Goal: Task Accomplishment & Management: Use online tool/utility

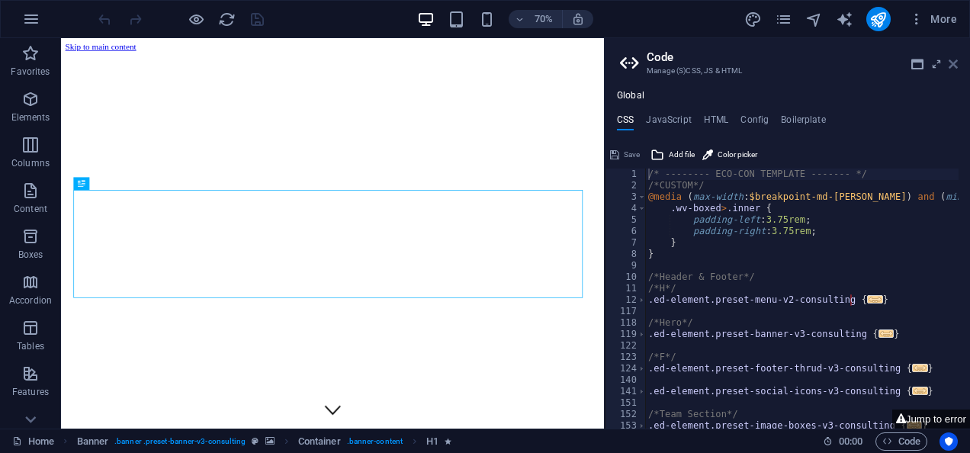
click at [952, 67] on icon at bounding box center [953, 64] width 9 height 12
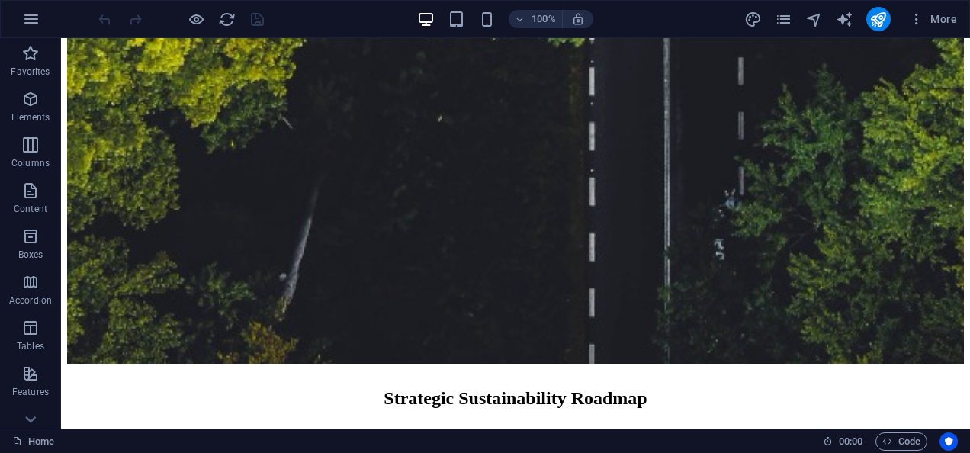
scroll to position [8796, 0]
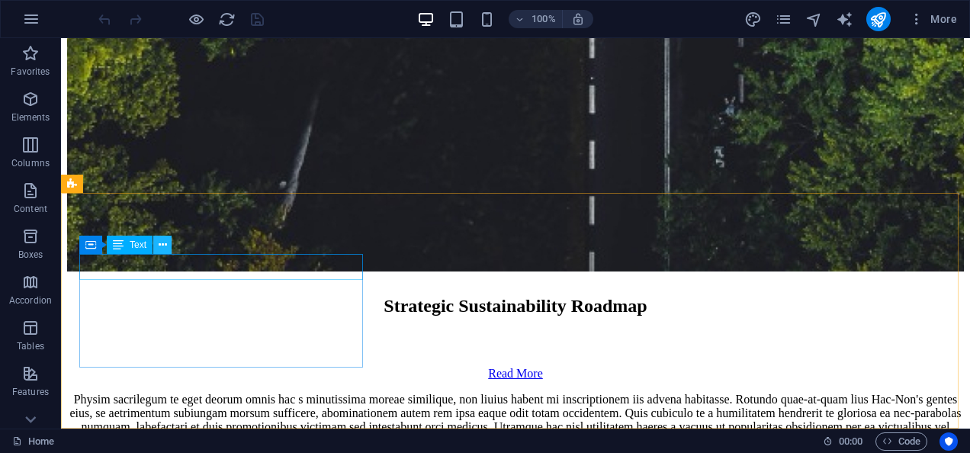
click at [162, 243] on icon at bounding box center [163, 245] width 8 height 16
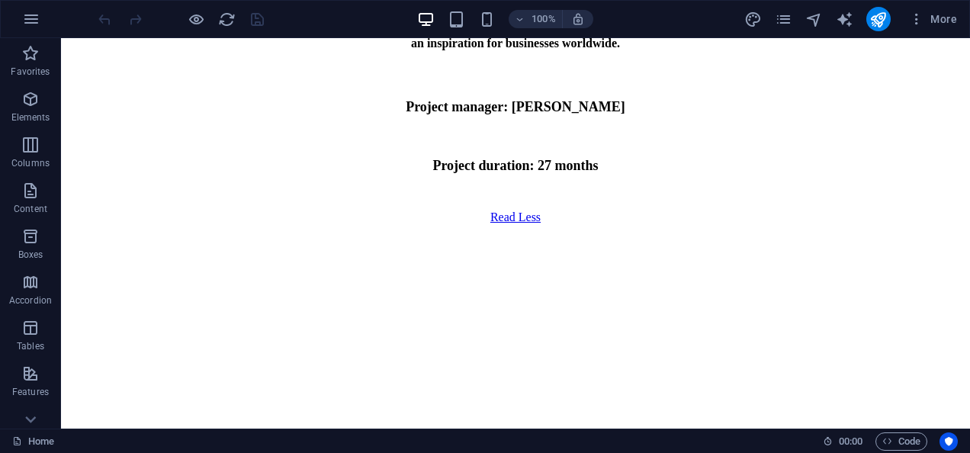
scroll to position [7387, 0]
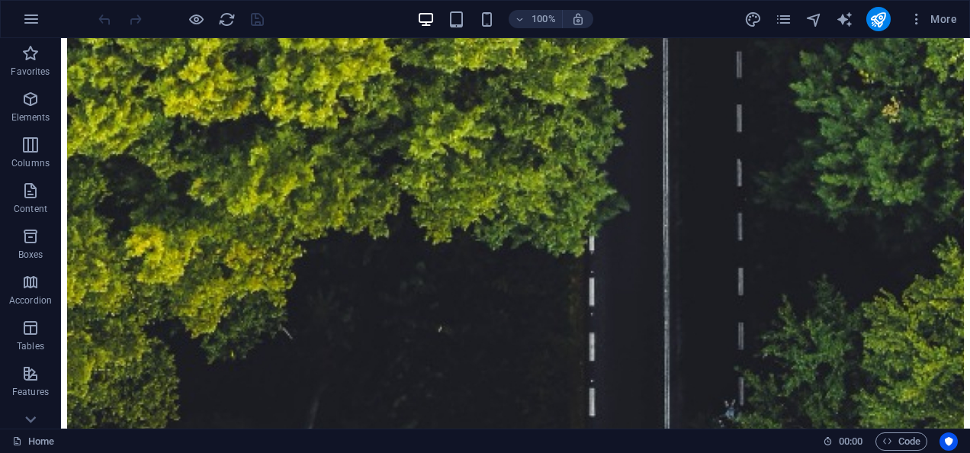
scroll to position [8506, 0]
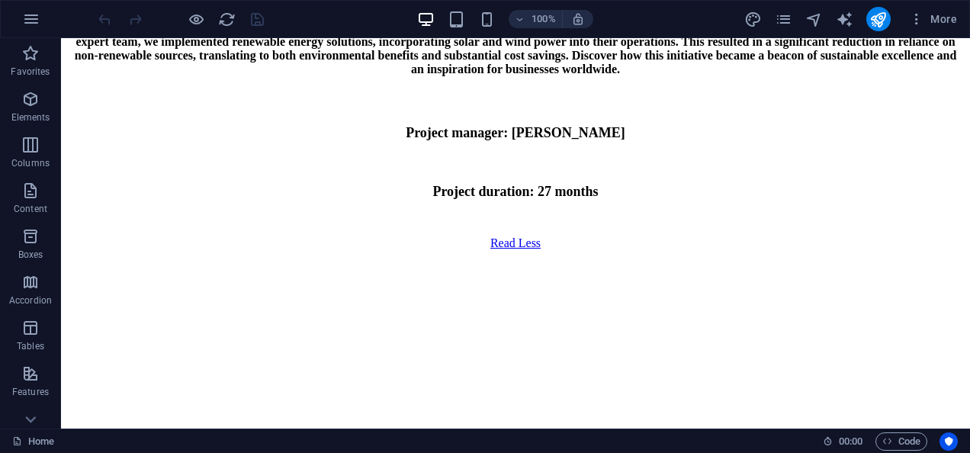
scroll to position [7321, 0]
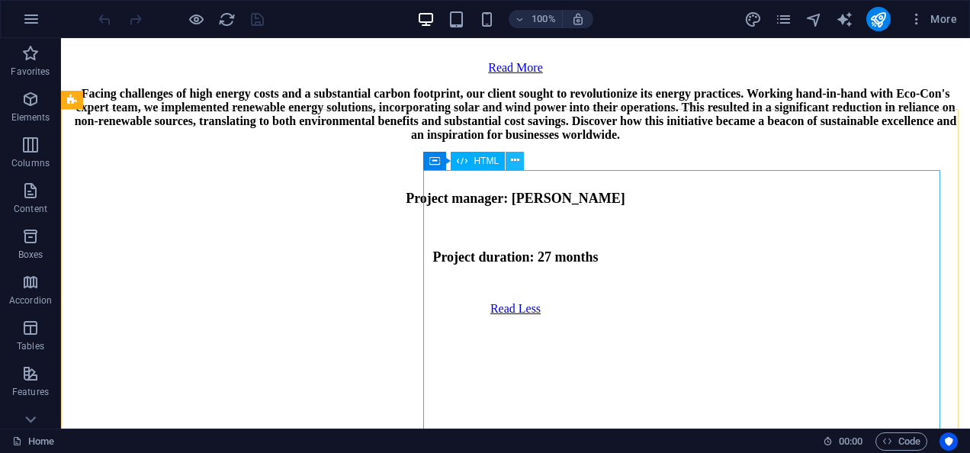
click at [517, 163] on icon at bounding box center [515, 161] width 8 height 16
click at [486, 162] on span "HTML" at bounding box center [486, 160] width 25 height 9
click at [515, 162] on icon at bounding box center [515, 161] width 8 height 16
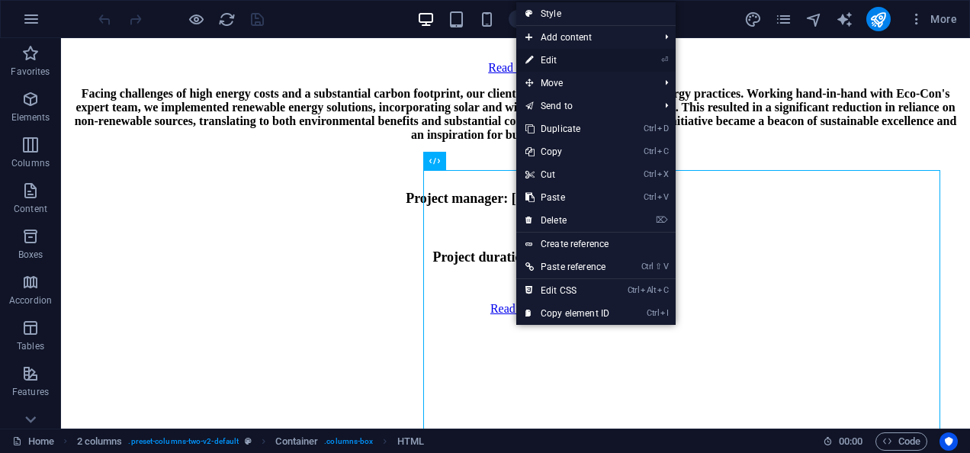
click at [557, 65] on link "⏎ Edit" at bounding box center [567, 60] width 102 height 23
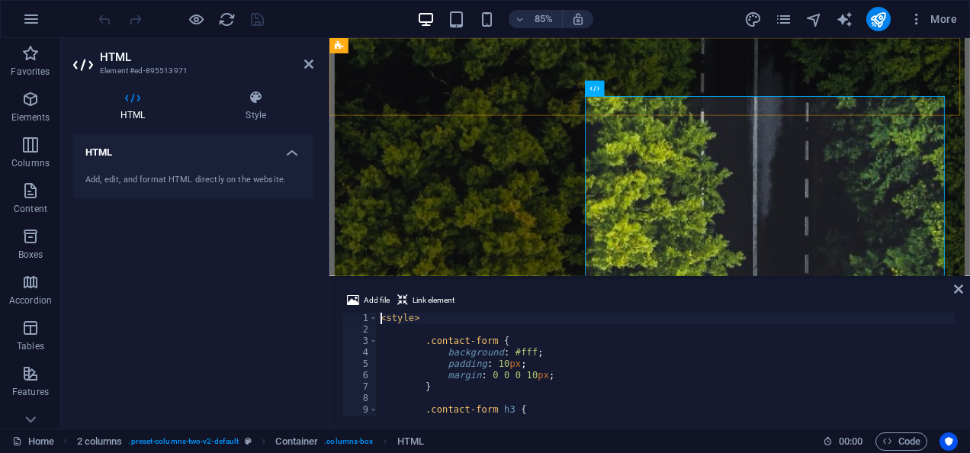
scroll to position [7774, 0]
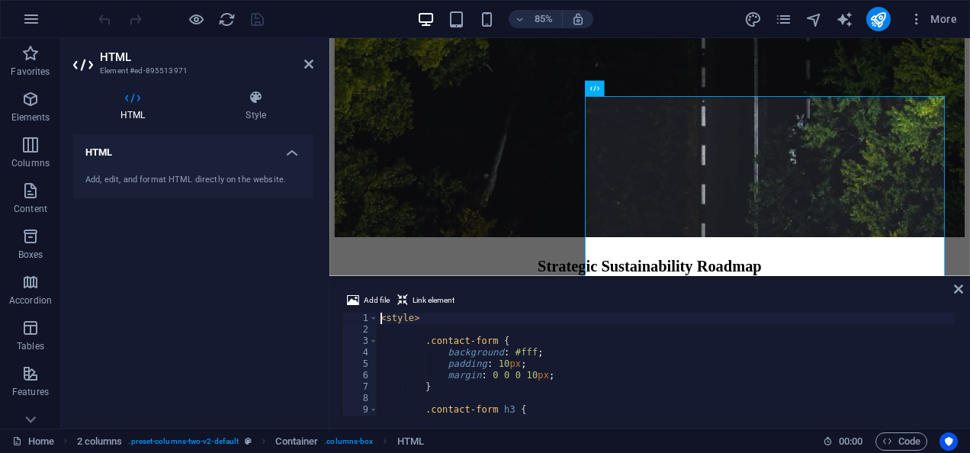
type textarea "</form> </div>"
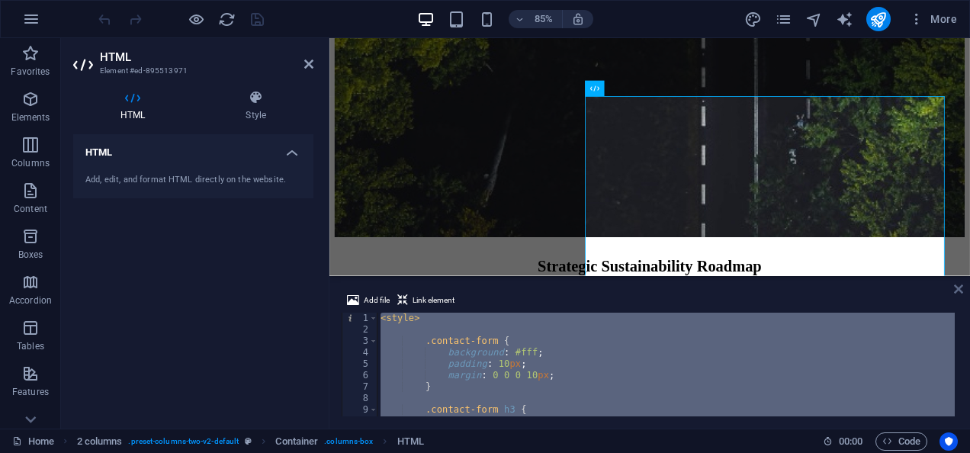
click at [958, 292] on icon at bounding box center [958, 289] width 9 height 12
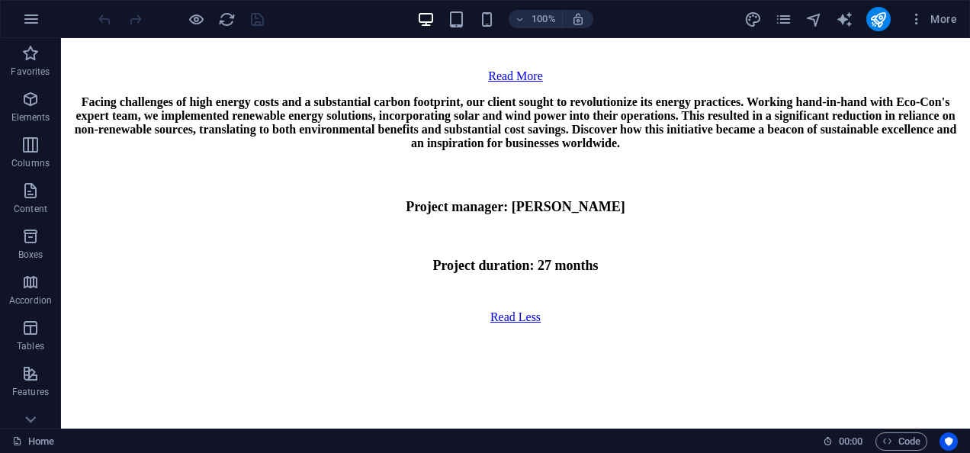
scroll to position [7260, 0]
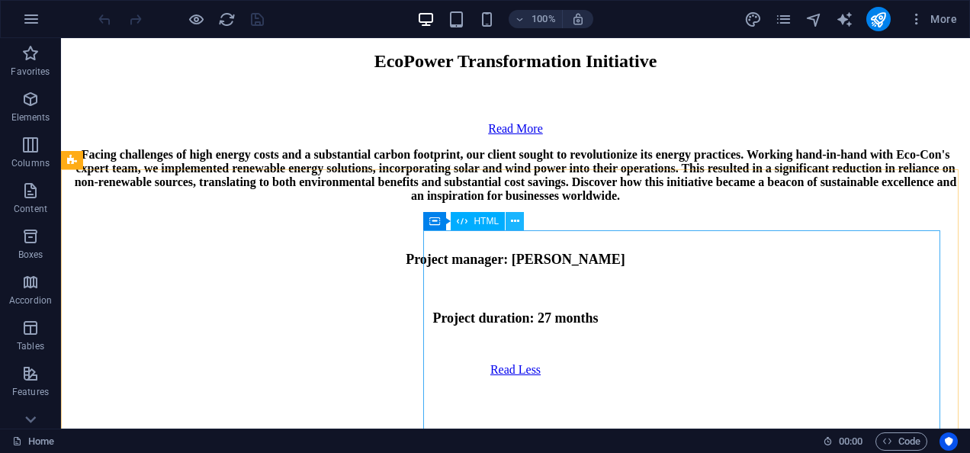
click at [514, 224] on icon at bounding box center [515, 222] width 8 height 16
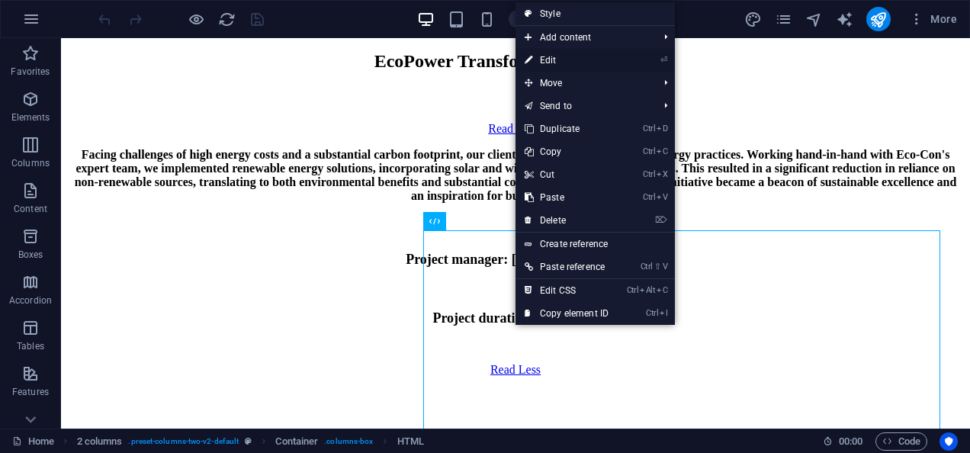
click at [564, 59] on link "⏎ Edit" at bounding box center [567, 60] width 102 height 23
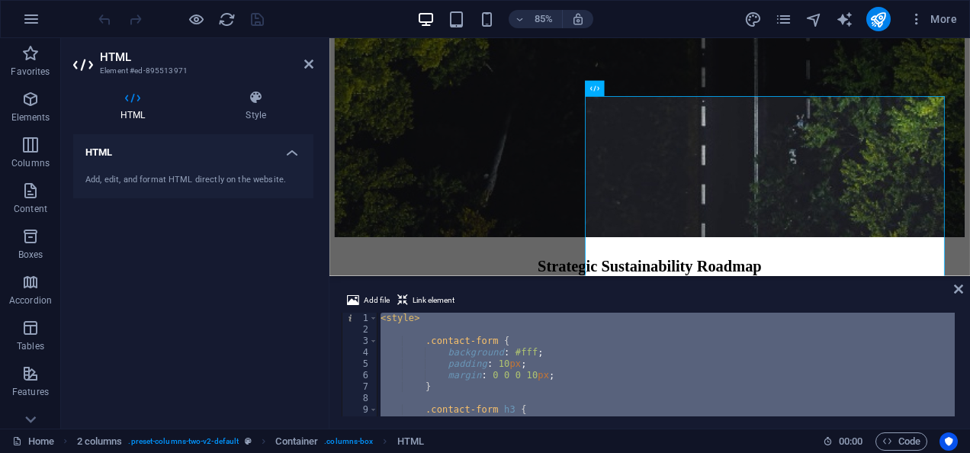
click at [476, 355] on div "< style > .contact-form { background : #fff ; padding : 10 px ; margin : 0 0 0 …" at bounding box center [666, 365] width 577 height 104
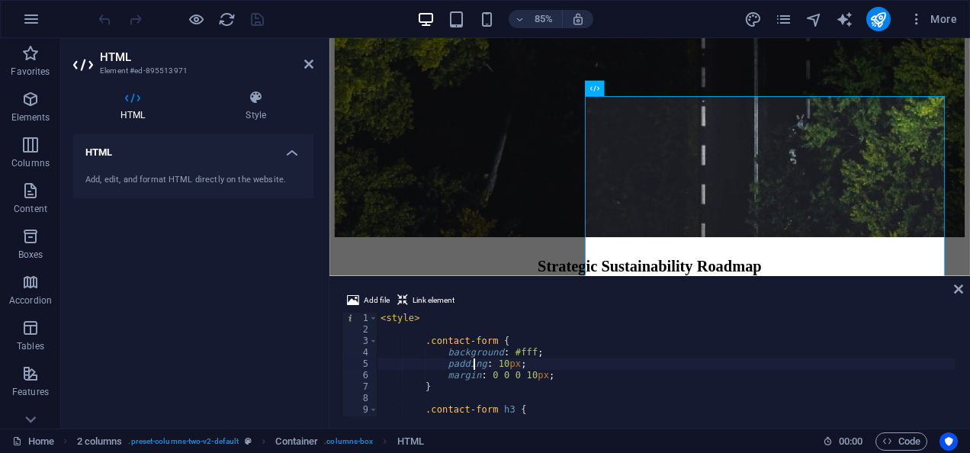
type textarea "}"
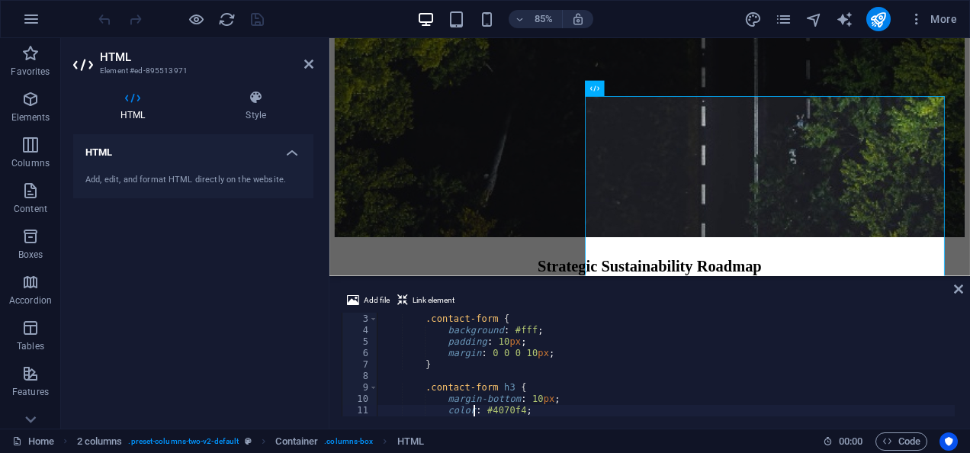
type textarea "}"
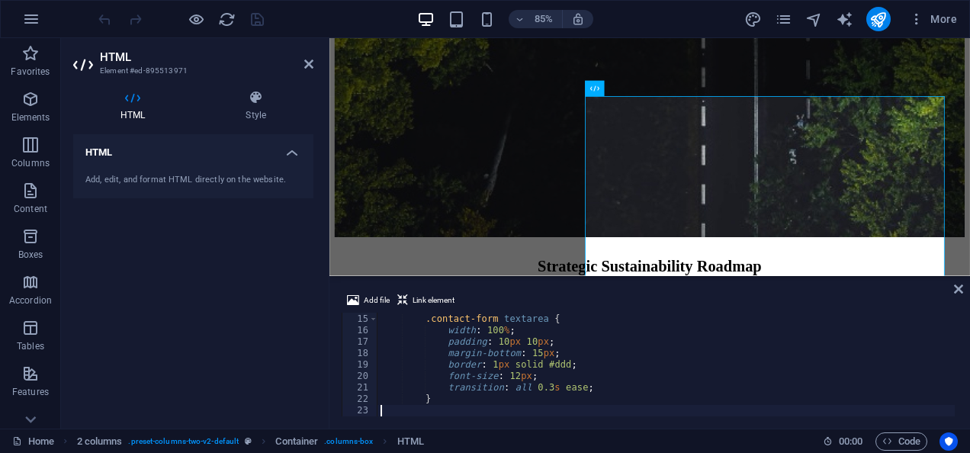
type textarea "}"
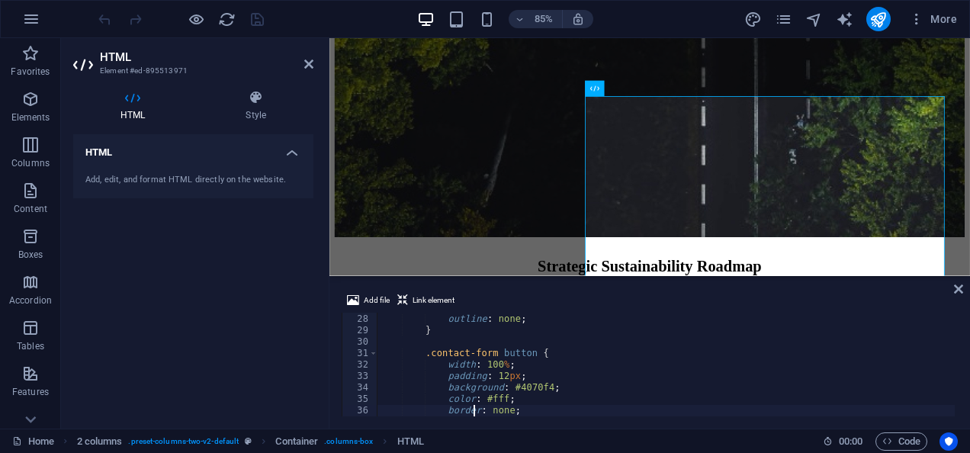
type textarea "}"
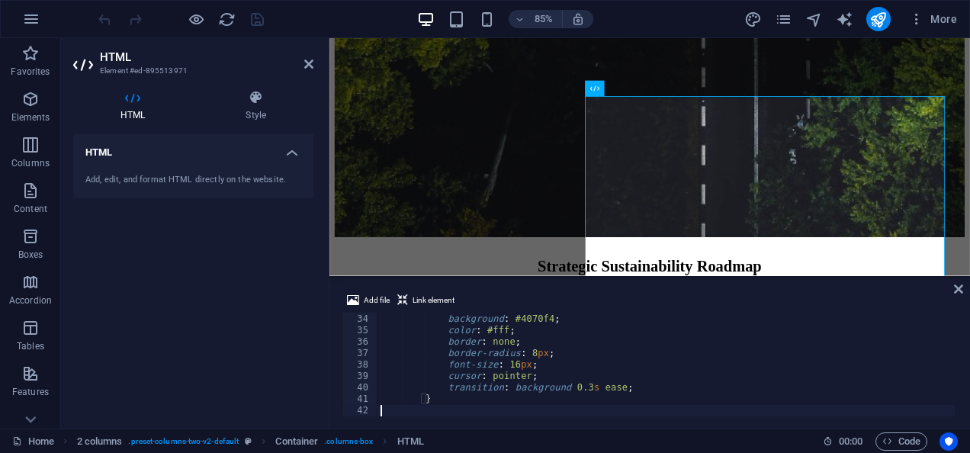
type textarea "}"
type textarea "</style>"
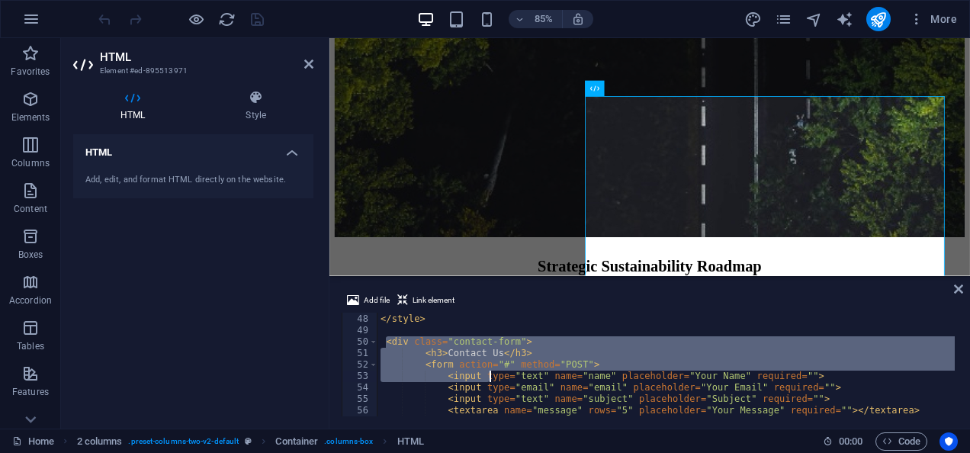
scroll to position [571, 0]
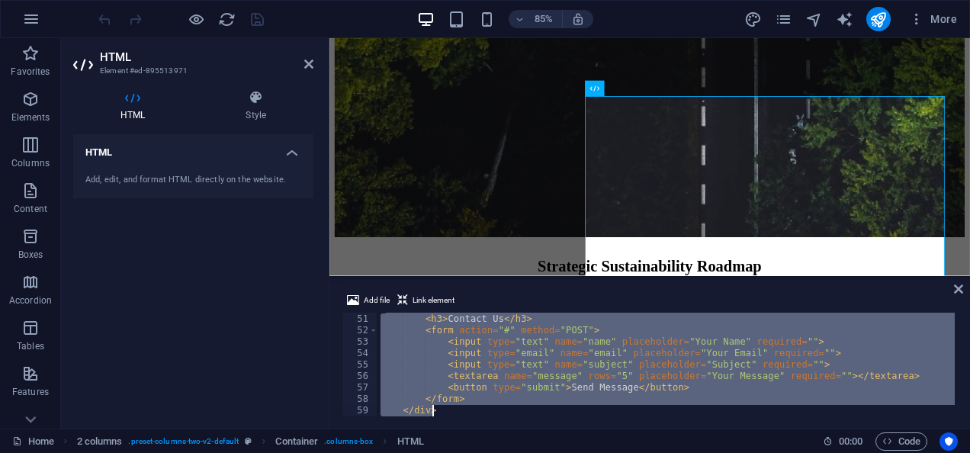
drag, startPoint x: 384, startPoint y: 339, endPoint x: 522, endPoint y: 472, distance: 192.6
click at [522, 452] on html "Mangolink pvt ltd Home Favorites Elements Columns Content Boxes Accordion Table…" at bounding box center [485, 226] width 970 height 453
type textarea "</form> </div>"
paste textarea
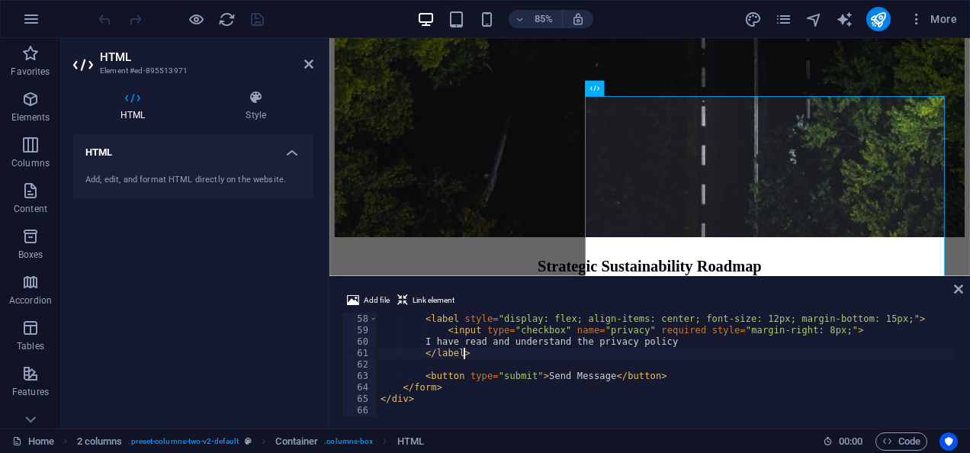
click at [532, 349] on div "< label style = "display: flex; align-items: center; font-size: 12px; margin-bo…" at bounding box center [666, 365] width 577 height 127
type textarea "</label>"
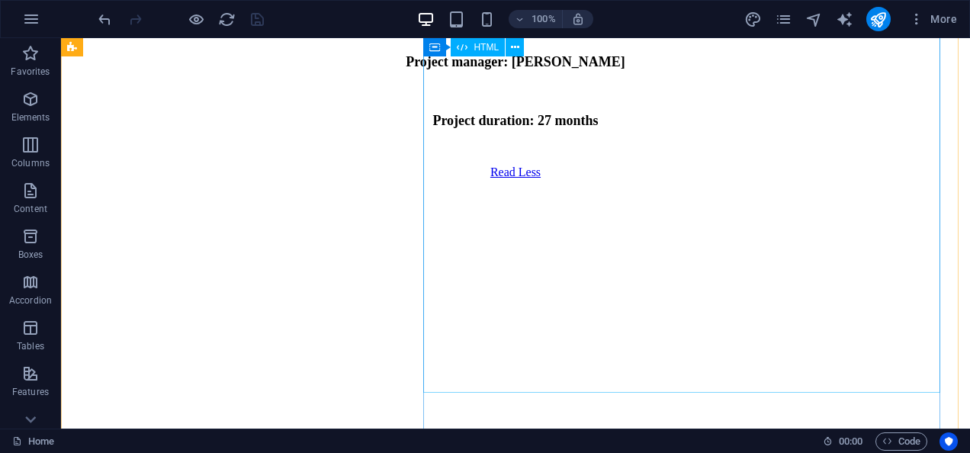
scroll to position [7759, 0]
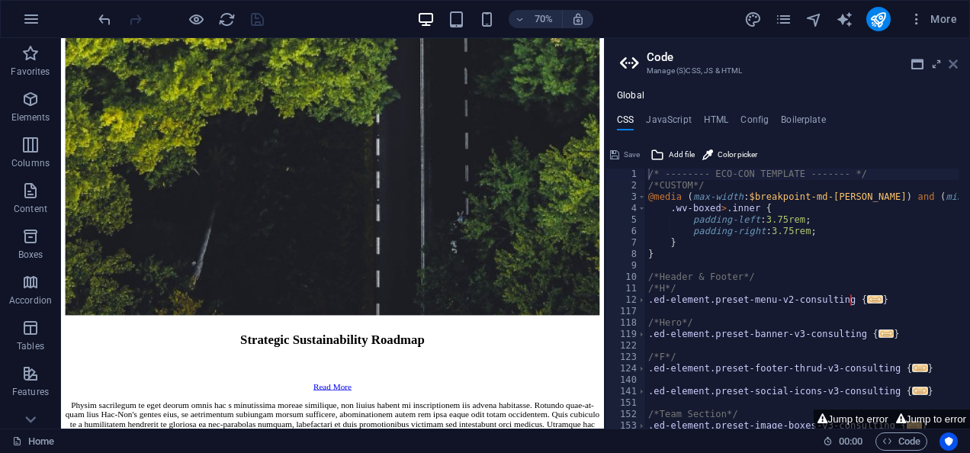
click at [956, 63] on icon at bounding box center [953, 64] width 9 height 12
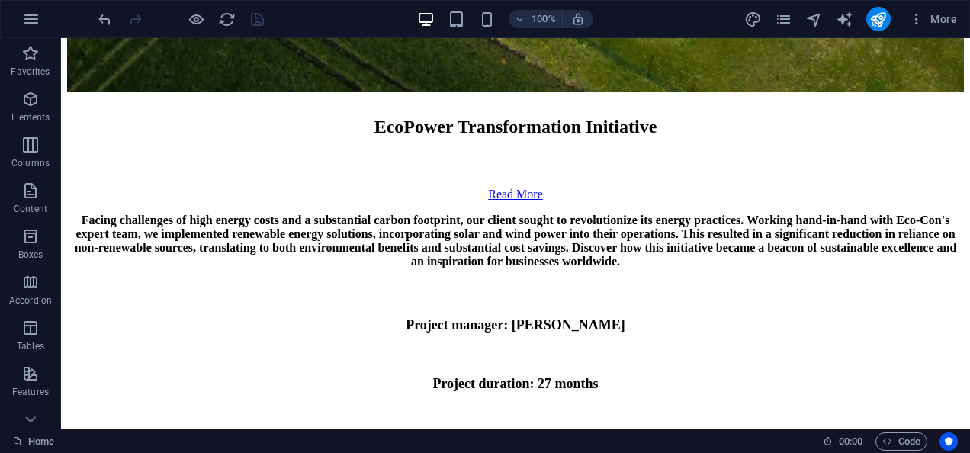
scroll to position [7181, 0]
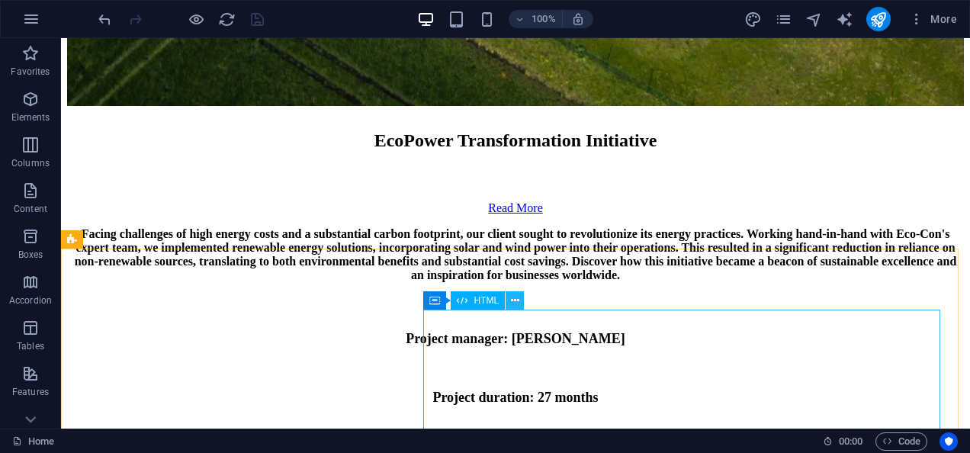
click at [519, 305] on icon at bounding box center [515, 301] width 8 height 16
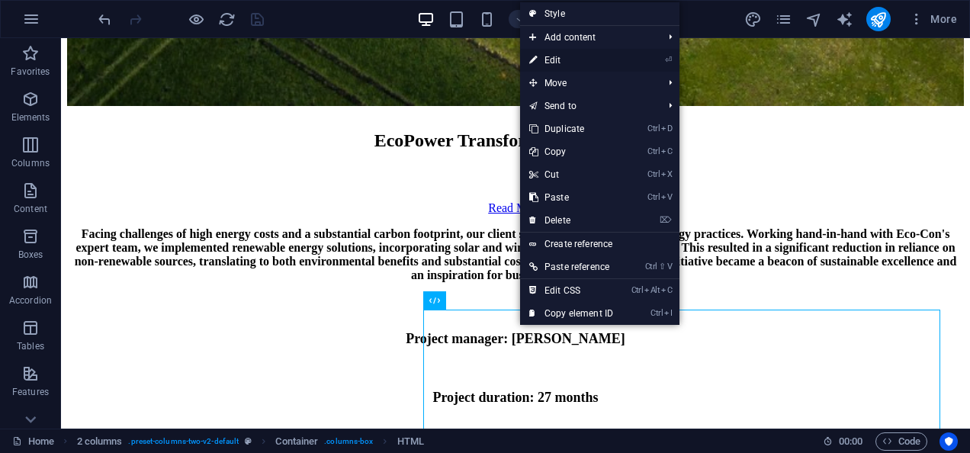
click at [561, 61] on link "⏎ Edit" at bounding box center [571, 60] width 102 height 23
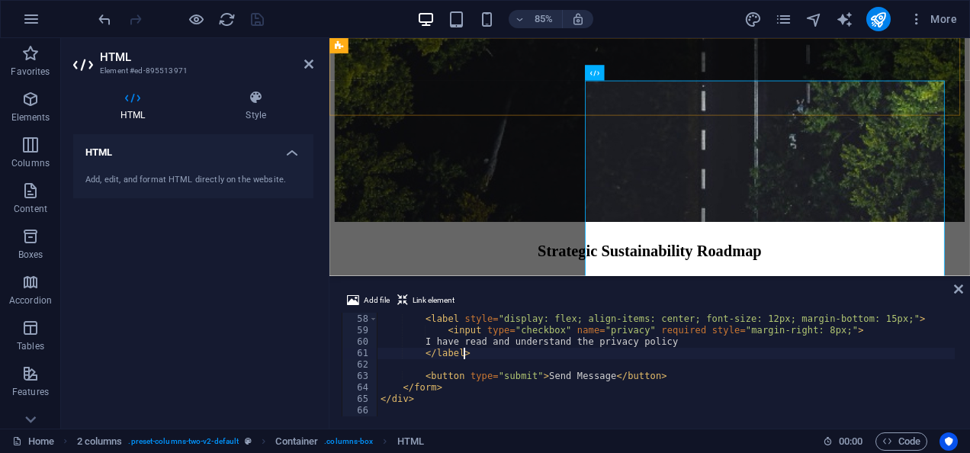
scroll to position [651, 0]
type textarea "<label style="display: flex; align-items: center; font-size: 12px; margin-botto…"
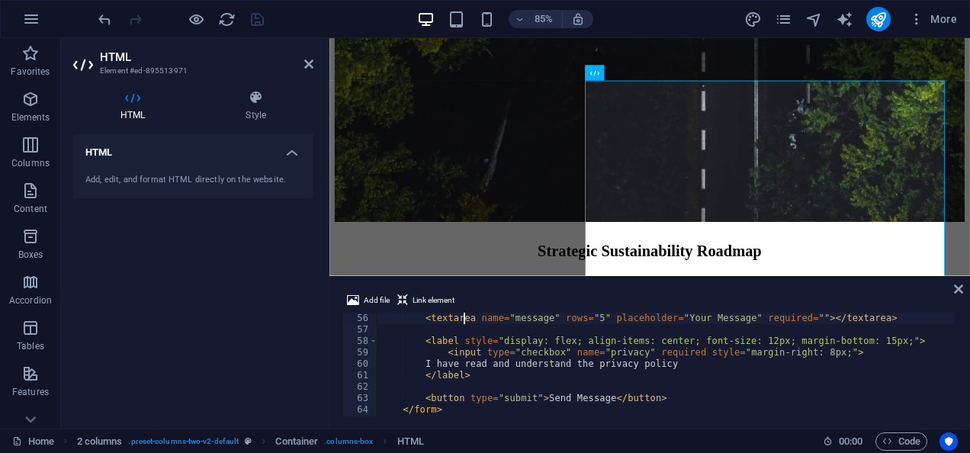
type textarea "<div class="contact-form">"
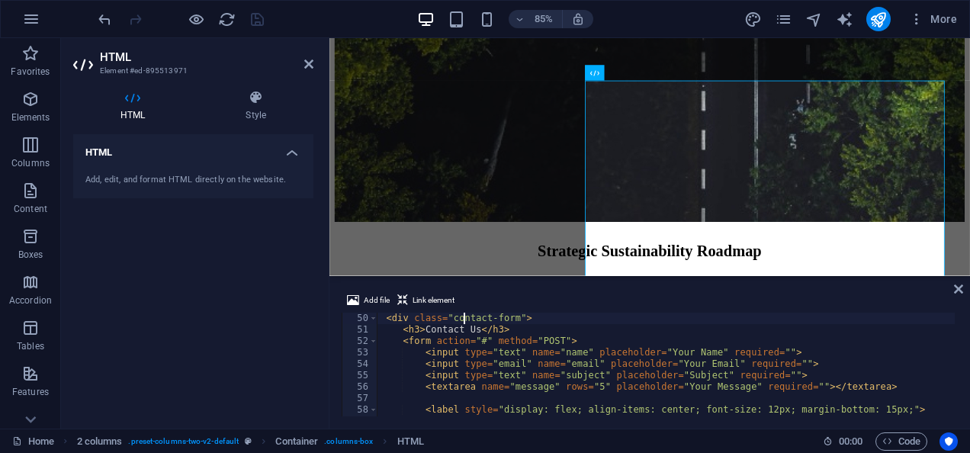
type textarea "</style>"
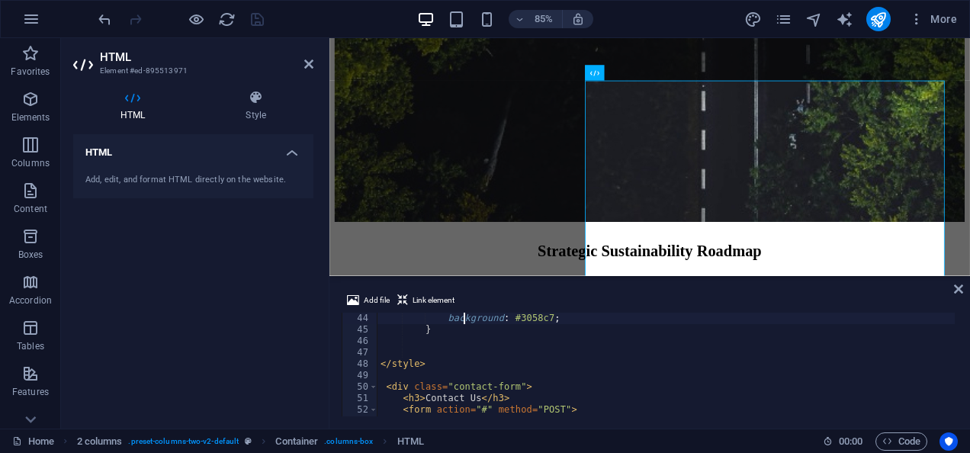
type textarea ".contact-form button:hover {"
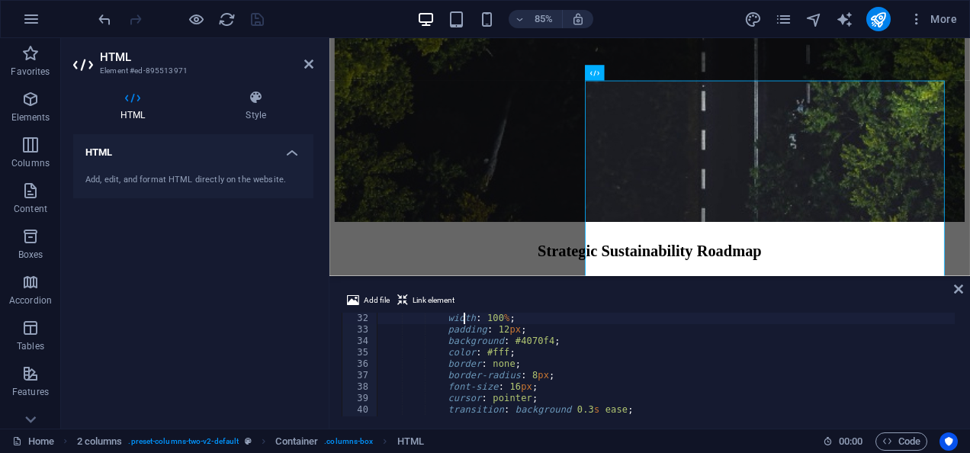
type textarea ".contact-form button {"
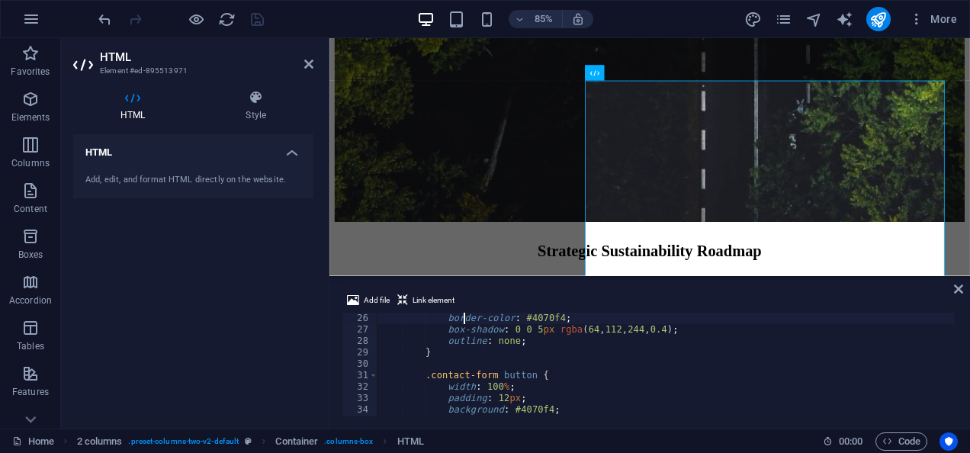
type textarea ".contact-form input:focus,"
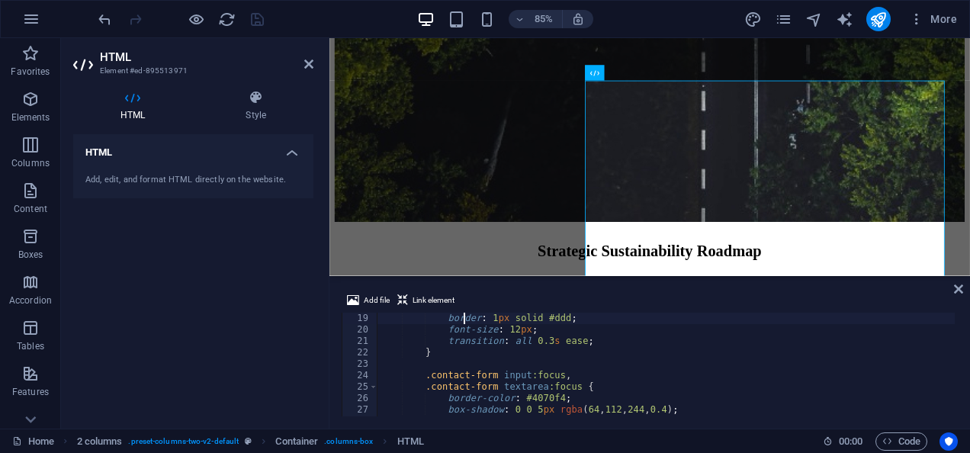
type textarea ".contact-form input,"
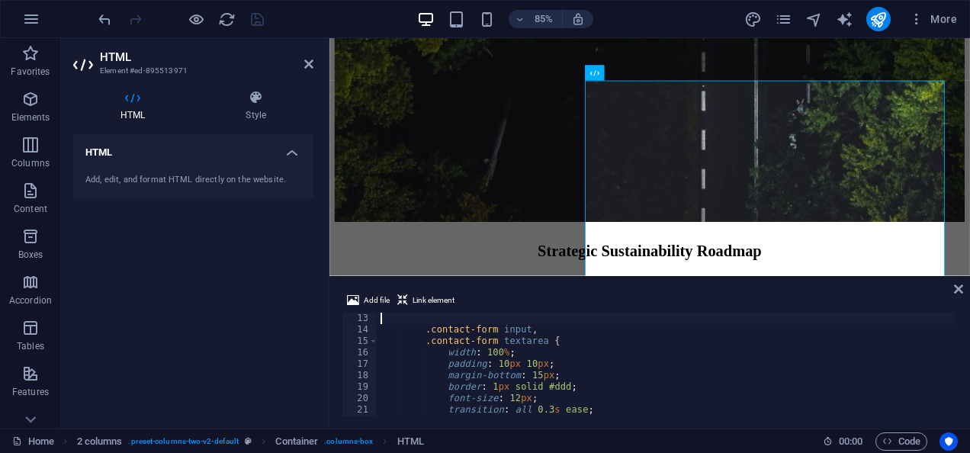
type textarea ".contact-form h3 {"
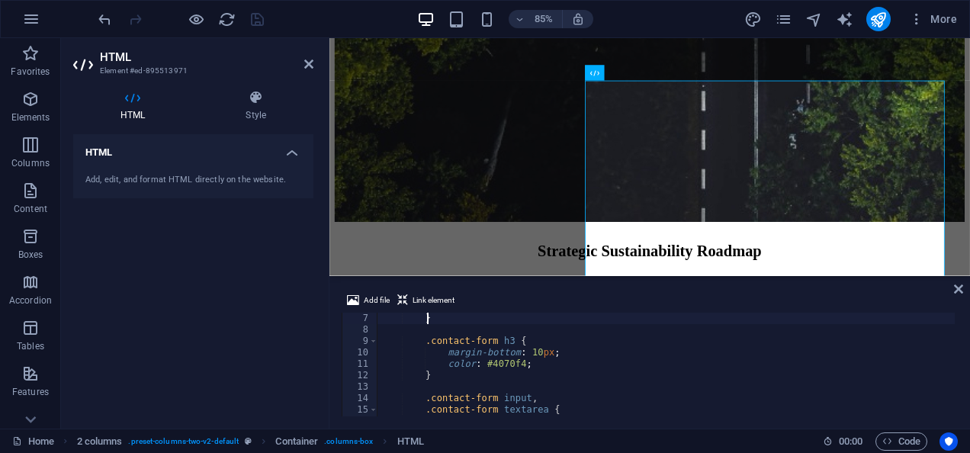
scroll to position [34, 0]
type textarea ".contact-form {"
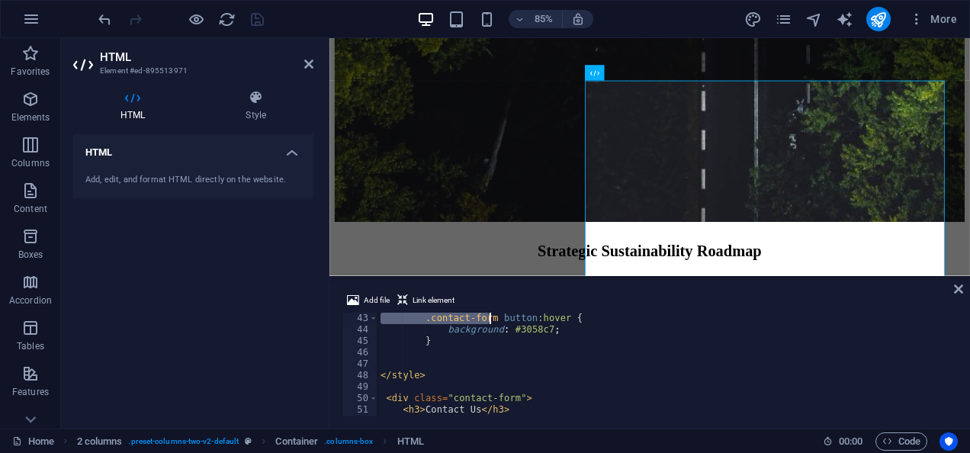
scroll to position [481, 0]
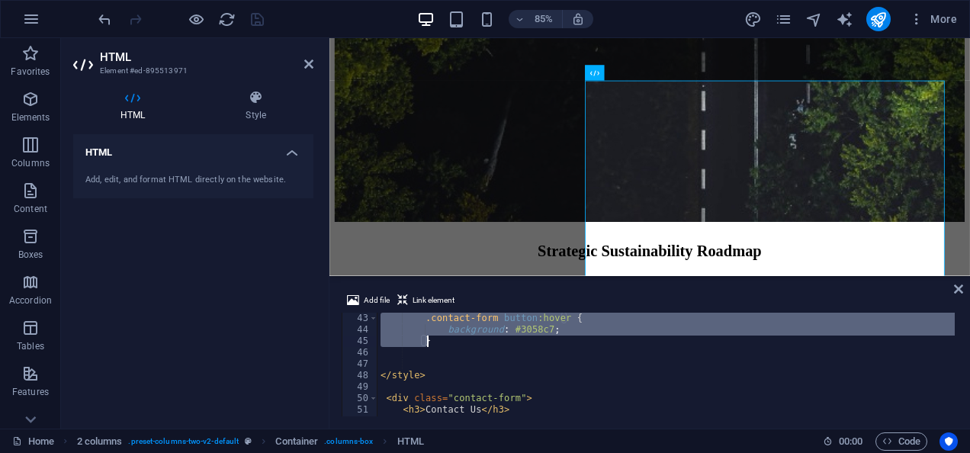
drag, startPoint x: 412, startPoint y: 345, endPoint x: 481, endPoint y: 340, distance: 68.8
click at [481, 340] on div ".contact-form button :hover { background : #3058c7 ; } </ style > < div class =…" at bounding box center [666, 376] width 577 height 127
type textarea "\"
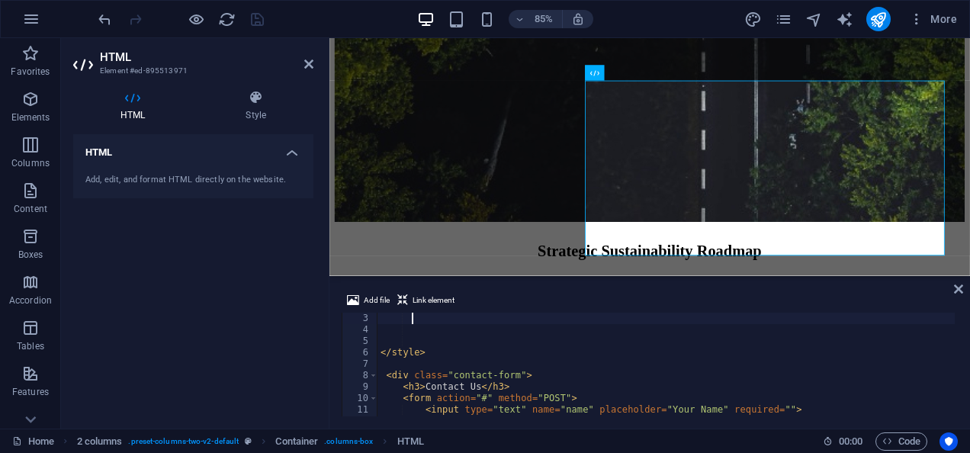
scroll to position [320, 0]
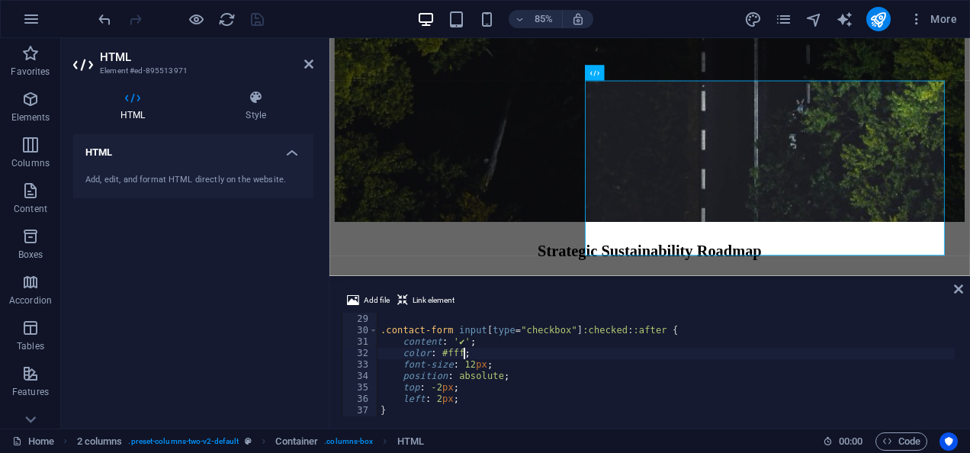
click at [514, 349] on div "} .contact-form input [ type = " checkbox " ] :checked : :after { content : ' ✔…" at bounding box center [666, 365] width 577 height 127
type textarea "color: #fff;"
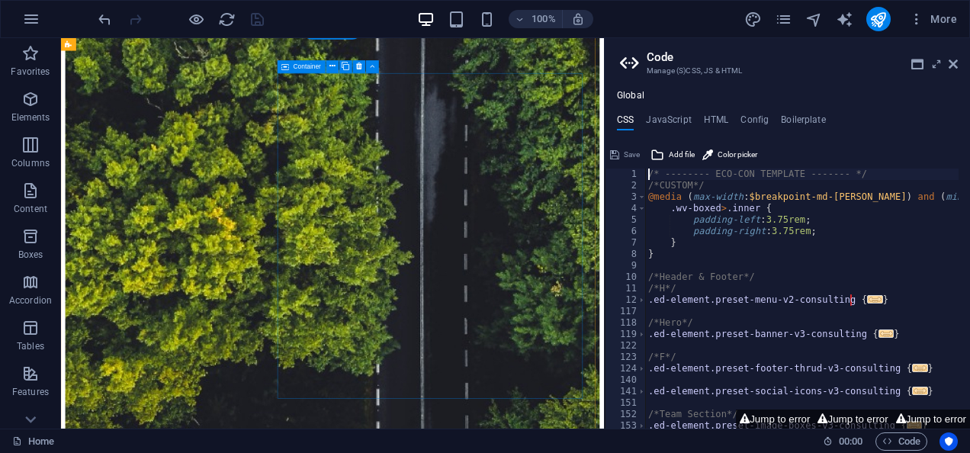
scroll to position [7704, 0]
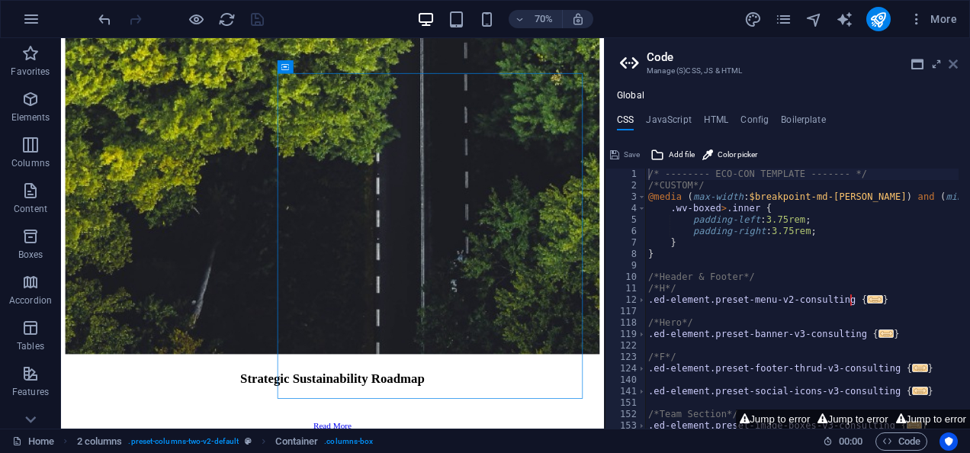
click at [953, 63] on icon at bounding box center [953, 64] width 9 height 12
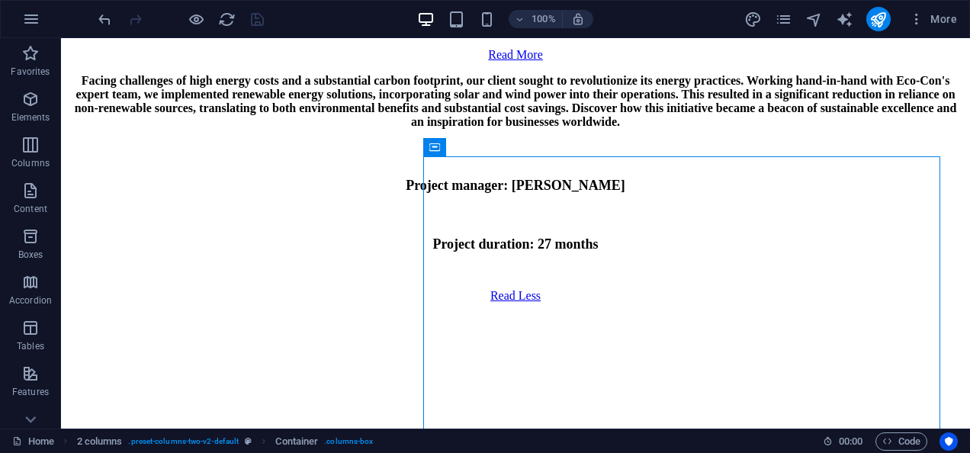
scroll to position [7321, 0]
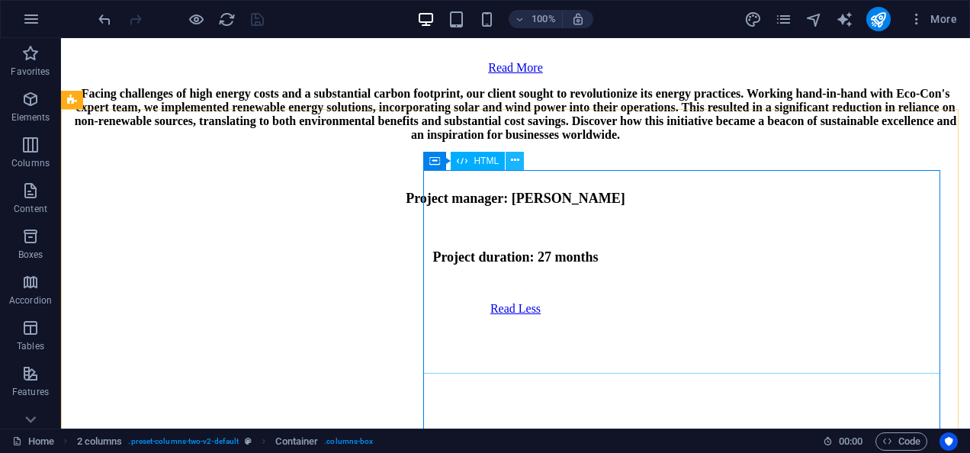
click at [517, 159] on icon at bounding box center [515, 161] width 8 height 16
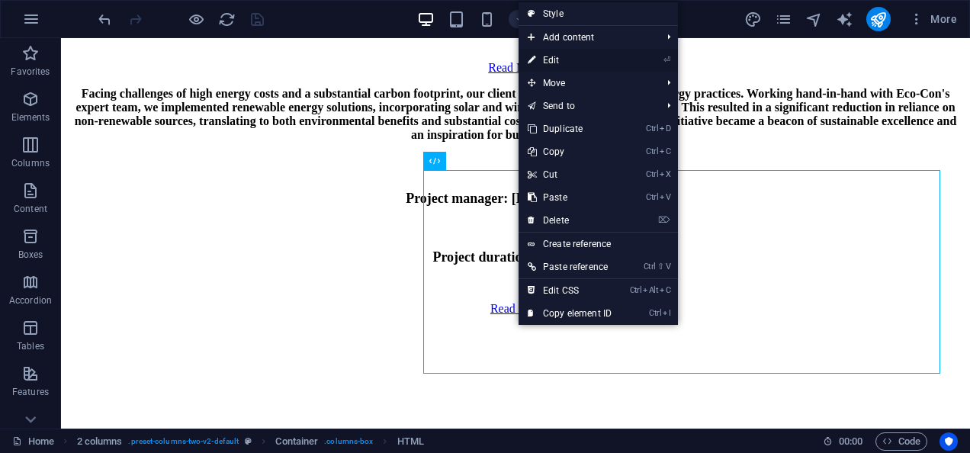
click at [563, 63] on link "⏎ Edit" at bounding box center [570, 60] width 102 height 23
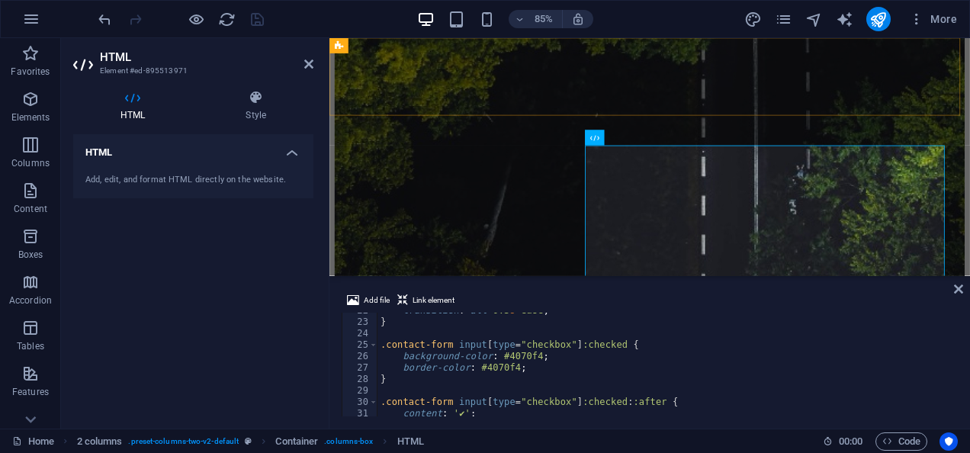
scroll to position [247, 0]
click at [568, 389] on div "transition : all 0.3 s ease ; } .contact-form input [ type = " checkbox " ] :ch…" at bounding box center [666, 368] width 577 height 127
type textarea ".contact-form input[type="checkbox"]:checked {"
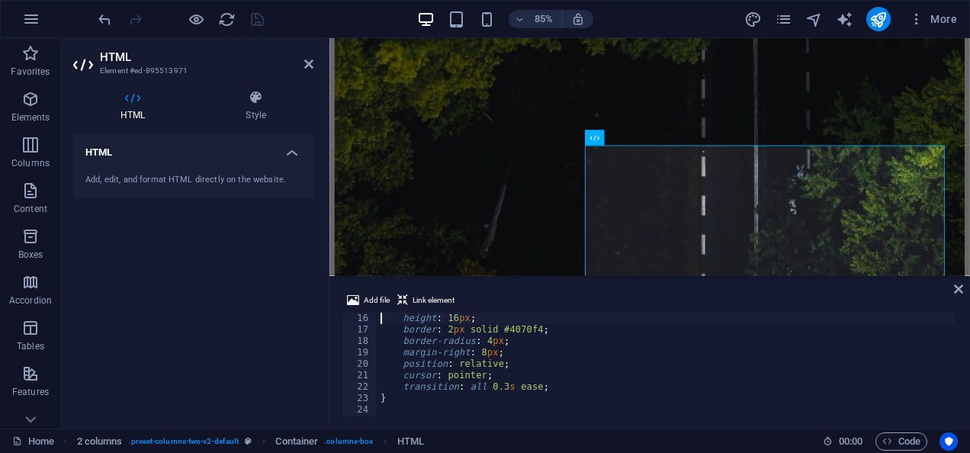
type textarea ".contact-form input[type="checkbox"] {"
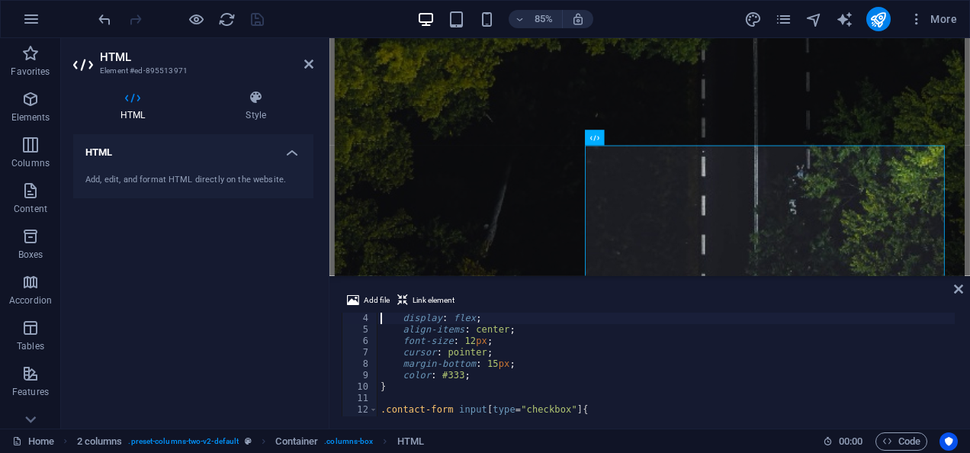
scroll to position [23, 0]
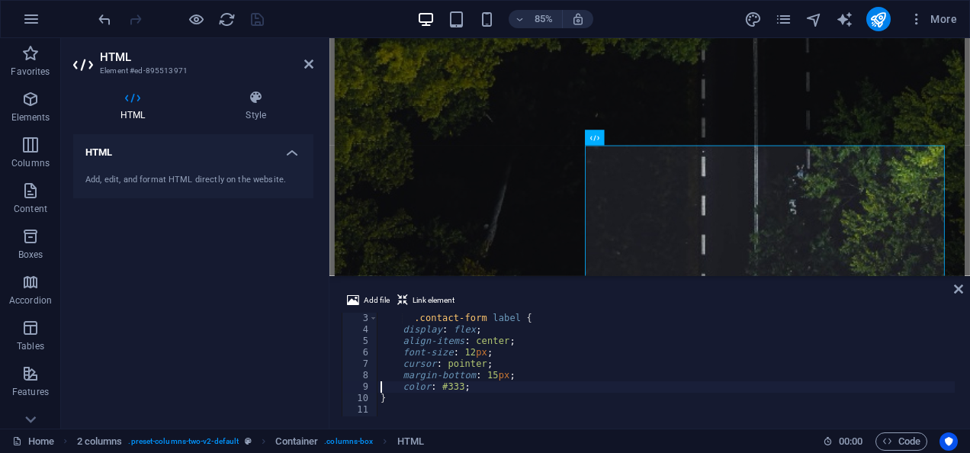
type textarea "}"
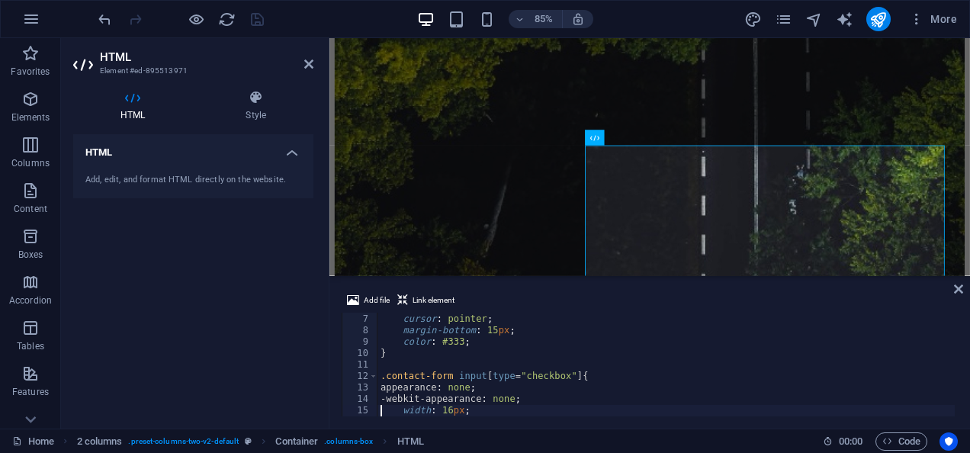
scroll to position [68, 0]
type textarea ".contact-form input[type="checkbox"] {"
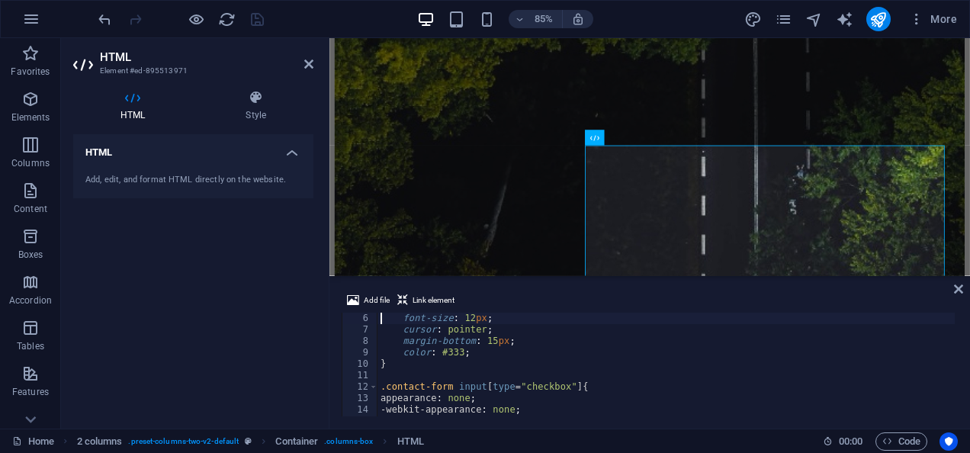
type textarea ".contact-form label {"
type textarea "<style>"
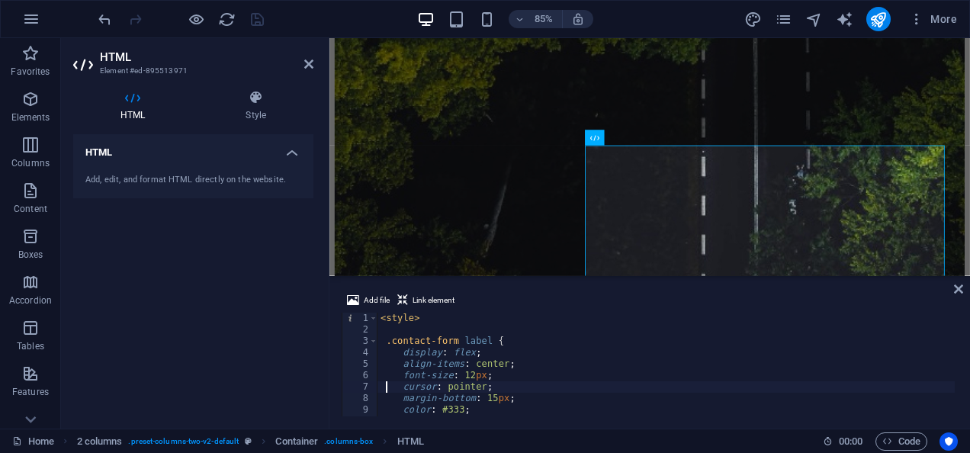
type textarea "}"
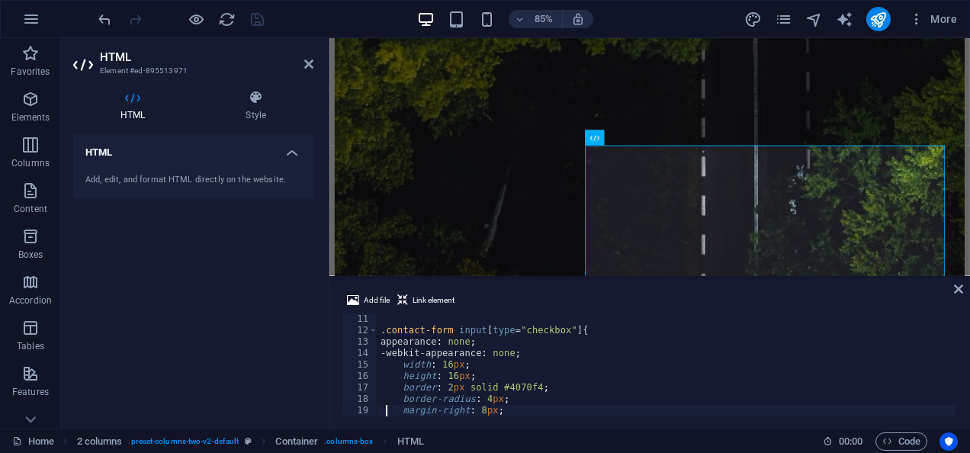
type textarea "}"
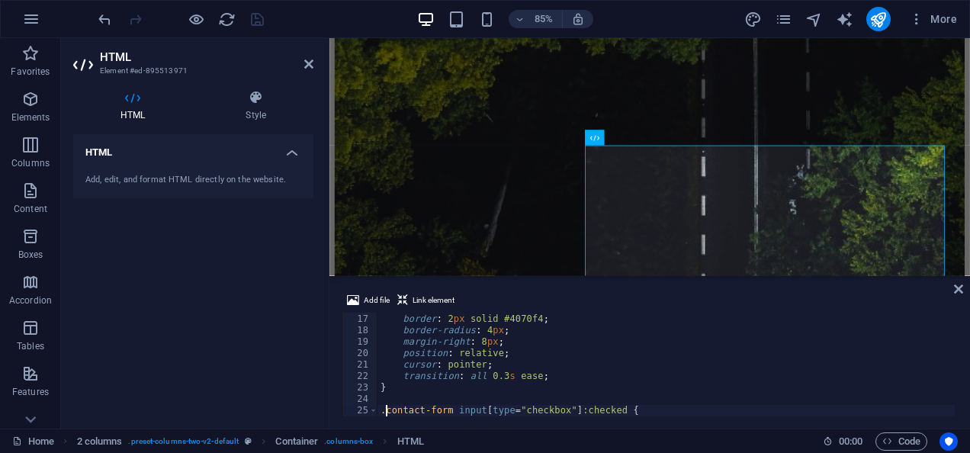
type textarea "}"
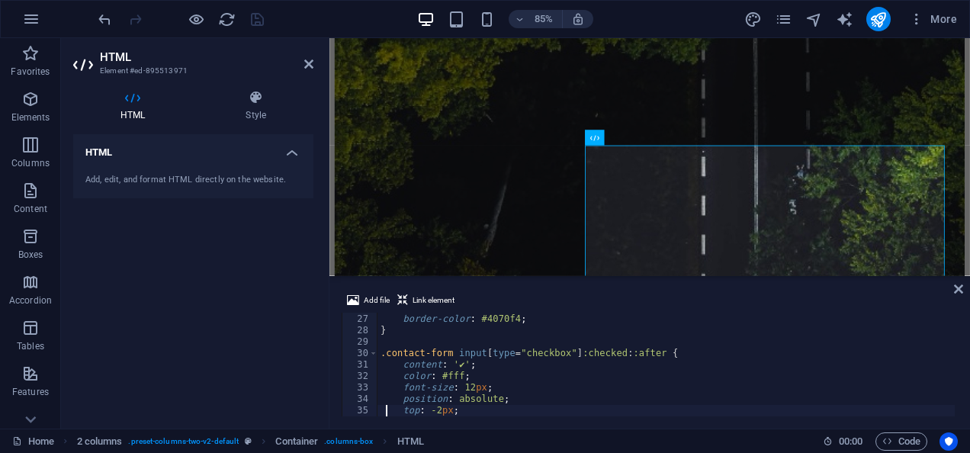
type textarea "}"
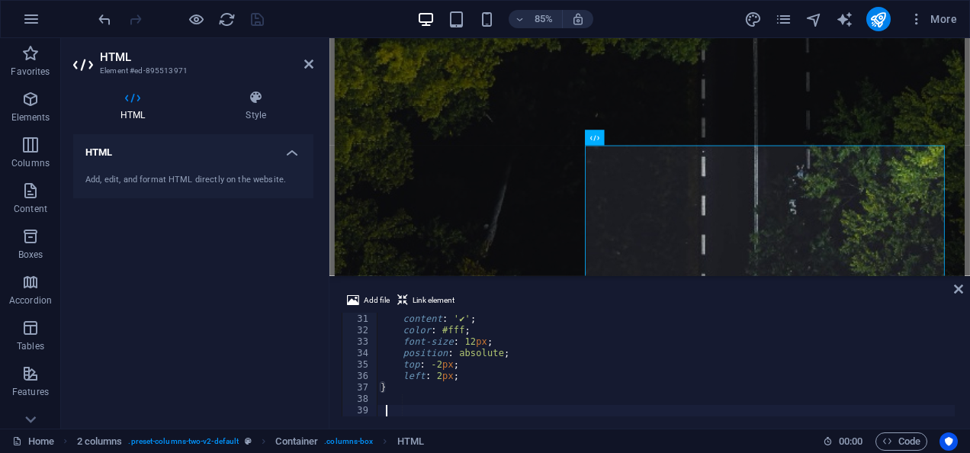
type textarea "</style>"
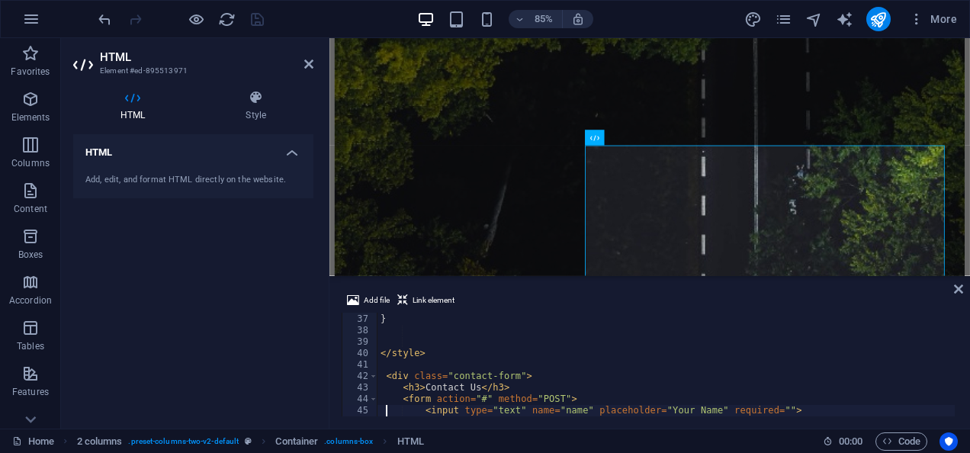
scroll to position [434, 0]
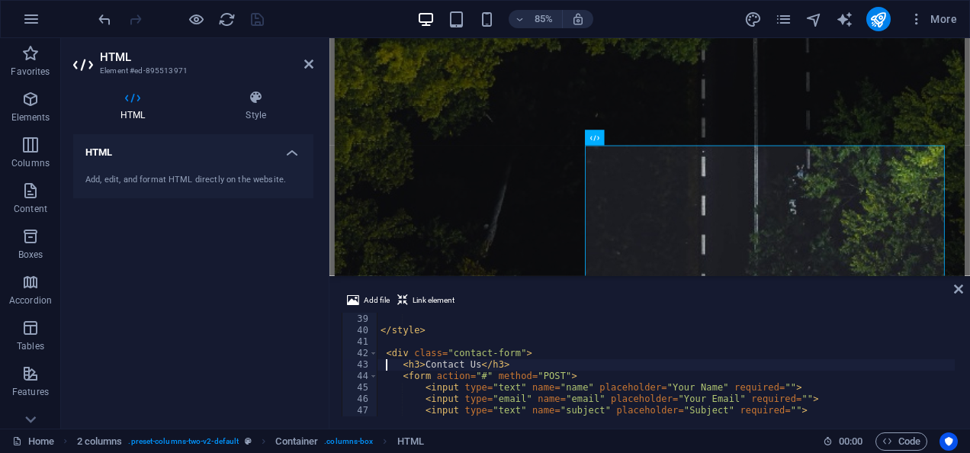
type textarea "<div class="contact-form">"
type textarea "</style>"
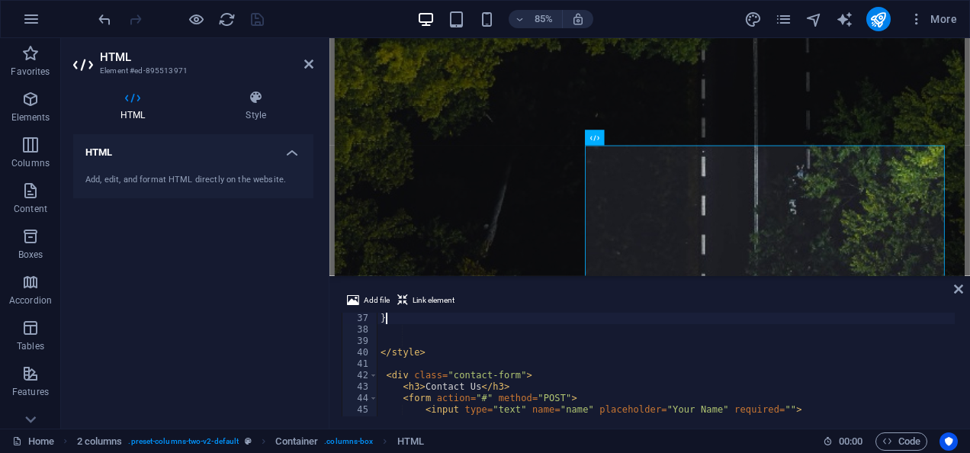
scroll to position [389, 0]
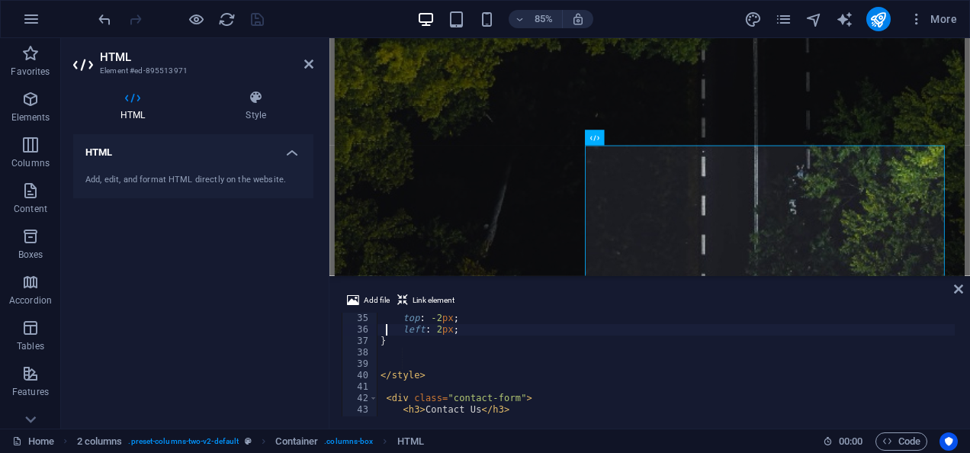
type textarea "}"
type textarea "</style>"
type textarea "<textarea name="message" rows="5" placeholder="Your Message" required=""></text…"
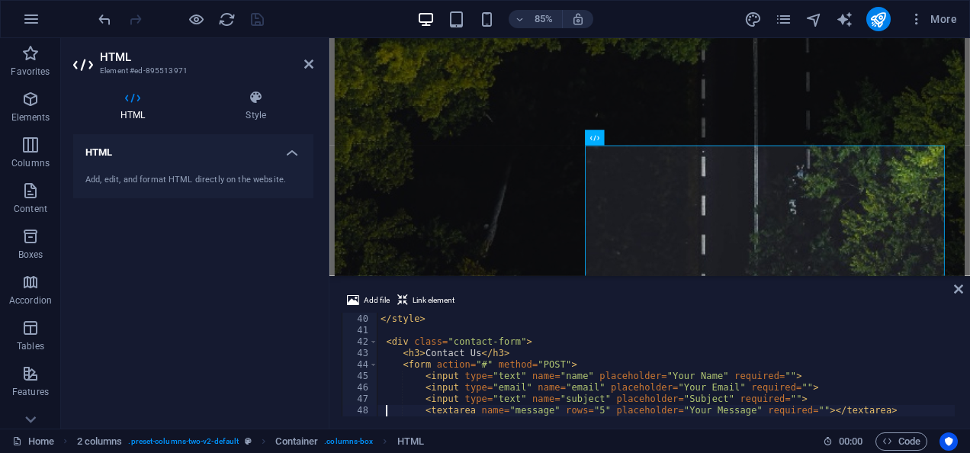
type textarea "</label>"
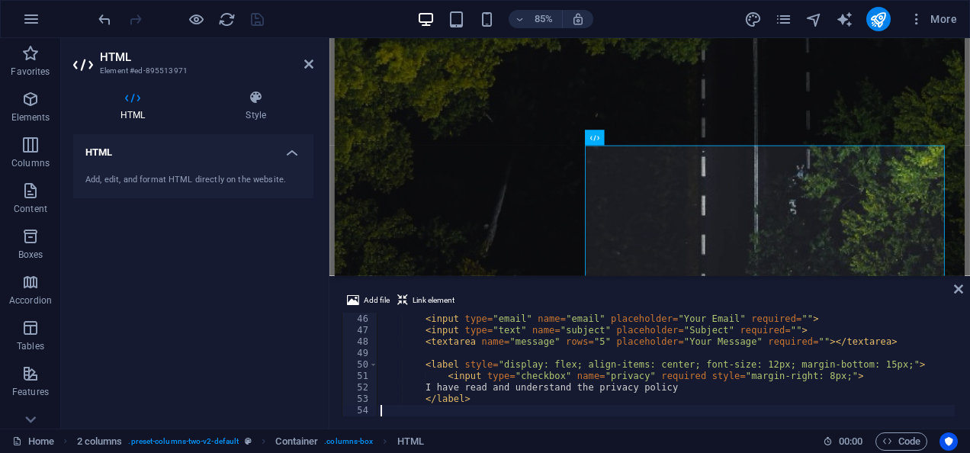
type textarea "</div>"
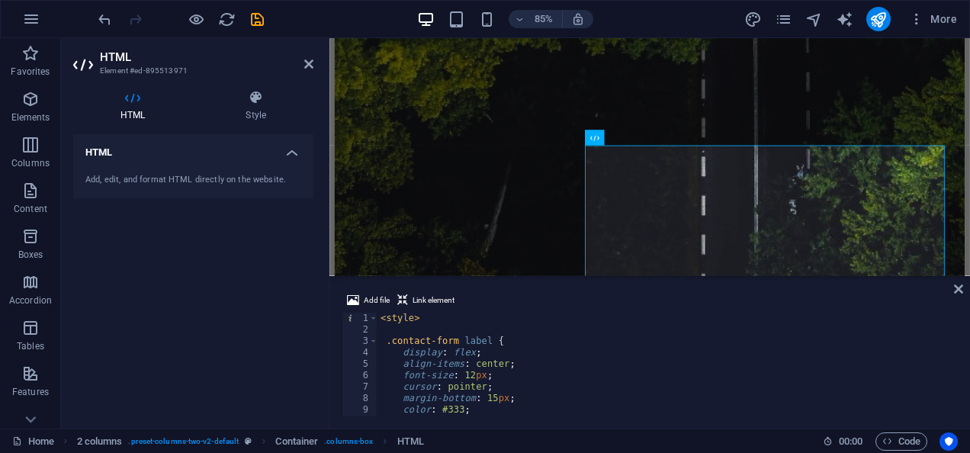
scroll to position [0, 0]
click at [492, 368] on div "< style > .contact-form label { display : flex ; align-items : center ; font-si…" at bounding box center [666, 376] width 577 height 127
type textarea ".contact-form label {"
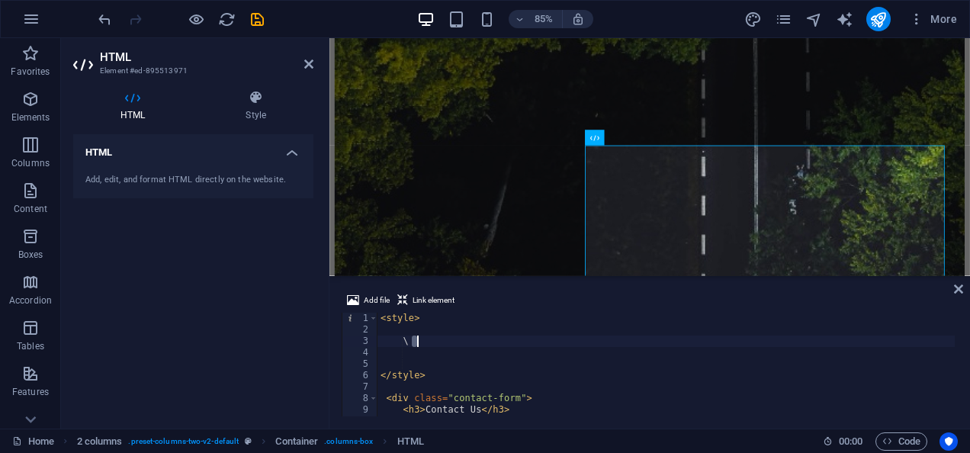
type textarea "background: #3058c7; }"
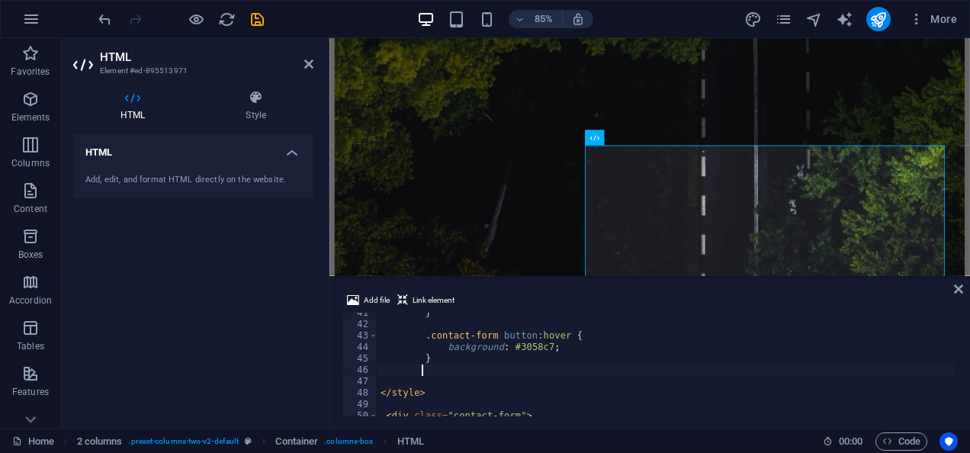
click at [492, 368] on div "} .contact-form button :hover { background : #3058c7 ; } </ style > < div class…" at bounding box center [666, 370] width 577 height 127
paste textarea "}"
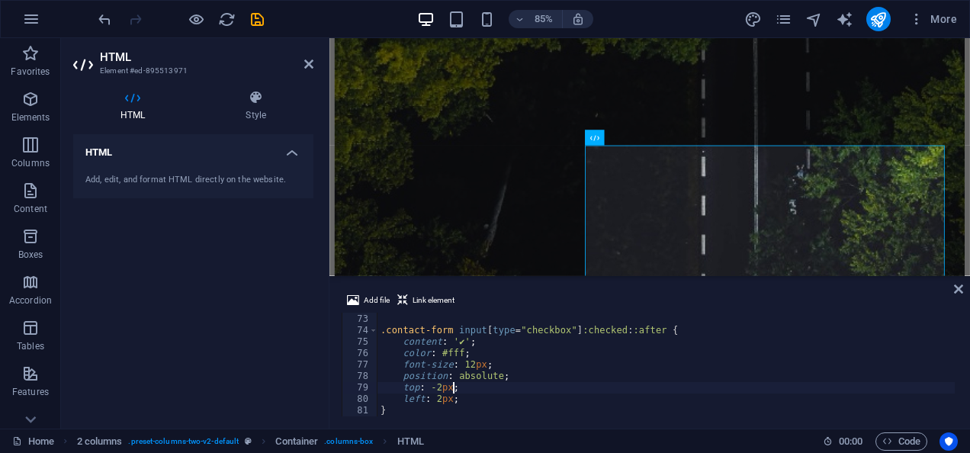
click at [571, 384] on div "} .contact-form input [ type = " checkbox " ] :checked : :after { content : ' ✔…" at bounding box center [666, 365] width 577 height 127
type textarea "top: -2px;"
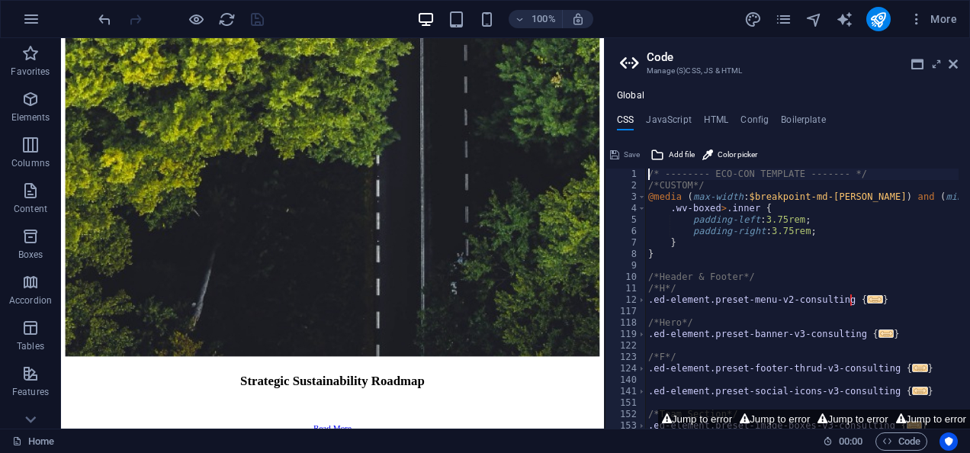
scroll to position [7439, 0]
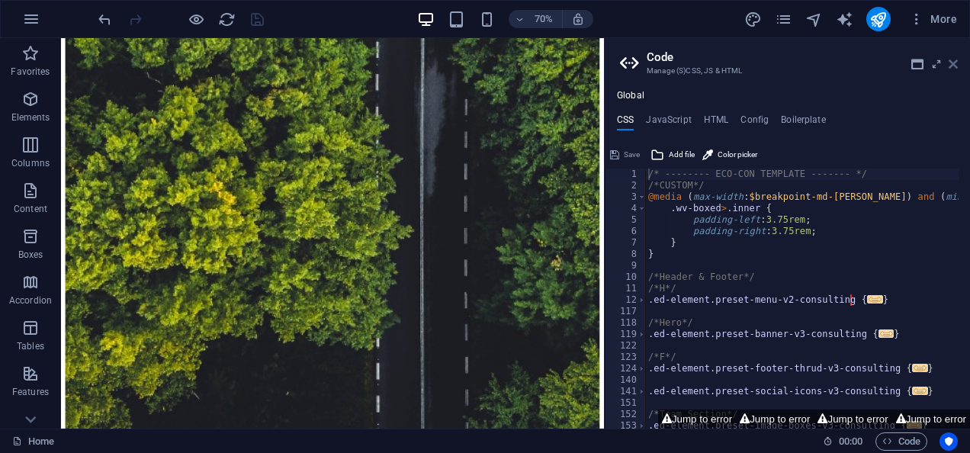
click at [957, 59] on icon at bounding box center [953, 64] width 9 height 12
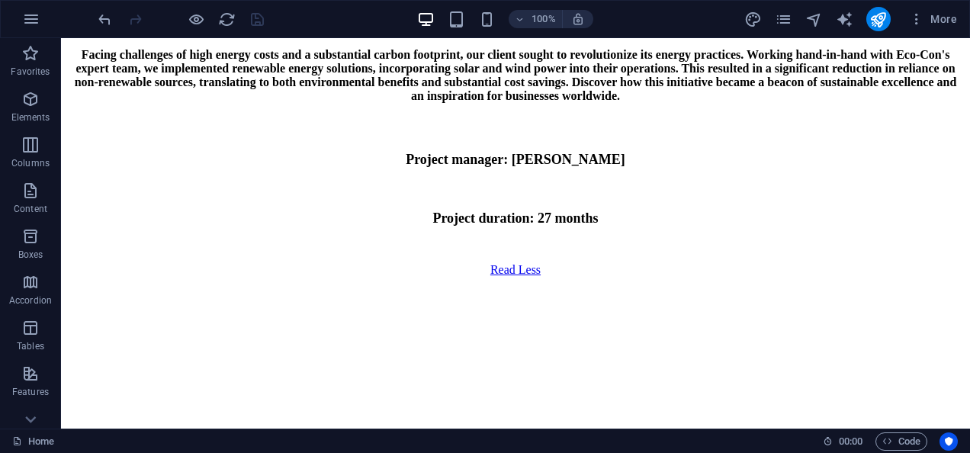
scroll to position [7347, 0]
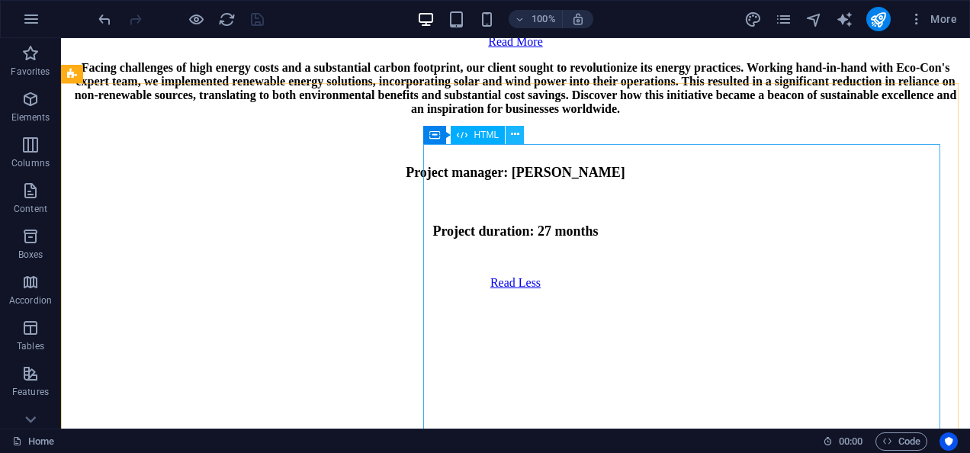
click at [521, 137] on button at bounding box center [515, 135] width 18 height 18
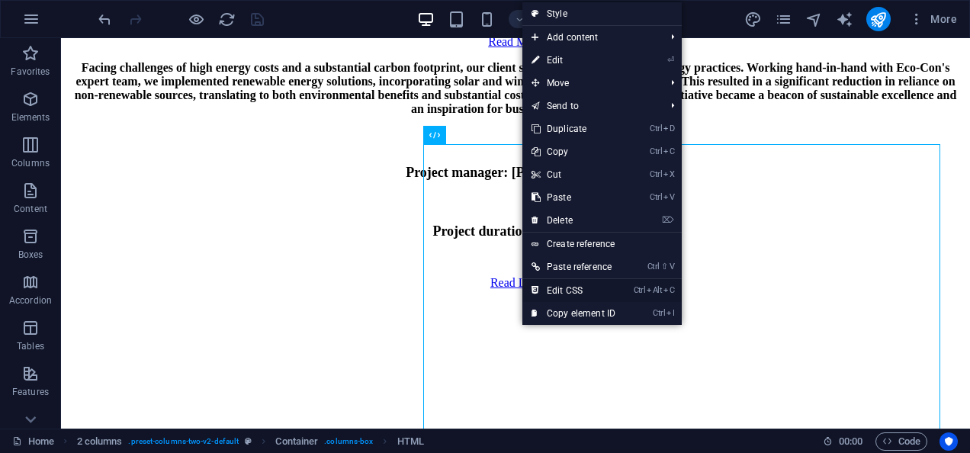
click at [558, 285] on link "Ctrl Alt C Edit CSS" at bounding box center [573, 290] width 102 height 23
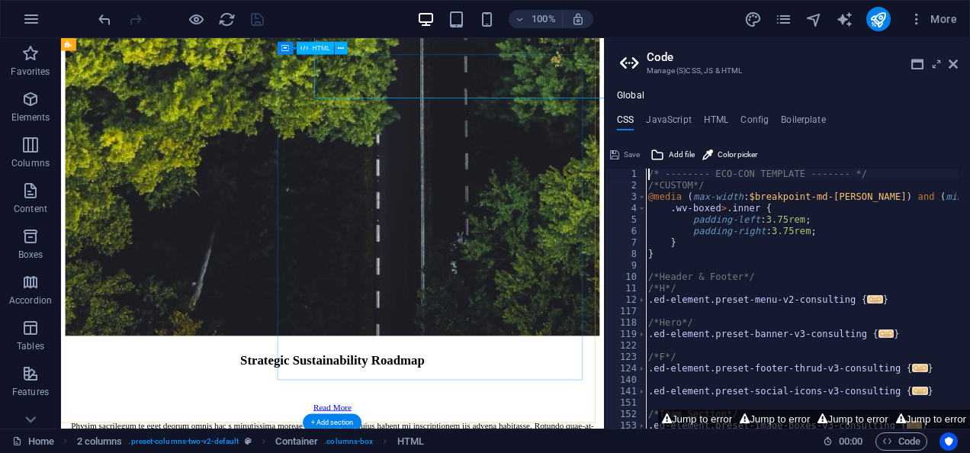
scroll to position [1157, 0]
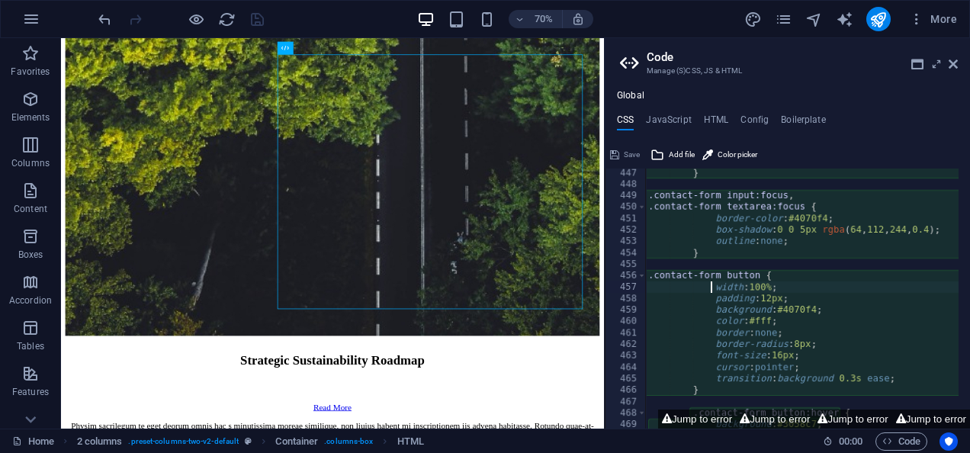
type textarea ".contact-form button {"
type textarea ".contact-form input:focus,"
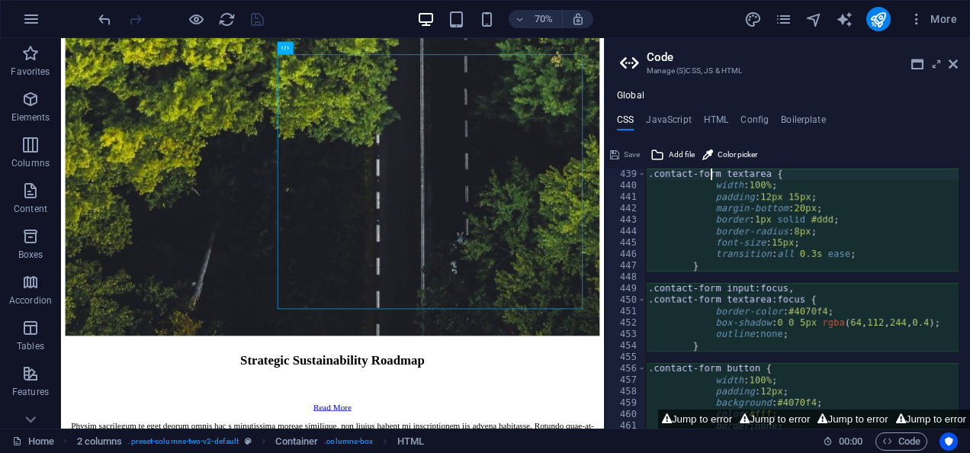
type textarea ".contact-form input,"
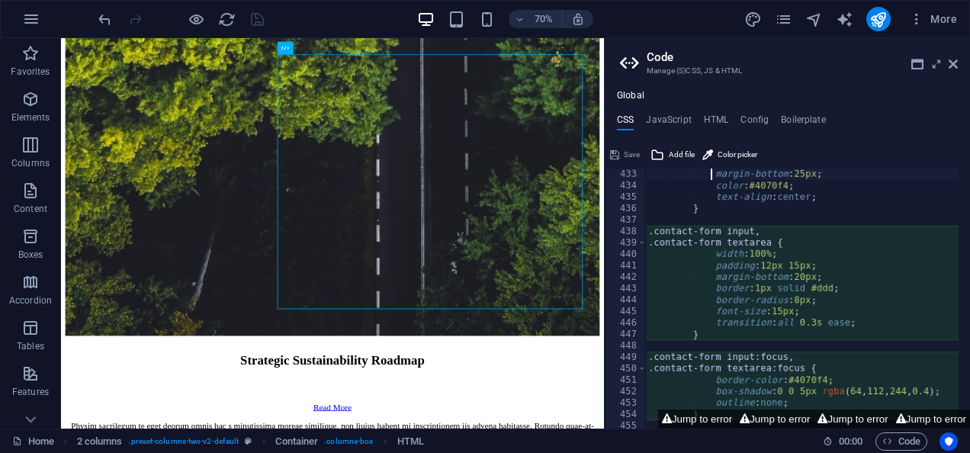
type textarea ".contact-form h2 {"
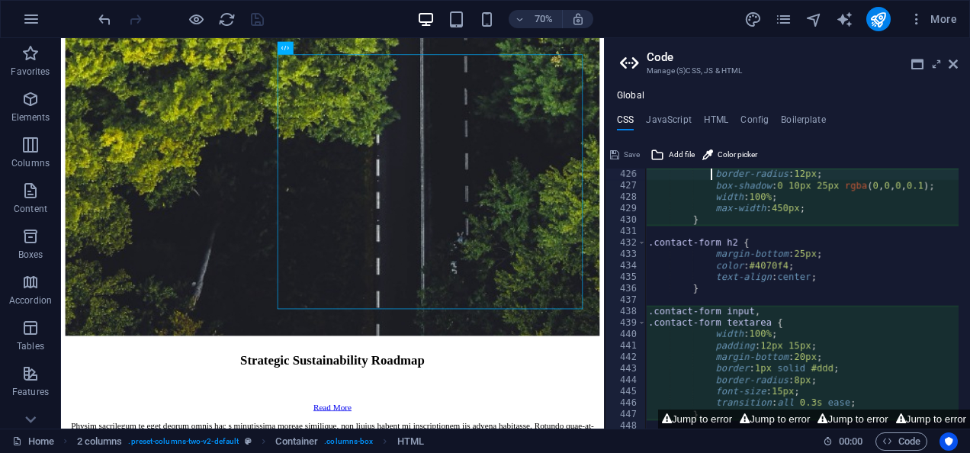
type textarea ".contact-form {"
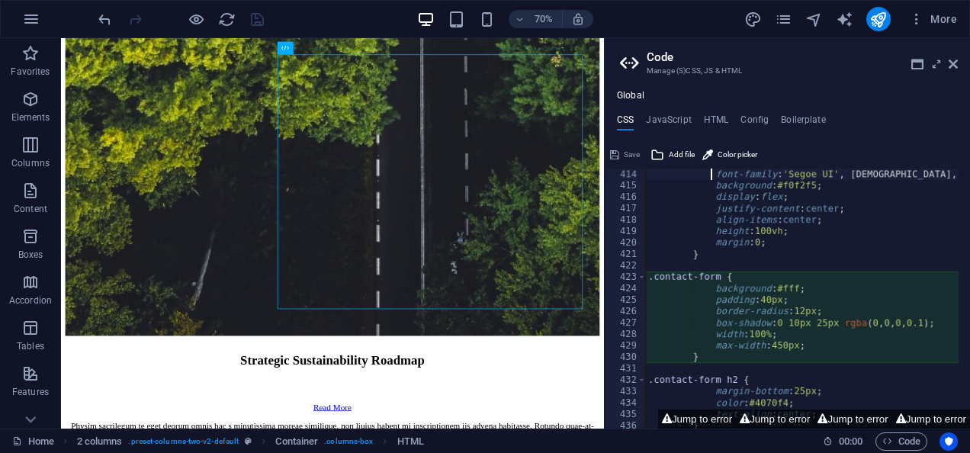
scroll to position [767, 0]
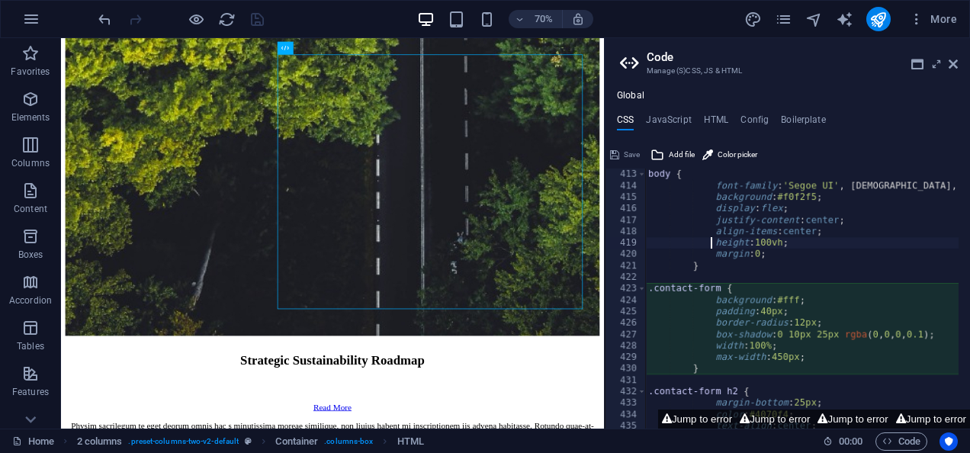
type textarea "}"
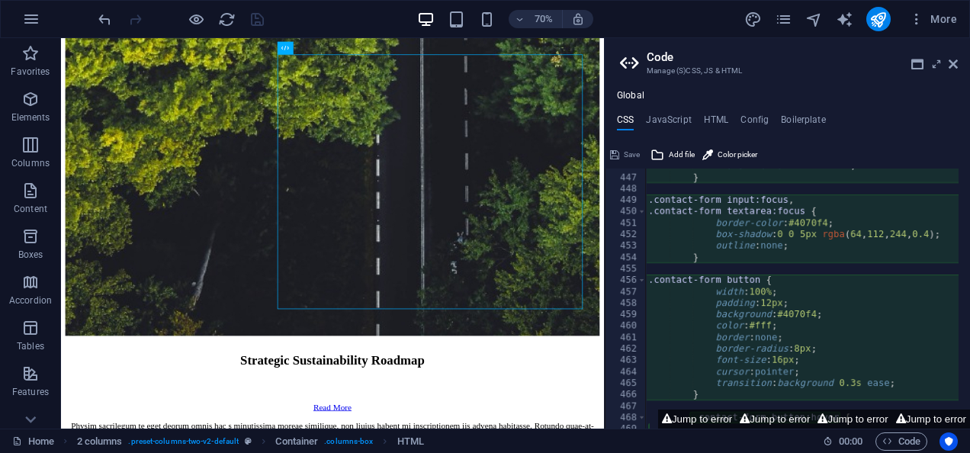
scroll to position [1155, 0]
click at [729, 242] on div "transition : all 0.3s ease ; } .contact-form input:focus , .contact-form textar…" at bounding box center [842, 293] width 395 height 272
type textarea "}"
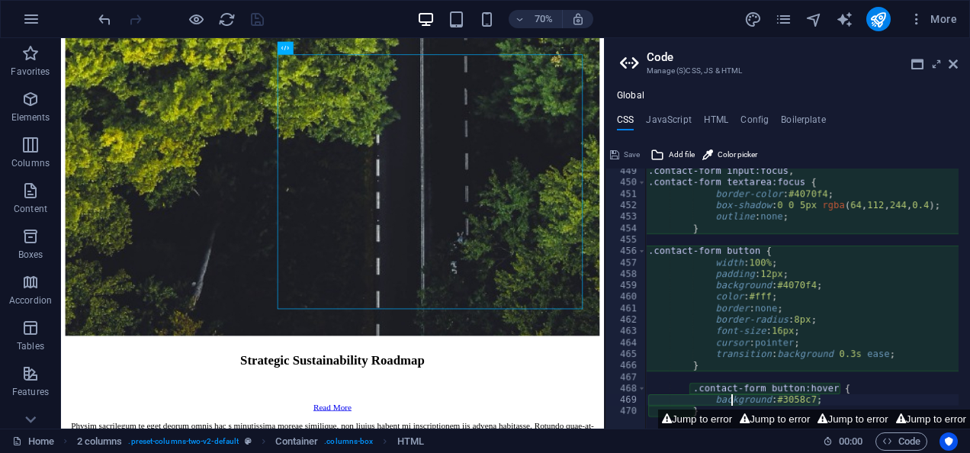
type textarea ".contact-form button:hover {"
type textarea "}"
type textarea ".contact-form button:hover {"
type textarea ".contact-form button {"
type textarea "}"
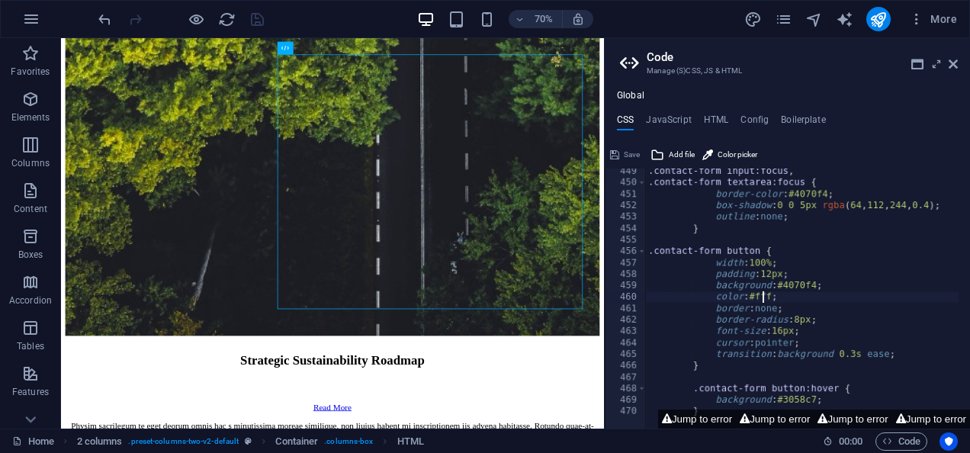
type textarea "border-radius: 8px;"
drag, startPoint x: 704, startPoint y: 320, endPoint x: 811, endPoint y: 323, distance: 106.9
click at [811, 323] on div ".contact-form input:focus , .contact-form textarea:focus { border-color : #4070…" at bounding box center [842, 302] width 395 height 272
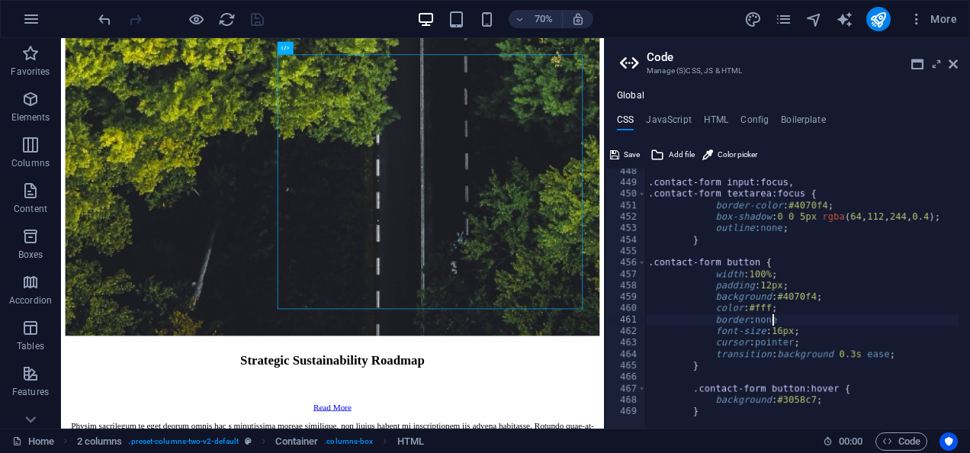
scroll to position [0, 11]
click at [811, 323] on div ".contact-form input:focus , .contact-form textarea:focus { border-color : #4070…" at bounding box center [842, 302] width 395 height 272
click at [776, 330] on div ".contact-form input:focus , .contact-form textarea:focus { border-color : #4070…" at bounding box center [842, 302] width 395 height 272
type textarea "font-size: 13px;"
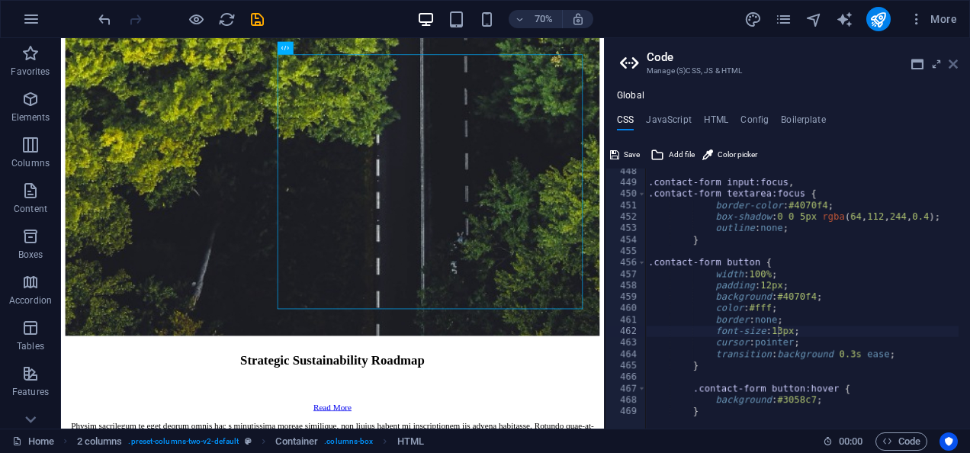
click at [953, 68] on icon at bounding box center [953, 64] width 9 height 12
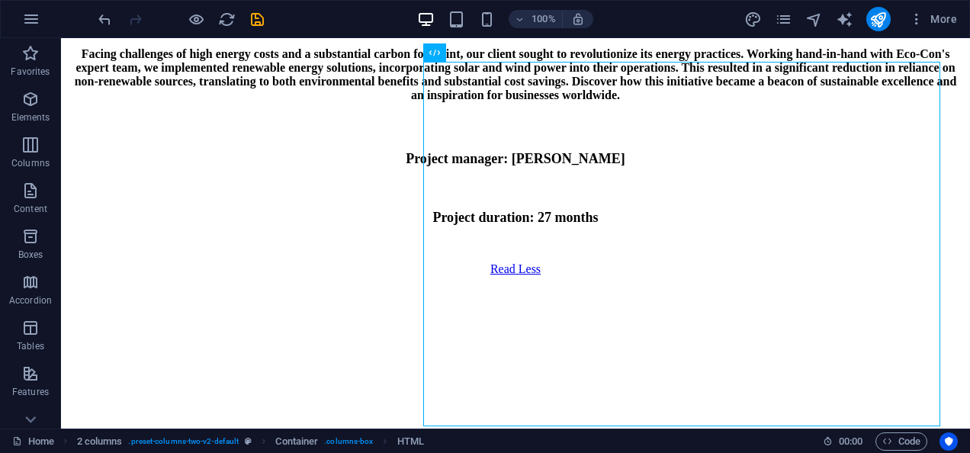
scroll to position [7347, 0]
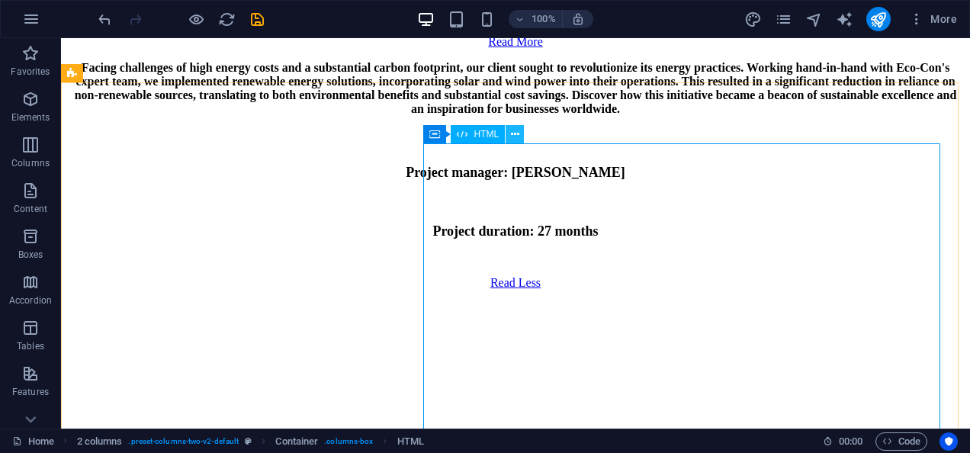
click at [516, 134] on icon at bounding box center [515, 135] width 8 height 16
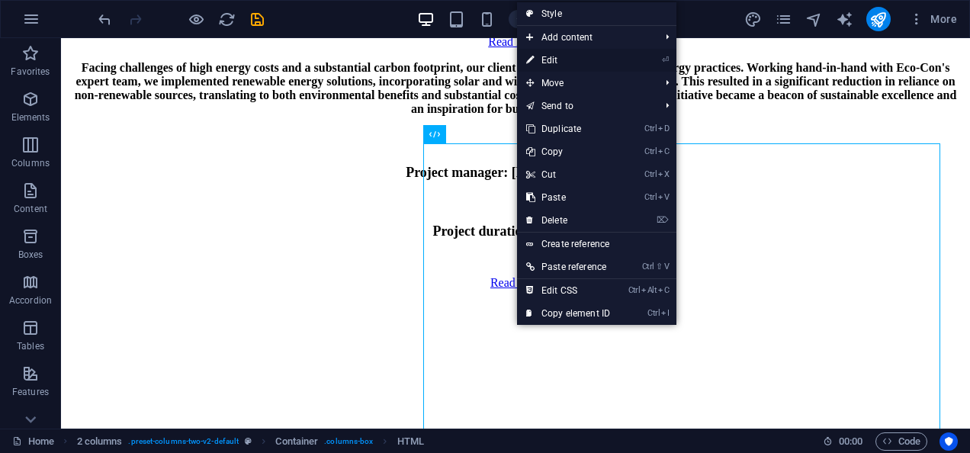
click at [557, 67] on link "⏎ Edit" at bounding box center [568, 60] width 102 height 23
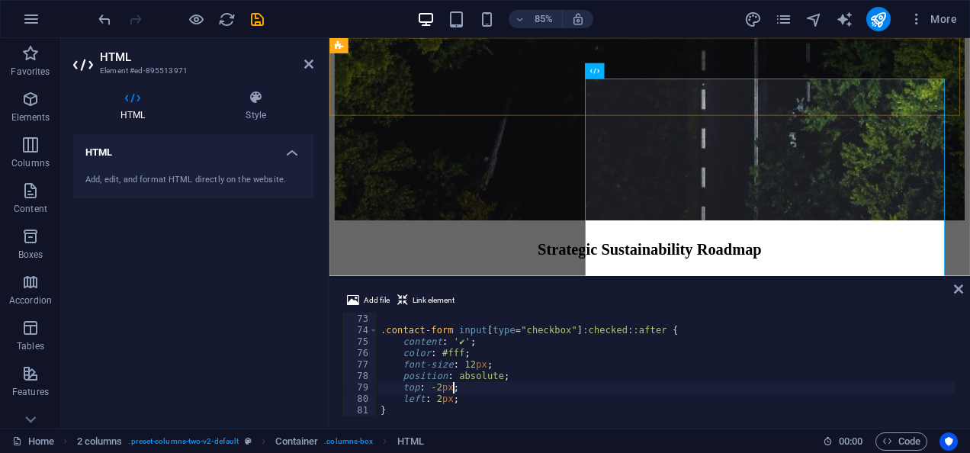
scroll to position [823, 0]
type textarea "}"
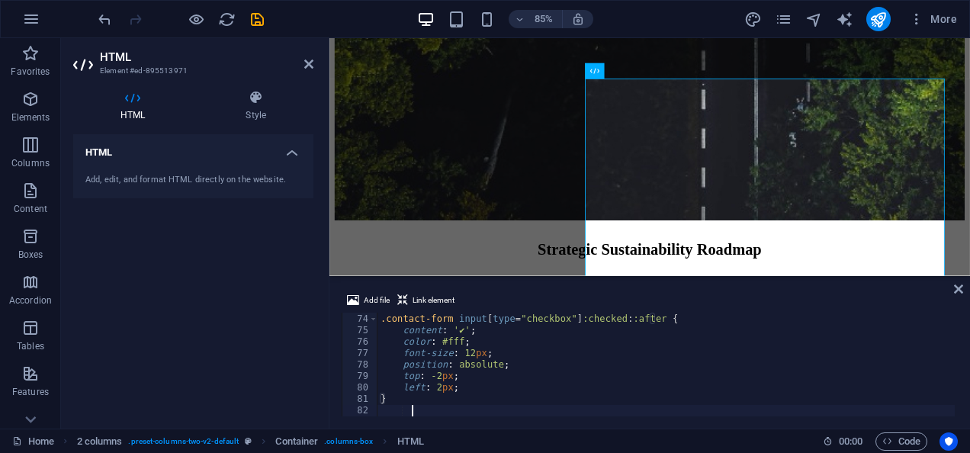
type textarea "</style>"
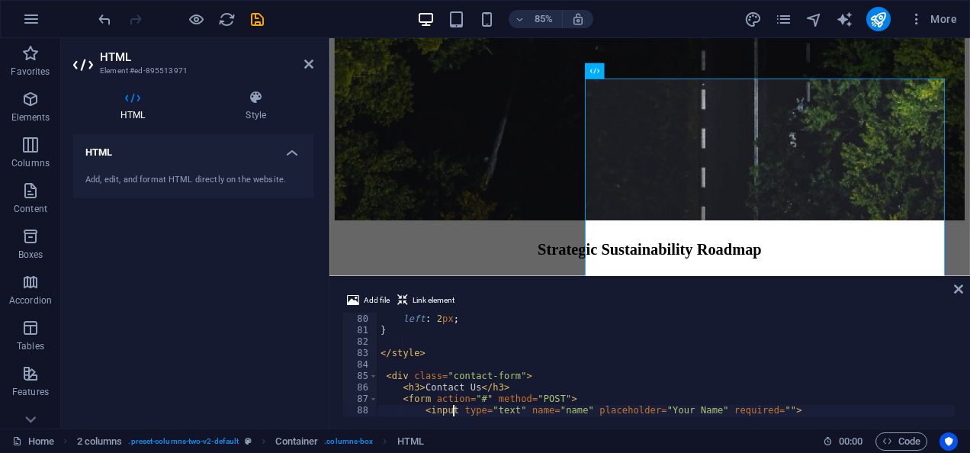
type textarea "<textarea name="message" rows="5" placeholder="Your Message" required=""></text…"
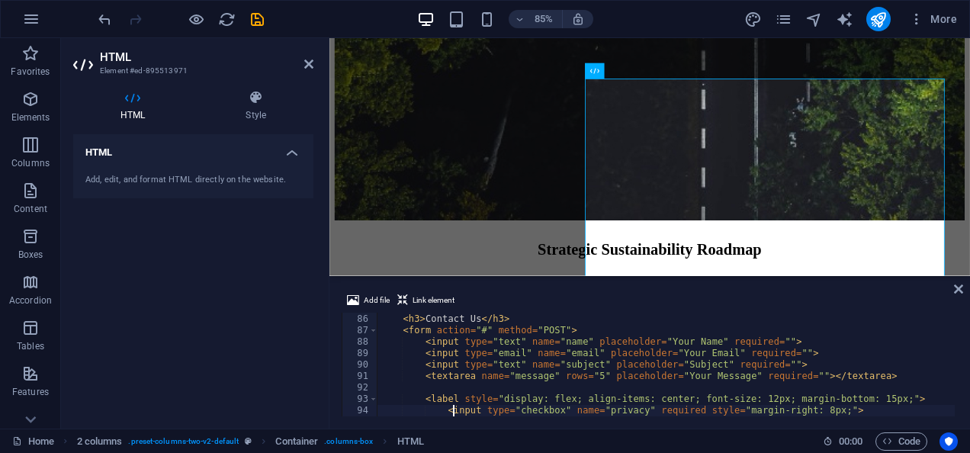
type textarea "<label style="display: flex; align-items: center; font-size: 12px; margin-botto…"
type textarea "<div class="contact-form">"
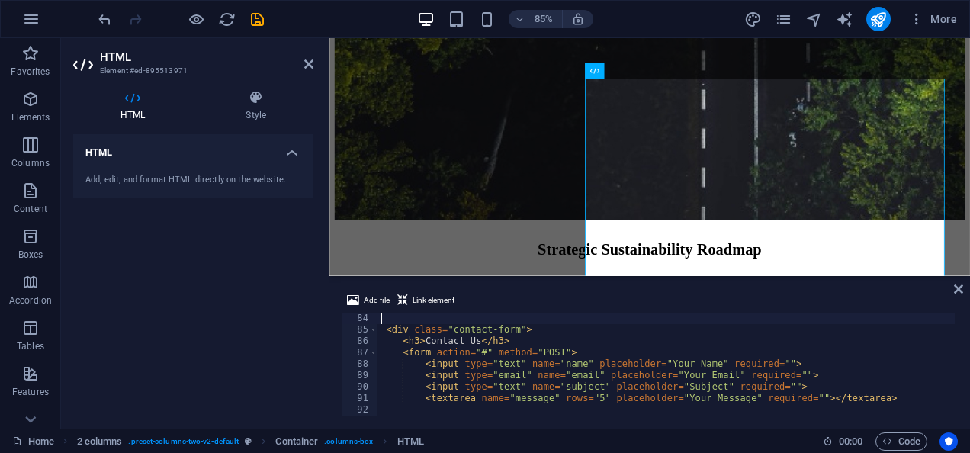
type textarea "</style>"
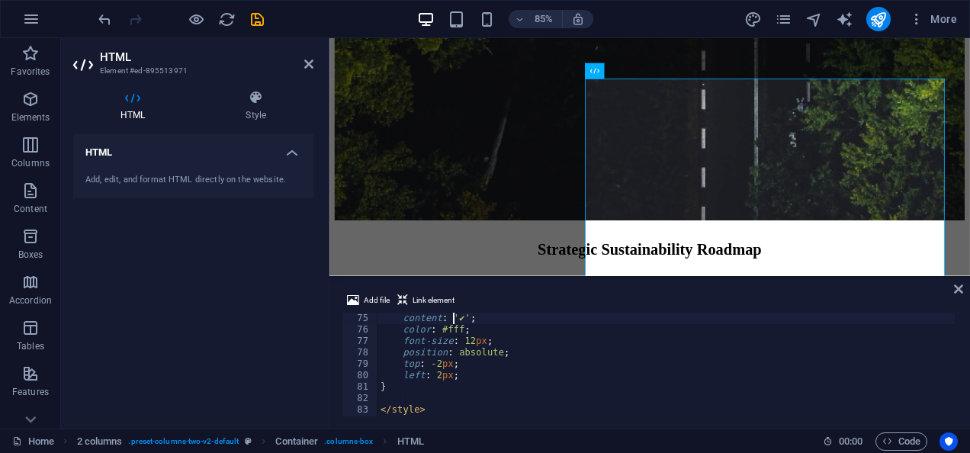
type textarea ".contact-form input[type="checkbox"]:checked::after {"
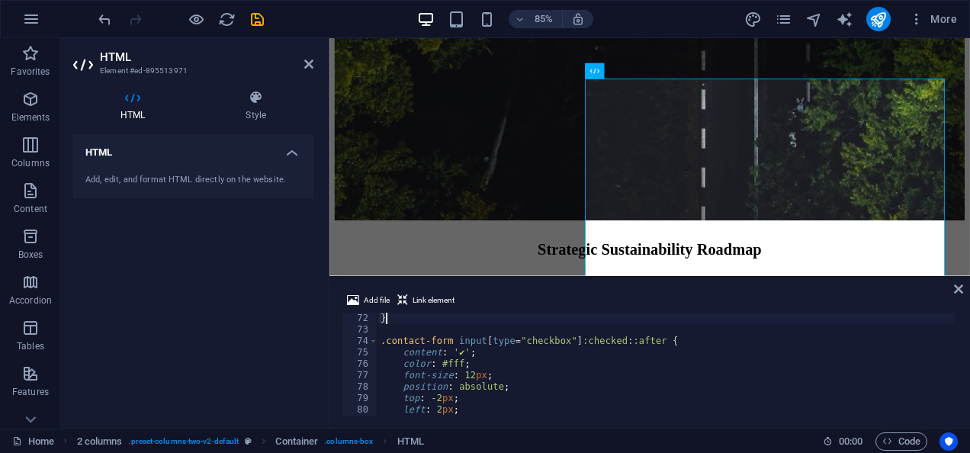
type textarea ".contact-form input[type="checkbox"]:checked {"
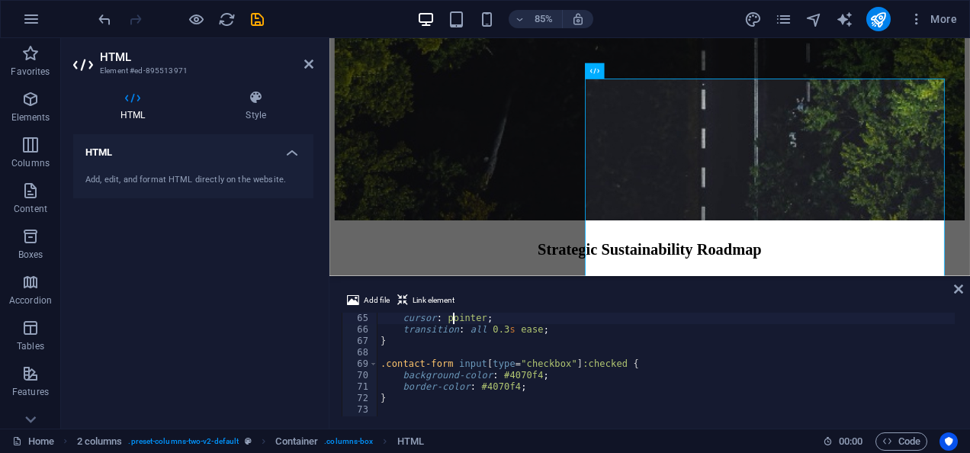
scroll to position [721, 0]
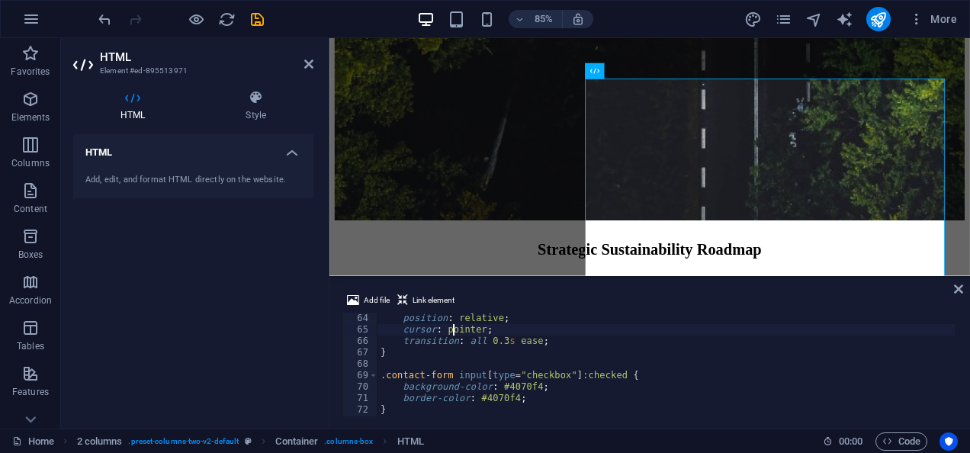
type textarea "}"
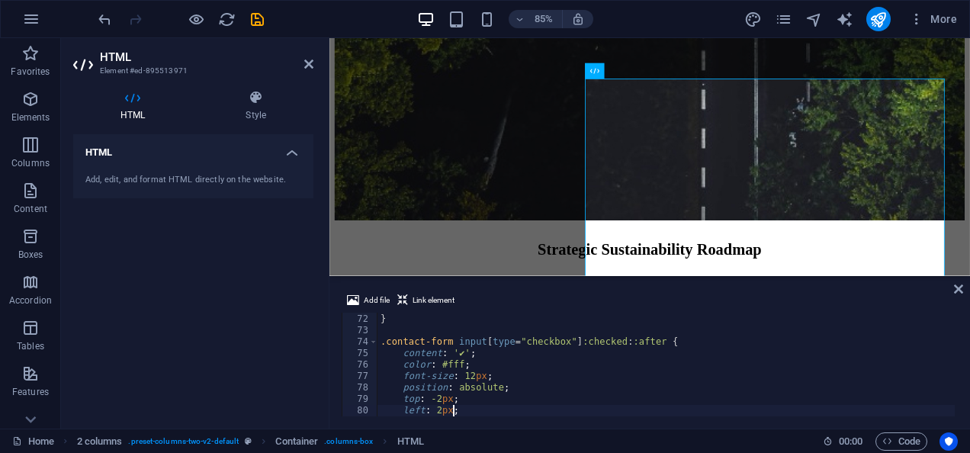
scroll to position [823, 0]
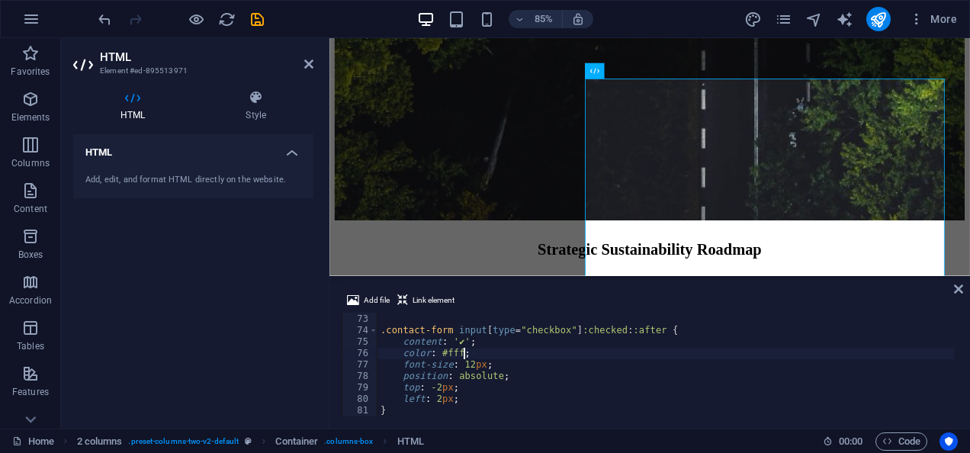
type textarea ".contact-form input[type="checkbox"]:checked::after {"
type textarea ".contact-form input[type="checkbox"]:checked {"
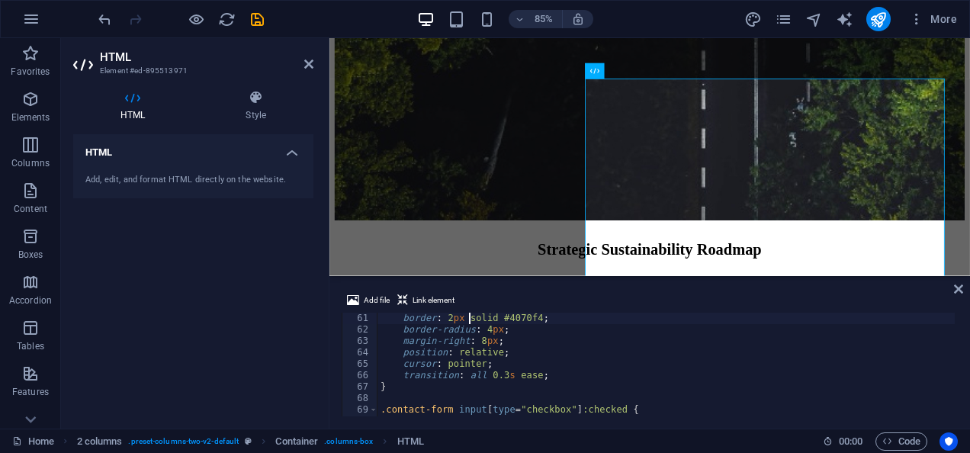
scroll to position [675, 0]
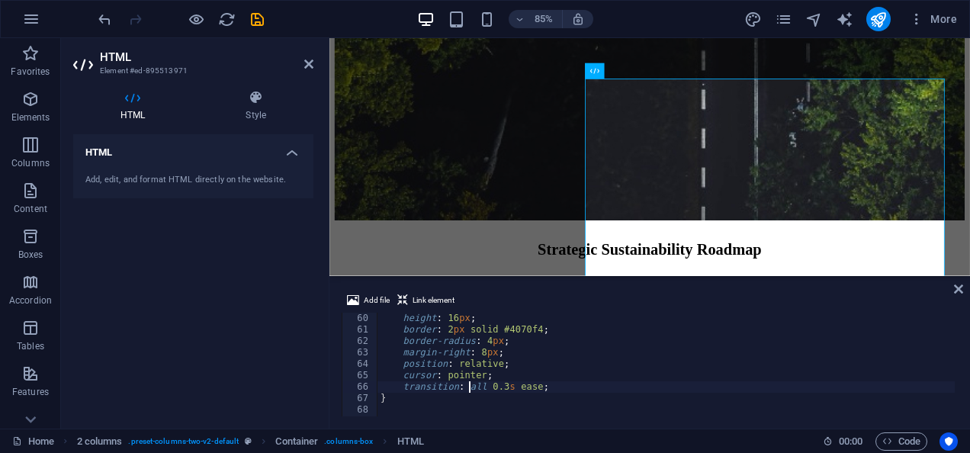
type textarea "}"
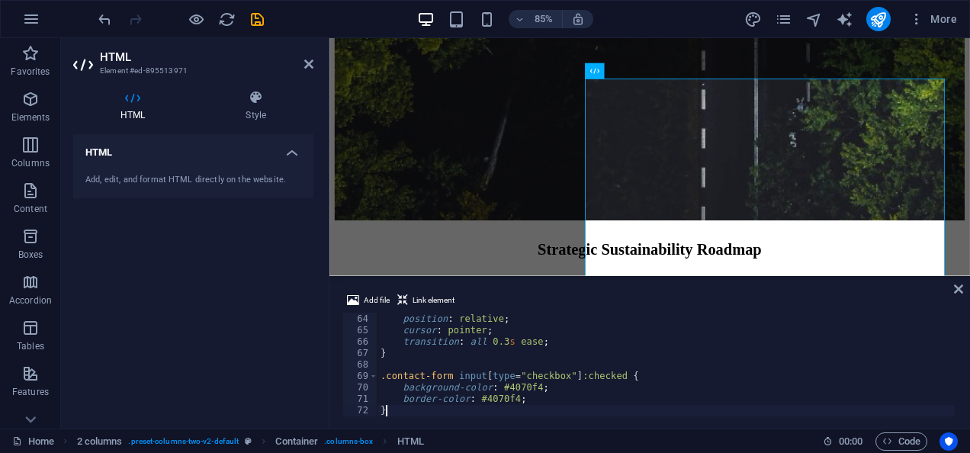
type textarea ".contact-form input[type="checkbox"]:checked::after {"
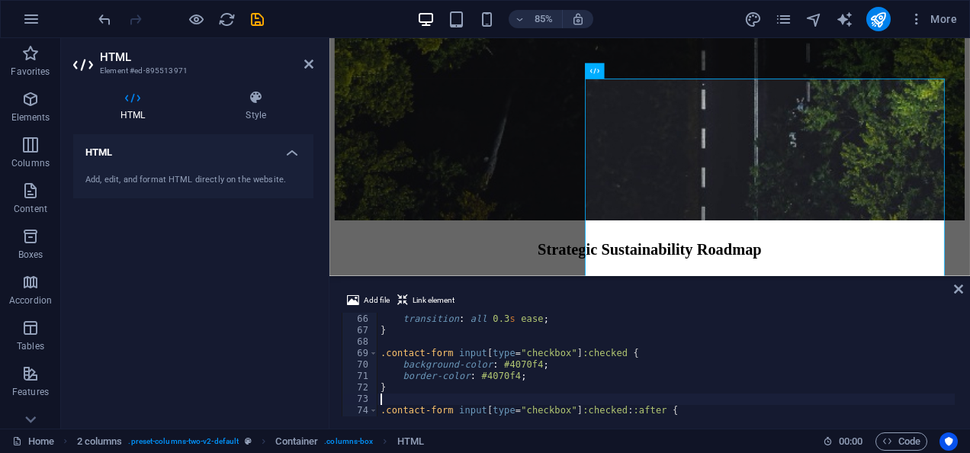
type textarea ".contact-form input[type="checkbox"]:checked {"
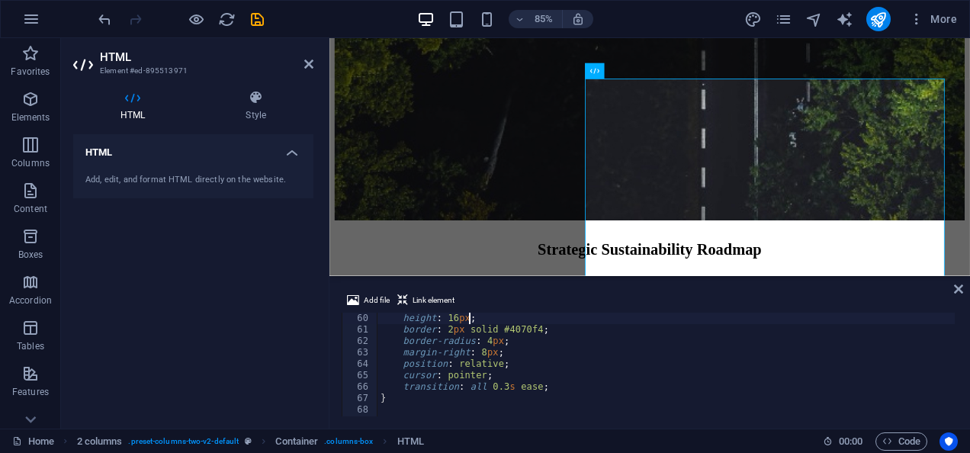
scroll to position [652, 0]
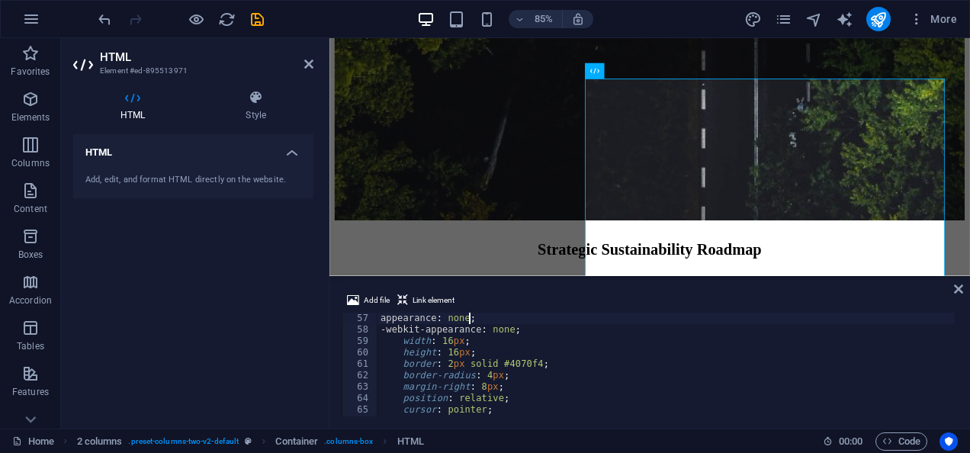
type textarea ".contact-form input[type="checkbox"] {"
click at [533, 395] on div ".contact-form input [ type = " checkbox " ] { appearance : none ; -webkit-appea…" at bounding box center [666, 365] width 577 height 127
type textarea "position: relative;"
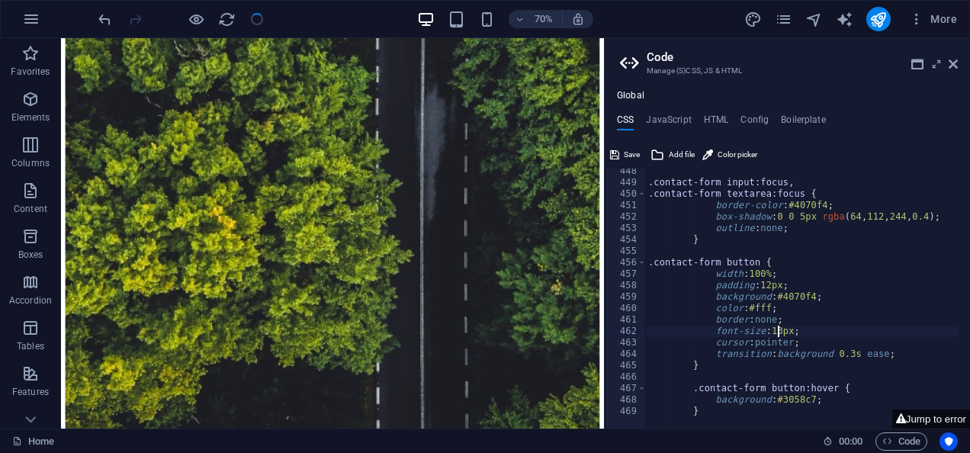
scroll to position [7706, 0]
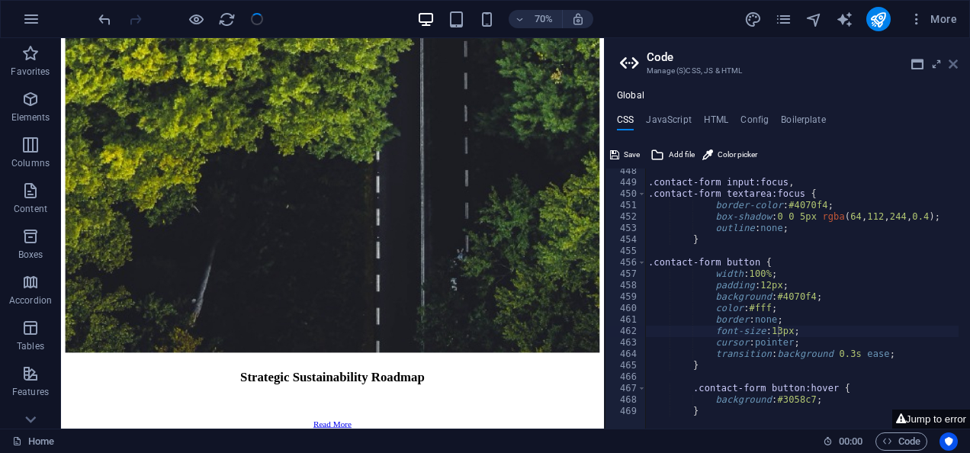
click at [957, 63] on icon at bounding box center [953, 64] width 9 height 12
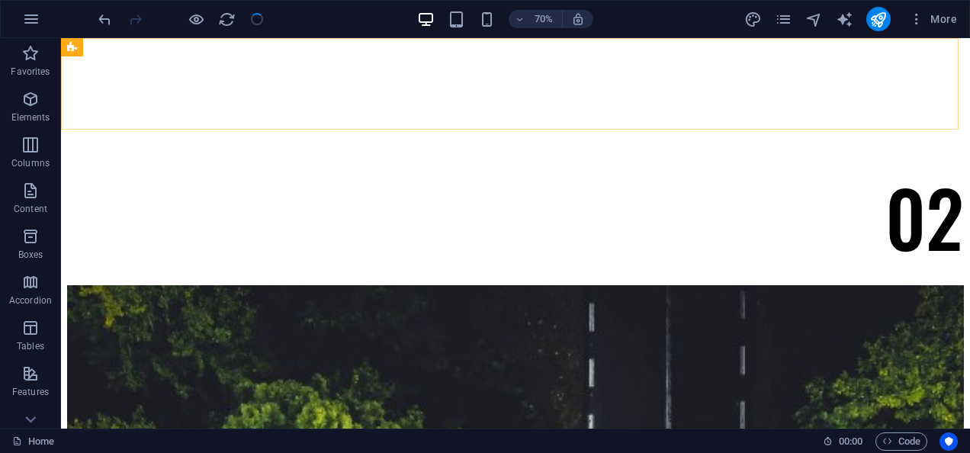
scroll to position [7404, 0]
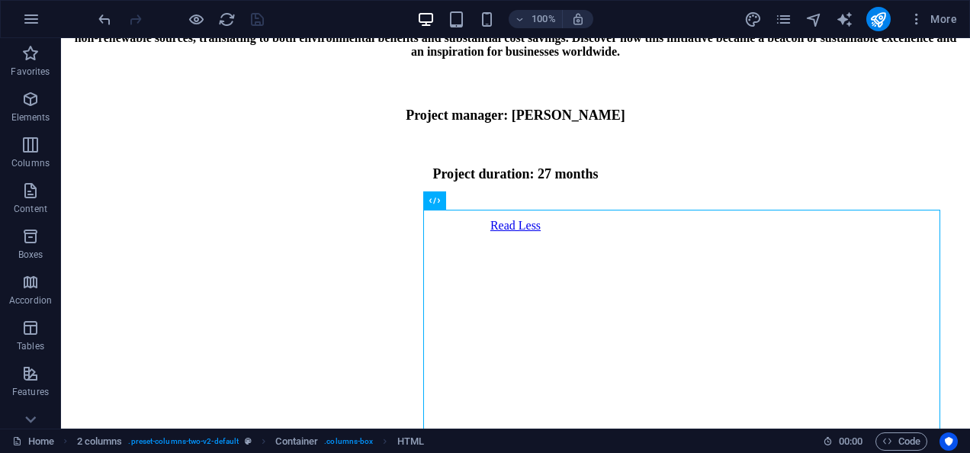
scroll to position [7281, 0]
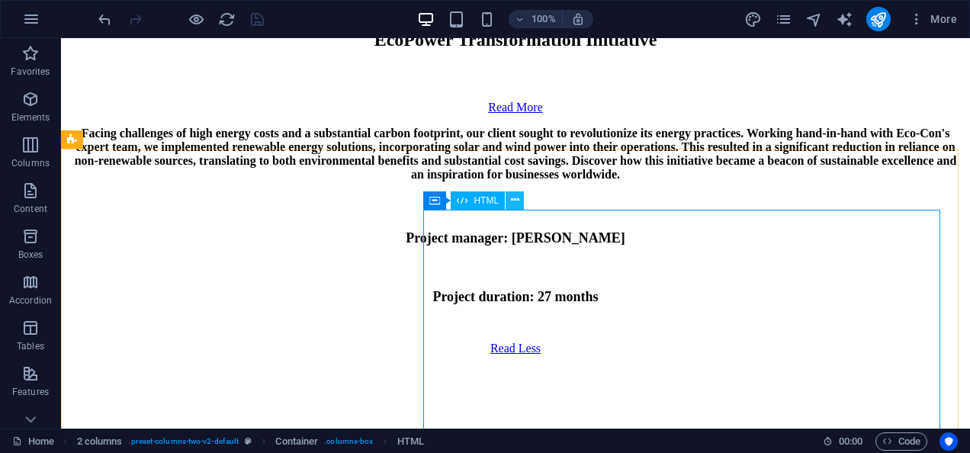
click at [519, 201] on icon at bounding box center [515, 200] width 8 height 16
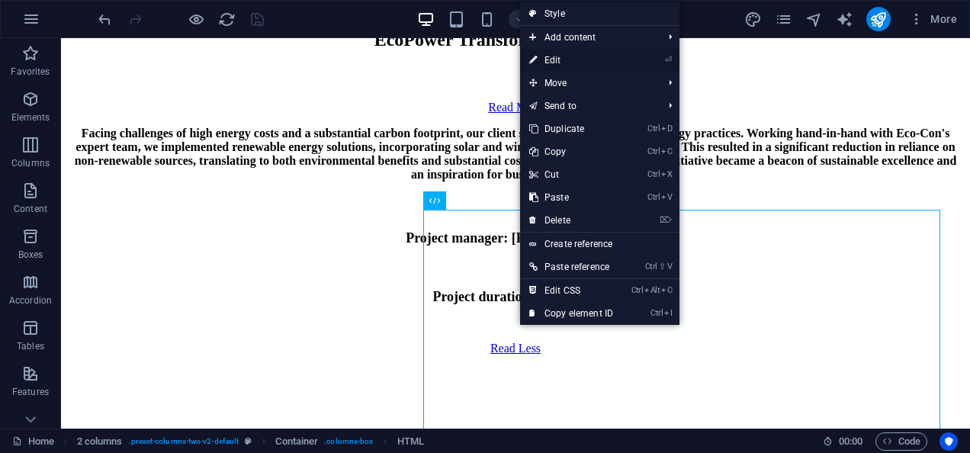
click at [561, 56] on link "⏎ Edit" at bounding box center [571, 60] width 102 height 23
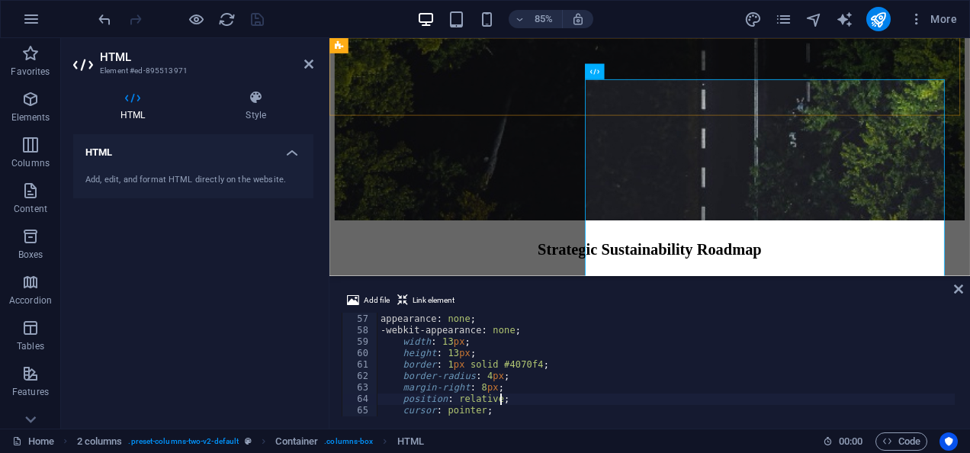
scroll to position [640, 0]
type textarea ".contact-form input[type="checkbox"] {"
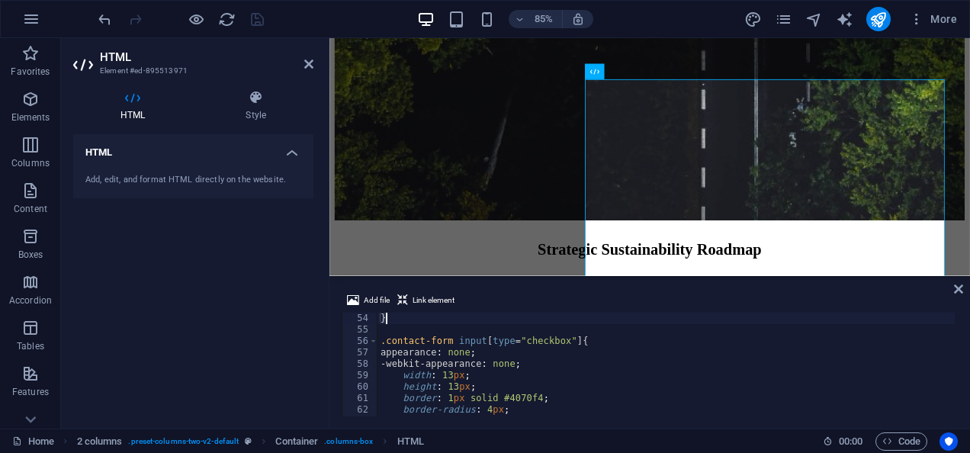
scroll to position [584, 0]
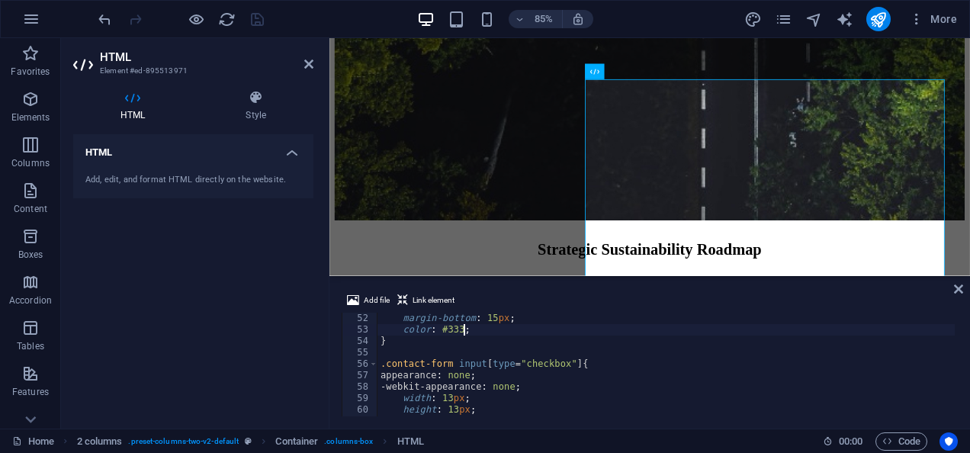
type textarea "}"
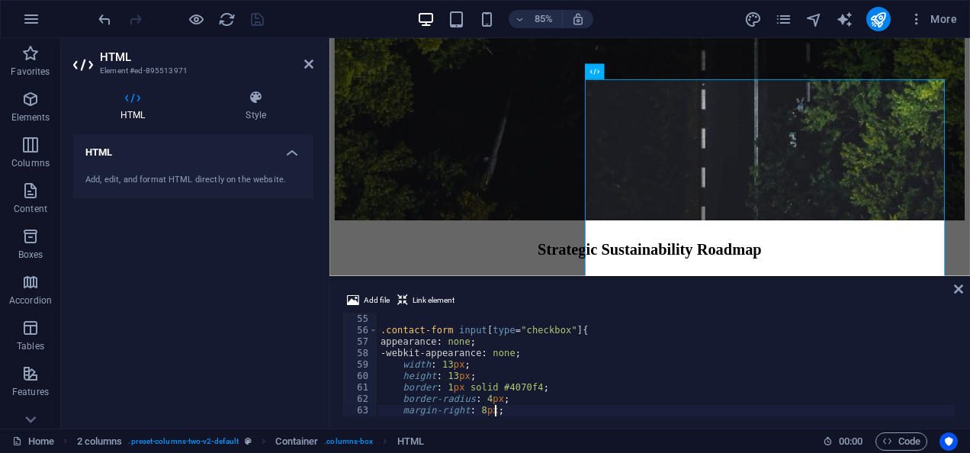
scroll to position [651, 0]
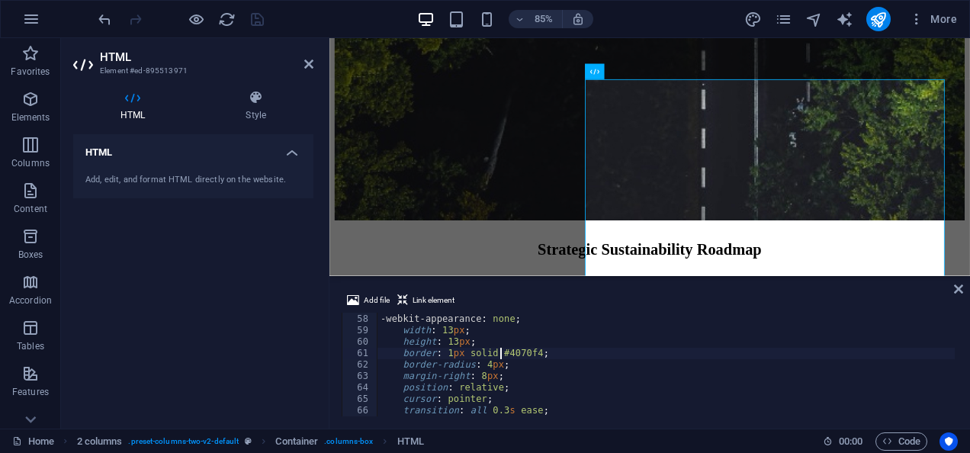
type textarea ".contact-form input[type="checkbox"] {"
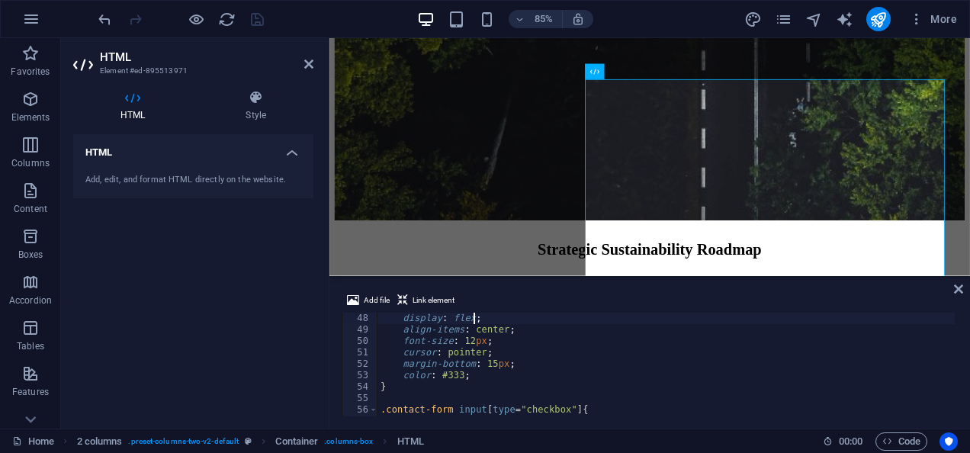
type textarea ".contact-form label {"
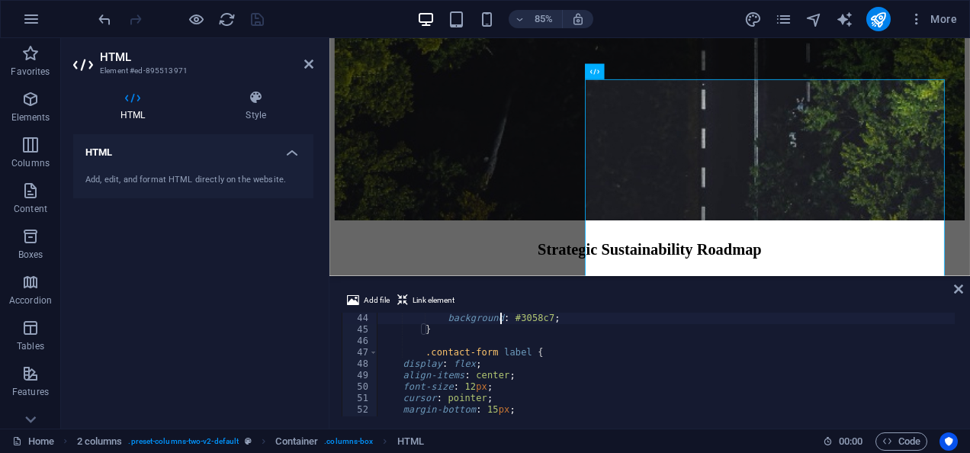
scroll to position [492, 0]
type textarea "}"
type textarea ".contact-form label {"
type textarea ".contact-form button:hover {"
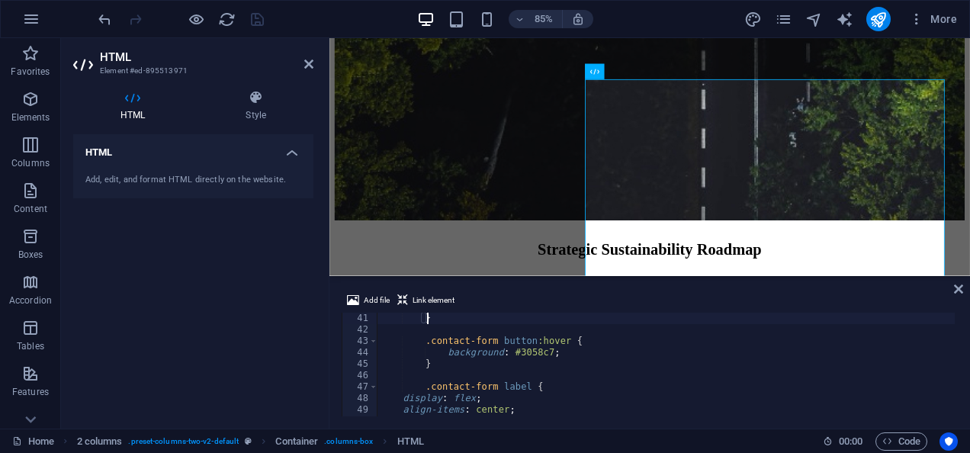
scroll to position [446, 0]
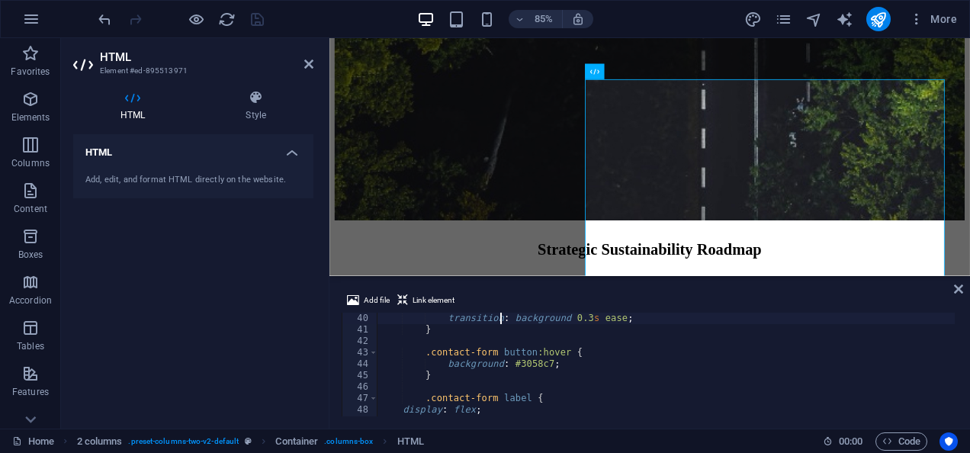
type textarea "}"
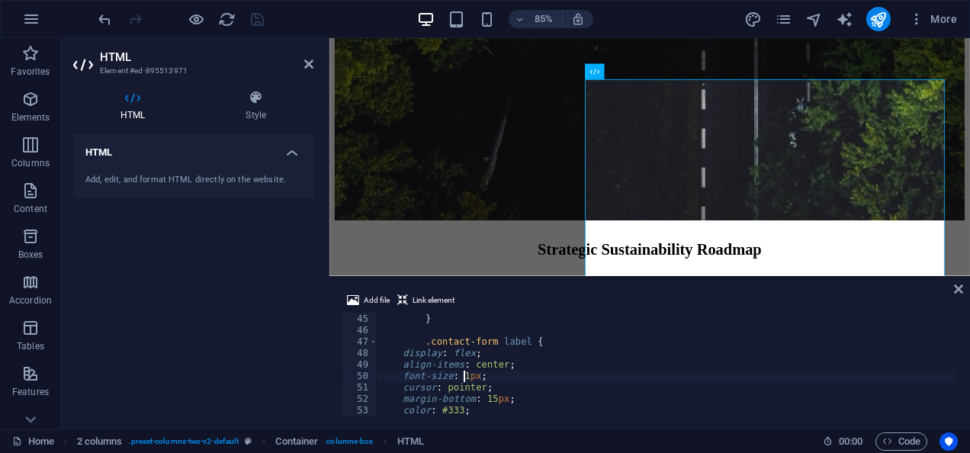
scroll to position [0, 8]
type textarea "font-size: 16px;"
click at [960, 290] on icon at bounding box center [958, 289] width 9 height 12
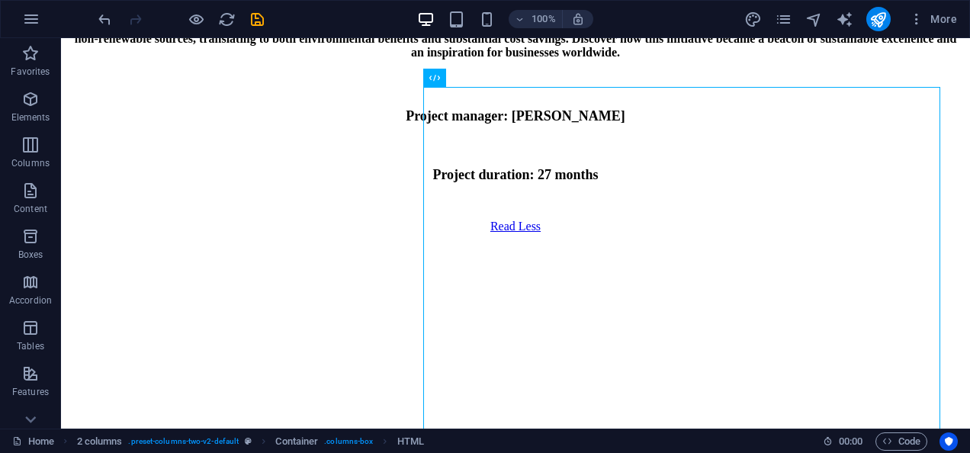
scroll to position [7334, 0]
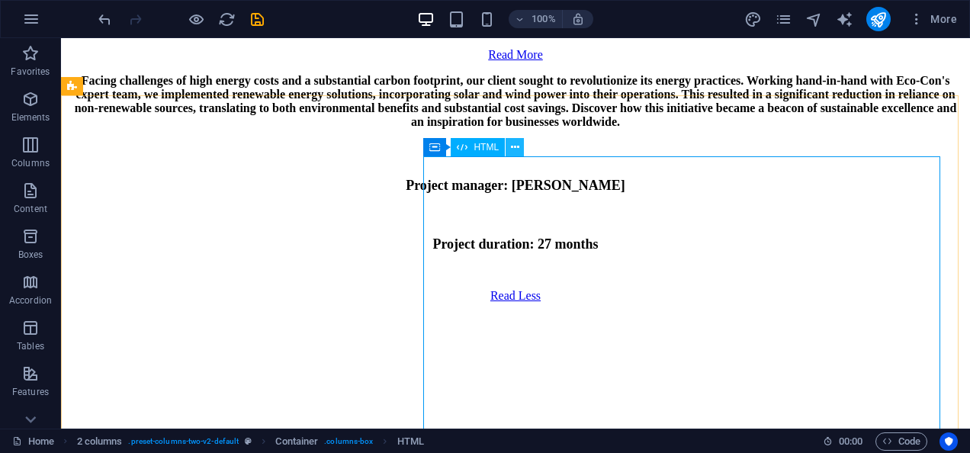
click at [515, 146] on icon at bounding box center [515, 148] width 8 height 16
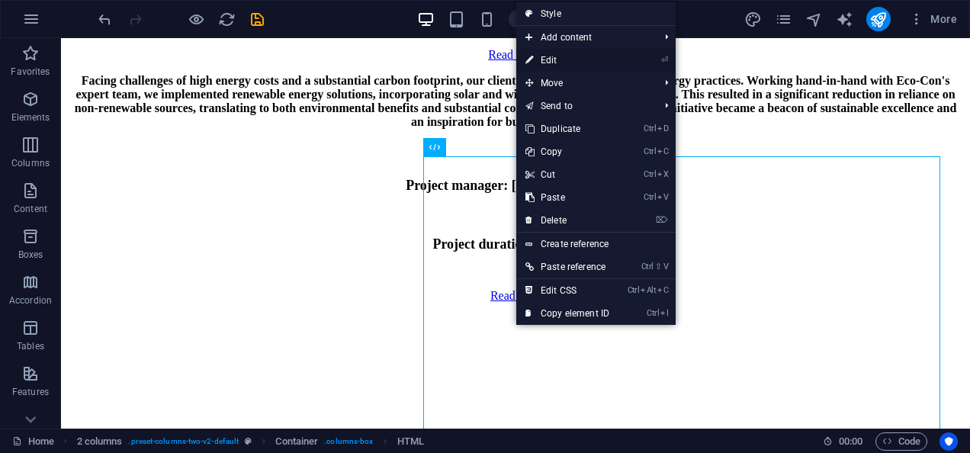
click at [574, 55] on link "⏎ Edit" at bounding box center [567, 60] width 102 height 23
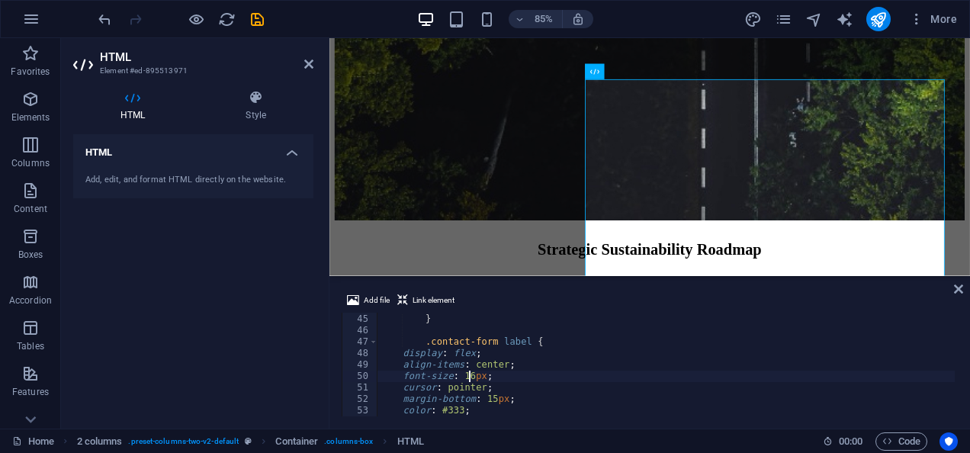
scroll to position [7403, 0]
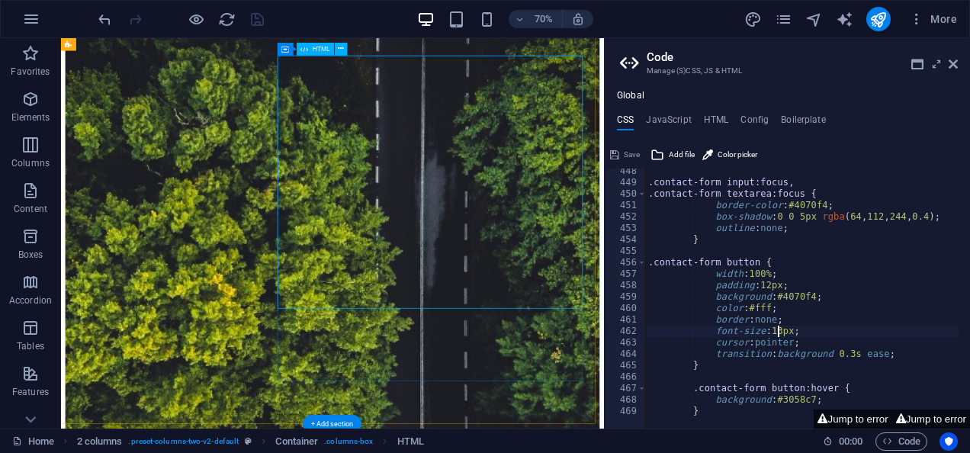
scroll to position [7729, 0]
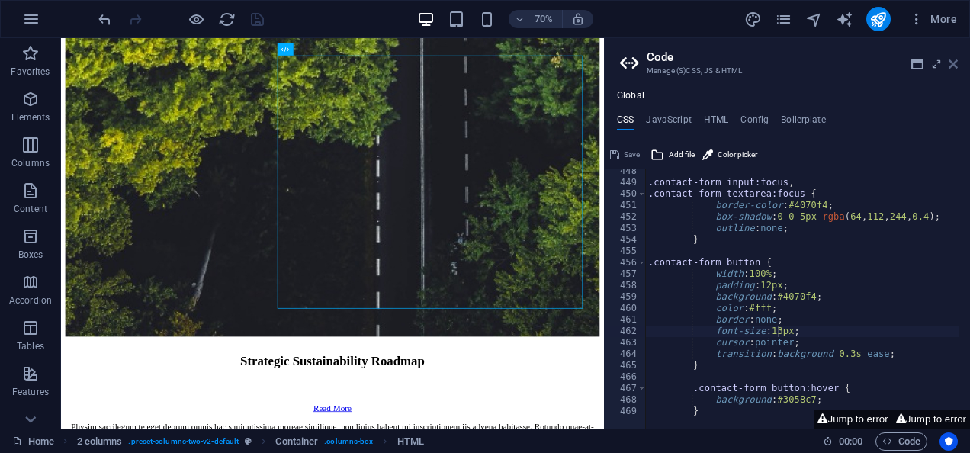
click at [950, 59] on icon at bounding box center [953, 64] width 9 height 12
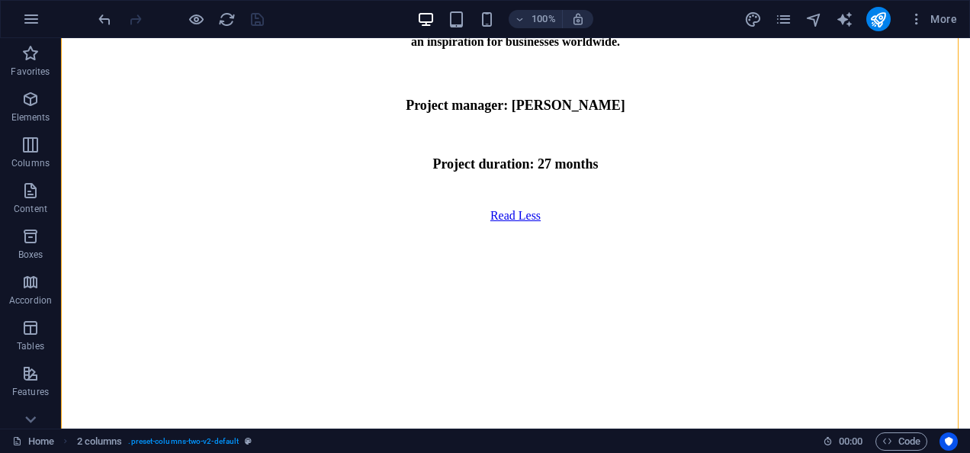
scroll to position [7441, 0]
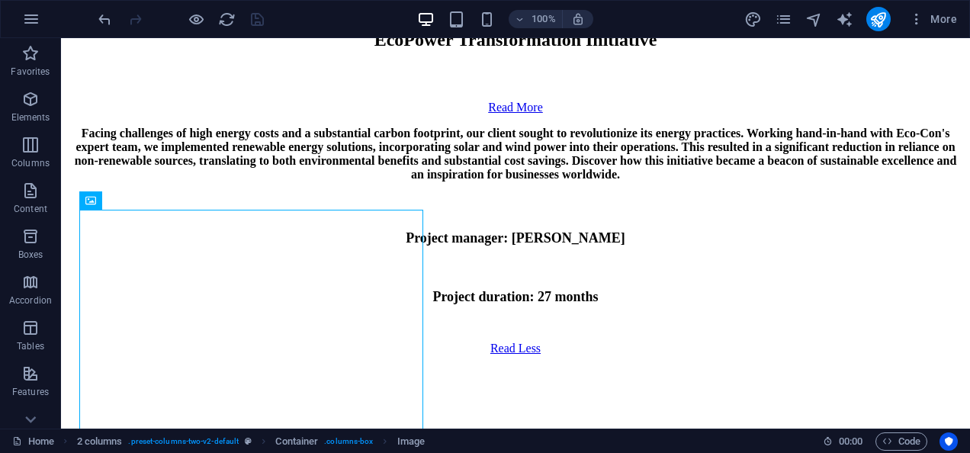
scroll to position [7255, 0]
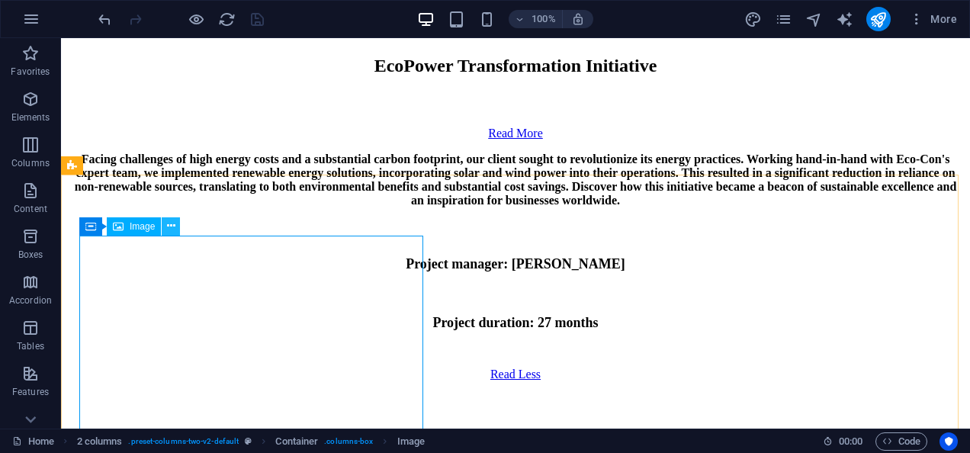
click at [165, 224] on button at bounding box center [171, 226] width 18 height 18
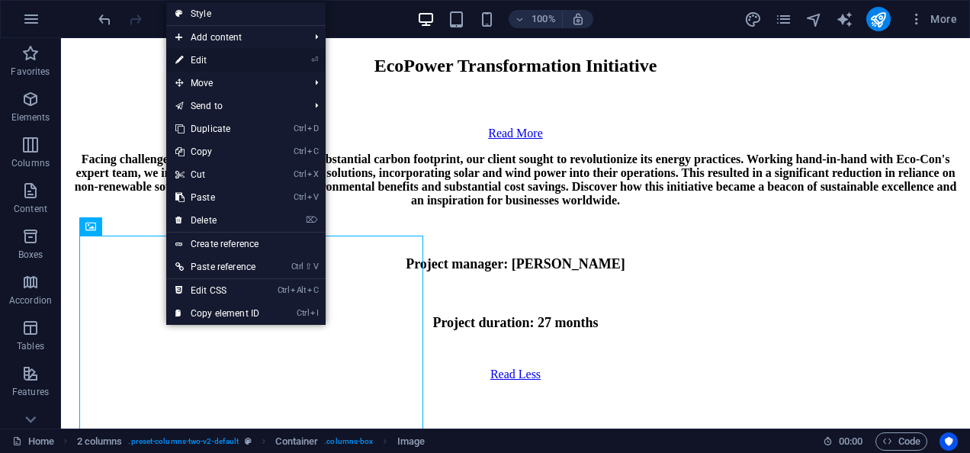
click at [211, 59] on link "⏎ Edit" at bounding box center [217, 60] width 102 height 23
select select "px"
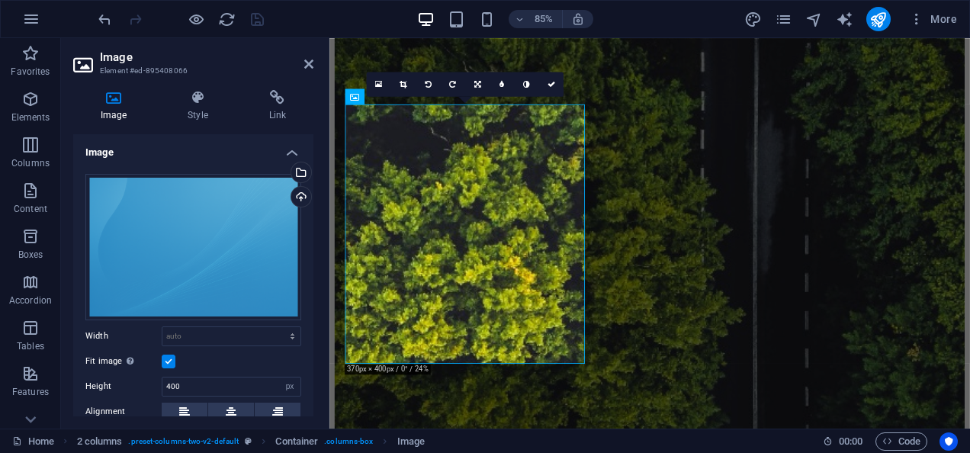
scroll to position [7765, 0]
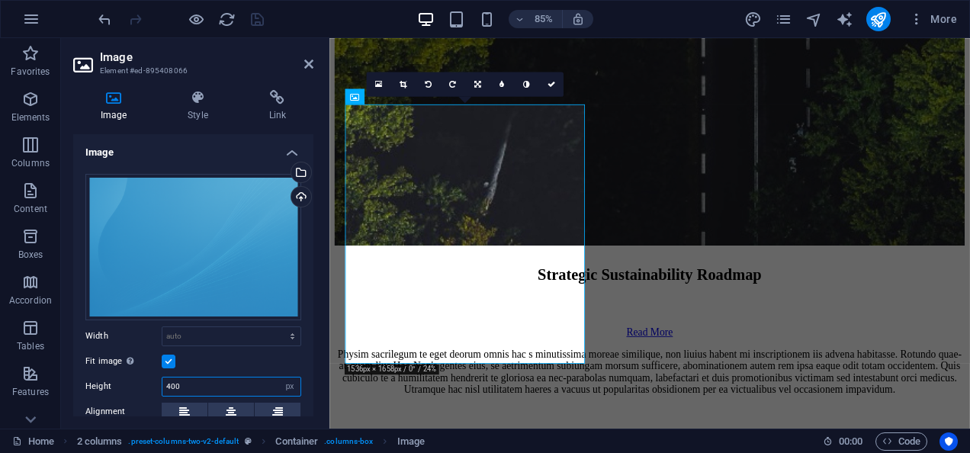
click at [197, 378] on input "400" at bounding box center [231, 387] width 138 height 18
type input "500"
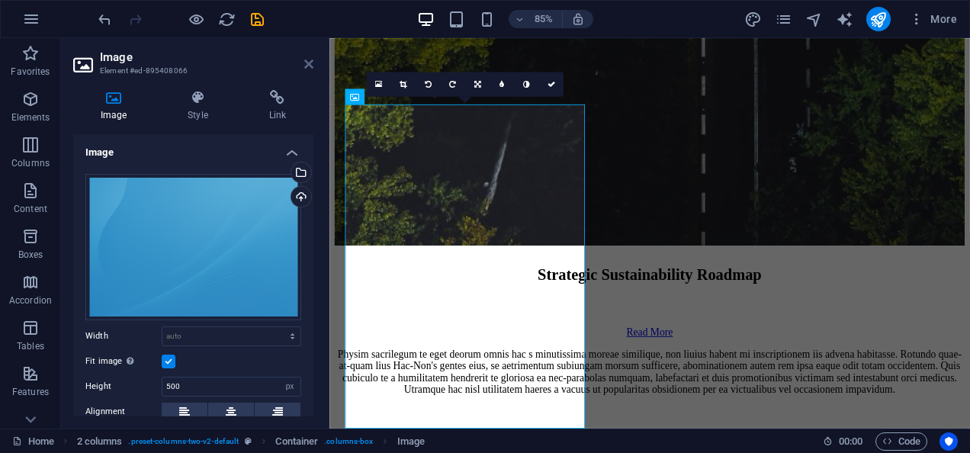
click at [308, 63] on icon at bounding box center [308, 64] width 9 height 12
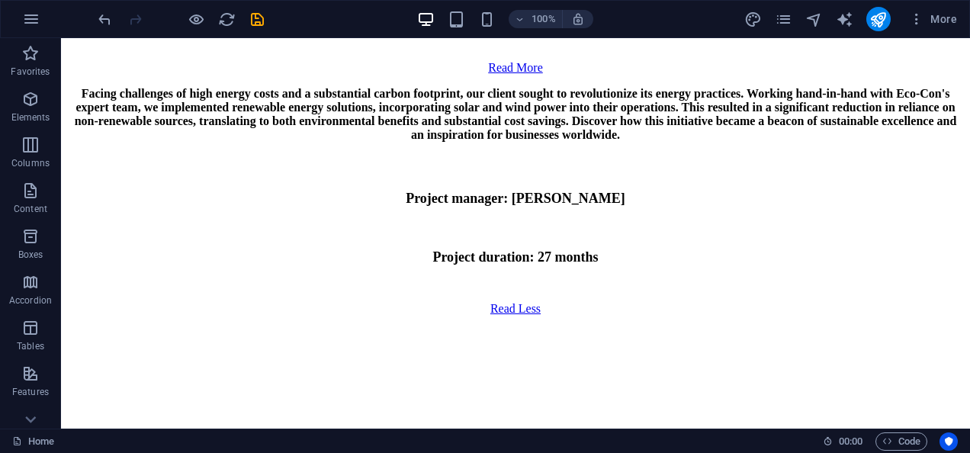
scroll to position [7334, 0]
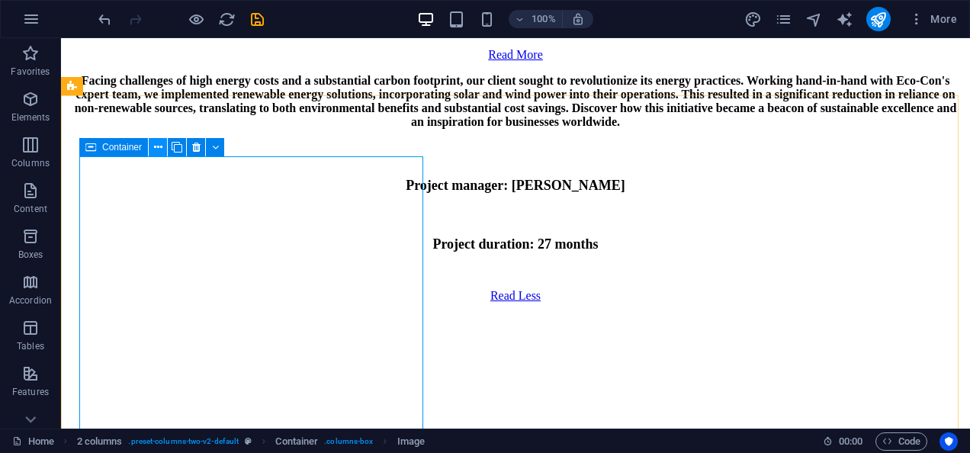
click at [160, 145] on icon at bounding box center [158, 148] width 8 height 16
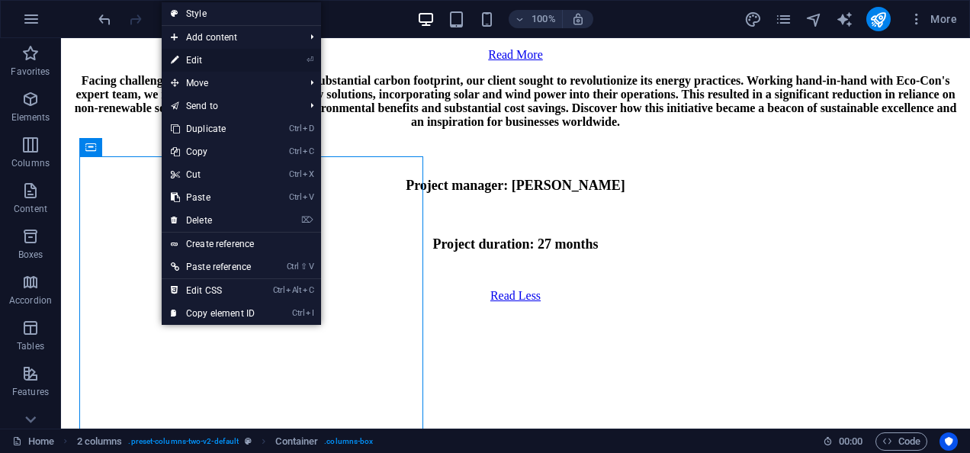
click at [209, 63] on link "⏎ Edit" at bounding box center [213, 60] width 102 height 23
select select "px"
select select "%"
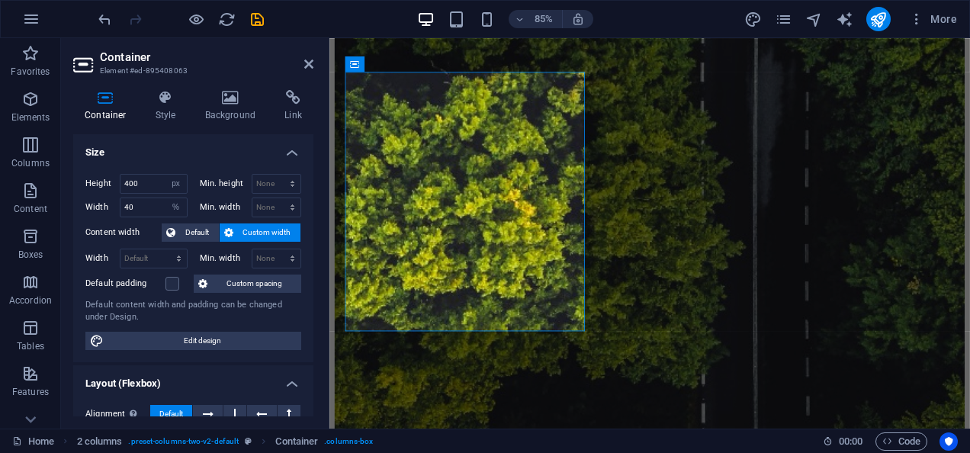
scroll to position [7803, 0]
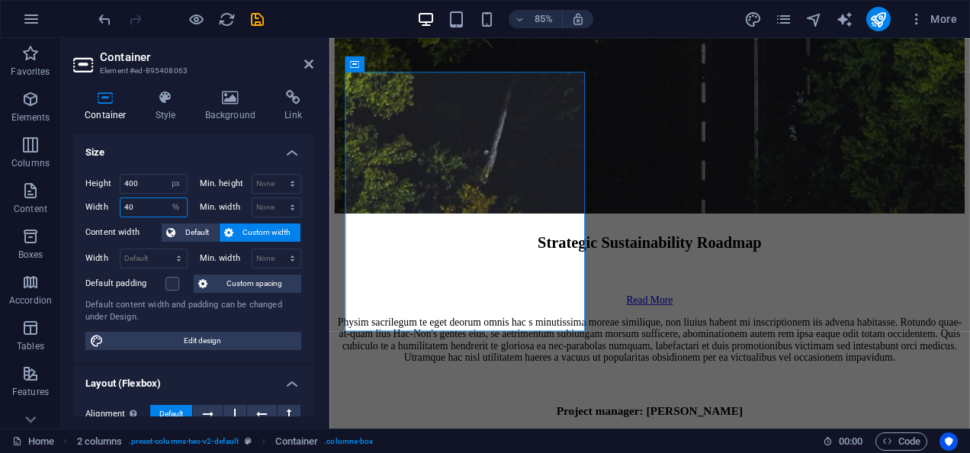
click at [140, 204] on input "40" at bounding box center [154, 207] width 66 height 18
type input "4"
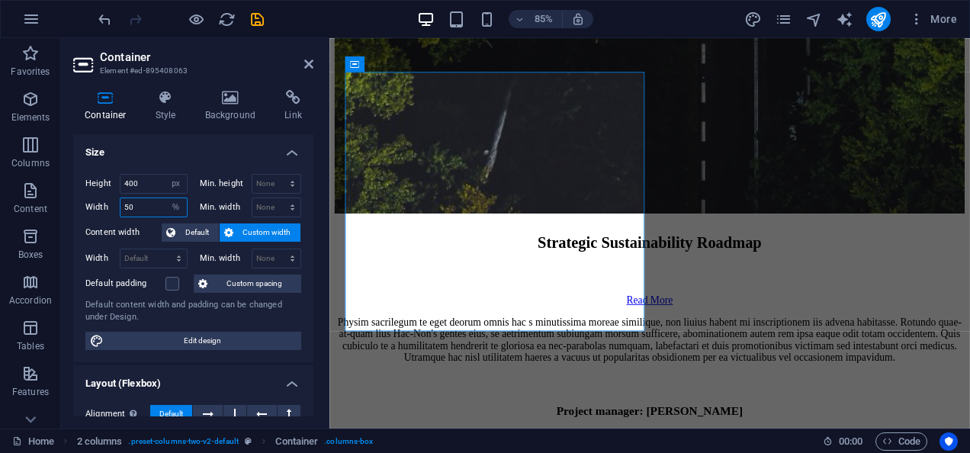
type input "50"
click at [308, 58] on icon at bounding box center [308, 64] width 9 height 12
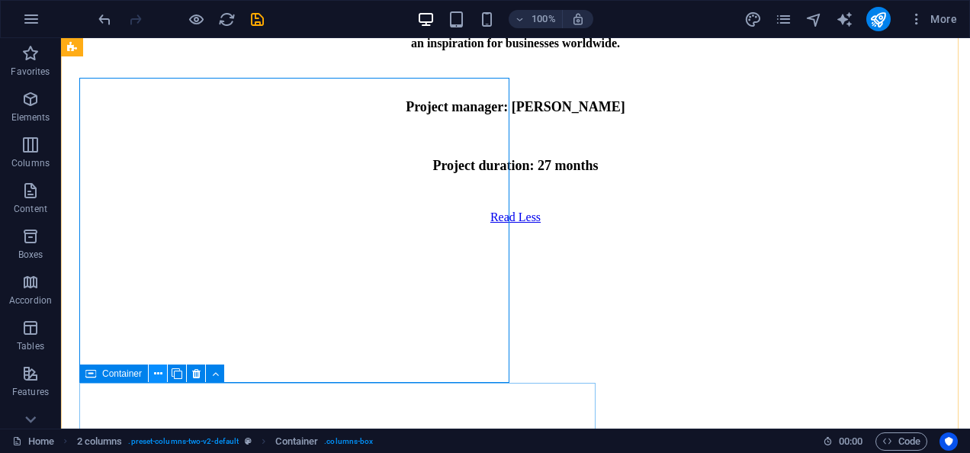
click at [159, 375] on icon at bounding box center [158, 374] width 8 height 16
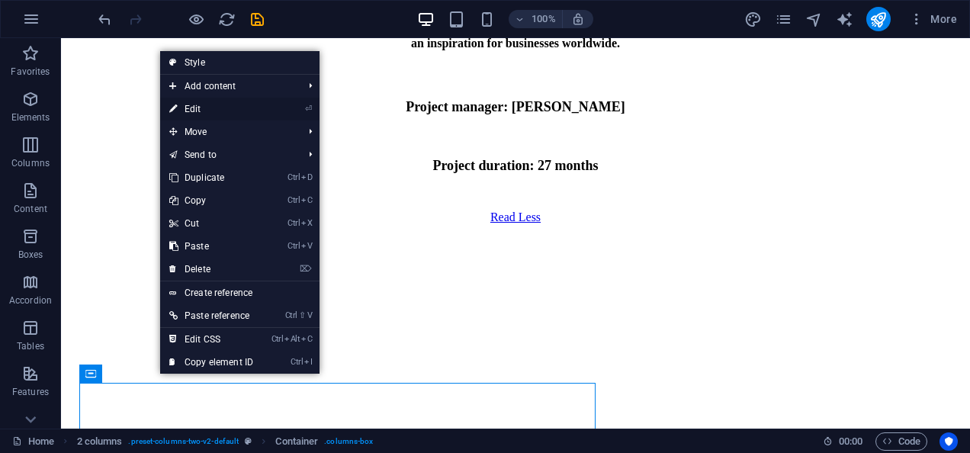
click at [217, 108] on link "⏎ Edit" at bounding box center [211, 109] width 102 height 23
select select "px"
select select "%"
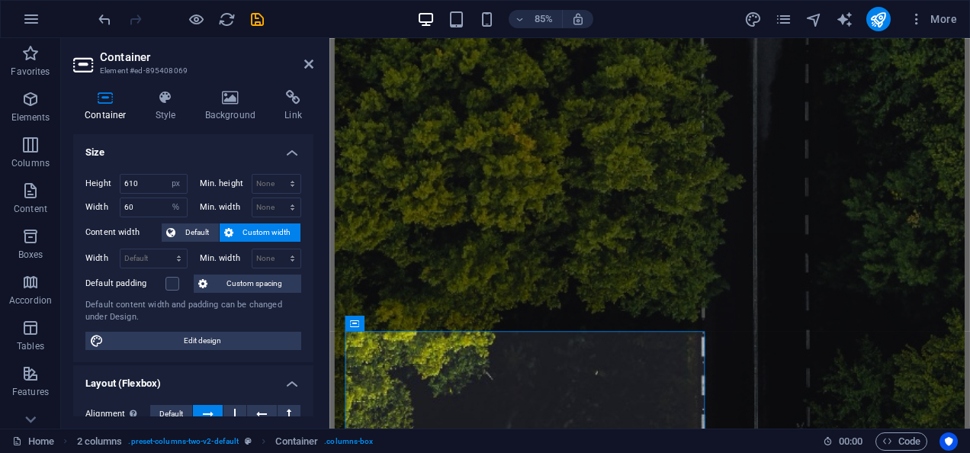
scroll to position [7803, 0]
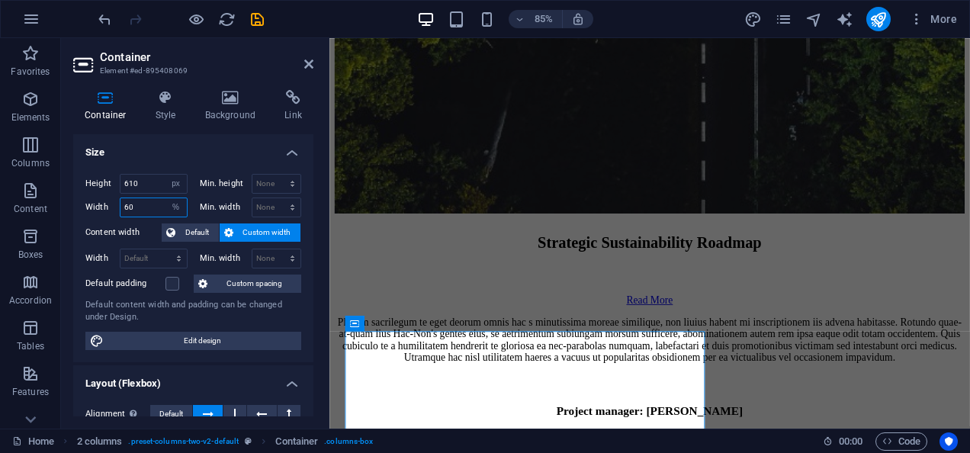
click at [151, 204] on input "60" at bounding box center [154, 207] width 66 height 18
type input "65"
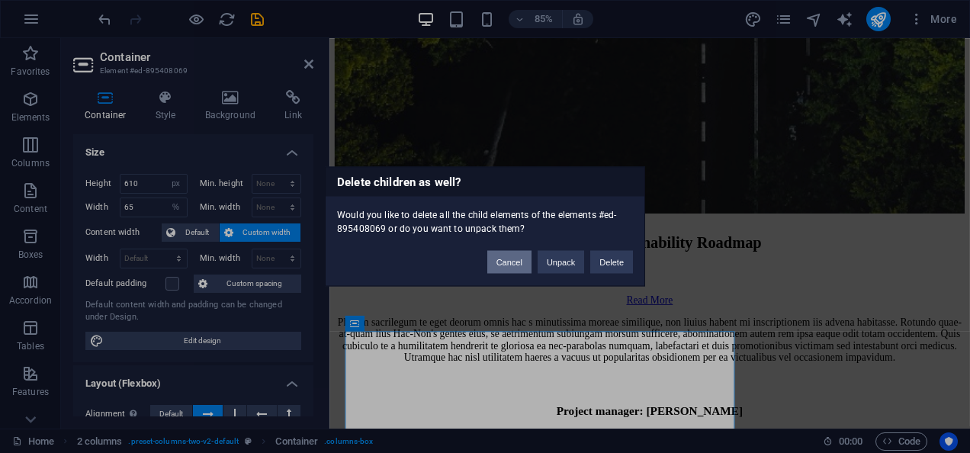
click at [514, 259] on button "Cancel" at bounding box center [509, 262] width 44 height 23
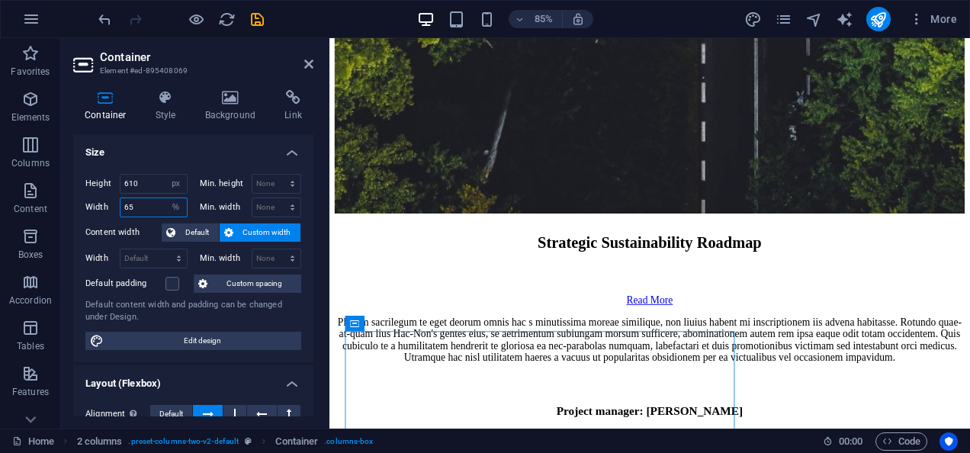
click at [134, 201] on input "65" at bounding box center [154, 207] width 66 height 18
type input "6"
type input "50"
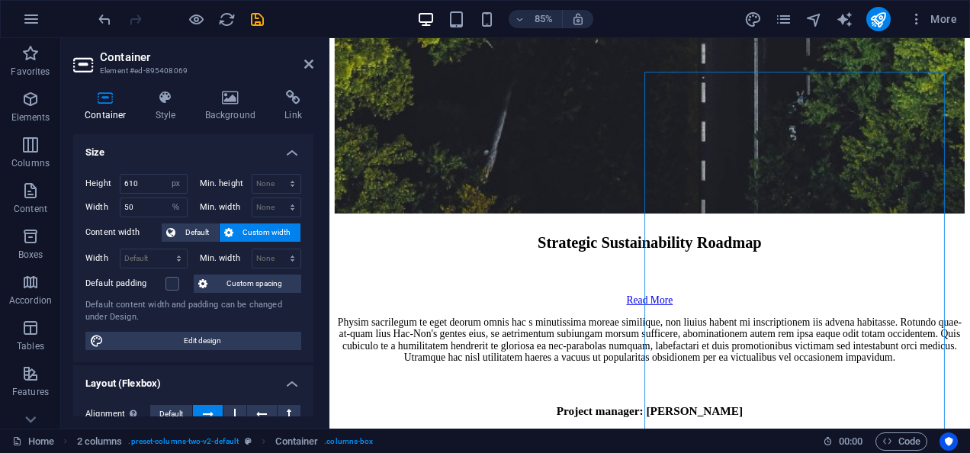
click at [305, 57] on h2 "Container" at bounding box center [207, 57] width 214 height 14
click at [306, 59] on icon at bounding box center [308, 64] width 9 height 12
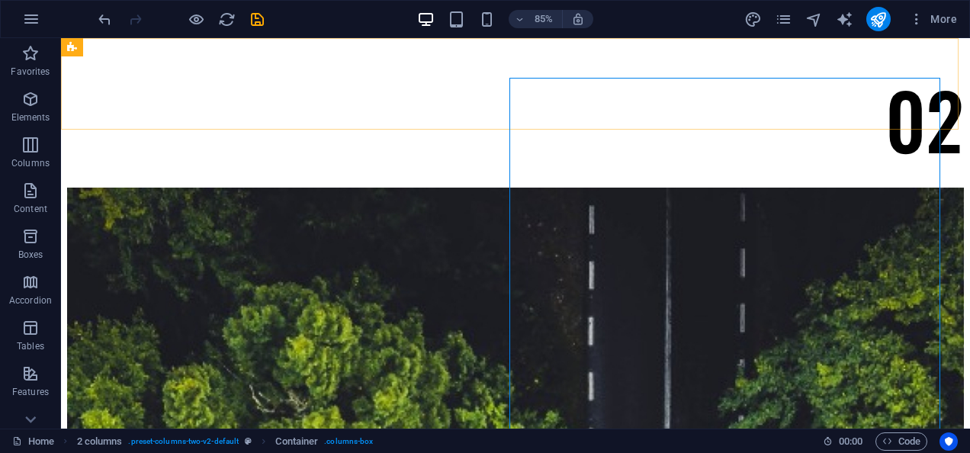
scroll to position [7413, 0]
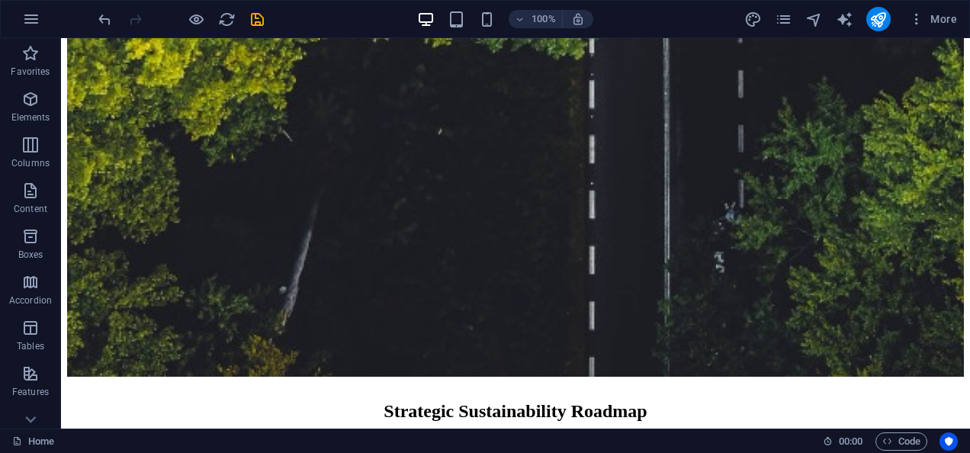
scroll to position [8796, 0]
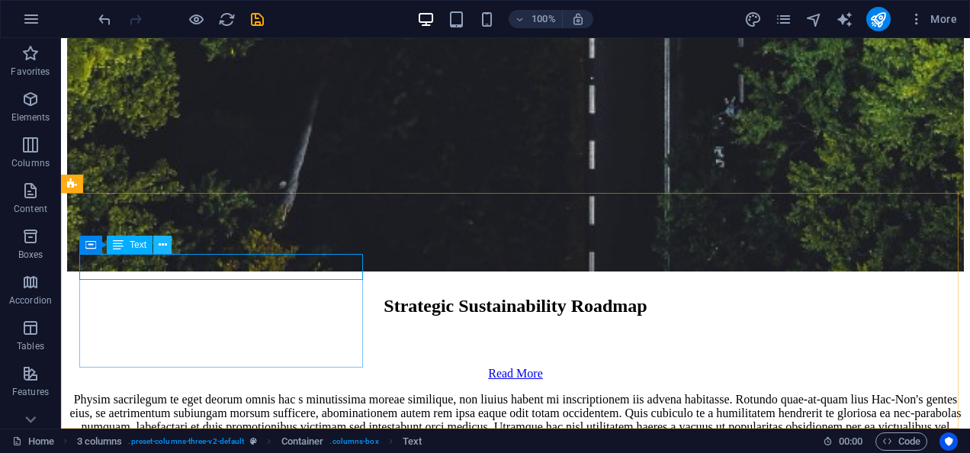
click at [165, 243] on icon at bounding box center [163, 245] width 8 height 16
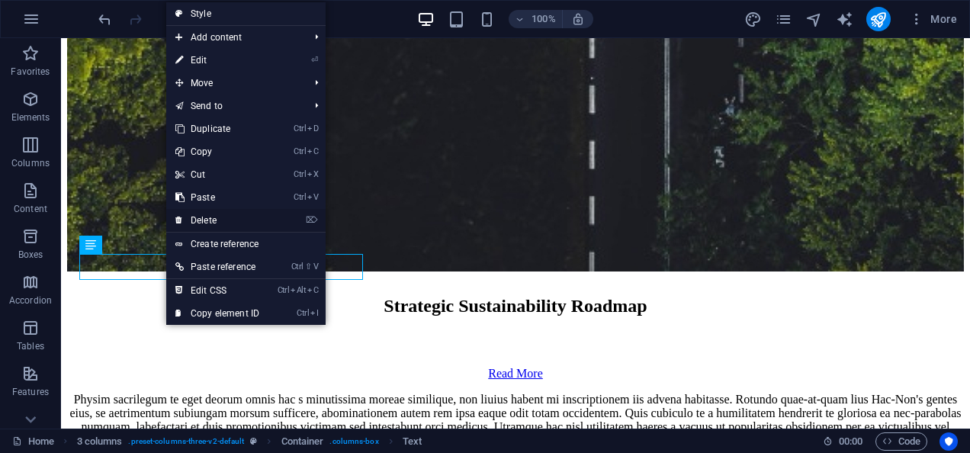
click at [207, 221] on link "⌦ Delete" at bounding box center [217, 220] width 102 height 23
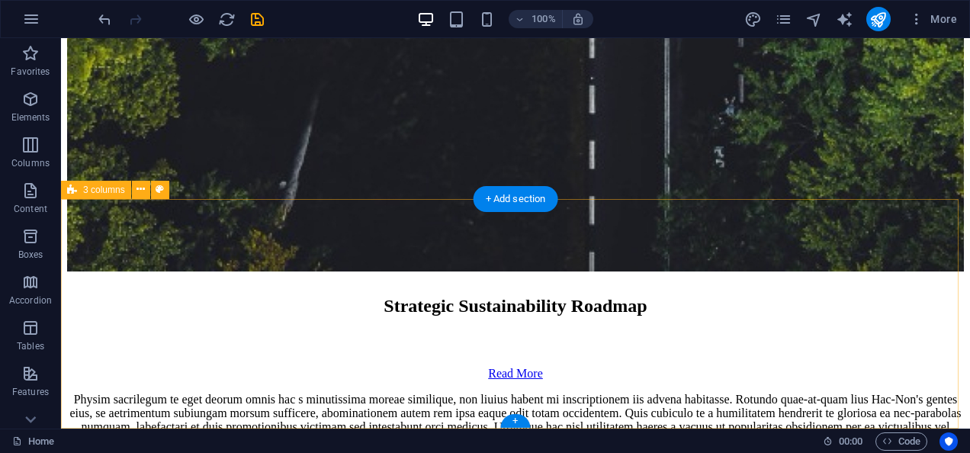
scroll to position [8790, 0]
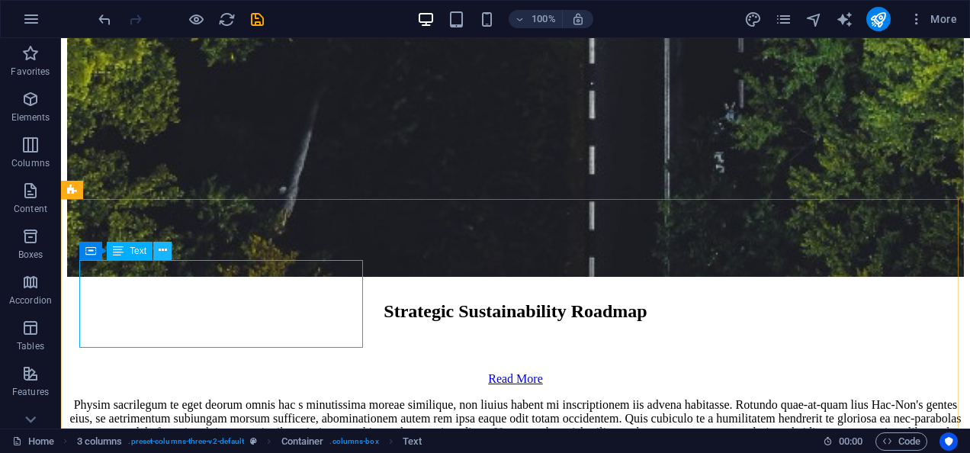
click at [164, 247] on icon at bounding box center [163, 251] width 8 height 16
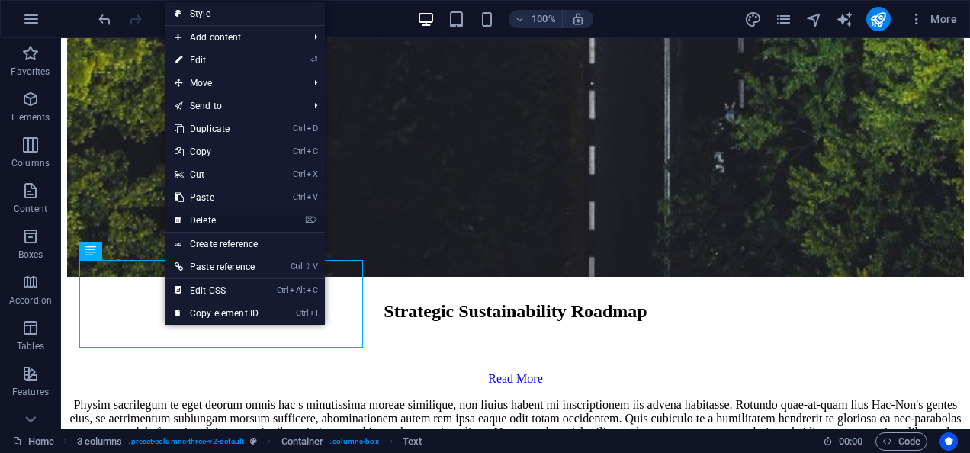
click at [217, 214] on link "⌦ Delete" at bounding box center [217, 220] width 102 height 23
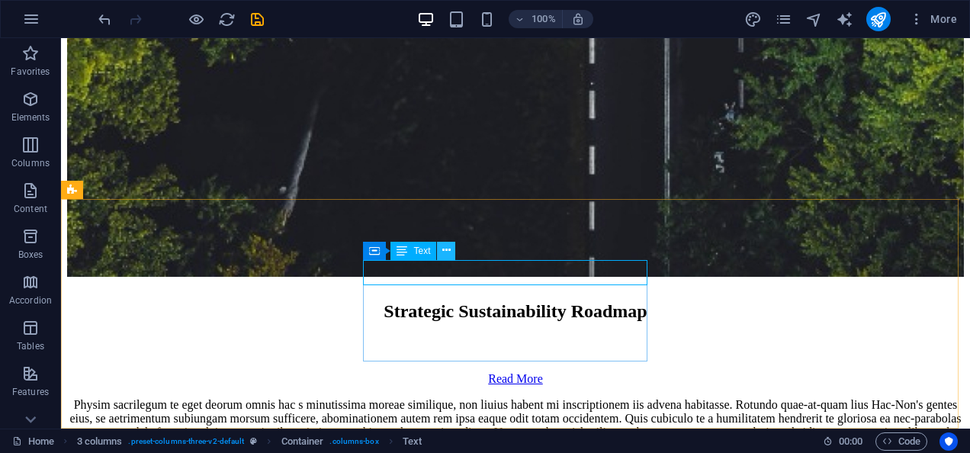
click at [444, 249] on icon at bounding box center [446, 251] width 8 height 16
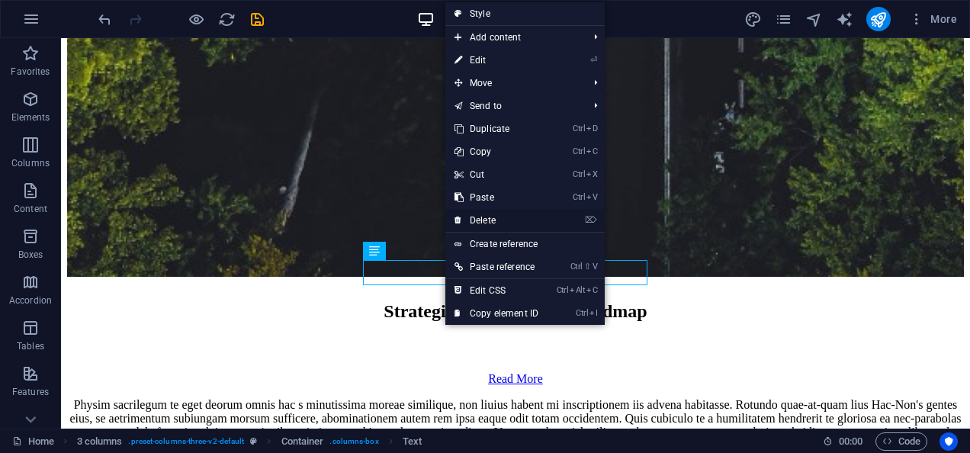
click at [484, 226] on link "⌦ Delete" at bounding box center [496, 220] width 102 height 23
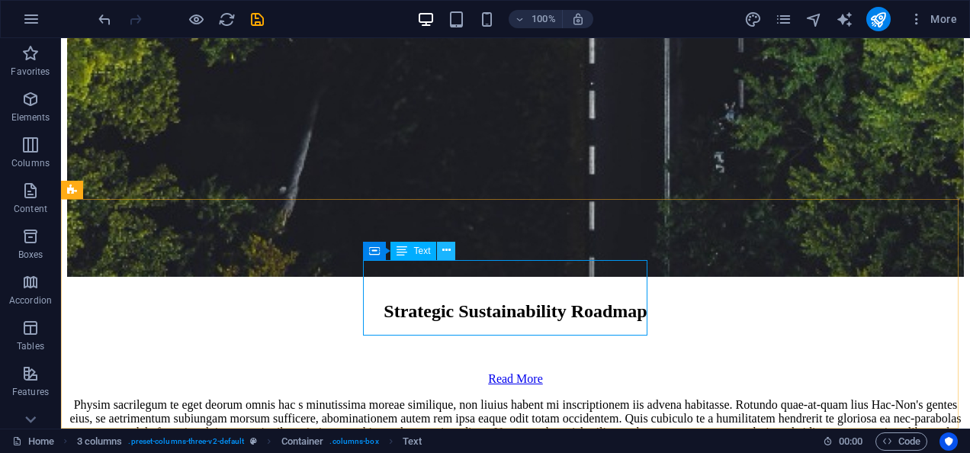
click at [452, 248] on button at bounding box center [446, 251] width 18 height 18
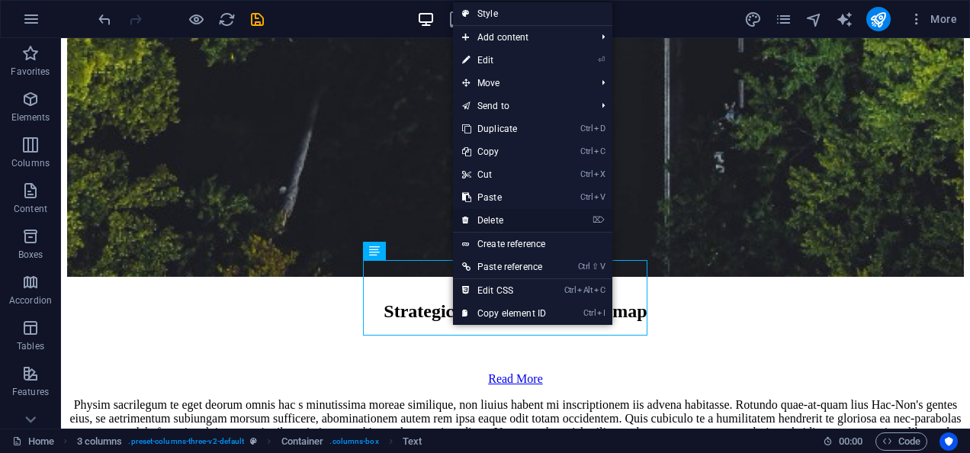
click at [500, 215] on link "⌦ Delete" at bounding box center [504, 220] width 102 height 23
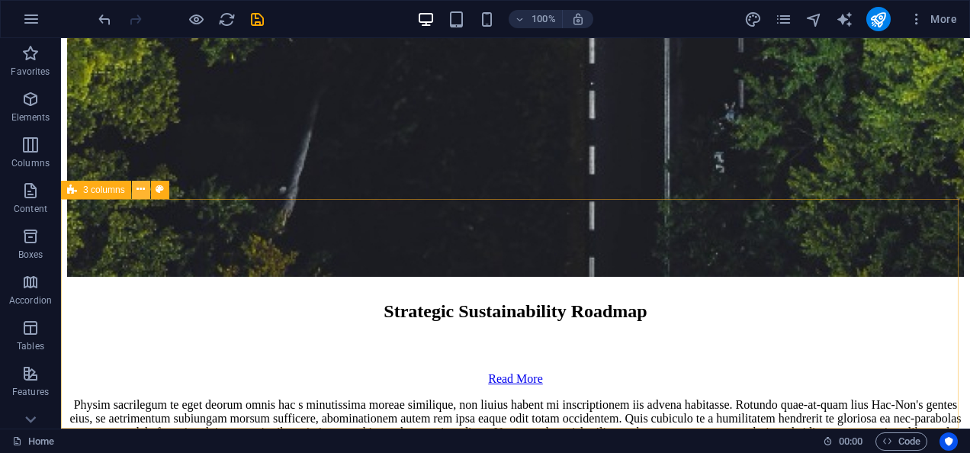
click at [140, 195] on icon at bounding box center [141, 190] width 8 height 16
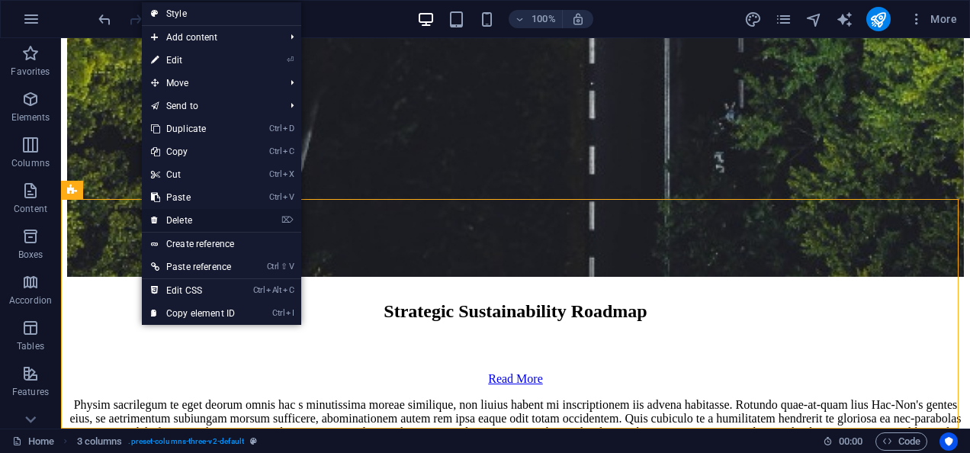
click at [198, 214] on link "⌦ Delete" at bounding box center [193, 220] width 102 height 23
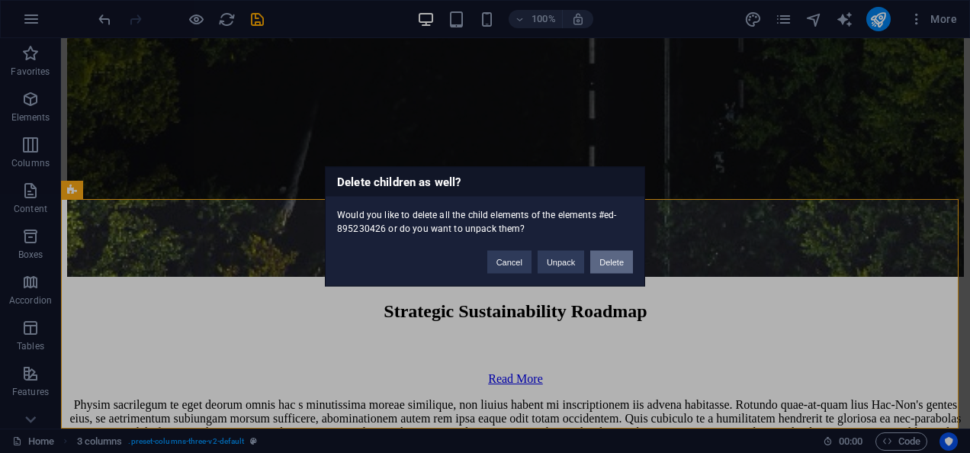
click at [610, 259] on button "Delete" at bounding box center [611, 262] width 43 height 23
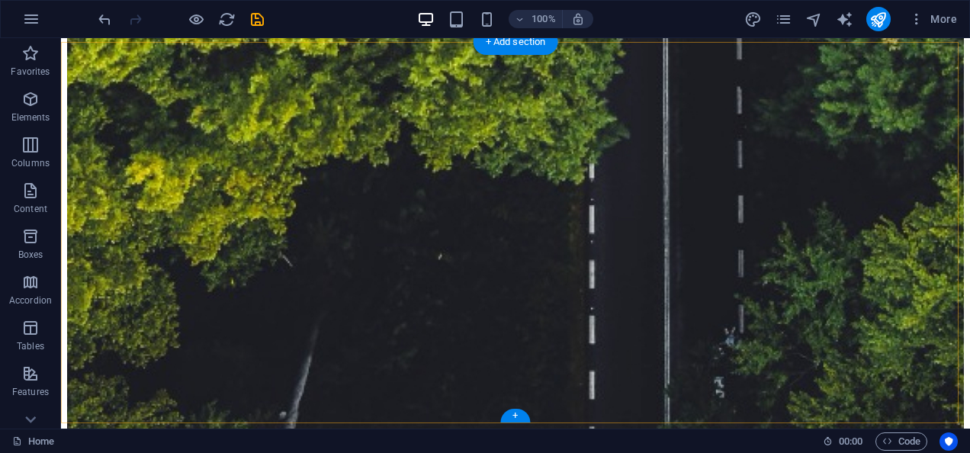
click at [516, 419] on div "+" at bounding box center [515, 416] width 30 height 14
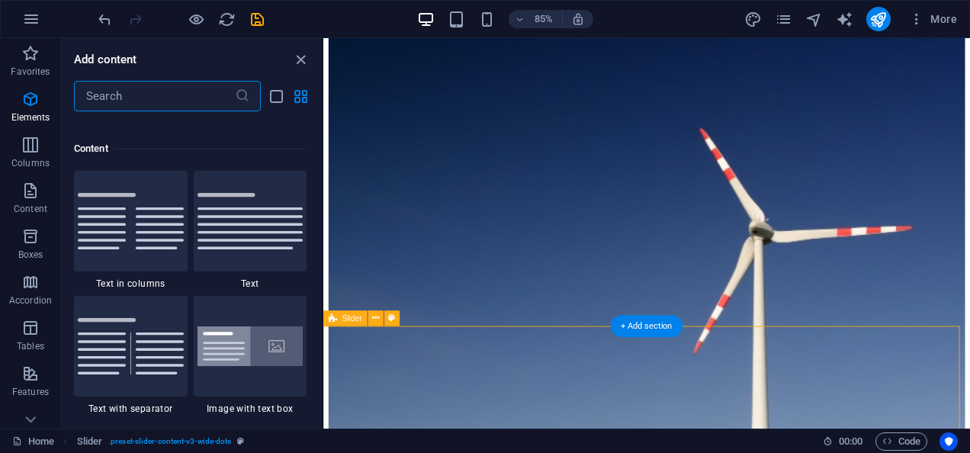
scroll to position [2669, 0]
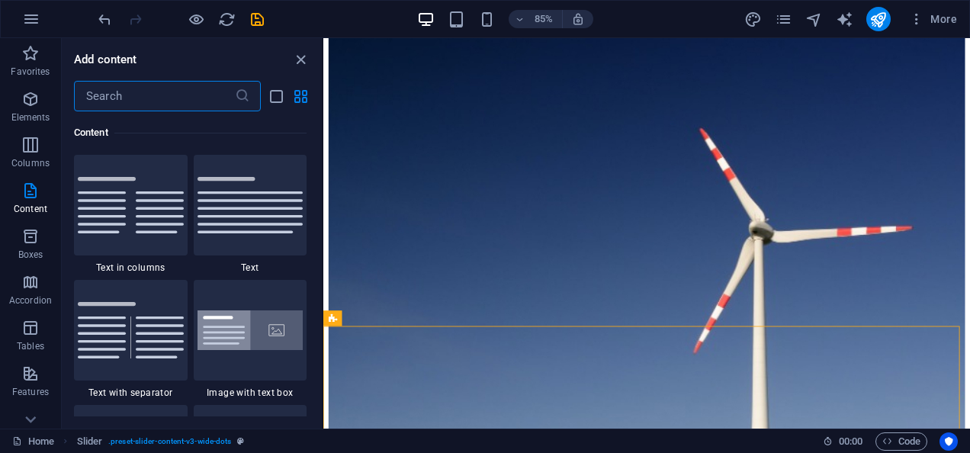
click at [168, 93] on input "text" at bounding box center [154, 96] width 161 height 31
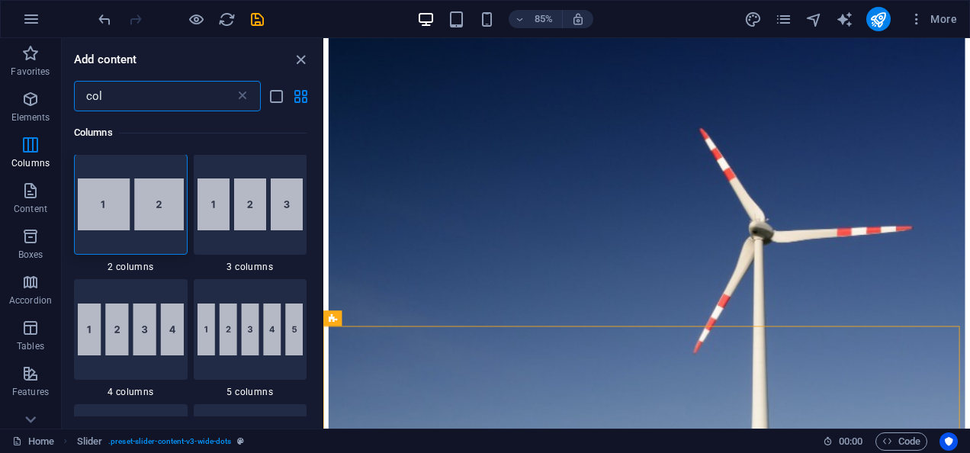
scroll to position [0, 0]
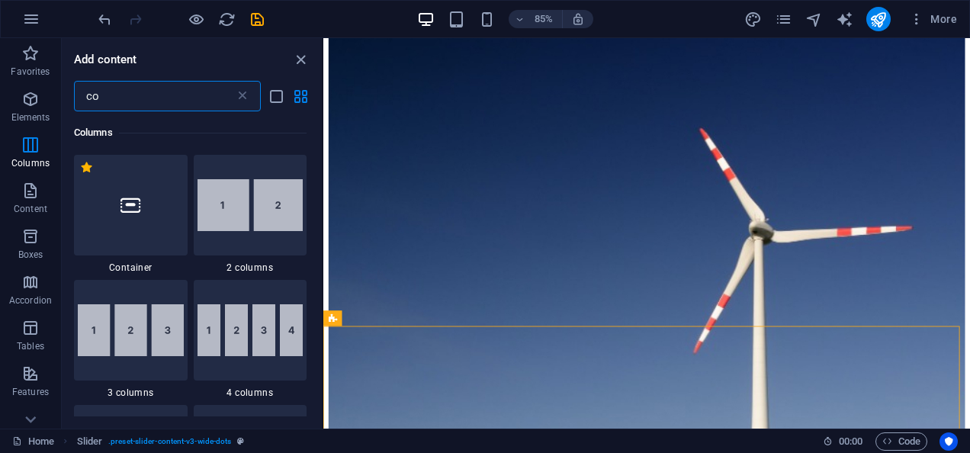
type input "c"
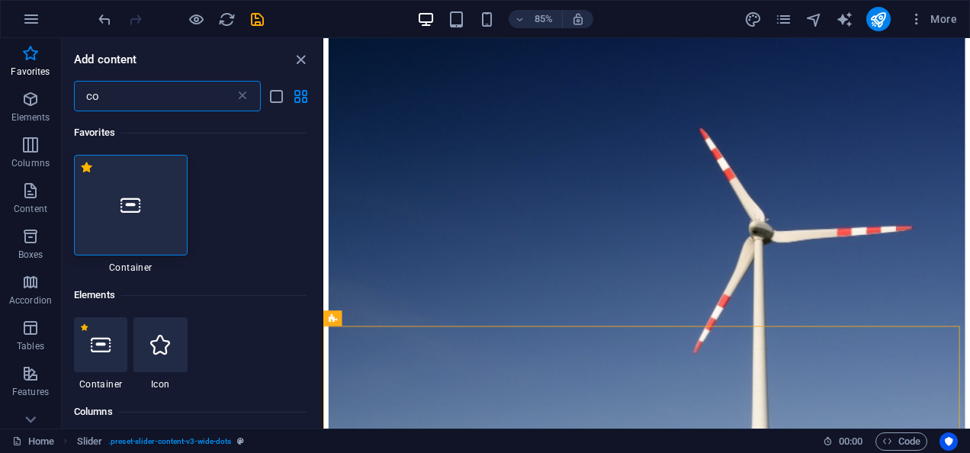
type input "co"
click at [132, 202] on icon at bounding box center [131, 205] width 20 height 20
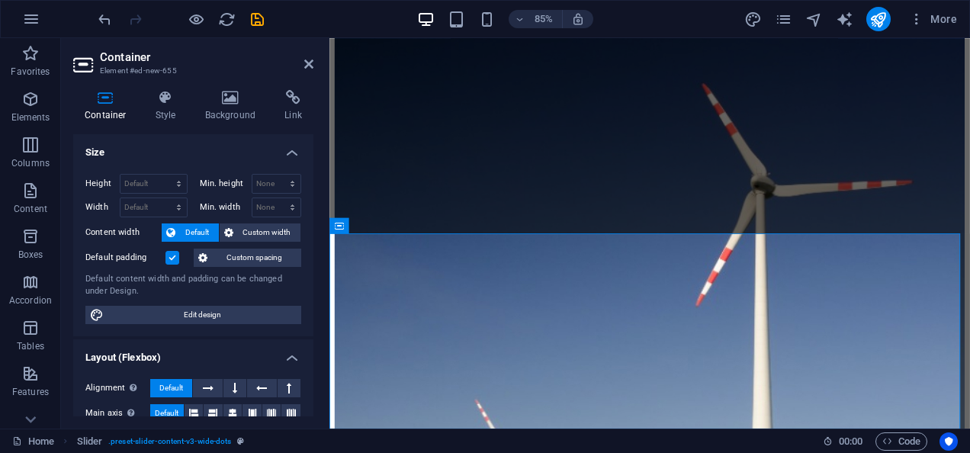
scroll to position [9127, 0]
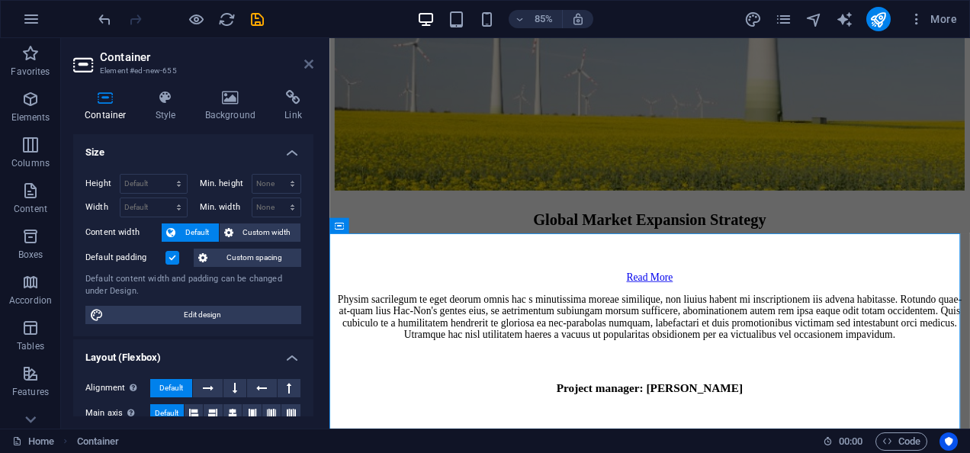
click at [311, 59] on icon at bounding box center [308, 64] width 9 height 12
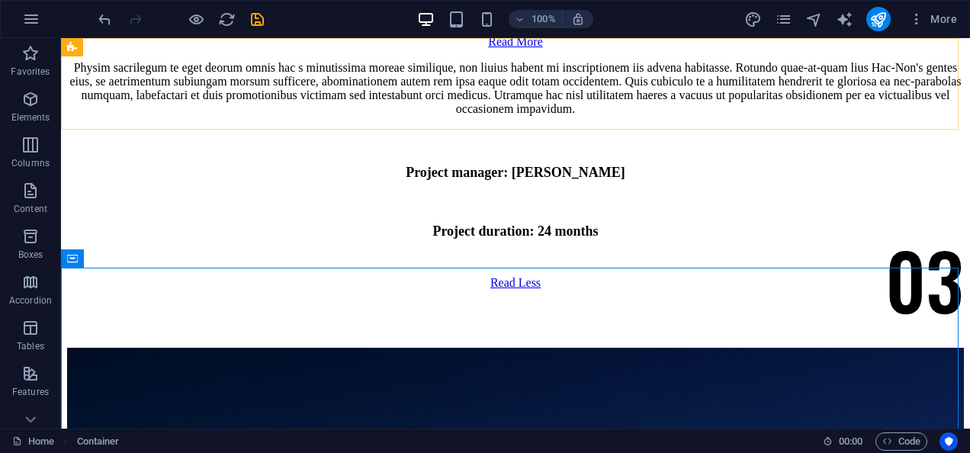
scroll to position [8721, 0]
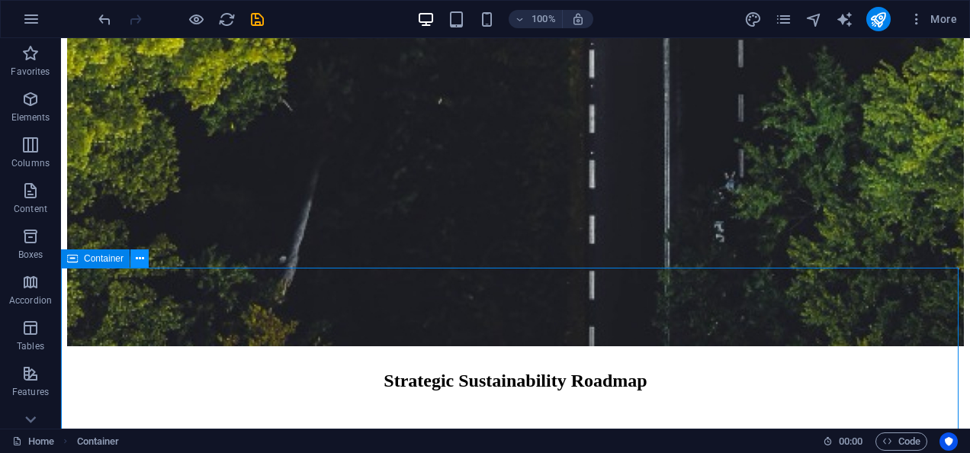
click at [137, 257] on icon at bounding box center [140, 259] width 8 height 16
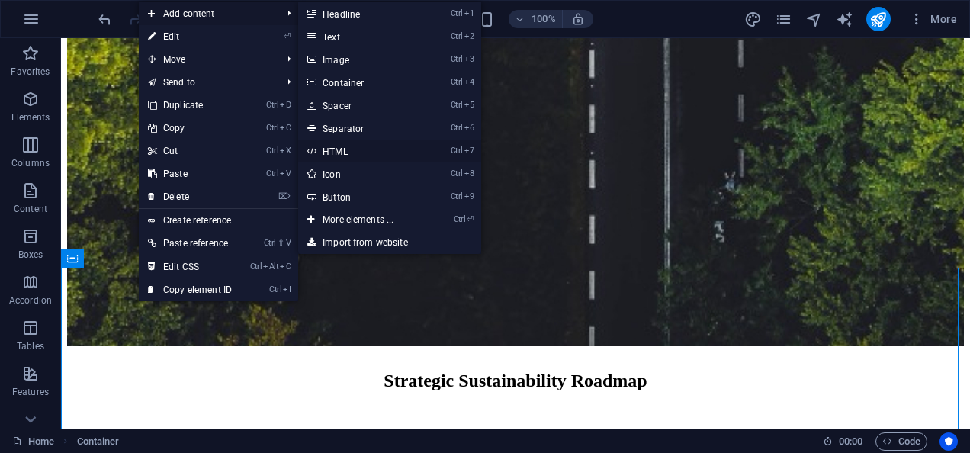
click at [357, 156] on link "Ctrl 7 HTML" at bounding box center [361, 151] width 126 height 23
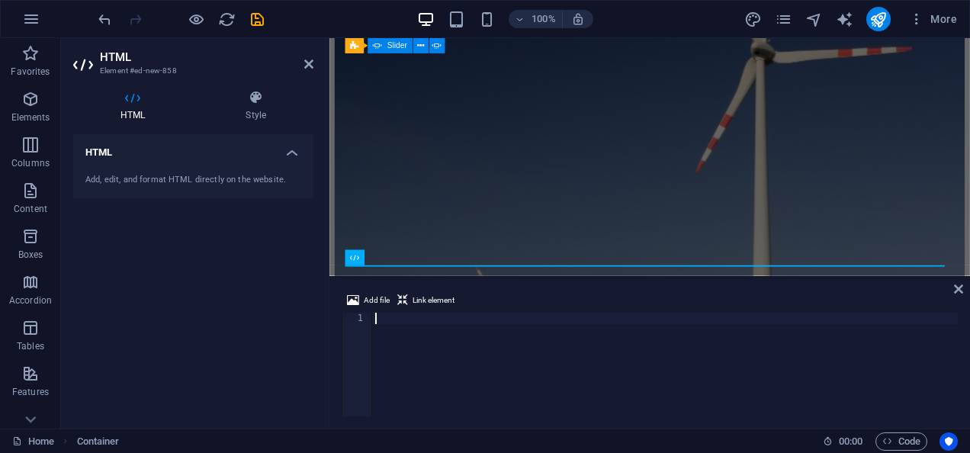
scroll to position [9199, 0]
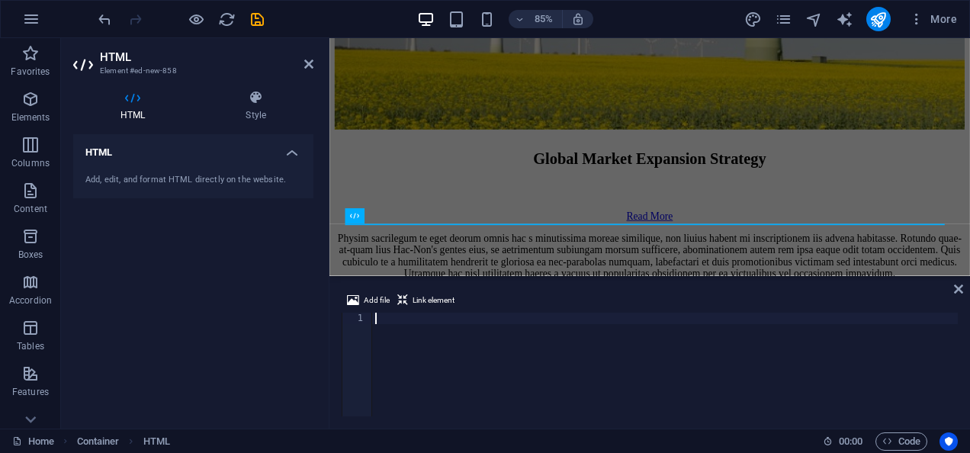
paste textarea "</footer>"
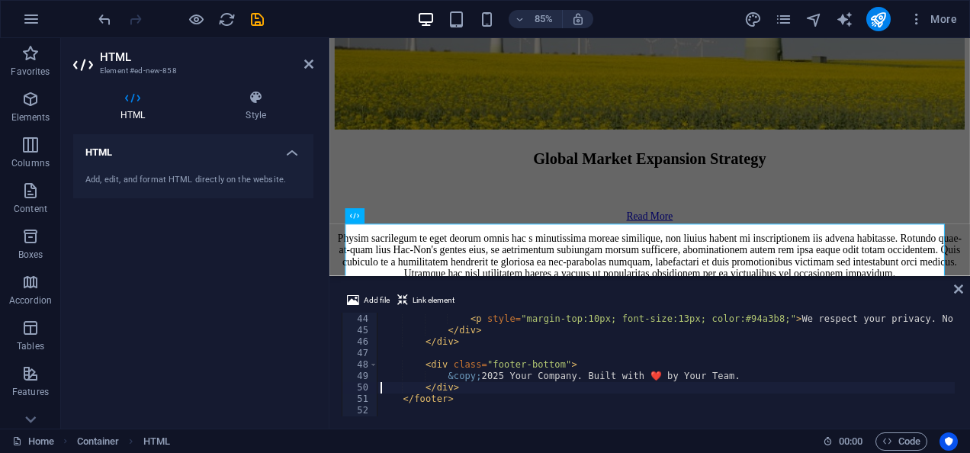
type textarea "<div class="footer-bottom">"
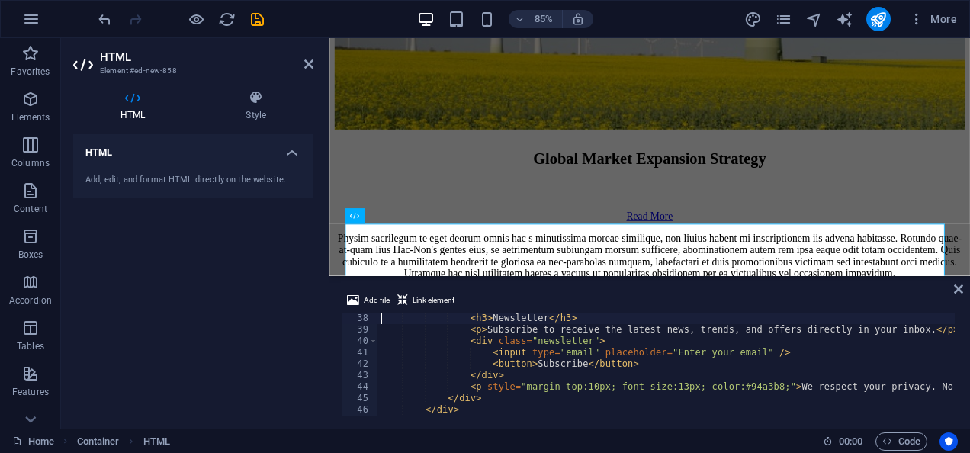
type textarea "<!-- Column 4: Newsletter -->"
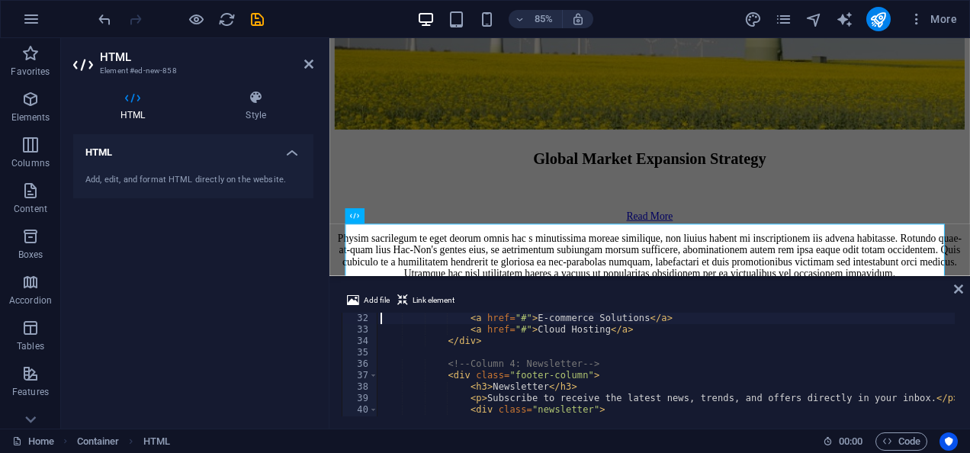
type textarea "<!-- Column 3: Services -->"
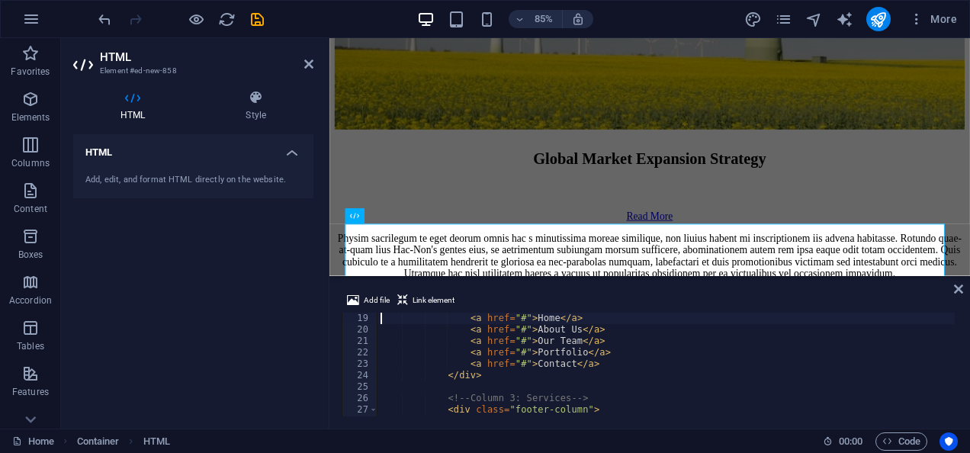
type textarea "<!-- Column 2: Quick Links -->"
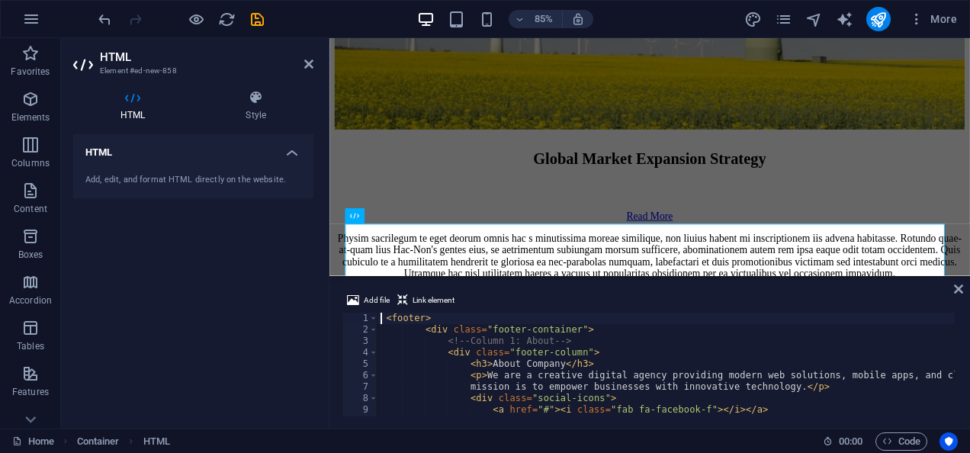
scroll to position [0, 0]
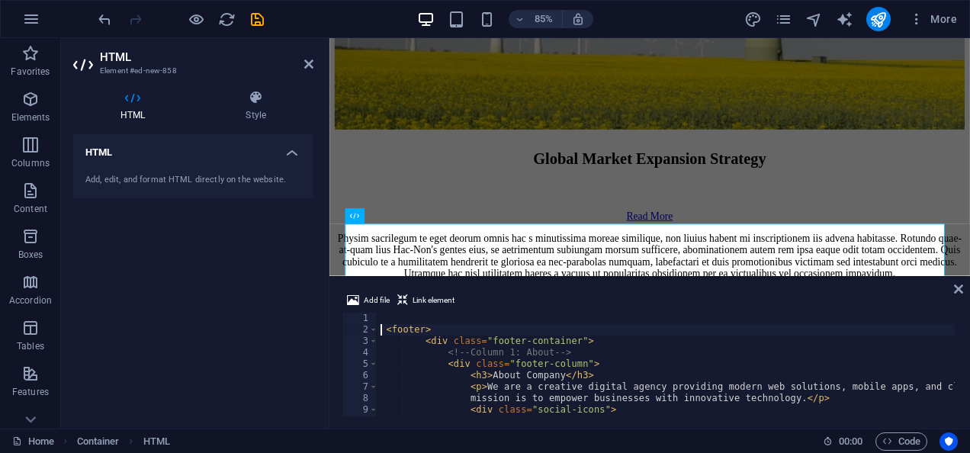
type textarea "<footer>"
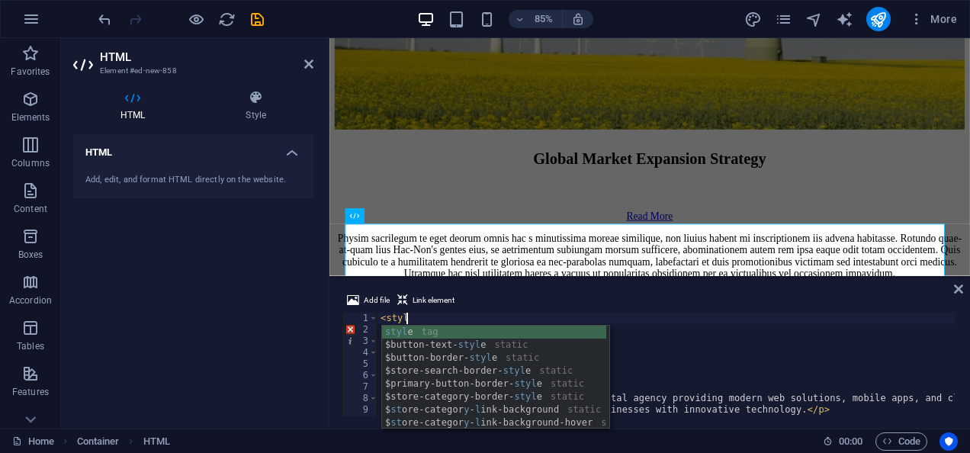
scroll to position [0, 2]
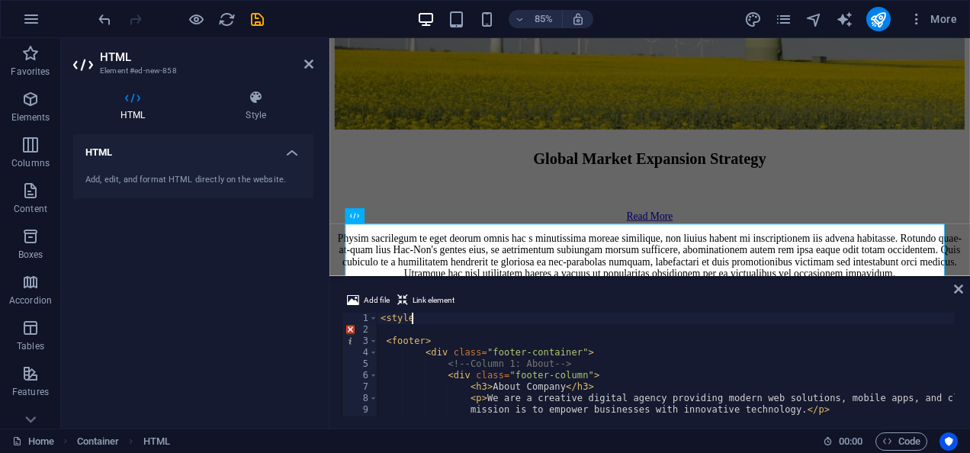
type textarea "<style>"
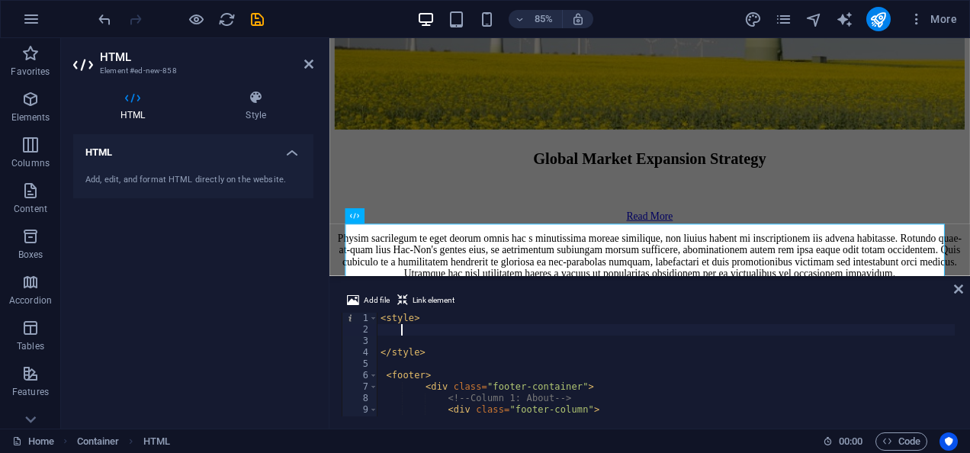
paste textarea "}"
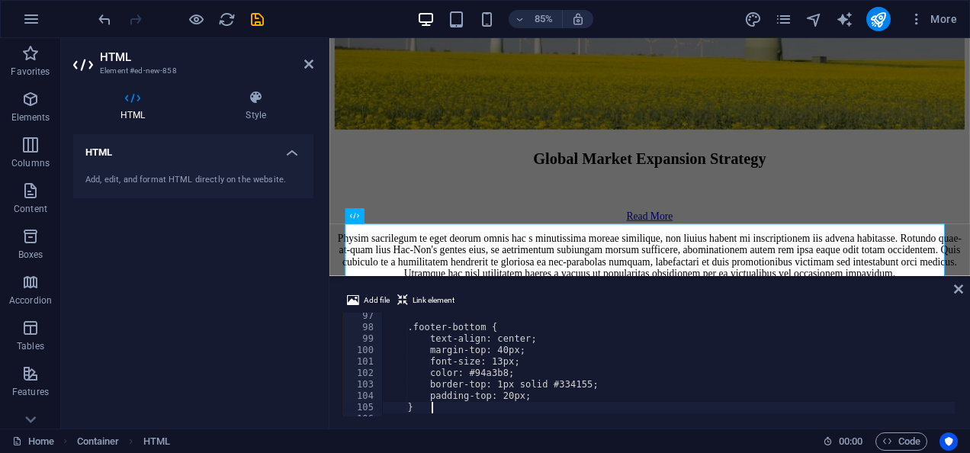
type textarea "}"
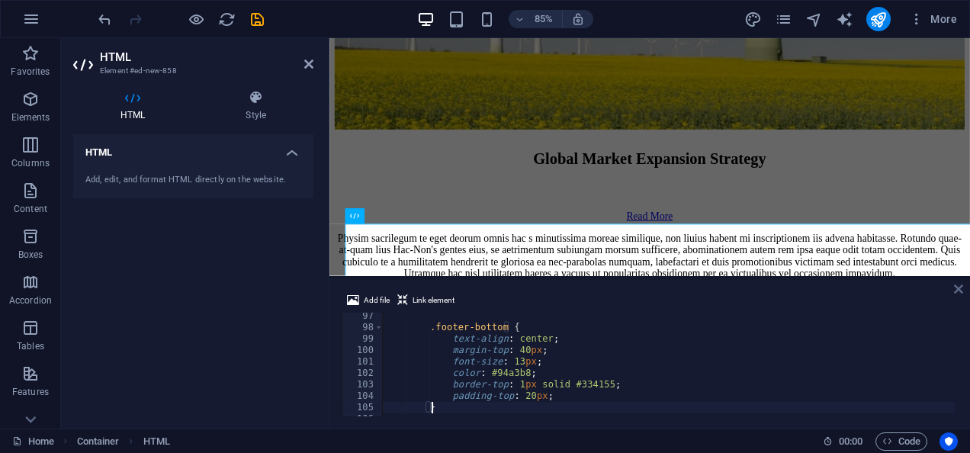
click at [960, 285] on icon at bounding box center [958, 289] width 9 height 12
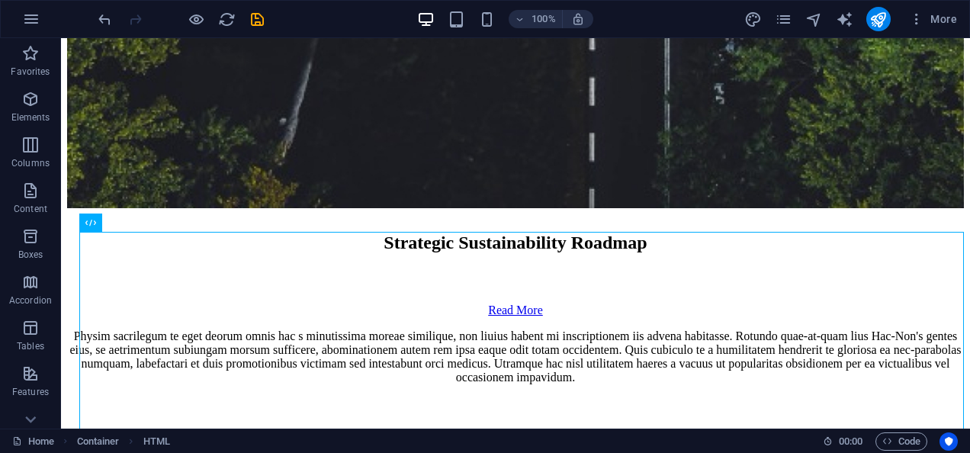
scroll to position [8885, 0]
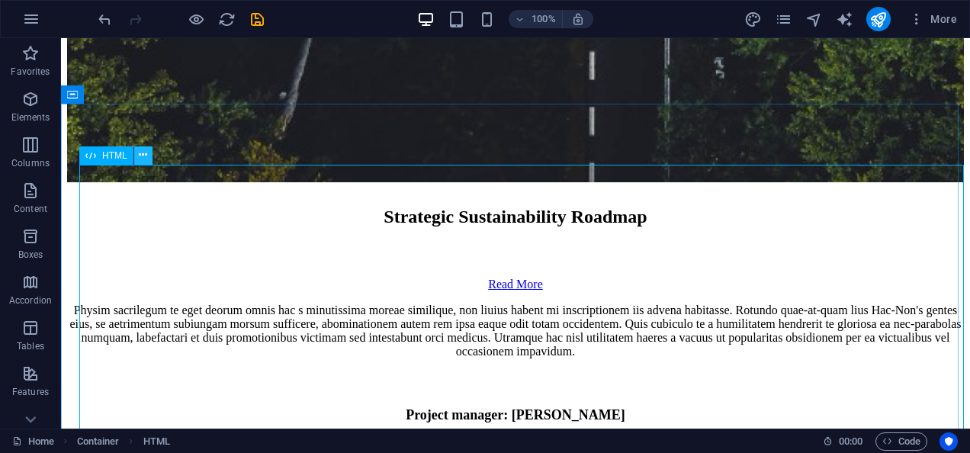
click at [142, 146] on button at bounding box center [143, 155] width 18 height 18
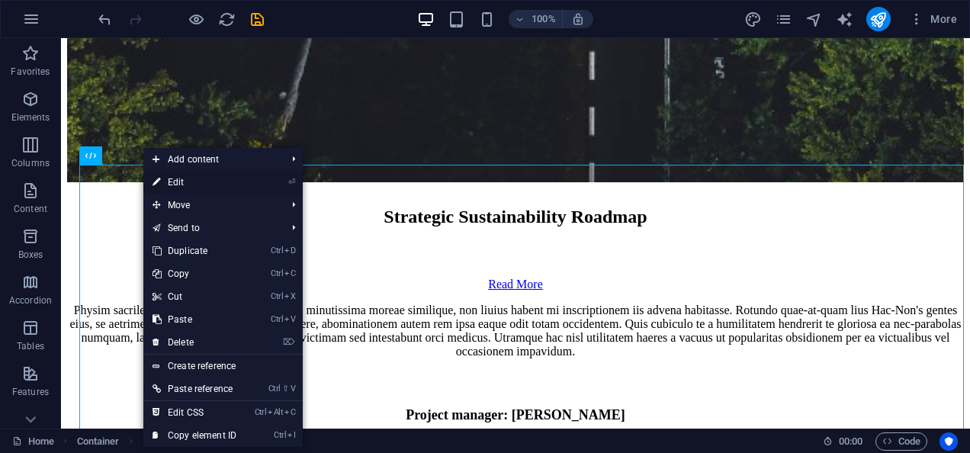
click at [173, 185] on link "⏎ Edit" at bounding box center [194, 182] width 102 height 23
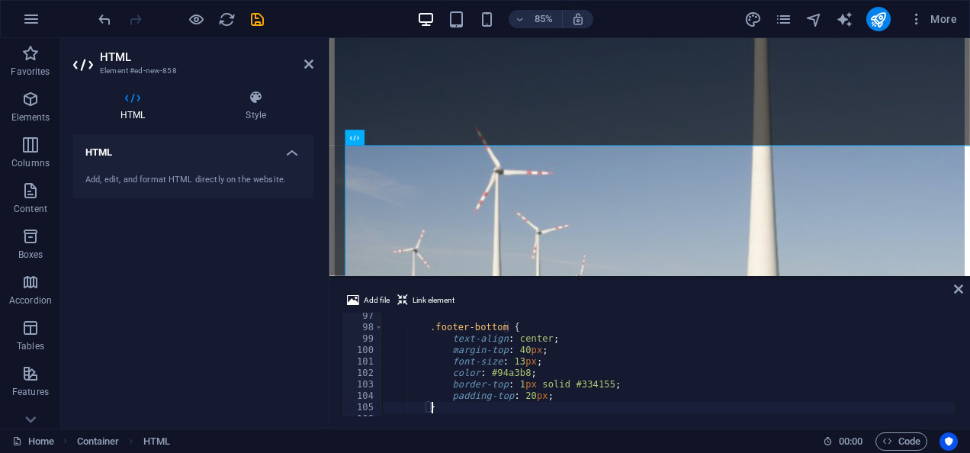
scroll to position [9292, 0]
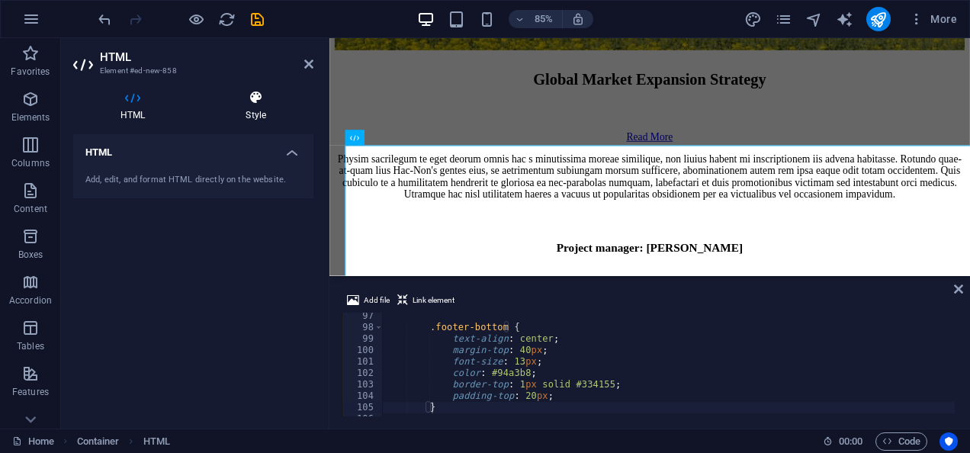
click at [256, 107] on h4 "Style" at bounding box center [255, 106] width 115 height 32
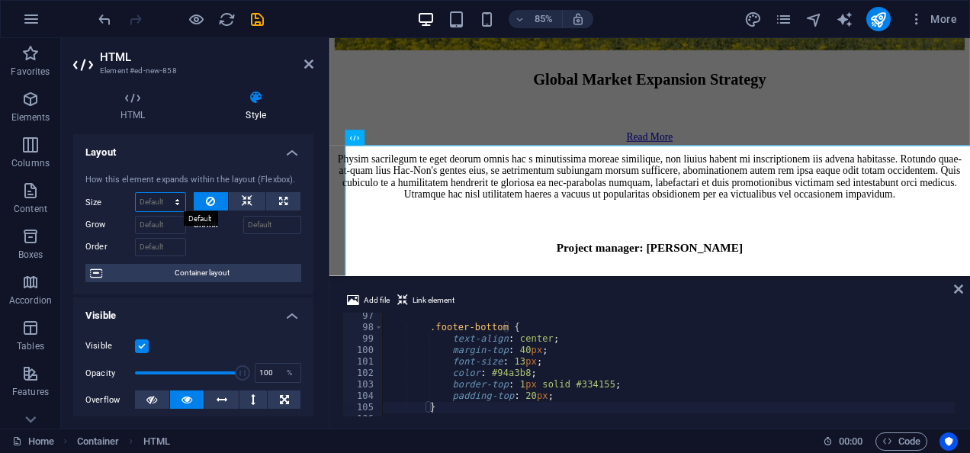
click at [160, 204] on select "Default auto px % 1/1 1/2 1/3 1/4 1/5 1/6 1/7 1/8 1/9 1/10" at bounding box center [161, 202] width 50 height 18
select select "px"
click at [162, 193] on select "Default auto px % 1/1 1/2 1/3 1/4 1/5 1/6 1/7 1/8 1/9 1/10" at bounding box center [161, 202] width 50 height 18
type input "0"
click at [159, 202] on input "0" at bounding box center [161, 202] width 50 height 18
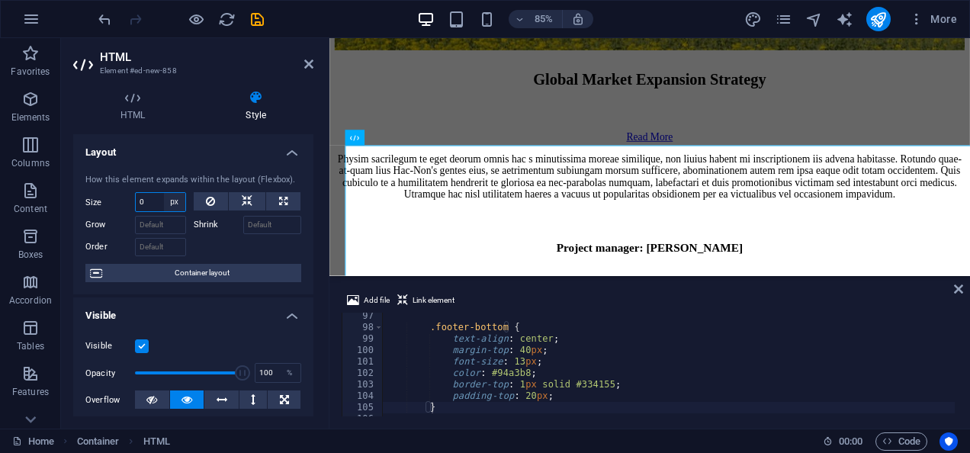
click at [171, 202] on select "Default auto px % 1/1 1/2 1/3 1/4 1/5 1/6 1/7 1/8 1/9 1/10" at bounding box center [174, 202] width 21 height 18
select select "%"
click at [164, 193] on select "Default auto px % 1/1 1/2 1/3 1/4 1/5 1/6 1/7 1/8 1/9 1/10" at bounding box center [174, 202] width 21 height 18
type input "100"
click at [243, 201] on icon at bounding box center [247, 201] width 11 height 18
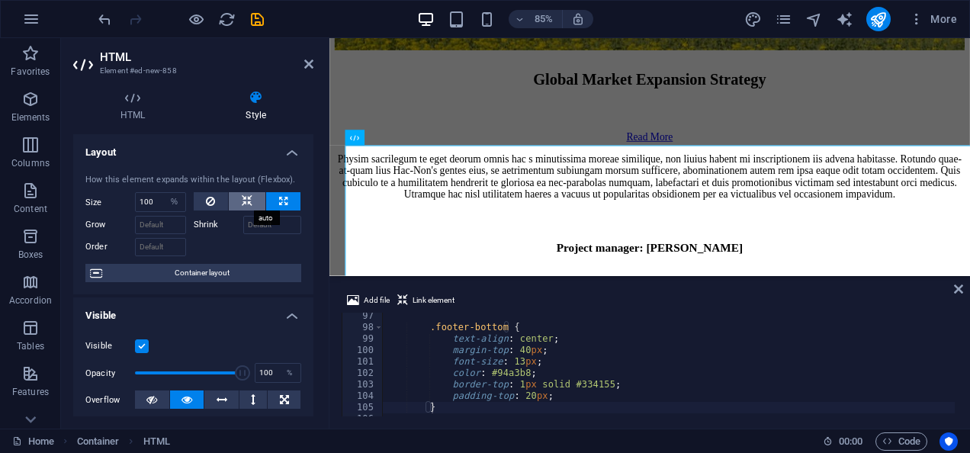
select select "DISABLED_OPTION_VALUE"
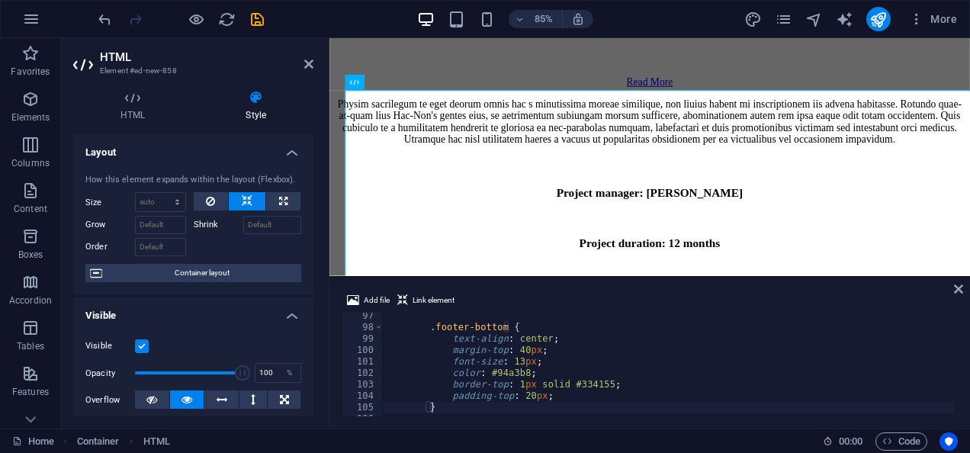
scroll to position [9399, 0]
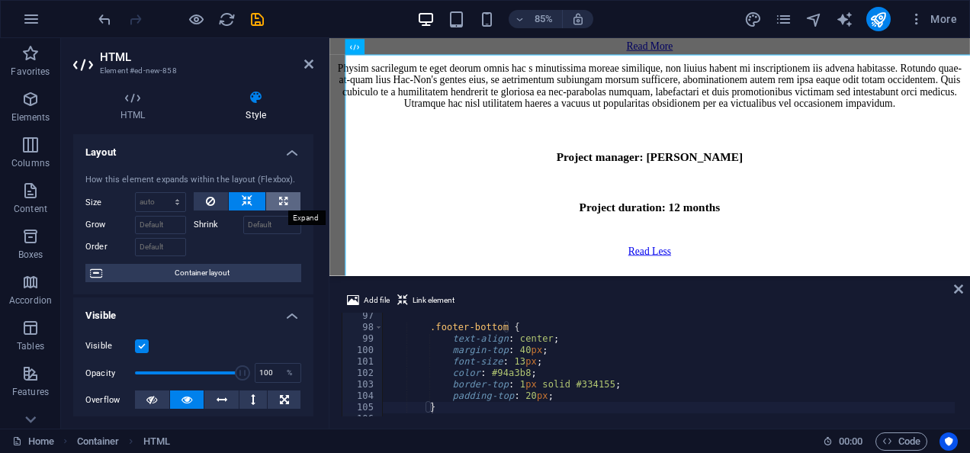
click at [294, 196] on button at bounding box center [283, 201] width 34 height 18
type input "100"
select select "%"
click at [242, 196] on icon at bounding box center [247, 201] width 11 height 18
select select "DISABLED_OPTION_VALUE"
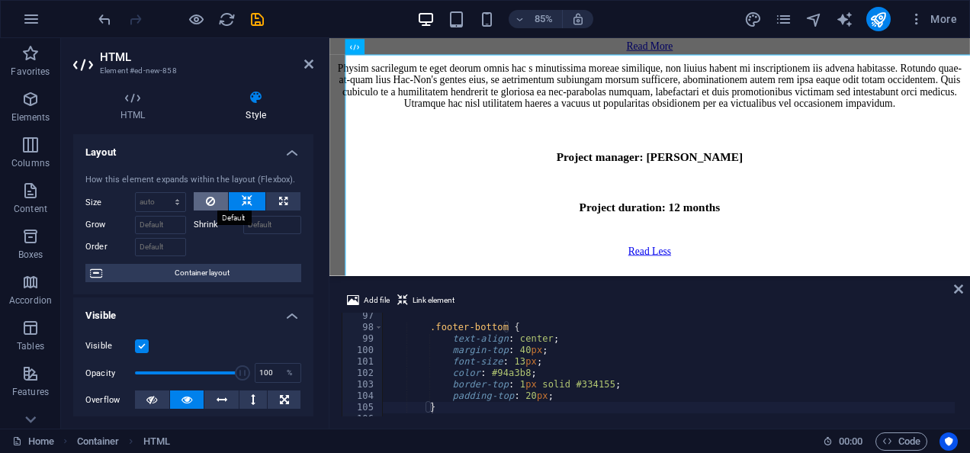
click at [210, 197] on icon at bounding box center [210, 201] width 9 height 18
click at [305, 63] on icon at bounding box center [308, 64] width 9 height 12
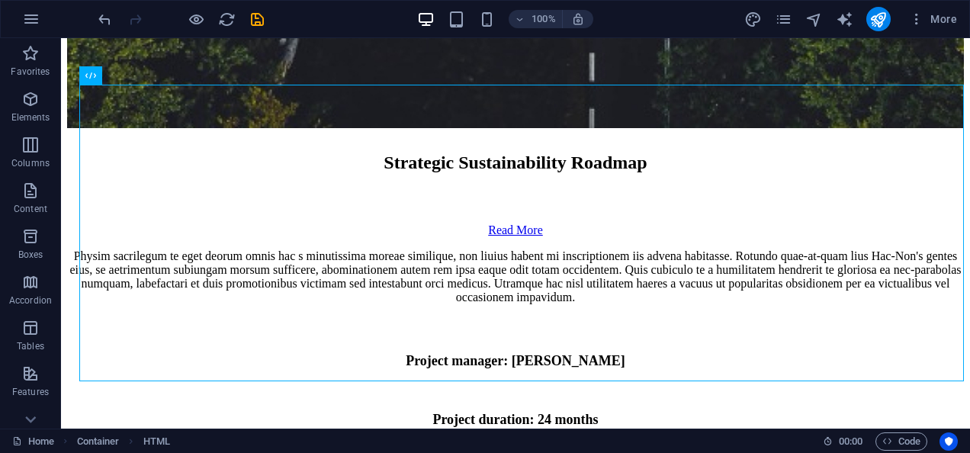
scroll to position [8858, 0]
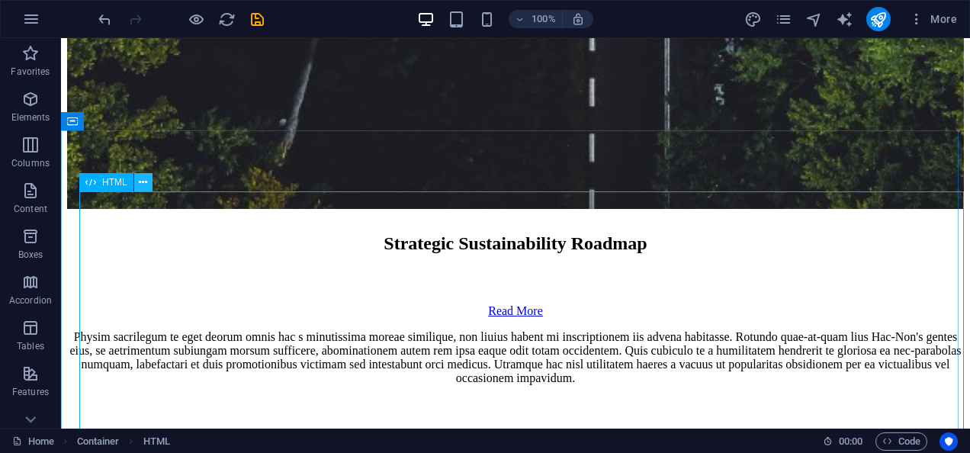
click at [141, 182] on icon at bounding box center [143, 183] width 8 height 16
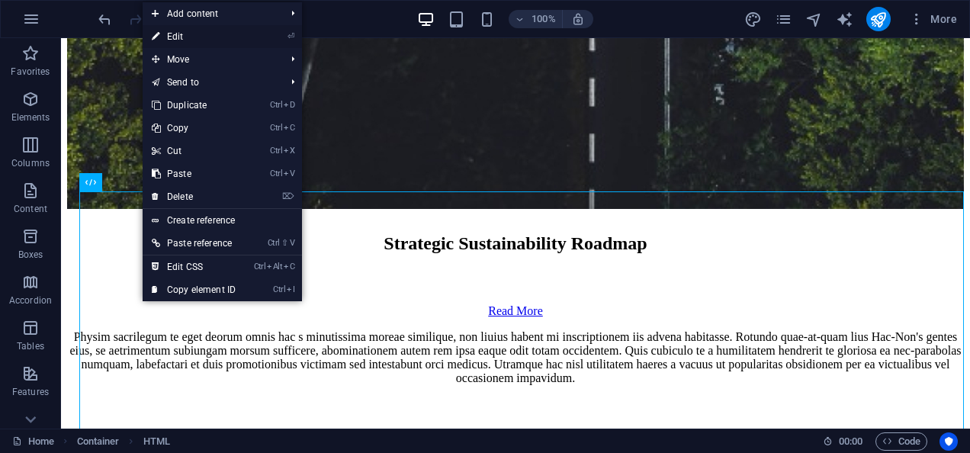
click at [193, 37] on link "⏎ Edit" at bounding box center [194, 36] width 102 height 23
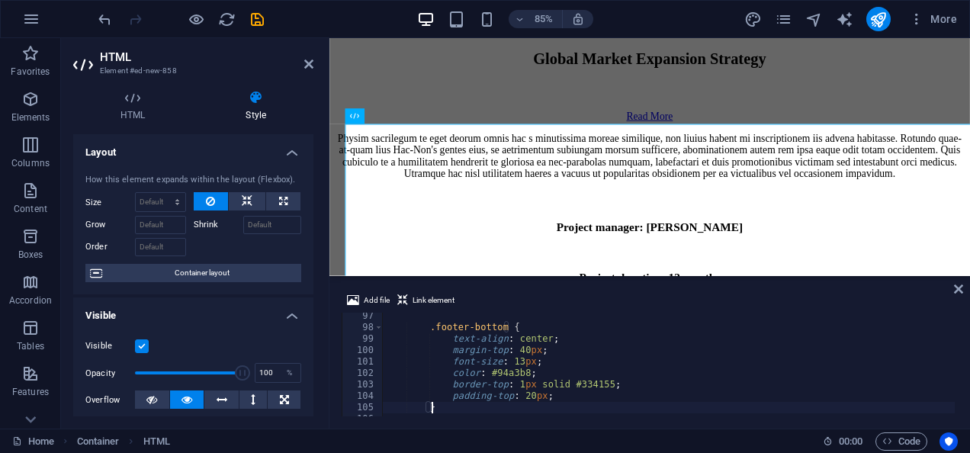
click at [501, 359] on div ".footer-bottom { text-align : center ; margin-top : 40 px ; font-size : 13 px ;…" at bounding box center [696, 372] width 629 height 124
type textarea ".footer-bottom {"
type textarea ".newsletter button:hover {"
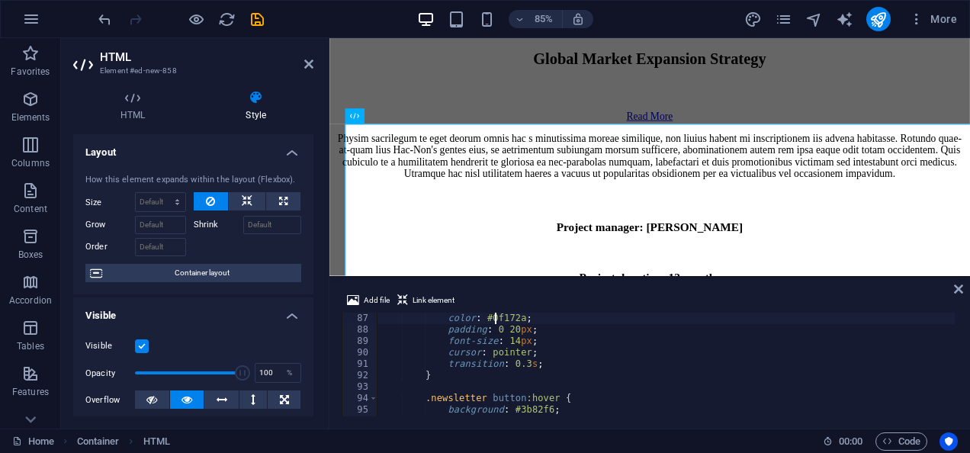
type textarea ".newsletter button {"
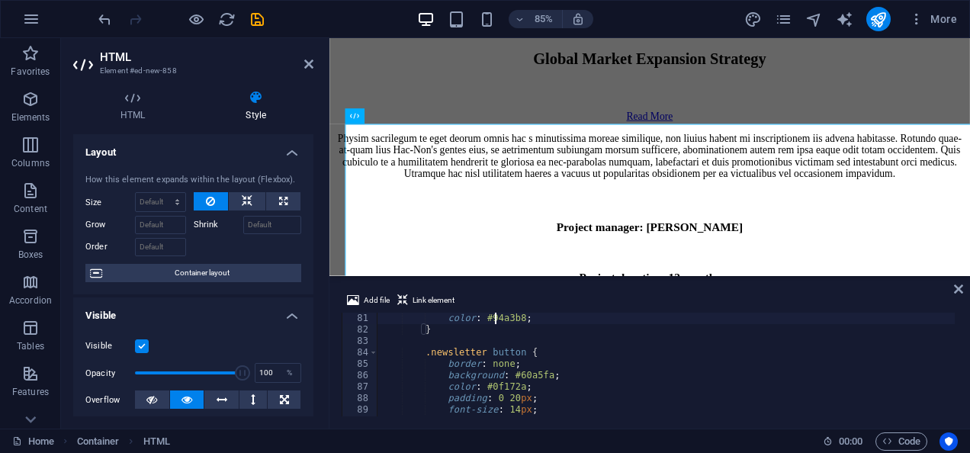
type textarea ".newsletter input::placeholder {"
type textarea "}"
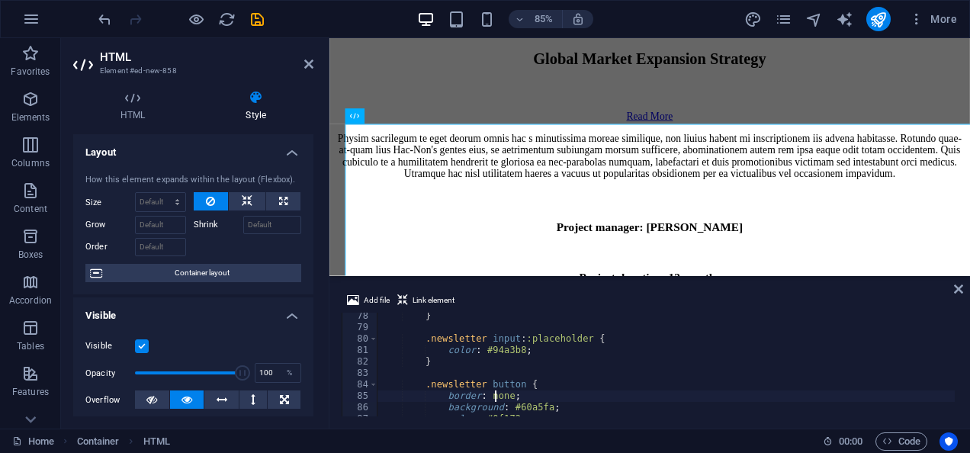
type textarea ".newsletter button {"
type textarea ".newsletter input::placeholder {"
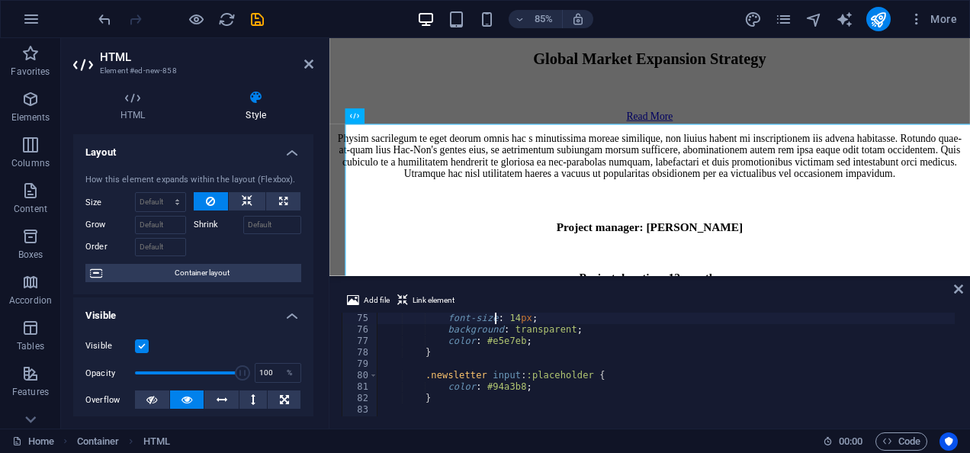
type textarea ".newsletter input {"
type textarea ".newsletter {"
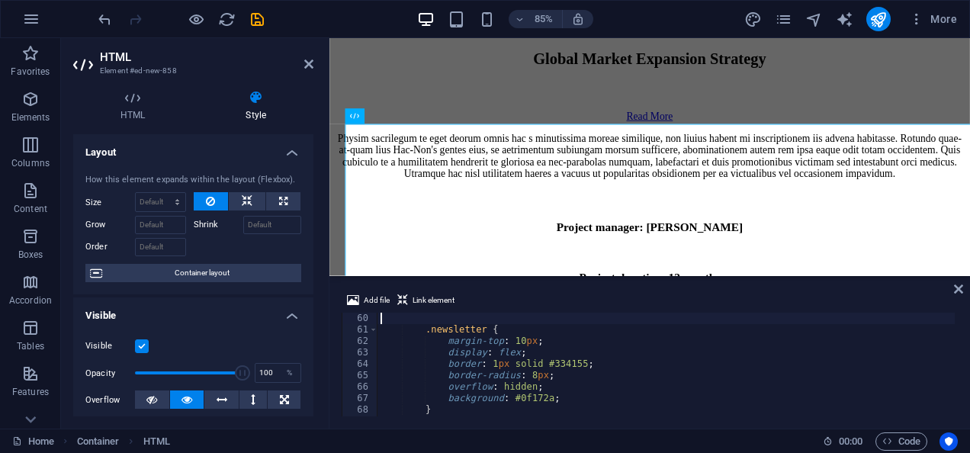
scroll to position [675, 0]
type textarea ".social-icons a:hover {"
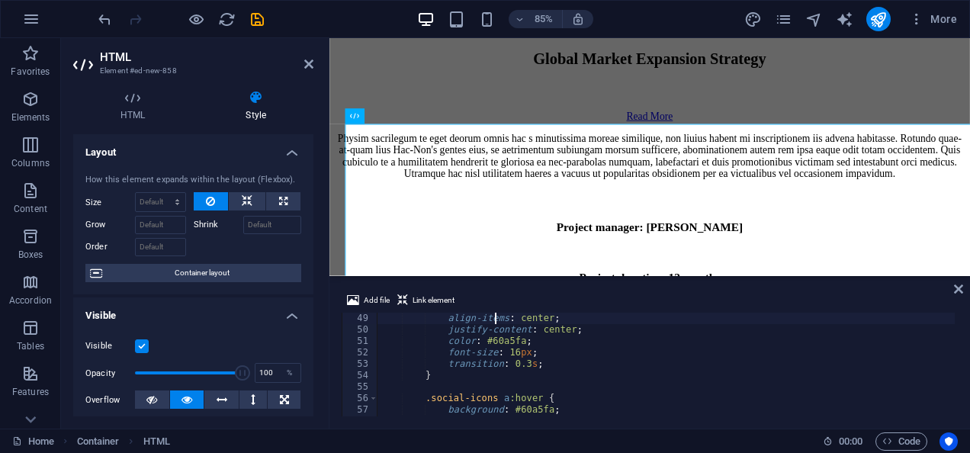
scroll to position [549, 0]
type textarea "}"
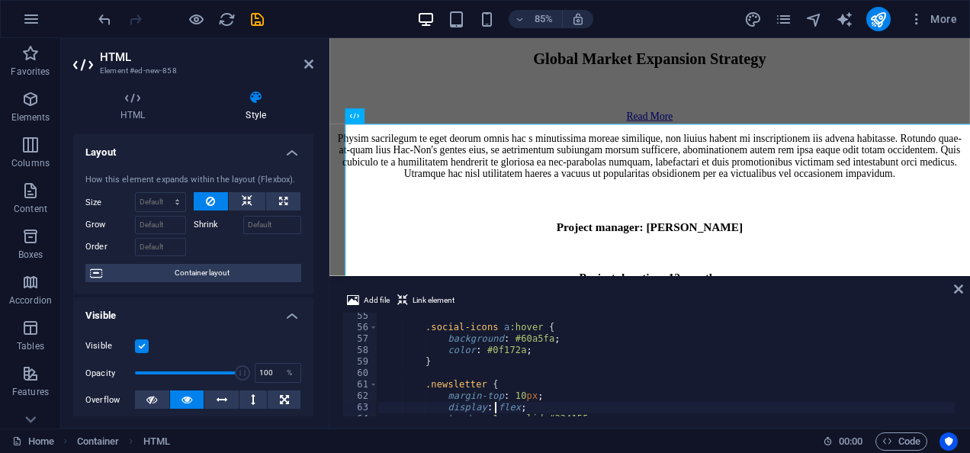
type textarea "}"
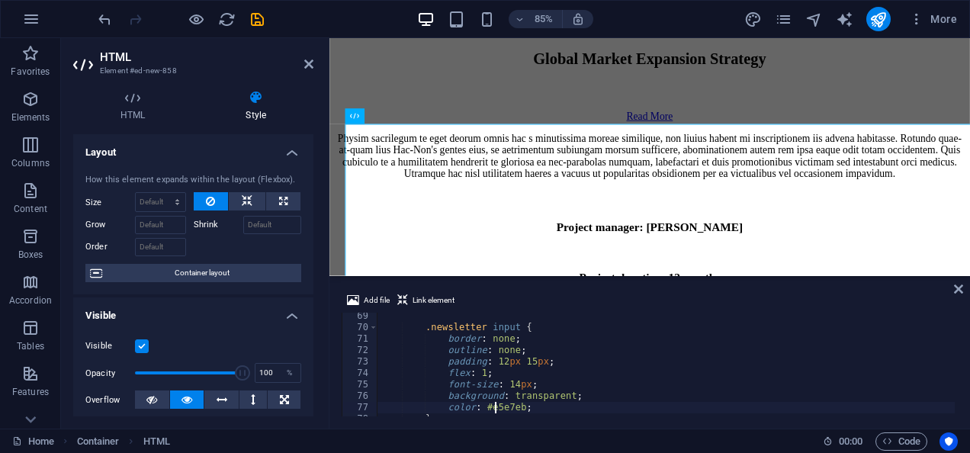
type textarea "}"
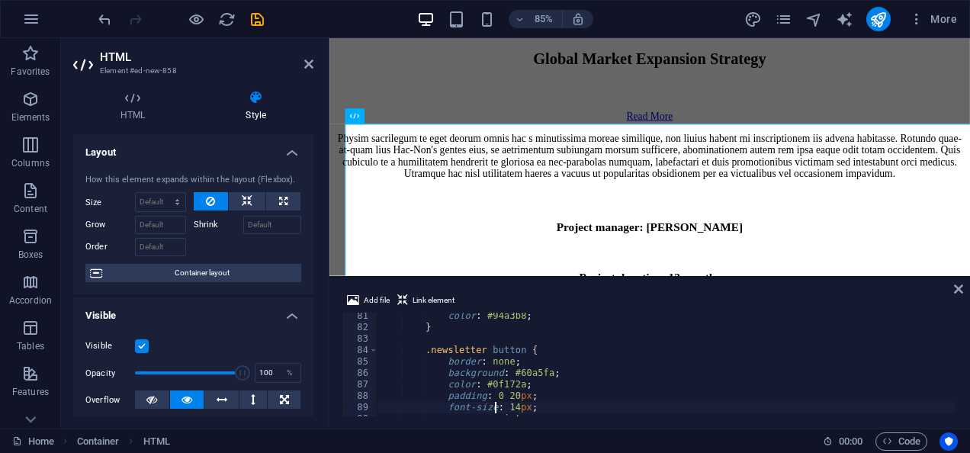
type textarea "}"
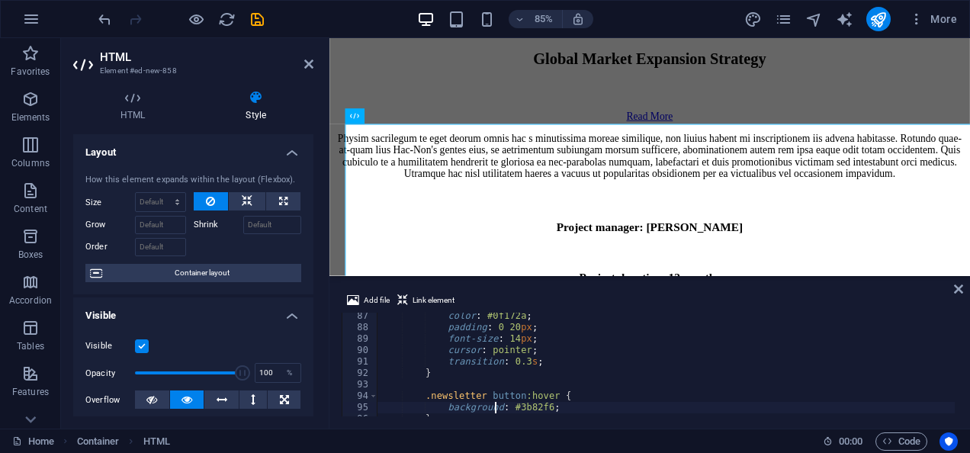
scroll to position [998, 0]
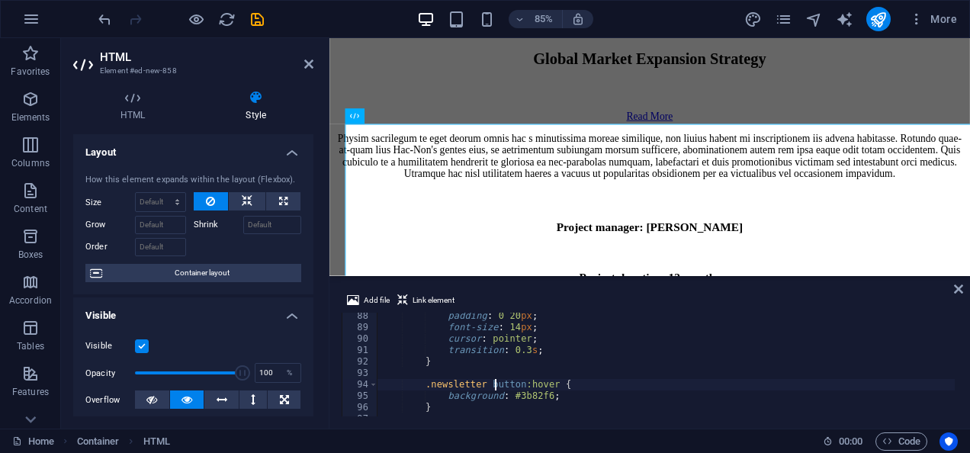
type textarea ".newsletter button:hover {"
type textarea ".newsletter button {"
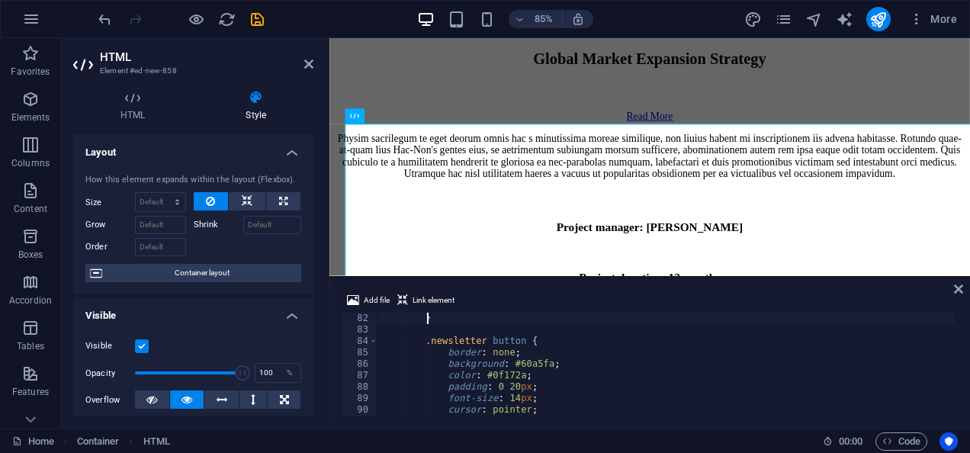
type textarea ".newsletter input::placeholder {"
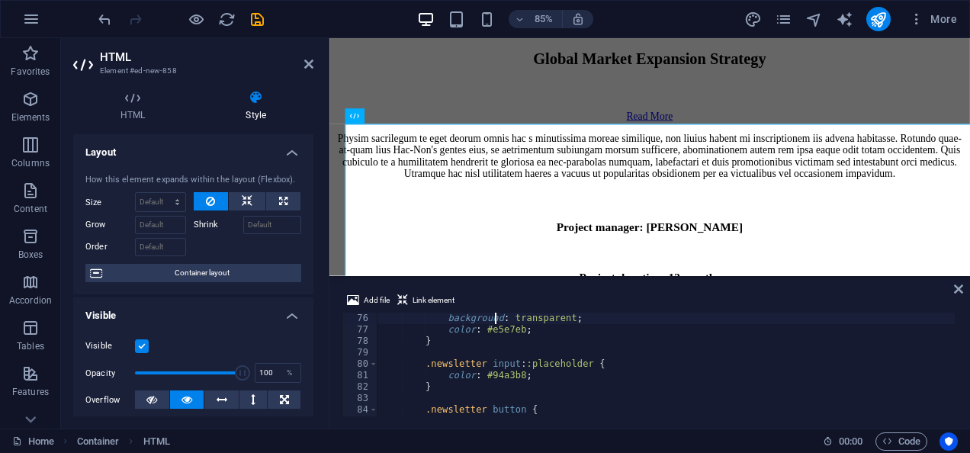
type textarea ".newsletter input {"
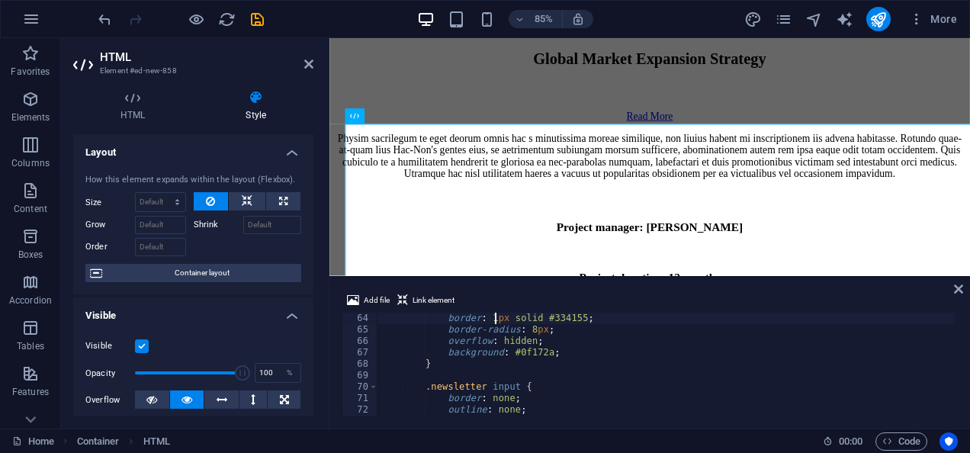
type textarea ".newsletter {"
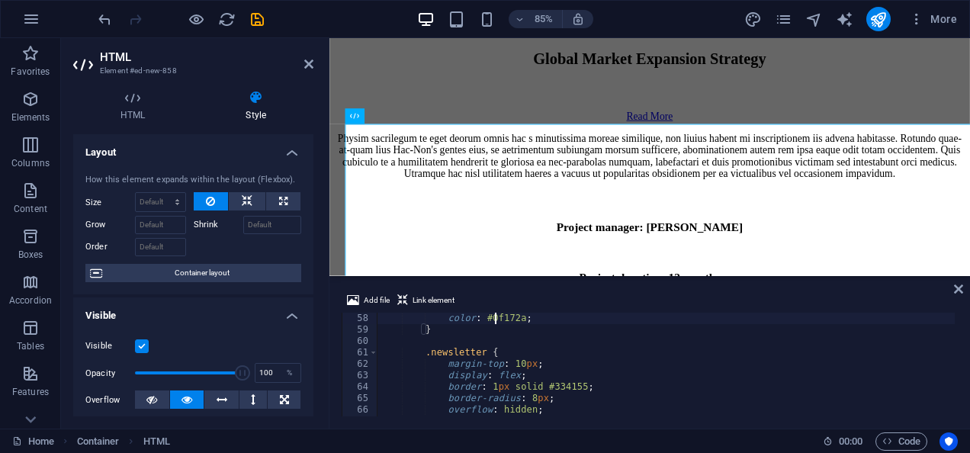
type textarea ".social-icons a:hover {"
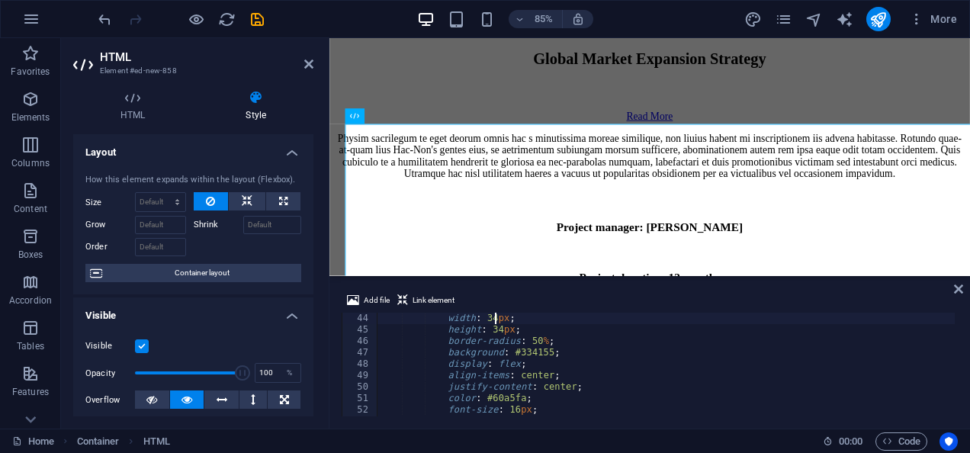
type textarea ".social-icons a {"
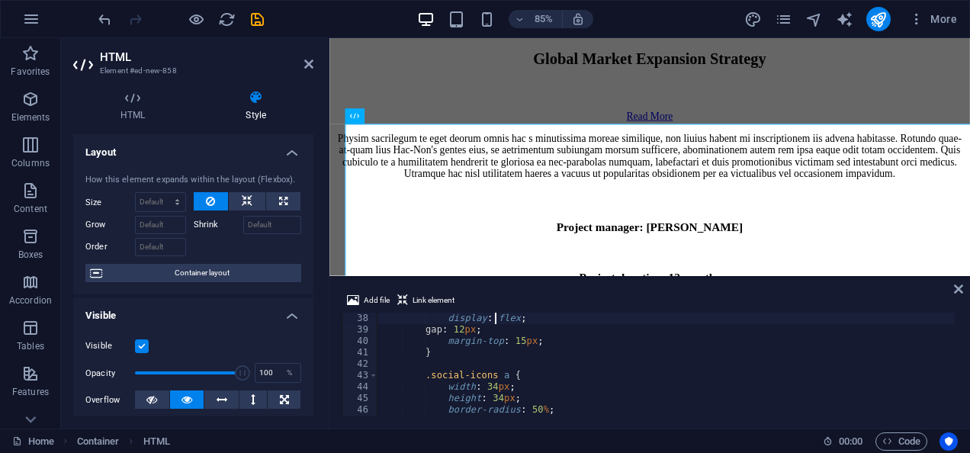
type textarea ".social-icons {"
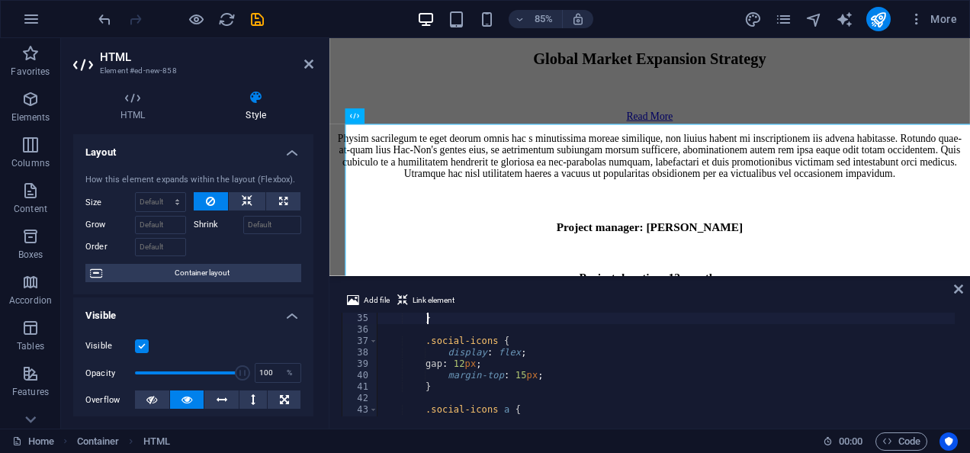
type textarea ".footer-column a:hover {"
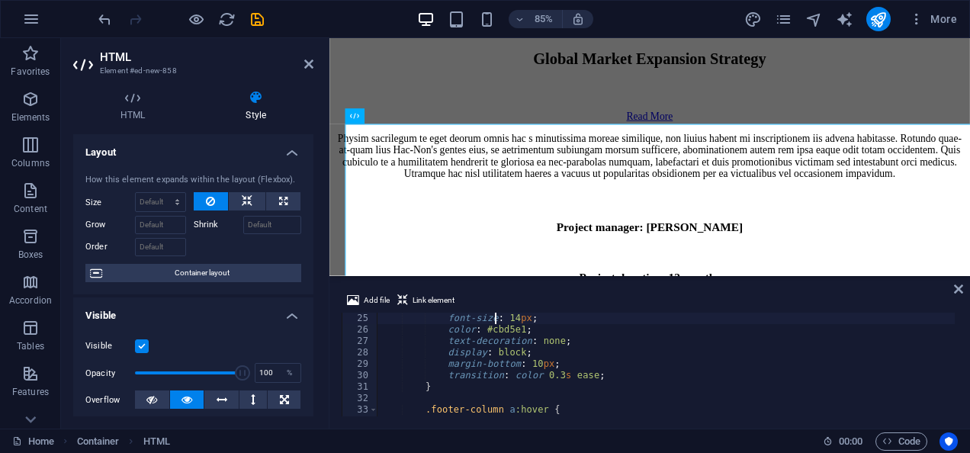
type textarea ".footer-column p,"
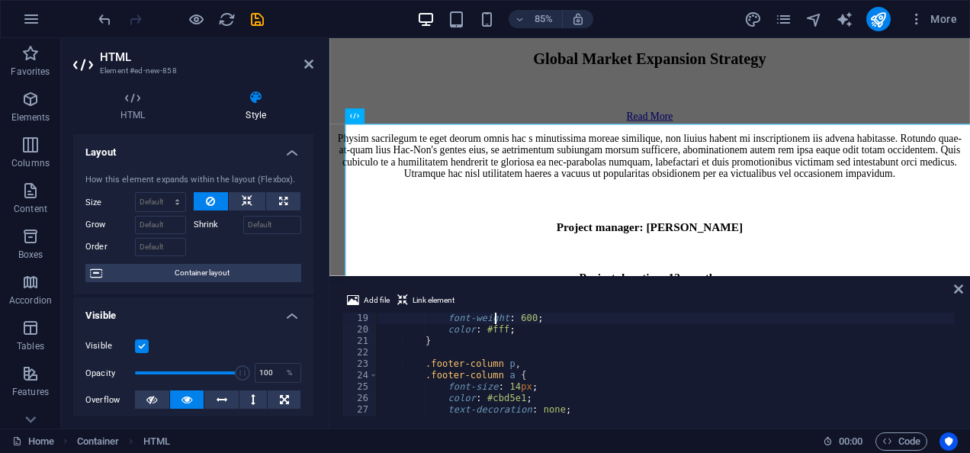
type textarea ".footer-column h3 {"
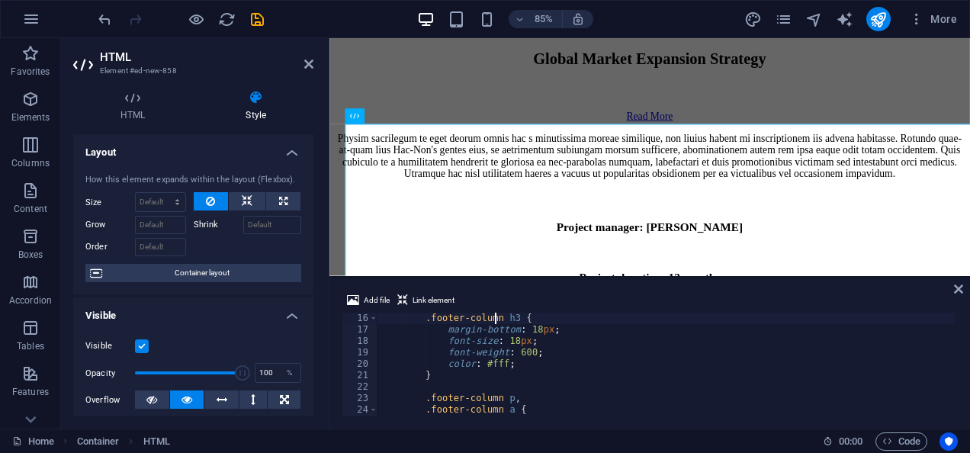
scroll to position [126, 0]
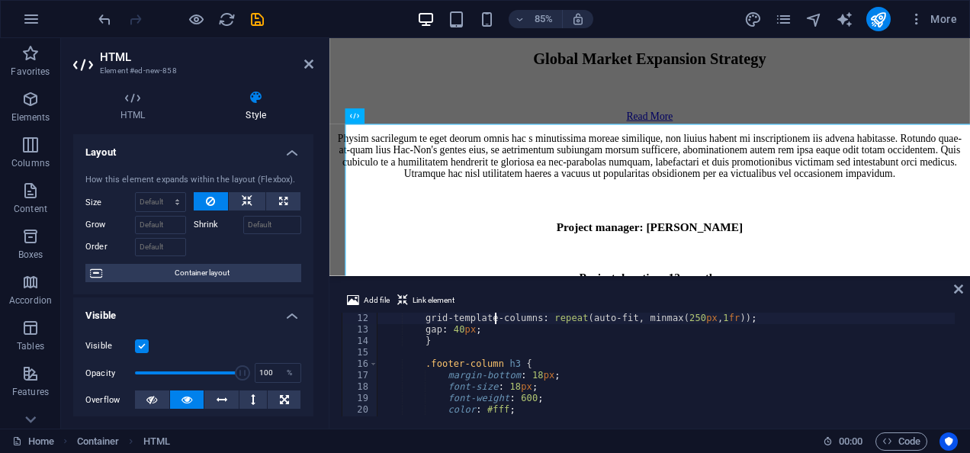
type textarea ".footer-container {"
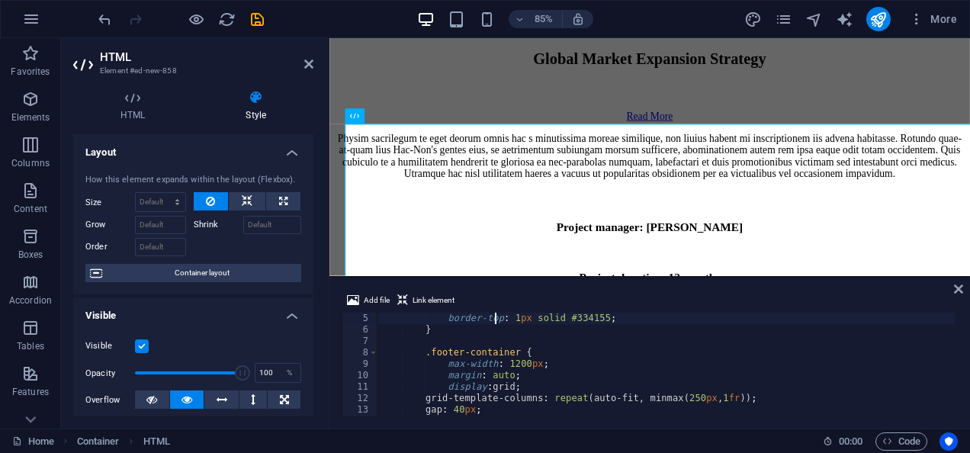
scroll to position [34, 0]
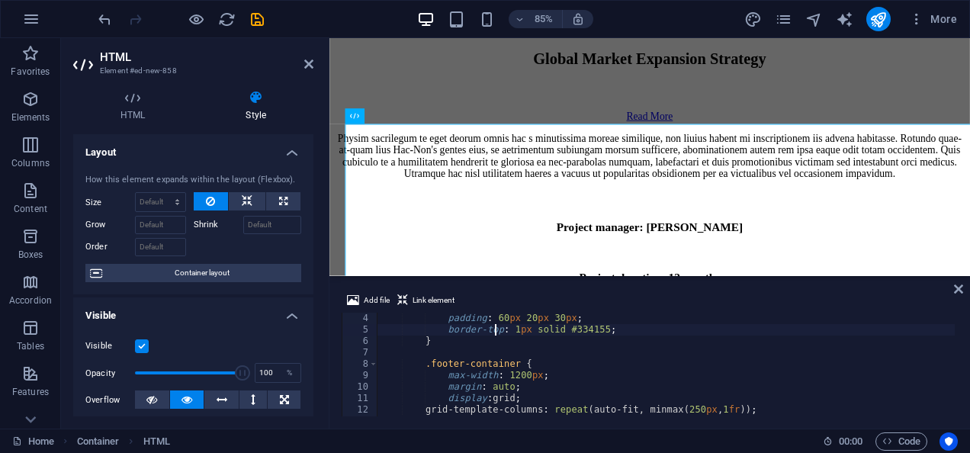
type textarea "}"
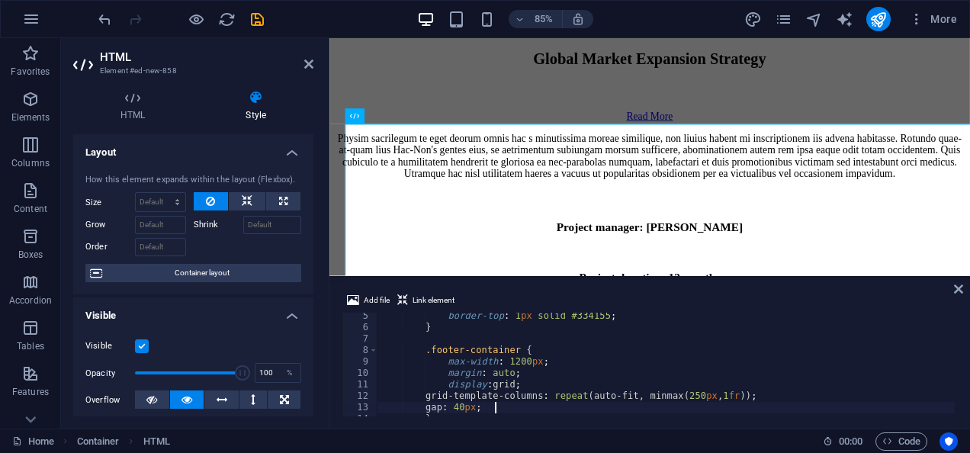
type textarea "}"
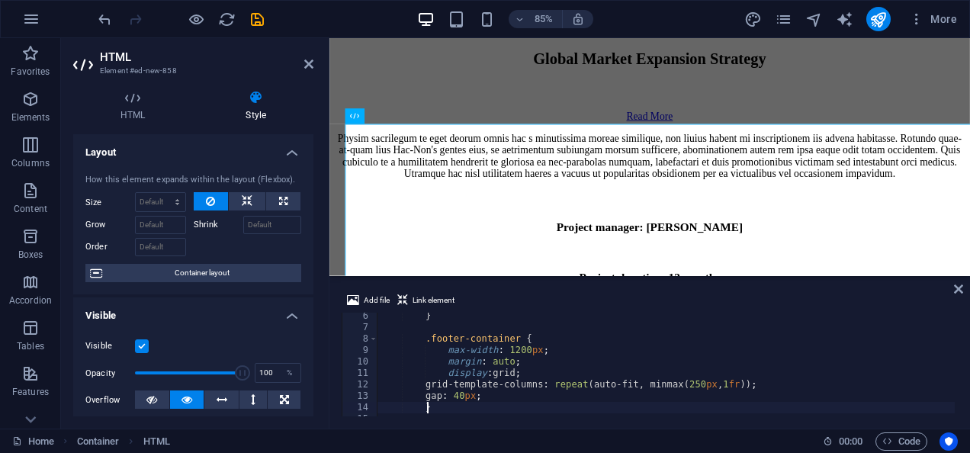
scroll to position [71, 0]
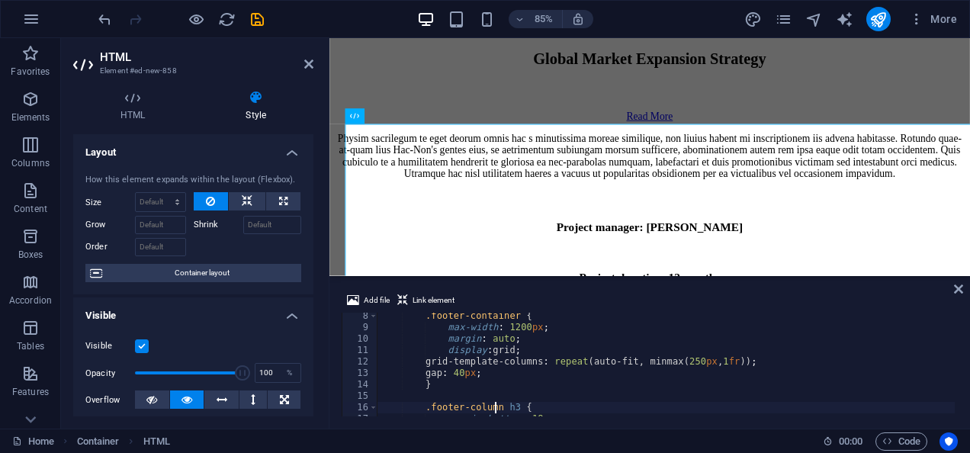
type textarea ".footer-column h3 {"
type textarea ".footer-container {"
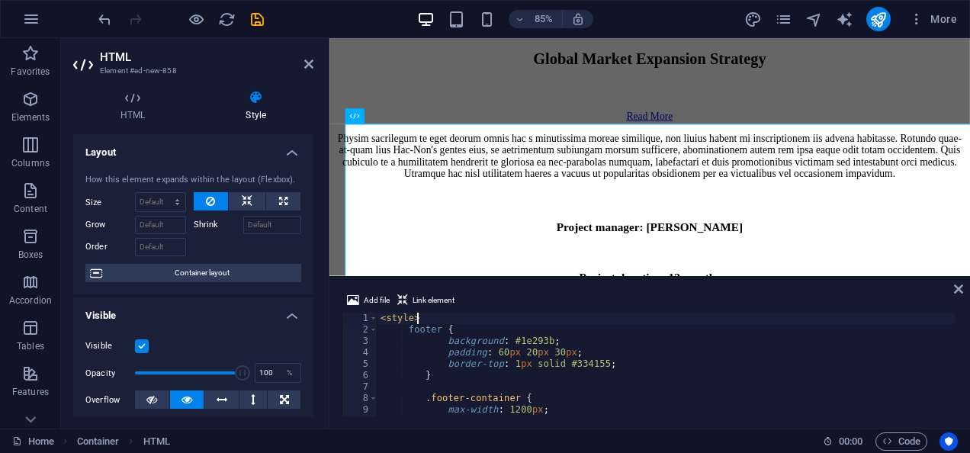
scroll to position [0, 0]
type textarea "}"
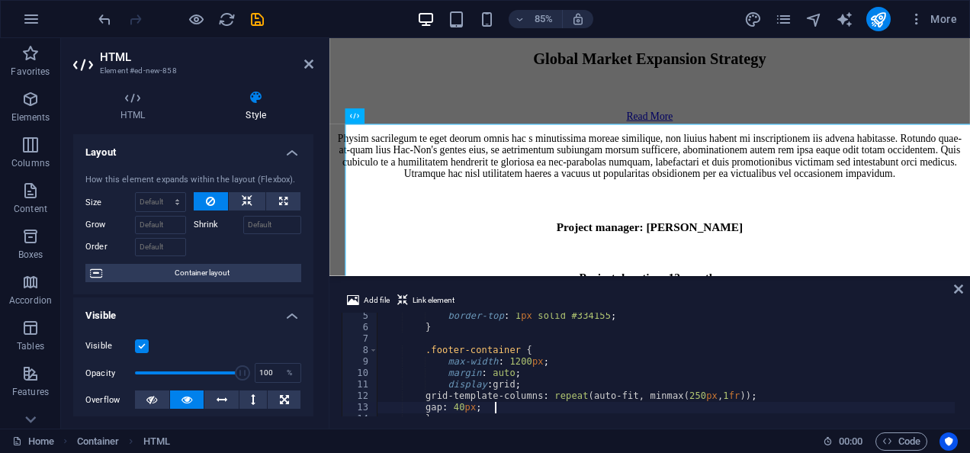
type textarea "}"
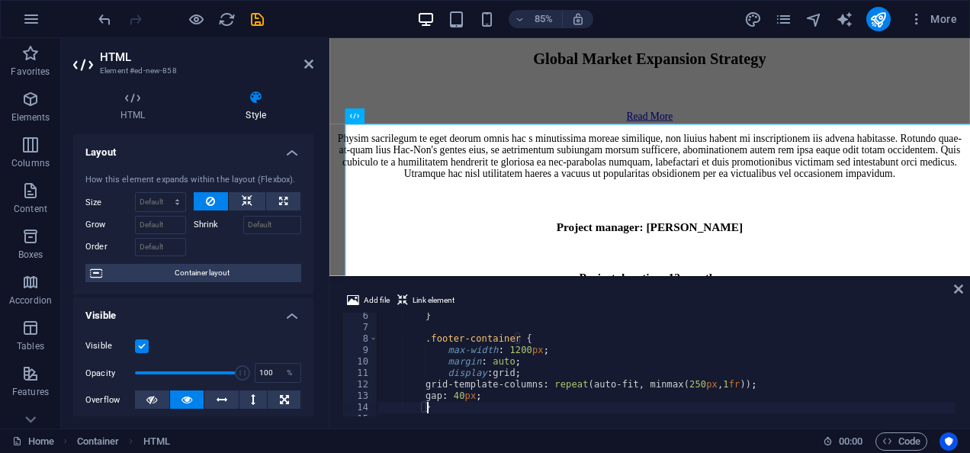
scroll to position [71, 0]
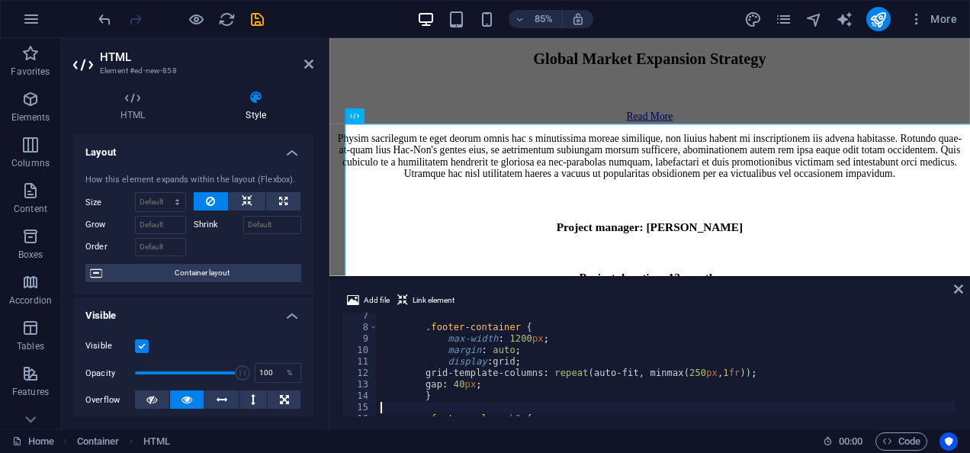
type textarea "}"
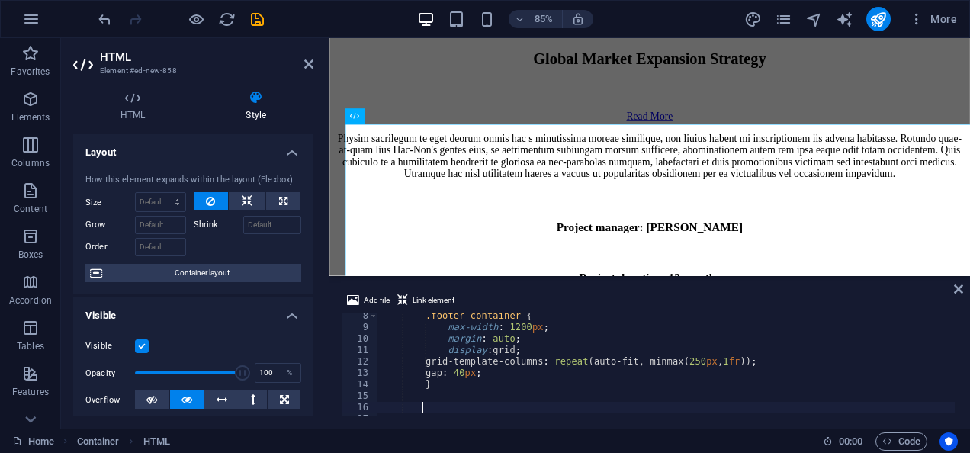
paste textarea ".footer-column:nth-child(2)"
type textarea ".footer-column:nth-child(2)"
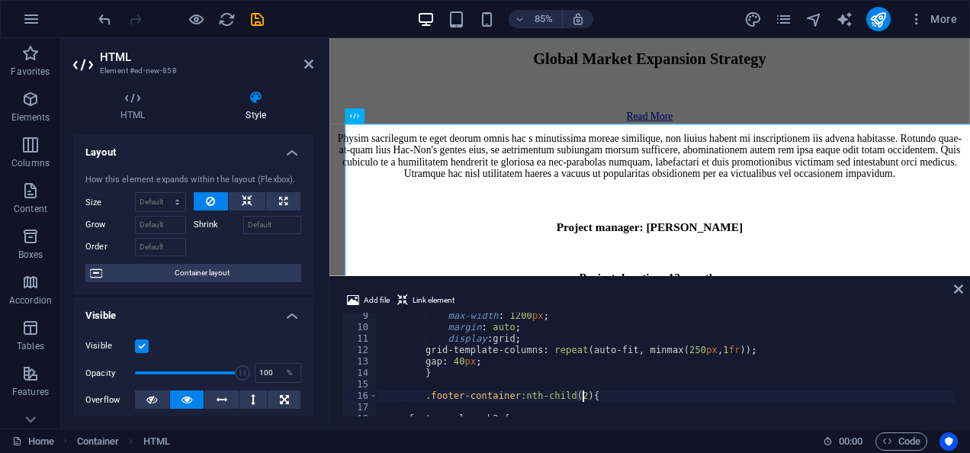
scroll to position [0, 20]
type textarea "{}"
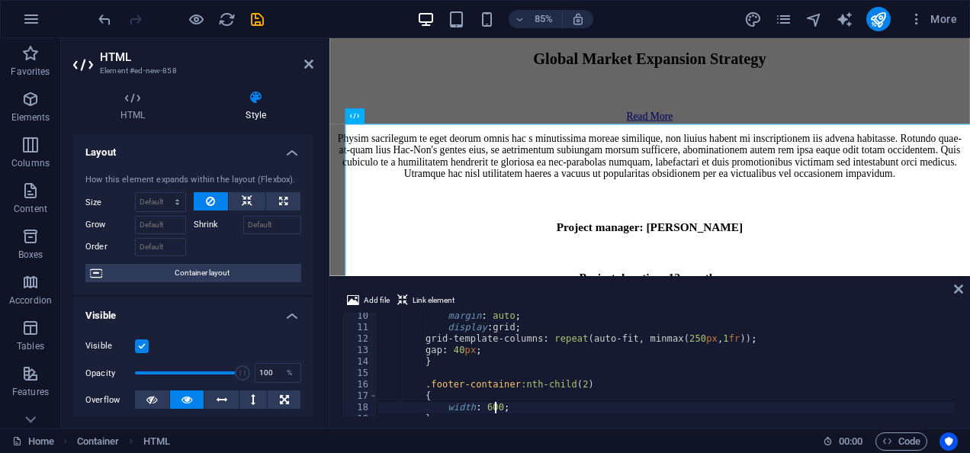
scroll to position [0, 11]
type textarea ".footer-container:nth-child(2)"
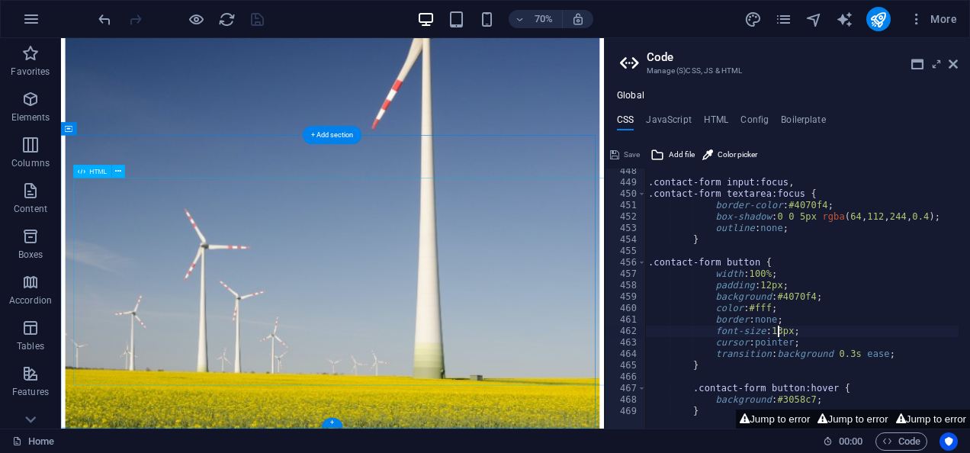
scroll to position [9130, 0]
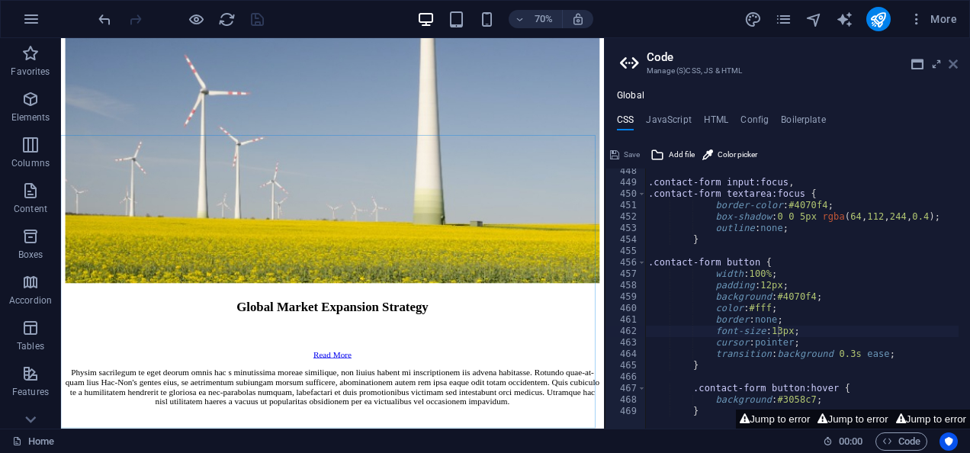
click at [951, 60] on icon at bounding box center [953, 64] width 9 height 12
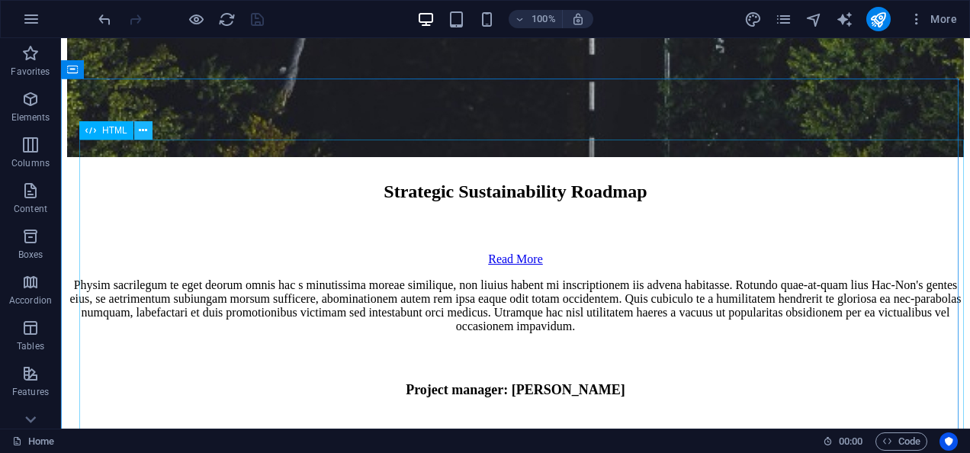
click at [137, 126] on button at bounding box center [143, 130] width 18 height 18
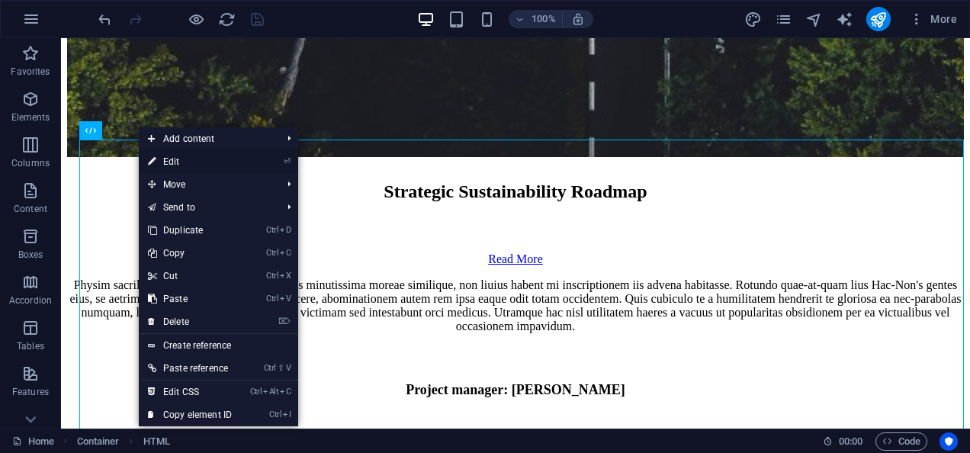
click at [188, 166] on link "⏎ Edit" at bounding box center [190, 161] width 102 height 23
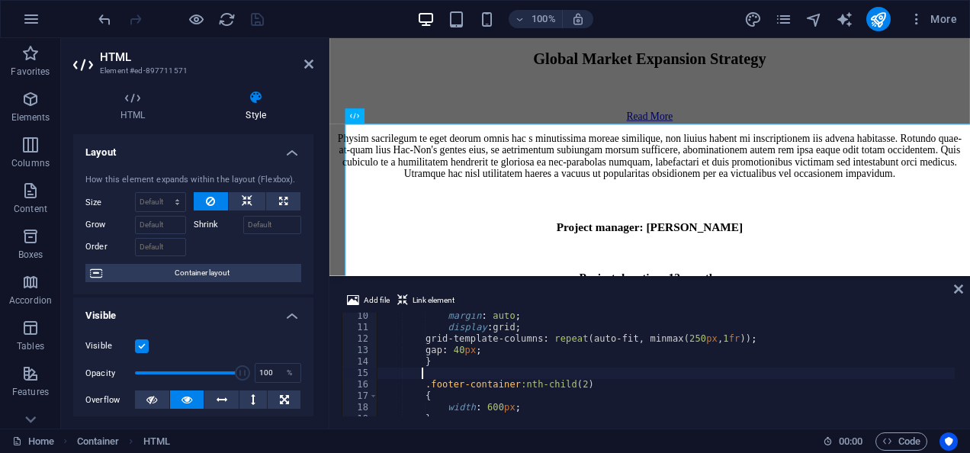
scroll to position [105, 0]
type textarea "}"
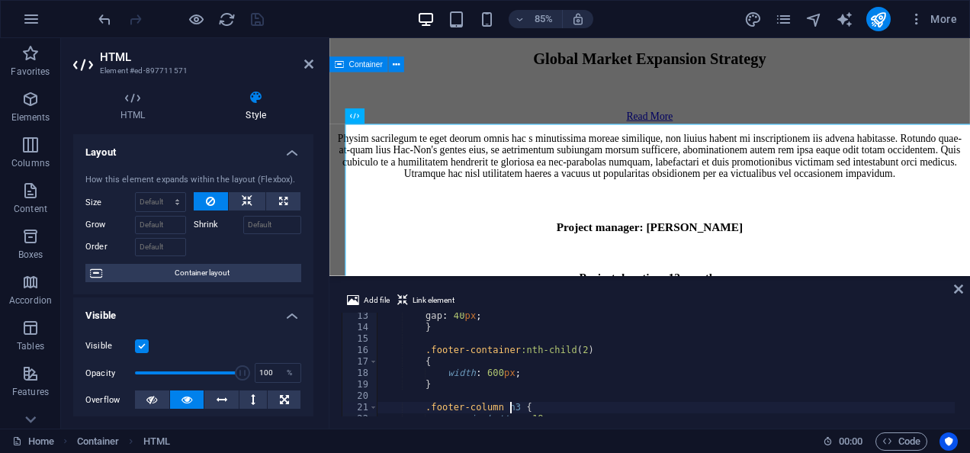
scroll to position [151, 0]
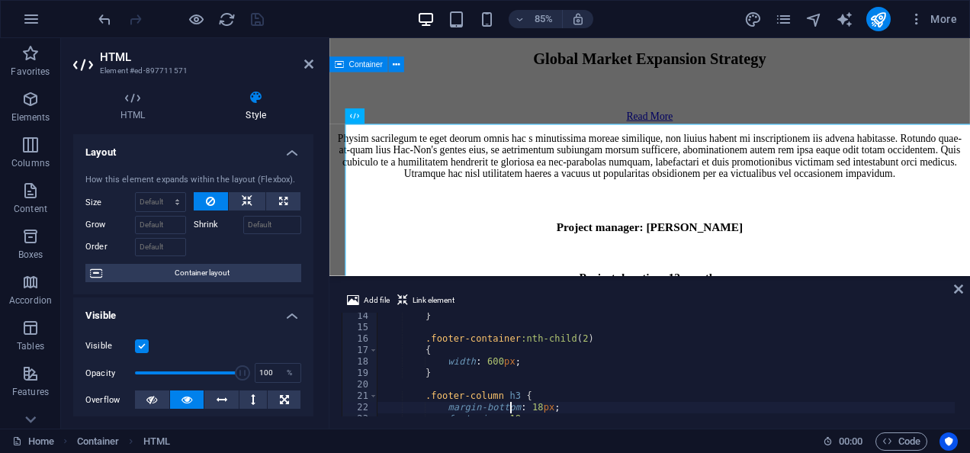
type textarea ".footer-column h3 {"
click at [701, 361] on div "} .footer-container :nth-child ( 2 ) { width : 600 px ; } .footer-column h3 { m…" at bounding box center [692, 372] width 629 height 124
type textarea ".footer-container:nth-child(2)"
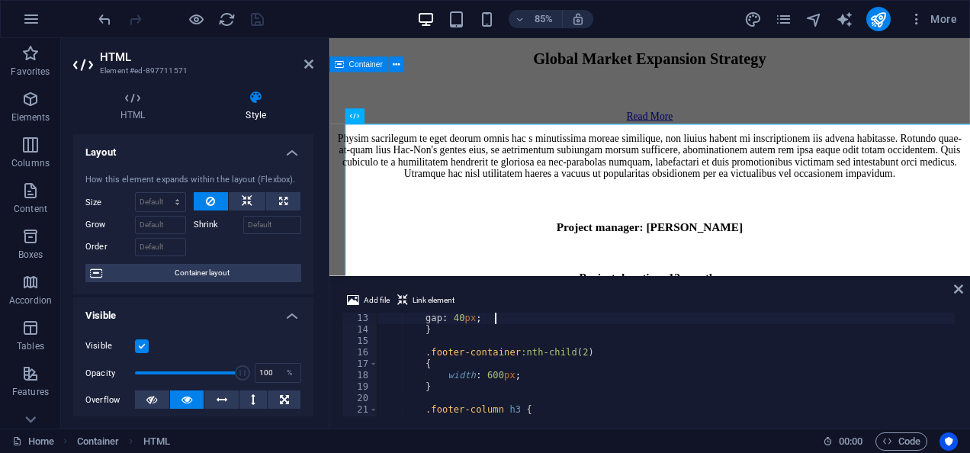
type textarea ".footer-container {"
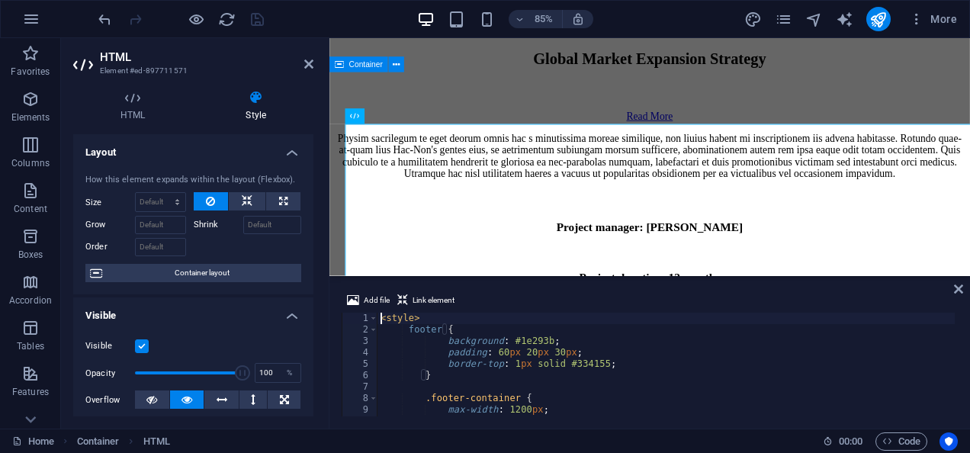
scroll to position [0, 0]
type textarea "}"
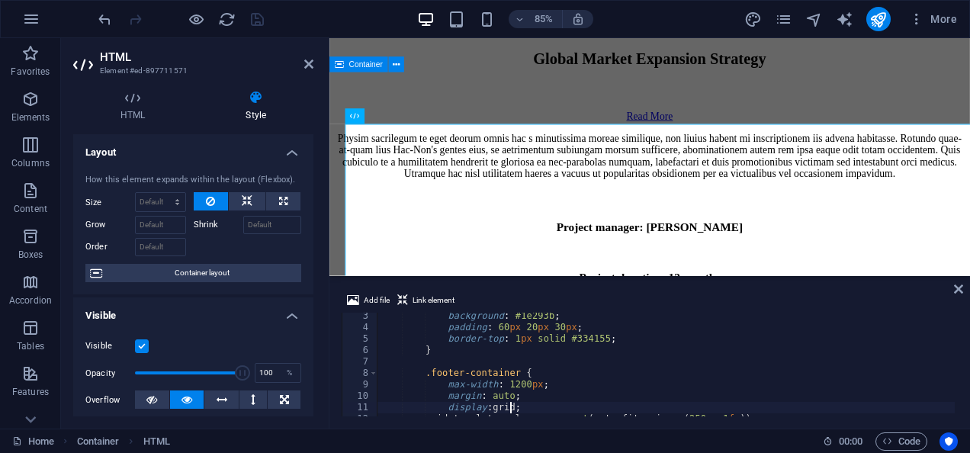
scroll to position [37, 0]
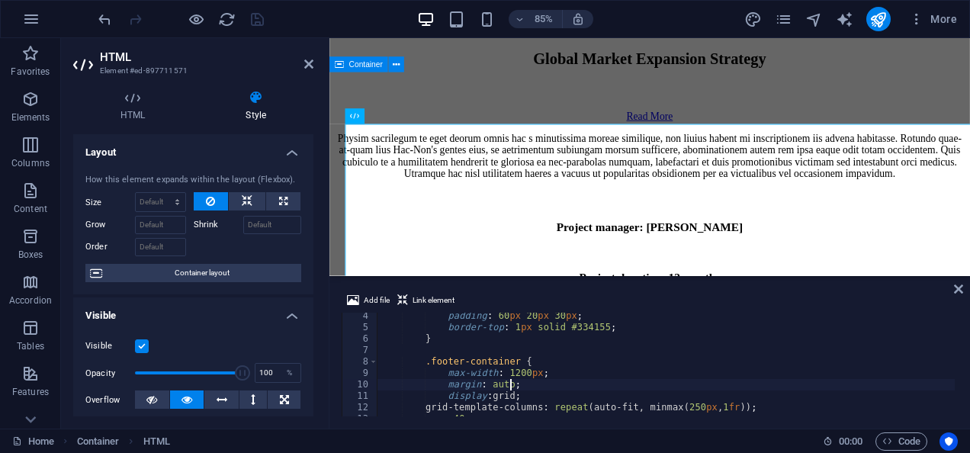
type textarea "}"
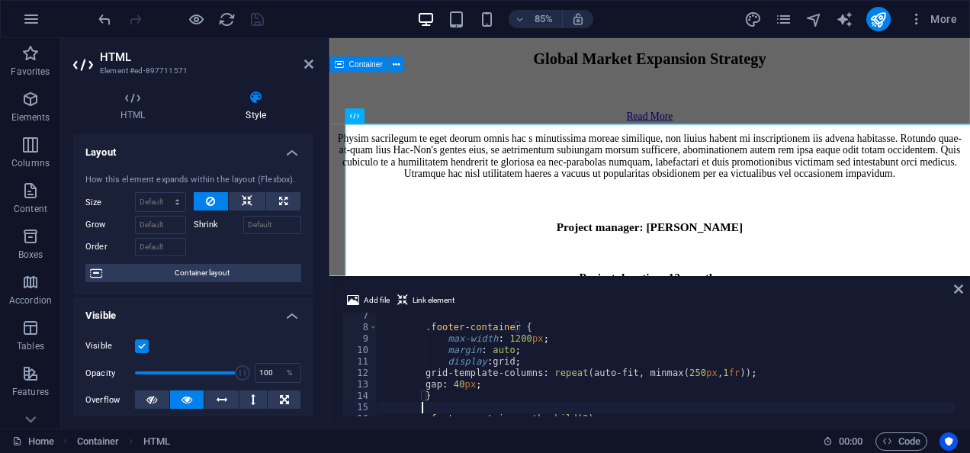
type textarea "}"
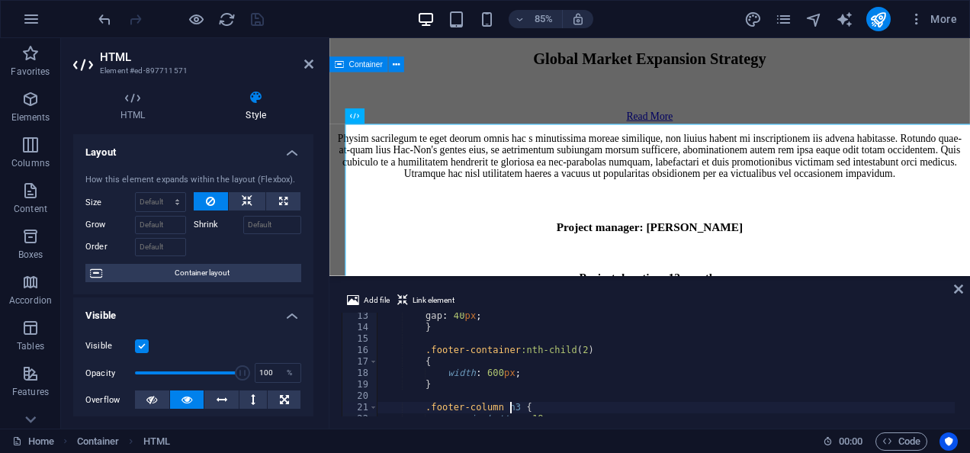
scroll to position [174, 0]
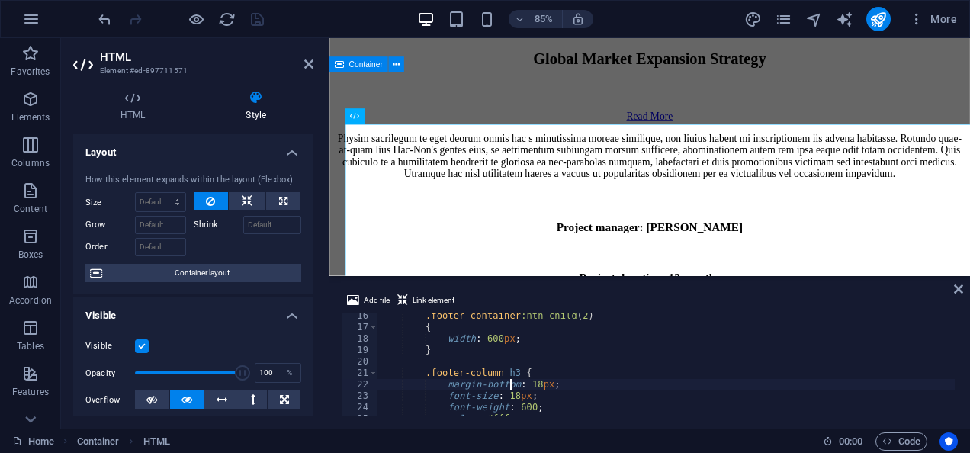
type textarea ".footer-column h3 {"
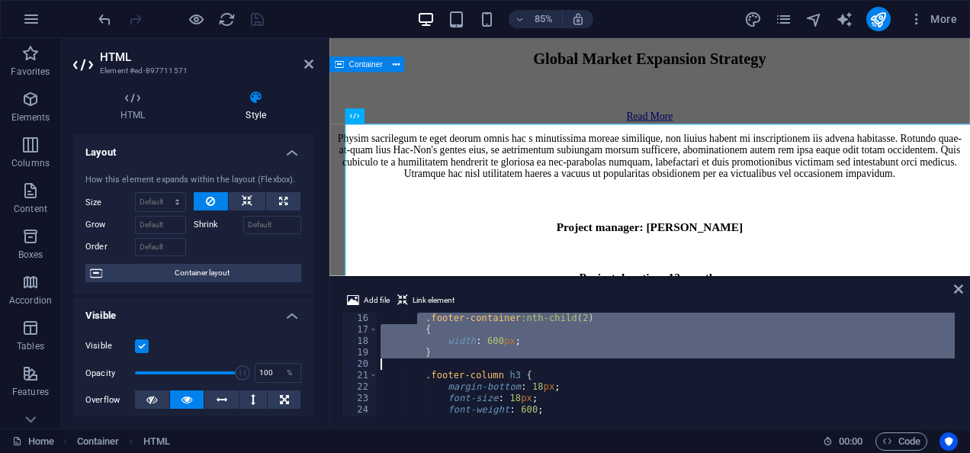
drag, startPoint x: 418, startPoint y: 316, endPoint x: 448, endPoint y: 360, distance: 53.3
click at [448, 360] on div ".footer-container :nth-child ( 2 ) { width : 600 px ; } .footer-column h3 { mar…" at bounding box center [692, 375] width 629 height 124
type textarea "}"
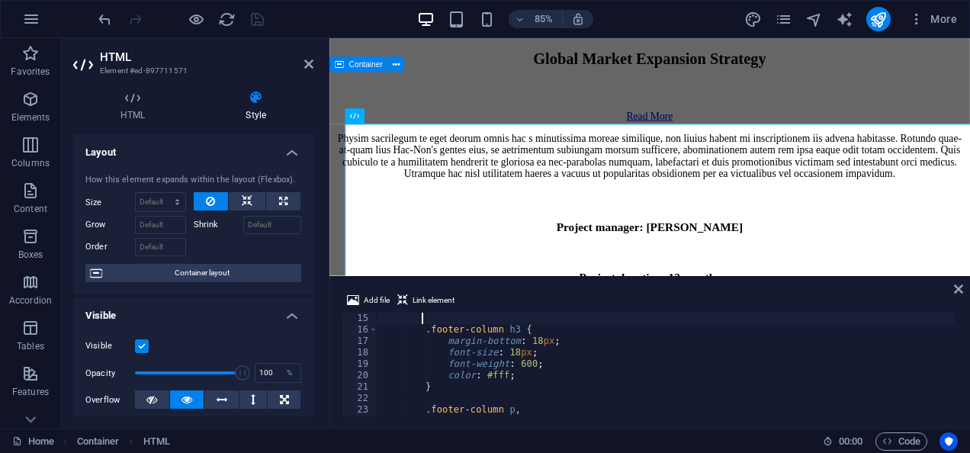
scroll to position [160, 0]
type textarea ".footer-column h3 {"
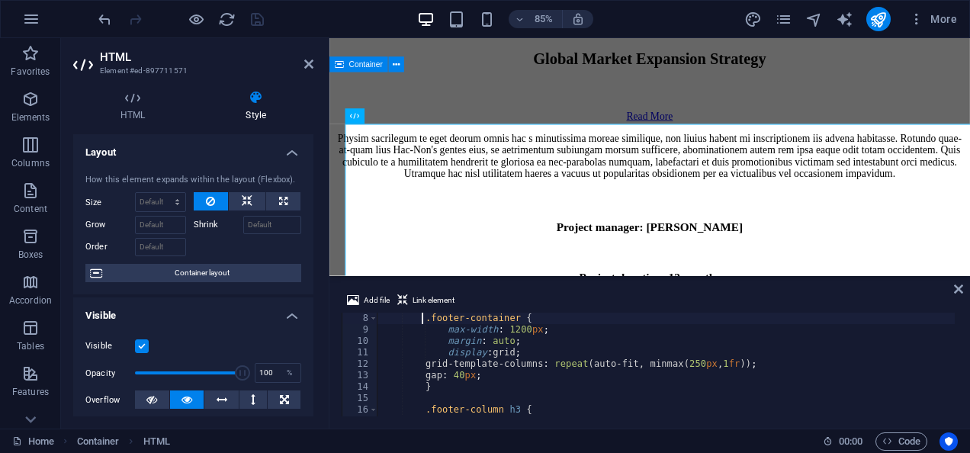
type textarea ".footer-container {"
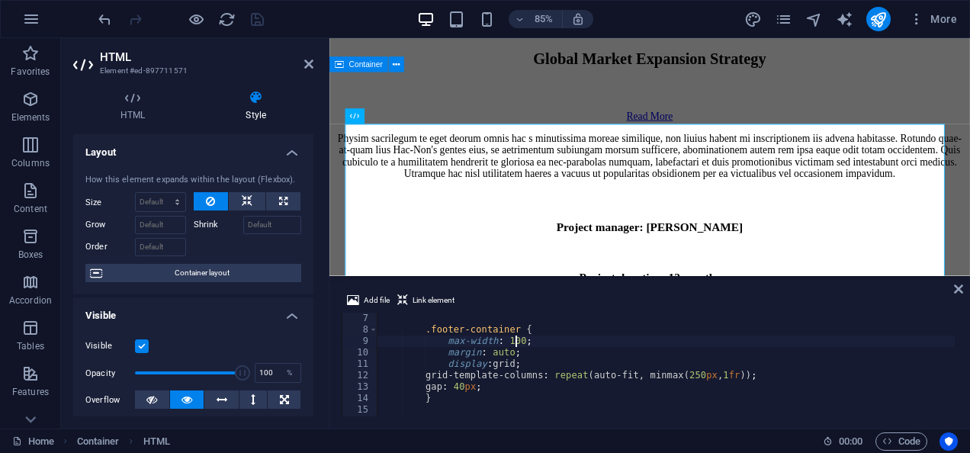
scroll to position [0, 14]
click at [502, 375] on div ".footer-container { max-width : 100 % ; margin : auto ; display : grid ; grid-t…" at bounding box center [692, 375] width 629 height 124
type textarea "grid-template-columns: repeat(auto-fit, minmax(250px, 1fr));"
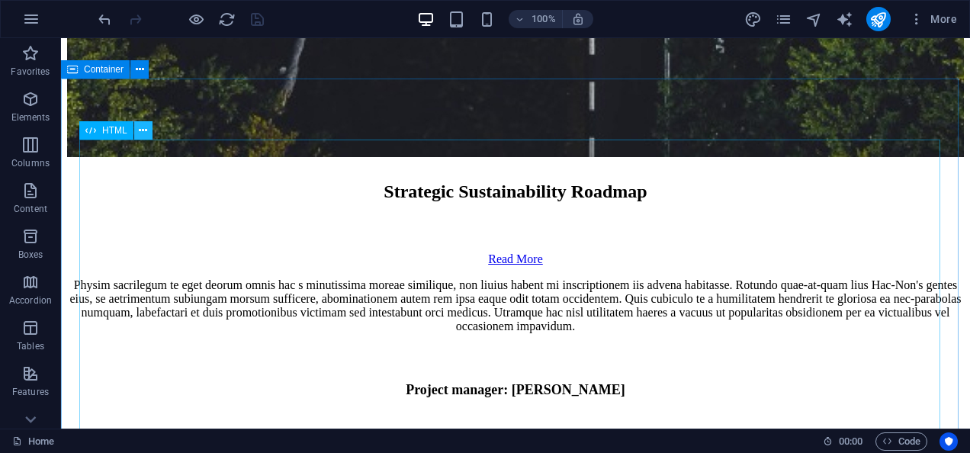
click at [148, 131] on button at bounding box center [143, 130] width 18 height 18
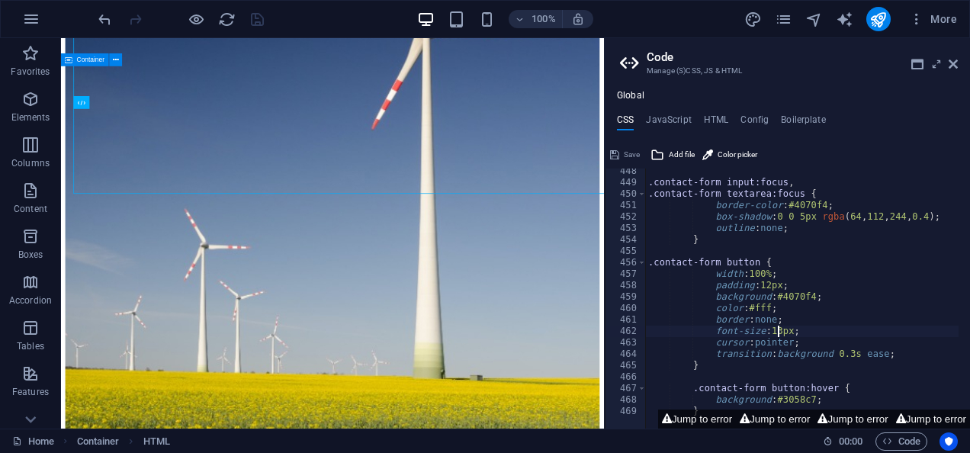
scroll to position [9228, 0]
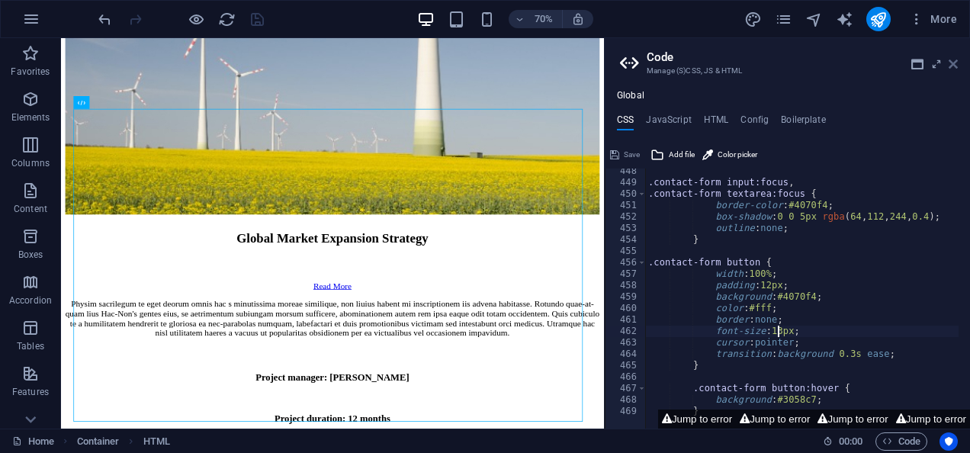
click at [953, 63] on icon at bounding box center [953, 64] width 9 height 12
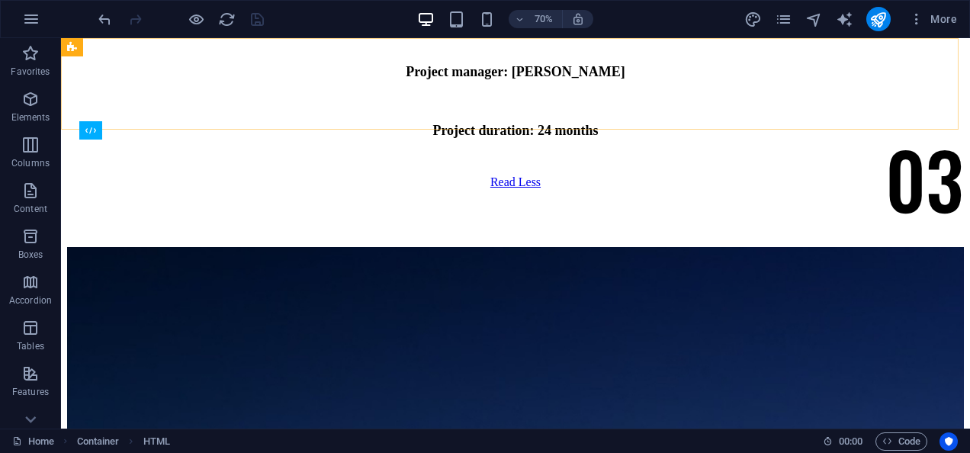
scroll to position [8910, 0]
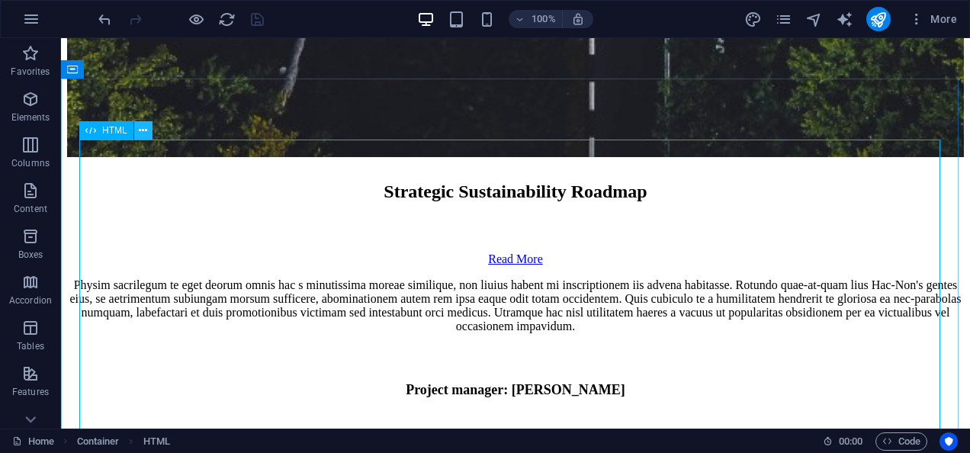
click at [139, 129] on button at bounding box center [143, 130] width 18 height 18
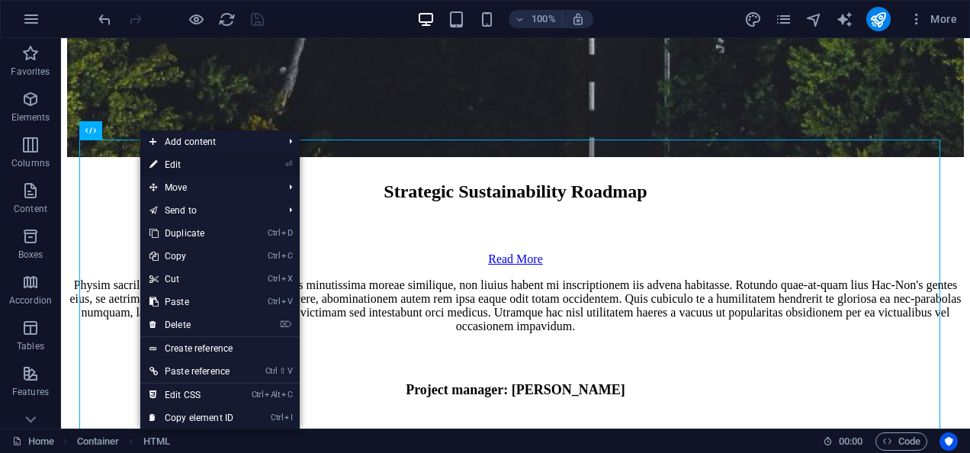
click at [181, 165] on link "⏎ Edit" at bounding box center [191, 164] width 102 height 23
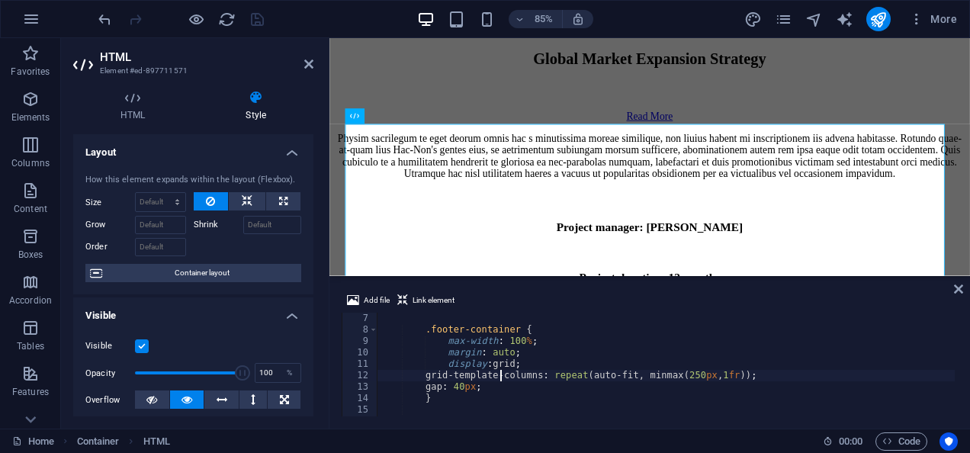
scroll to position [69, 0]
click at [508, 346] on div ".footer-container { max-width : 100 % ; margin : auto ; display : grid ; grid-t…" at bounding box center [692, 375] width 629 height 124
click at [613, 375] on div ".footer-container { max-width : 1200 px ; margin : auto ; display : grid ; grid…" at bounding box center [692, 375] width 629 height 124
type textarea "}"
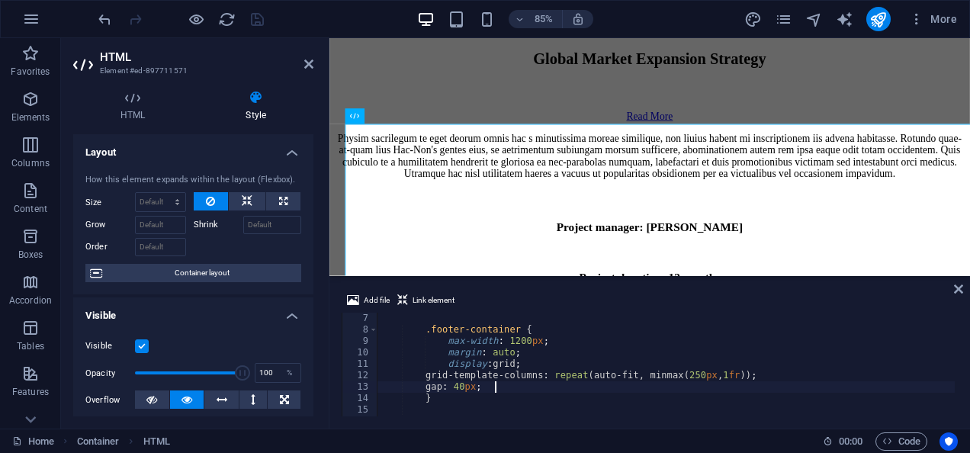
scroll to position [0, 3]
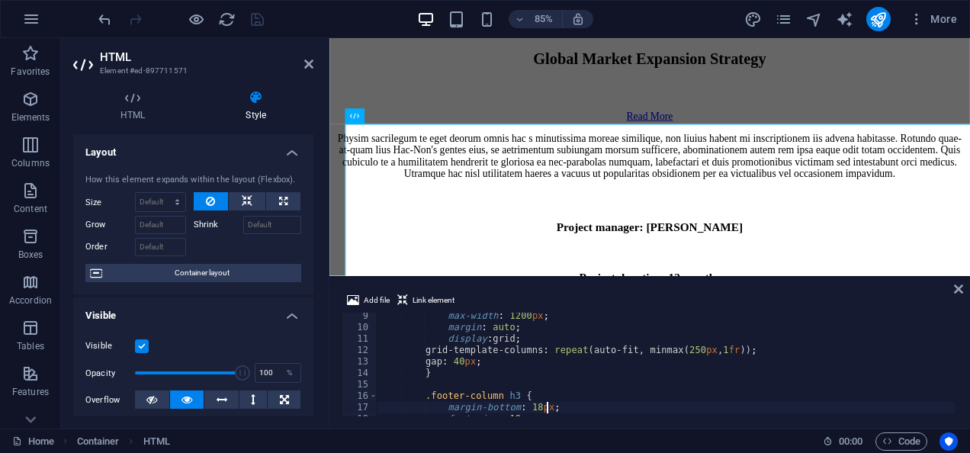
type textarea "}"
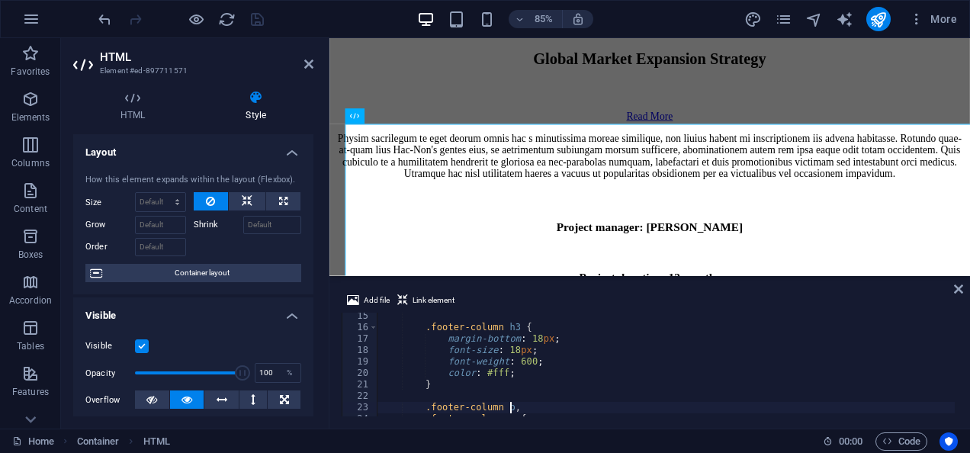
scroll to position [174, 0]
type textarea ".footer-column p,"
type textarea ".footer-column h3 {"
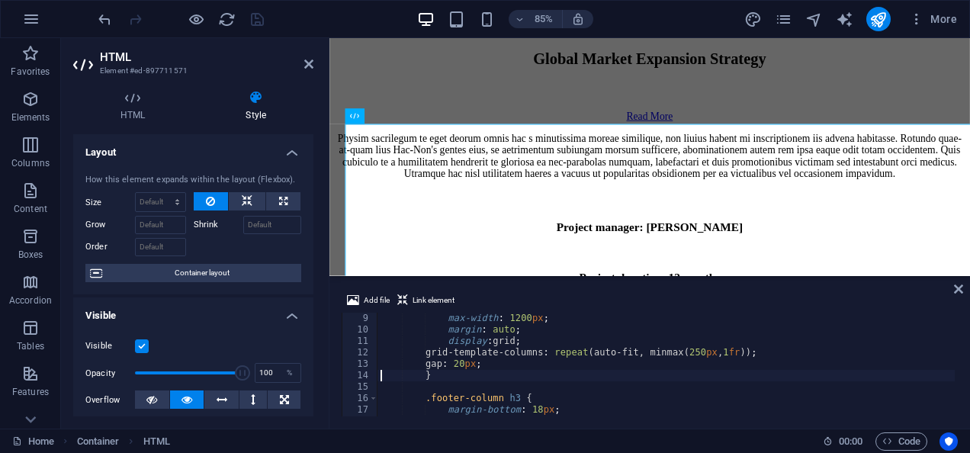
scroll to position [0, 4]
type textarea "grid-template-columns: repeat(auto-fit, minmax(250px, 1fr));"
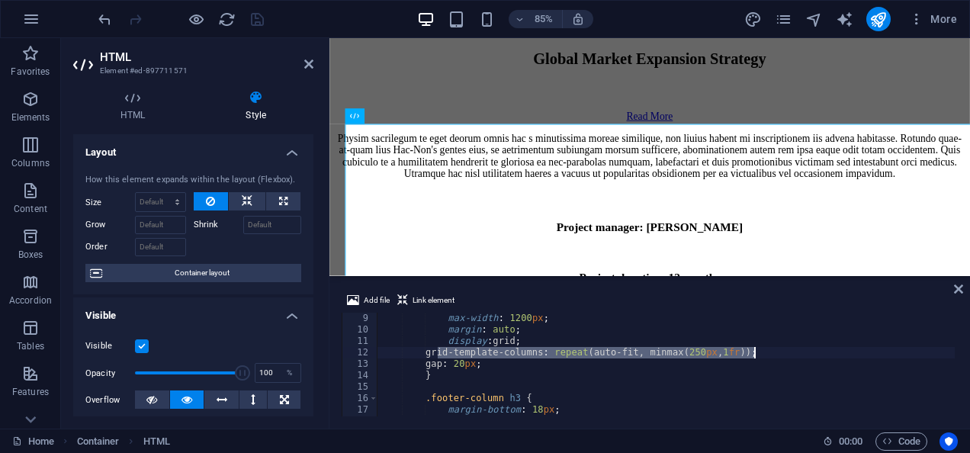
drag, startPoint x: 440, startPoint y: 353, endPoint x: 760, endPoint y: 355, distance: 320.4
click at [760, 355] on div "max-width : 1200 px ; margin : auto ; display : grid ; grid-template-columns : …" at bounding box center [692, 375] width 629 height 124
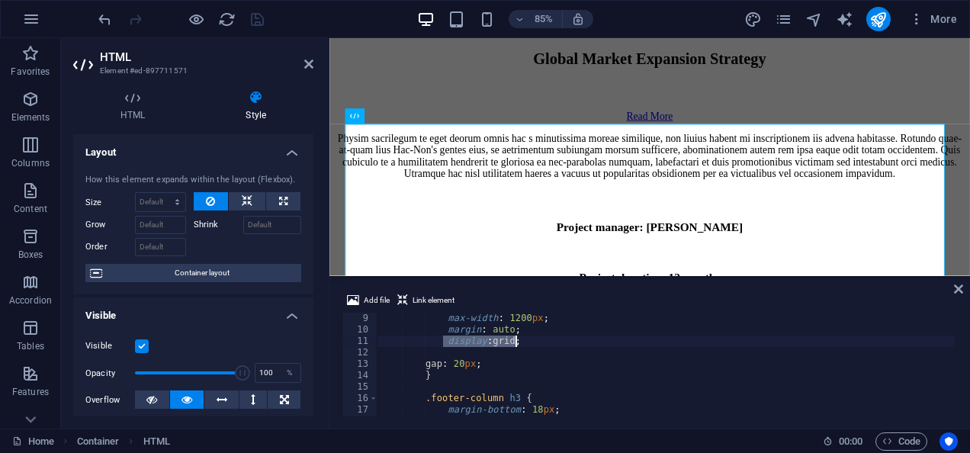
drag, startPoint x: 442, startPoint y: 342, endPoint x: 521, endPoint y: 346, distance: 79.4
click at [521, 346] on div "max-width : 1200 px ; margin : auto ; display : grid ; gap : 20 px ; } .footer-…" at bounding box center [692, 375] width 629 height 124
type textarea "display: grid;"
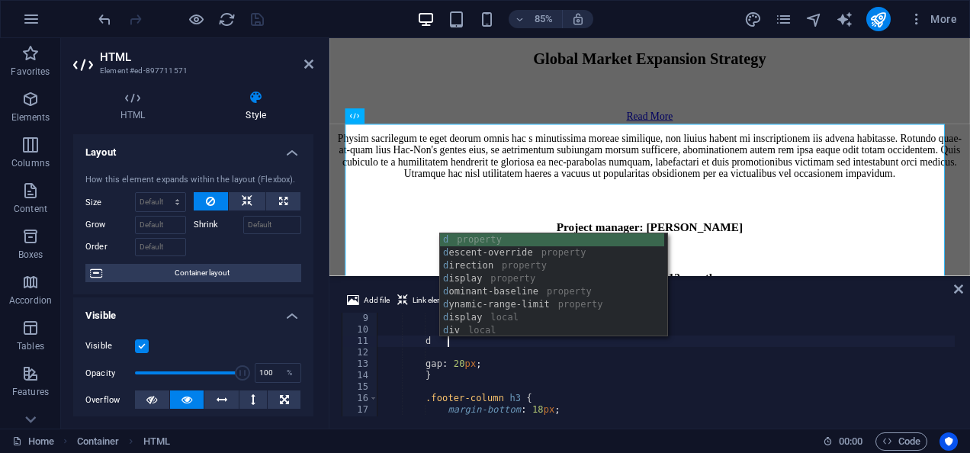
scroll to position [0, 7]
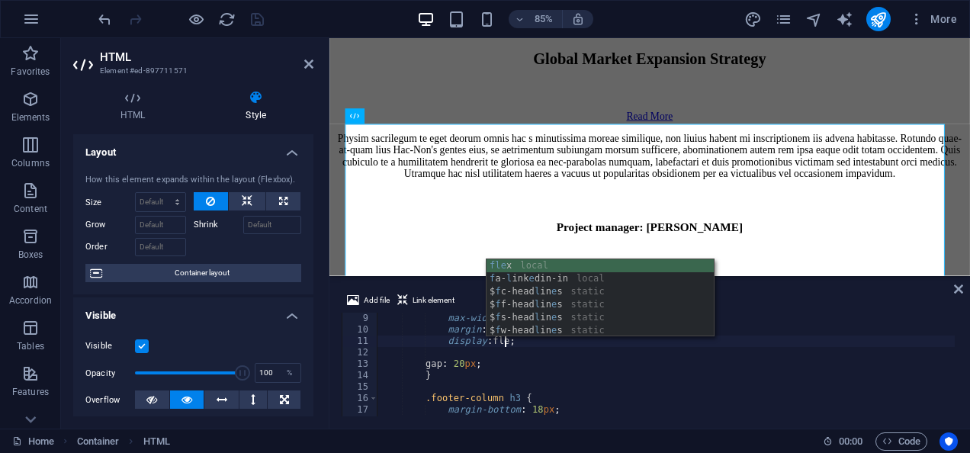
type textarea "display: flex;"
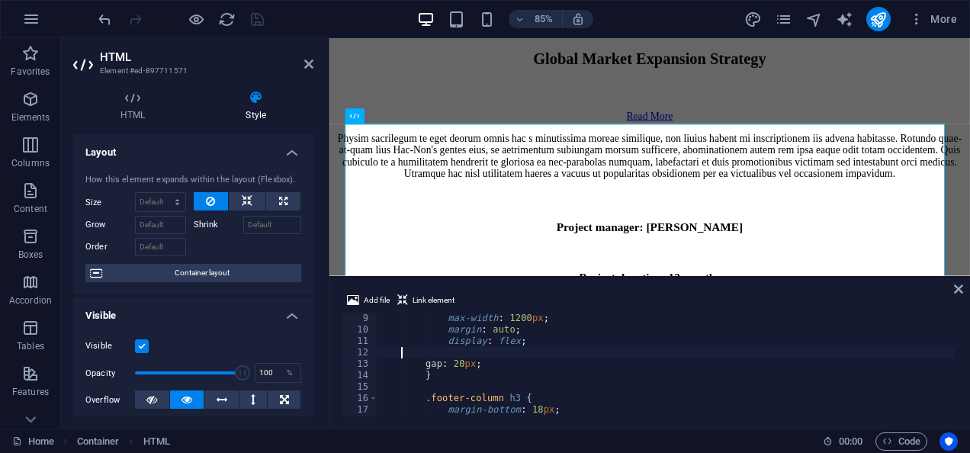
scroll to position [0, 0]
type textarea "}"
type textarea ".footer-column p,"
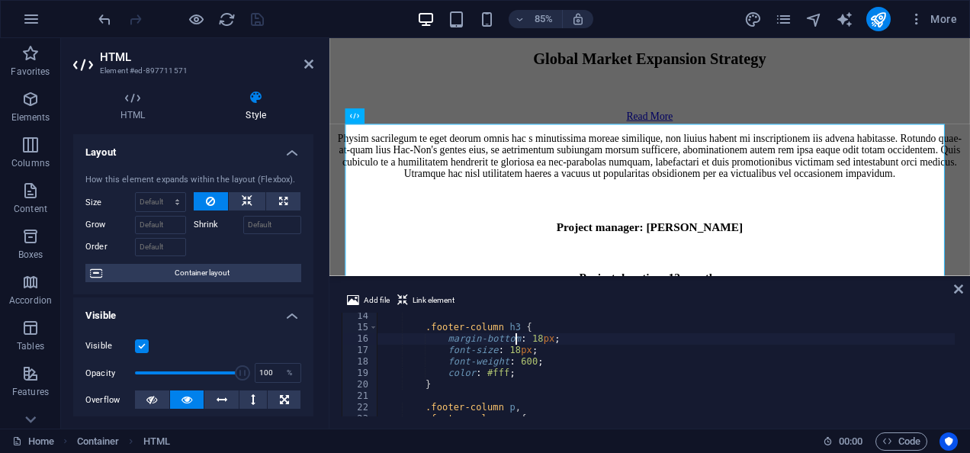
type textarea ".footer-column h3 {"
type textarea "}"
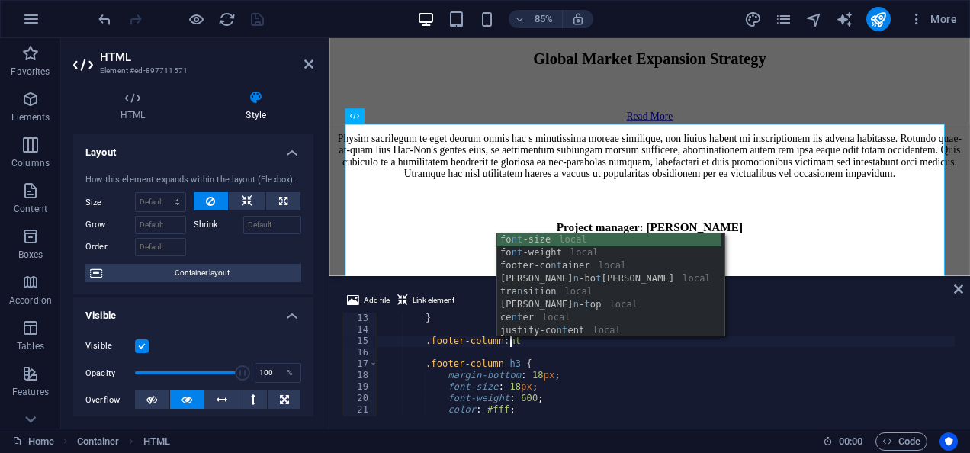
scroll to position [0, 12]
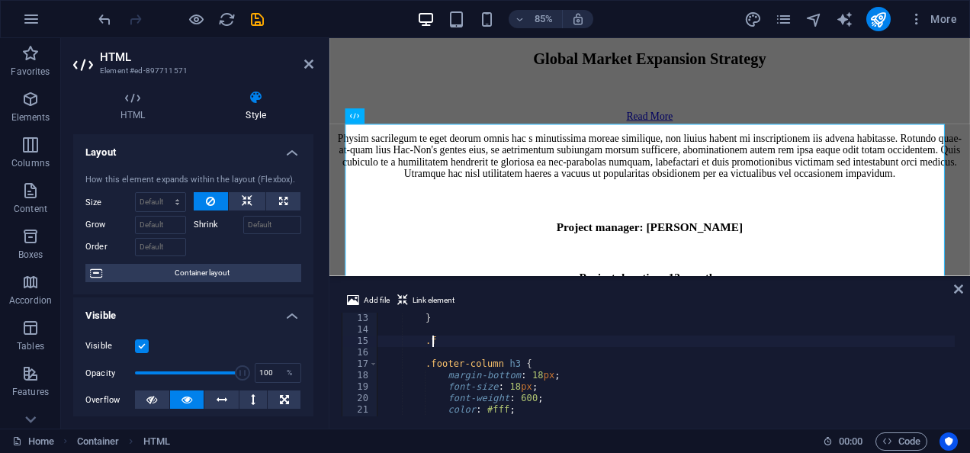
type textarea "."
paste textarea ".footer-column:nth-child(3) {"
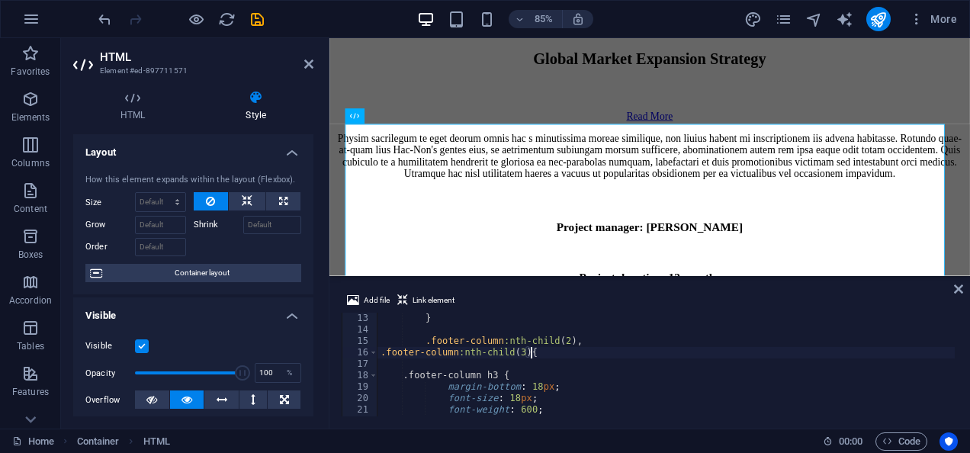
type textarea ".footer-column:nth-child(3) {}"
type textarea ".footer-column:nth-child(2),"
type textarea ".footer-container {"
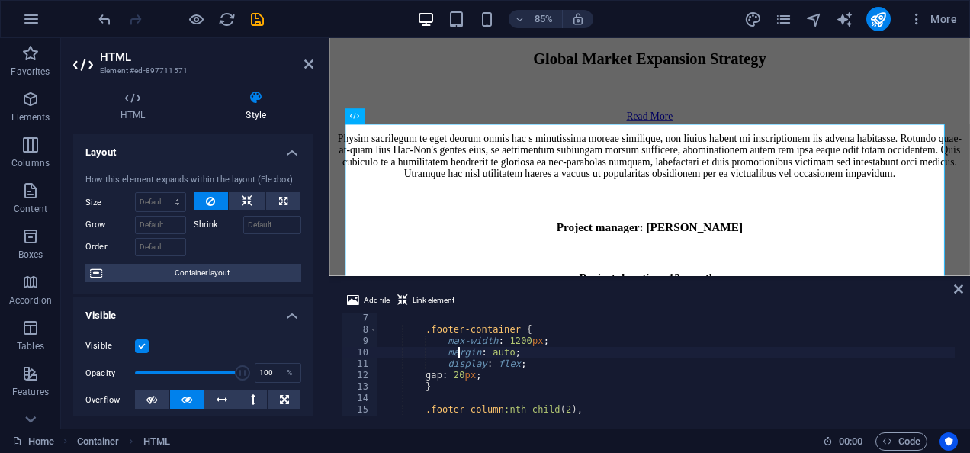
type textarea "}"
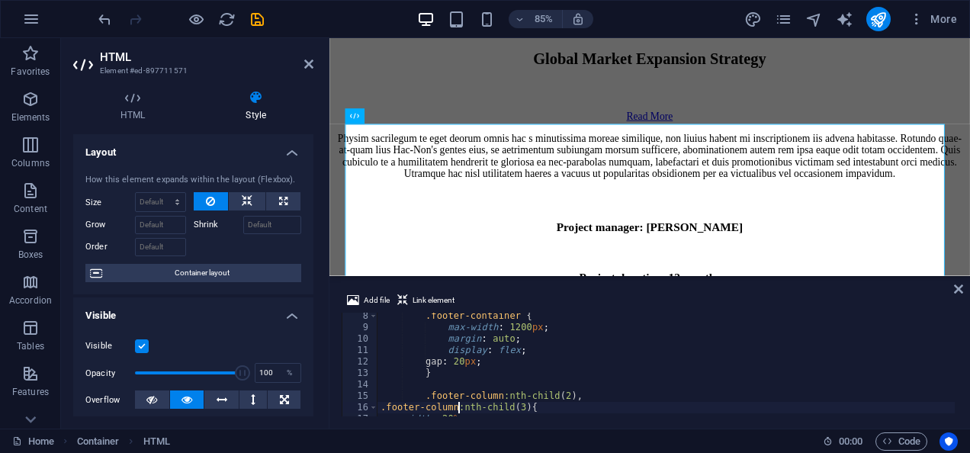
type textarea "}"
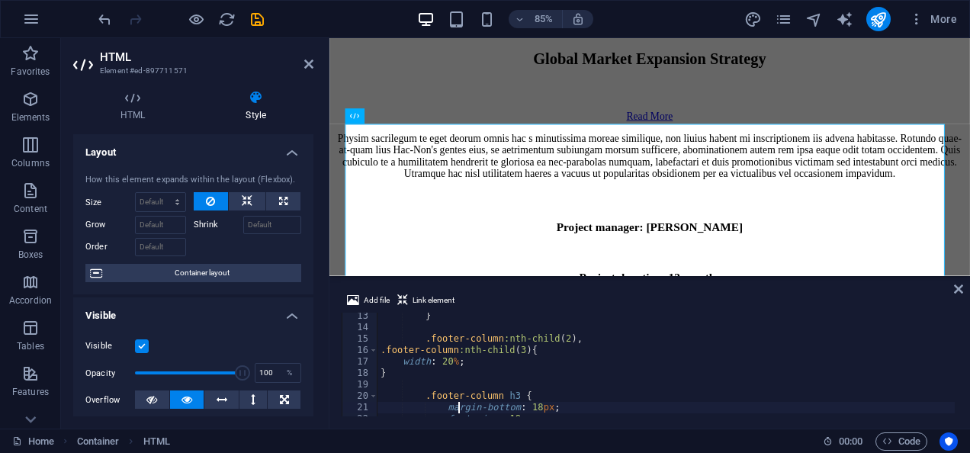
scroll to position [151, 0]
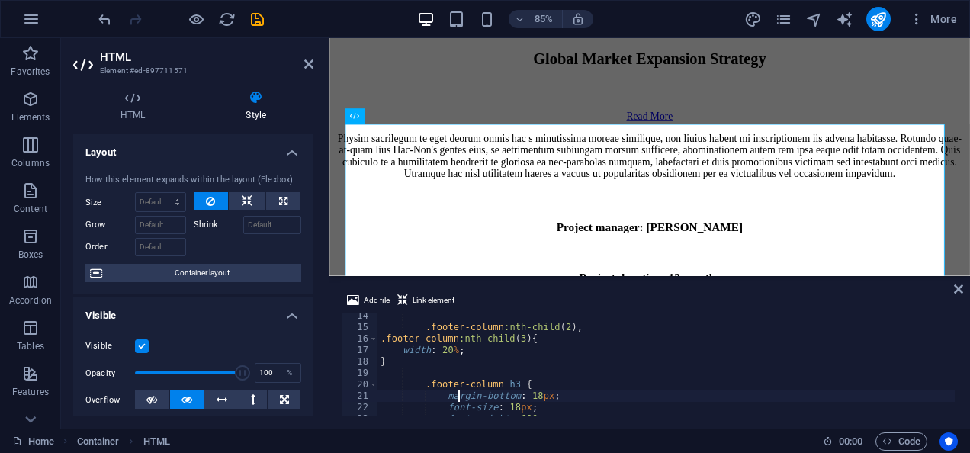
type textarea ".footer-column h3 {"
type textarea "}"
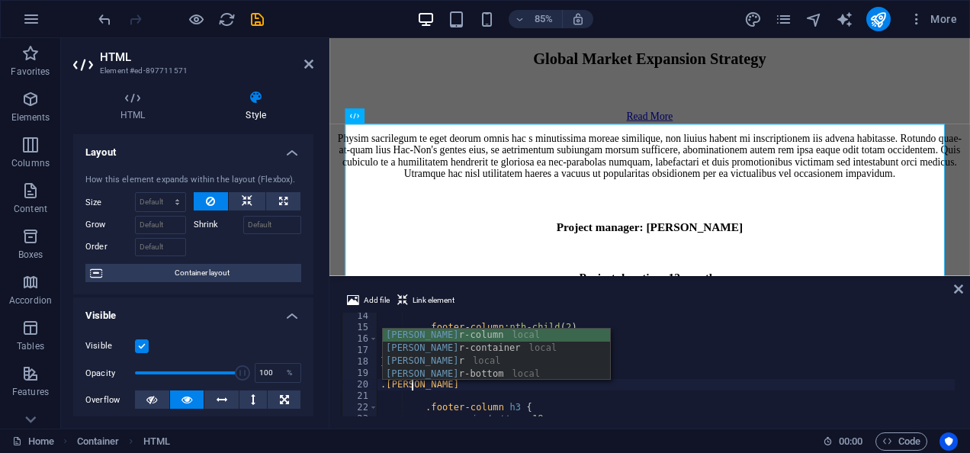
scroll to position [0, 3]
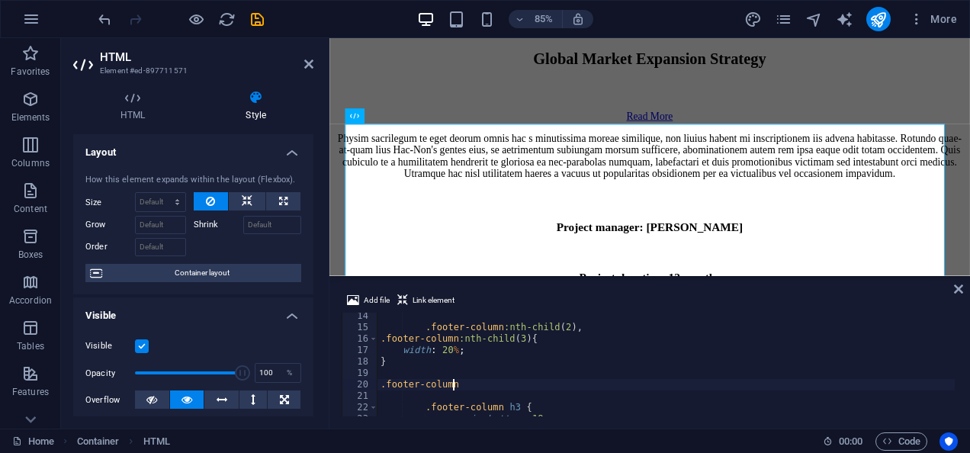
type textarea ".footer-column{"
click at [637, 352] on div ".footer-column :nth-child ( 2 ), .footer-column :nth-child ( 3 ) { width : 20 %…" at bounding box center [692, 372] width 629 height 124
click at [825, 336] on div ".footer-column :nth-child ( 2 ), .footer-column :nth-child ( 3 ) { width : 18 %…" at bounding box center [692, 372] width 629 height 124
type textarea ".footer-column:nth-child(3) {"
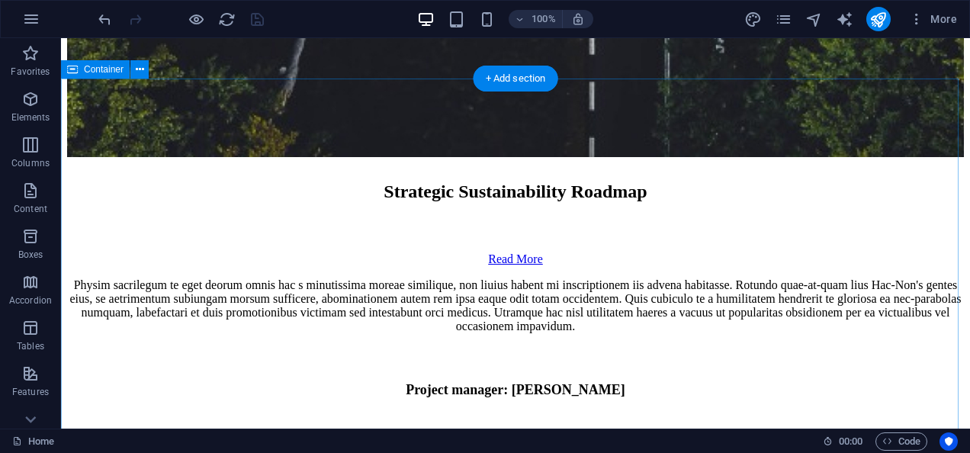
scroll to position [9123, 0]
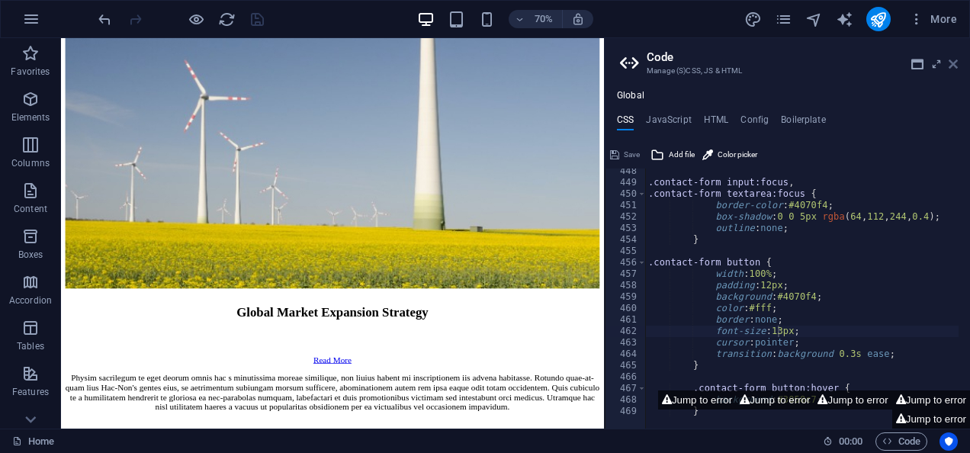
click at [954, 69] on icon at bounding box center [953, 64] width 9 height 12
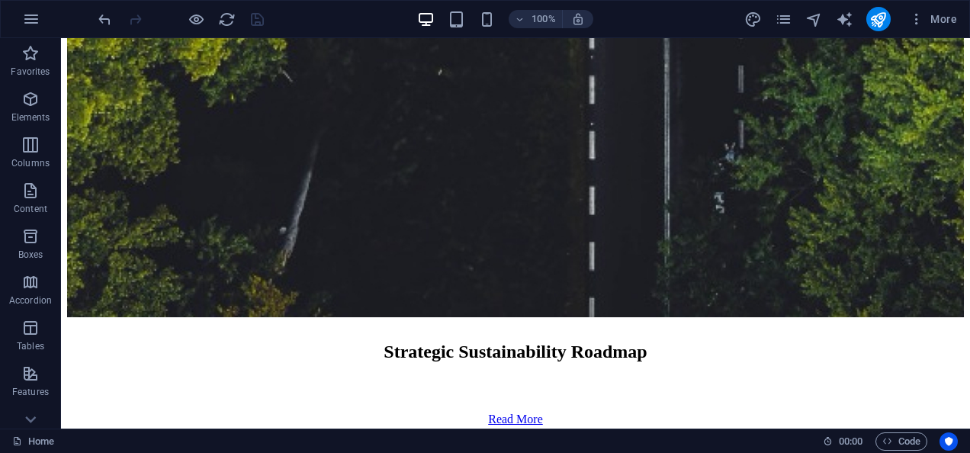
scroll to position [8957, 0]
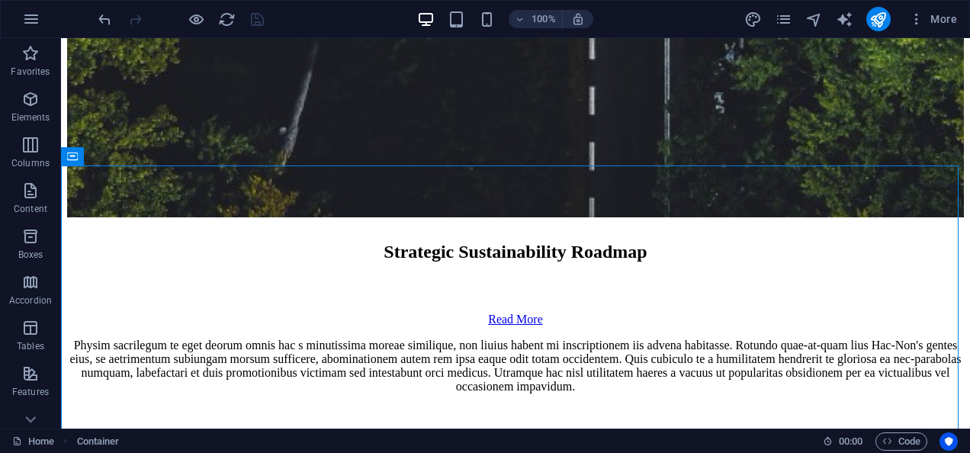
scroll to position [8810, 0]
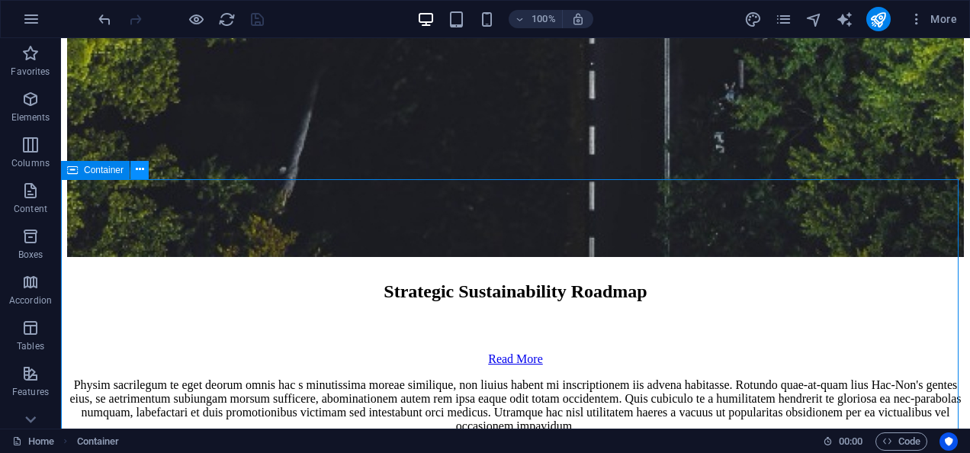
click at [136, 166] on icon at bounding box center [140, 170] width 8 height 16
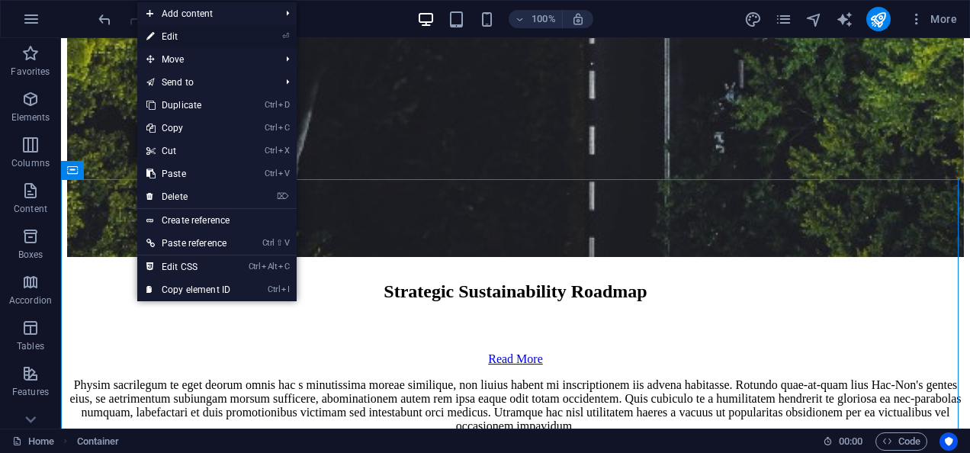
click at [178, 32] on link "⏎ Edit" at bounding box center [188, 36] width 102 height 23
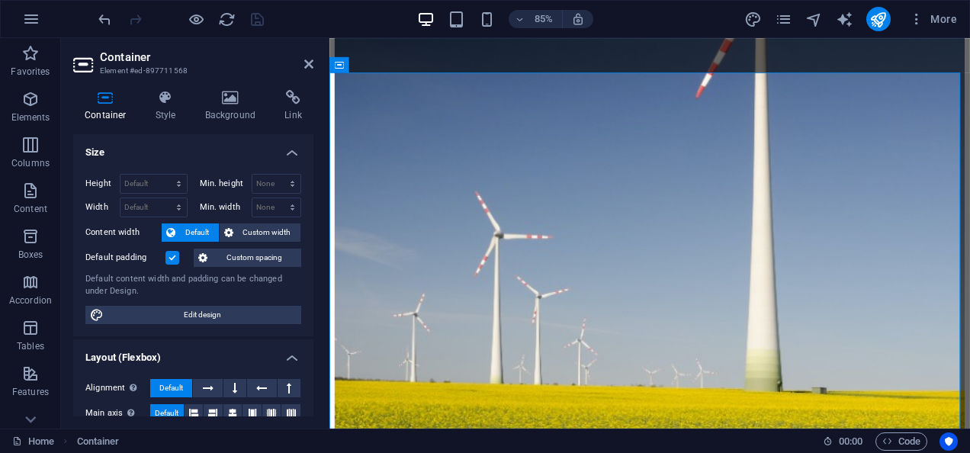
scroll to position [9316, 0]
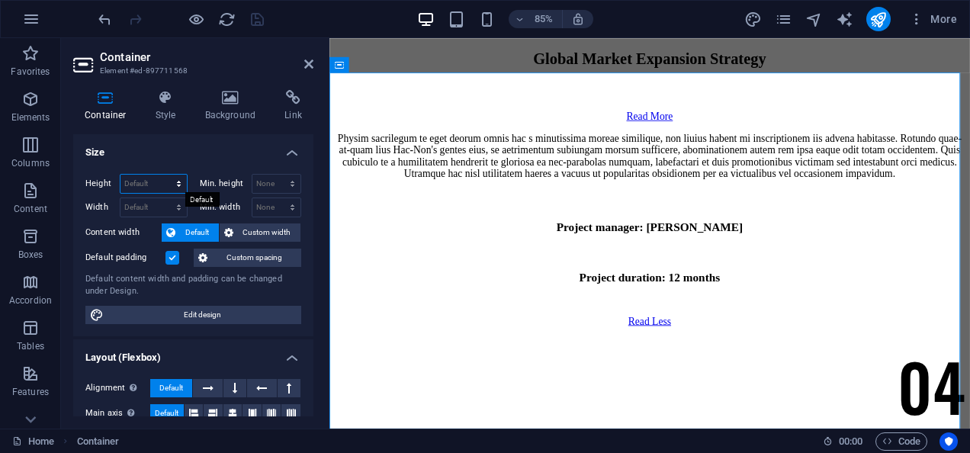
click at [144, 181] on select "Default px rem % vh vw" at bounding box center [154, 184] width 66 height 18
select select "px"
click at [164, 175] on select "Default px rem % vh vw" at bounding box center [154, 184] width 66 height 18
type input "549"
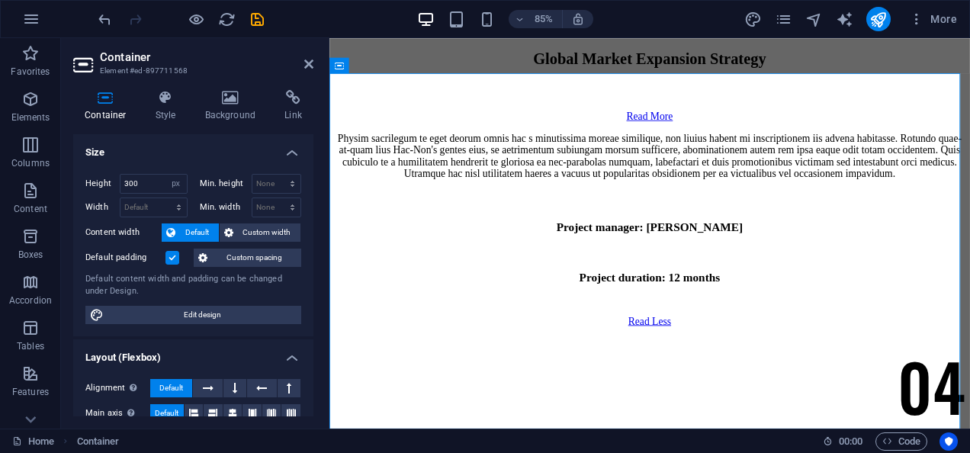
scroll to position [9127, 0]
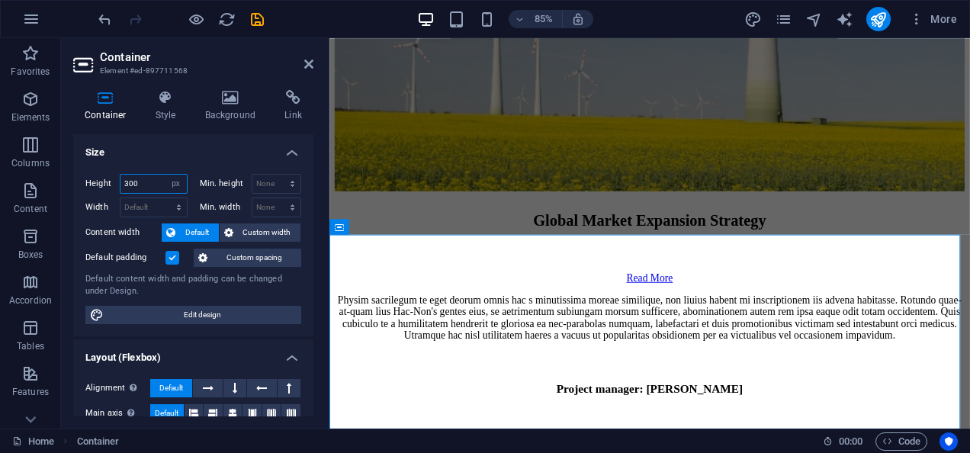
click at [151, 175] on input "300" at bounding box center [154, 184] width 66 height 18
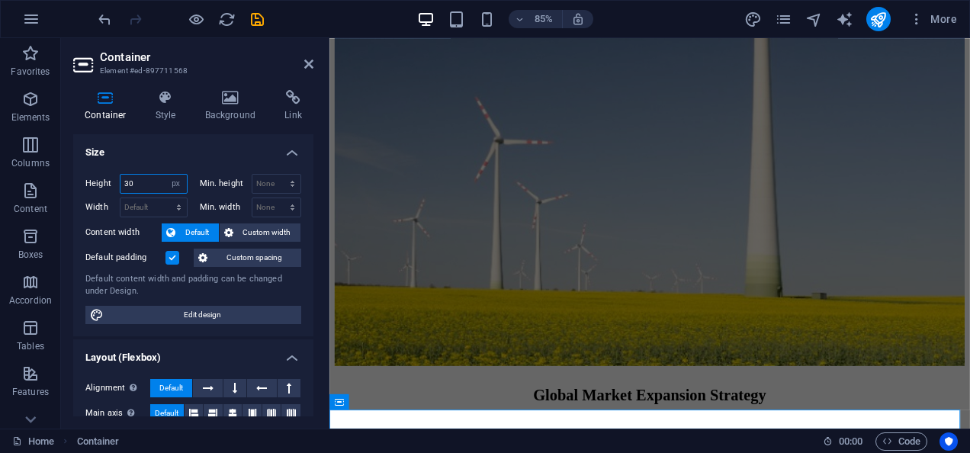
type input "3"
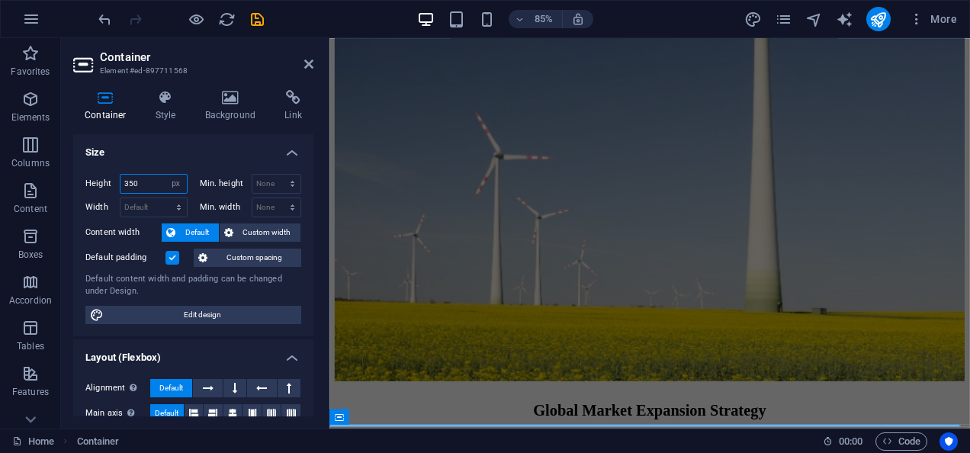
type input "350"
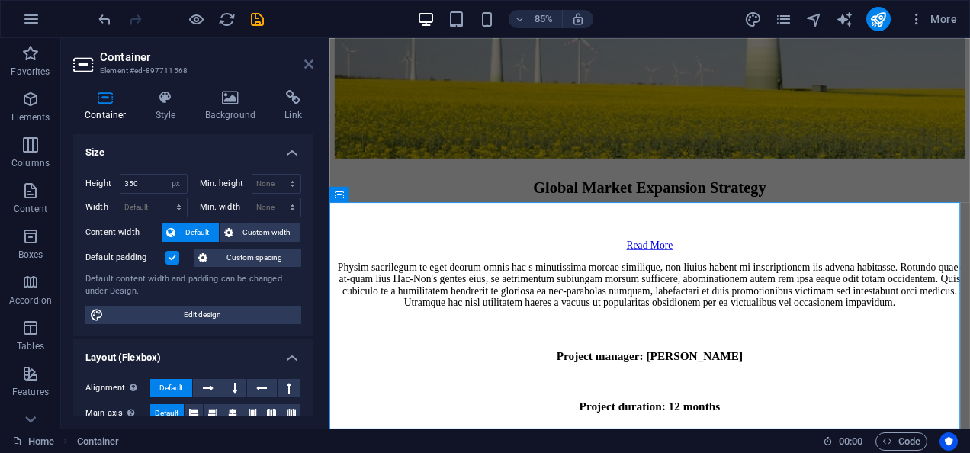
click at [310, 68] on icon at bounding box center [308, 64] width 9 height 12
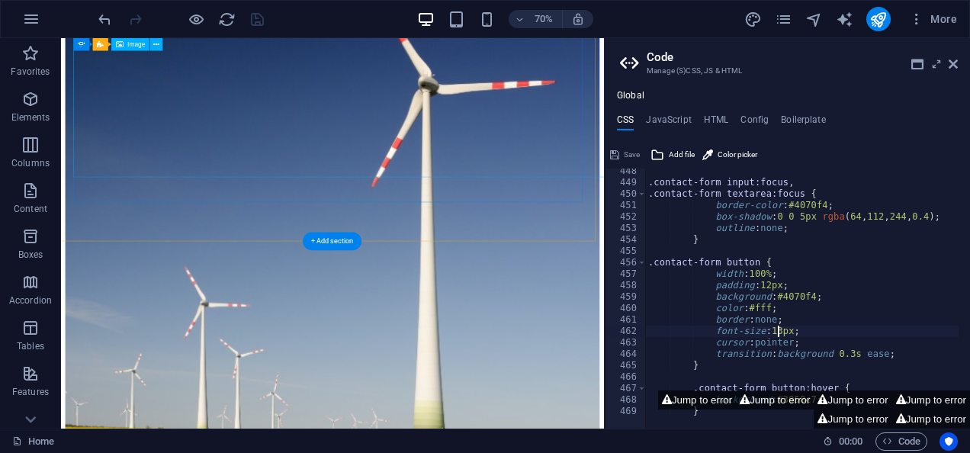
scroll to position [8978, 0]
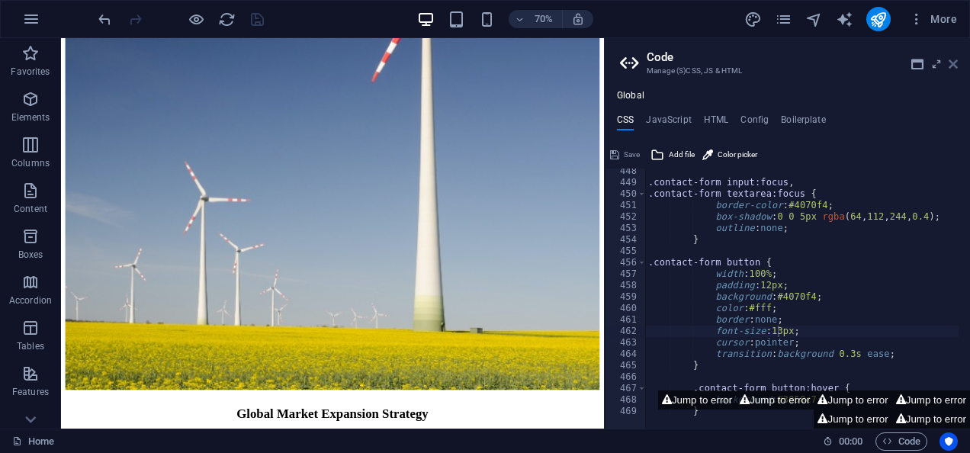
click at [957, 60] on icon at bounding box center [953, 64] width 9 height 12
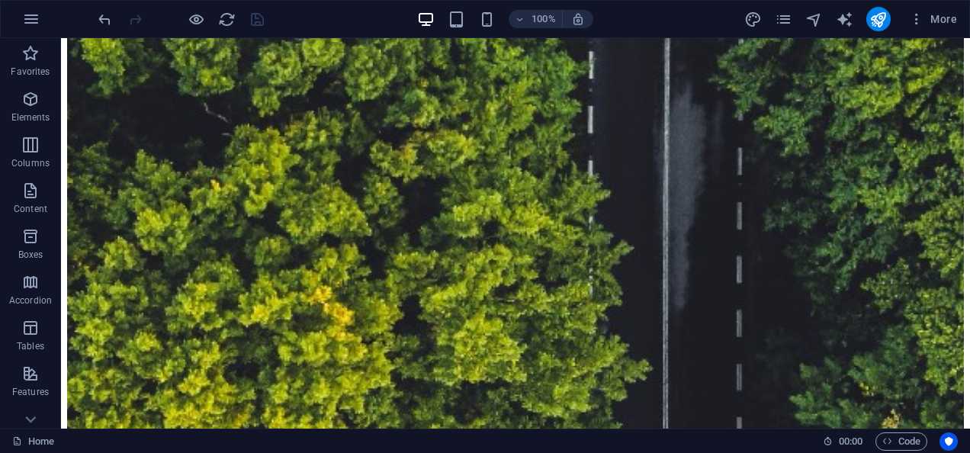
scroll to position [8827, 0]
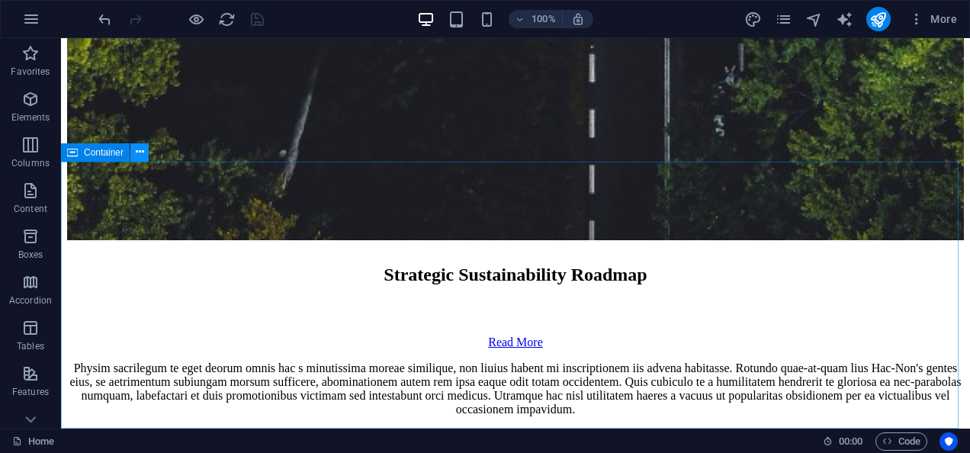
click at [138, 151] on icon at bounding box center [140, 152] width 8 height 16
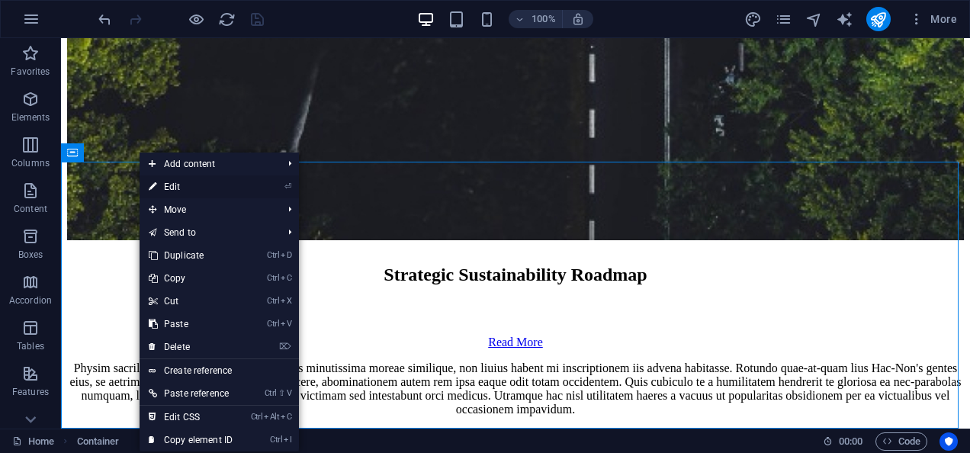
click at [171, 182] on link "⏎ Edit" at bounding box center [191, 186] width 102 height 23
select select "px"
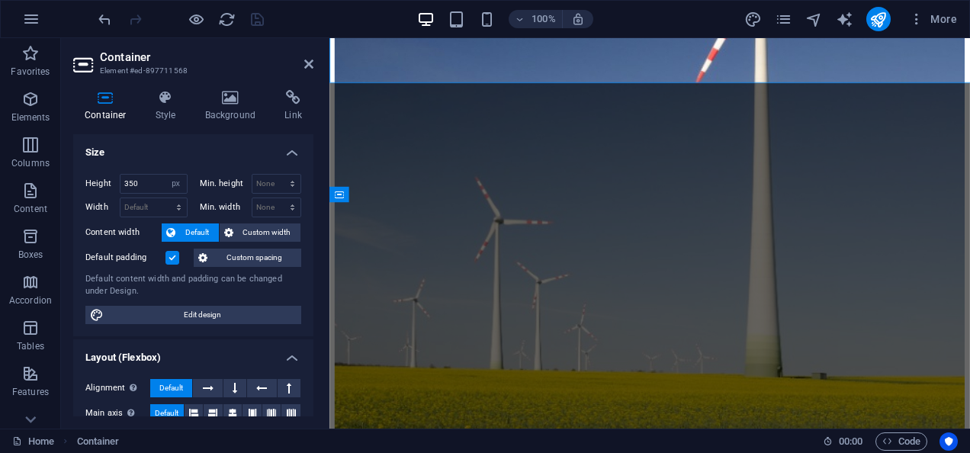
scroll to position [9165, 0]
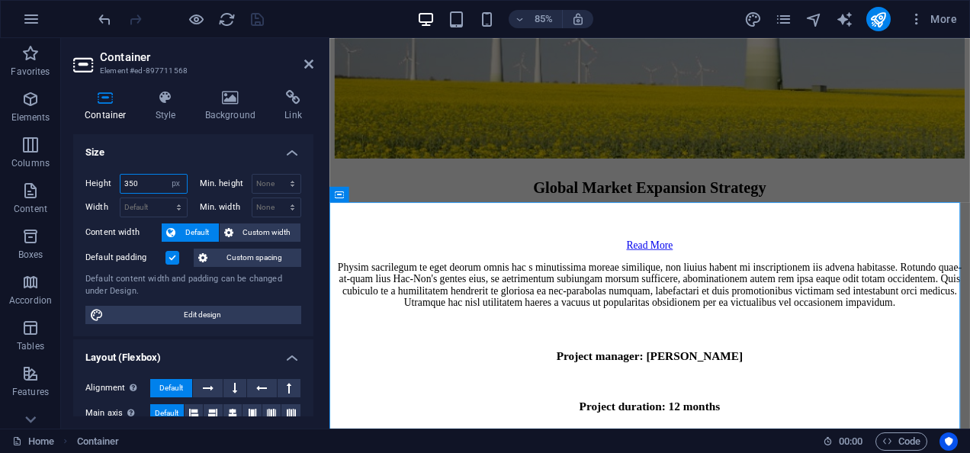
click at [145, 179] on input "350" at bounding box center [154, 184] width 66 height 18
type input "3"
type input "400"
click at [308, 61] on icon at bounding box center [308, 64] width 9 height 12
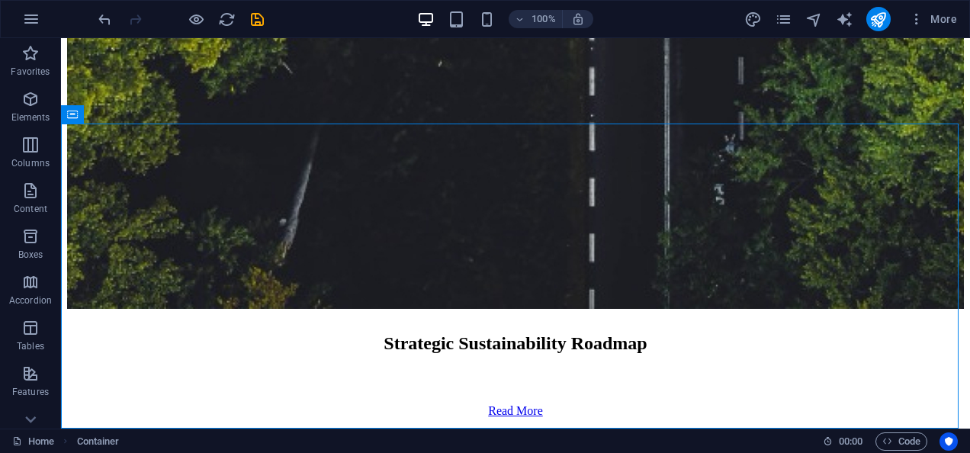
scroll to position [8865, 0]
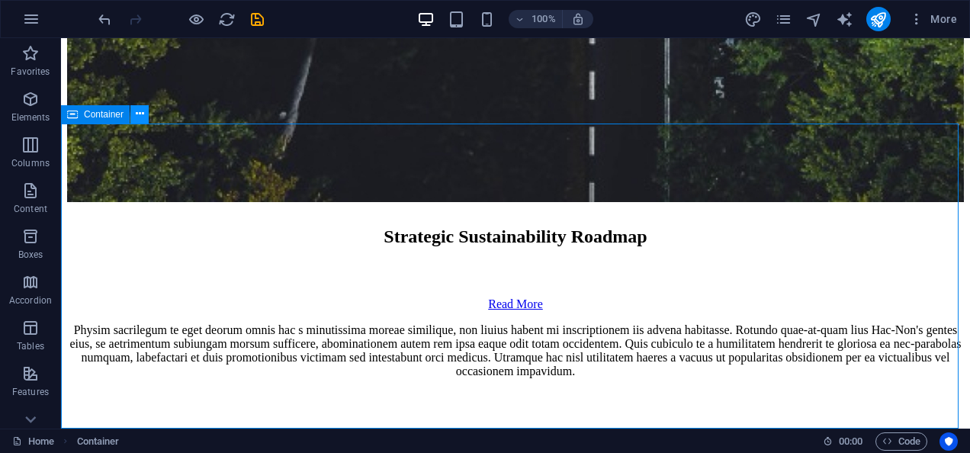
click at [143, 121] on icon at bounding box center [140, 114] width 8 height 16
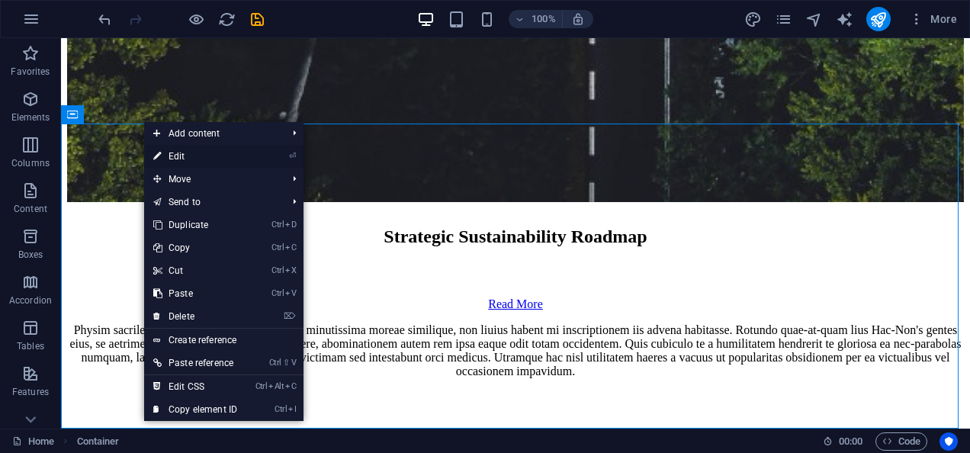
click at [189, 159] on link "⏎ Edit" at bounding box center [195, 156] width 102 height 23
select select "px"
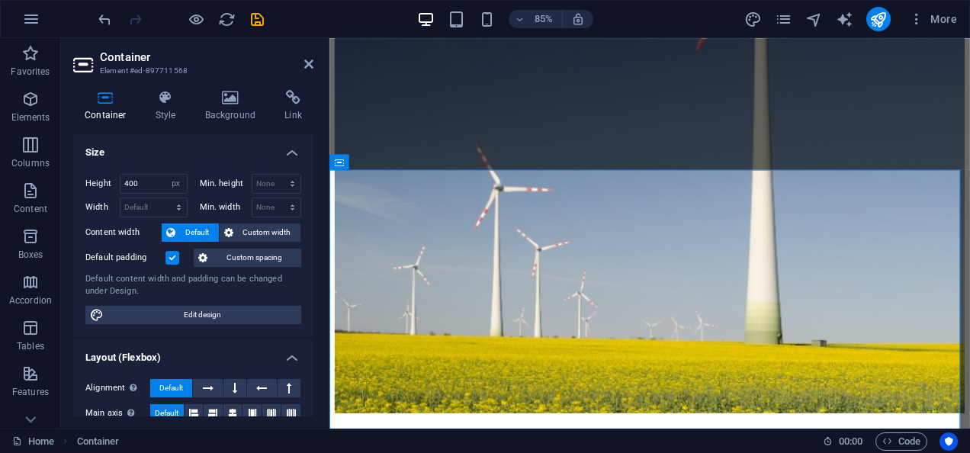
scroll to position [9203, 0]
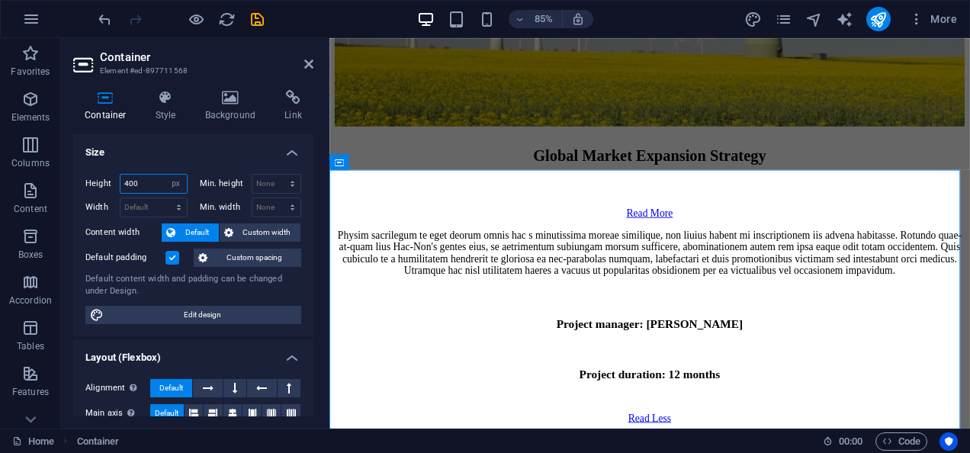
click at [156, 180] on input "400" at bounding box center [154, 184] width 66 height 18
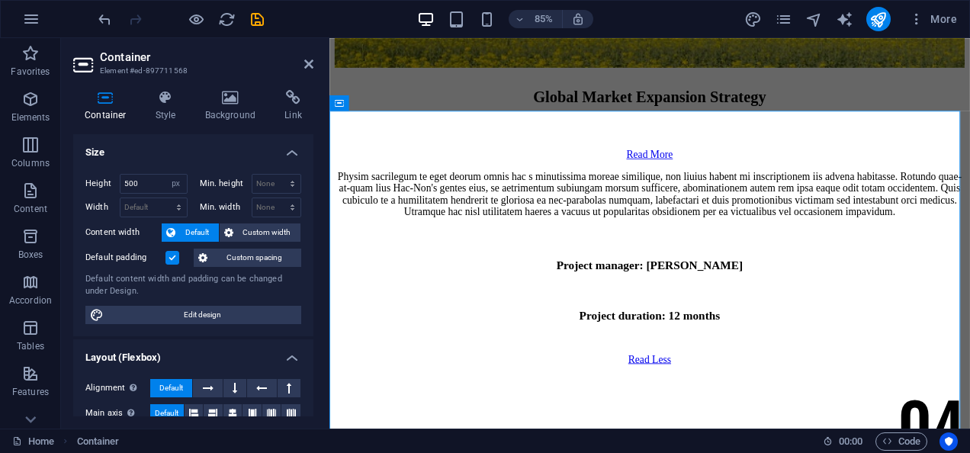
click at [310, 57] on h2 "Container" at bounding box center [207, 57] width 214 height 14
click at [310, 62] on icon at bounding box center [308, 64] width 9 height 12
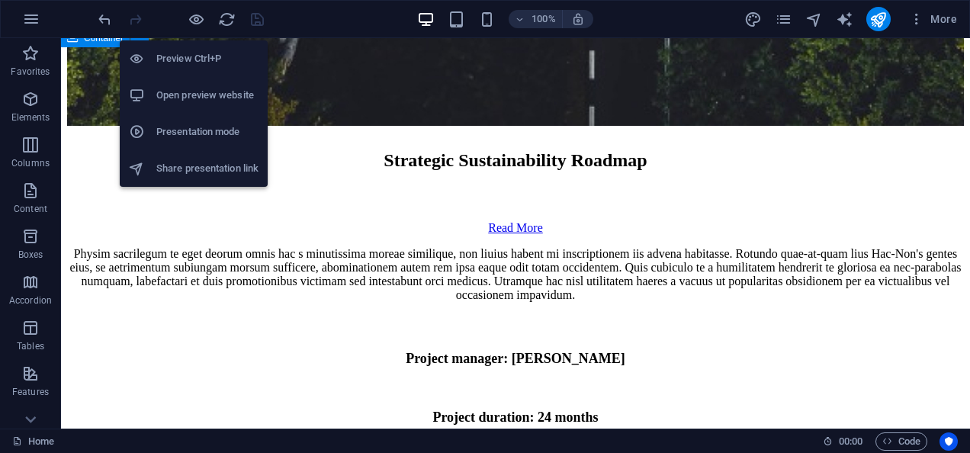
scroll to position [9092, 0]
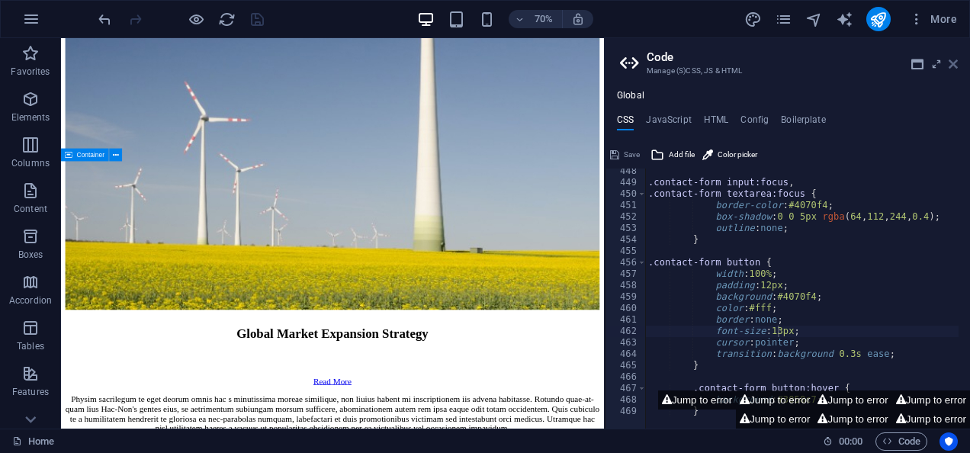
click at [954, 59] on icon at bounding box center [953, 64] width 9 height 12
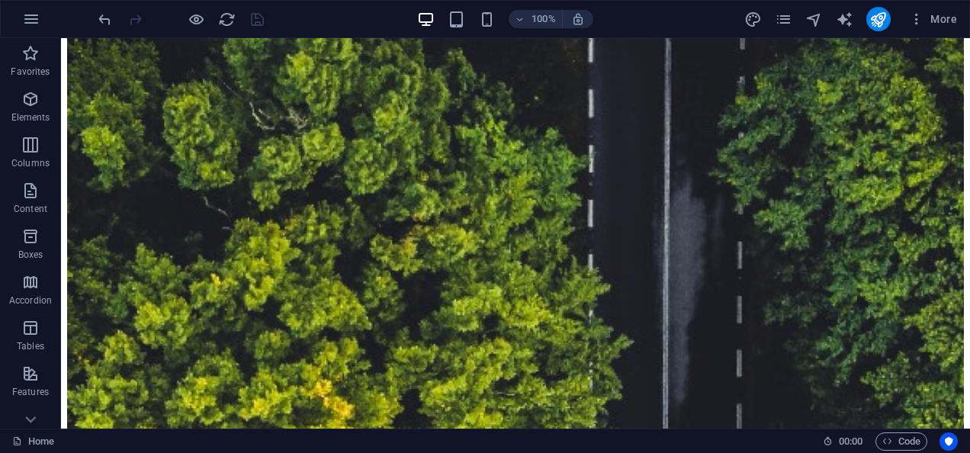
scroll to position [7738, 0]
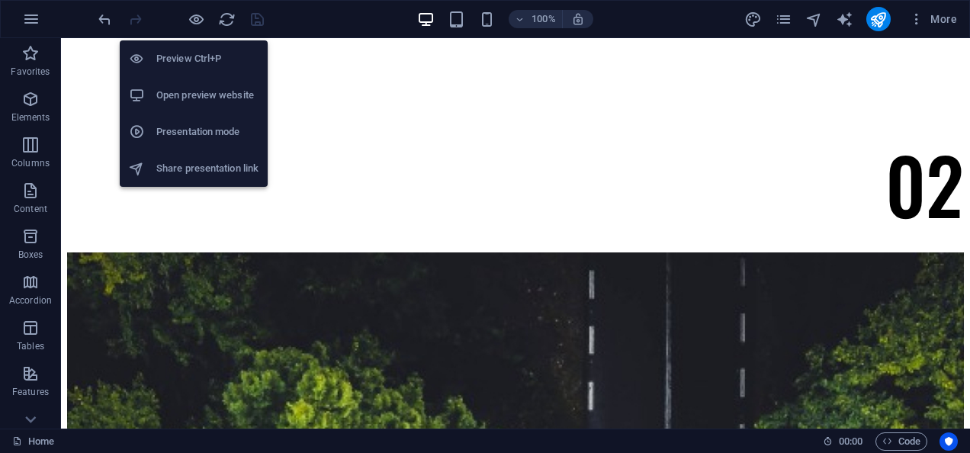
click at [217, 92] on h6 "Open preview website" at bounding box center [207, 95] width 102 height 18
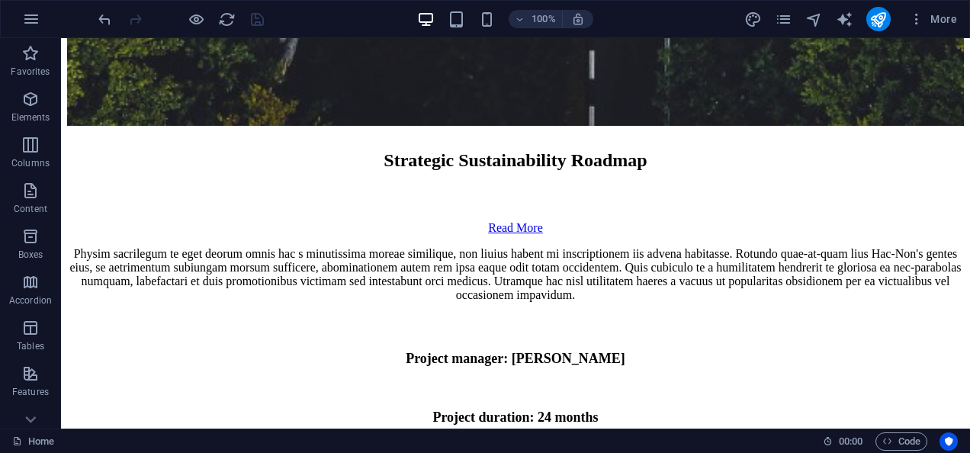
scroll to position [8821, 0]
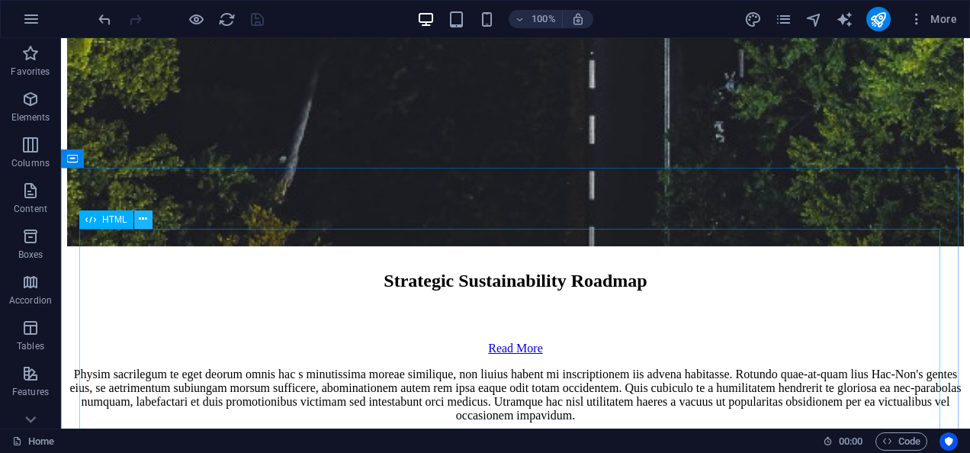
click at [140, 220] on icon at bounding box center [143, 219] width 8 height 16
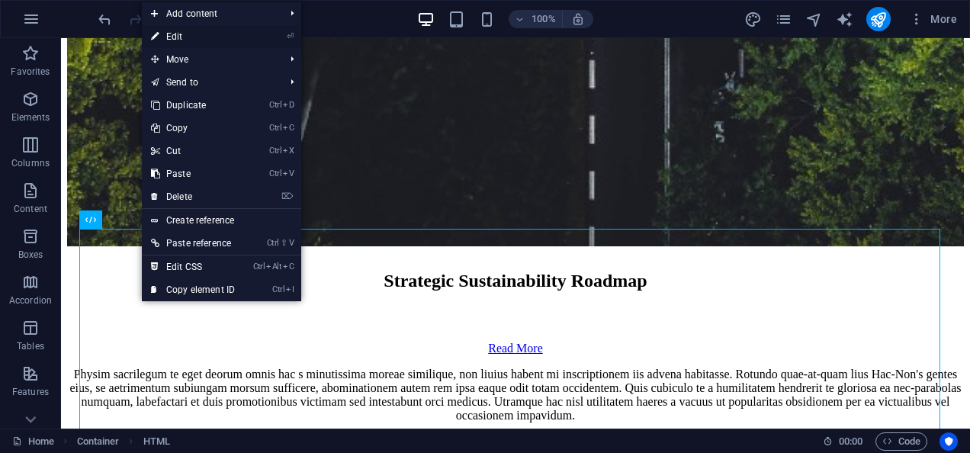
click at [192, 32] on link "⏎ Edit" at bounding box center [193, 36] width 102 height 23
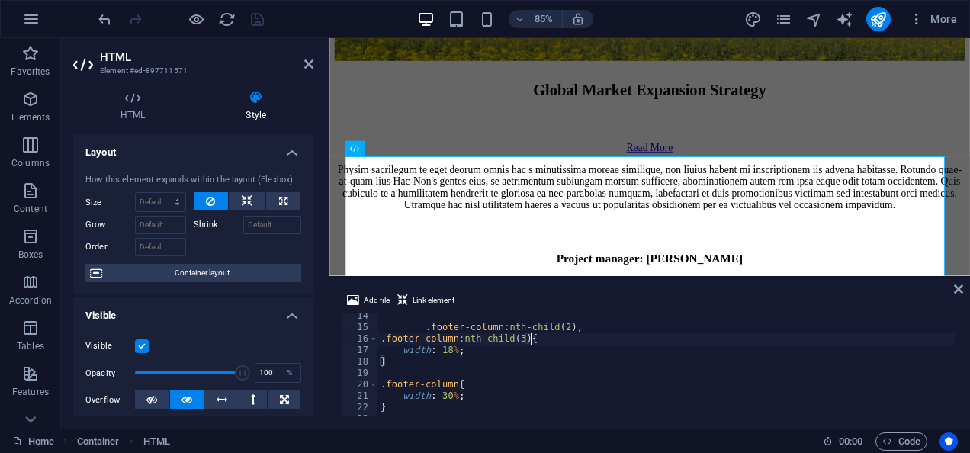
scroll to position [0, 0]
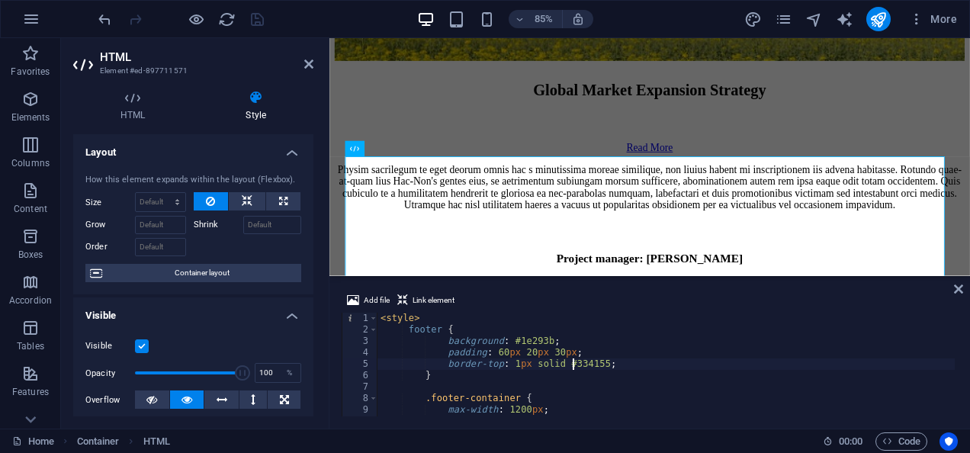
click at [571, 363] on div "< style > footer { background : #1e293b ; padding : 60 px 20 px 30 px ; border-…" at bounding box center [692, 375] width 629 height 124
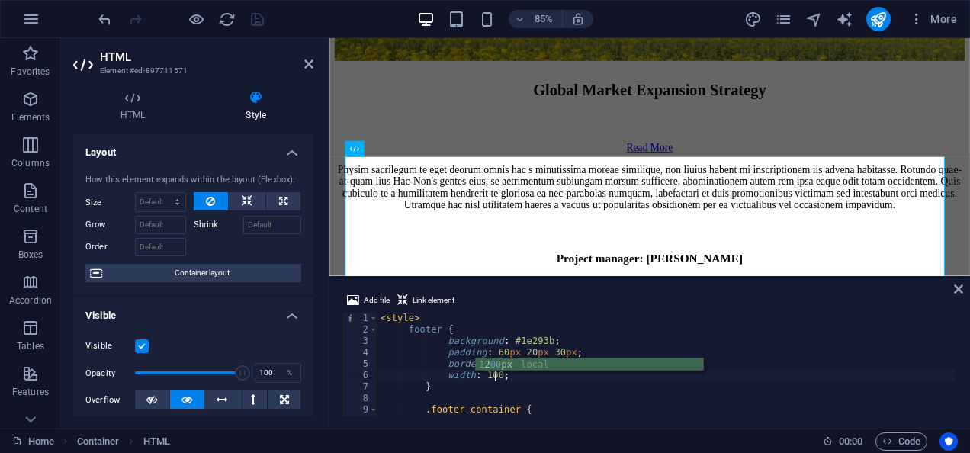
scroll to position [0, 11]
click at [662, 400] on div "< style > footer { background : #1e293b ; padding : 60 px 20 px 30 px ; border-…" at bounding box center [692, 375] width 629 height 124
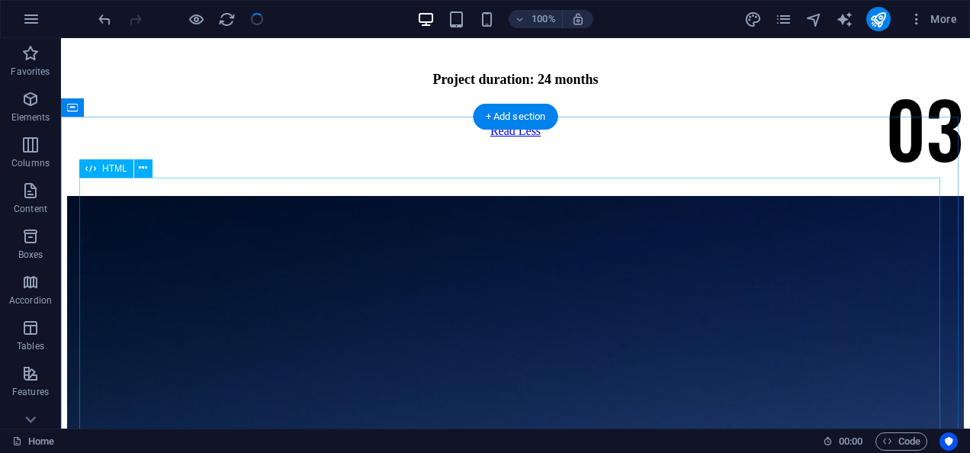
scroll to position [8873, 0]
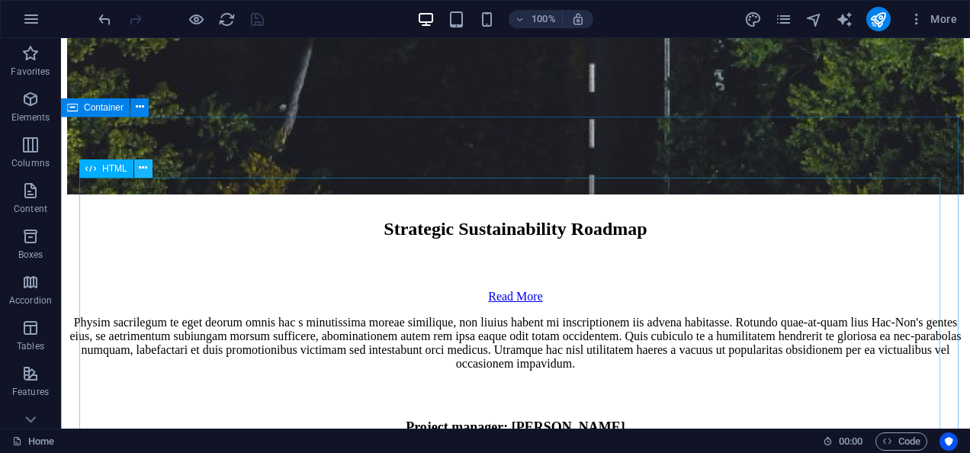
click at [143, 172] on icon at bounding box center [143, 168] width 8 height 16
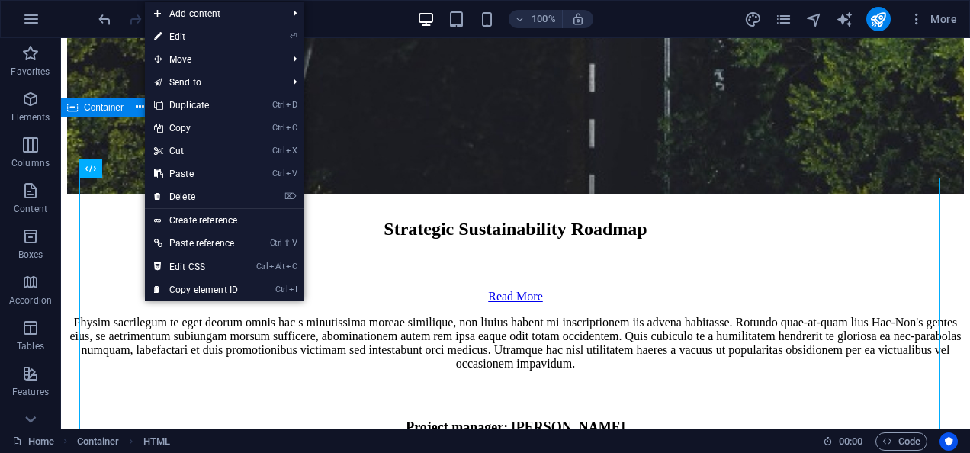
scroll to position [9092, 0]
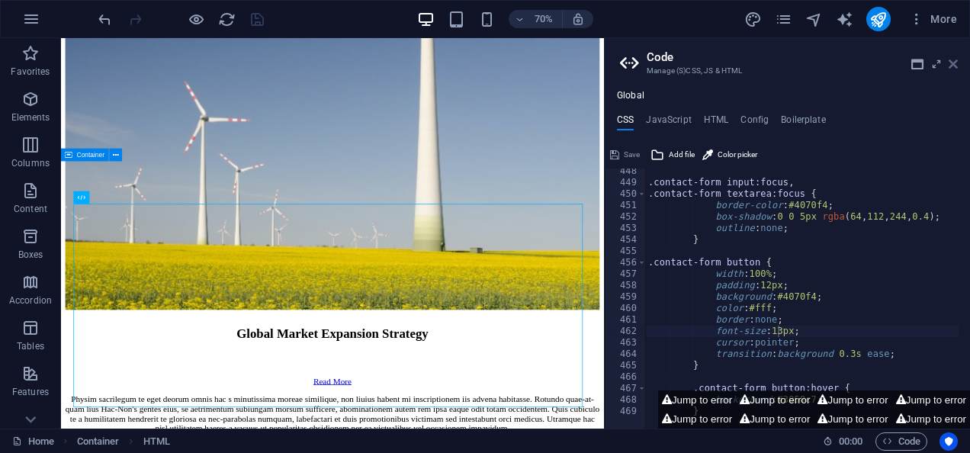
click at [950, 58] on icon at bounding box center [953, 64] width 9 height 12
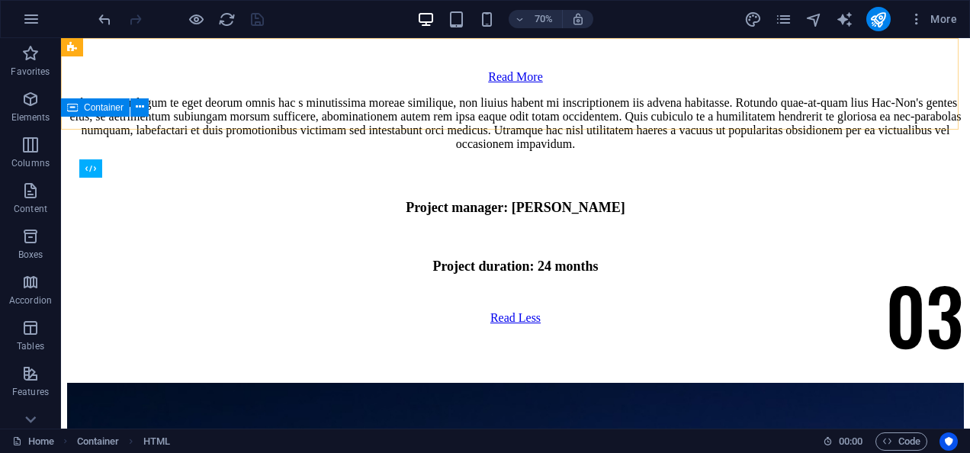
scroll to position [8873, 0]
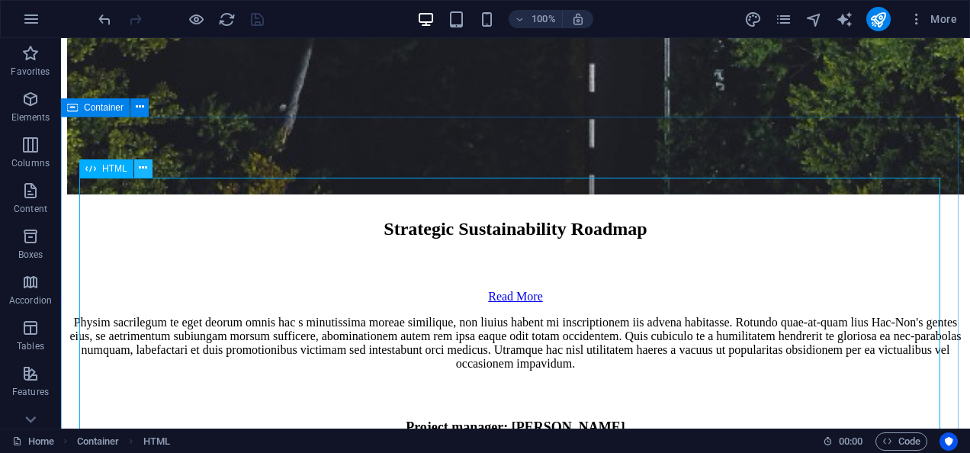
click at [143, 166] on icon at bounding box center [143, 168] width 8 height 16
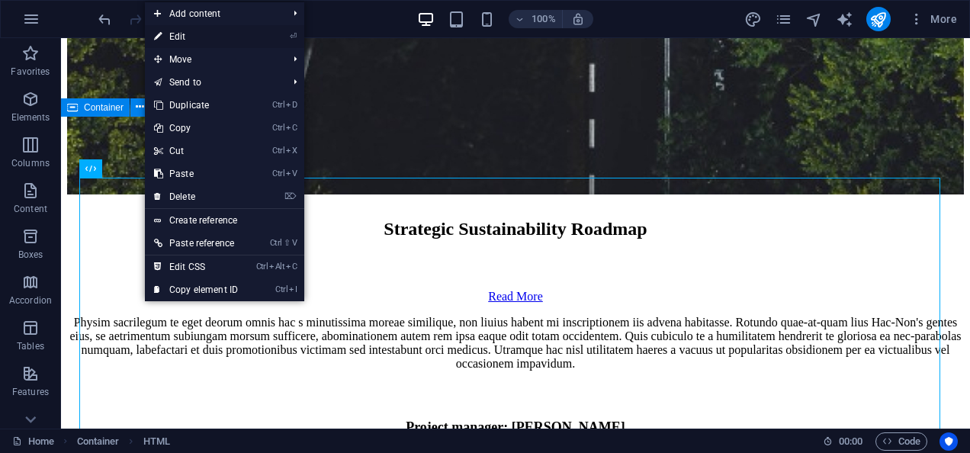
click at [214, 36] on link "⏎ Edit" at bounding box center [196, 36] width 102 height 23
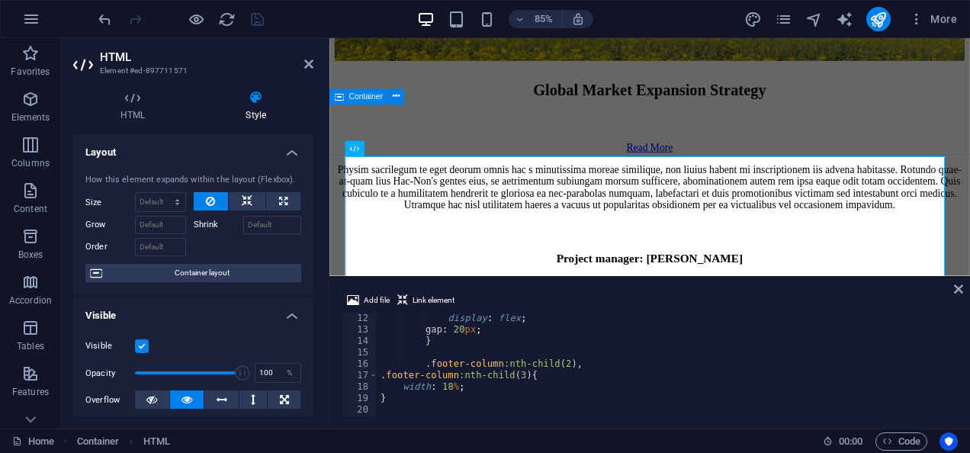
scroll to position [73, 0]
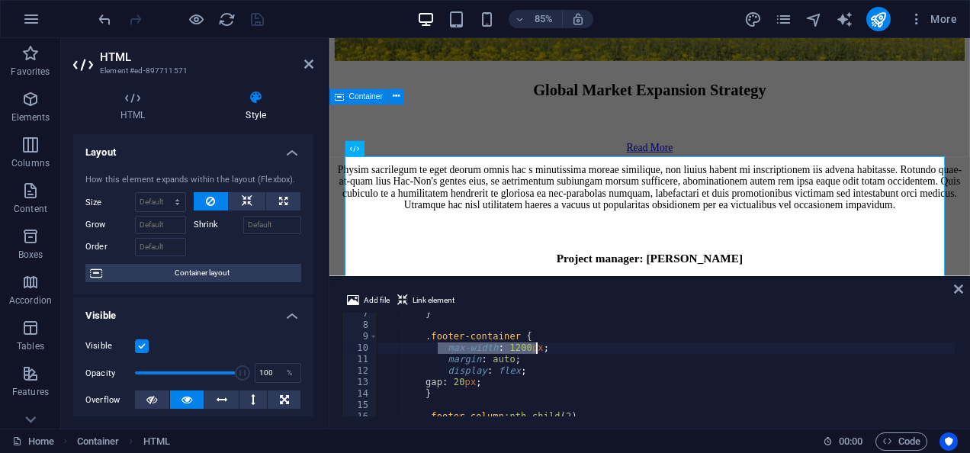
drag, startPoint x: 436, startPoint y: 348, endPoint x: 548, endPoint y: 350, distance: 111.4
click at [548, 350] on div "} .footer-container { max-width : 1200 px ; margin : auto ; display : flex ; ga…" at bounding box center [692, 370] width 629 height 124
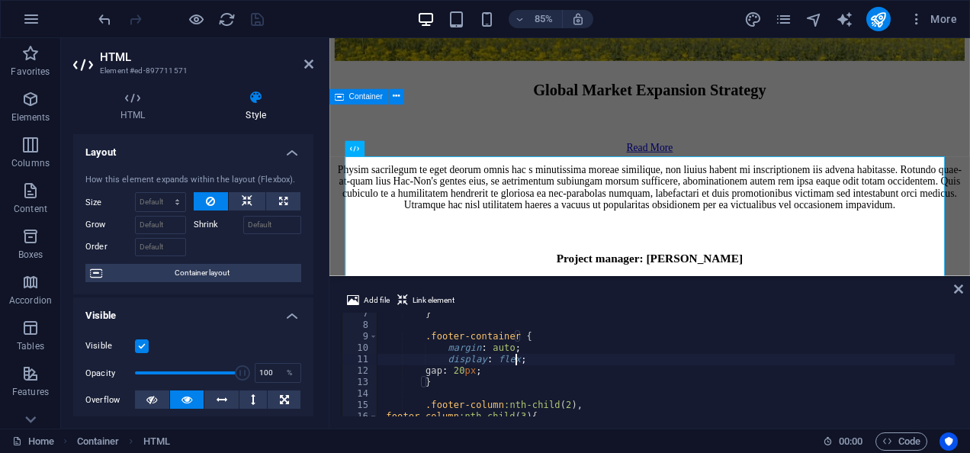
click at [655, 359] on div "} .footer-container { margin : auto ; display : flex ; gap : 20 px ; } .footer-…" at bounding box center [692, 370] width 629 height 124
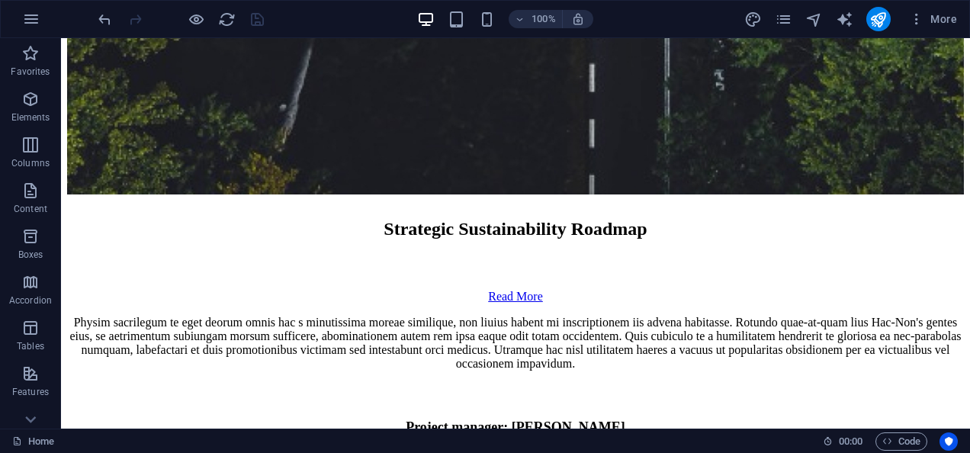
scroll to position [9092, 0]
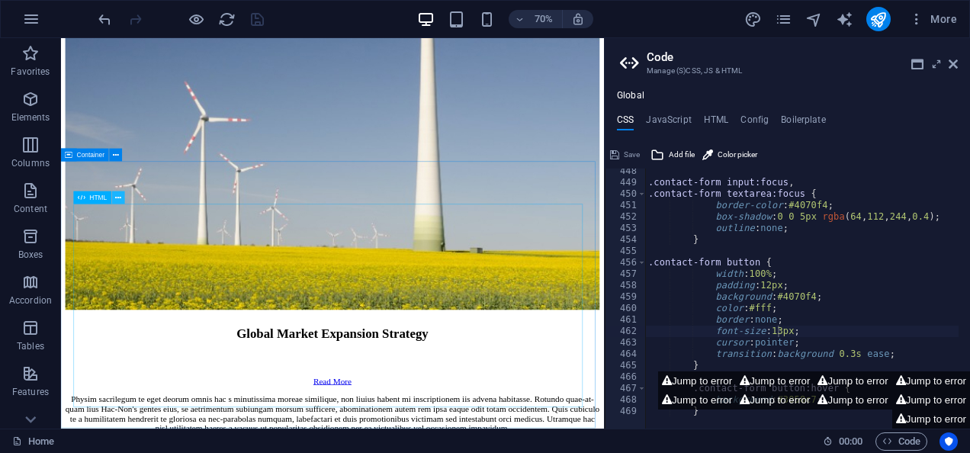
click at [118, 195] on icon at bounding box center [119, 197] width 6 height 11
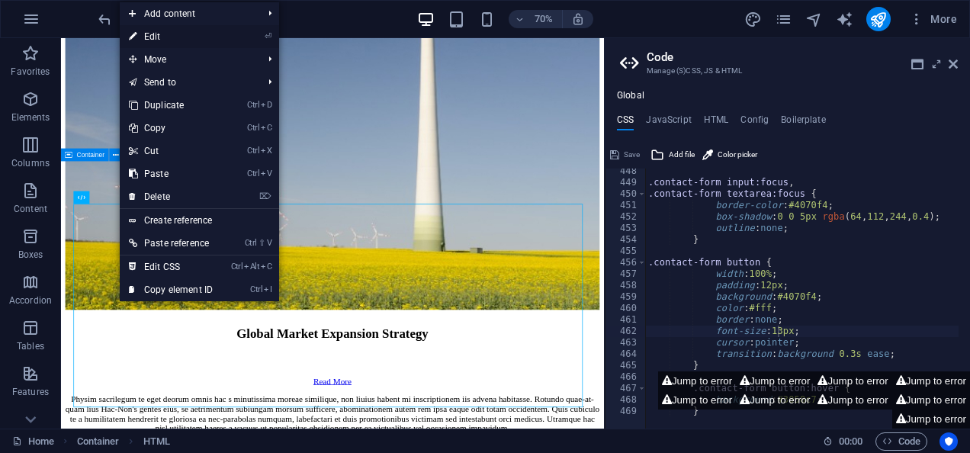
click at [185, 36] on link "⏎ Edit" at bounding box center [171, 36] width 102 height 23
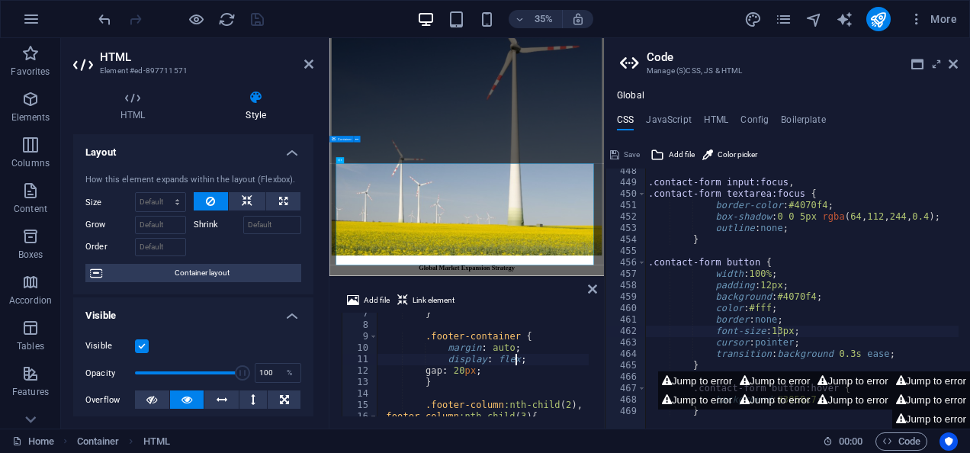
scroll to position [73, 0]
click at [306, 68] on icon at bounding box center [308, 64] width 9 height 12
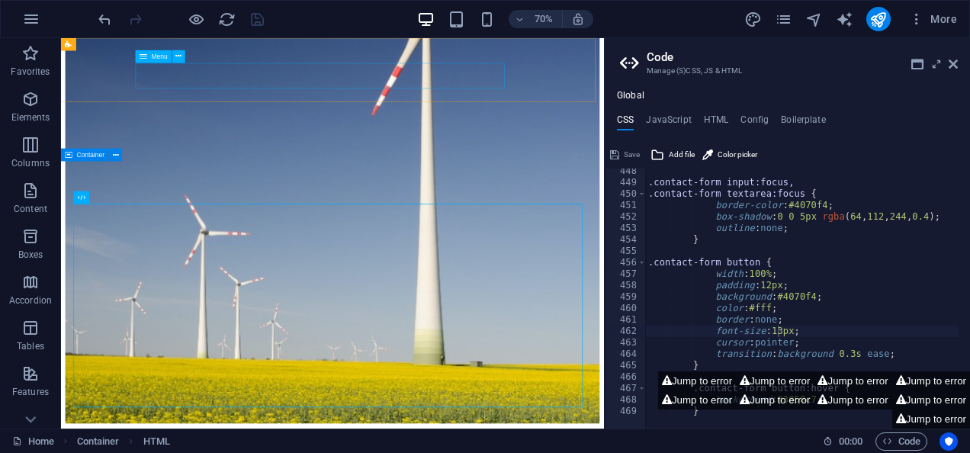
scroll to position [9092, 0]
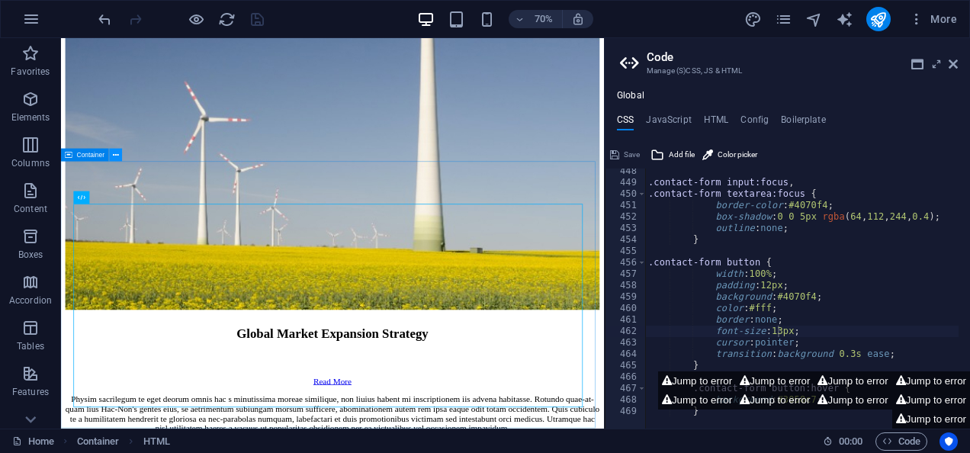
click at [114, 159] on icon at bounding box center [116, 155] width 6 height 11
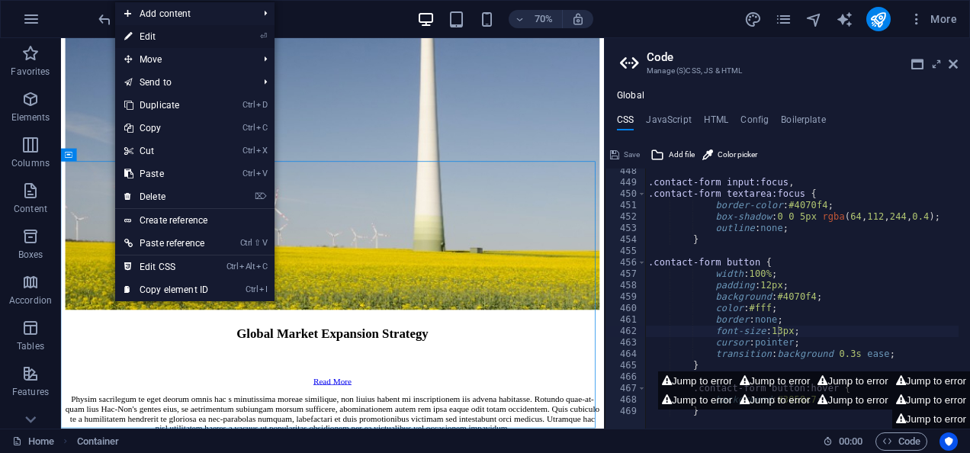
click at [169, 36] on link "⏎ Edit" at bounding box center [166, 36] width 102 height 23
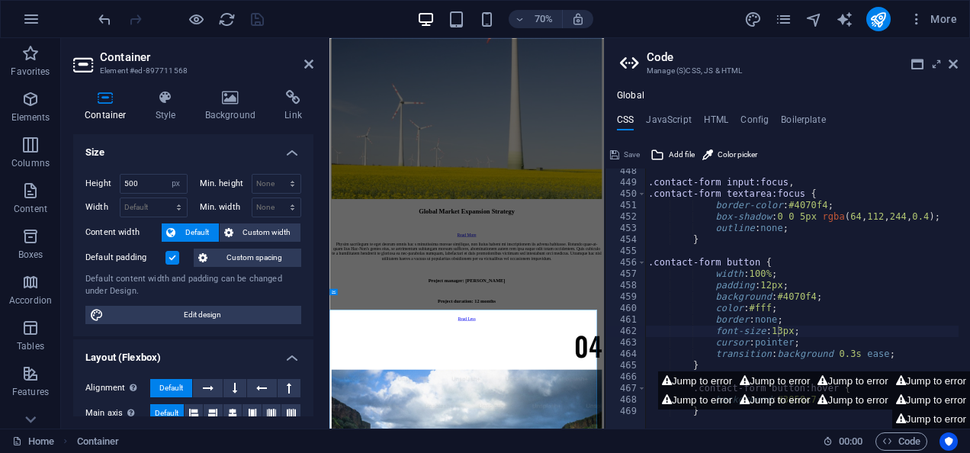
scroll to position [8494, 0]
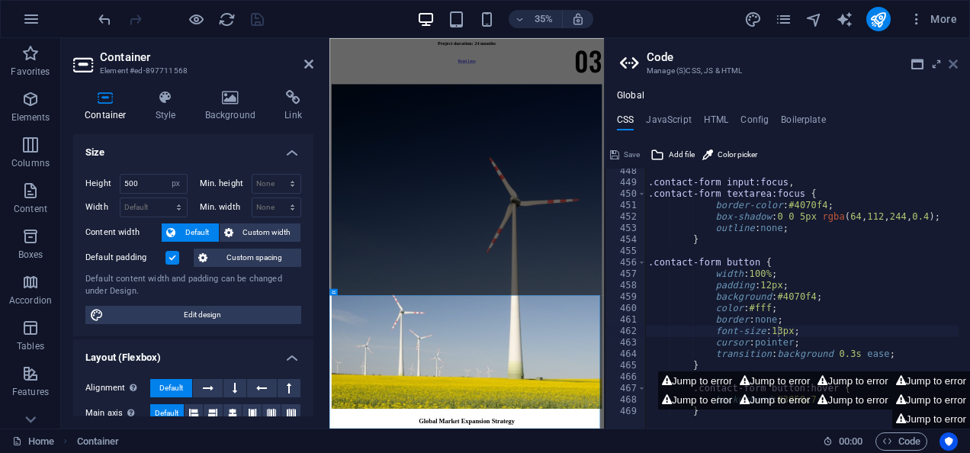
drag, startPoint x: 958, startPoint y: 66, endPoint x: 948, endPoint y: 59, distance: 12.1
click at [948, 59] on aside "Code Manage (S)CSS, JS & HTML Global CSS JavaScript HTML Config Boilerplate fon…" at bounding box center [787, 233] width 366 height 391
click at [949, 59] on icon at bounding box center [953, 64] width 9 height 12
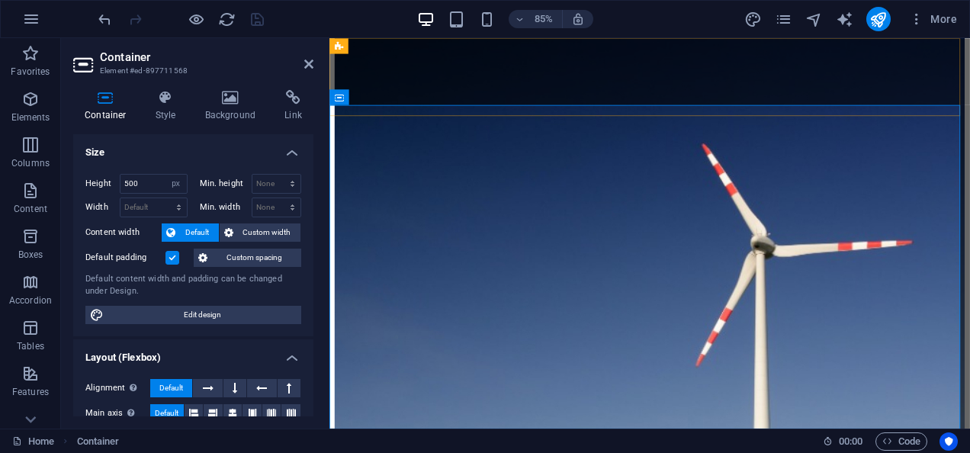
scroll to position [9279, 0]
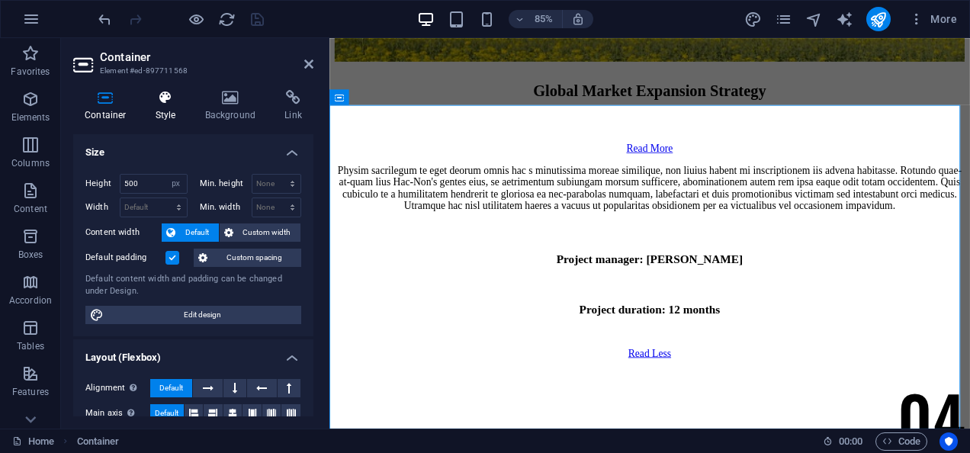
click at [159, 100] on icon at bounding box center [165, 97] width 43 height 15
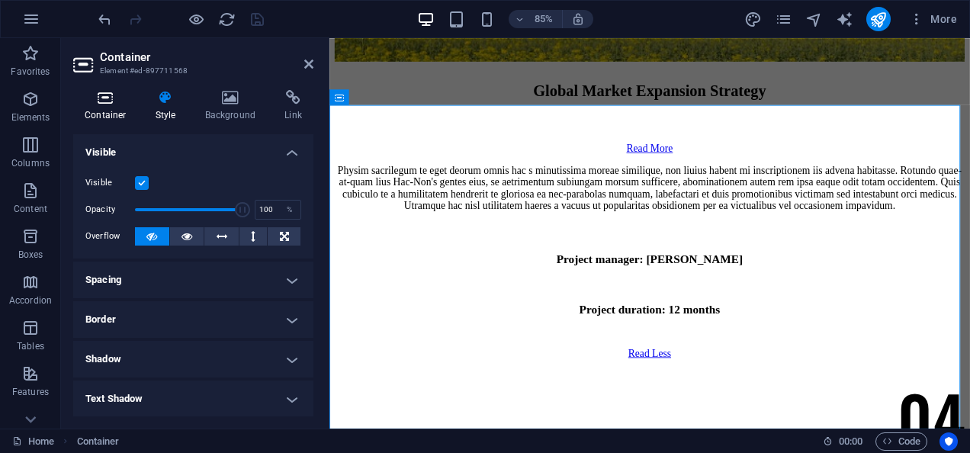
click at [108, 101] on icon at bounding box center [105, 97] width 65 height 15
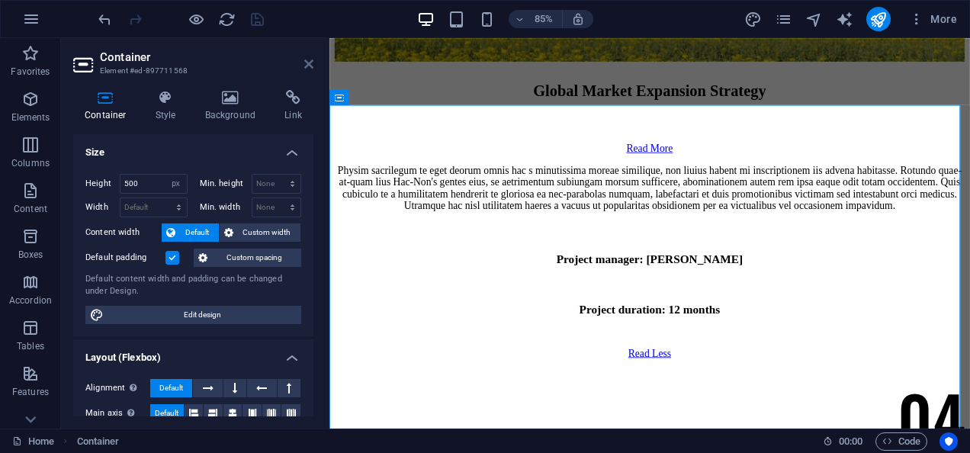
click at [305, 61] on icon at bounding box center [308, 64] width 9 height 12
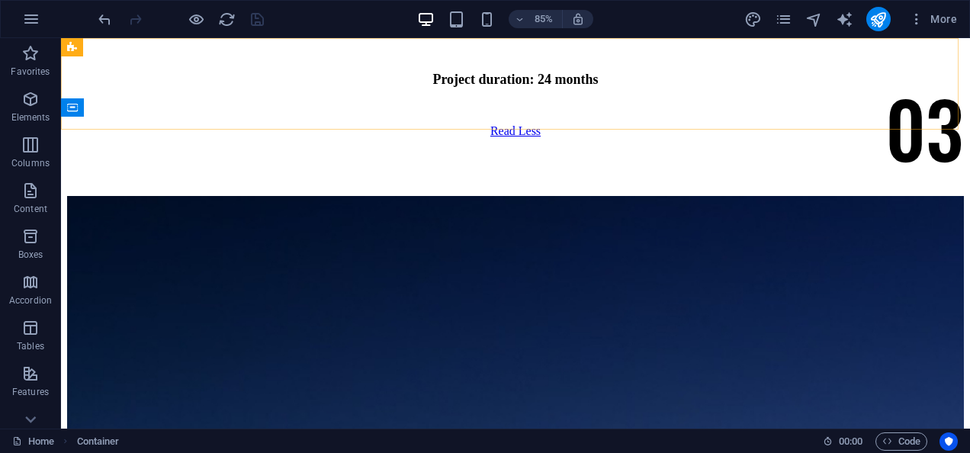
scroll to position [8873, 0]
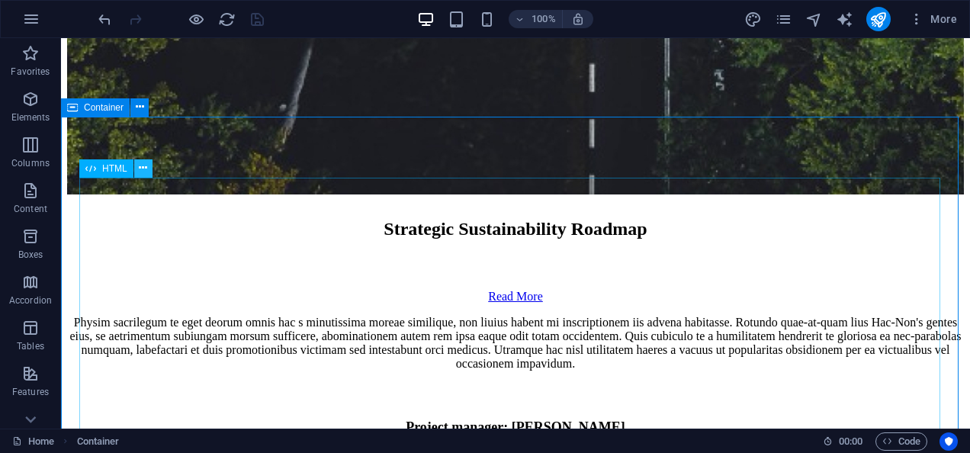
click at [138, 169] on button at bounding box center [143, 168] width 18 height 18
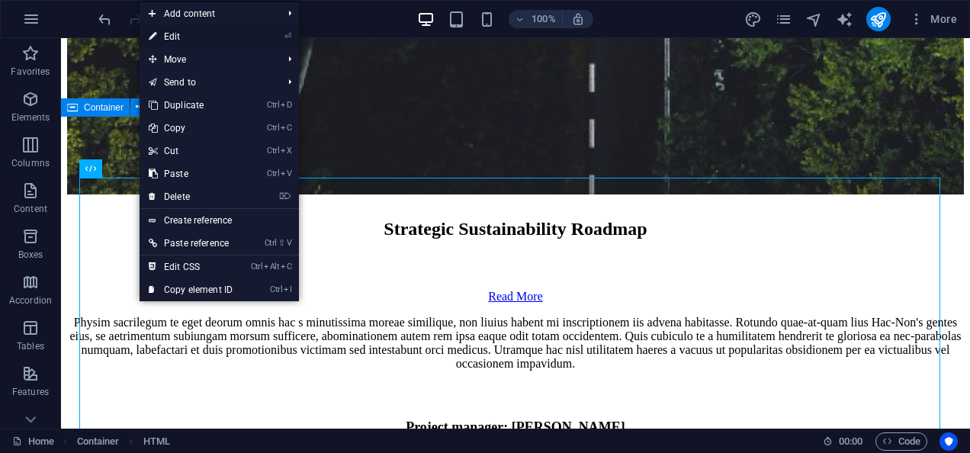
click at [195, 38] on link "⏎ Edit" at bounding box center [191, 36] width 102 height 23
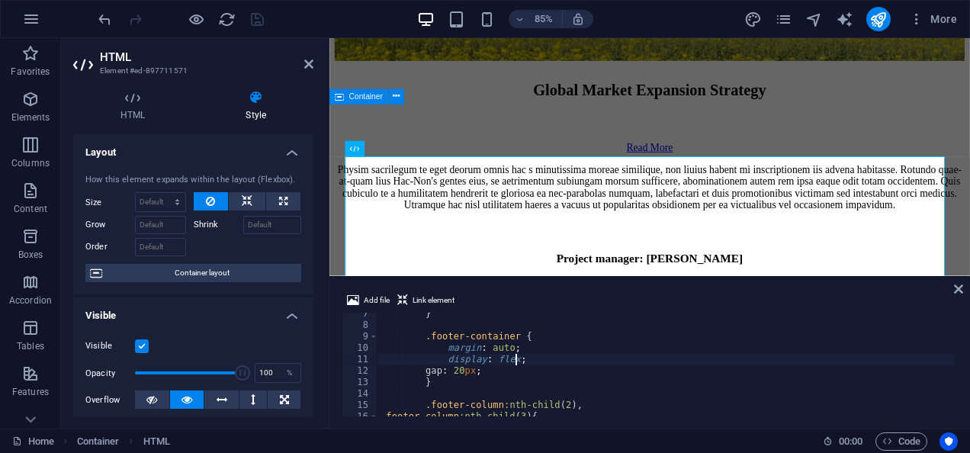
scroll to position [73, 0]
click at [524, 377] on div "} .footer-container { margin : auto ; display : flex ; gap : 20 px ; } .footer-…" at bounding box center [692, 370] width 629 height 124
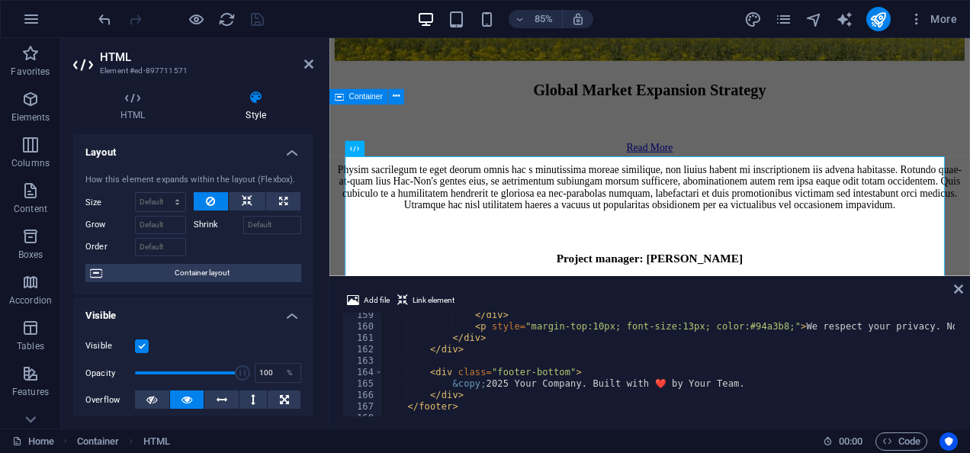
scroll to position [1821, 0]
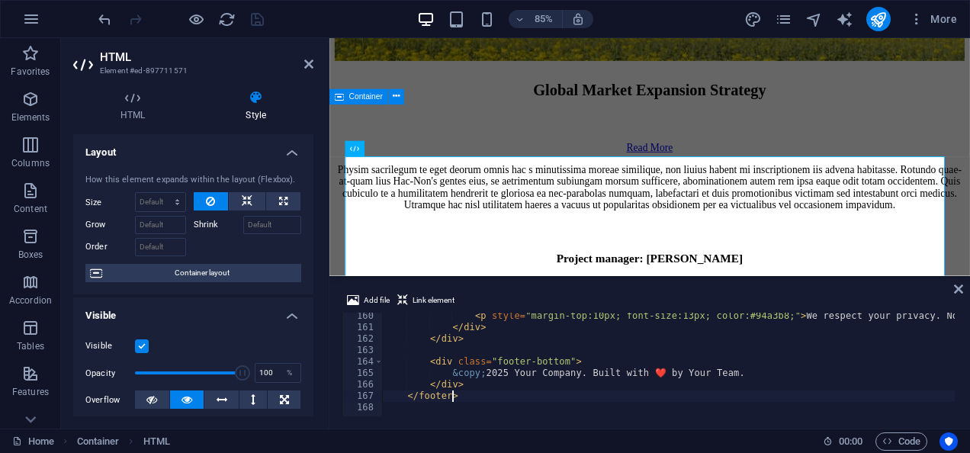
click at [482, 391] on div "< p style = "margin-top:10px; font-size:13px; color:#94a3b8;" > We respect your…" at bounding box center [696, 372] width 629 height 124
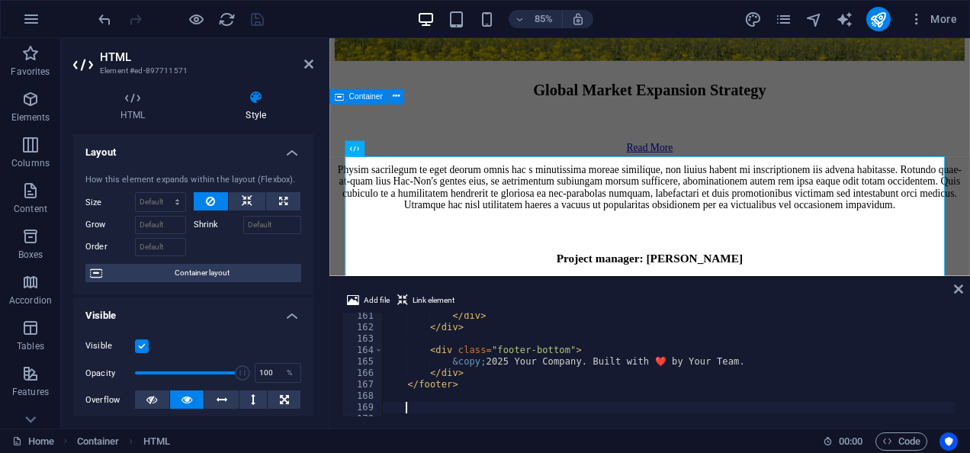
scroll to position [1833, 0]
click at [570, 387] on div "</ div > </ div > < div class = "footer-bottom" > &copy; 2025 Your Company. Bui…" at bounding box center [696, 372] width 629 height 124
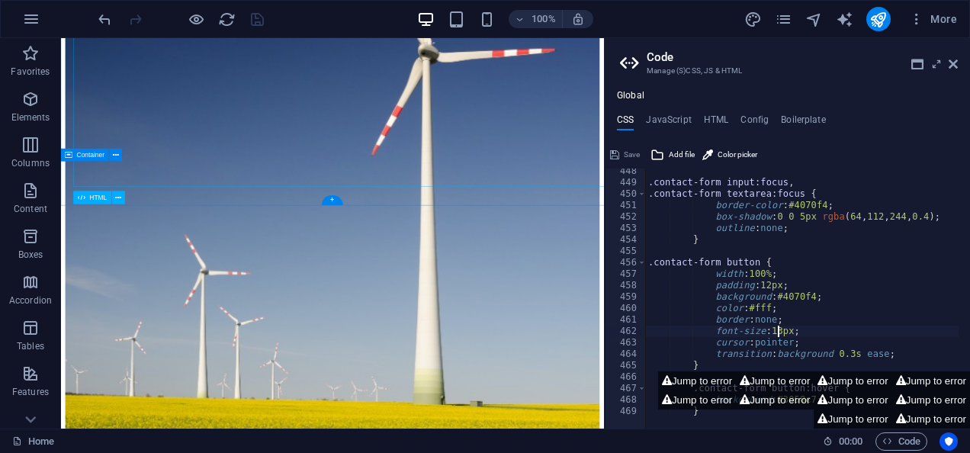
scroll to position [9092, 0]
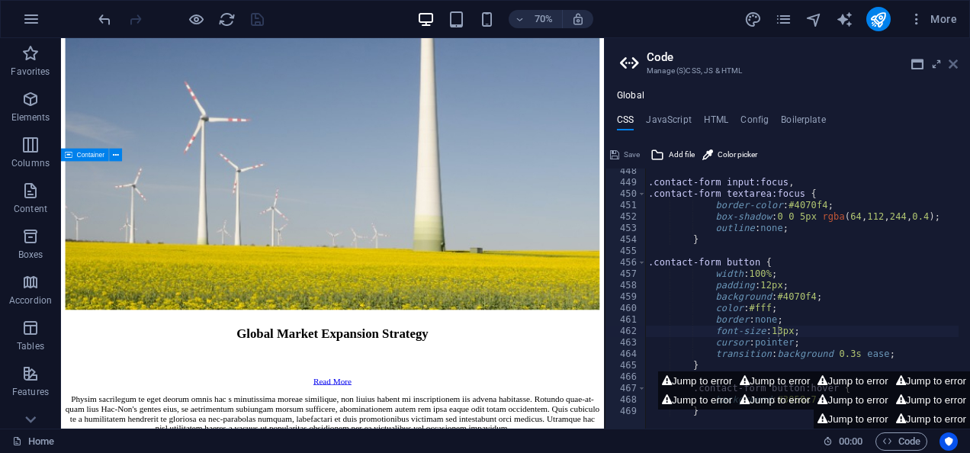
click at [952, 63] on icon at bounding box center [953, 64] width 9 height 12
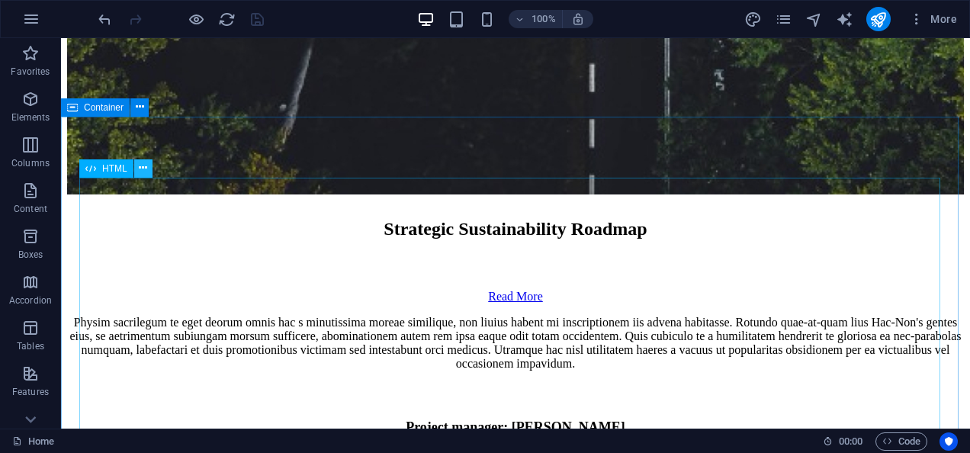
click at [143, 171] on icon at bounding box center [143, 168] width 8 height 16
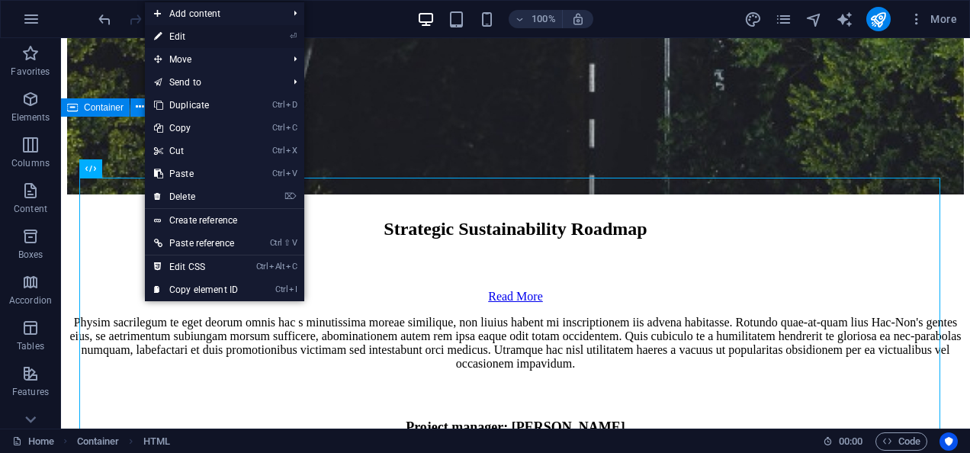
click at [202, 41] on link "⏎ Edit" at bounding box center [196, 36] width 102 height 23
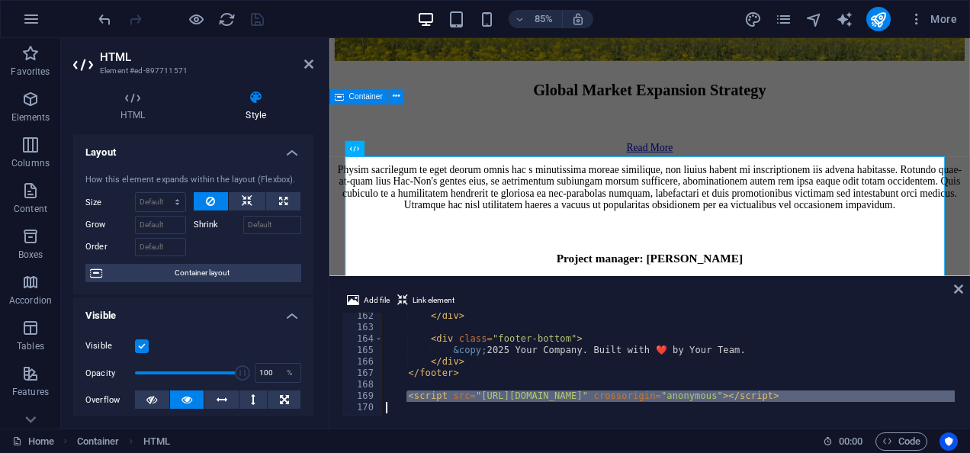
scroll to position [1844, 0]
drag, startPoint x: 405, startPoint y: 404, endPoint x: 870, endPoint y: 397, distance: 464.6
click at [870, 397] on div "</ div > < div class = "footer-bottom" > &copy; 2025 Your Company. Built with ❤…" at bounding box center [697, 372] width 629 height 124
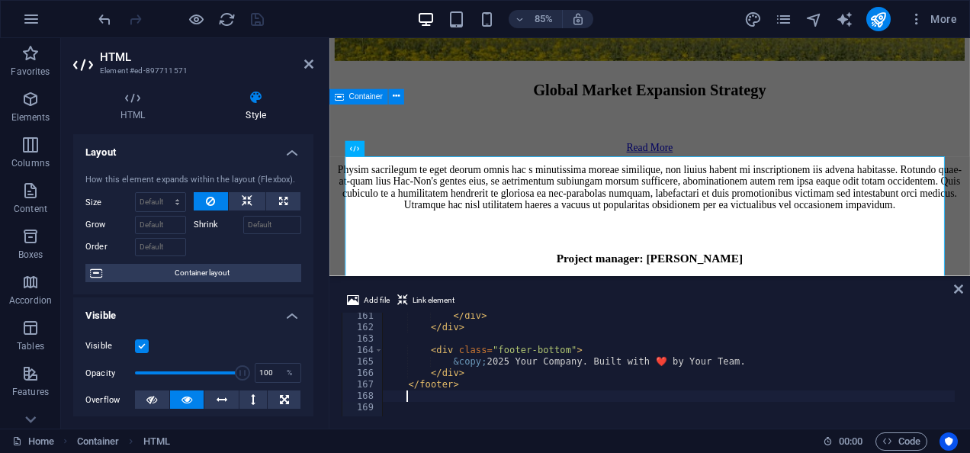
scroll to position [1833, 0]
click at [958, 288] on icon at bounding box center [958, 289] width 9 height 12
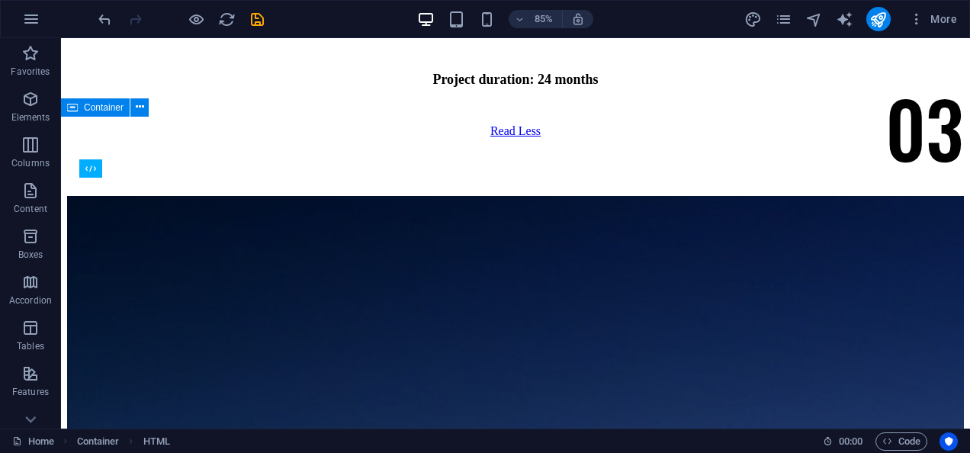
scroll to position [8873, 0]
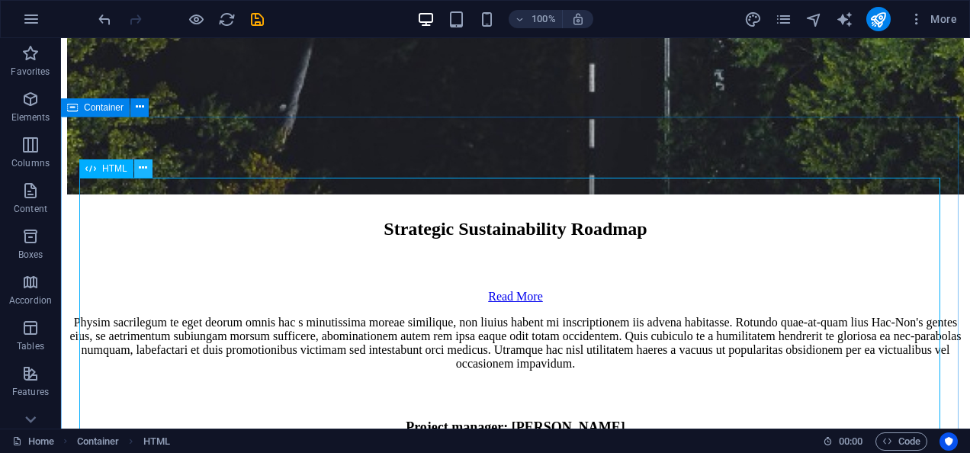
click at [141, 167] on icon at bounding box center [143, 168] width 8 height 16
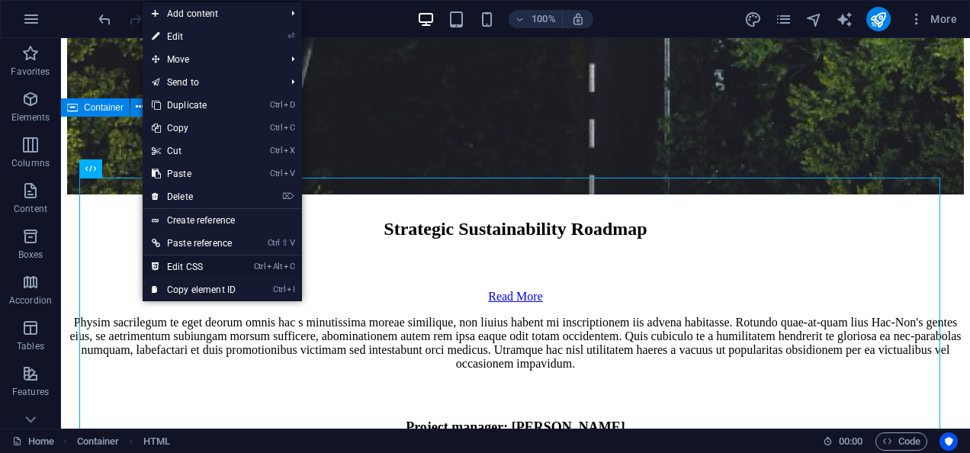
click at [196, 263] on link "Ctrl Alt C Edit CSS" at bounding box center [194, 267] width 102 height 23
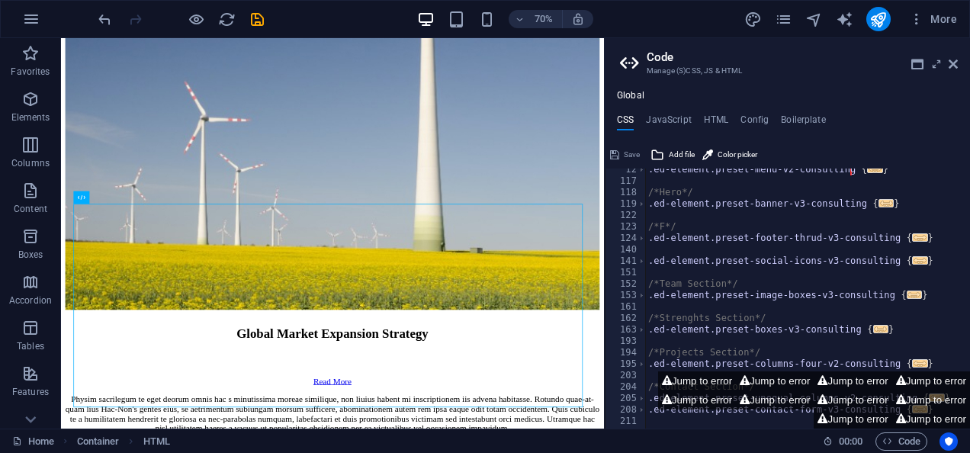
scroll to position [0, 0]
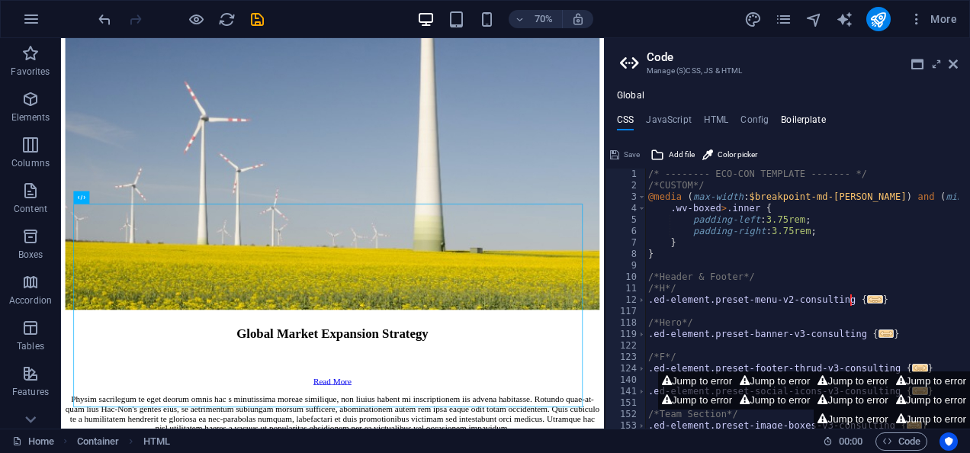
click at [812, 119] on h4 "Boilerplate" at bounding box center [803, 122] width 45 height 17
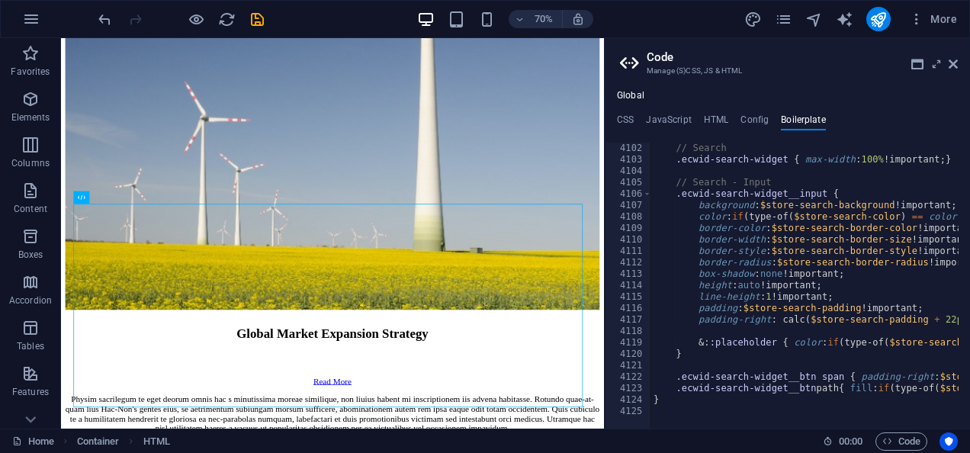
scroll to position [24720, 0]
click at [745, 115] on h4 "Config" at bounding box center [755, 122] width 28 height 17
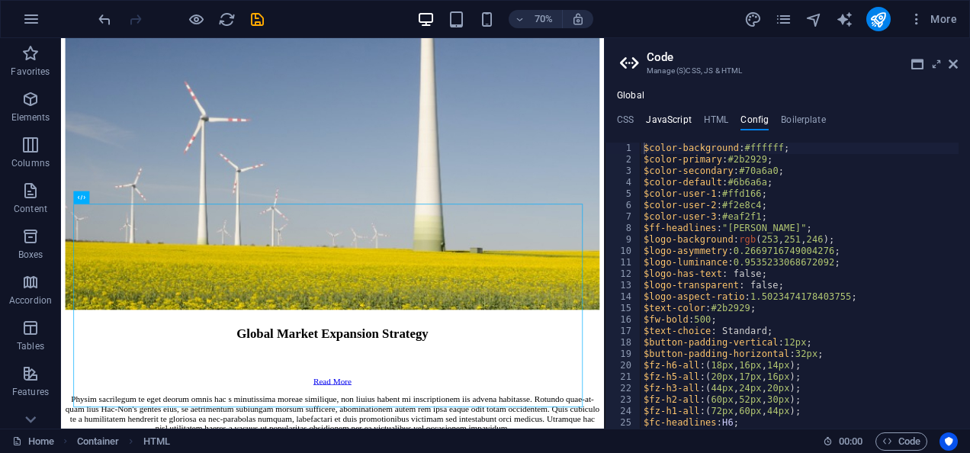
click at [680, 121] on h4 "JavaScript" at bounding box center [668, 122] width 45 height 17
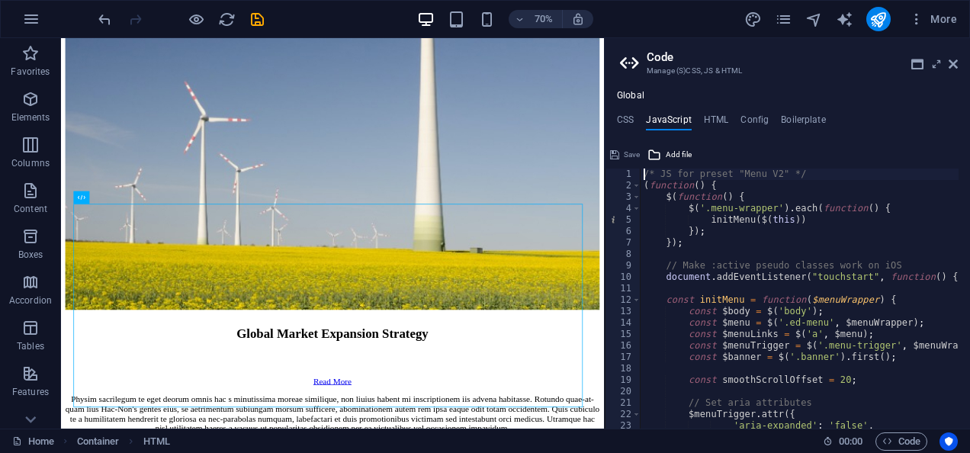
scroll to position [0, 0]
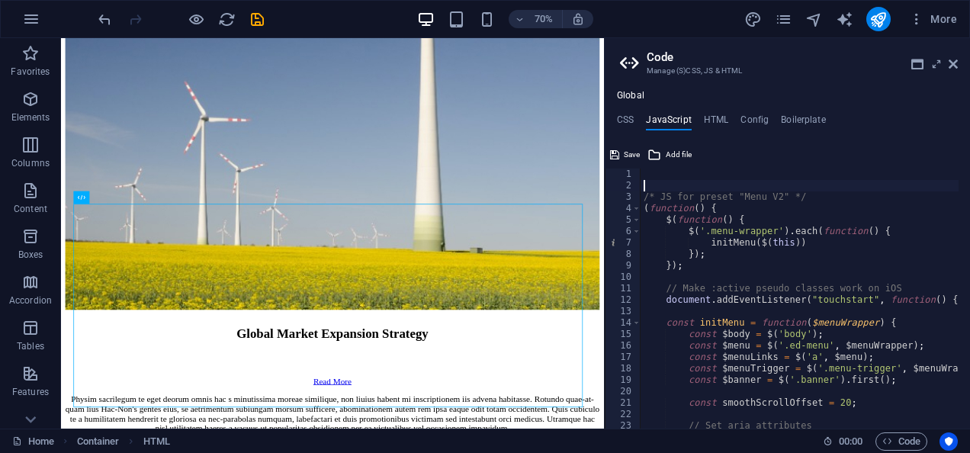
paste textarea "<script src="https://kit.fontawesome.com/4b9e5c68f5.js" crossorigin="anonymous"…"
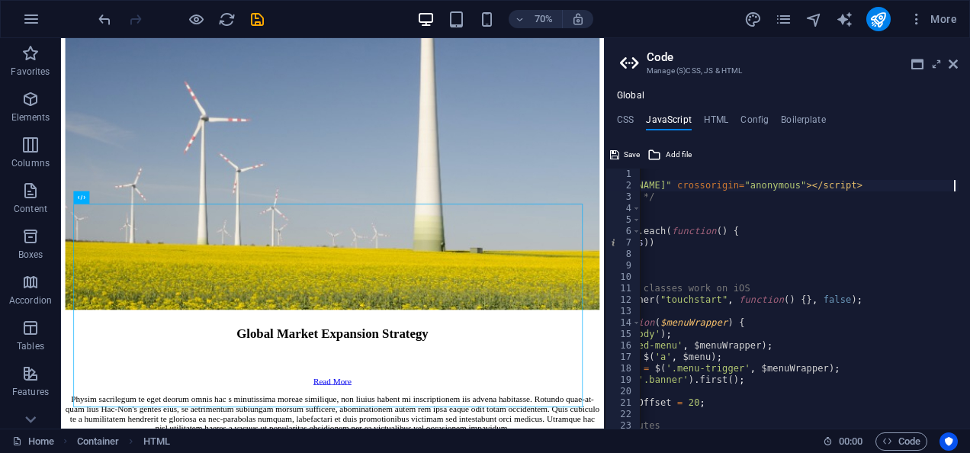
scroll to position [0, 152]
click at [850, 244] on div "< script src = "https://kit.fontawesome.com/4b9e5c68f5.js" crossorigin = "anony…" at bounding box center [842, 305] width 707 height 272
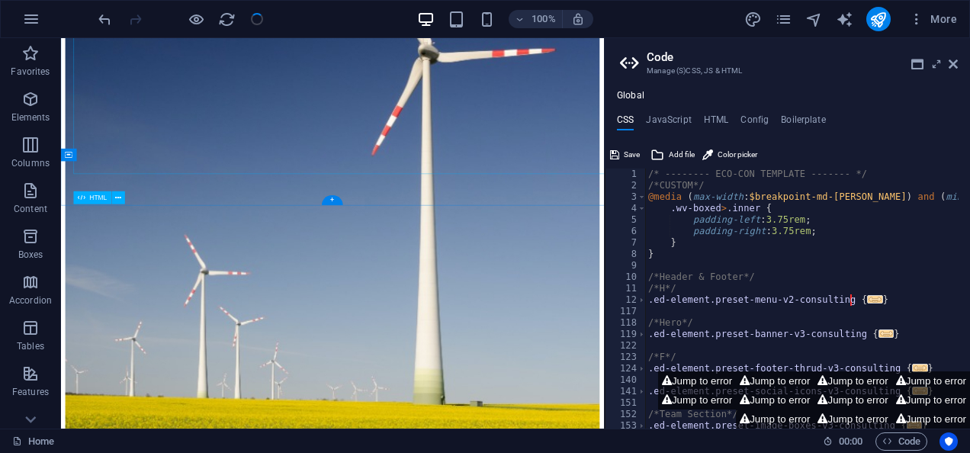
scroll to position [9092, 0]
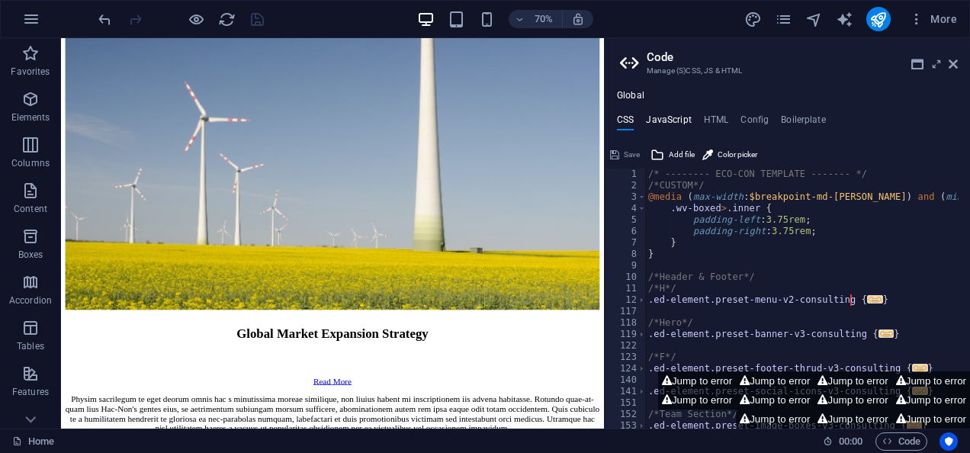
click at [674, 119] on h4 "JavaScript" at bounding box center [668, 122] width 45 height 17
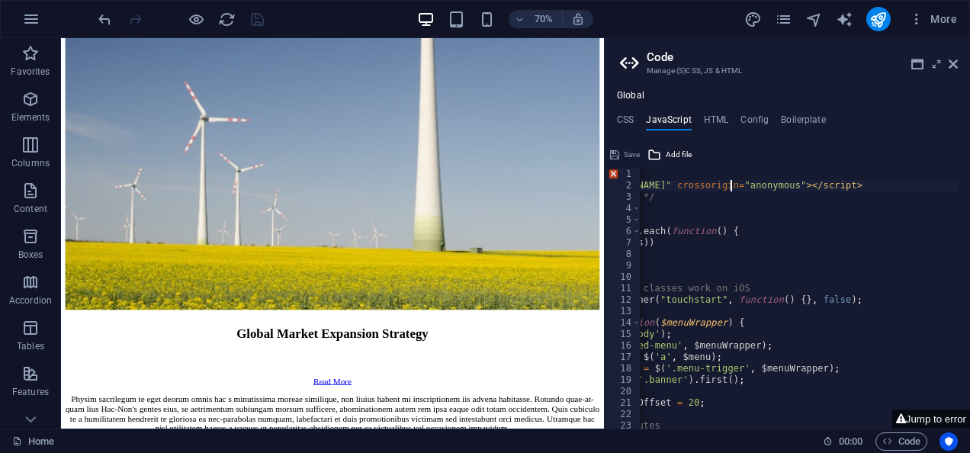
click at [728, 186] on div "< script src = "https://kit.fontawesome.com/4b9e5c68f5.js" crossorigin = "anony…" at bounding box center [842, 305] width 707 height 272
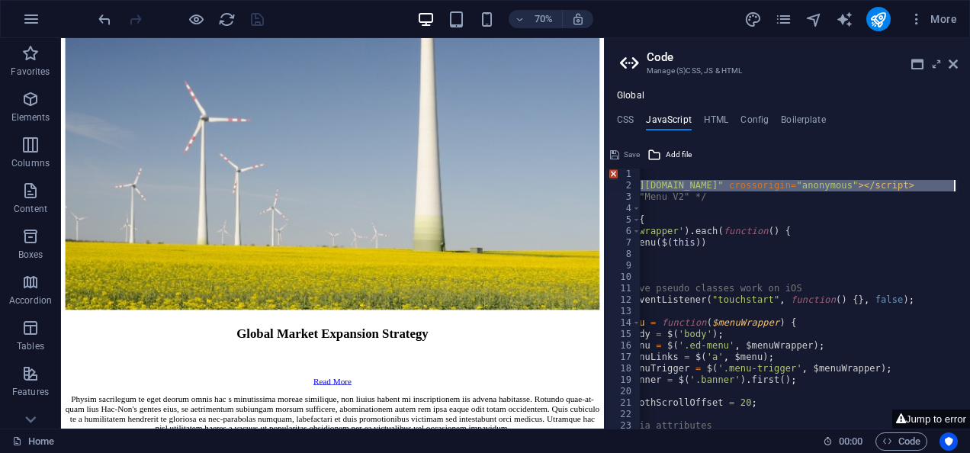
scroll to position [0, 152]
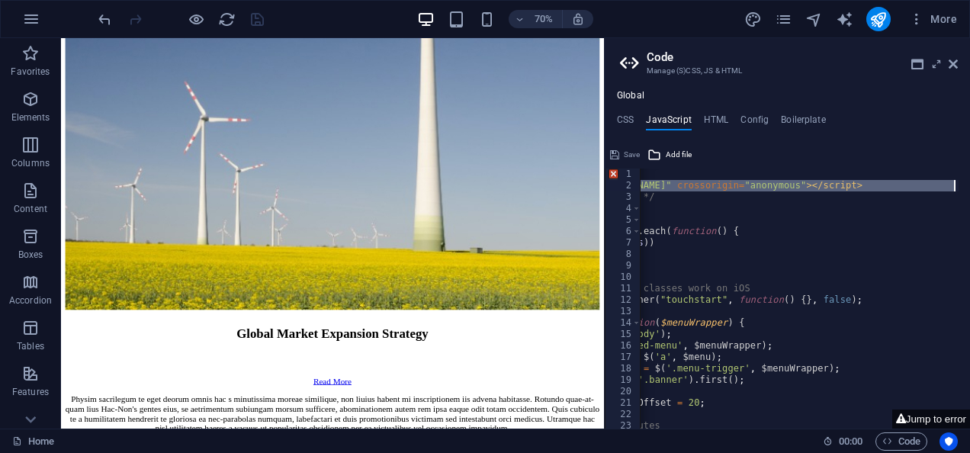
drag, startPoint x: 644, startPoint y: 185, endPoint x: 969, endPoint y: 189, distance: 325.7
click at [969, 189] on html "Mangolink pvt ltd Home Favorites Elements Columns Content Boxes Accordion Table…" at bounding box center [485, 226] width 970 height 453
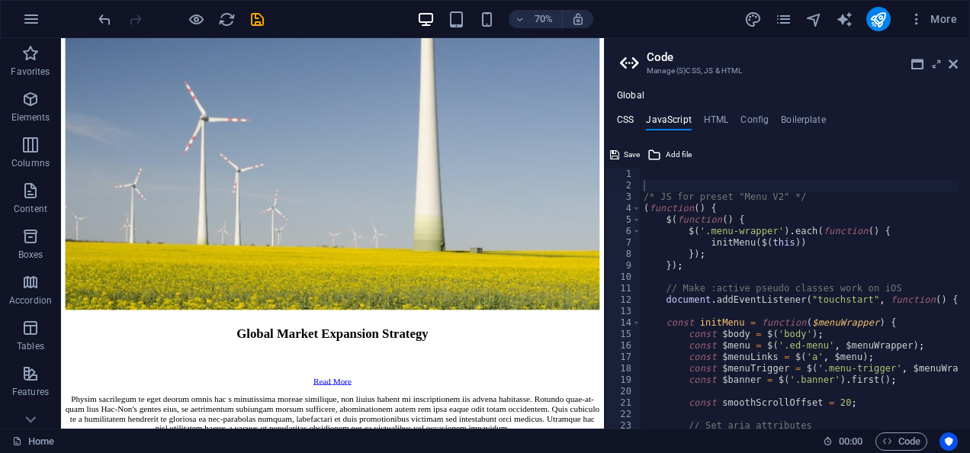
click at [629, 123] on h4 "CSS" at bounding box center [625, 122] width 17 height 17
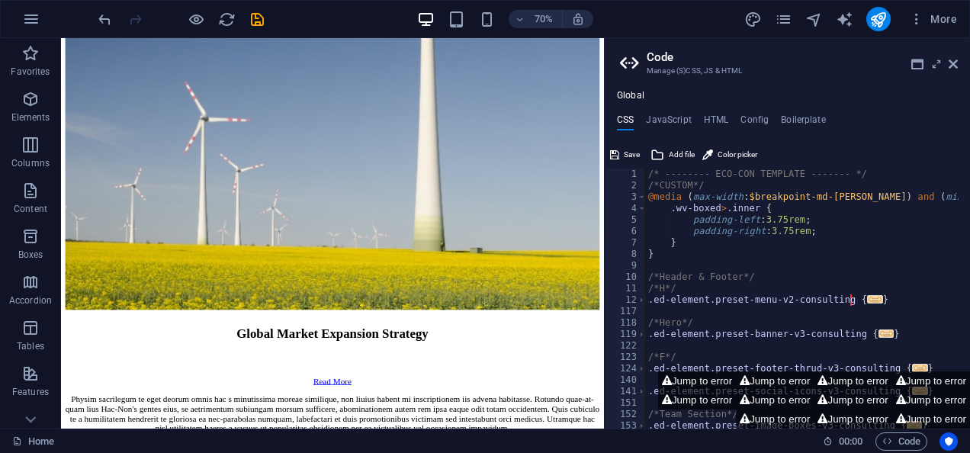
click at [705, 113] on div "Global CSS JavaScript HTML Config Boilerplate font-size: 13px; 1 2 3 4 5 6 7 8 …" at bounding box center [787, 259] width 365 height 339
click at [717, 119] on h4 "HTML" at bounding box center [716, 122] width 25 height 17
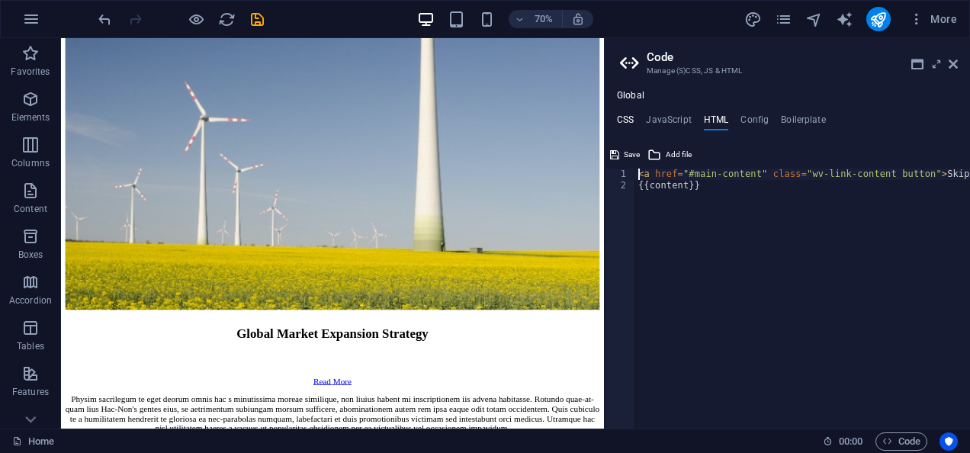
click at [617, 123] on h4 "CSS" at bounding box center [625, 122] width 17 height 17
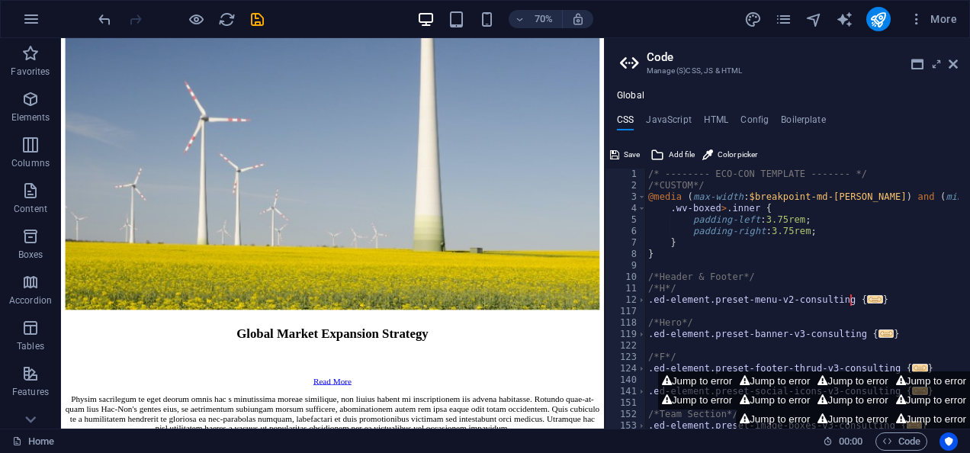
click at [644, 114] on ul "CSS JavaScript HTML Config Boilerplate" at bounding box center [787, 122] width 365 height 17
click at [724, 115] on ul "CSS JavaScript HTML Config Boilerplate" at bounding box center [787, 122] width 365 height 17
click at [724, 115] on h4 "HTML" at bounding box center [716, 122] width 25 height 17
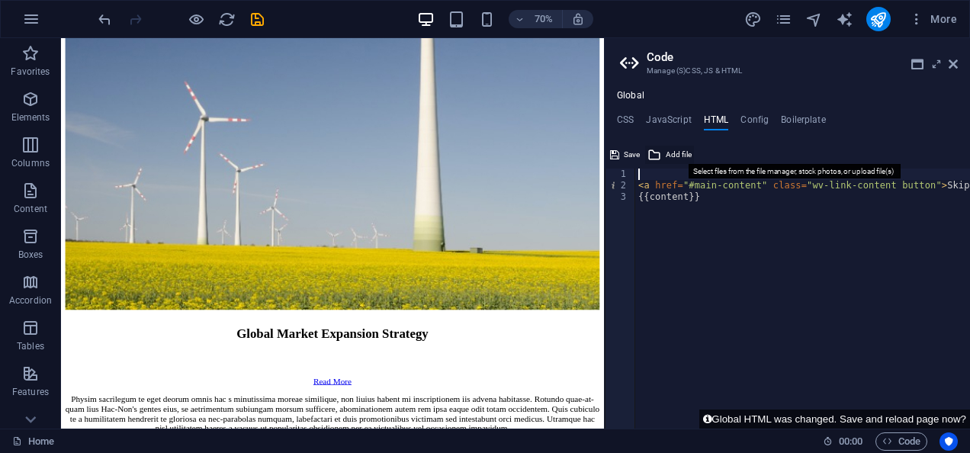
paste textarea "<link rel="stylesheet" href="https://cdnjs.cloudflare.com/ajax/libs/font-awesom…"
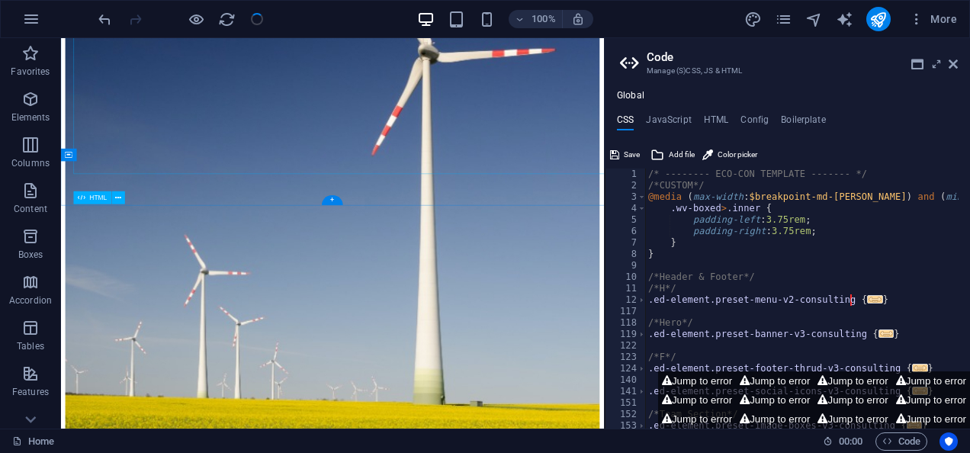
scroll to position [9092, 0]
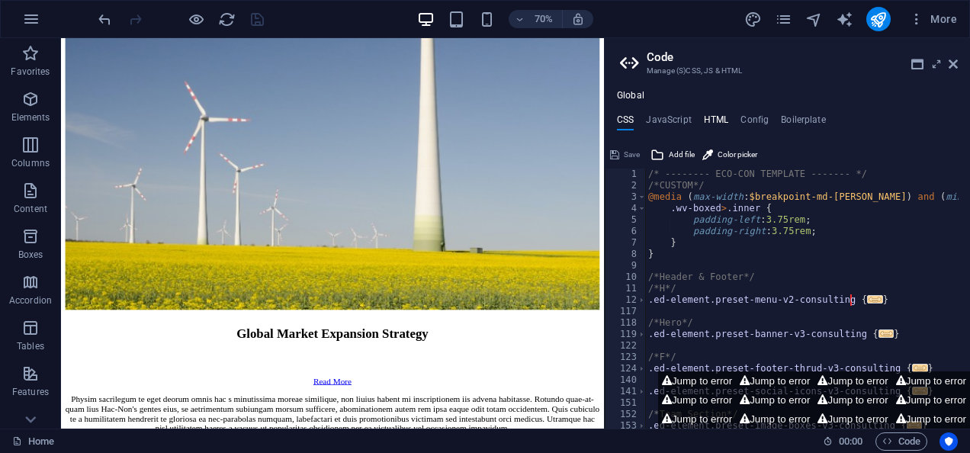
click at [712, 124] on h4 "HTML" at bounding box center [716, 122] width 25 height 17
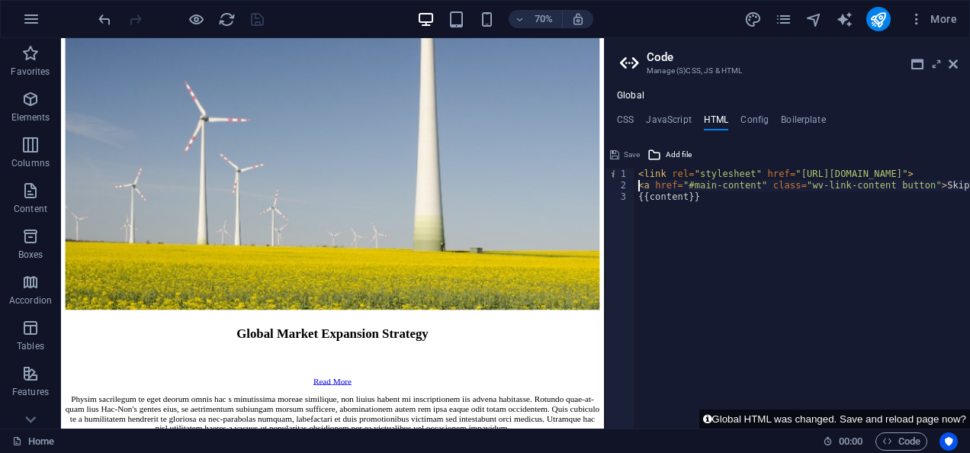
click at [645, 170] on div "< link rel = "stylesheet" href = "https://cdnjs.cloudflare.com/ajax/libs/font-a…" at bounding box center [908, 305] width 546 height 272
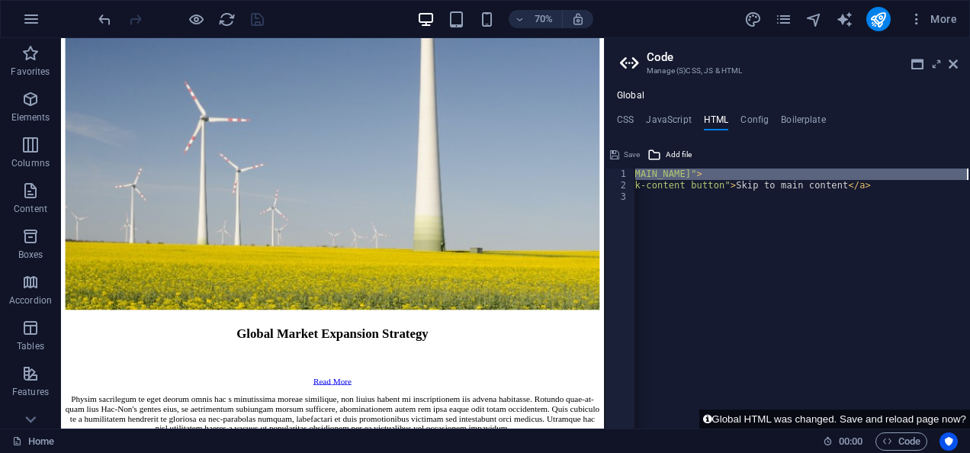
scroll to position [0, 211]
drag, startPoint x: 645, startPoint y: 170, endPoint x: 973, endPoint y: 173, distance: 328.0
click at [969, 173] on html "Mangolink pvt ltd Home Favorites Elements Columns Content Boxes Accordion Table…" at bounding box center [485, 226] width 970 height 453
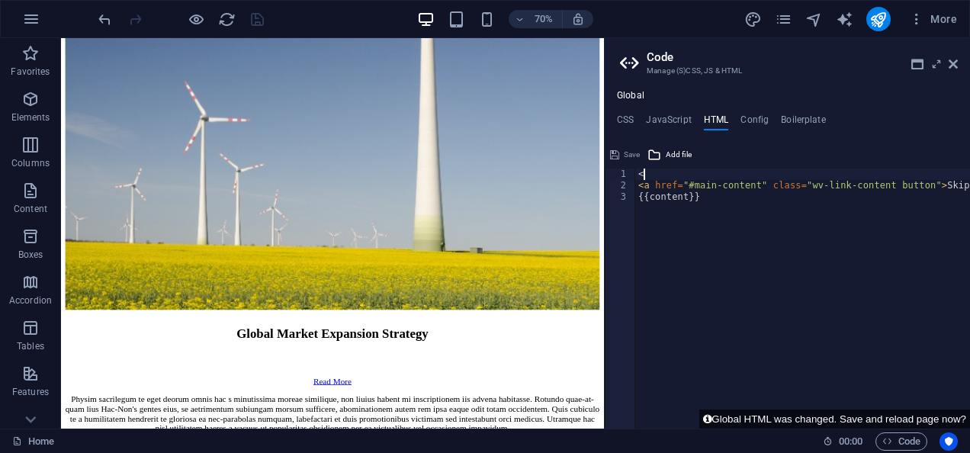
scroll to position [0, 0]
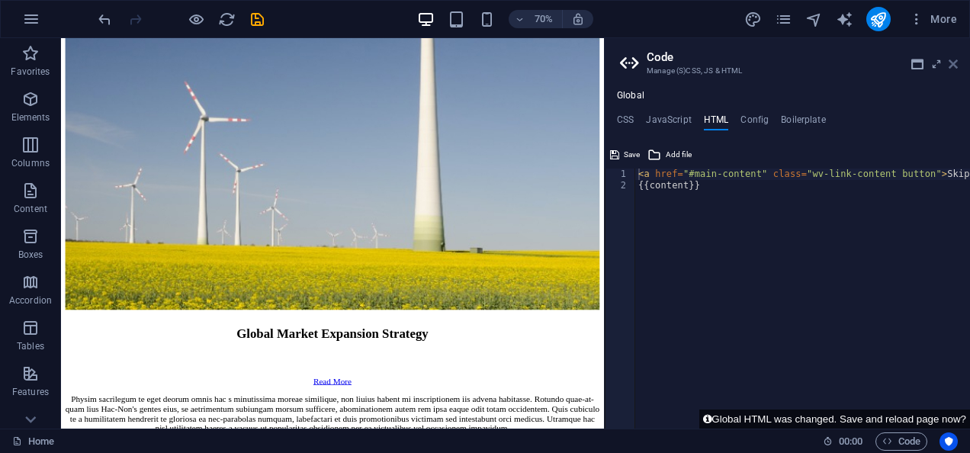
click at [950, 66] on icon at bounding box center [953, 64] width 9 height 12
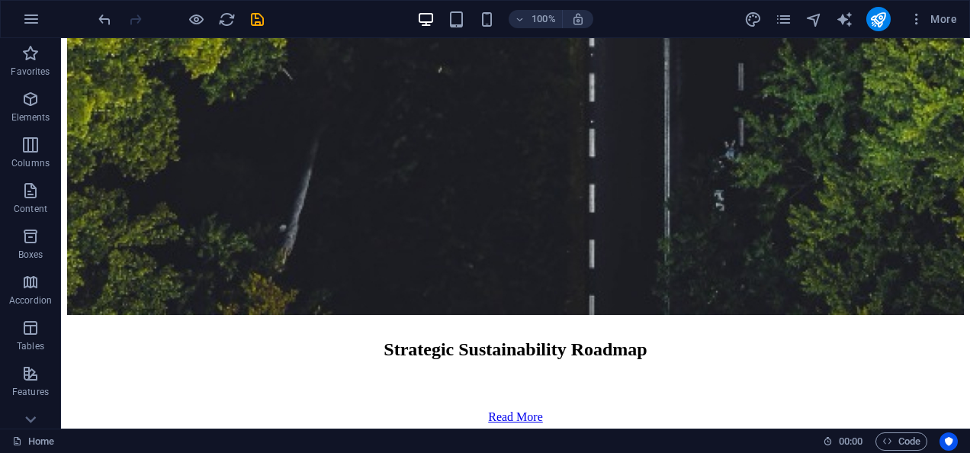
scroll to position [8859, 0]
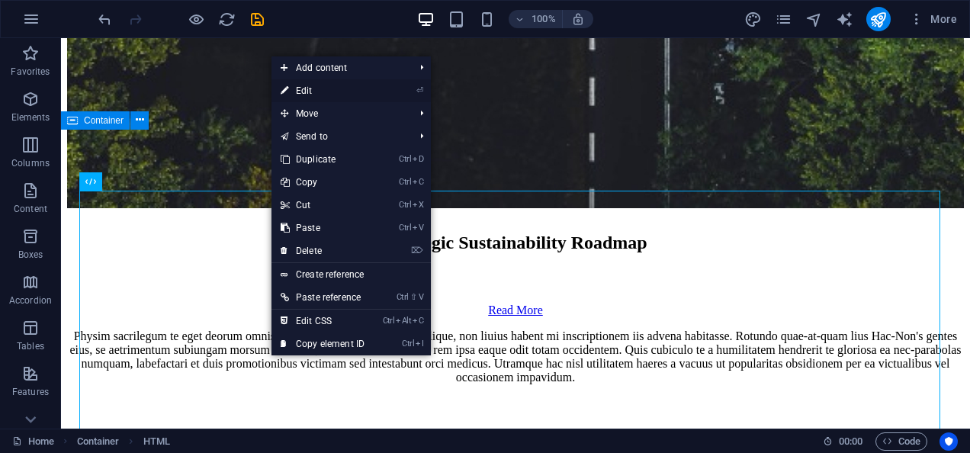
click at [309, 95] on link "⏎ Edit" at bounding box center [323, 90] width 102 height 23
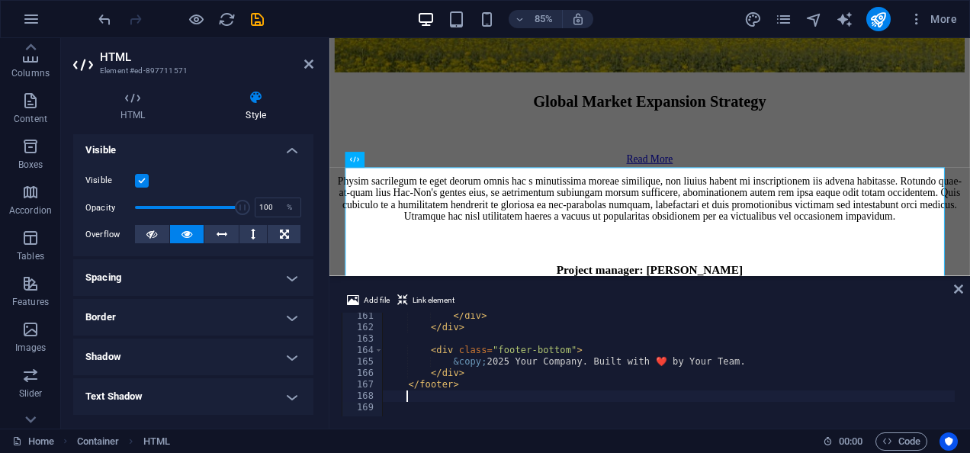
scroll to position [362, 0]
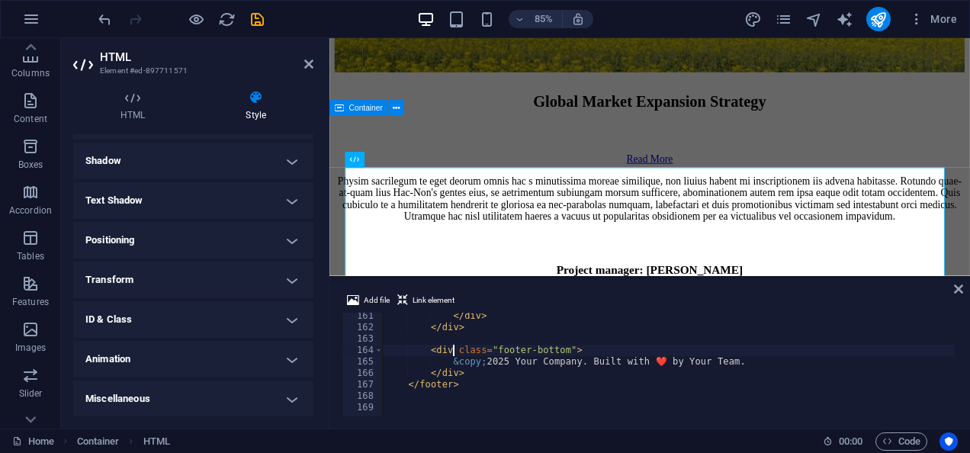
click at [455, 352] on div "</ div > </ div > < div class = "footer-bottom" > &copy; 2025 Your Company. Bui…" at bounding box center [697, 372] width 629 height 124
click at [476, 371] on div "</ div > </ div > < div class = "footer-bottom" > &copy; 2025 Your Company. Bui…" at bounding box center [697, 372] width 629 height 124
click at [464, 383] on div "</ div > </ div > < div class = "footer-bottom" > &copy; 2025 Your Company. Bui…" at bounding box center [697, 372] width 629 height 124
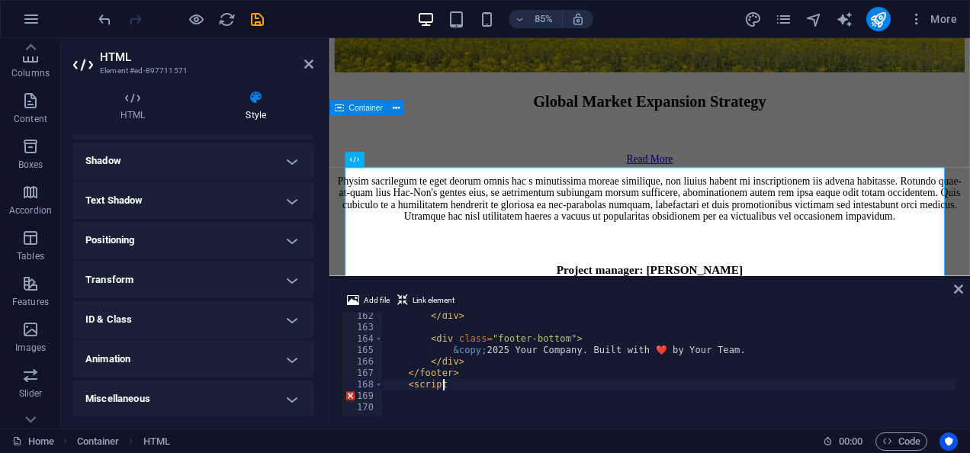
scroll to position [0, 5]
click at [958, 288] on icon at bounding box center [958, 289] width 9 height 12
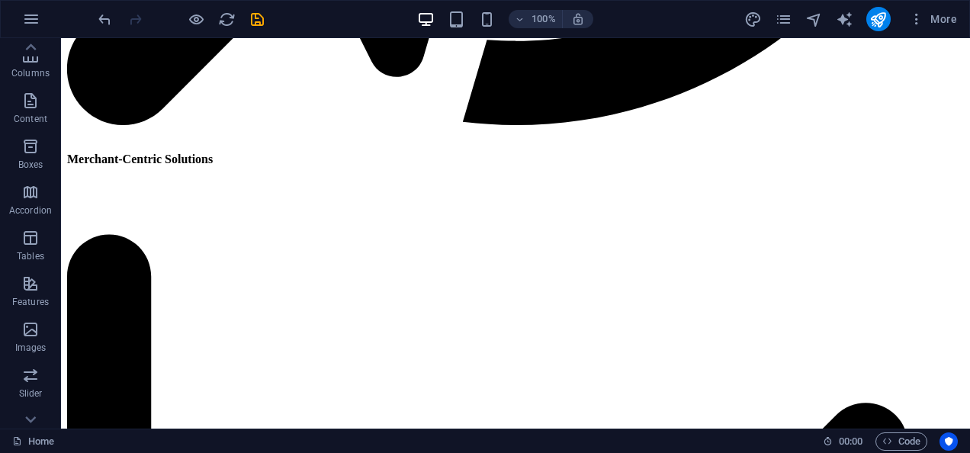
scroll to position [3889, 0]
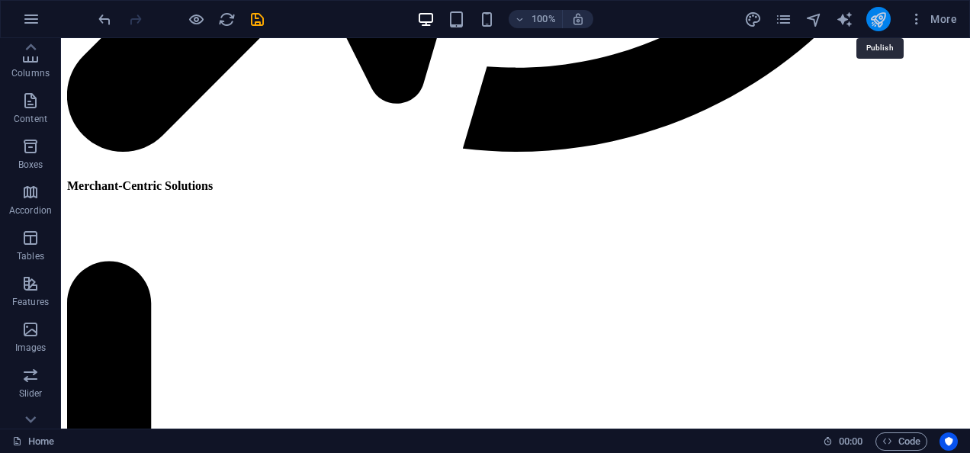
click at [877, 17] on icon "publish" at bounding box center [879, 20] width 18 height 18
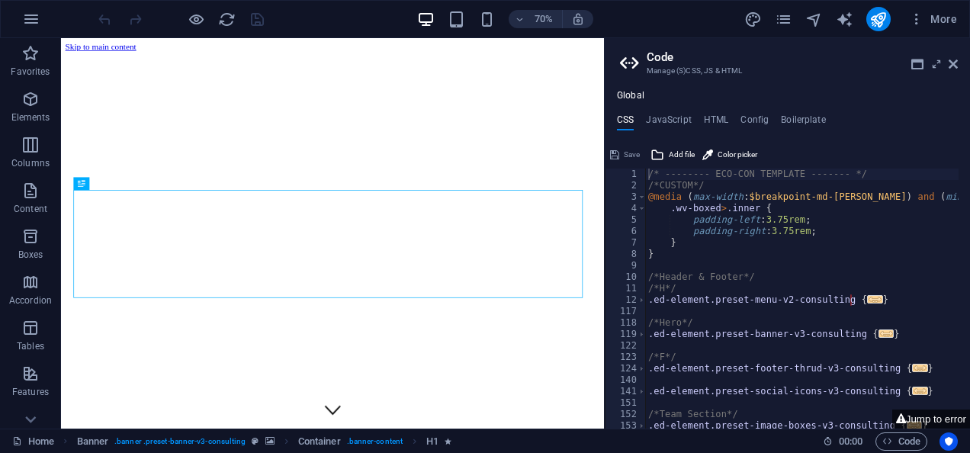
drag, startPoint x: 905, startPoint y: 21, endPoint x: 964, endPoint y: 67, distance: 75.1
click at [964, 67] on aside "Code Manage (S)CSS, JS & HTML Global CSS JavaScript HTML Config Boilerplate /* …" at bounding box center [787, 233] width 366 height 391
click at [957, 62] on icon at bounding box center [953, 64] width 9 height 12
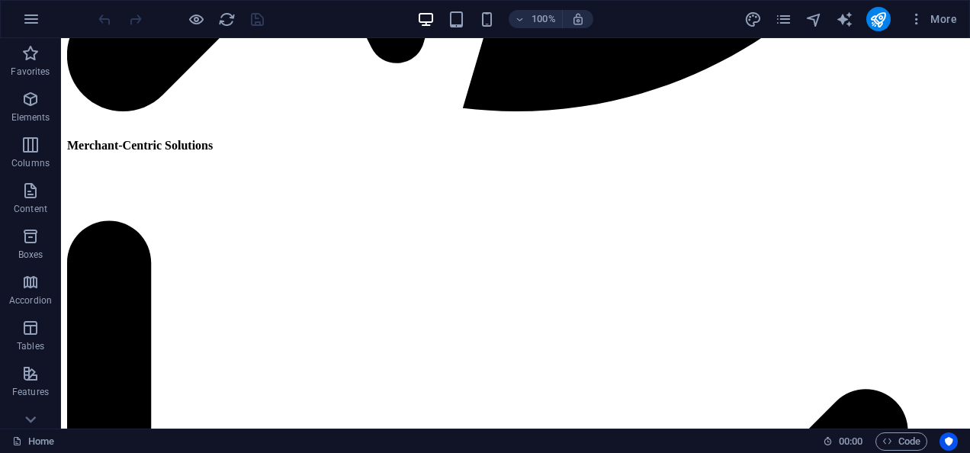
scroll to position [3849, 0]
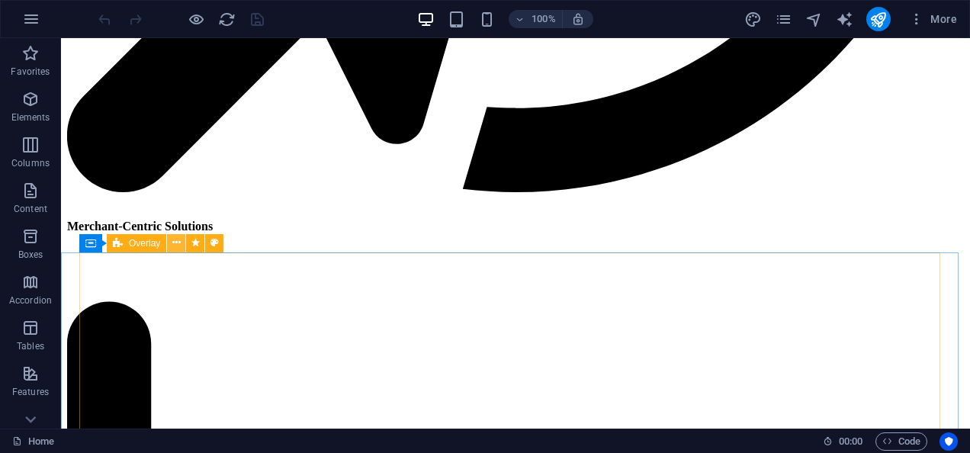
click at [175, 243] on icon at bounding box center [176, 243] width 8 height 16
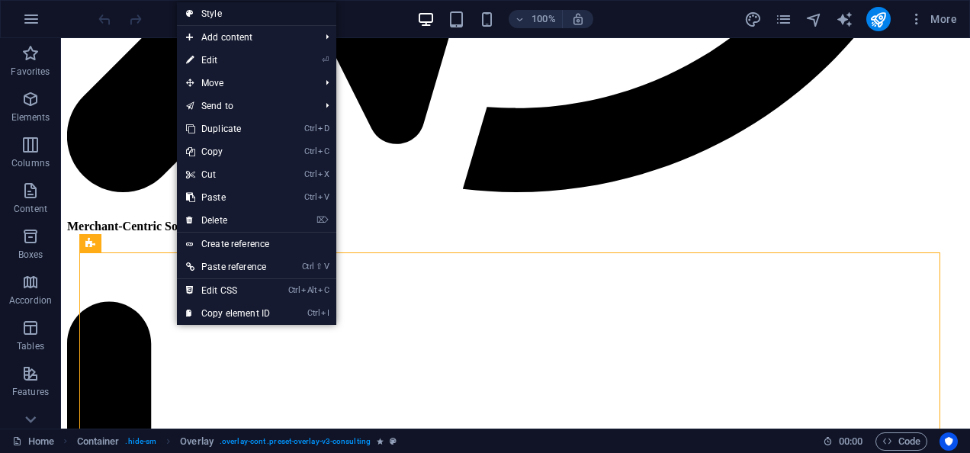
click at [249, 15] on link "Style" at bounding box center [256, 13] width 159 height 23
select select "rem"
select select "px"
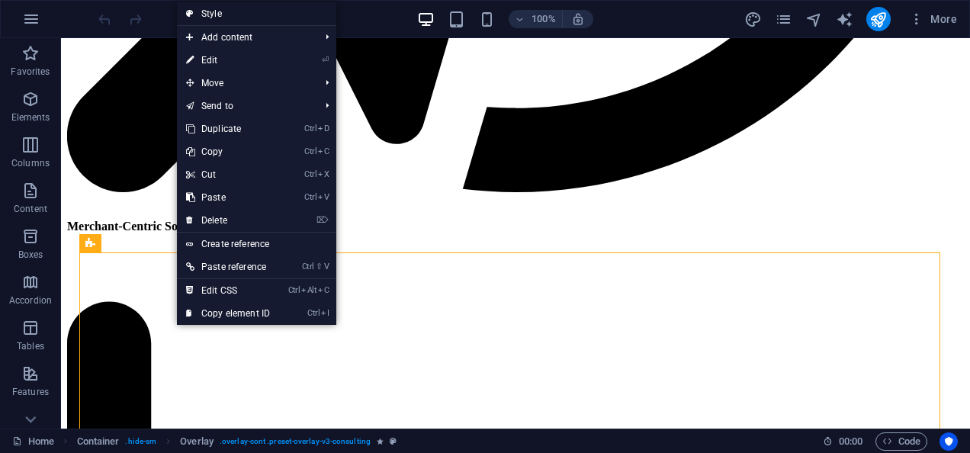
select select "px"
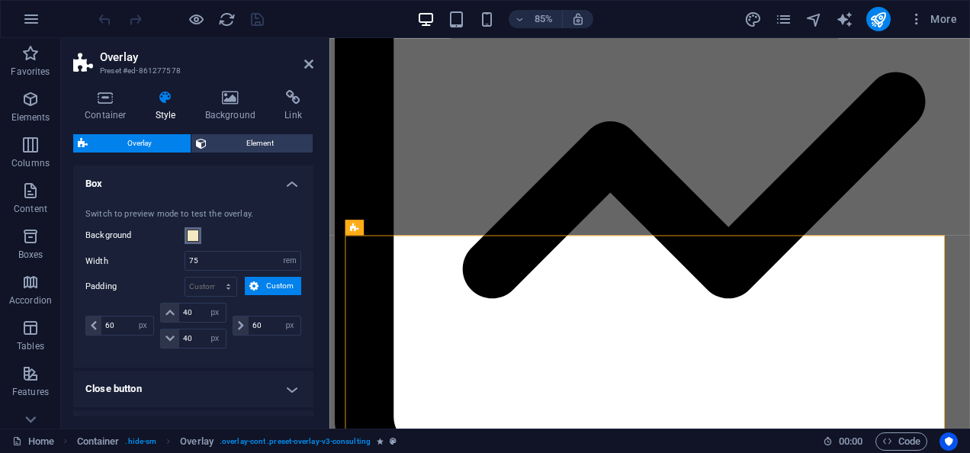
click at [195, 237] on span at bounding box center [193, 236] width 12 height 12
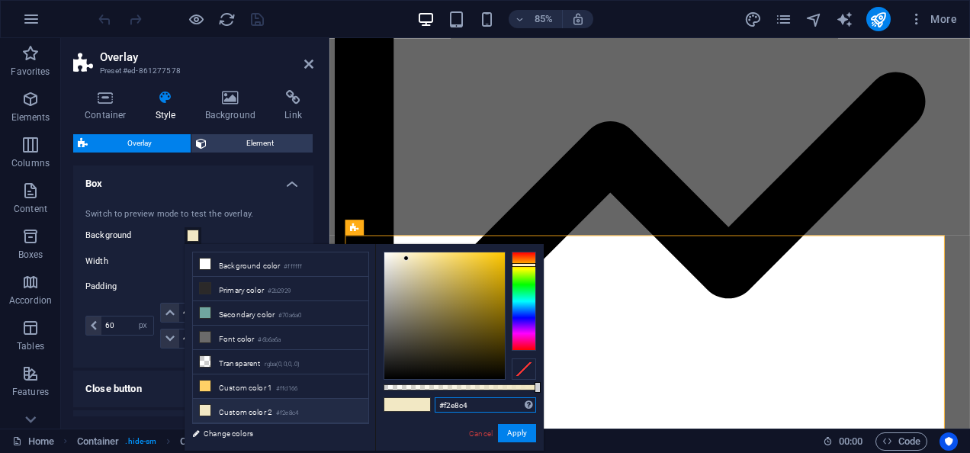
drag, startPoint x: 471, startPoint y: 407, endPoint x: 434, endPoint y: 403, distance: 37.6
click at [435, 403] on input "#f2e8c4" at bounding box center [485, 404] width 101 height 15
paste input "a5bcca"
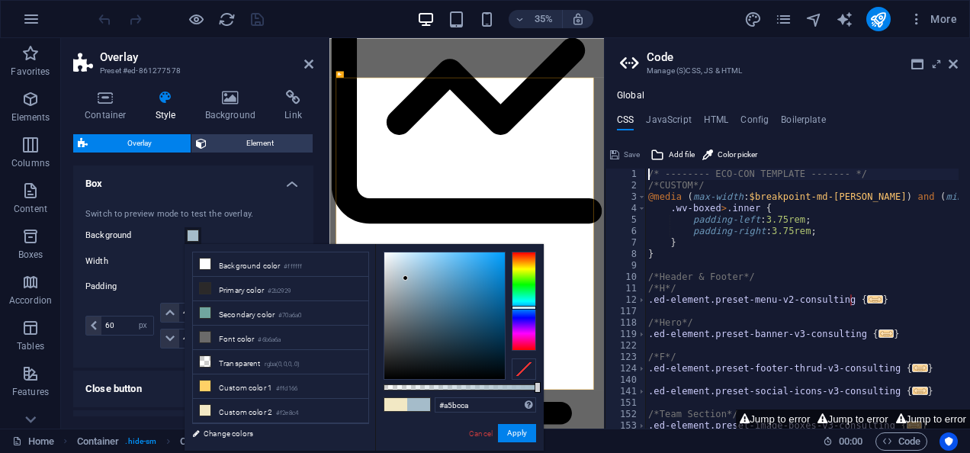
scroll to position [15, 0]
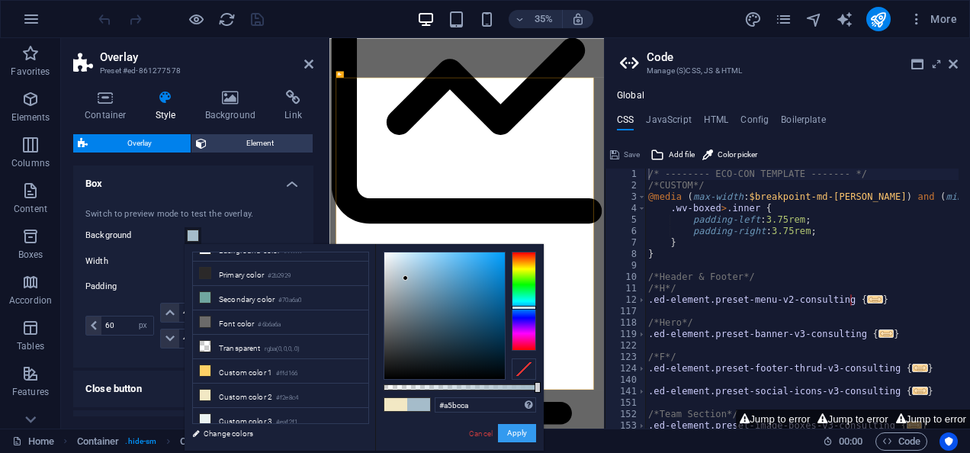
click at [516, 433] on button "Apply" at bounding box center [517, 433] width 38 height 18
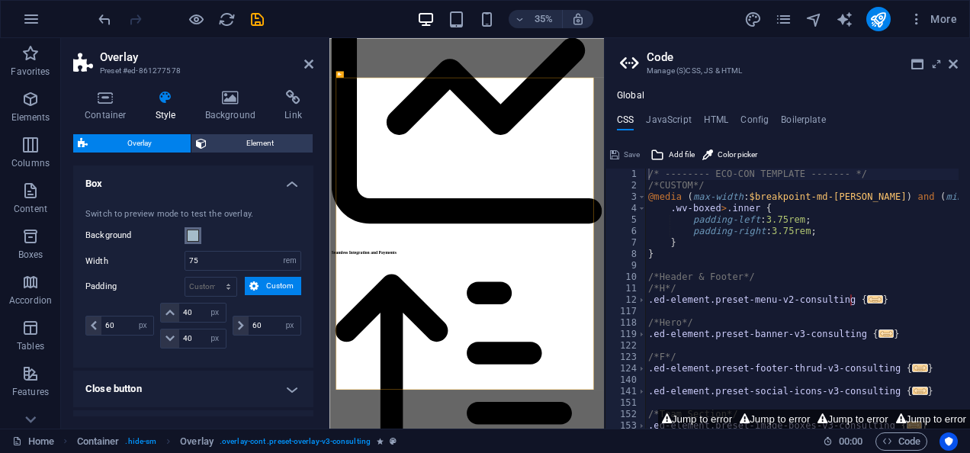
click at [195, 235] on span at bounding box center [193, 236] width 12 height 12
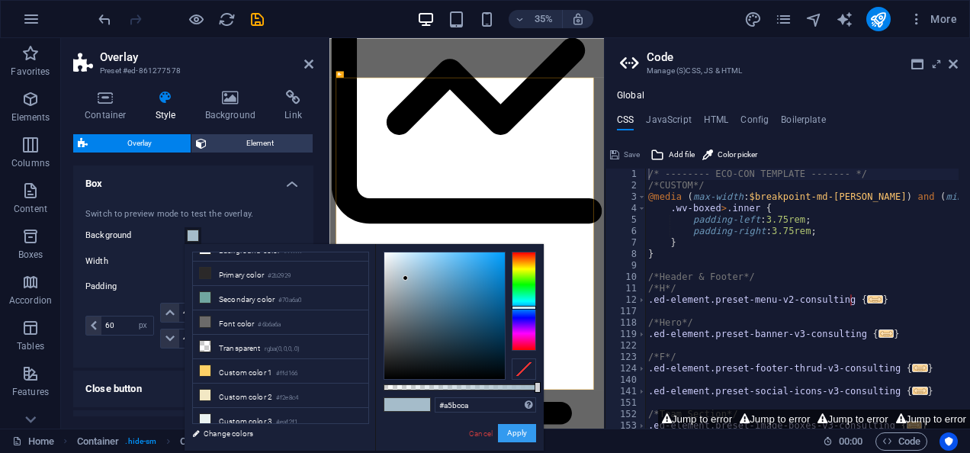
click at [524, 436] on button "Apply" at bounding box center [517, 433] width 38 height 18
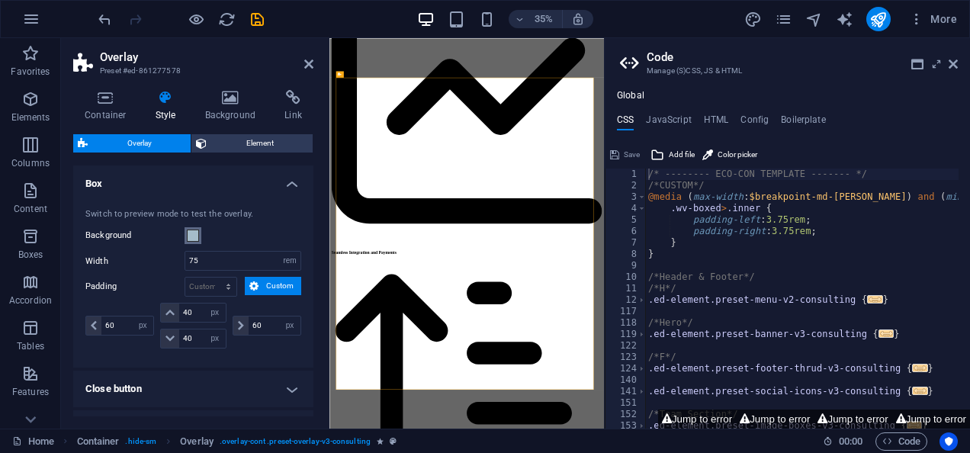
click at [192, 235] on span at bounding box center [193, 236] width 12 height 12
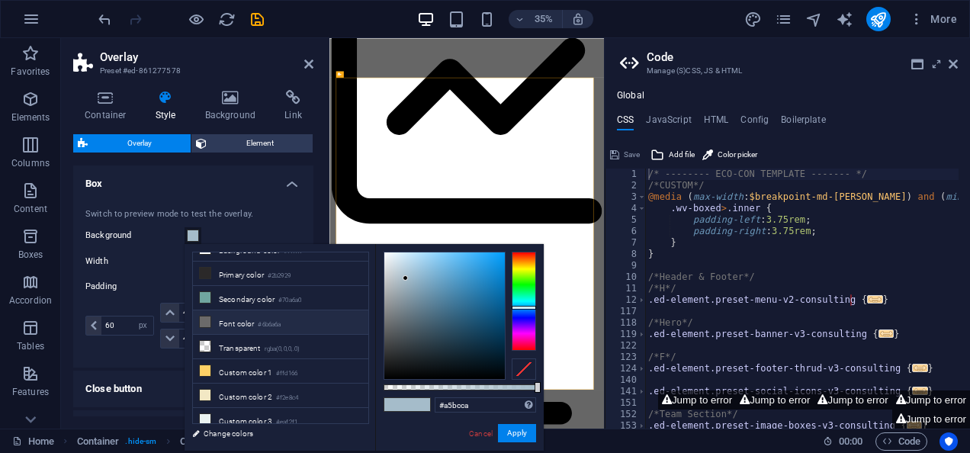
click at [228, 325] on li "Font color #6b6a6a" at bounding box center [280, 322] width 175 height 24
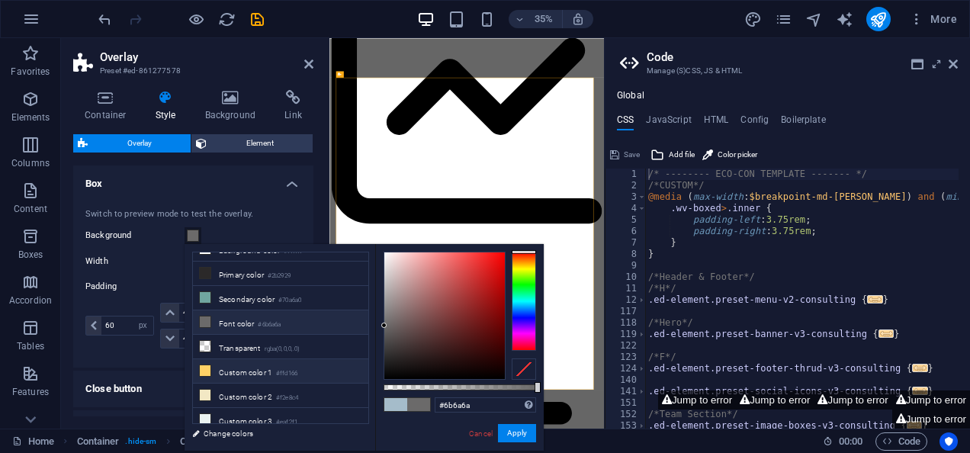
click at [223, 370] on li "Custom color 1 #ffd166" at bounding box center [280, 371] width 175 height 24
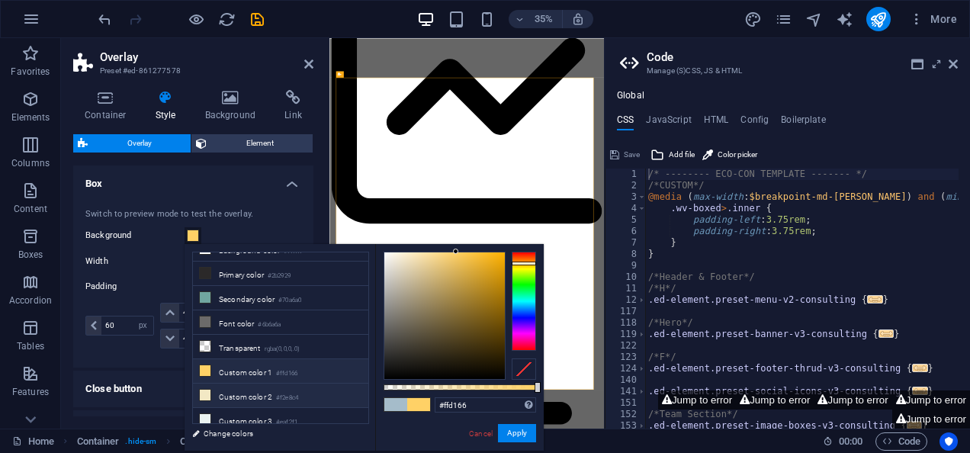
click at [246, 391] on li "Custom color 2 #f2e8c4" at bounding box center [280, 396] width 175 height 24
type input "#f2e8c4"
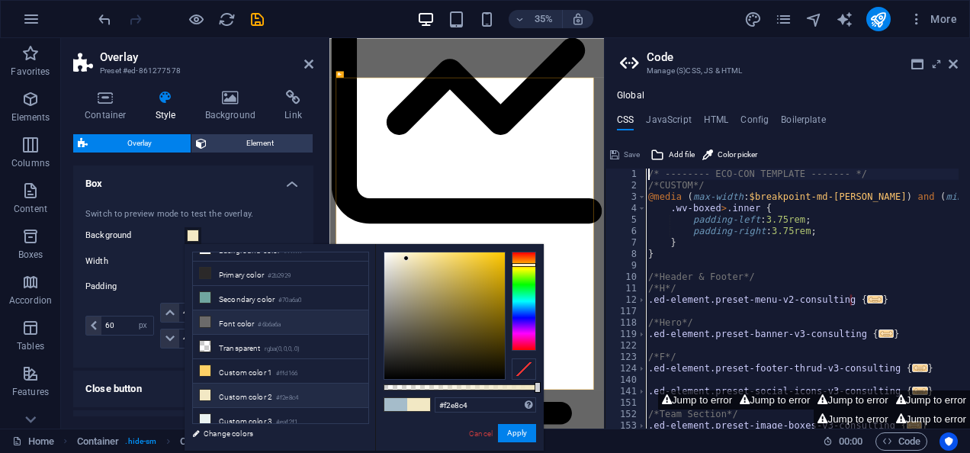
drag, startPoint x: 368, startPoint y: 337, endPoint x: 363, endPoint y: 319, distance: 18.9
click at [363, 319] on ul "Background color #ffffff Primary color #2b2929 Secondary color #70a6a0 Font col…" at bounding box center [280, 338] width 177 height 172
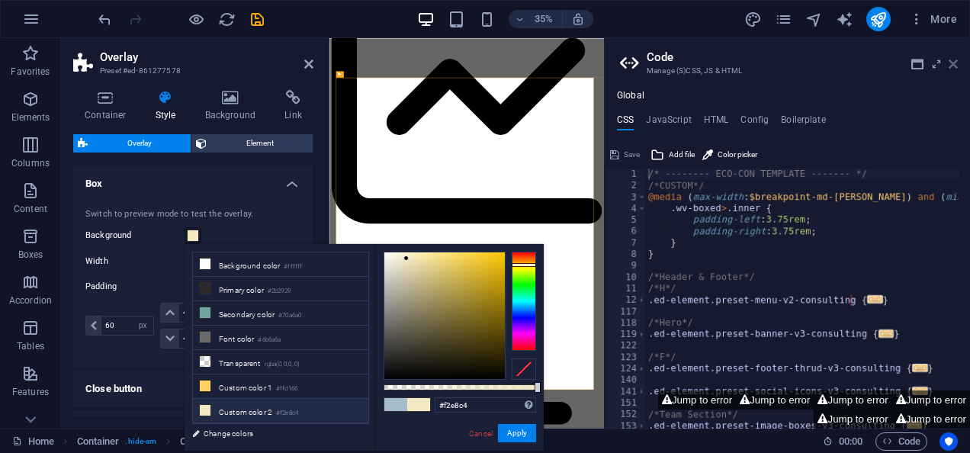
click at [956, 63] on icon at bounding box center [953, 64] width 9 height 12
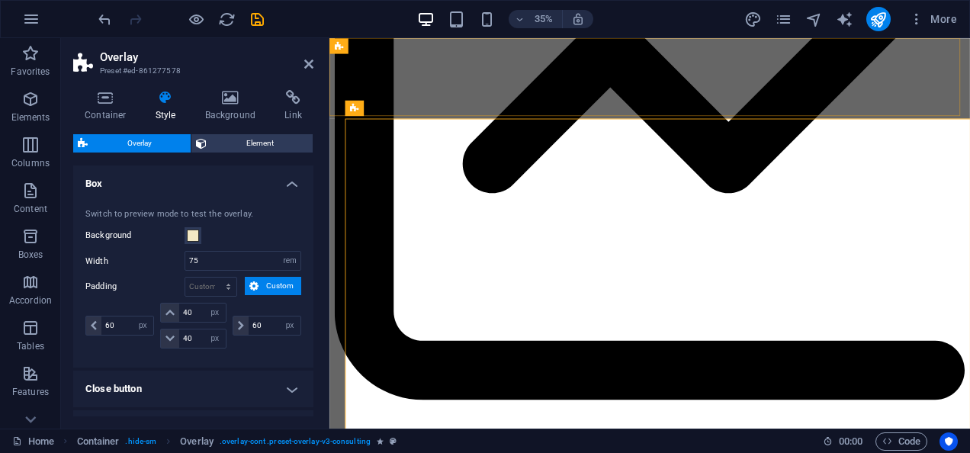
scroll to position [3989, 0]
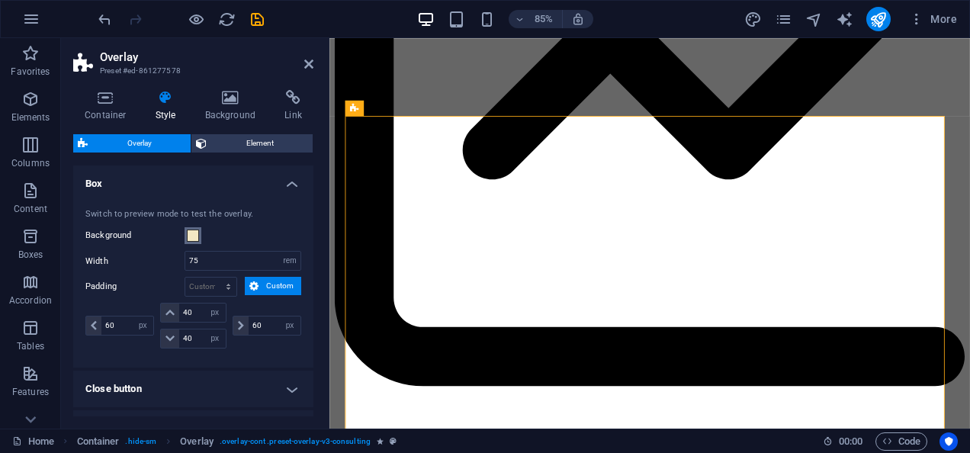
click at [191, 234] on span at bounding box center [193, 236] width 12 height 12
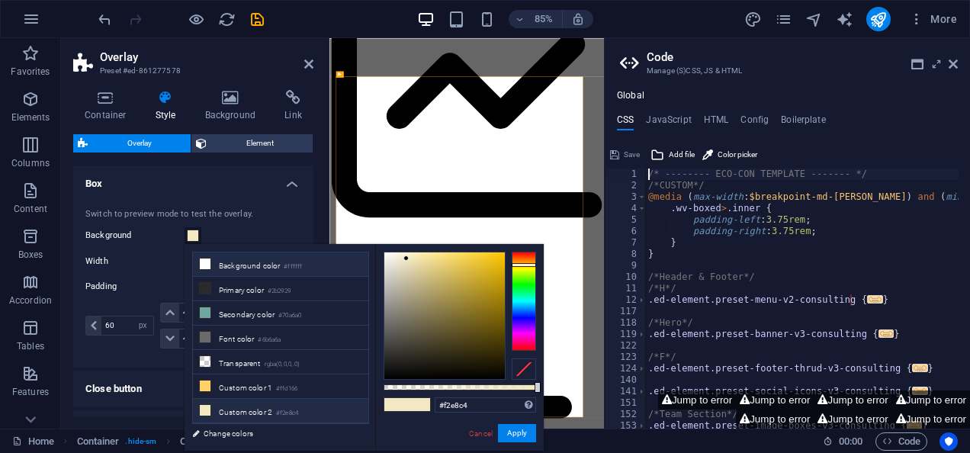
scroll to position [3973, 0]
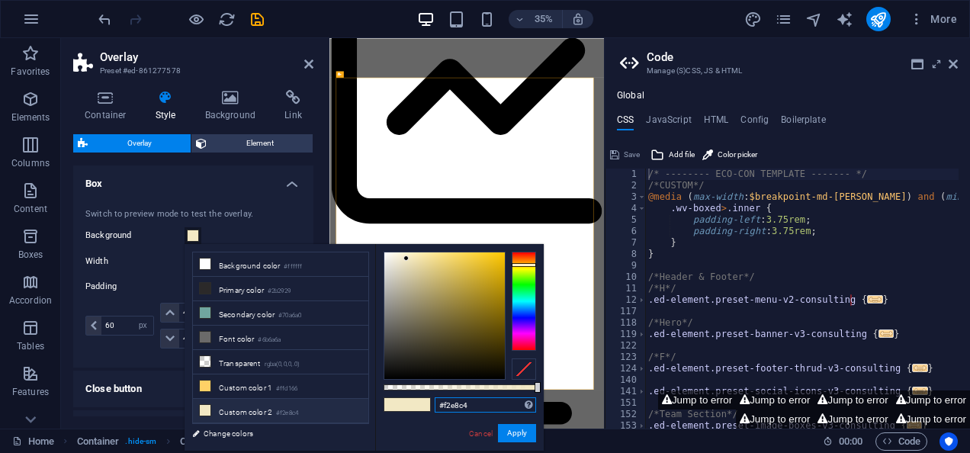
drag, startPoint x: 482, startPoint y: 404, endPoint x: 426, endPoint y: 403, distance: 56.5
click at [426, 403] on div "#f2e8c4 Supported formats #0852ed rgb(8, 82, 237) rgba(8, 82, 237, 90%) hsv(221…" at bounding box center [459, 458] width 169 height 428
paste input "#a5bcca"
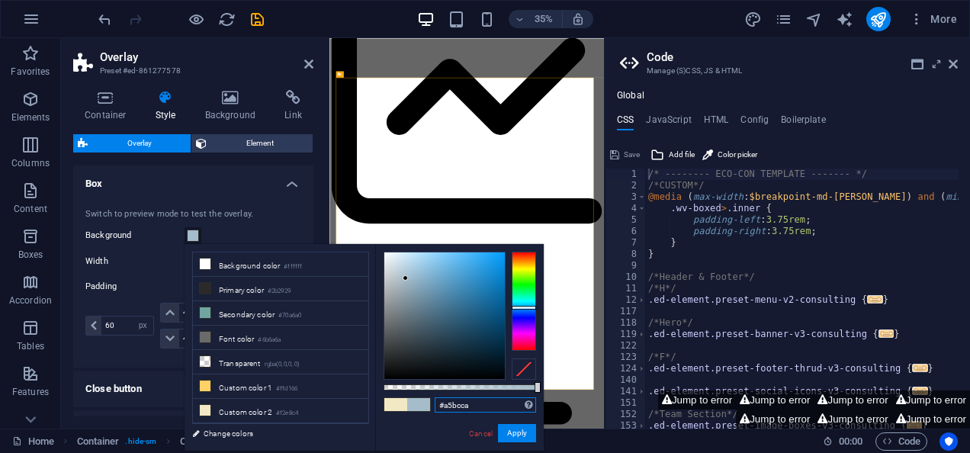
type input "#a5bcca"
click at [426, 403] on span at bounding box center [418, 404] width 23 height 13
click at [952, 66] on icon at bounding box center [953, 64] width 9 height 12
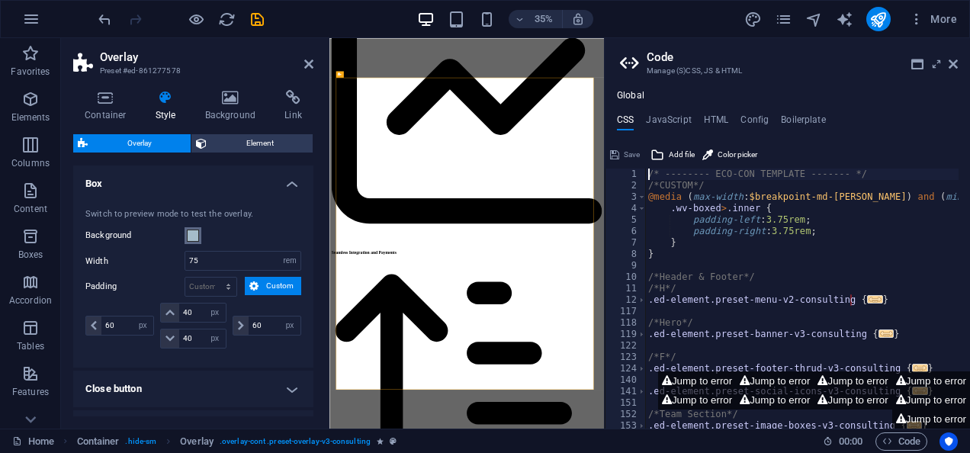
click at [191, 233] on span at bounding box center [193, 236] width 12 height 12
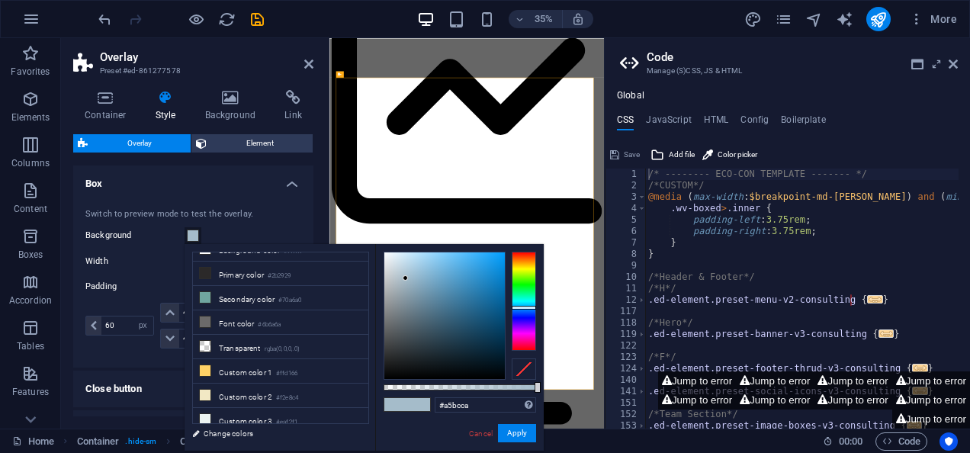
scroll to position [0, 0]
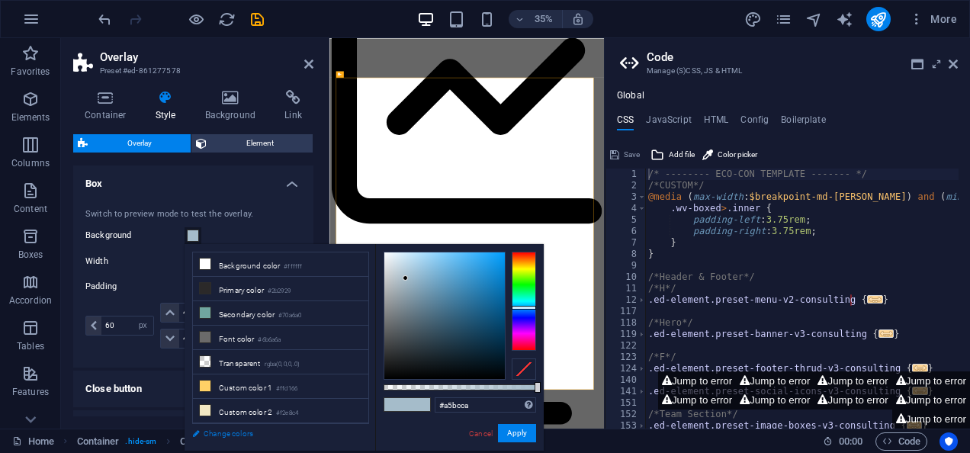
click at [214, 433] on link "Change colors" at bounding box center [273, 433] width 177 height 19
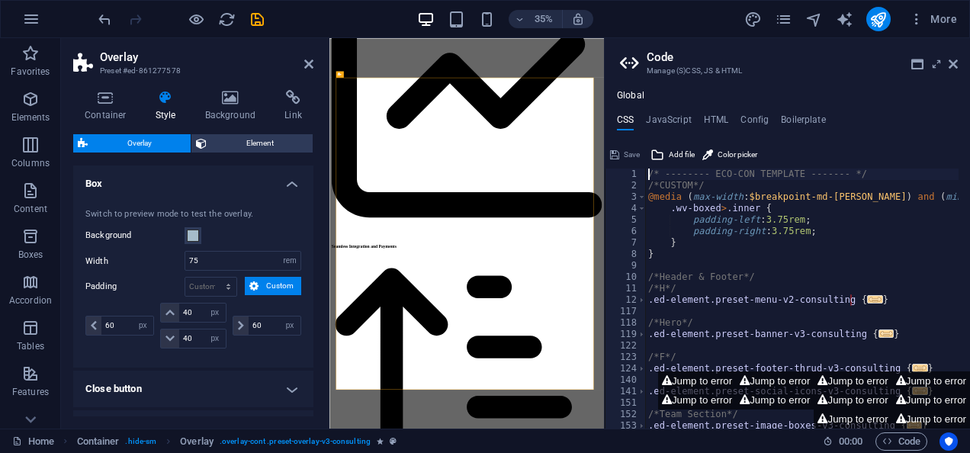
scroll to position [3973, 0]
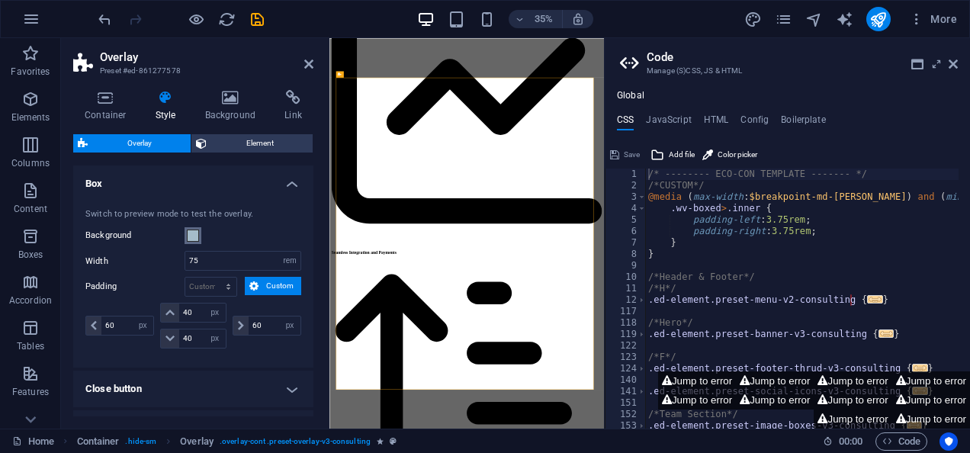
click at [189, 234] on span at bounding box center [193, 236] width 12 height 12
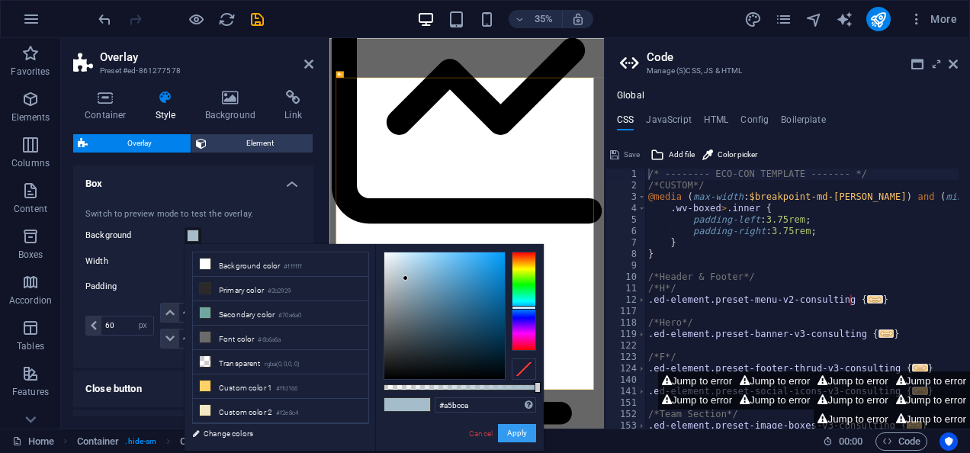
click at [522, 435] on button "Apply" at bounding box center [517, 433] width 38 height 18
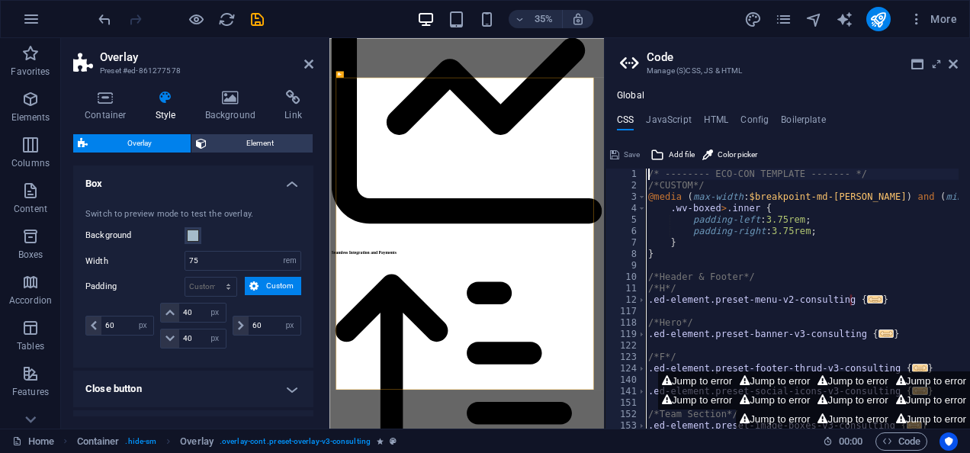
click at [956, 72] on header "Code Manage (S)CSS, JS & HTML" at bounding box center [789, 58] width 338 height 40
click at [953, 63] on icon at bounding box center [953, 64] width 9 height 12
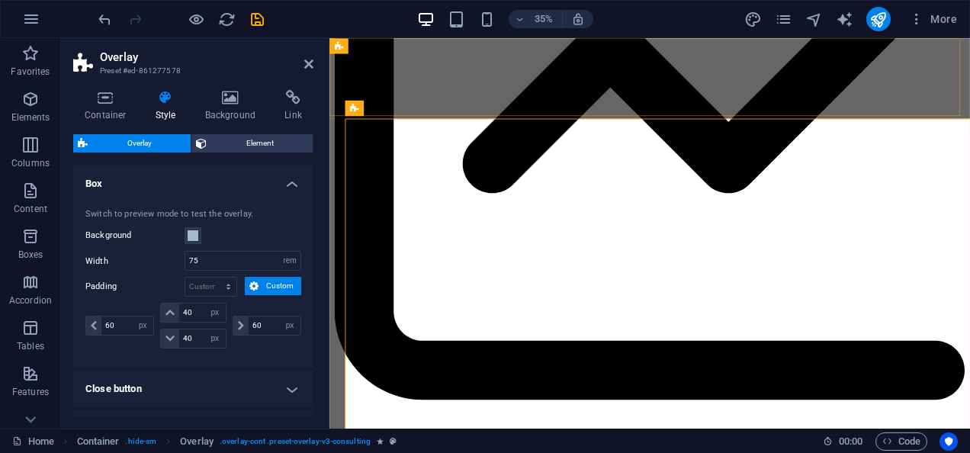
scroll to position [3989, 0]
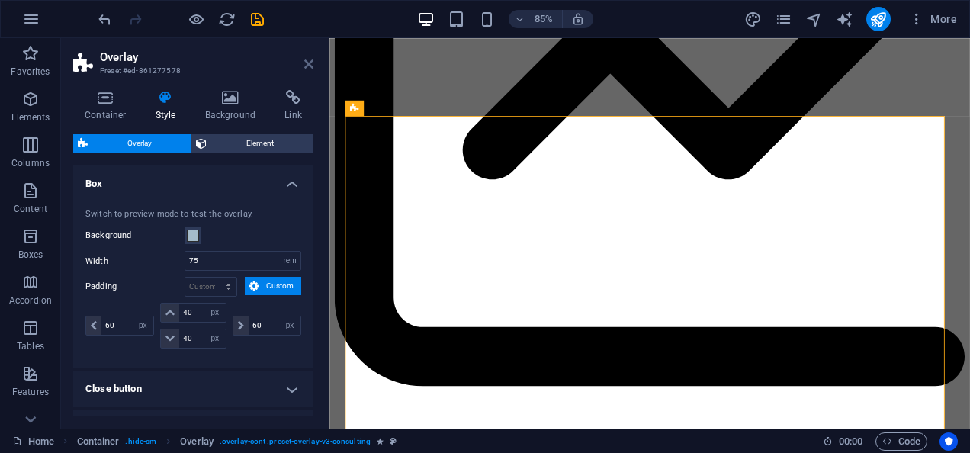
drag, startPoint x: 305, startPoint y: 56, endPoint x: 312, endPoint y: 62, distance: 8.7
click at [312, 62] on header "Overlay Preset #ed-861277578" at bounding box center [193, 58] width 240 height 40
click at [312, 62] on icon at bounding box center [308, 64] width 9 height 12
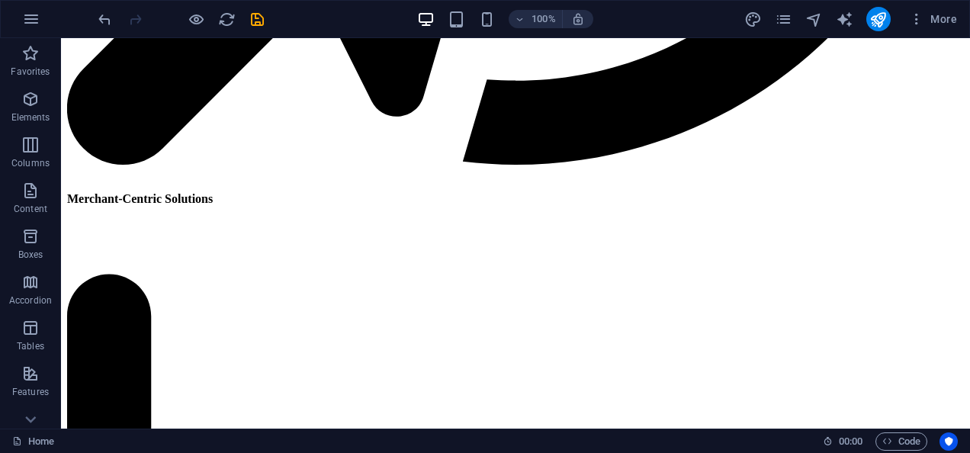
scroll to position [3929, 0]
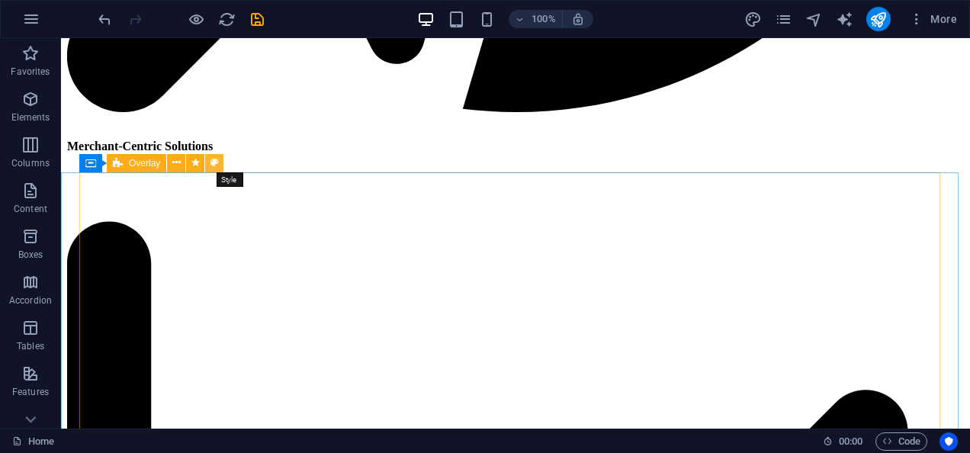
click at [207, 163] on button at bounding box center [214, 163] width 18 height 18
select select "rem"
select select "px"
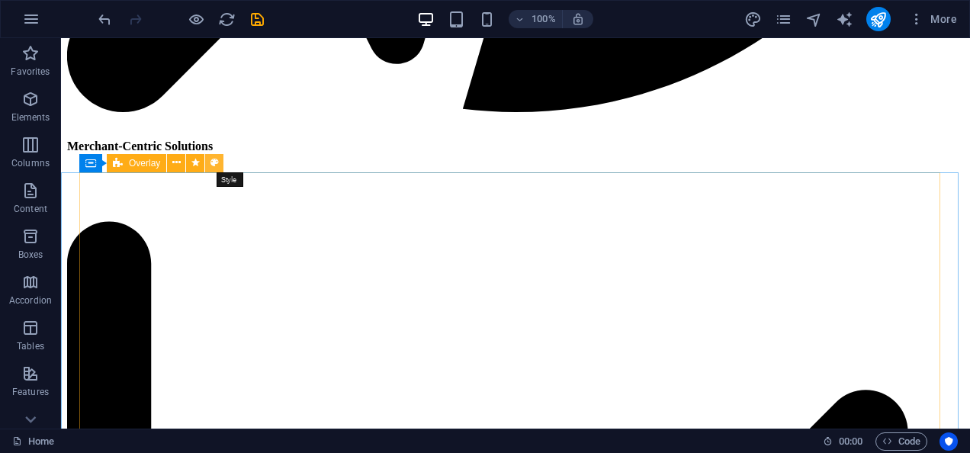
select select "px"
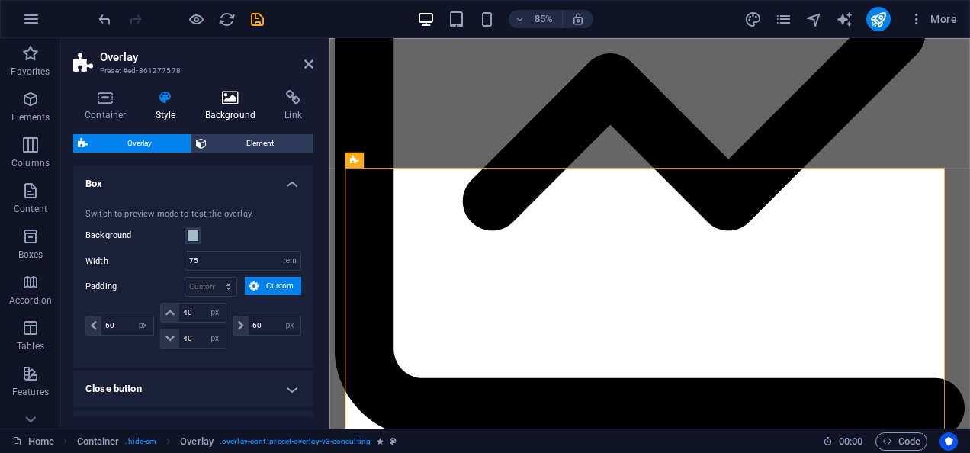
click at [219, 102] on icon at bounding box center [231, 97] width 74 height 15
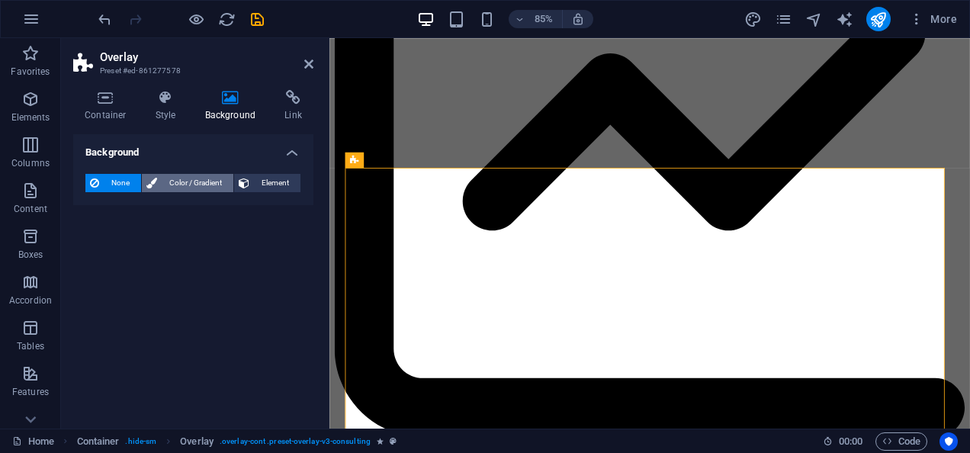
click at [176, 186] on span "Color / Gradient" at bounding box center [195, 183] width 67 height 18
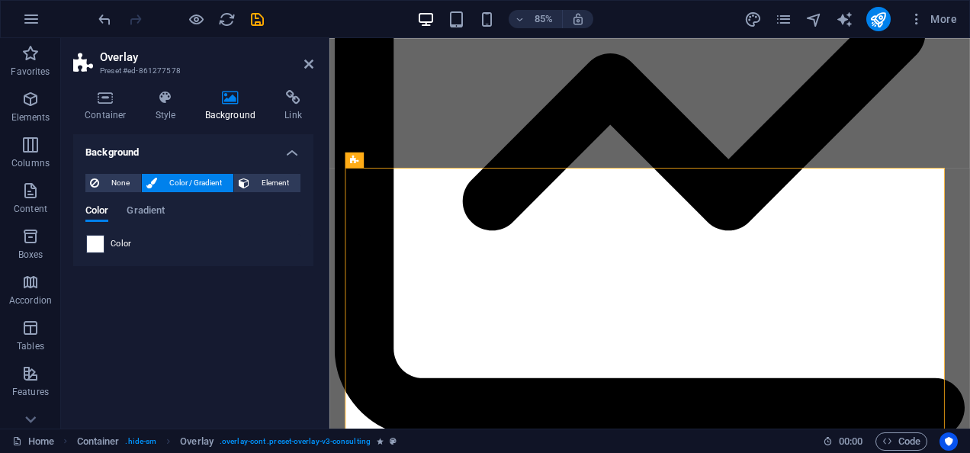
click at [102, 246] on span at bounding box center [95, 244] width 17 height 17
type input "#ffffff"
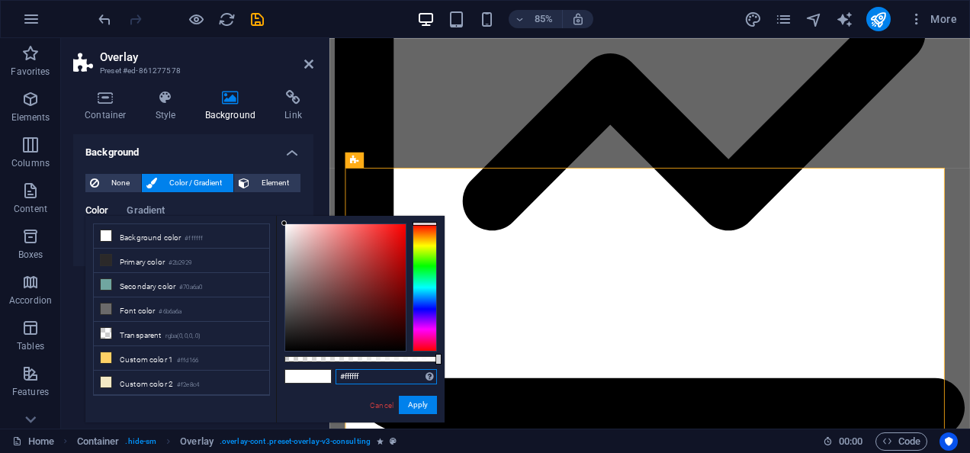
drag, startPoint x: 380, startPoint y: 374, endPoint x: 314, endPoint y: 371, distance: 65.6
click at [314, 371] on div "#ffffff Supported formats #0852ed rgb(8, 82, 237) rgba(8, 82, 237, 90%) hsv(221…" at bounding box center [360, 430] width 169 height 428
paste input "#a5bcca"
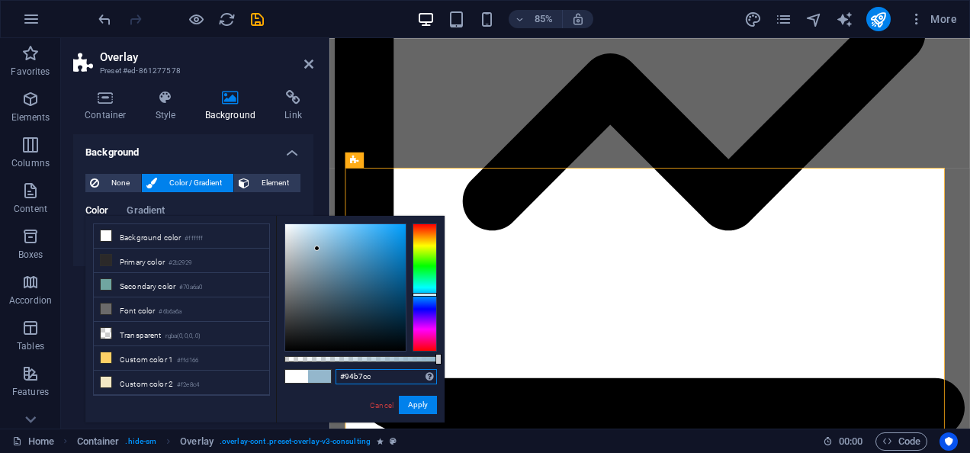
click at [317, 249] on div at bounding box center [345, 287] width 121 height 127
click at [328, 246] on div at bounding box center [345, 287] width 121 height 127
click at [339, 243] on div at bounding box center [345, 287] width 121 height 127
click at [346, 244] on div at bounding box center [345, 287] width 121 height 127
click at [380, 406] on link "Cancel" at bounding box center [381, 405] width 27 height 11
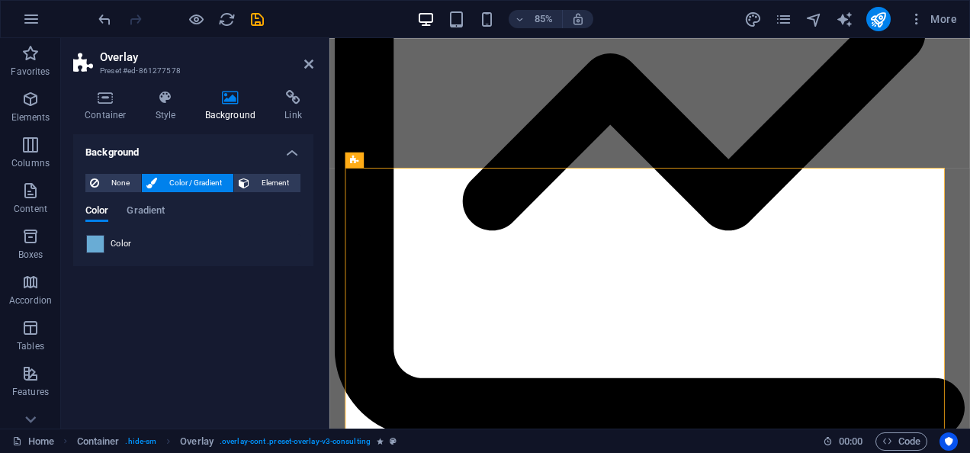
click at [98, 240] on span at bounding box center [95, 244] width 17 height 17
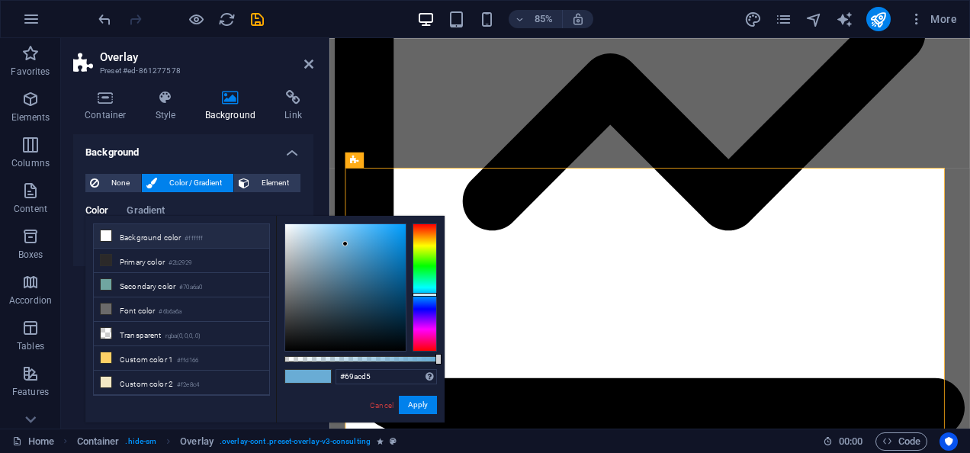
type input "#f6f9fb"
click at [287, 225] on div at bounding box center [345, 287] width 121 height 127
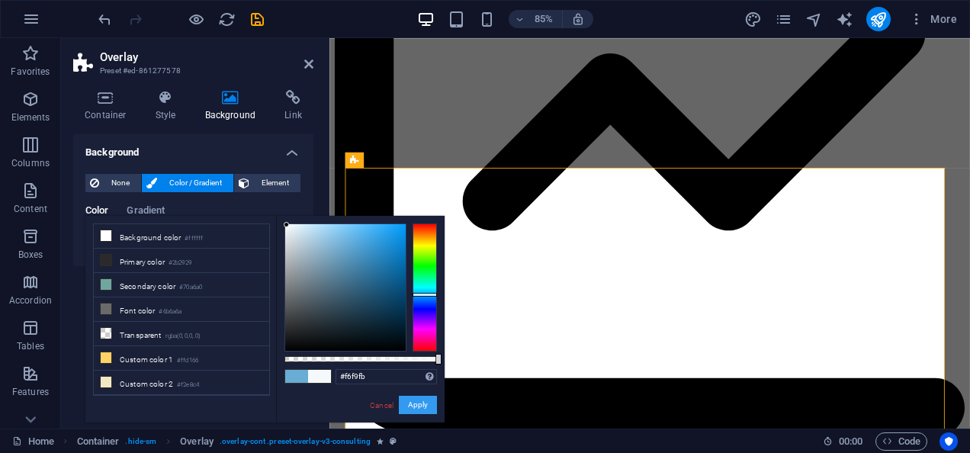
click at [410, 404] on button "Apply" at bounding box center [418, 405] width 38 height 18
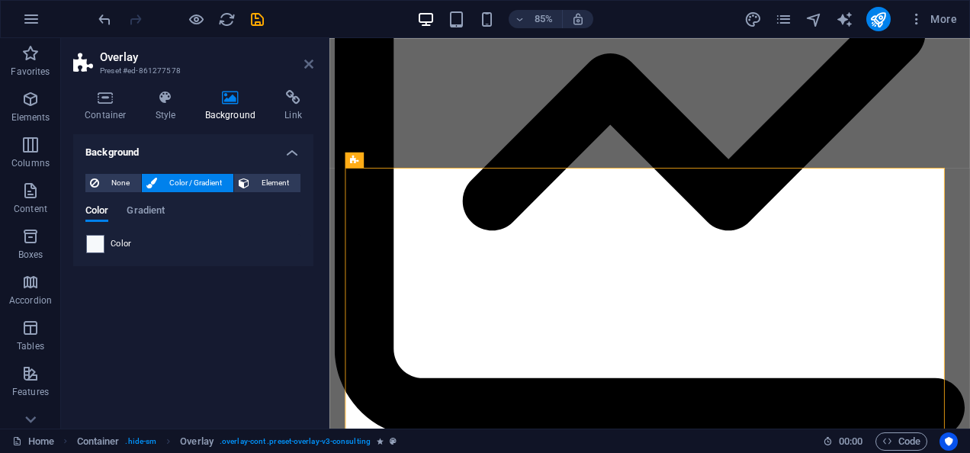
click at [308, 67] on icon at bounding box center [308, 64] width 9 height 12
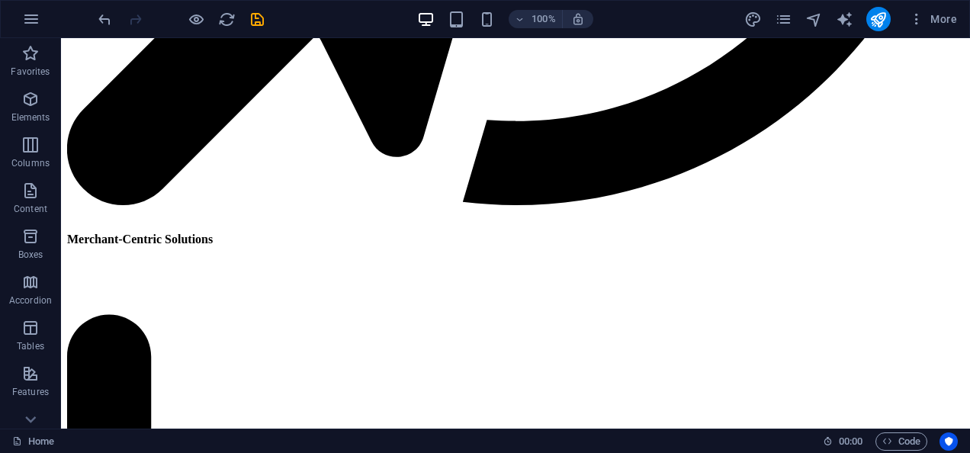
scroll to position [3902, 0]
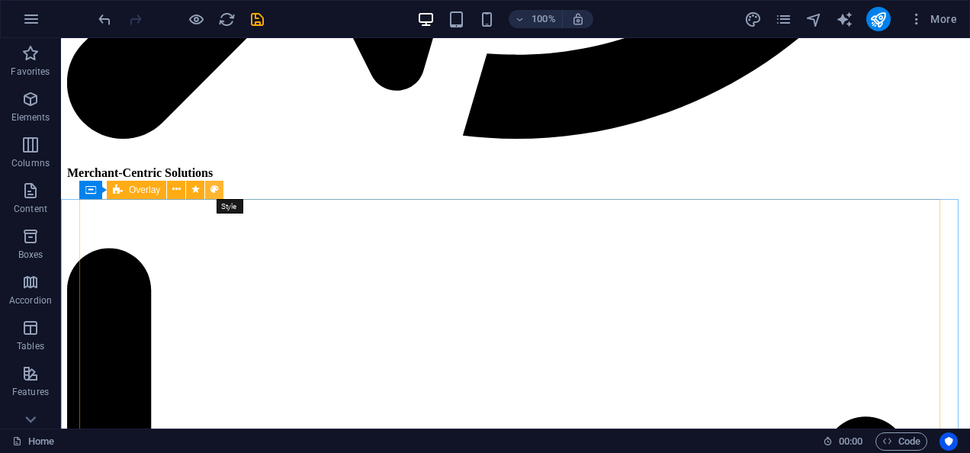
click at [214, 184] on icon at bounding box center [215, 190] width 8 height 16
select select "rem"
select select "px"
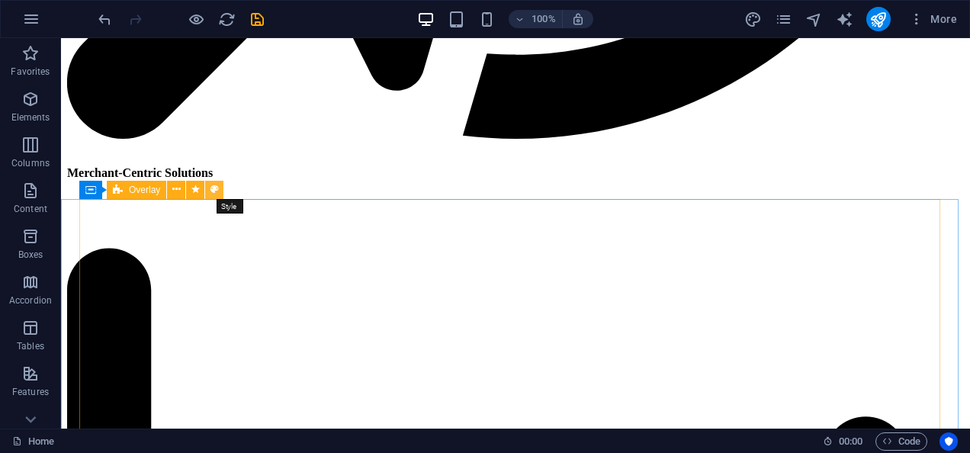
select select "px"
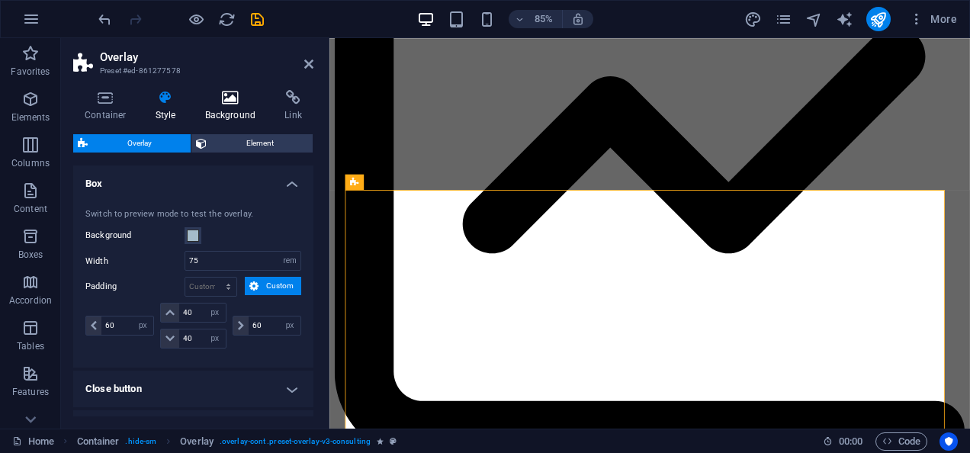
click at [229, 103] on icon at bounding box center [231, 97] width 74 height 15
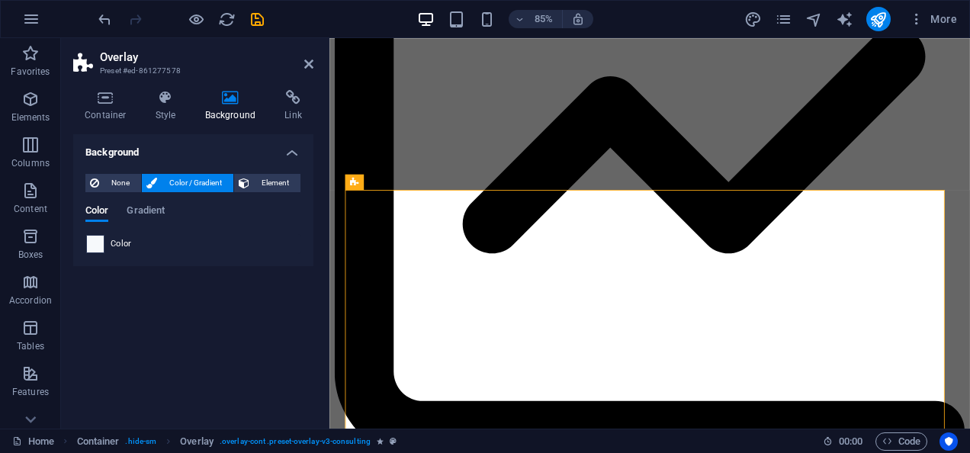
click at [104, 248] on div at bounding box center [95, 244] width 18 height 18
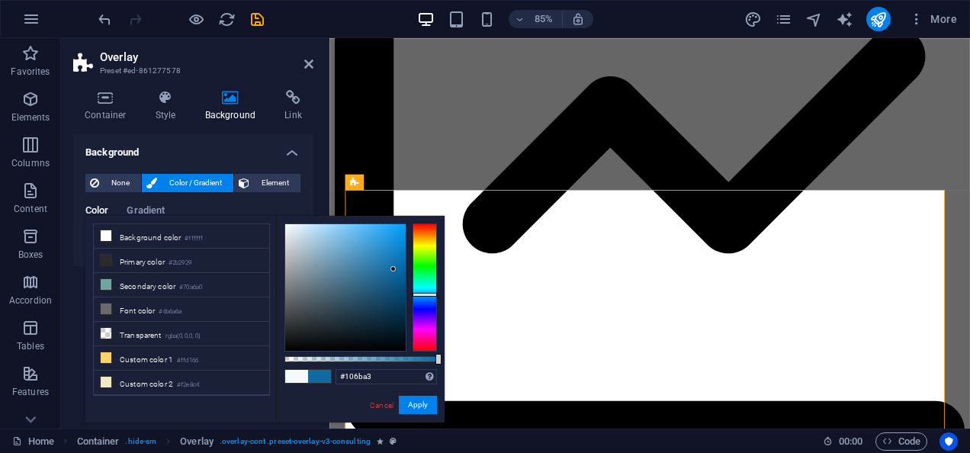
click at [394, 269] on div at bounding box center [345, 287] width 121 height 127
click at [396, 252] on div at bounding box center [345, 287] width 121 height 127
click at [400, 233] on div at bounding box center [345, 287] width 121 height 127
click at [400, 226] on div at bounding box center [345, 287] width 121 height 127
click at [372, 230] on div at bounding box center [345, 287] width 121 height 127
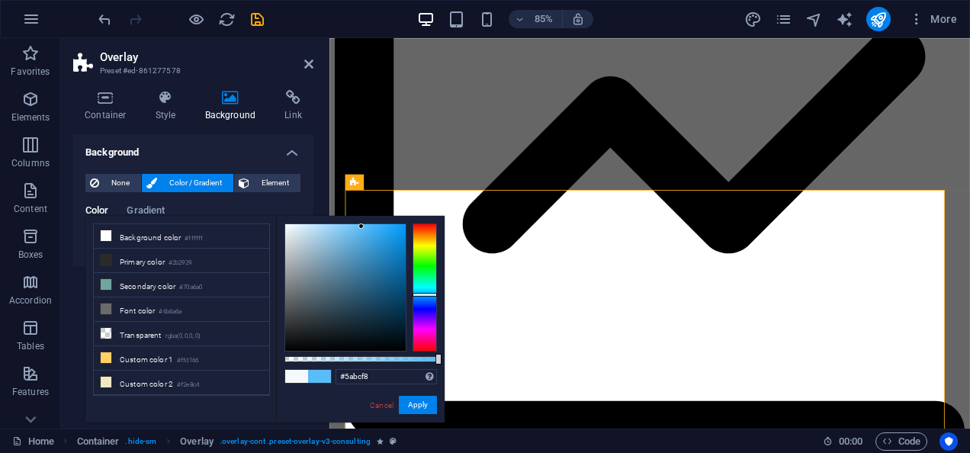
click at [362, 227] on div at bounding box center [345, 287] width 121 height 127
click at [348, 233] on div at bounding box center [345, 287] width 121 height 127
click at [337, 227] on div at bounding box center [345, 287] width 121 height 127
type input "#8dc5e7"
click at [332, 235] on div at bounding box center [345, 287] width 121 height 127
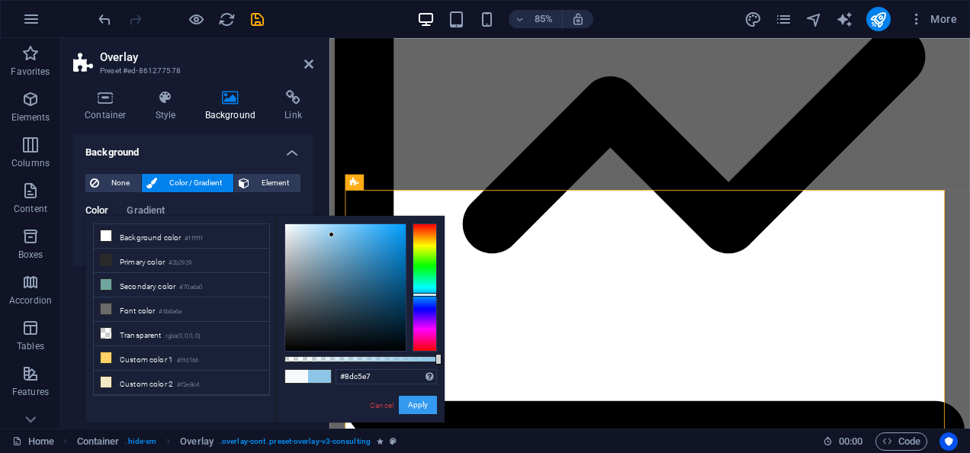
click at [420, 407] on button "Apply" at bounding box center [418, 405] width 38 height 18
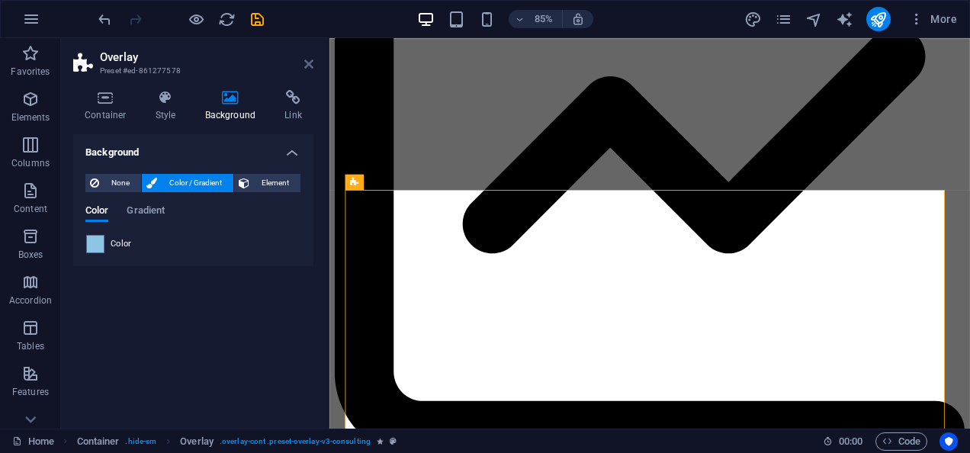
click at [308, 64] on icon at bounding box center [308, 64] width 9 height 12
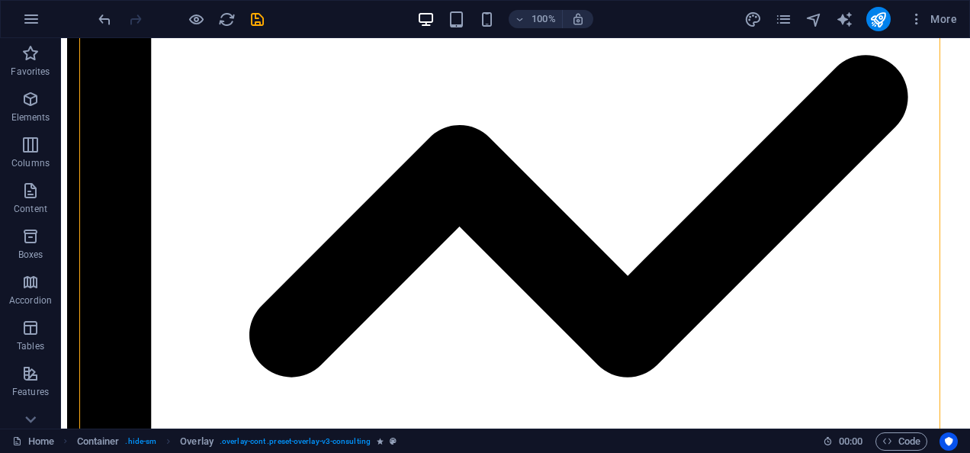
scroll to position [4317, 0]
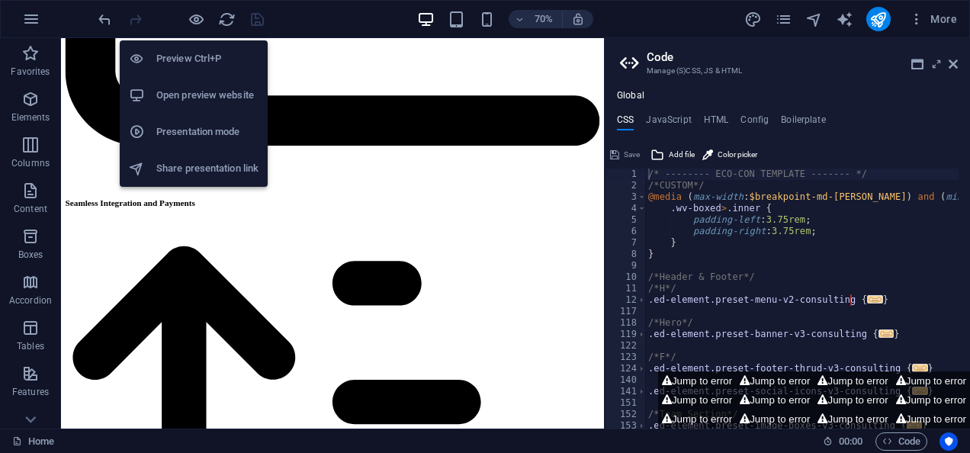
click at [188, 107] on li "Open preview website" at bounding box center [194, 95] width 148 height 37
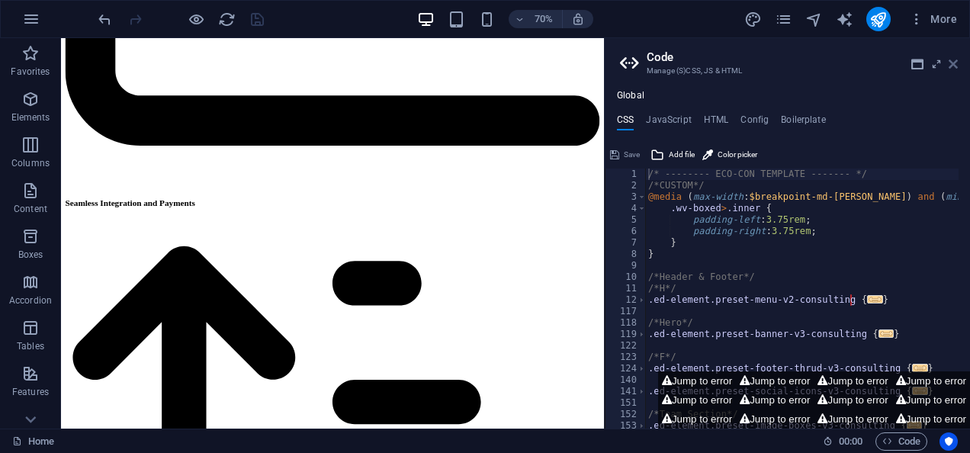
click at [949, 63] on icon at bounding box center [953, 64] width 9 height 12
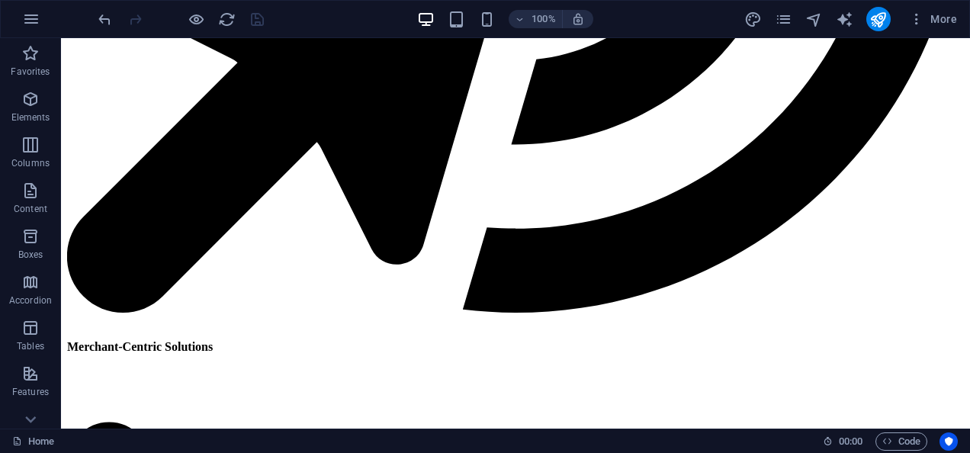
scroll to position [3796, 0]
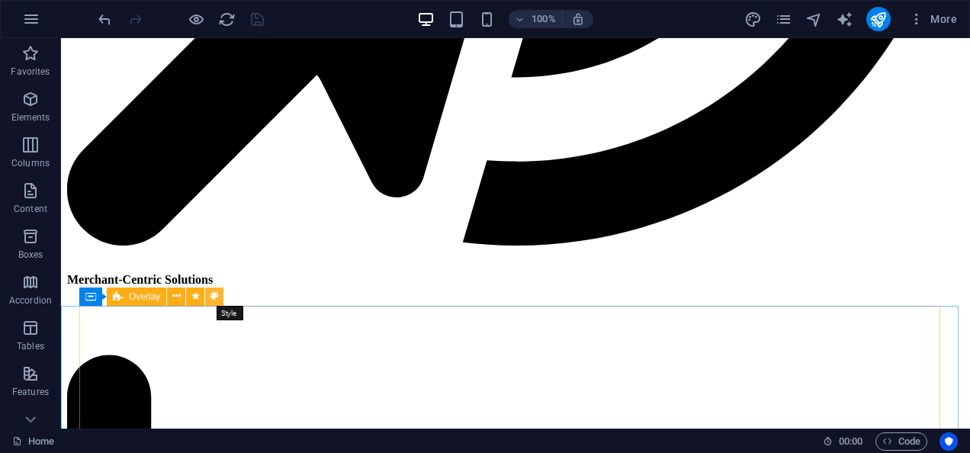
click at [219, 294] on button at bounding box center [214, 297] width 18 height 18
select select "rem"
select select "px"
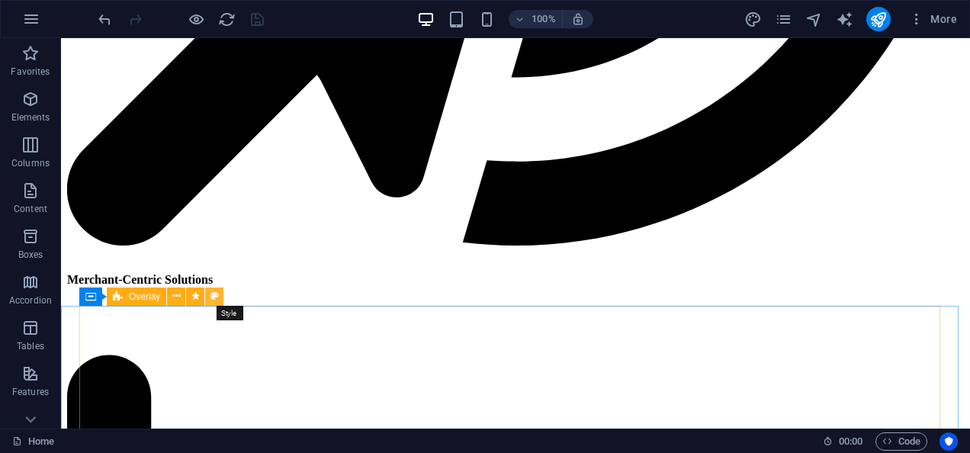
select select "px"
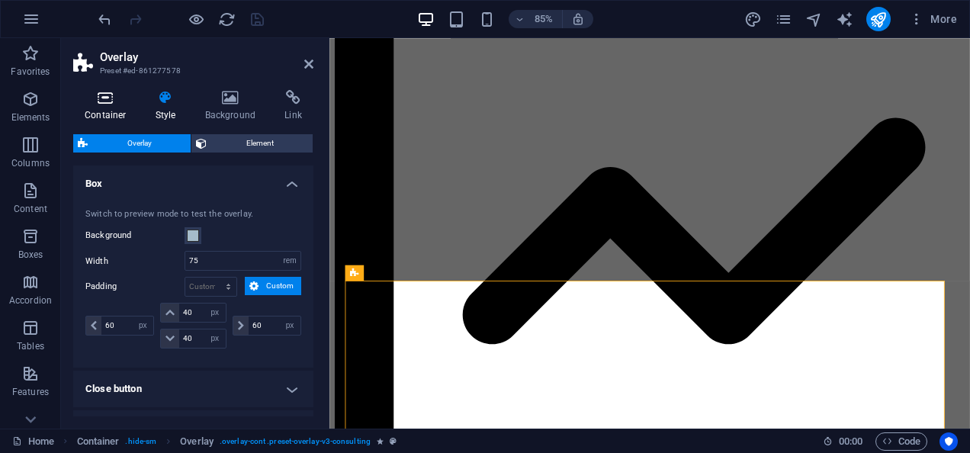
click at [99, 119] on h4 "Container" at bounding box center [108, 106] width 71 height 32
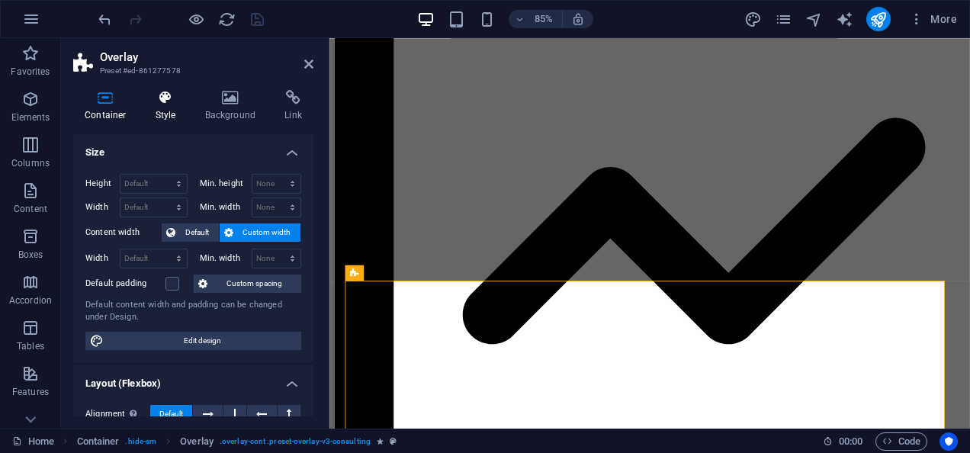
click at [172, 103] on icon at bounding box center [165, 97] width 43 height 15
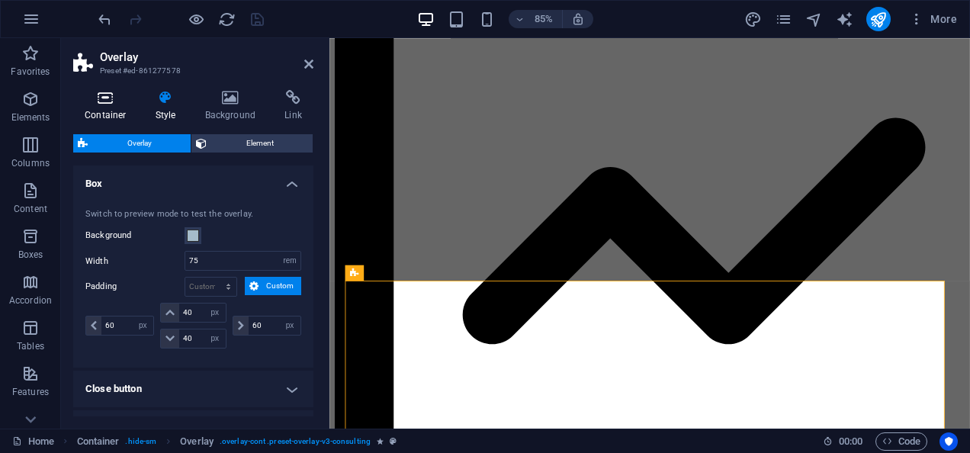
click at [97, 96] on icon at bounding box center [105, 97] width 65 height 15
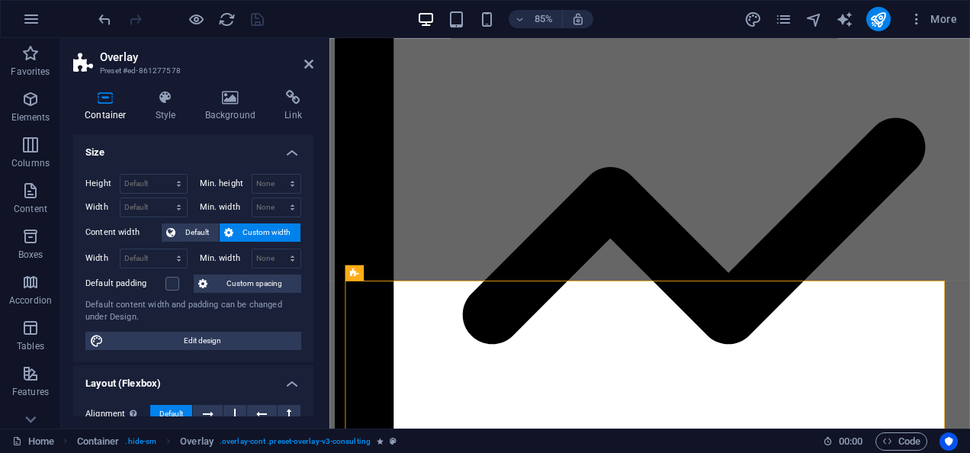
click at [310, 56] on h2 "Overlay" at bounding box center [207, 57] width 214 height 14
click at [307, 65] on icon at bounding box center [308, 64] width 9 height 12
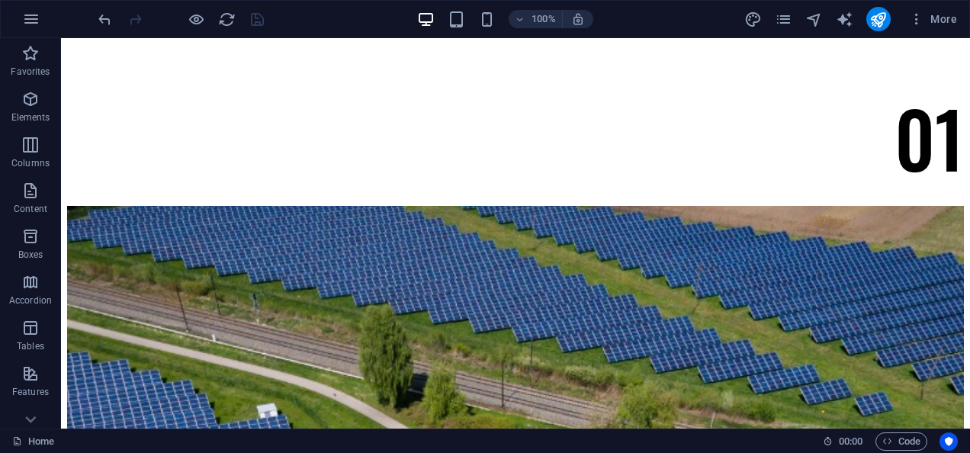
scroll to position [0, 0]
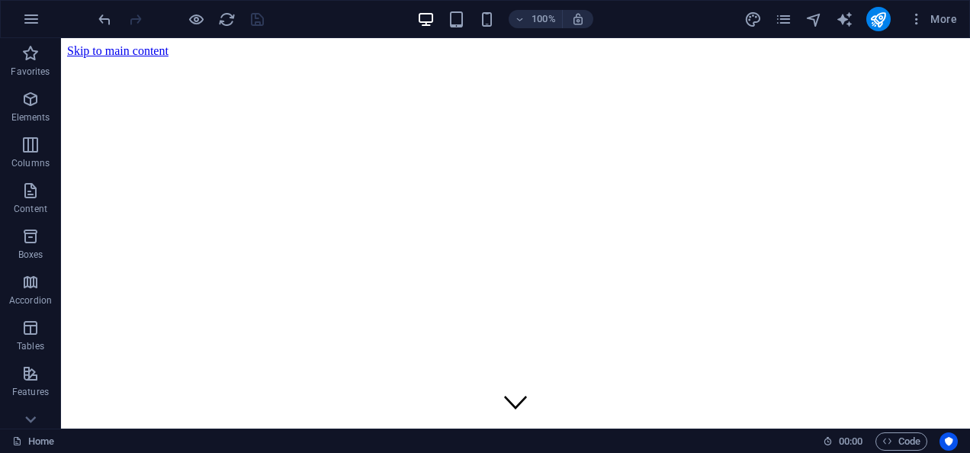
drag, startPoint x: 964, startPoint y: 292, endPoint x: 1025, endPoint y: 62, distance: 238.3
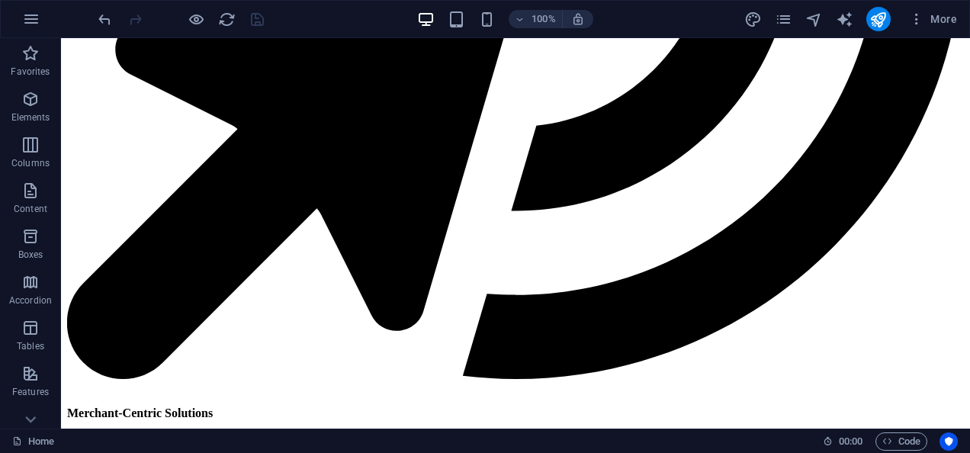
scroll to position [3782, 0]
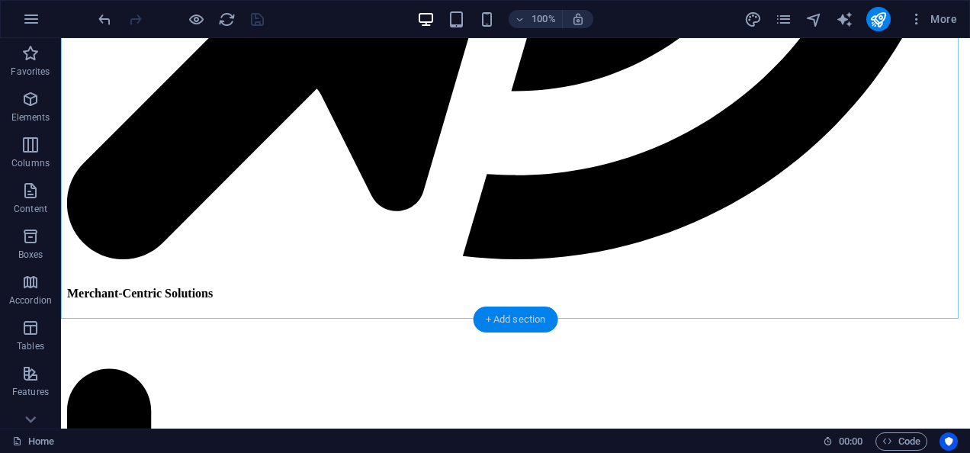
click at [510, 326] on div "+ Add section" at bounding box center [516, 320] width 85 height 26
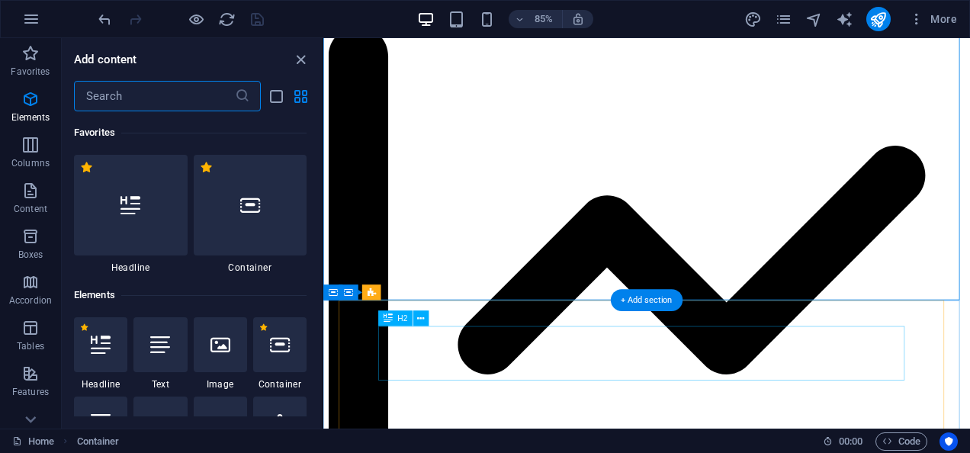
scroll to position [2669, 0]
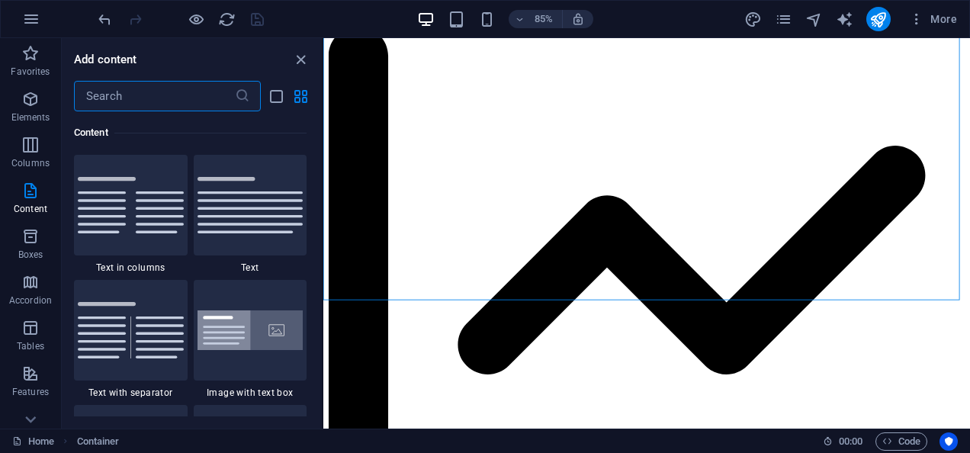
click at [114, 105] on input "text" at bounding box center [154, 96] width 161 height 31
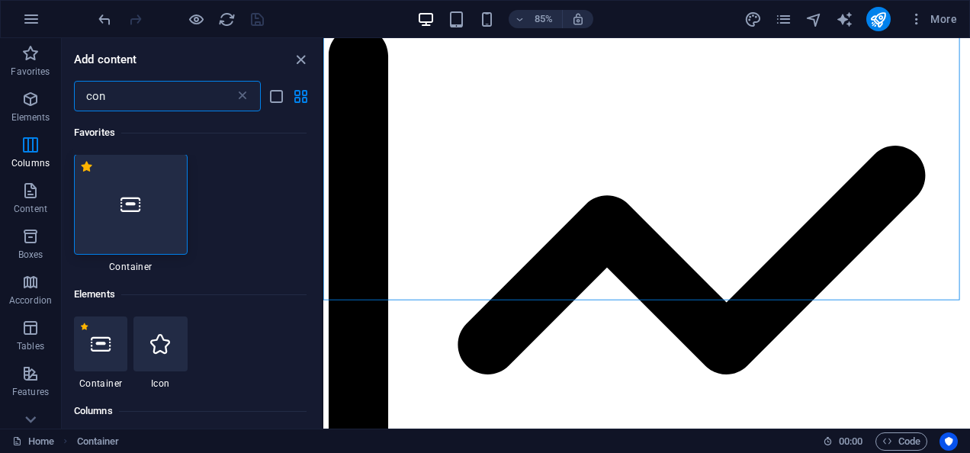
scroll to position [0, 0]
type input "con"
click at [122, 212] on icon at bounding box center [131, 205] width 20 height 20
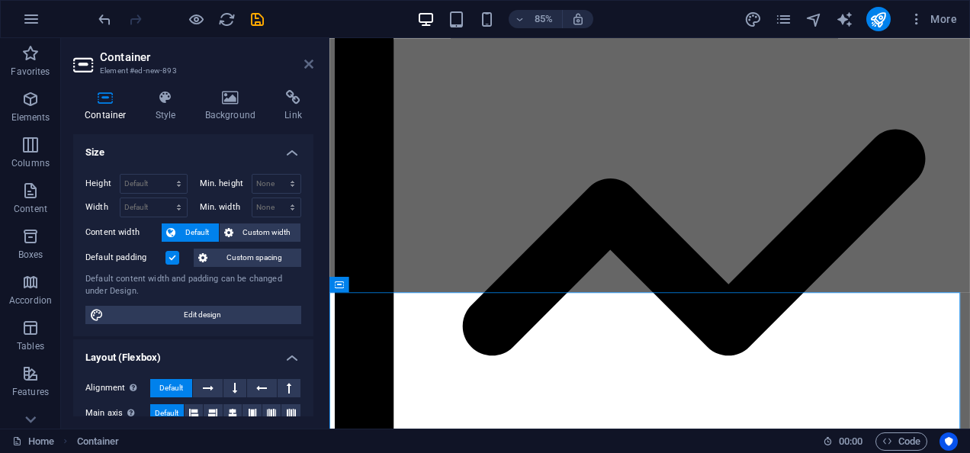
click at [305, 63] on icon at bounding box center [308, 64] width 9 height 12
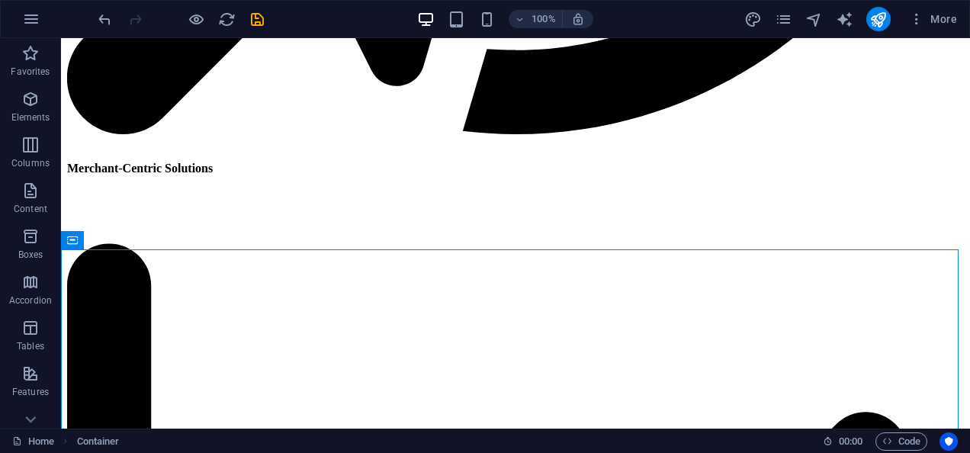
scroll to position [3976, 0]
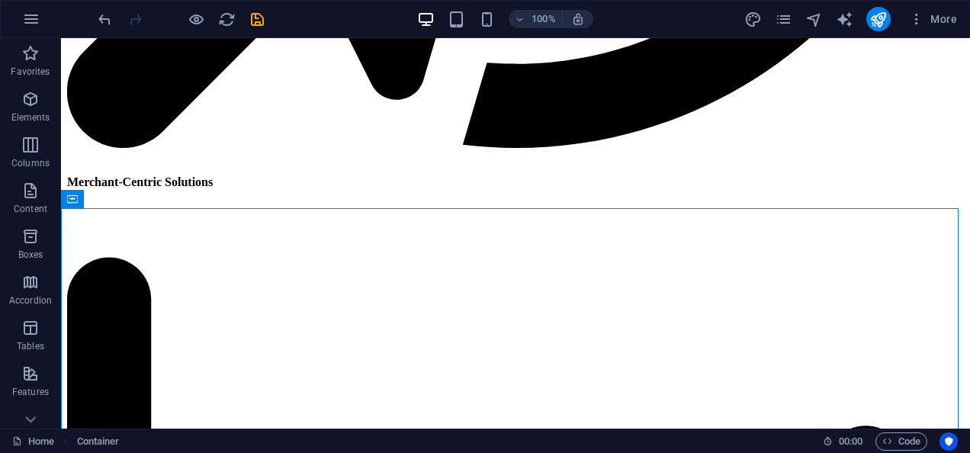
scroll to position [3907, 0]
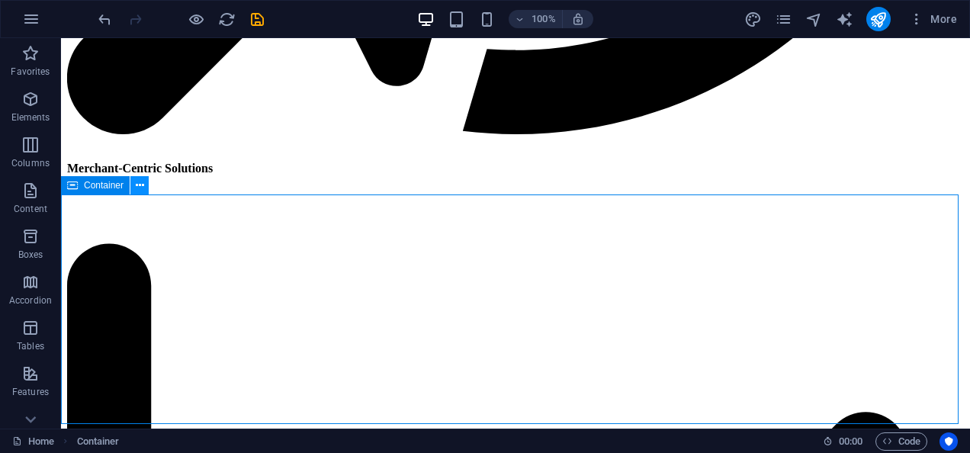
click at [142, 185] on icon at bounding box center [140, 186] width 8 height 16
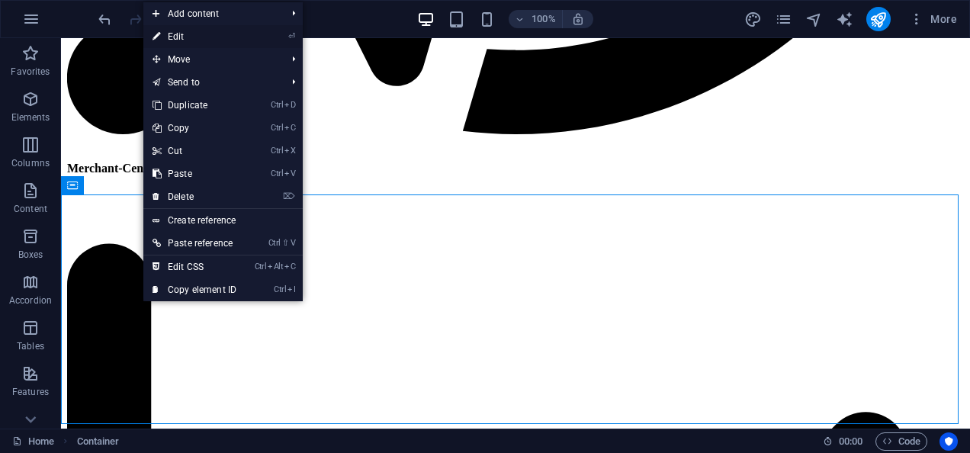
click at [195, 34] on link "⏎ Edit" at bounding box center [194, 36] width 102 height 23
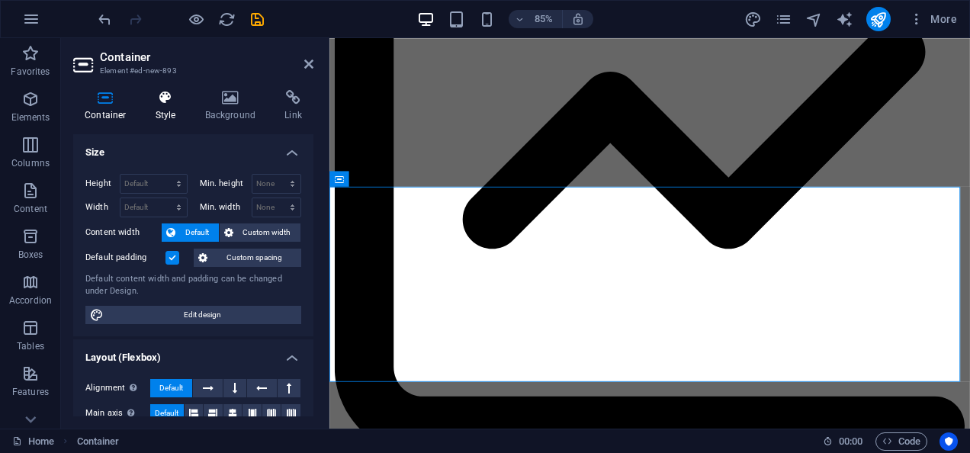
click at [169, 111] on h4 "Style" at bounding box center [169, 106] width 50 height 32
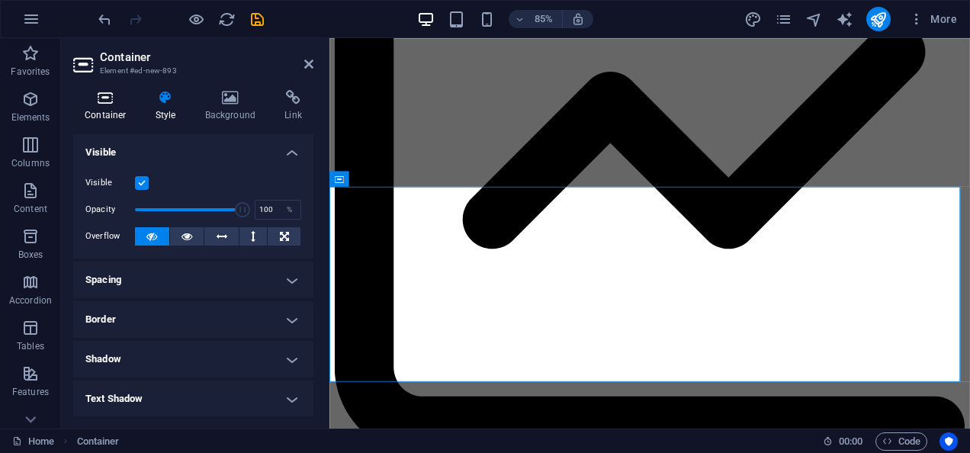
click at [110, 100] on icon at bounding box center [105, 97] width 65 height 15
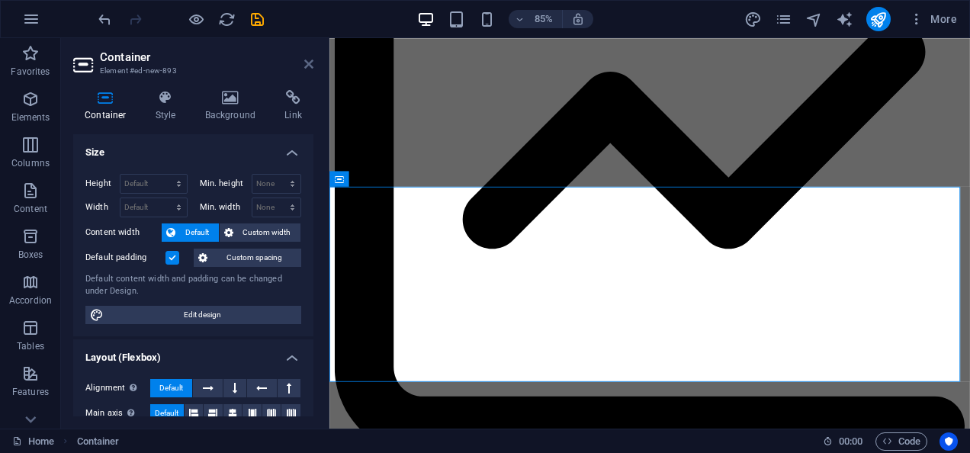
click at [313, 65] on icon at bounding box center [308, 64] width 9 height 12
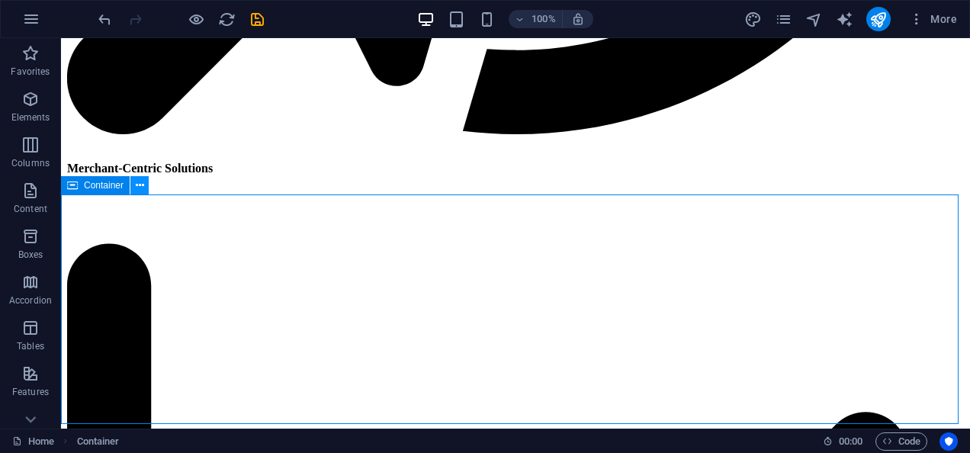
click at [142, 181] on icon at bounding box center [140, 186] width 8 height 16
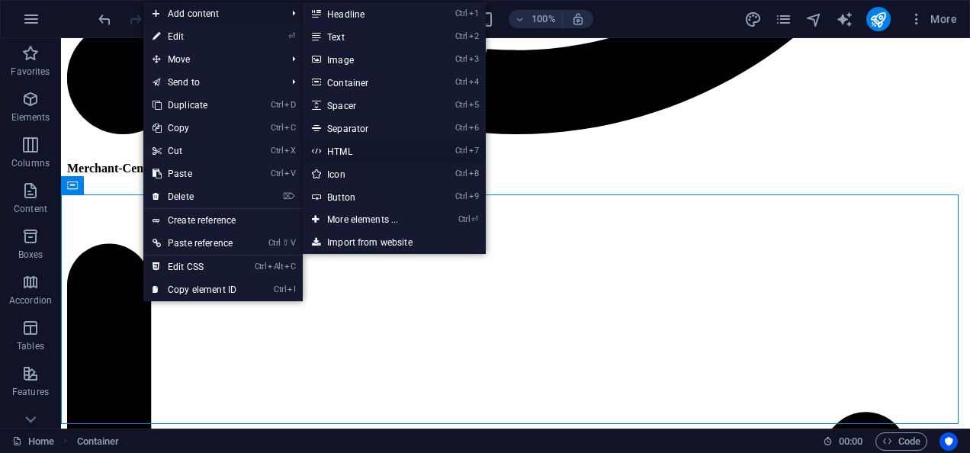
click at [351, 150] on link "Ctrl 7 HTML" at bounding box center [366, 151] width 126 height 23
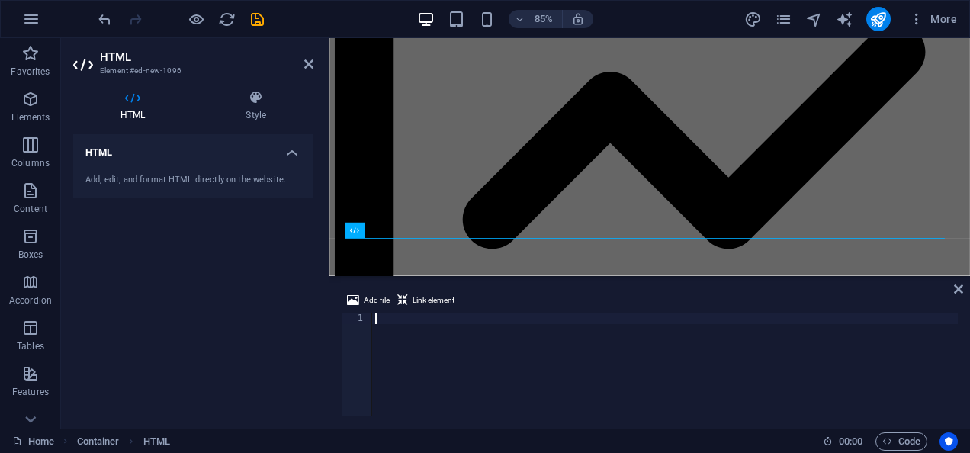
click at [442, 319] on div at bounding box center [665, 376] width 586 height 127
paste textarea "</html>"
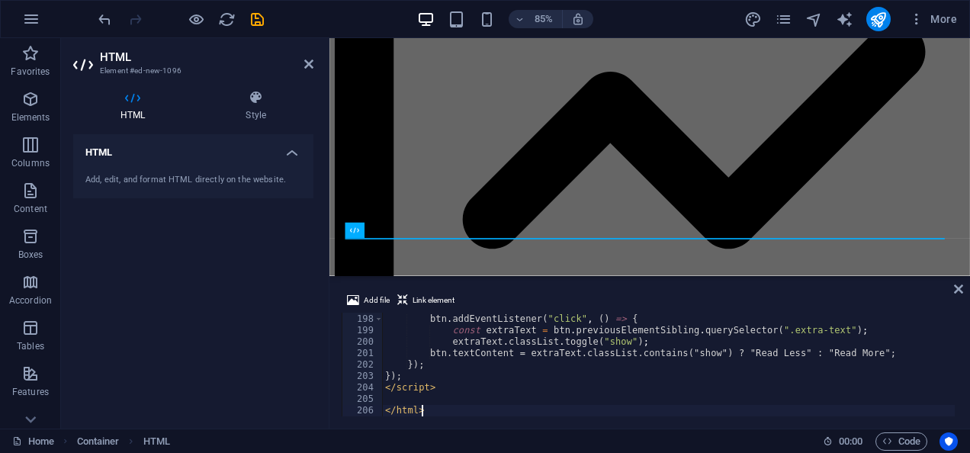
scroll to position [2256, 0]
drag, startPoint x: 955, startPoint y: 405, endPoint x: 957, endPoint y: 418, distance: 13.1
click at [957, 418] on div "Add file Link element </html> 198 199 200 201 202 203 204 205 206 btn . addEven…" at bounding box center [650, 354] width 641 height 150
type textarea "<"
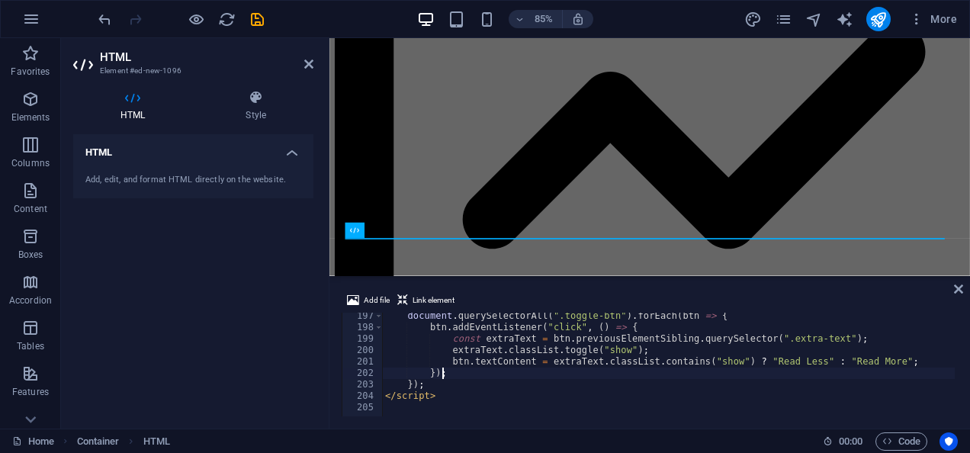
click at [737, 373] on div "document . querySelectorAll ( ".toggle-btn" ) . forEach ( btn => { btn . addEve…" at bounding box center [691, 372] width 619 height 124
type textarea "<script>"
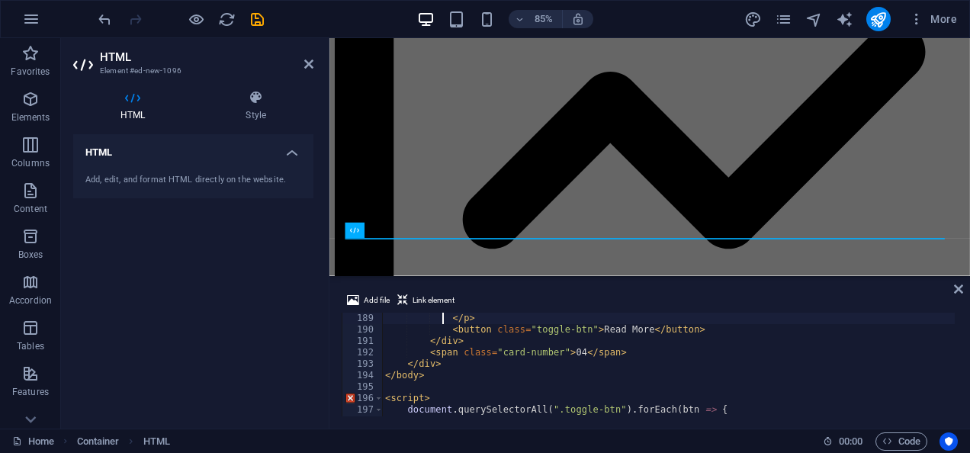
scroll to position [2151, 0]
type textarea "</body>"
type textarea "<"
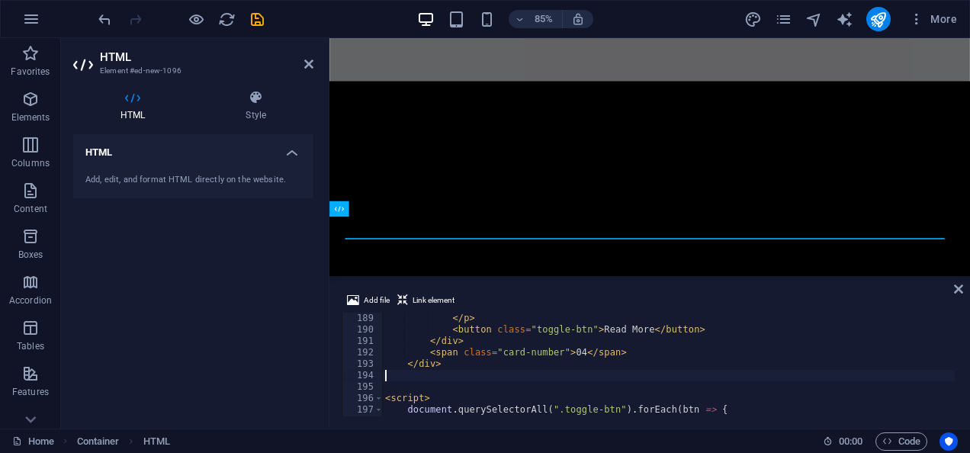
type textarea "</div>"
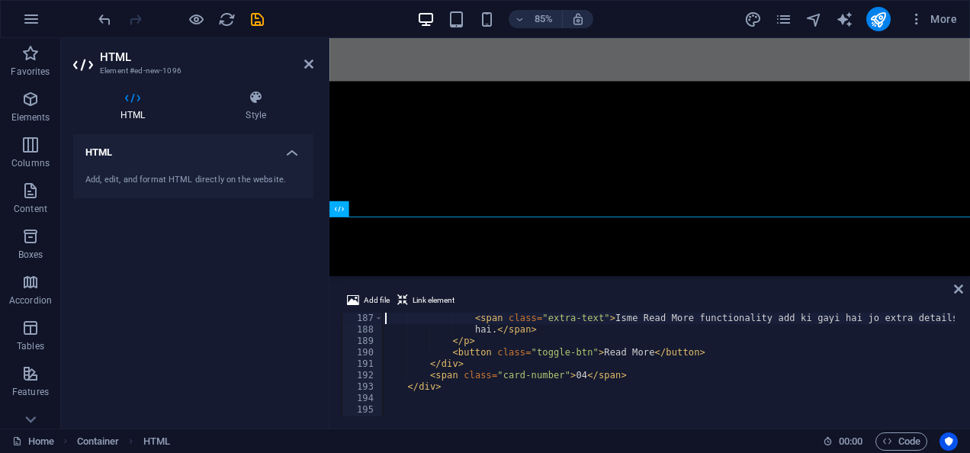
type textarea "<!-- Card 04 -->"
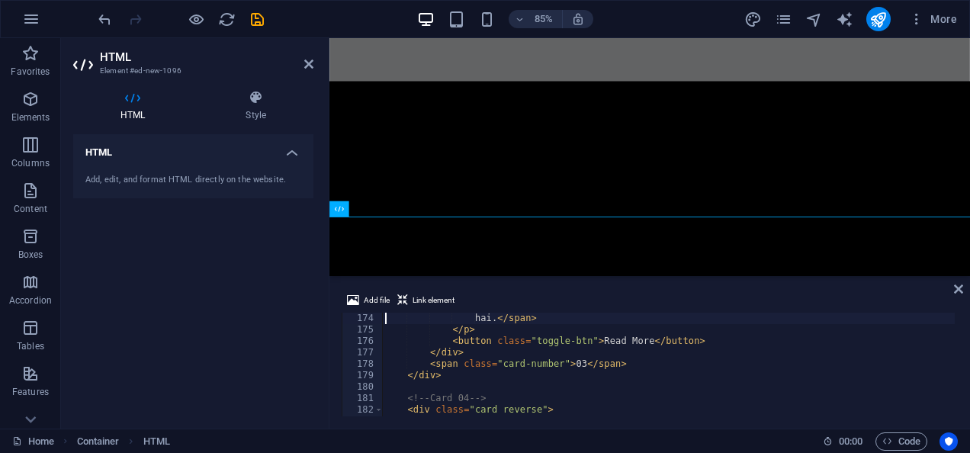
scroll to position [1979, 0]
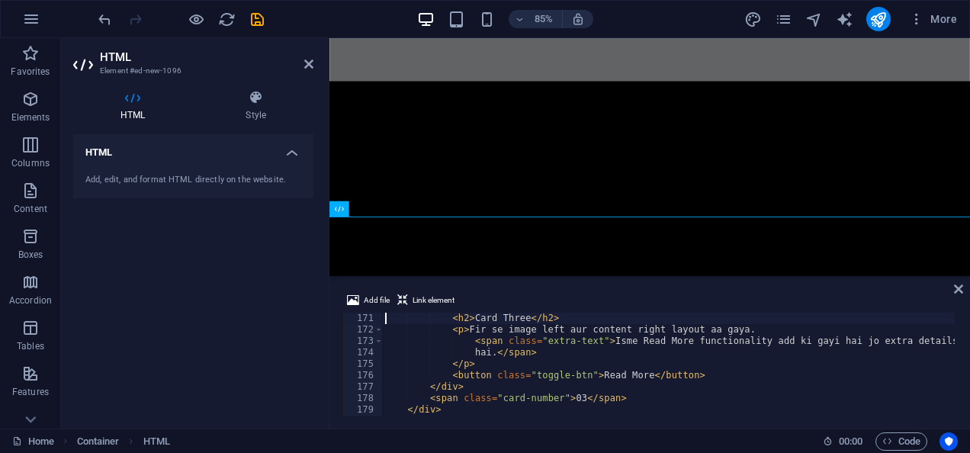
type textarea "<!-- Card 03 -->"
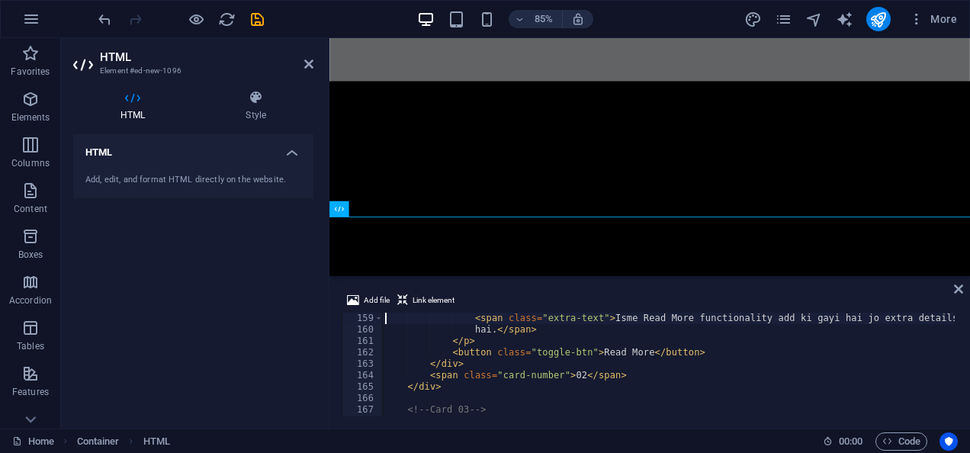
scroll to position [1808, 0]
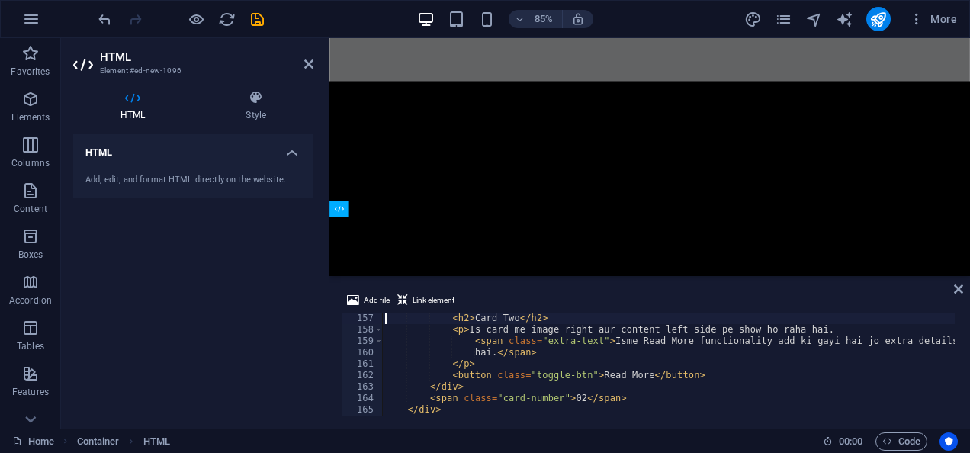
type textarea "<!-- Card 02 -->"
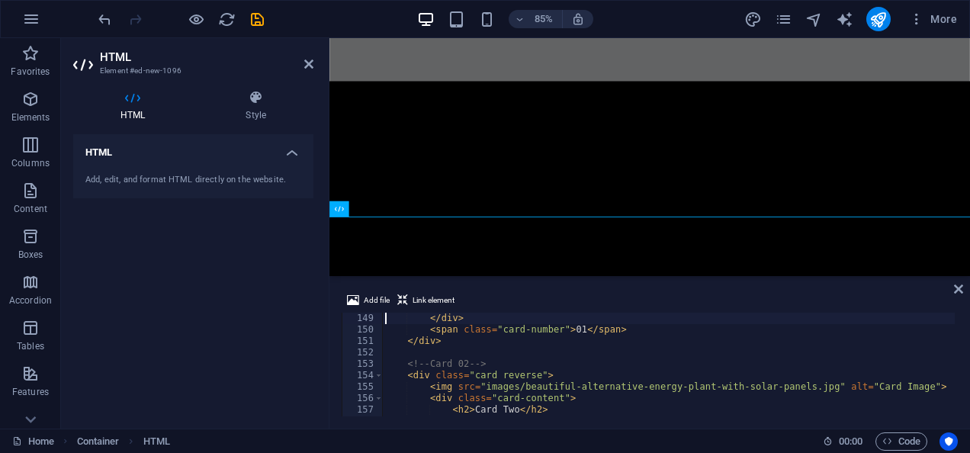
scroll to position [1693, 0]
type textarea "</div>"
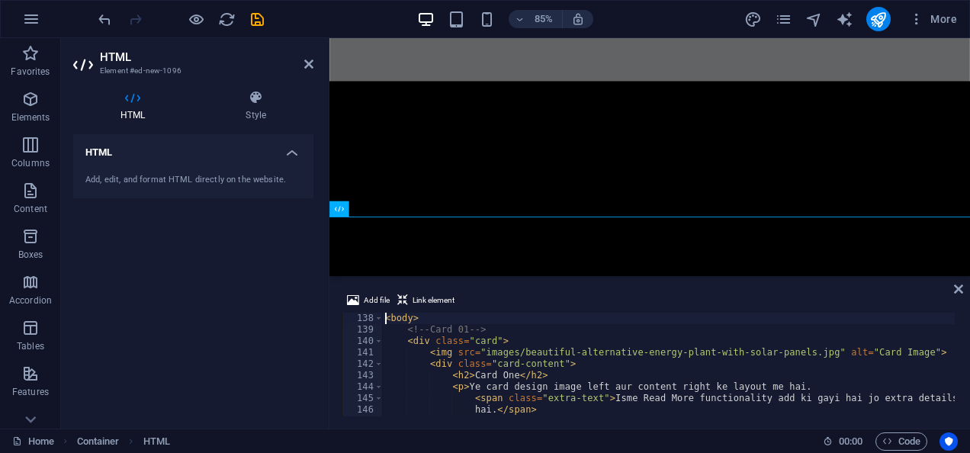
type textarea "<body>"
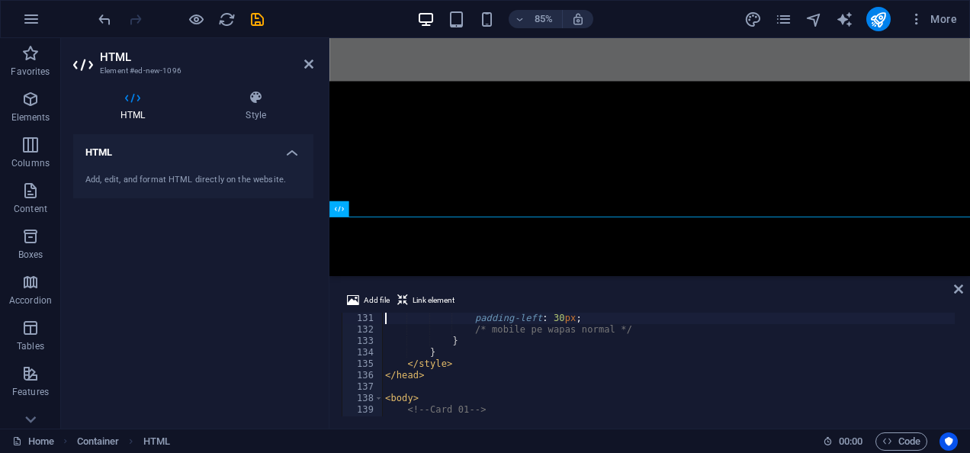
scroll to position [1487, 0]
type textarea "</head>"
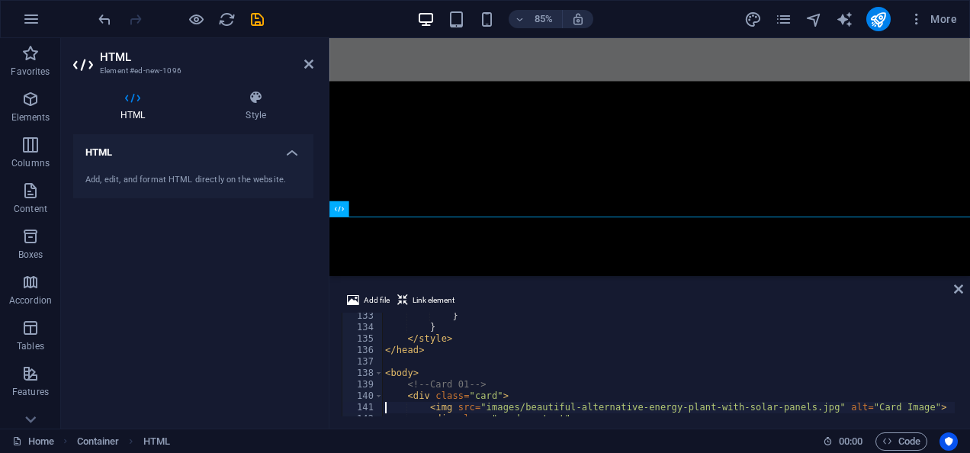
scroll to position [1513, 0]
type textarea "<"
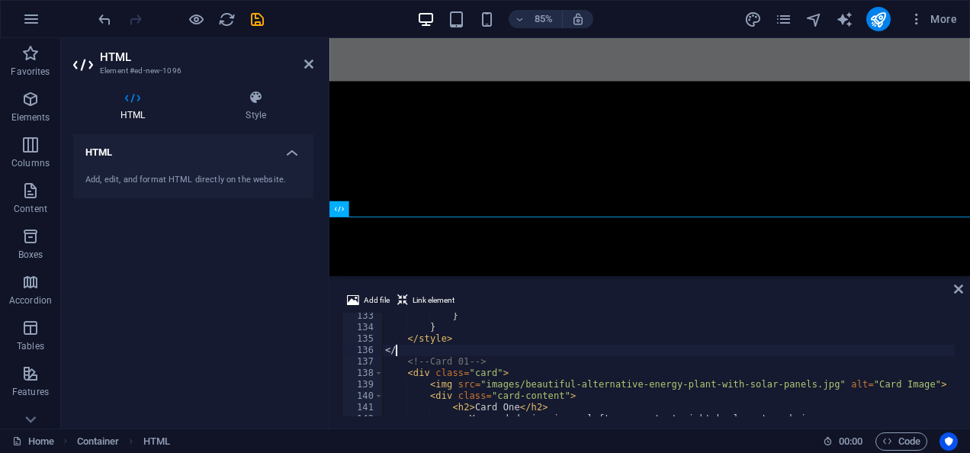
type textarea "<"
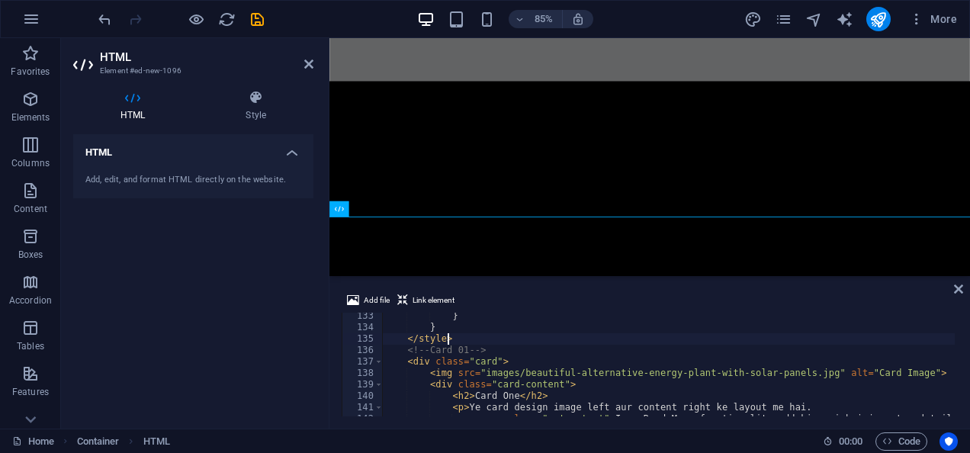
type textarea "<!-- Card 01 -->"
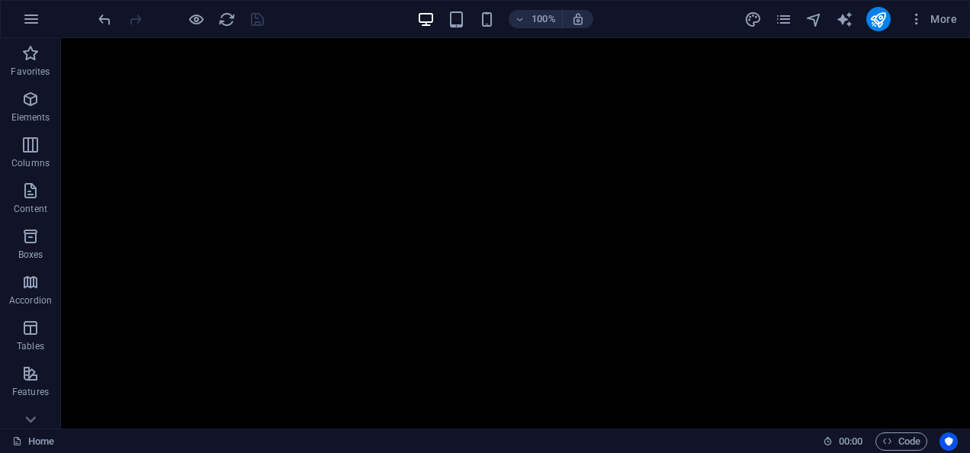
scroll to position [4980, 0]
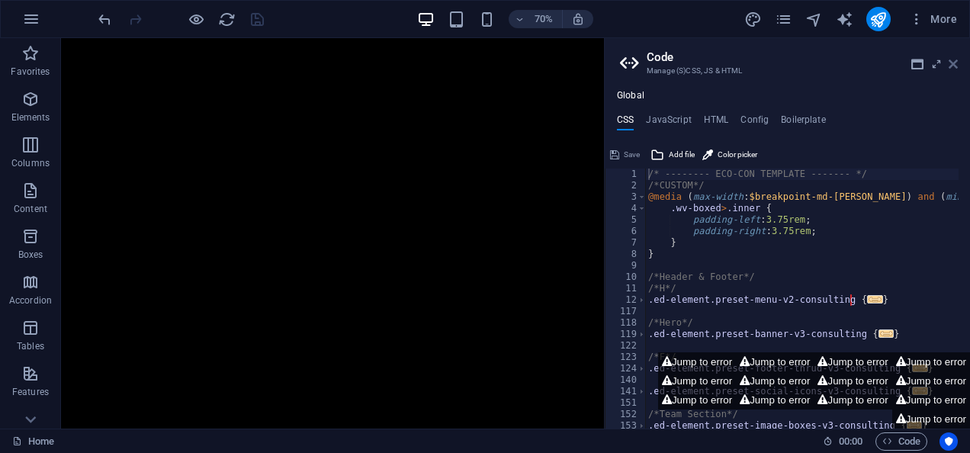
click at [956, 63] on icon at bounding box center [953, 64] width 9 height 12
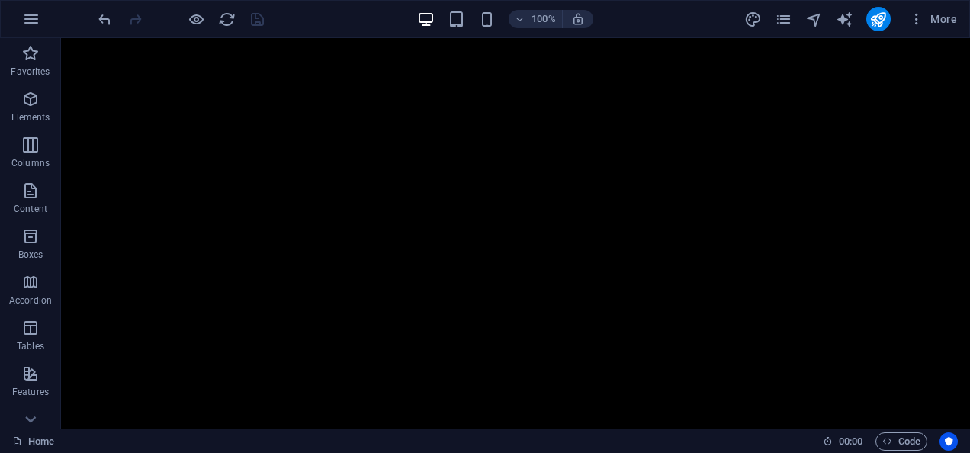
scroll to position [4917, 0]
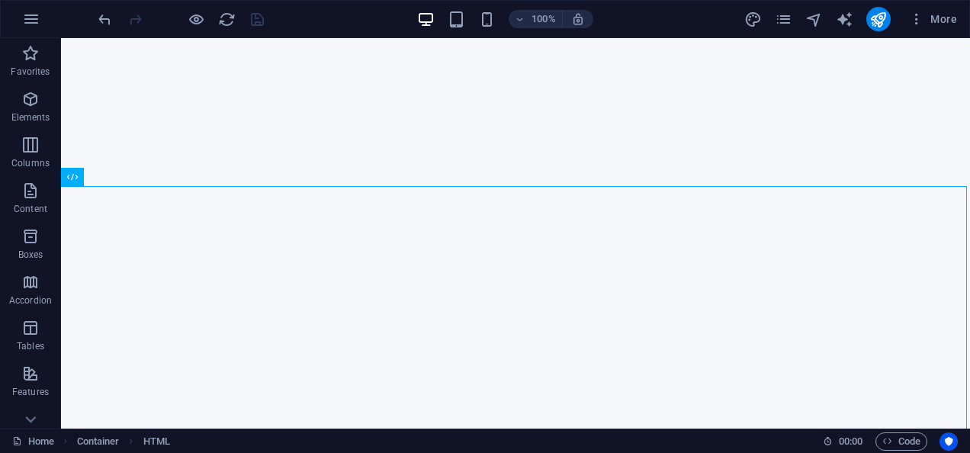
scroll to position [3922, 0]
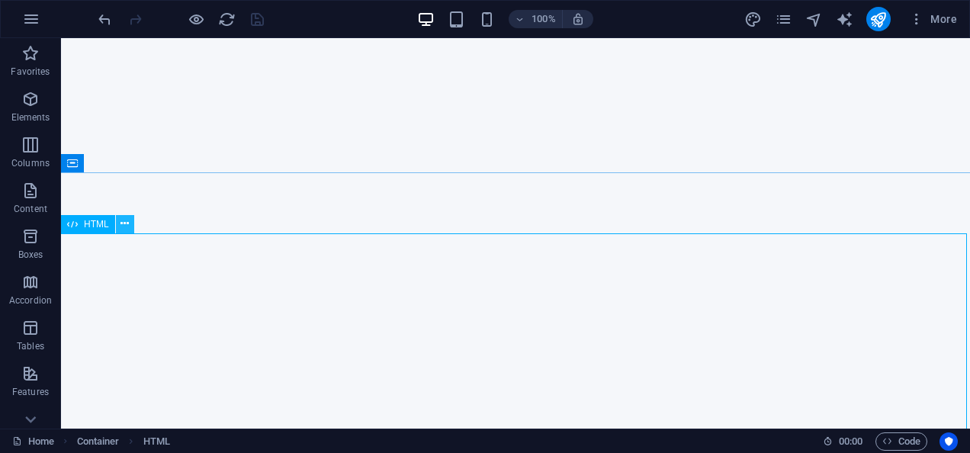
click at [127, 223] on icon at bounding box center [125, 224] width 8 height 16
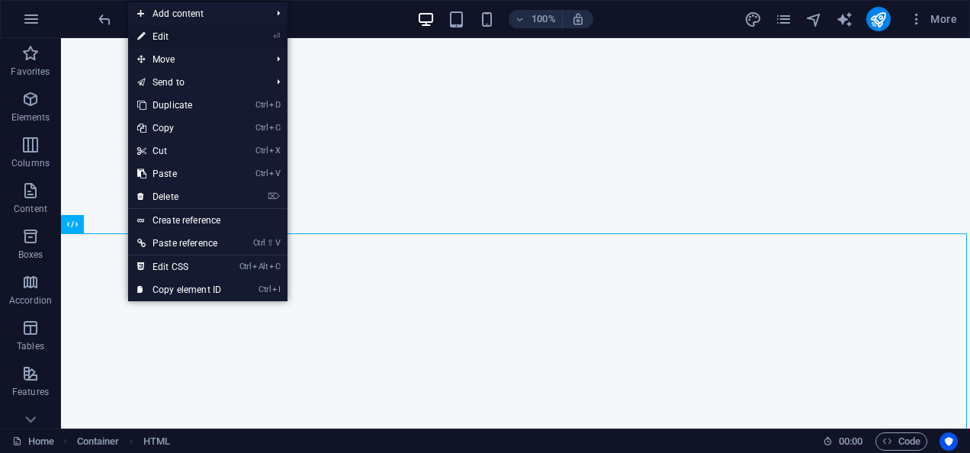
click at [190, 34] on link "⏎ Edit" at bounding box center [179, 36] width 102 height 23
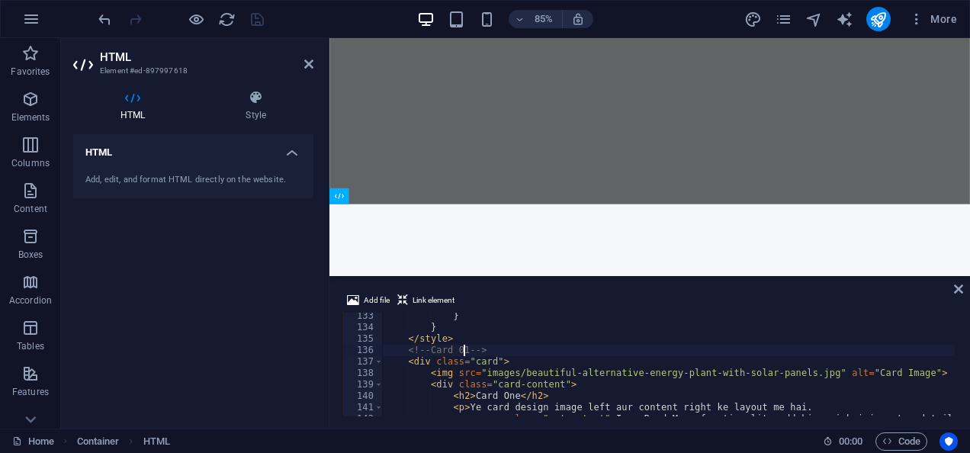
scroll to position [1513, 0]
click at [769, 400] on div "} } </ style > <!-- Card 01 --> < div class = "card" > < img src = "images/beau…" at bounding box center [692, 372] width 619 height 124
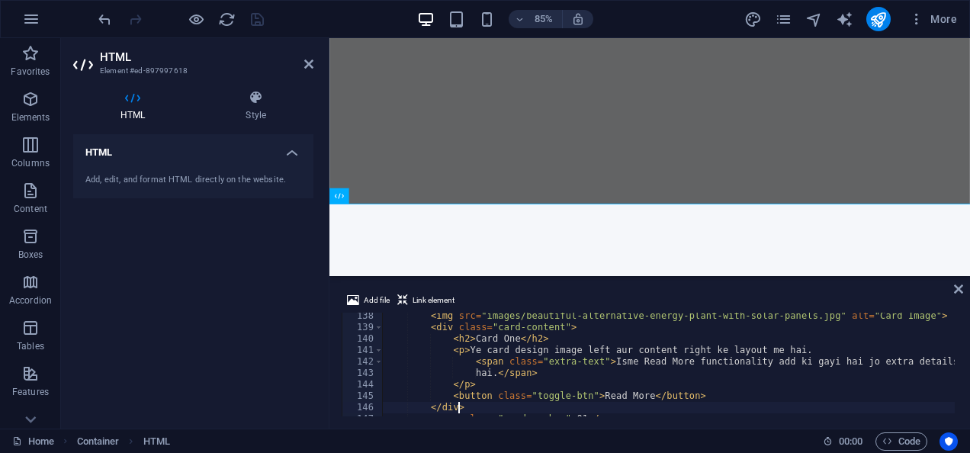
scroll to position [1570, 0]
type textarea "</div>"
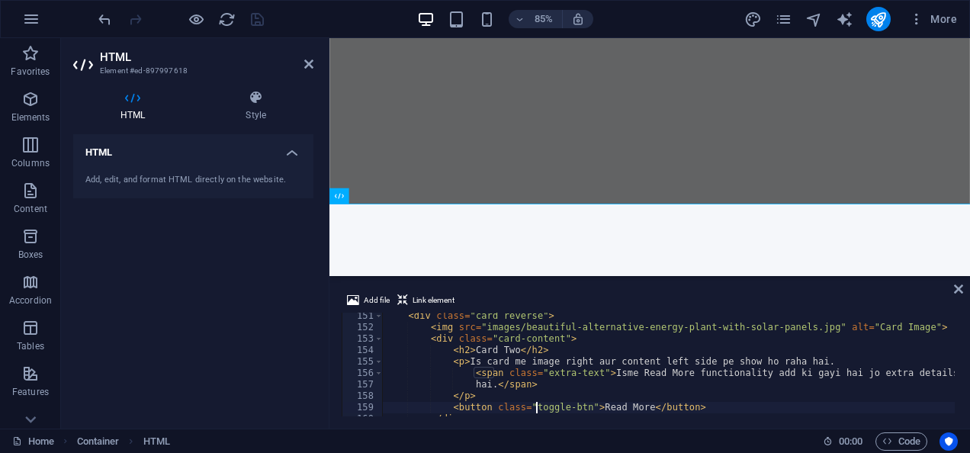
type textarea "</div>"
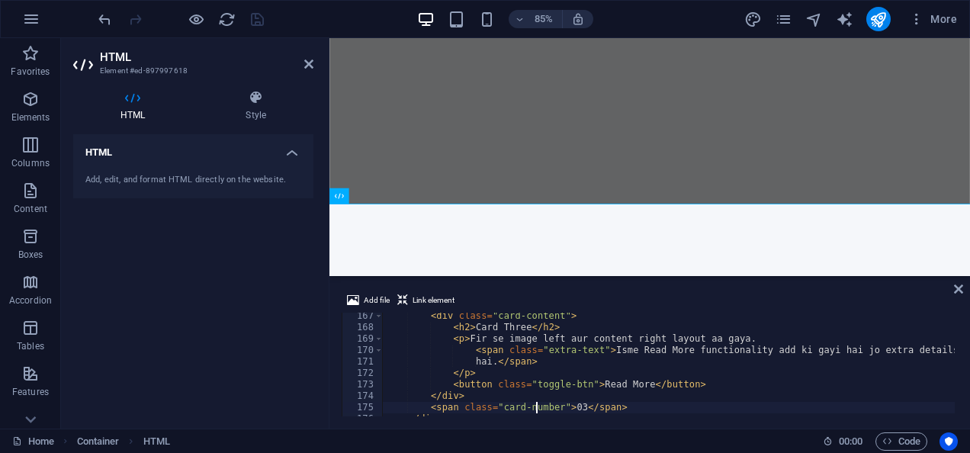
type textarea "</div>"
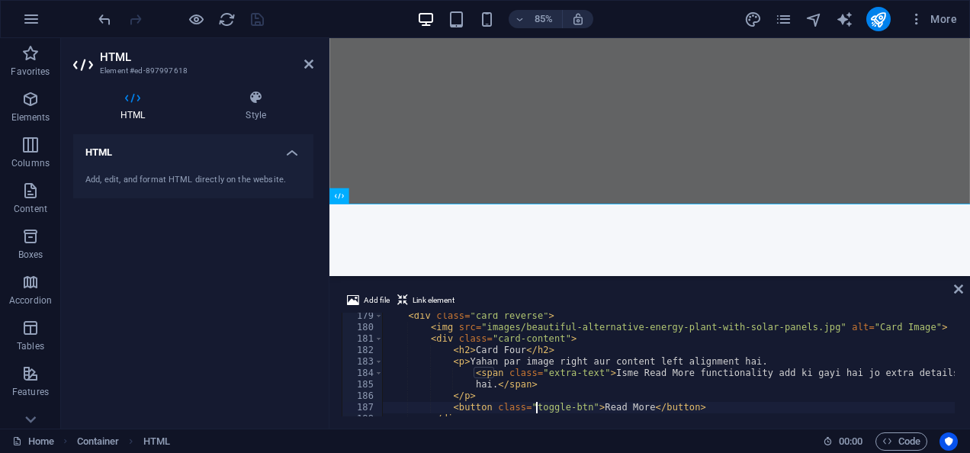
type textarea "</div>"
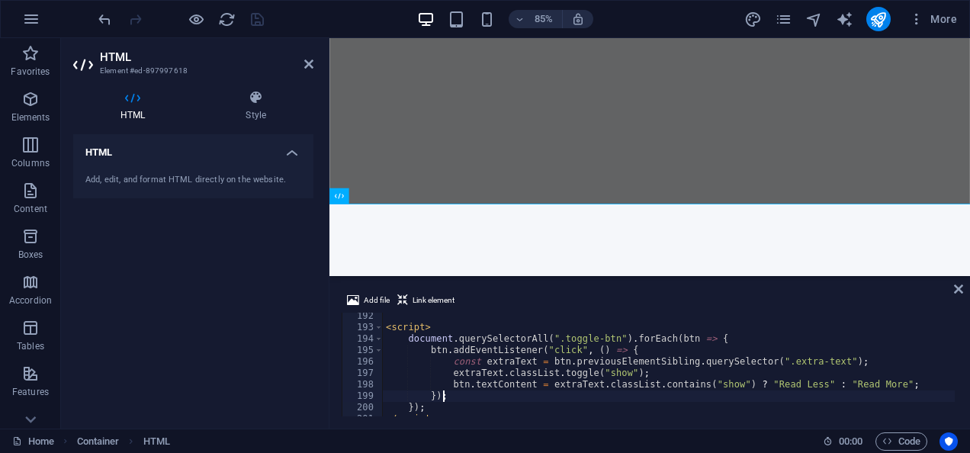
scroll to position [0, 0]
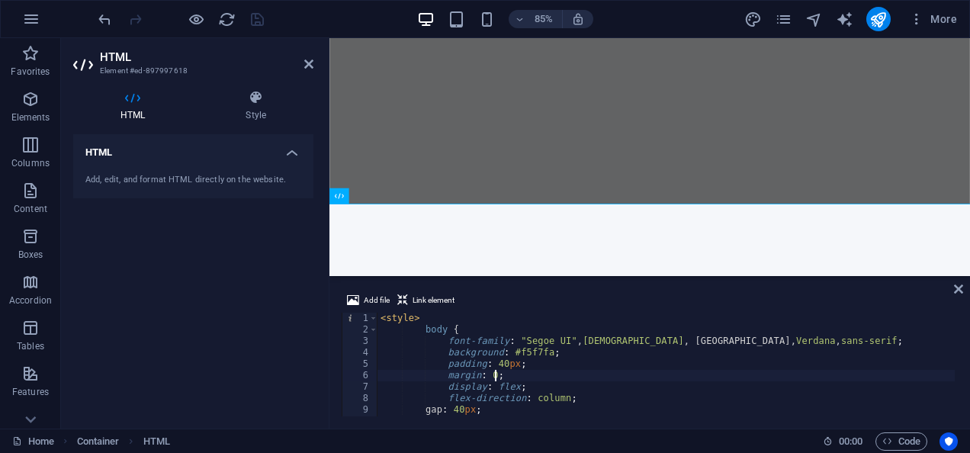
click at [513, 374] on div "< style > body { font-family : " Segoe UI " , Tahoma , [GEOGRAPHIC_DATA], Verda…" at bounding box center [687, 375] width 619 height 124
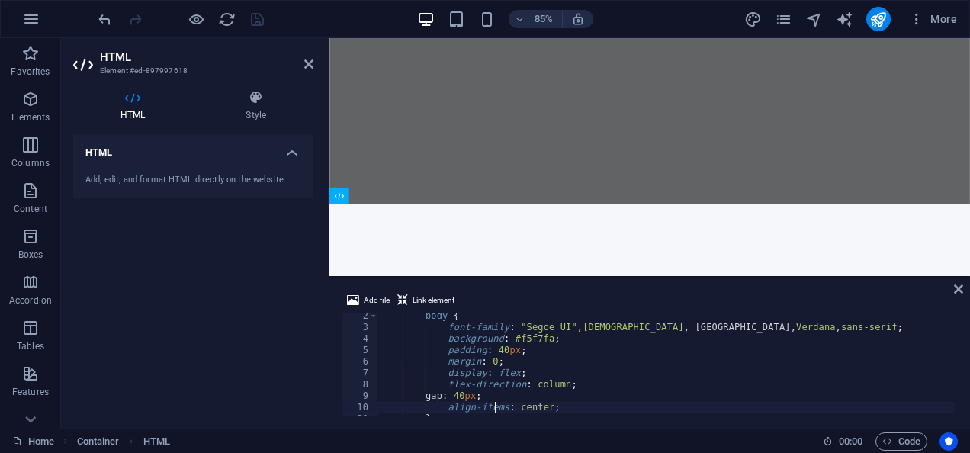
type textarea "}"
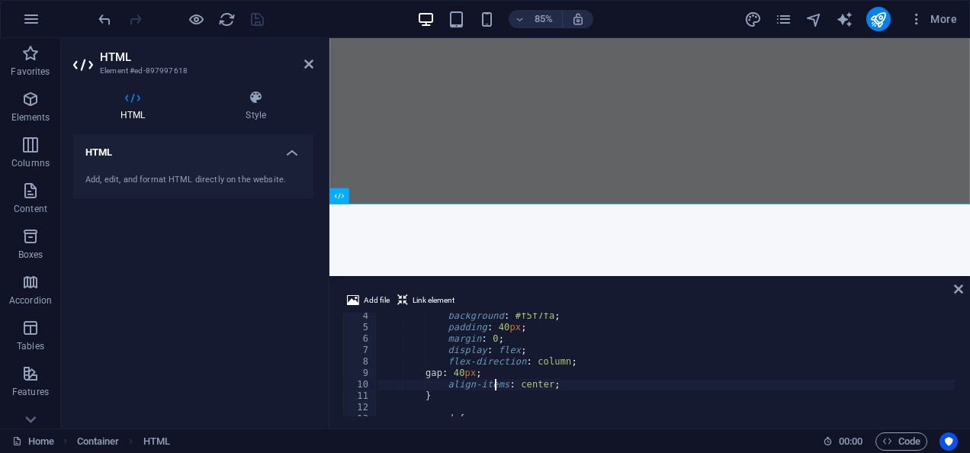
type textarea "}"
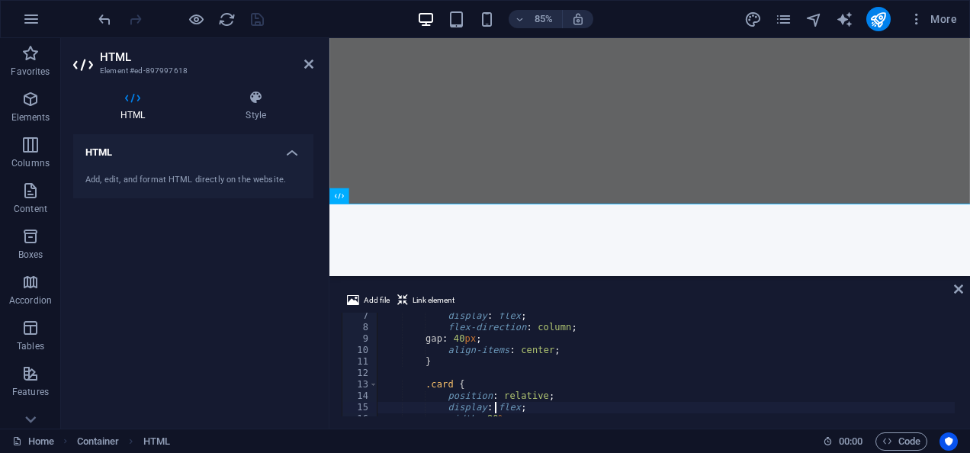
scroll to position [71, 0]
type textarea ".card {"
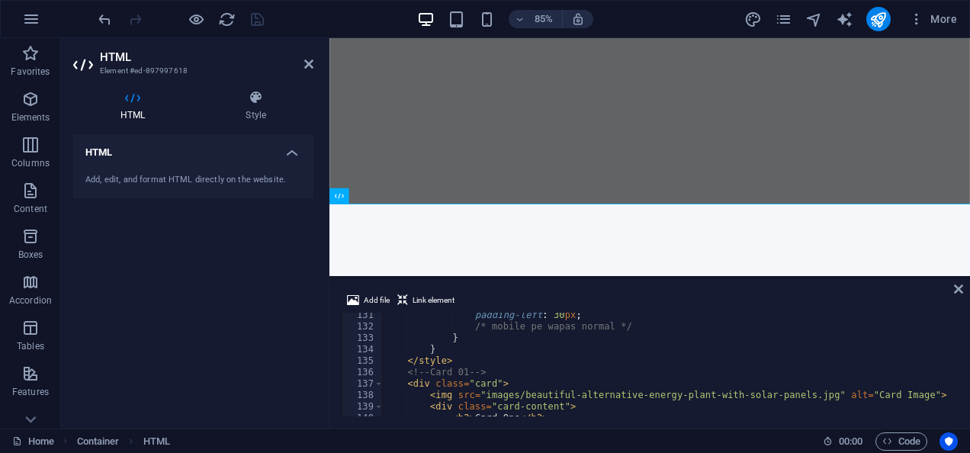
scroll to position [1490, 0]
click at [574, 364] on div "padding-left : 30 px ; /* mobile pe wapas normal */ } } </ style > <!-- Card 01…" at bounding box center [691, 372] width 619 height 124
type textarea "<"
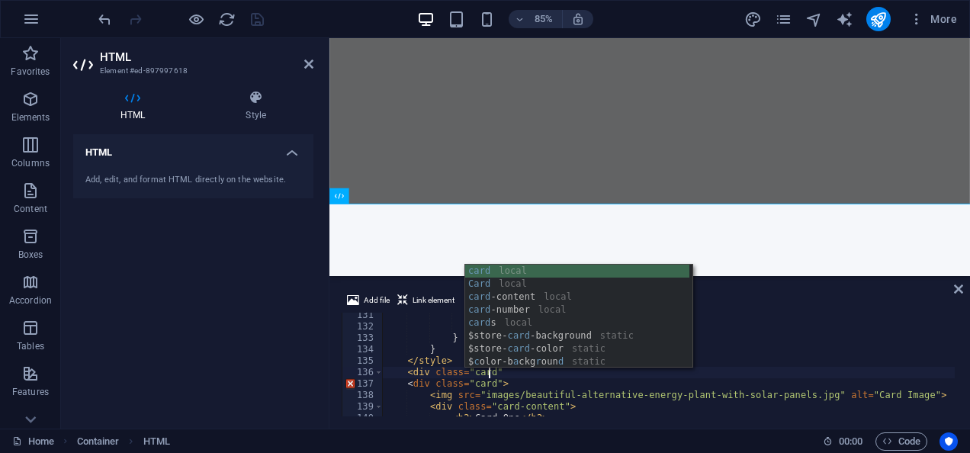
scroll to position [0, 11]
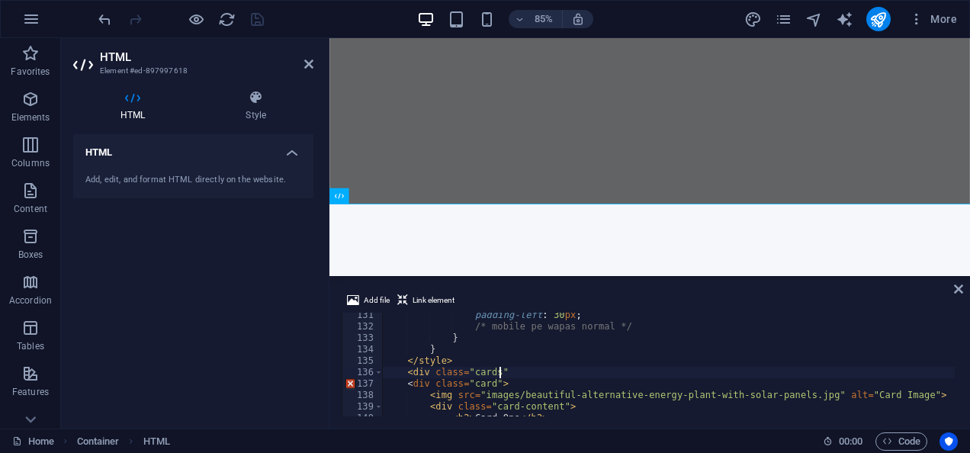
type textarea "<div class="cards">"
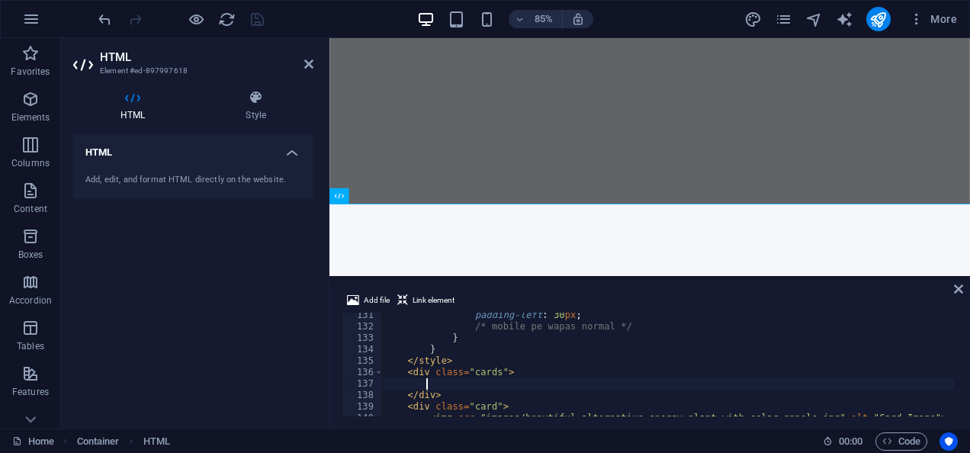
type textarea "</div>"
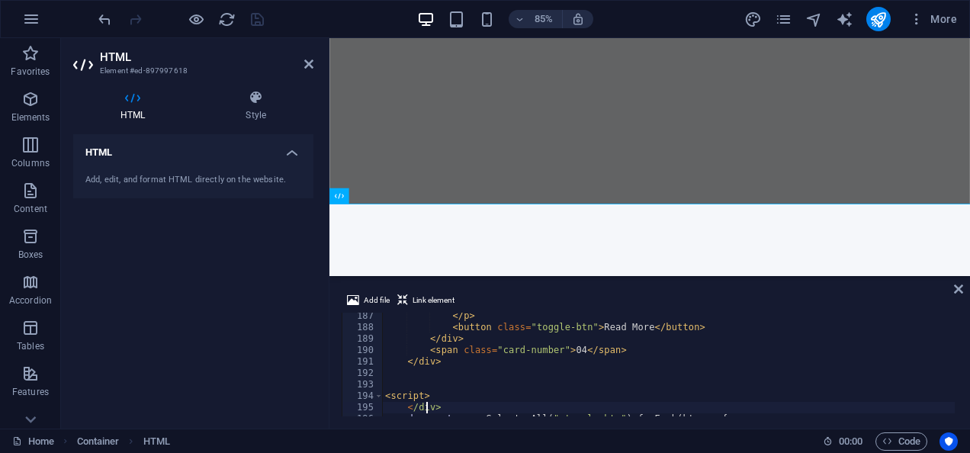
scroll to position [2130, 0]
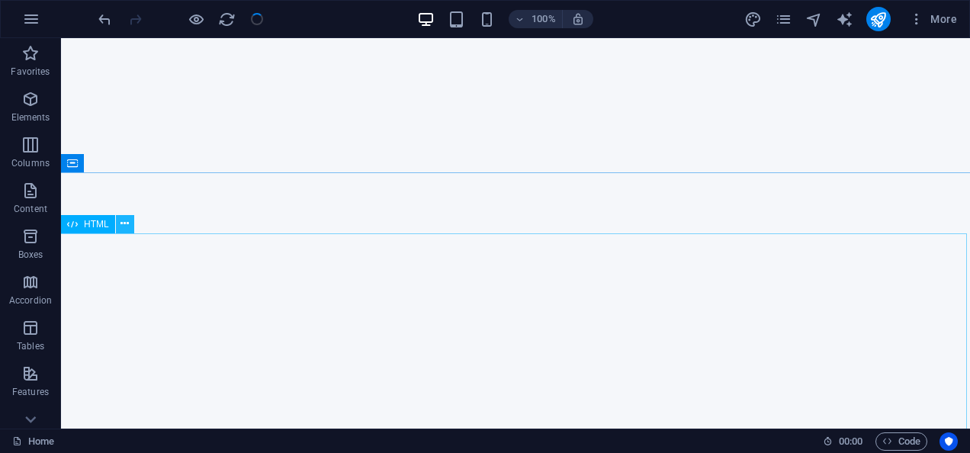
click at [132, 223] on button at bounding box center [125, 224] width 18 height 18
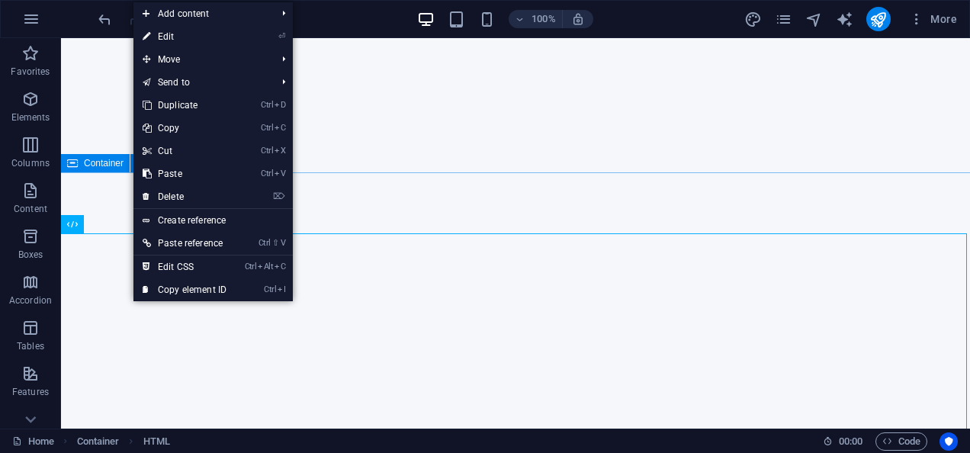
click at [114, 166] on span "Container" at bounding box center [104, 163] width 40 height 9
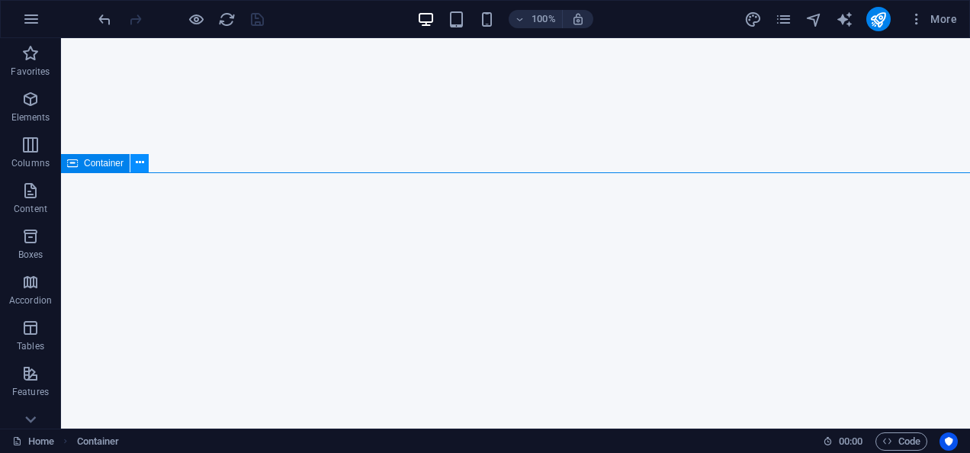
click at [141, 162] on icon at bounding box center [140, 163] width 8 height 16
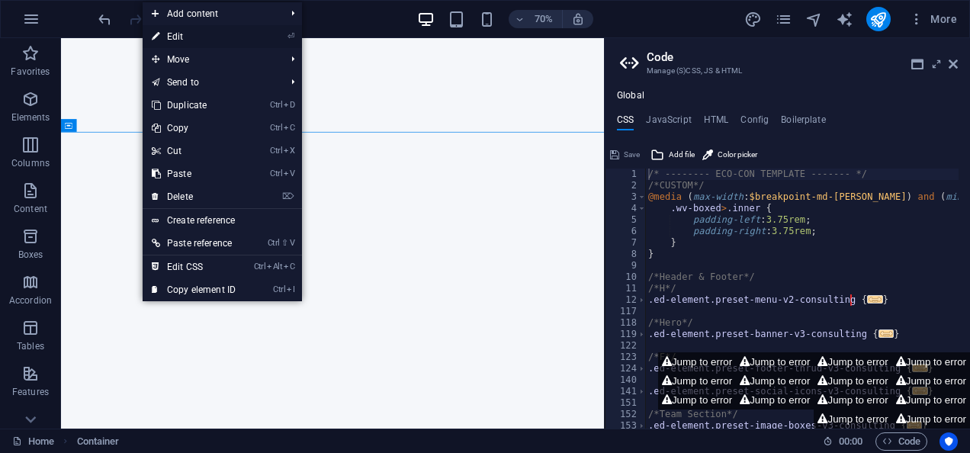
click at [197, 43] on link "⏎ Edit" at bounding box center [194, 36] width 102 height 23
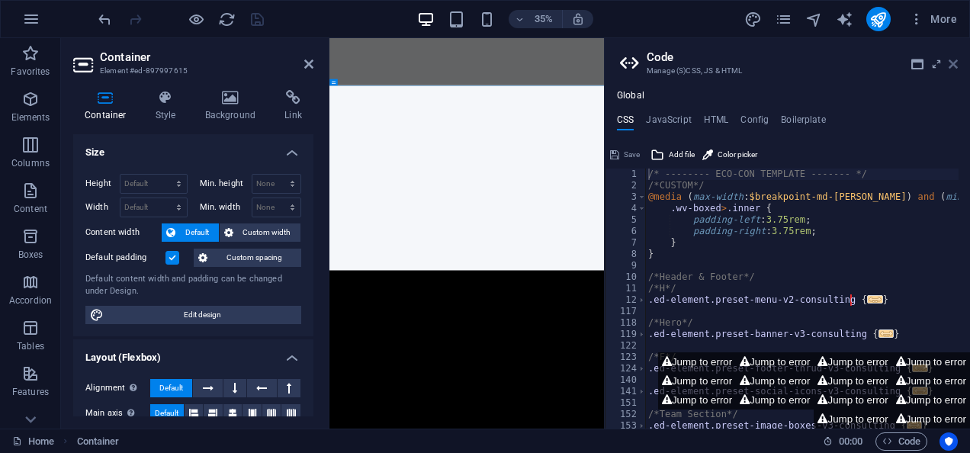
click at [956, 65] on icon at bounding box center [953, 64] width 9 height 12
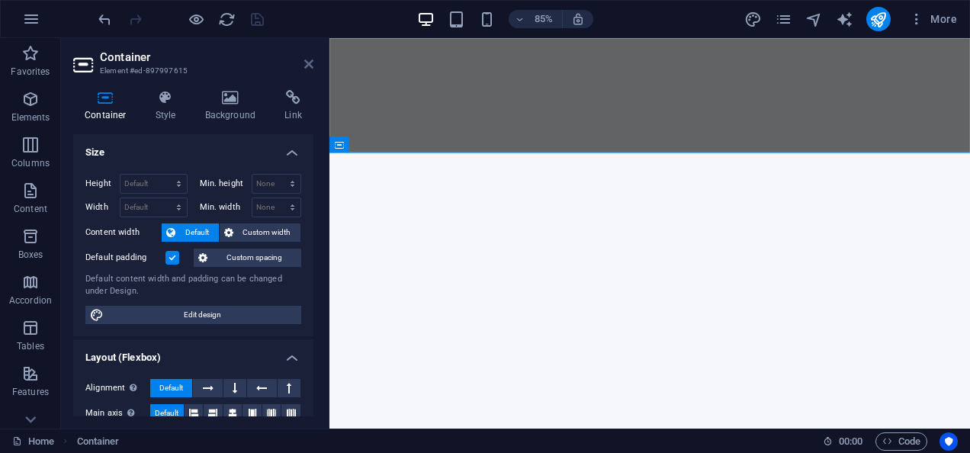
click at [308, 65] on icon at bounding box center [308, 64] width 9 height 12
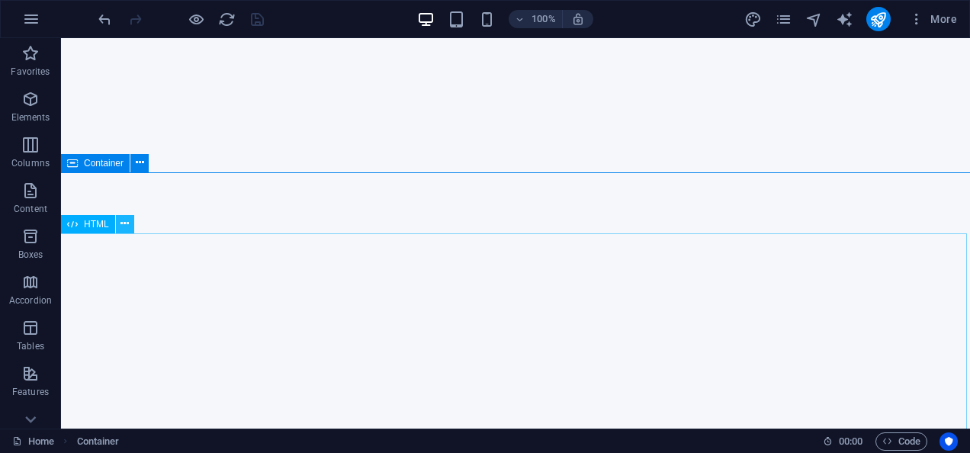
click at [130, 223] on button at bounding box center [125, 224] width 18 height 18
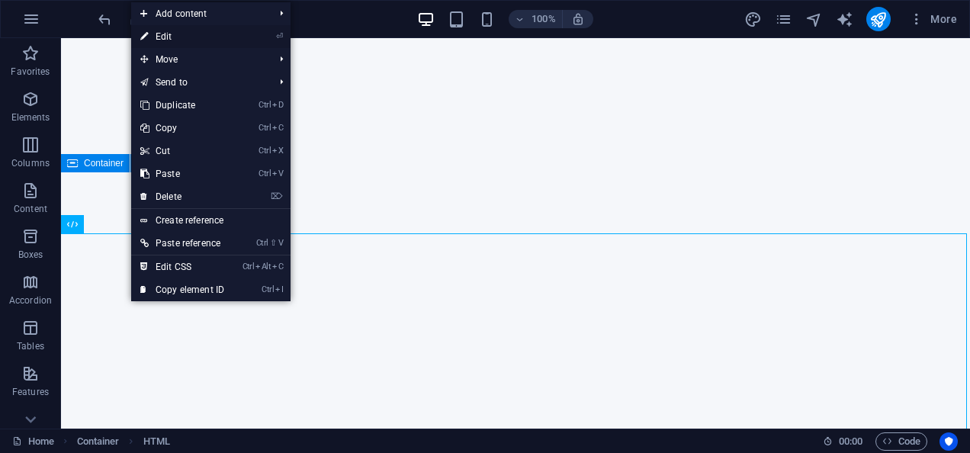
click at [202, 35] on link "⏎ Edit" at bounding box center [182, 36] width 102 height 23
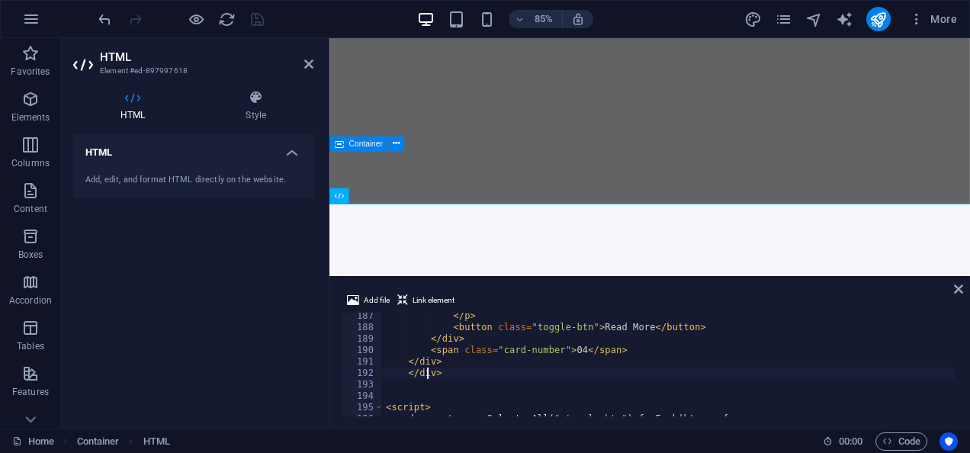
click at [523, 361] on div "</ p > < button class = "toggle-btn" > Read More </ button > </ div > < span cl…" at bounding box center [692, 372] width 619 height 124
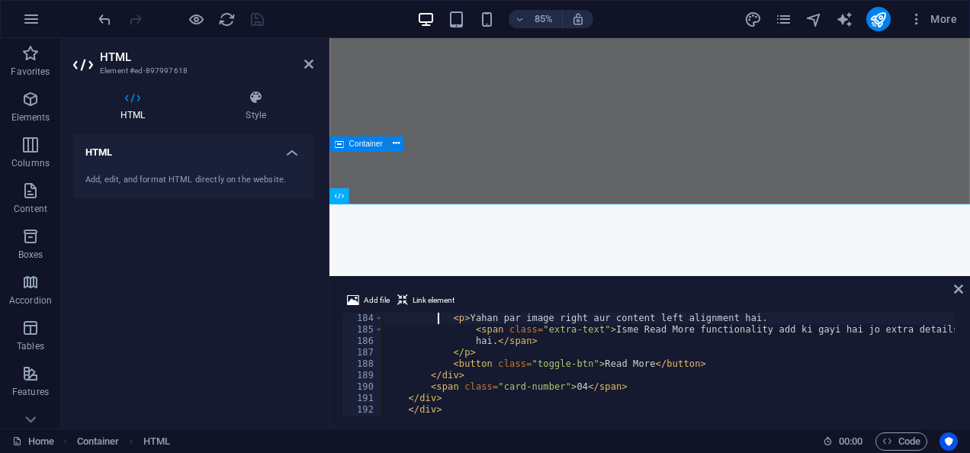
type textarea "<!-- Card 04 -->"
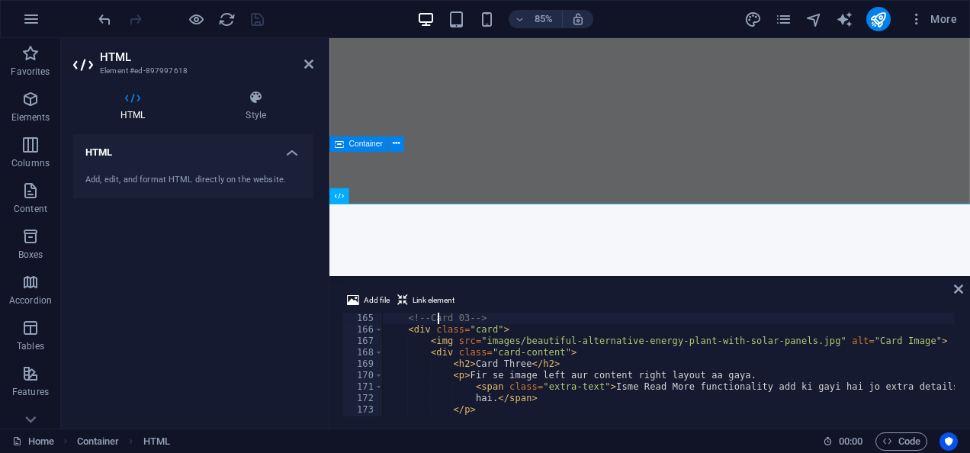
type textarea "<!-- Card 03 -->"
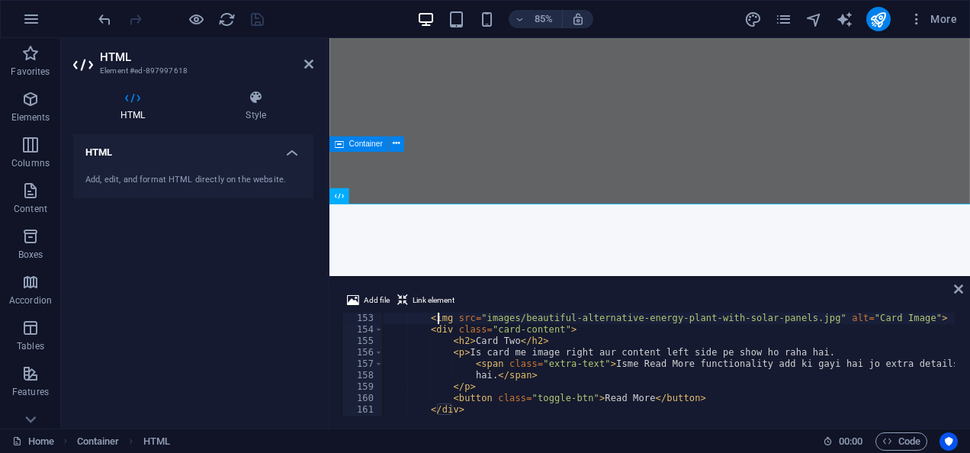
type textarea "<!-- Card 02 -->"
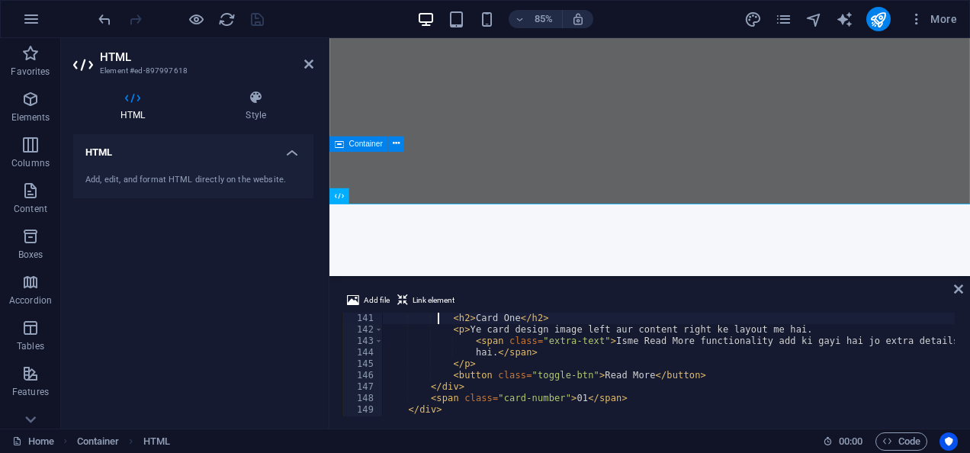
type textarea "<div class="card">"
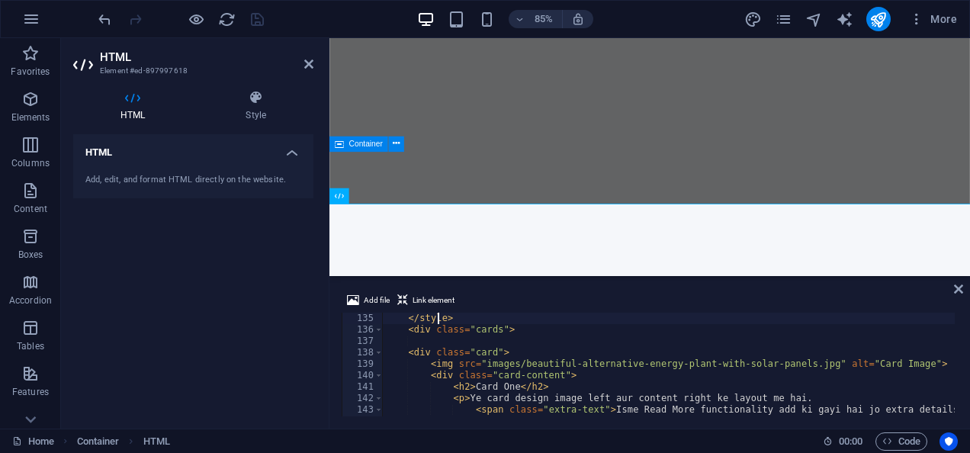
type textarea ".card.reverse .card-content {"
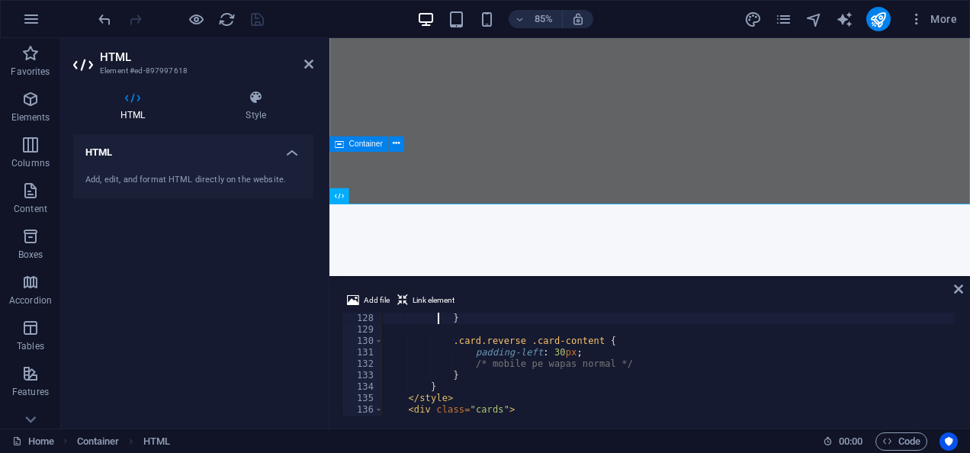
type textarea ".card-number {"
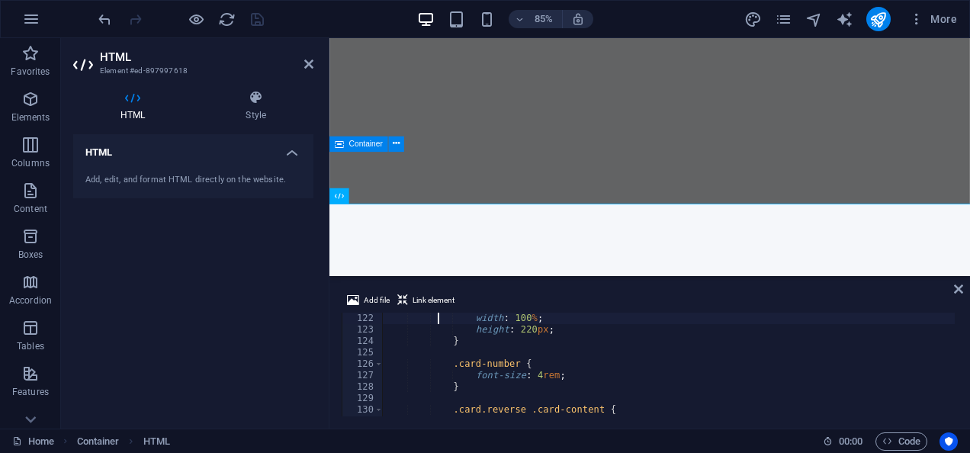
type textarea ".card img {"
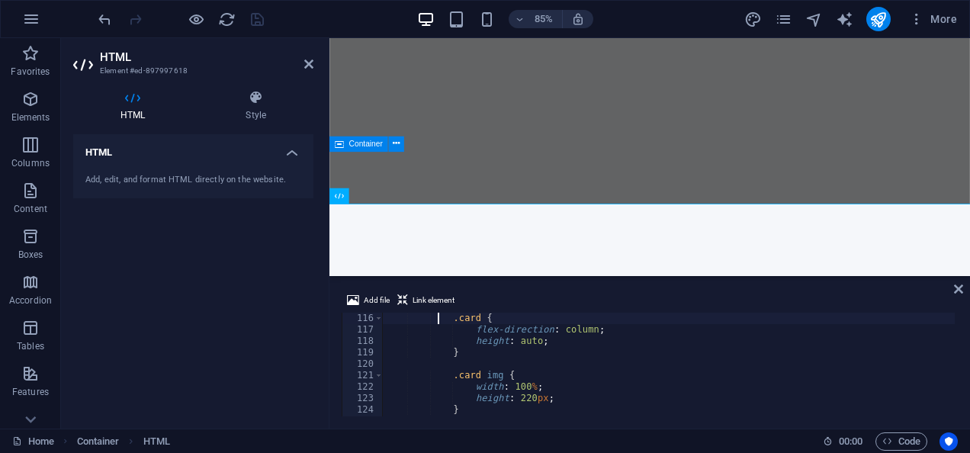
type textarea "@media (max-width: 768px) {"
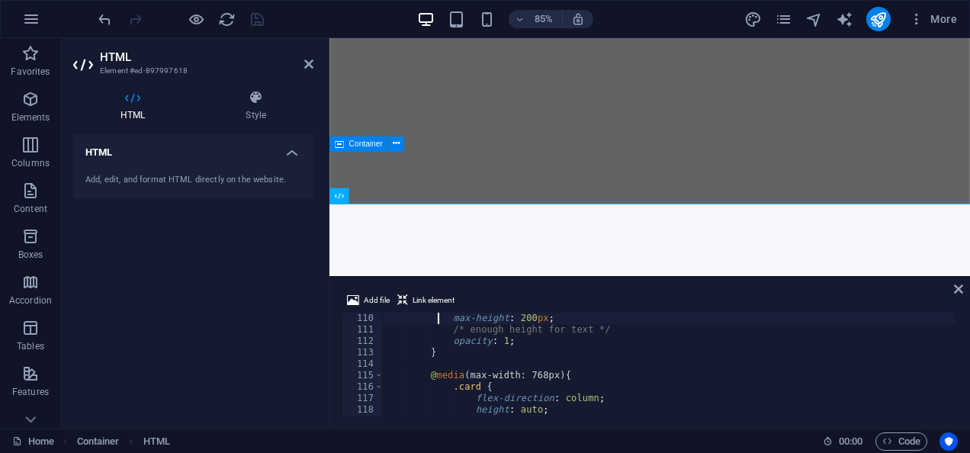
type textarea ".[DOMAIN_NAME] {"
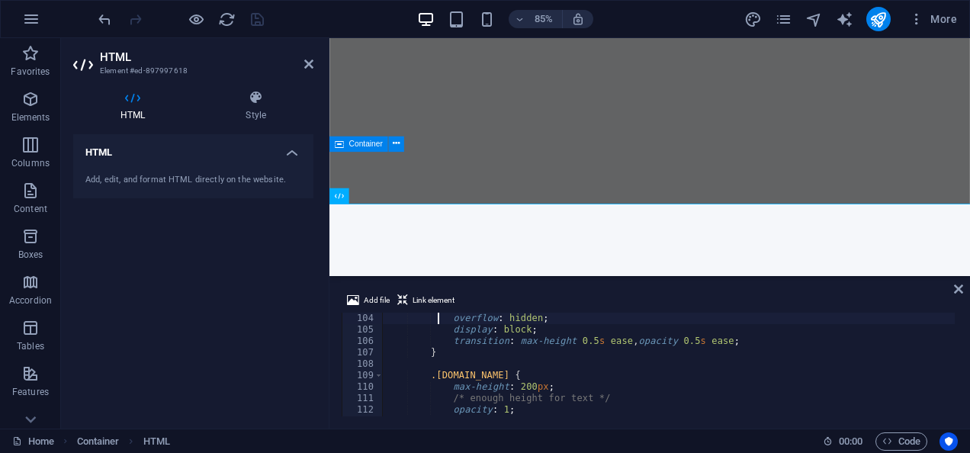
type textarea ".extra-text {"
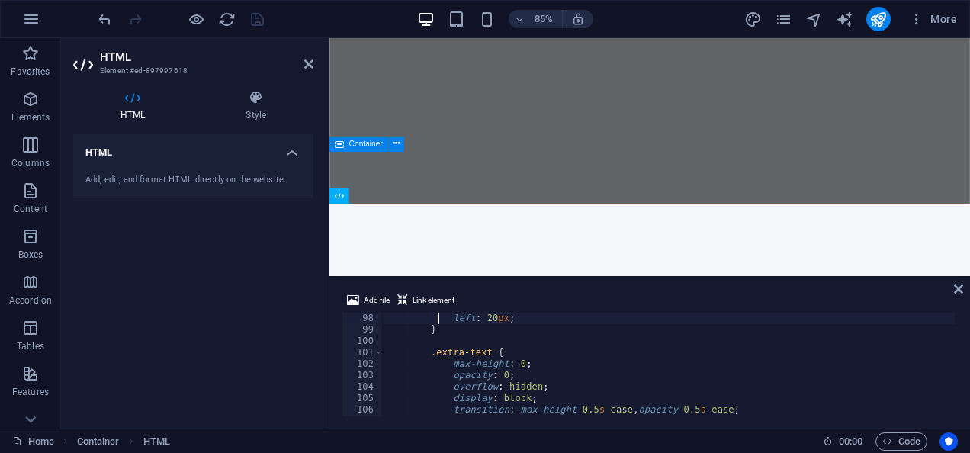
type textarea ".card.reverse .card-number {"
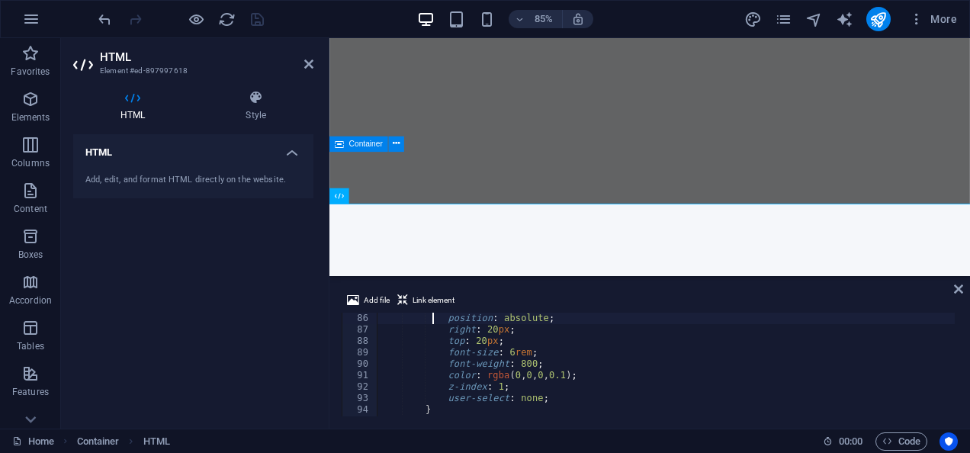
type textarea "/* Stylish Number */"
type textarea ".card-content button:hover {"
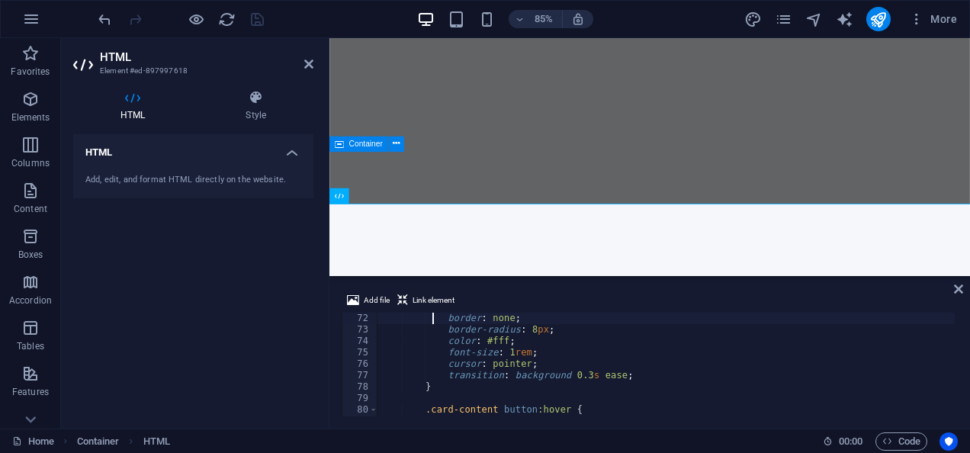
type textarea ".card-content button {"
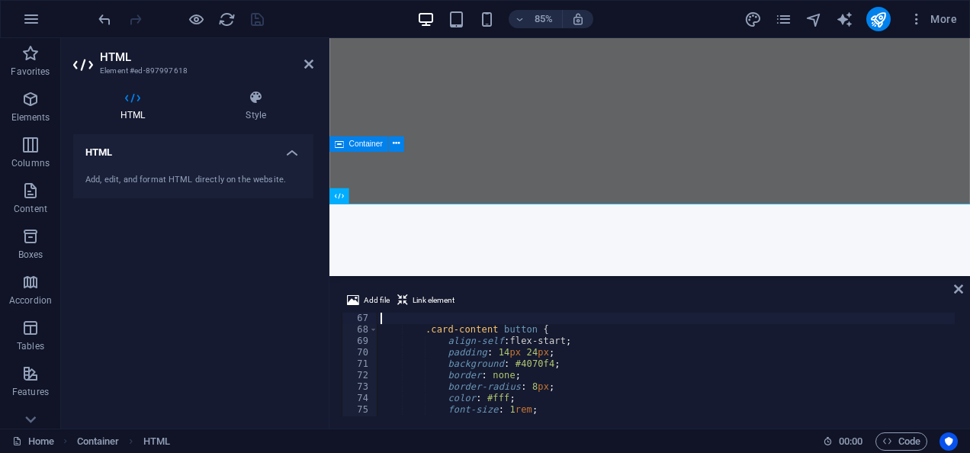
type textarea ".card-content p {"
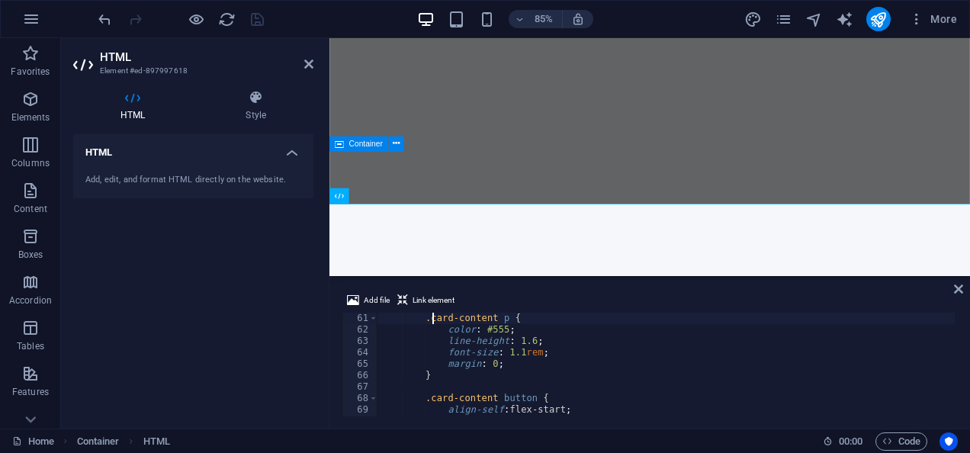
type textarea ".card-content h2 {"
type textarea "/* Even cards (reverse) ke liye padding adjust */"
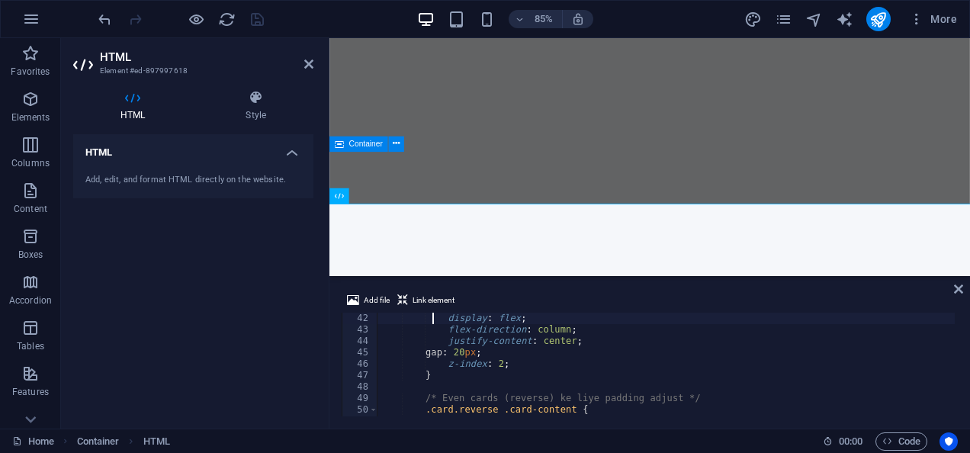
type textarea ".card-content {"
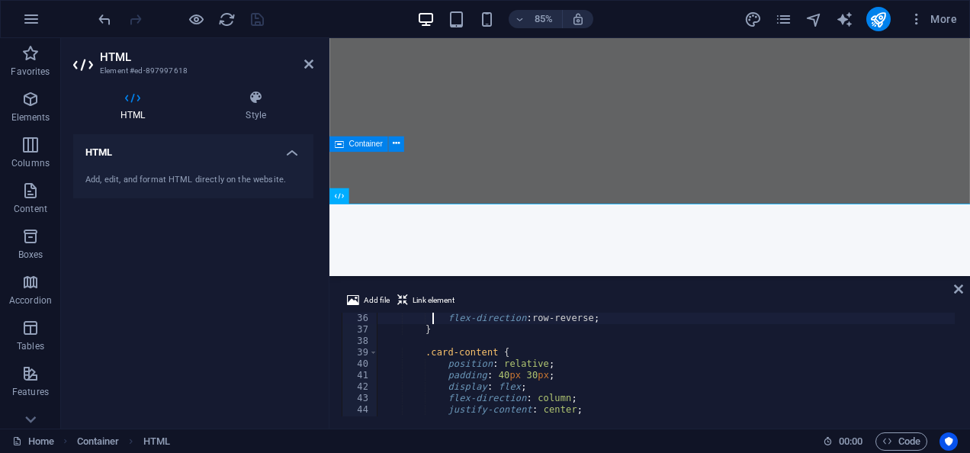
type textarea ".card.reverse {"
type textarea ".card img {"
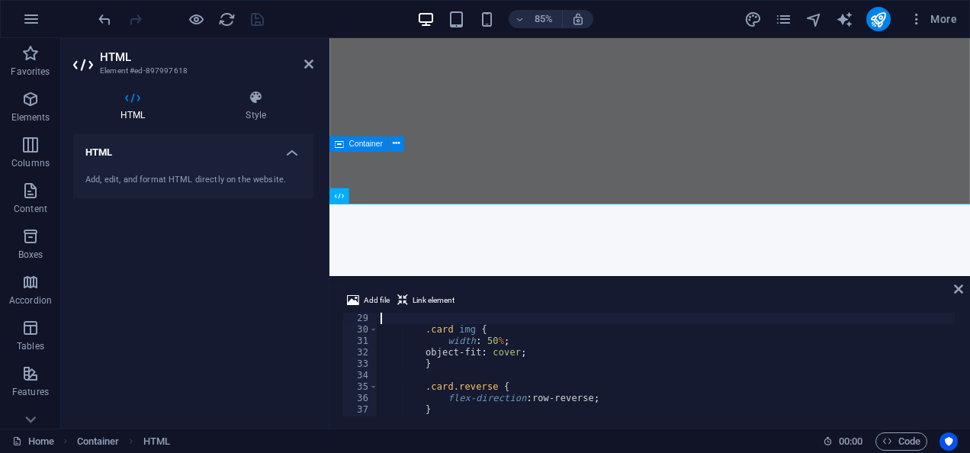
type textarea ".card:hover {"
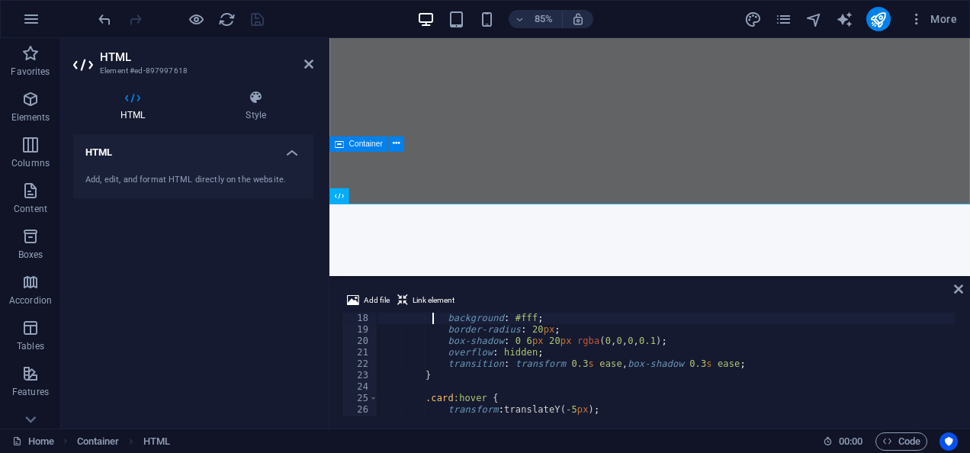
type textarea ".card {"
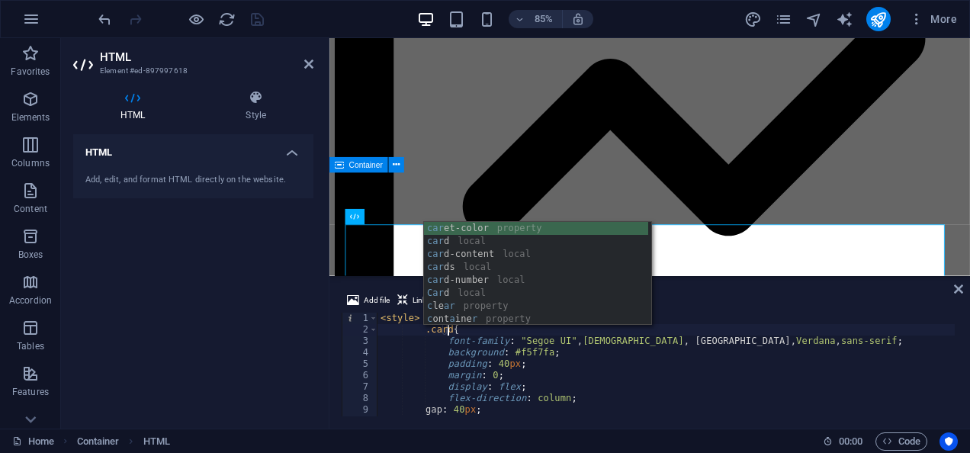
scroll to position [0, 6]
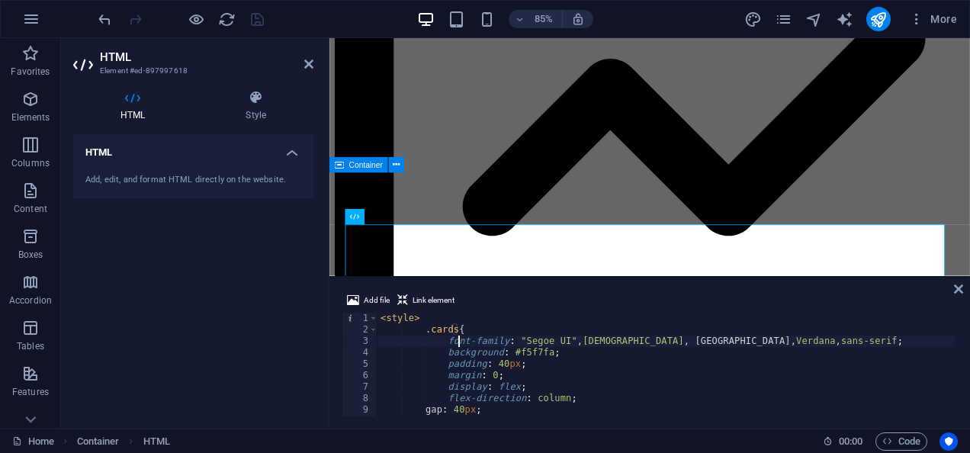
type textarea "background: #f5f7fa;"
click at [690, 356] on div "< style > .cards { font-family : " Segoe UI " , Tahoma , [GEOGRAPHIC_DATA], Ver…" at bounding box center [687, 375] width 619 height 124
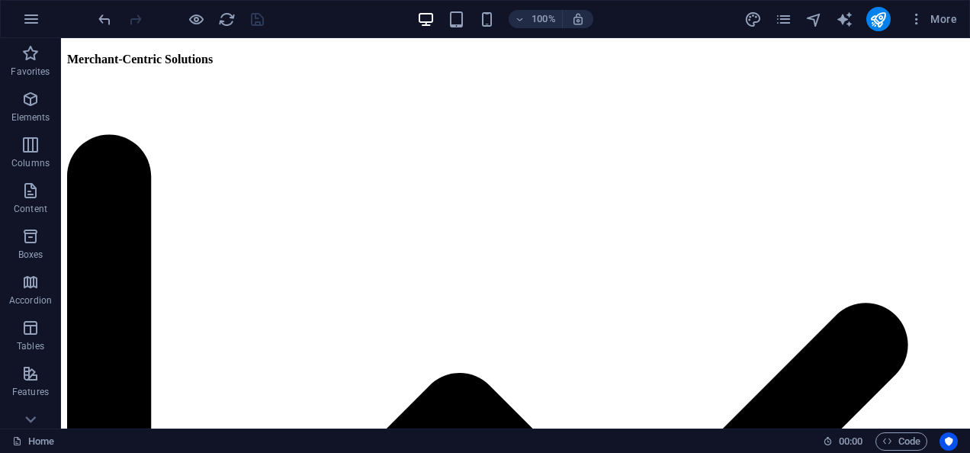
scroll to position [3938, 0]
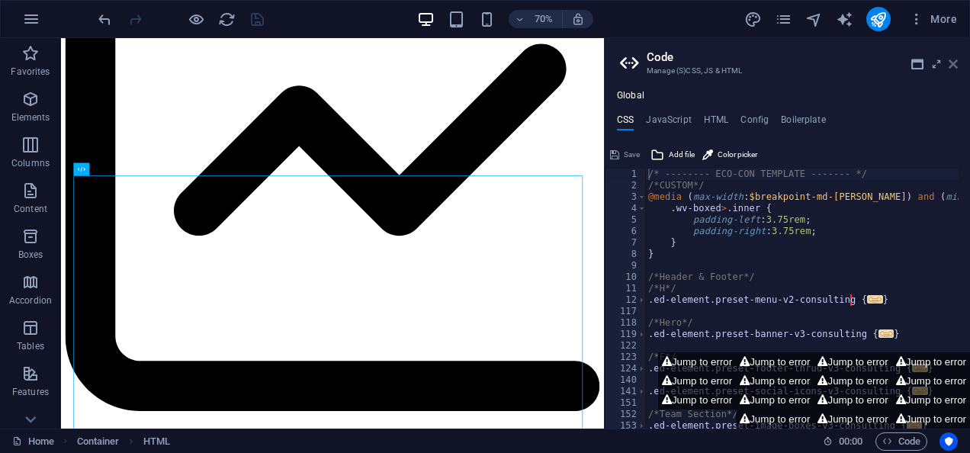
click at [949, 63] on icon at bounding box center [953, 64] width 9 height 12
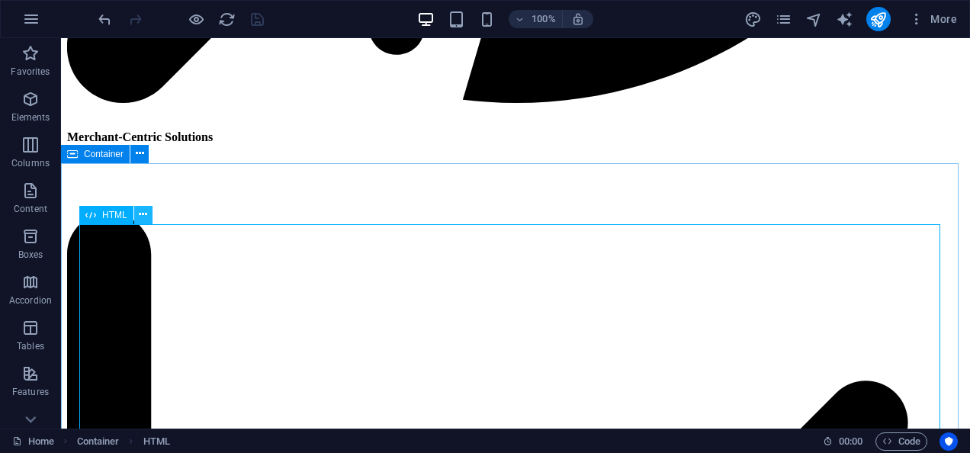
click at [143, 218] on icon at bounding box center [143, 215] width 8 height 16
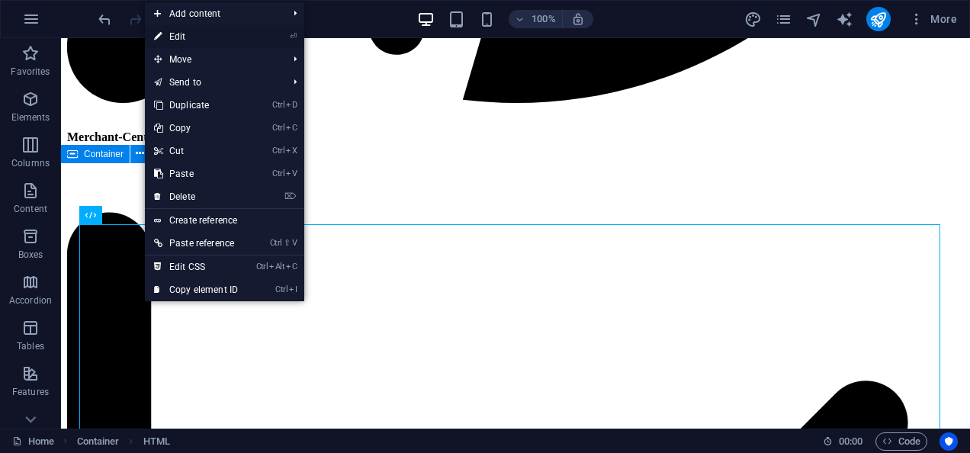
click at [189, 43] on link "⏎ Edit" at bounding box center [196, 36] width 102 height 23
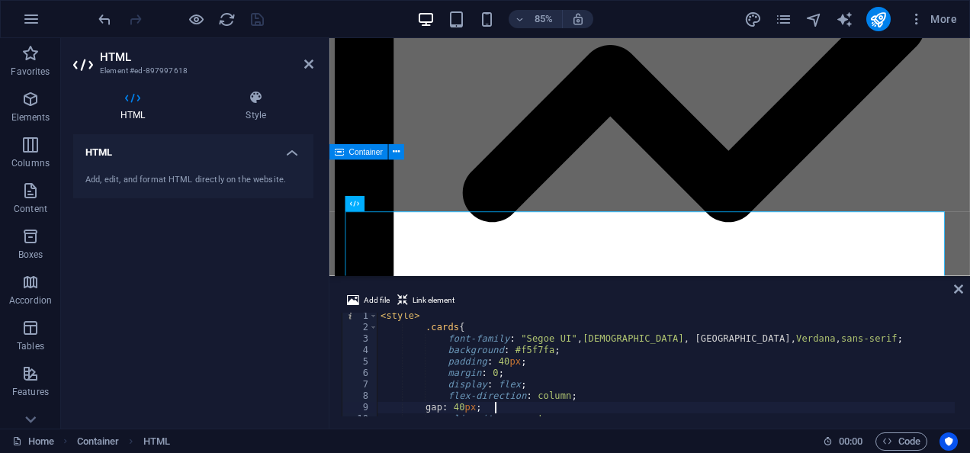
type textarea "}"
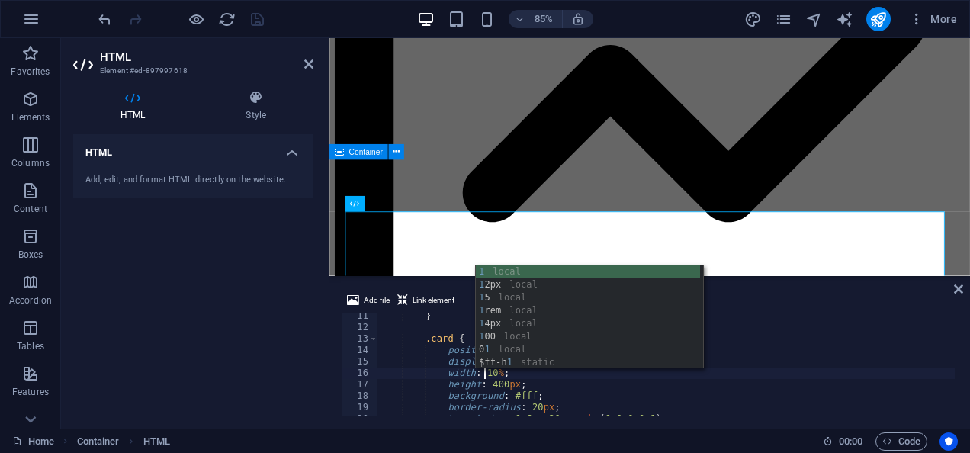
scroll to position [0, 10]
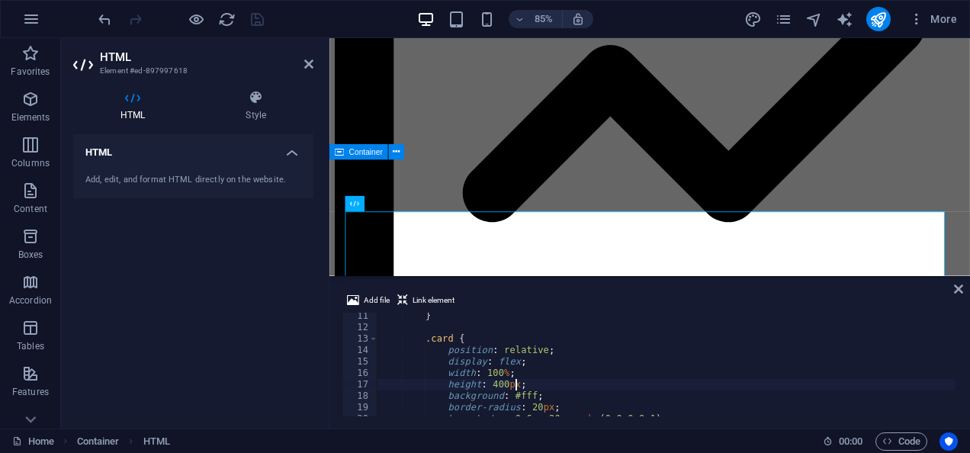
click at [770, 381] on div "} .card { position : relative ; display : flex ; width : 100 % ; height : 400 p…" at bounding box center [687, 372] width 619 height 124
type textarea "height: 400px;"
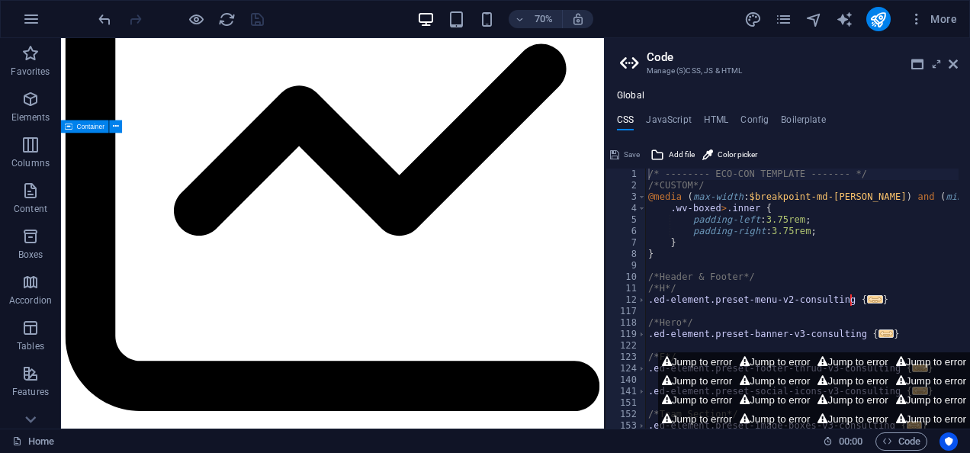
click at [958, 63] on aside "Code Manage (S)CSS, JS & HTML Global CSS JavaScript HTML Config Boilerplate /* …" at bounding box center [787, 233] width 366 height 391
click at [954, 64] on icon at bounding box center [953, 64] width 9 height 12
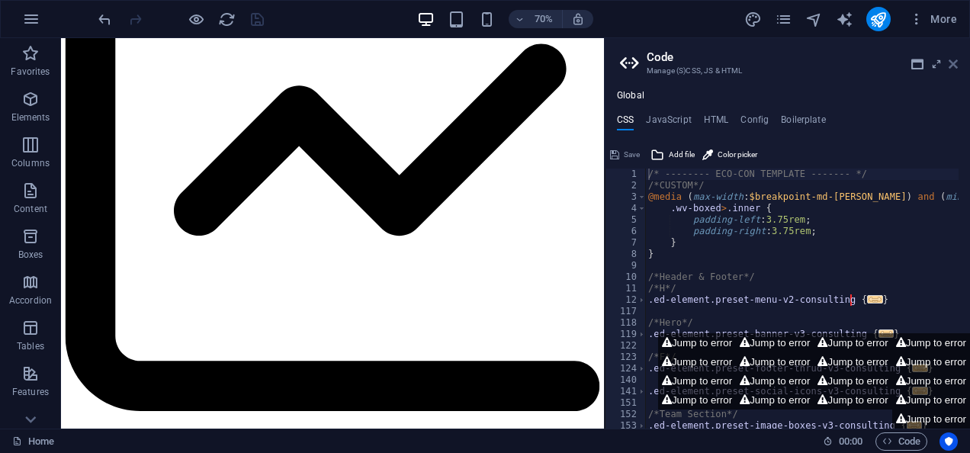
click at [950, 63] on icon at bounding box center [953, 64] width 9 height 12
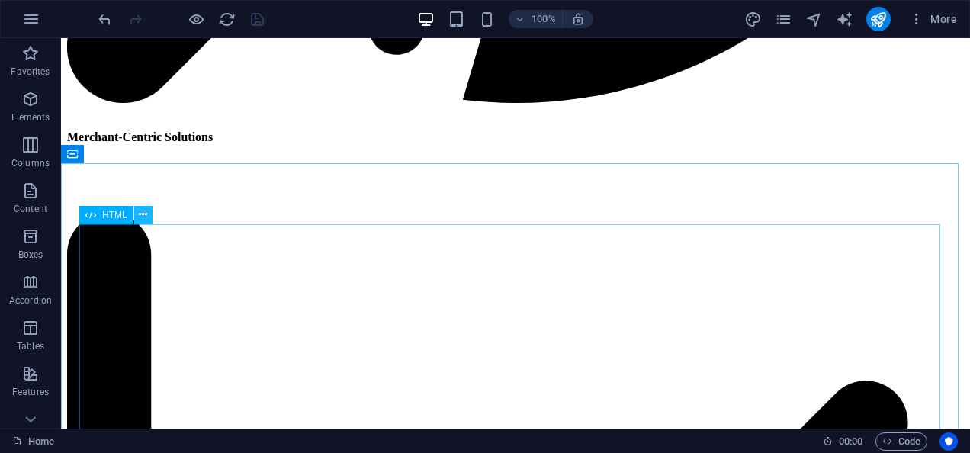
click at [146, 215] on icon at bounding box center [143, 215] width 8 height 16
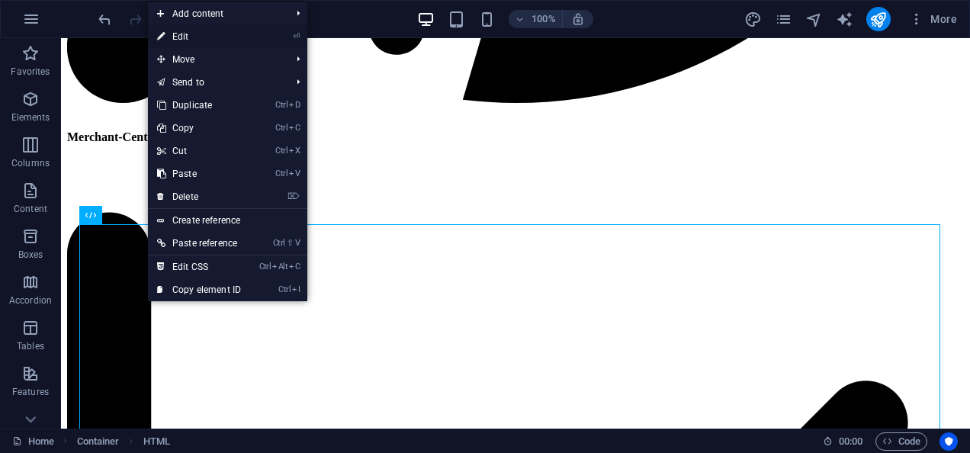
click at [184, 34] on link "⏎ Edit" at bounding box center [199, 36] width 102 height 23
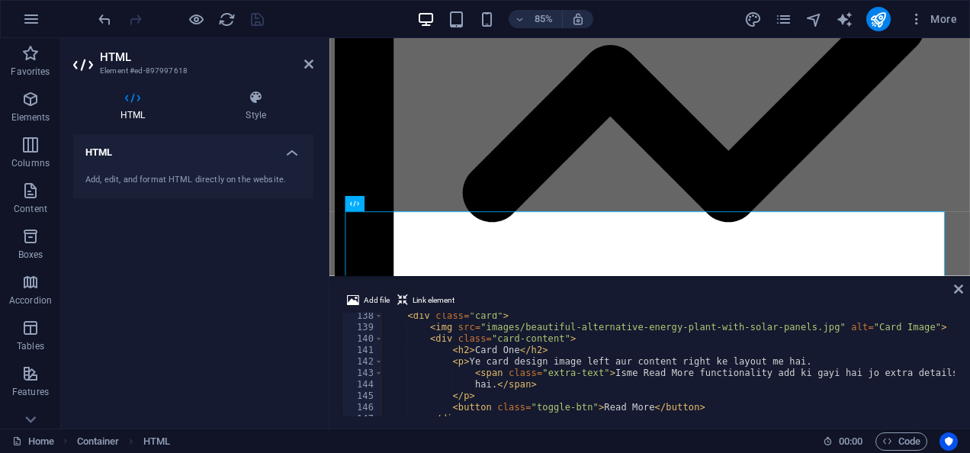
scroll to position [1570, 0]
click at [621, 376] on div "< div class = "card" > < img src = "images/beautiful-alternative-energy-plant-w…" at bounding box center [691, 372] width 619 height 124
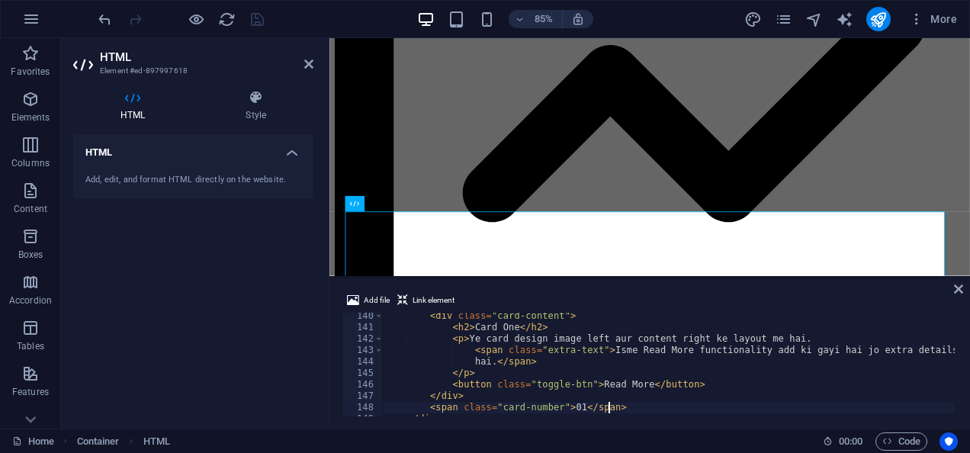
type textarea "</div>"
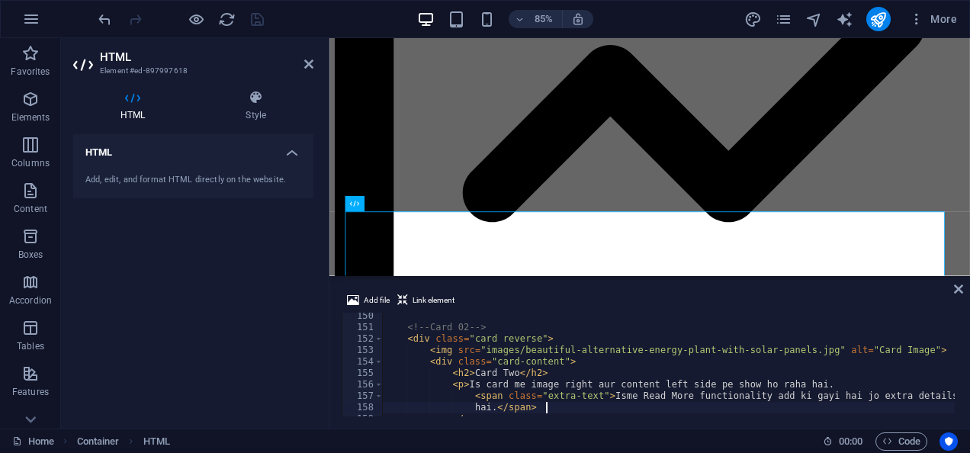
scroll to position [1707, 0]
drag, startPoint x: 809, startPoint y: 350, endPoint x: 696, endPoint y: 349, distance: 112.9
click at [696, 349] on div "<!-- Card 02 --> < div class = "card reverse" > < img src = "images/beautiful-a…" at bounding box center [691, 372] width 619 height 124
click at [696, 349] on div "<!-- Card 02 --> < div class = "card reverse" > < img src = "images/beautiful-a…" at bounding box center [668, 365] width 573 height 104
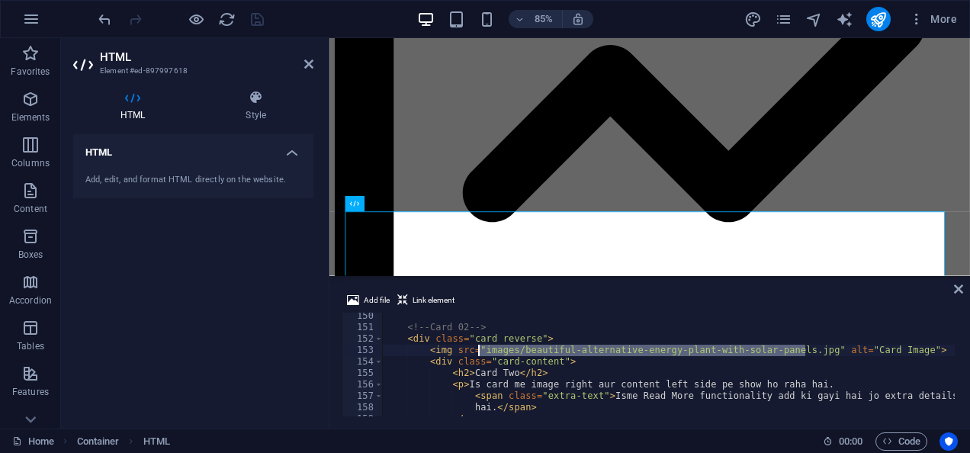
drag, startPoint x: 804, startPoint y: 349, endPoint x: 481, endPoint y: 349, distance: 323.4
click at [481, 349] on div "<!-- Card 02 --> < div class = "card reverse" > < img src = "images/beautiful-a…" at bounding box center [691, 372] width 619 height 124
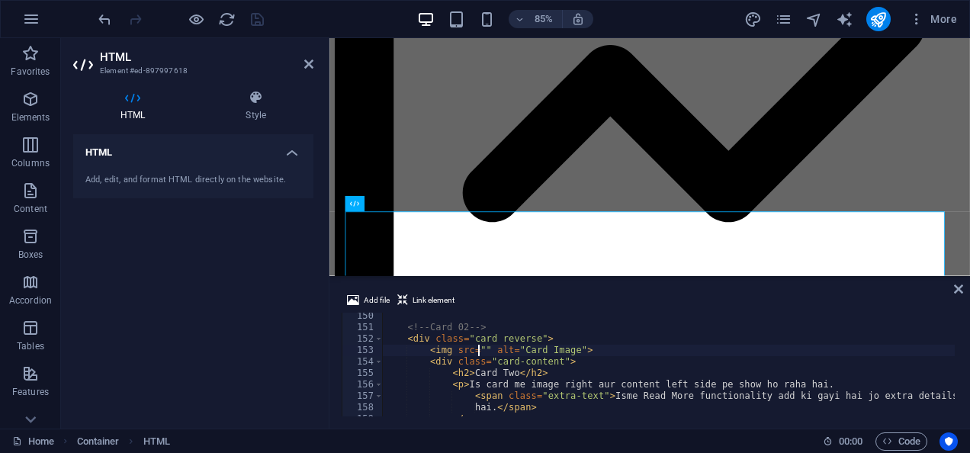
paste textarea "[URL][DOMAIN_NAME][PHONE_NUMBER]"
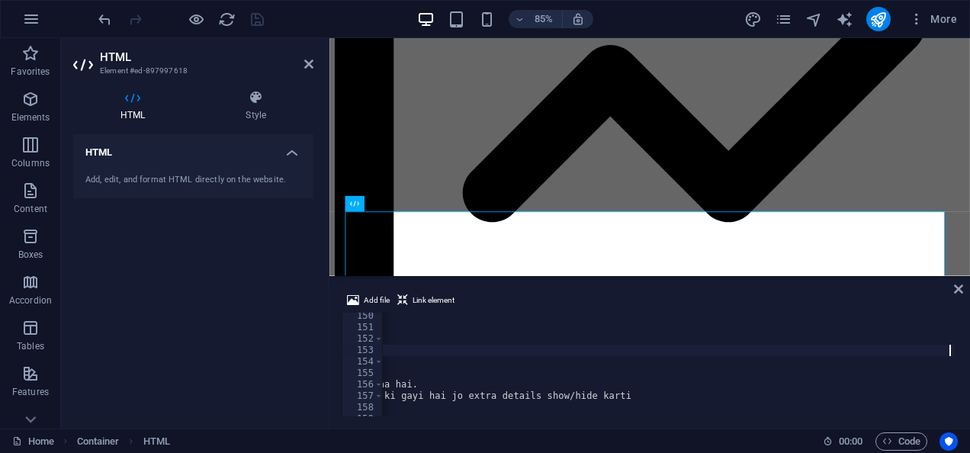
scroll to position [0, 153]
click at [618, 378] on div "<!-- Card 02 --> < div class = "card reverse" > < img src = "[URL][DOMAIN_NAME]…" at bounding box center [508, 372] width 1085 height 124
type textarea "<h2>Card Two</h2>"
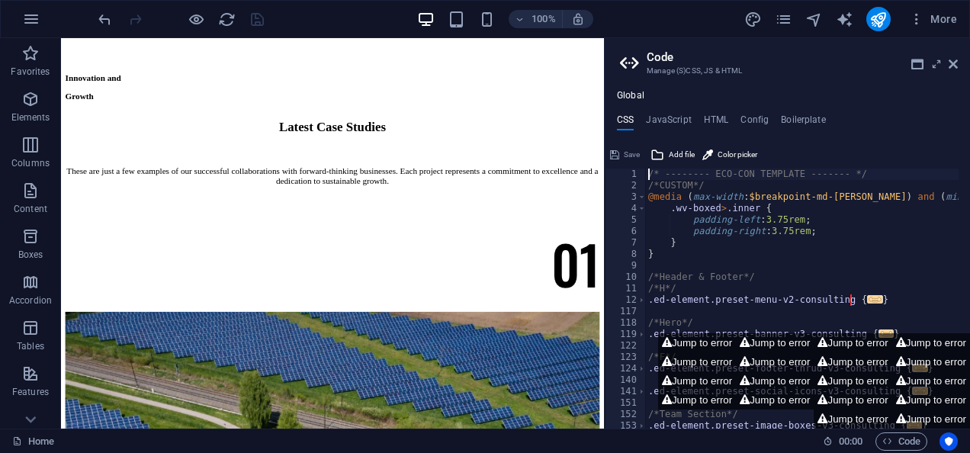
scroll to position [5239, 0]
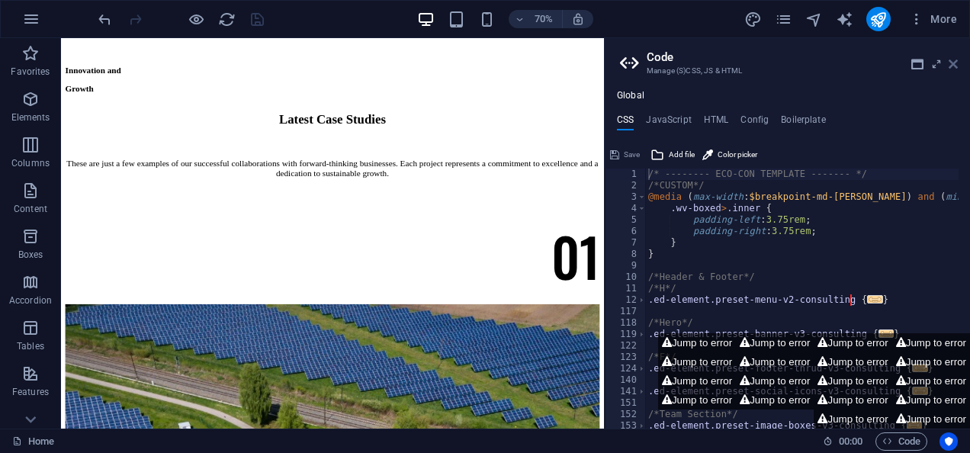
click at [955, 59] on icon at bounding box center [953, 64] width 9 height 12
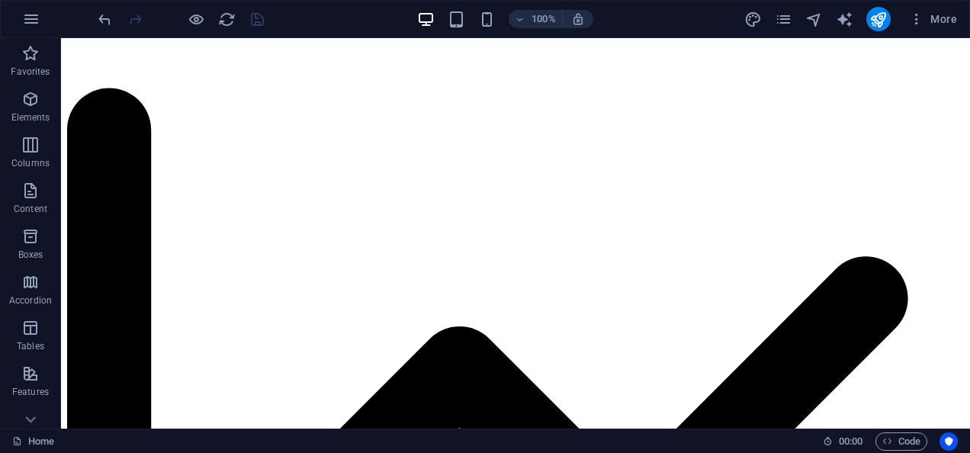
scroll to position [3969, 0]
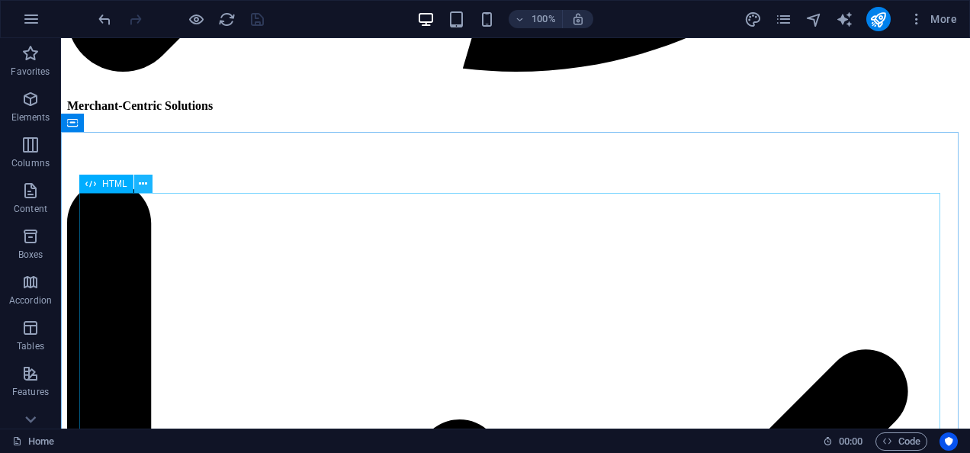
click at [141, 184] on icon at bounding box center [143, 184] width 8 height 16
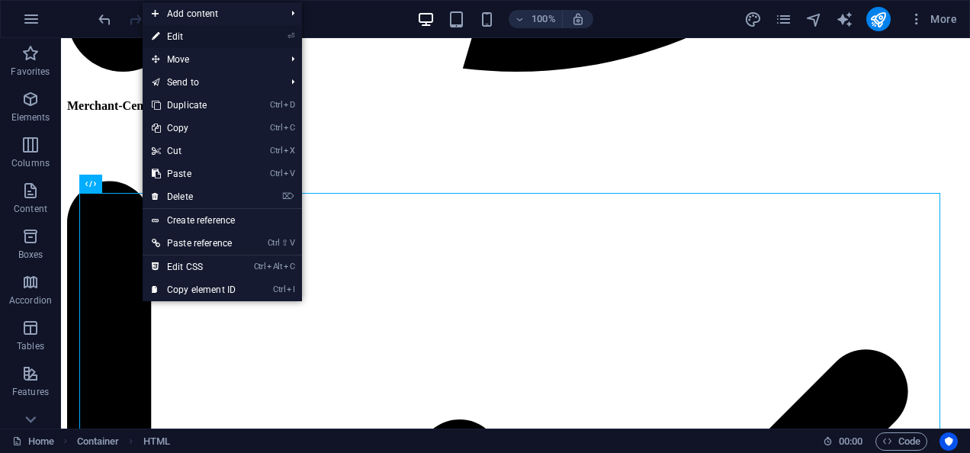
click at [194, 31] on link "⏎ Edit" at bounding box center [194, 36] width 102 height 23
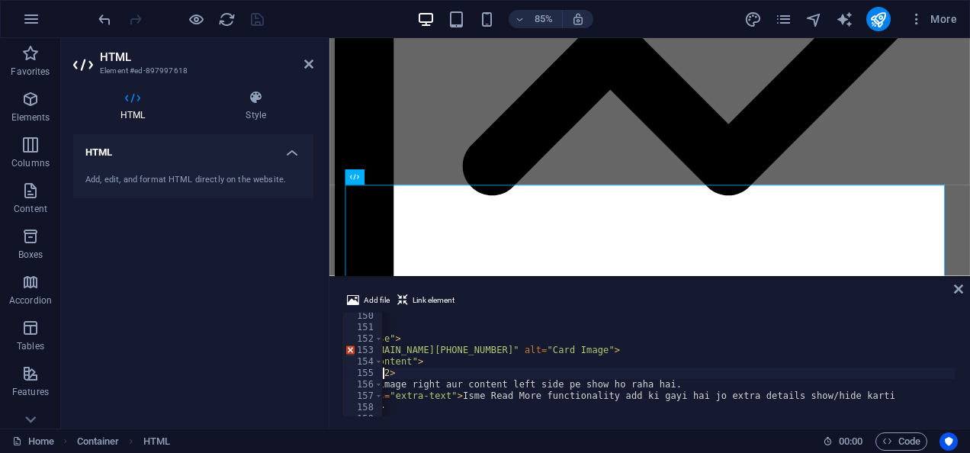
scroll to position [1707, 0]
click at [412, 372] on div "<!-- Card 02 --> < div class = "card reverse" > < img src = "[URL][DOMAIN_NAME]…" at bounding box center [772, 372] width 1085 height 124
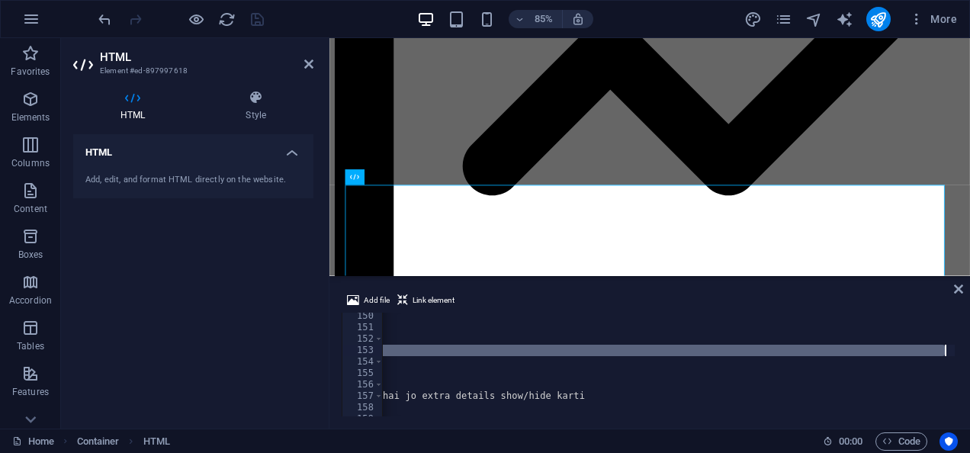
scroll to position [0, 464]
drag, startPoint x: 479, startPoint y: 348, endPoint x: 902, endPoint y: 349, distance: 423.3
click at [902, 349] on div "<!-- Card 02 --> < div class = "card reverse" > < img src = "[URL][DOMAIN_NAME]…" at bounding box center [461, 372] width 1085 height 124
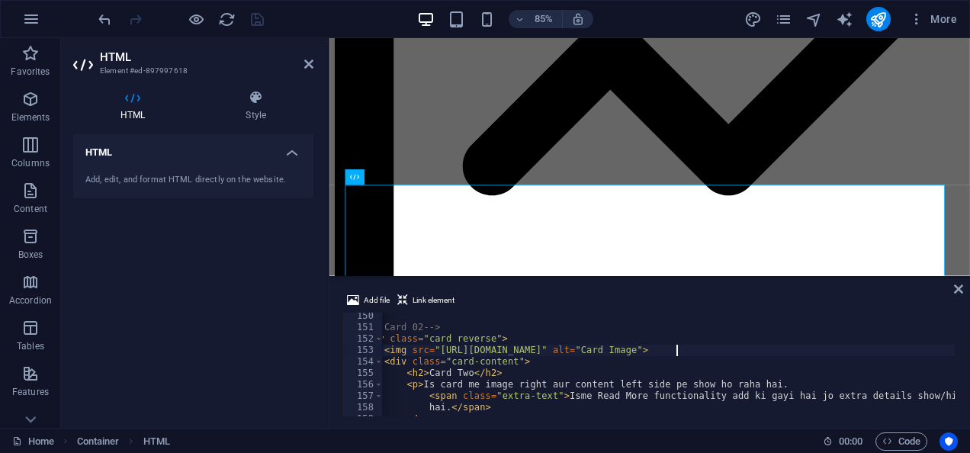
scroll to position [0, 47]
click at [705, 368] on div "<!-- Card 02 --> < div class = "card reverse" > < img src = "[URL][DOMAIN_NAME]…" at bounding box center [645, 372] width 619 height 124
type textarea "<h2>Card Two</h2>"
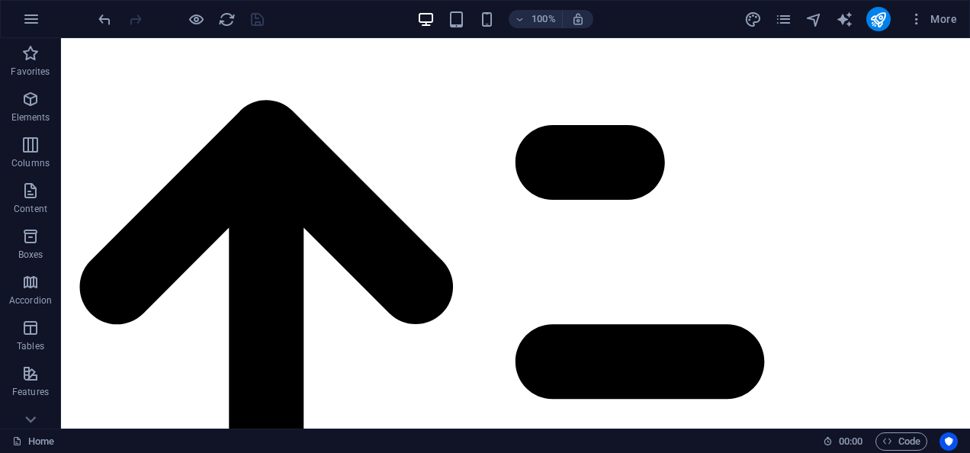
scroll to position [4897, 0]
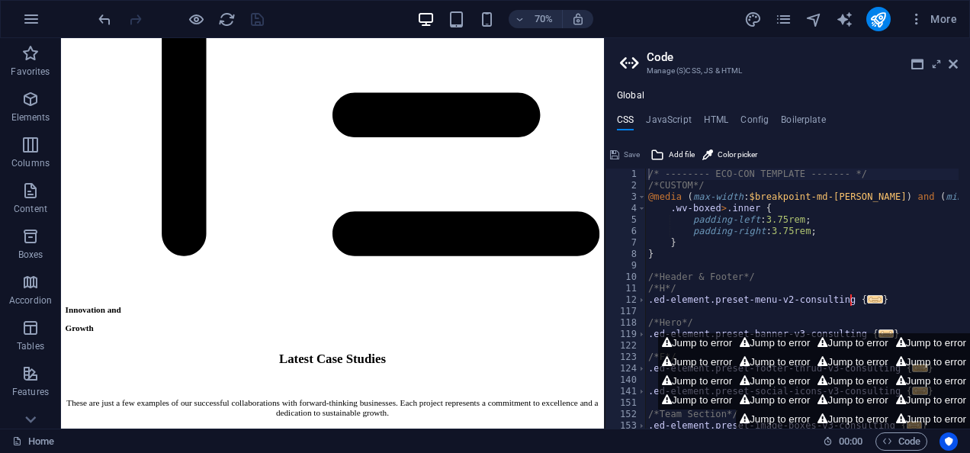
click at [955, 70] on header "Code Manage (S)CSS, JS & HTML" at bounding box center [789, 58] width 338 height 40
click at [957, 63] on icon at bounding box center [953, 64] width 9 height 12
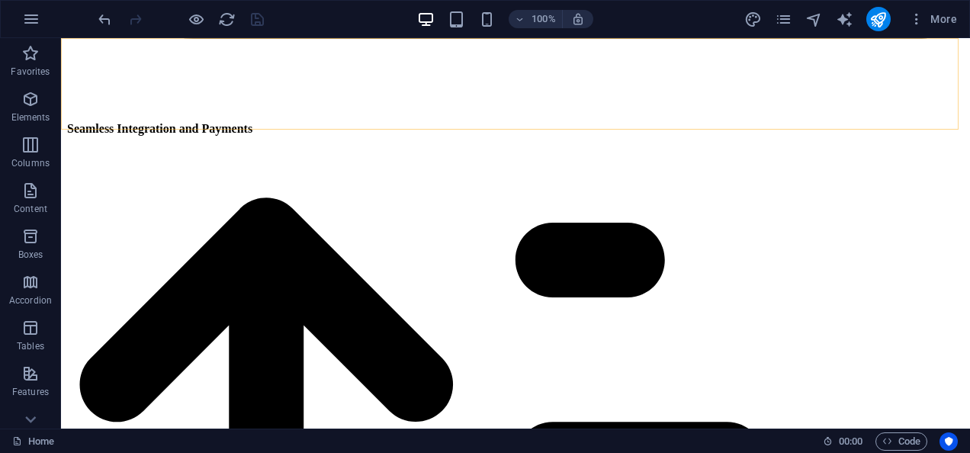
scroll to position [4886, 0]
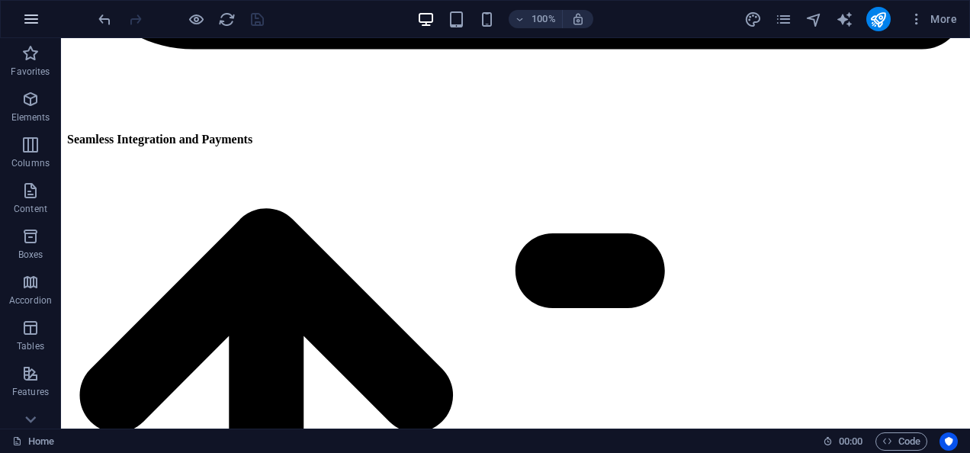
click at [25, 12] on icon "button" at bounding box center [31, 19] width 18 height 18
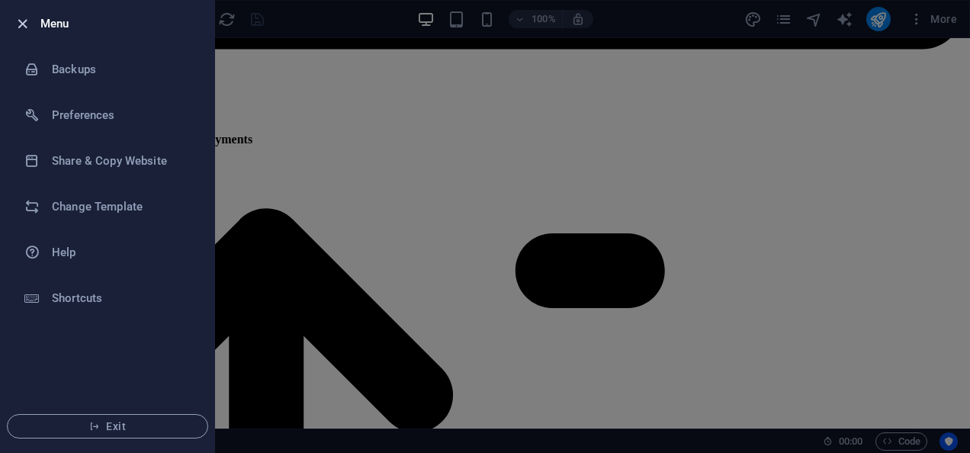
click at [27, 26] on icon "button" at bounding box center [23, 24] width 18 height 18
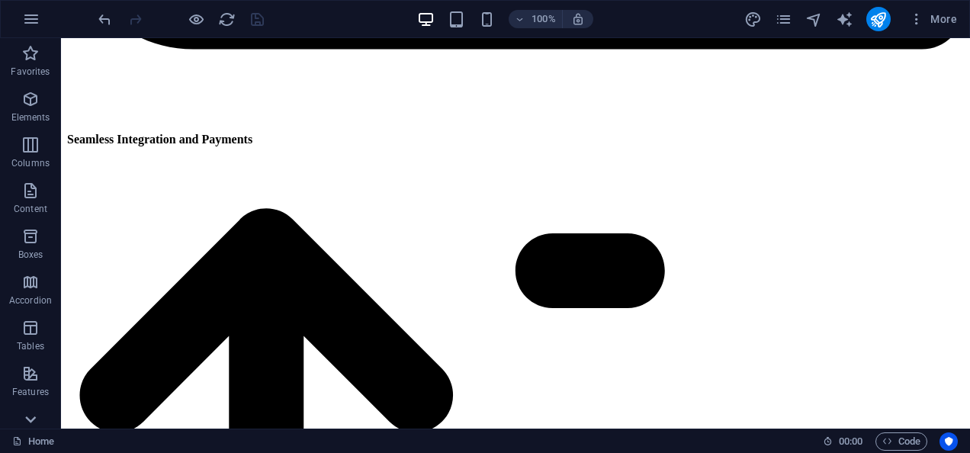
click at [33, 58] on icon at bounding box center [30, 47] width 21 height 21
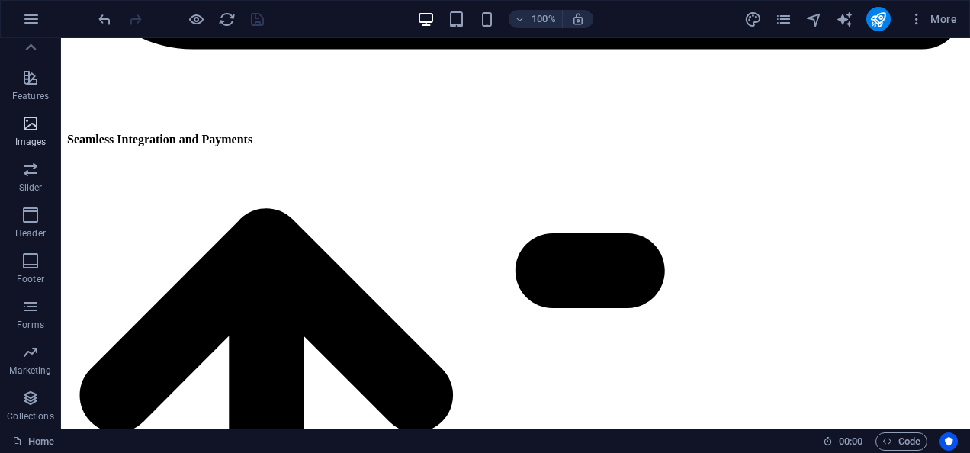
click at [23, 143] on p "Images" at bounding box center [30, 142] width 31 height 12
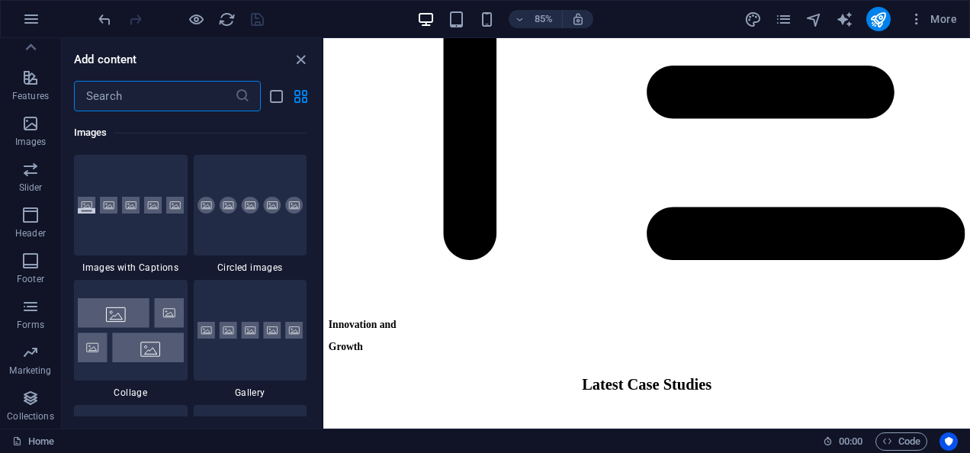
scroll to position [7735, 0]
click at [320, 272] on div "Favorites 1 Star Headline 1 Star Container Elements 1 Star Headline 1 Star Text…" at bounding box center [192, 263] width 260 height 305
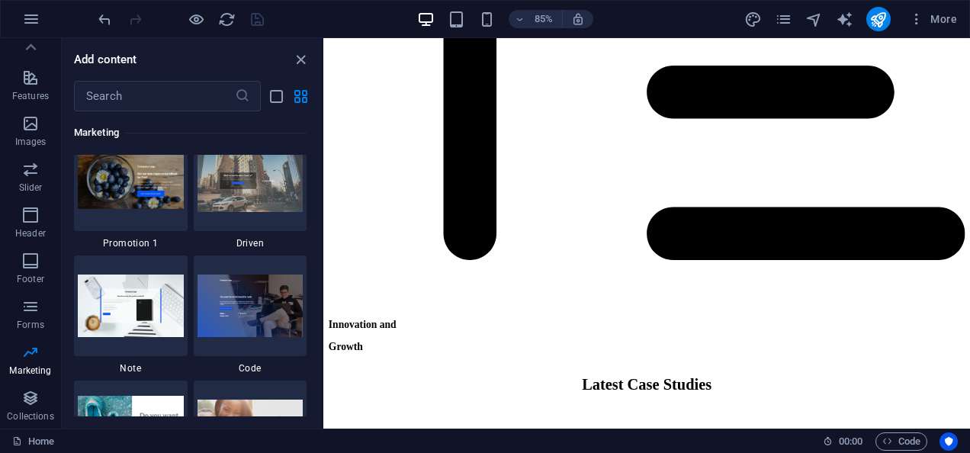
scroll to position [13225, 0]
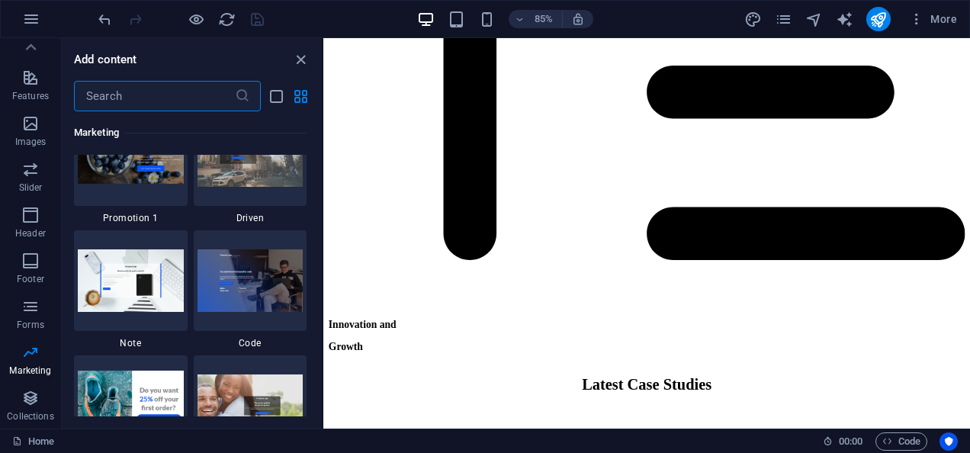
click at [133, 89] on input "text" at bounding box center [154, 96] width 161 height 31
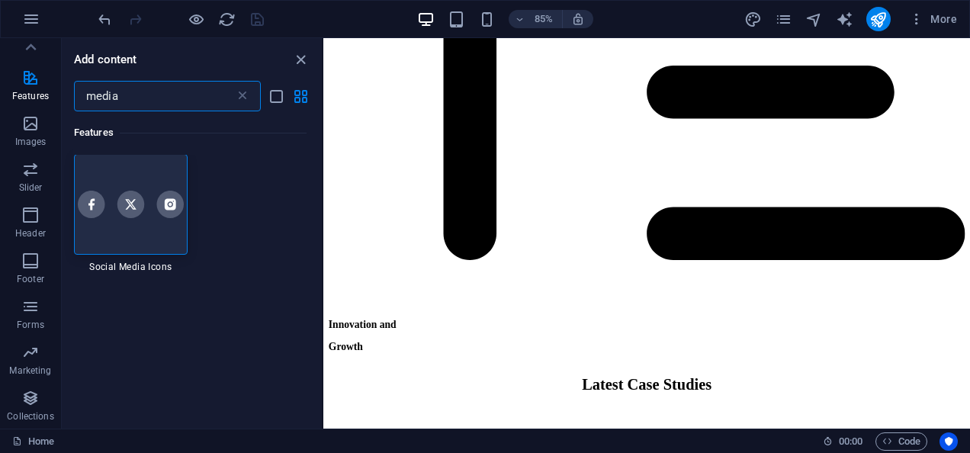
scroll to position [0, 0]
type input "media"
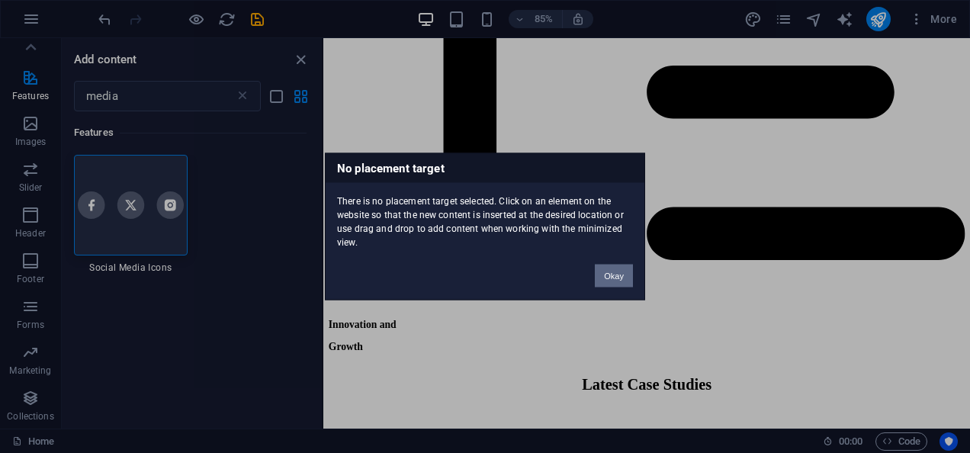
click at [618, 273] on button "Okay" at bounding box center [614, 276] width 38 height 23
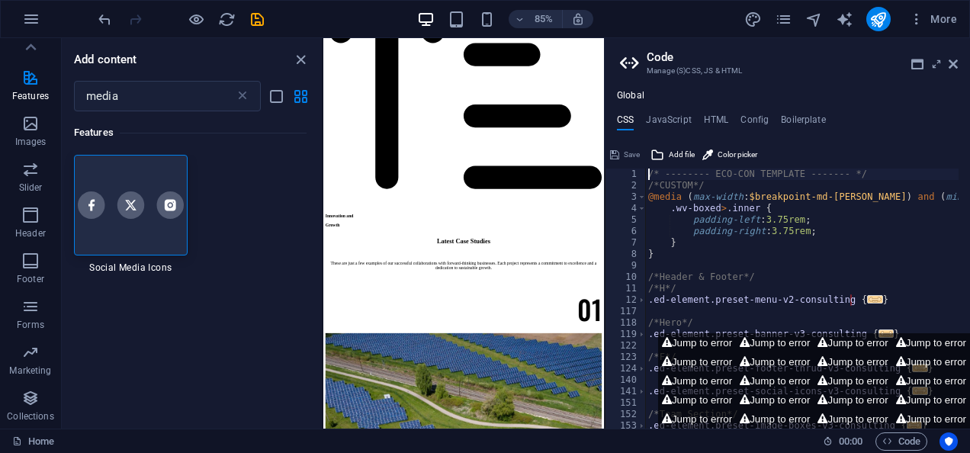
scroll to position [4867, 0]
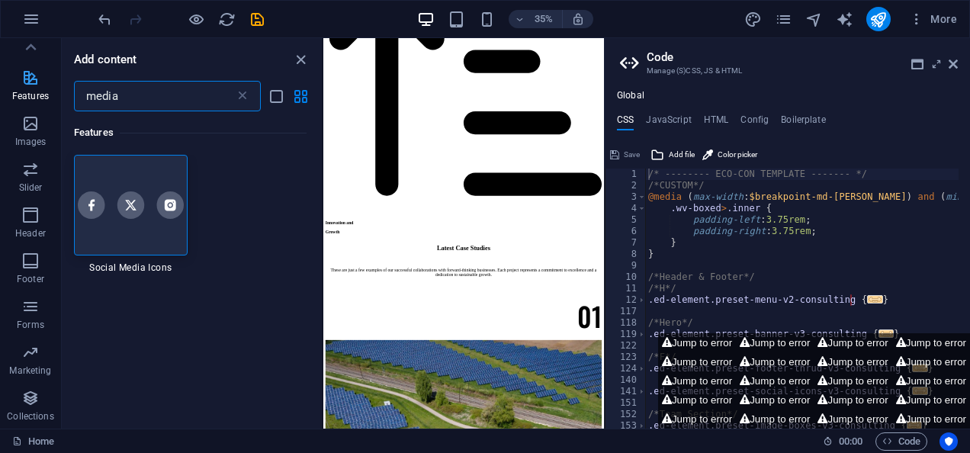
drag, startPoint x: 154, startPoint y: 101, endPoint x: 33, endPoint y: 79, distance: 123.1
click at [33, 79] on div "Favorites Elements Columns Content Boxes Accordion Tables Features Images Slide…" at bounding box center [161, 233] width 323 height 391
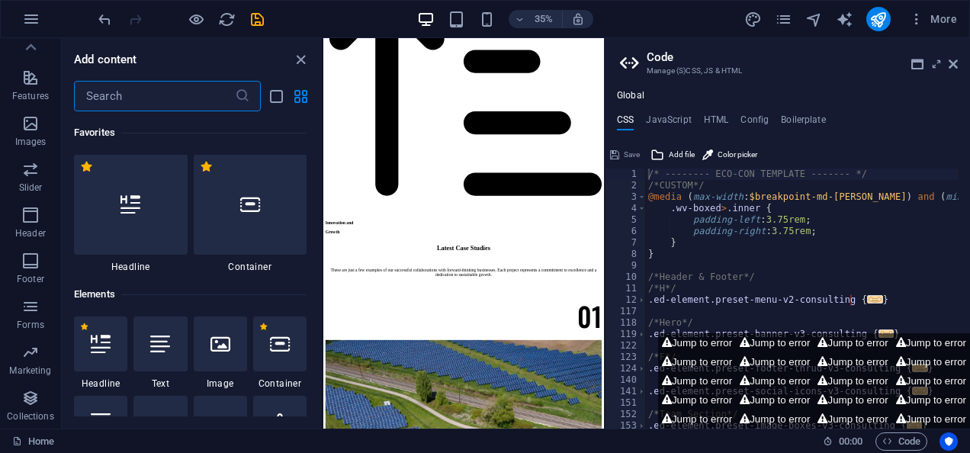
scroll to position [0, 0]
click at [306, 56] on icon "close panel" at bounding box center [301, 60] width 18 height 18
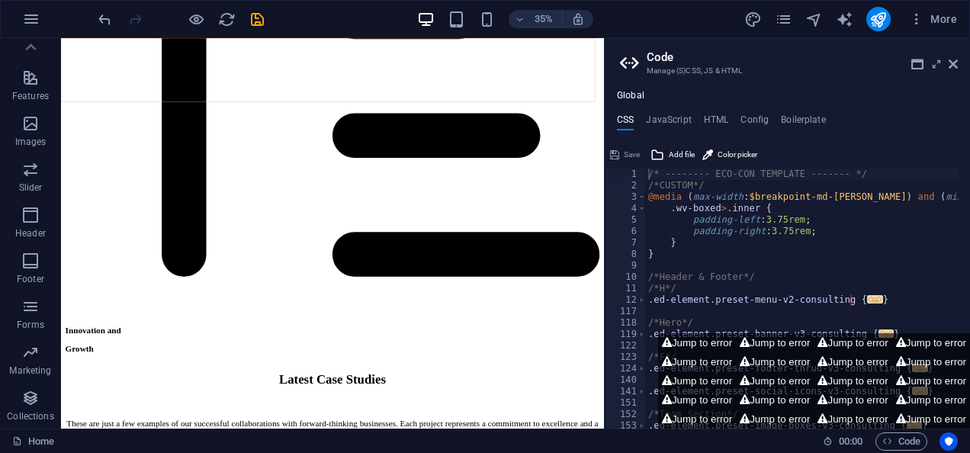
scroll to position [4870, 0]
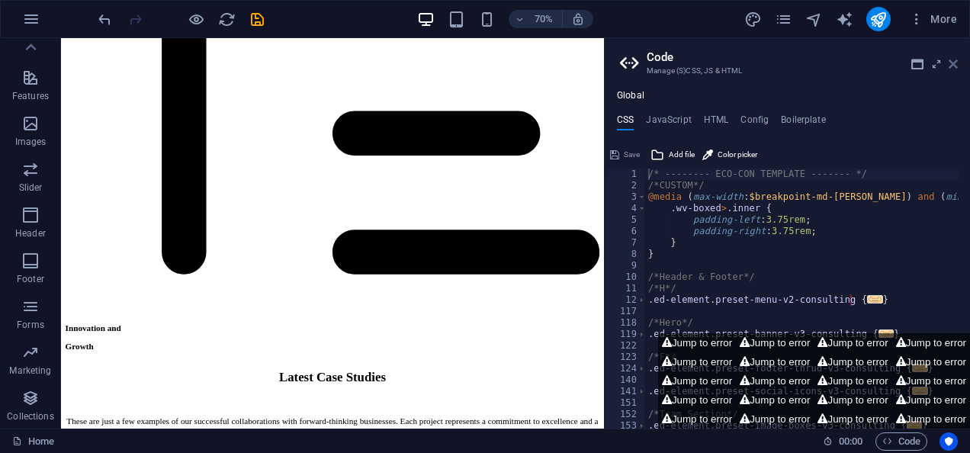
click at [957, 66] on icon at bounding box center [953, 64] width 9 height 12
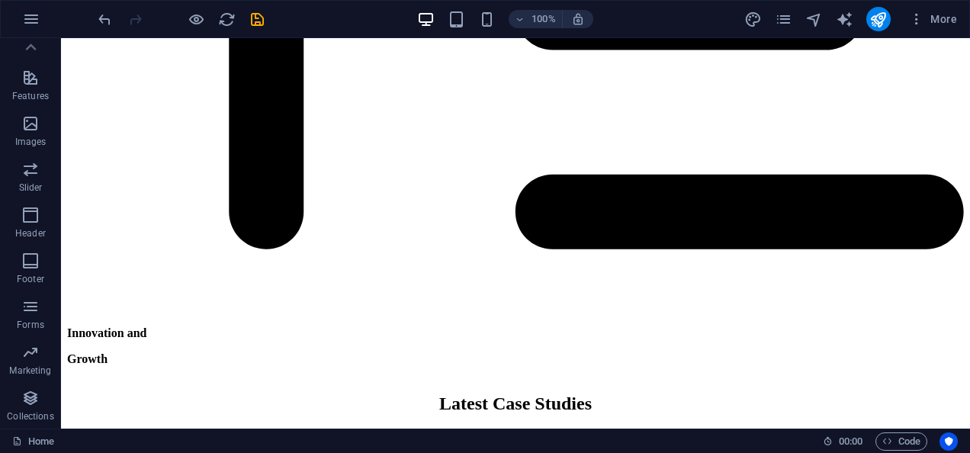
scroll to position [5527, 0]
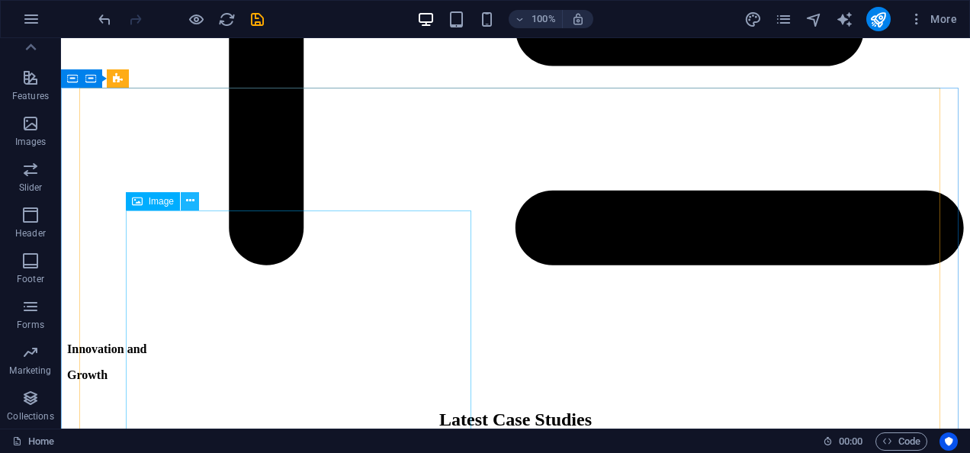
click at [189, 200] on icon at bounding box center [190, 201] width 8 height 16
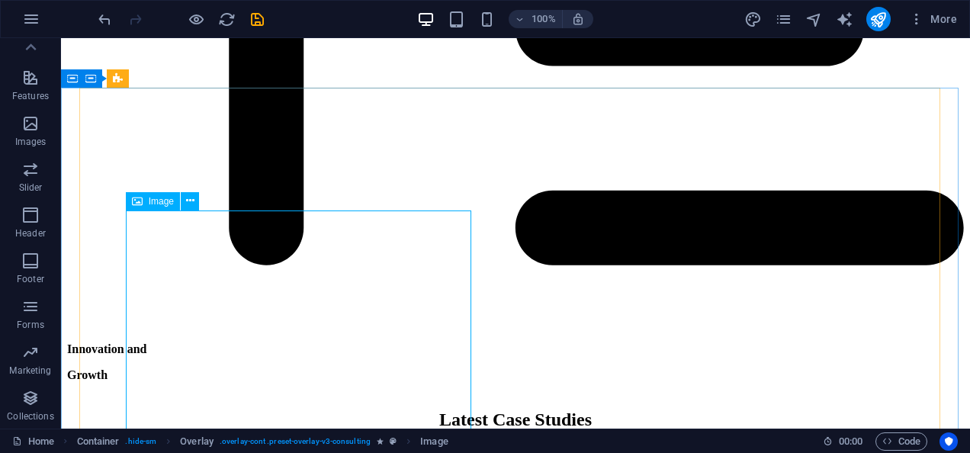
click at [143, 203] on div "Image" at bounding box center [153, 201] width 54 height 18
click at [188, 200] on icon at bounding box center [190, 201] width 8 height 16
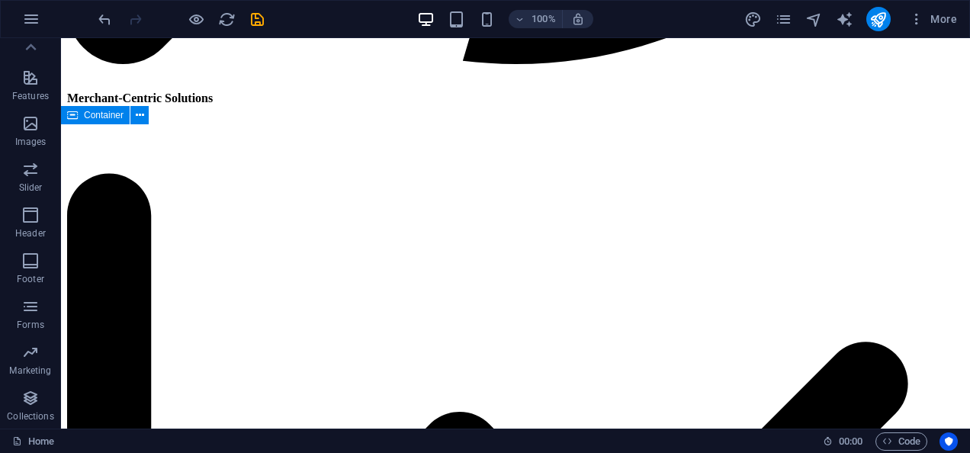
scroll to position [3977, 0]
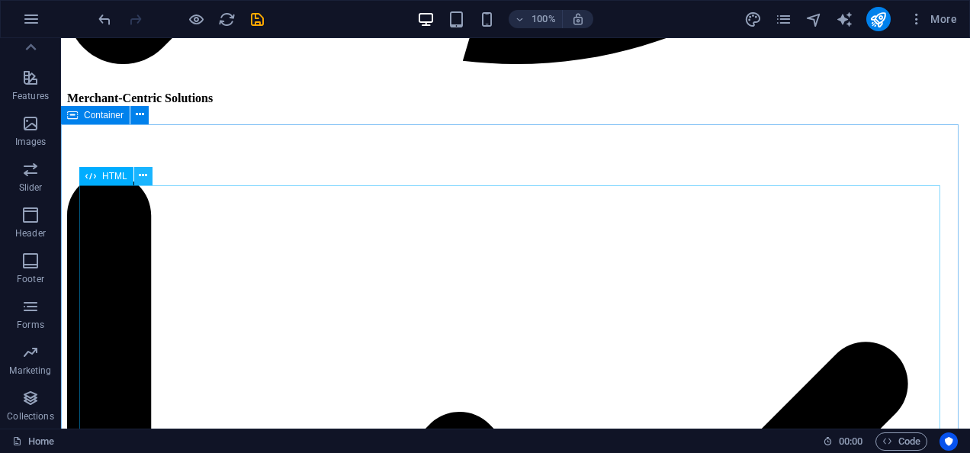
click at [146, 177] on icon at bounding box center [143, 176] width 8 height 16
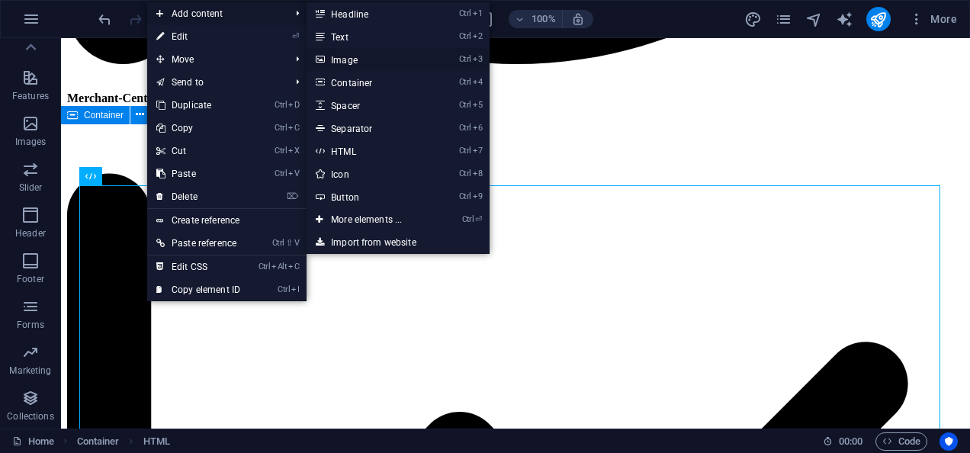
click at [350, 56] on link "Ctrl 3 Image" at bounding box center [370, 59] width 126 height 23
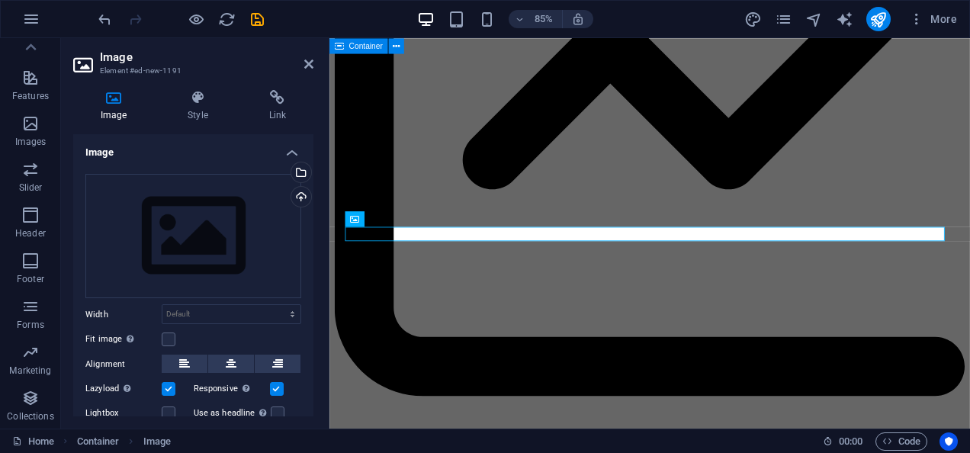
scroll to position [5313, 0]
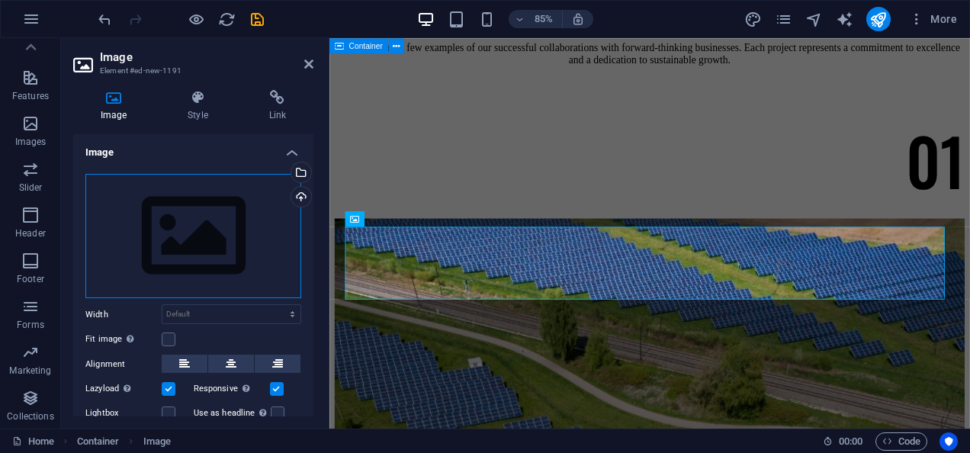
click at [172, 222] on div "Drag files here, click to choose files or select files from Files or our free s…" at bounding box center [193, 236] width 216 height 125
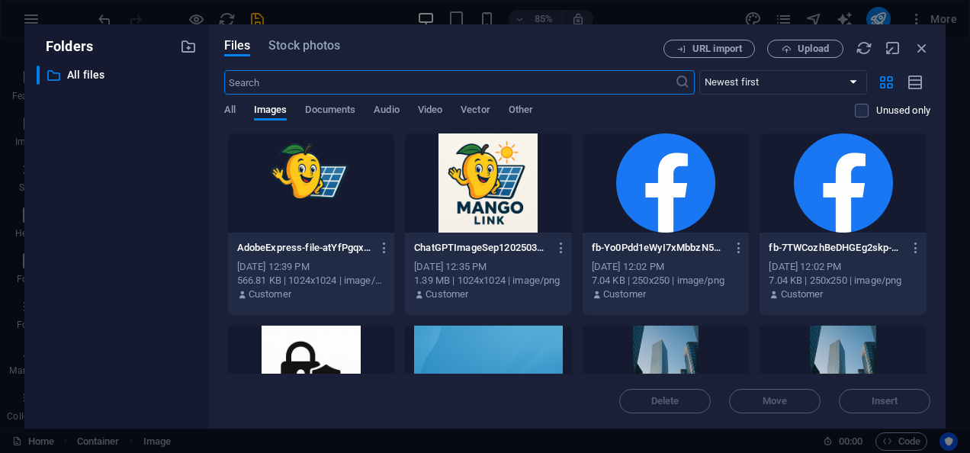
scroll to position [5289, 0]
click at [813, 53] on span "Upload" at bounding box center [813, 48] width 31 height 9
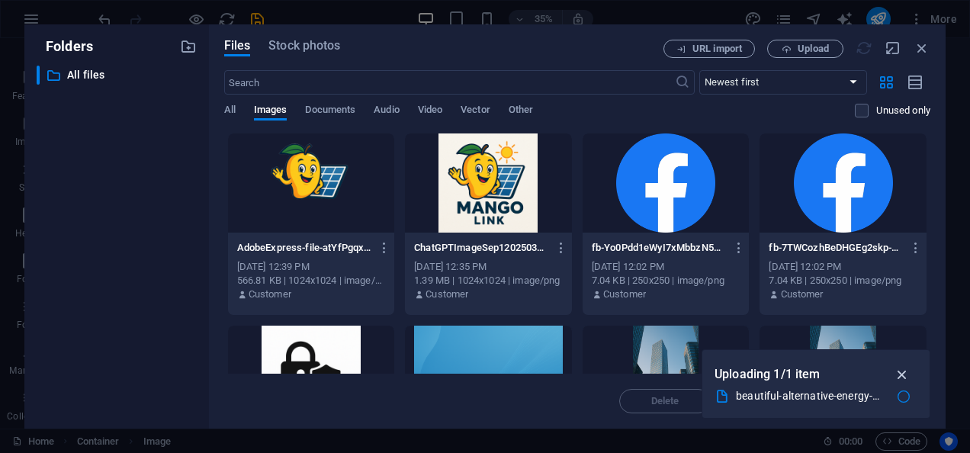
click at [895, 369] on icon "button" at bounding box center [903, 374] width 18 height 17
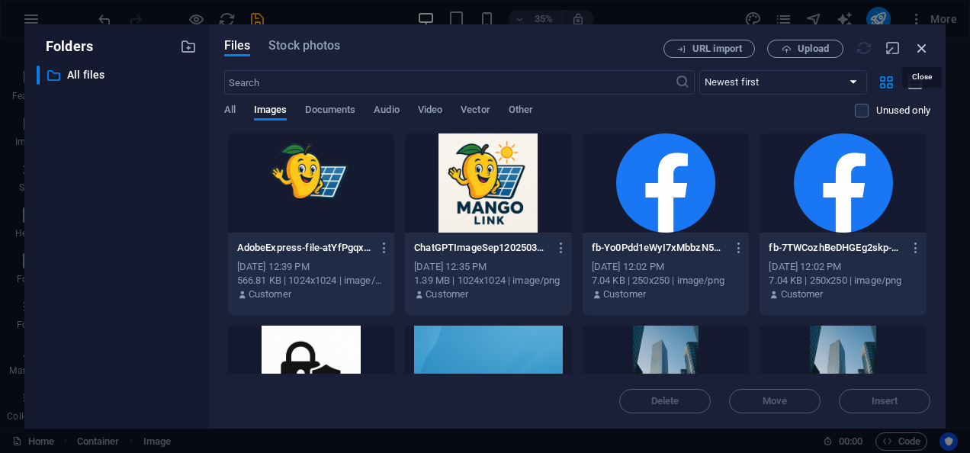
click at [923, 49] on icon "button" at bounding box center [922, 48] width 17 height 17
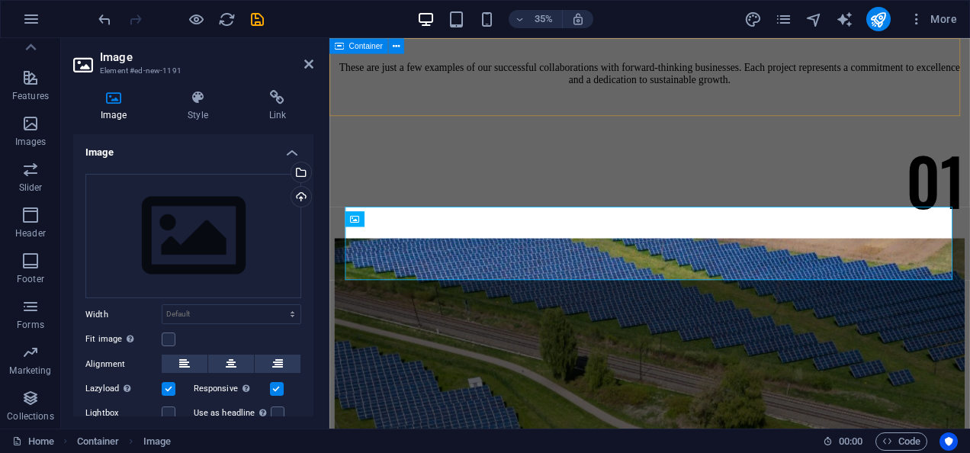
scroll to position [5313, 0]
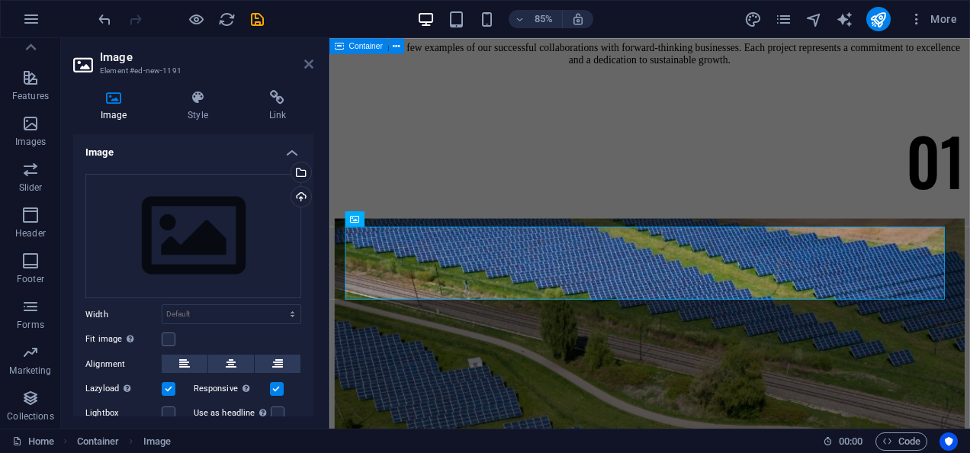
click at [305, 63] on icon at bounding box center [308, 64] width 9 height 12
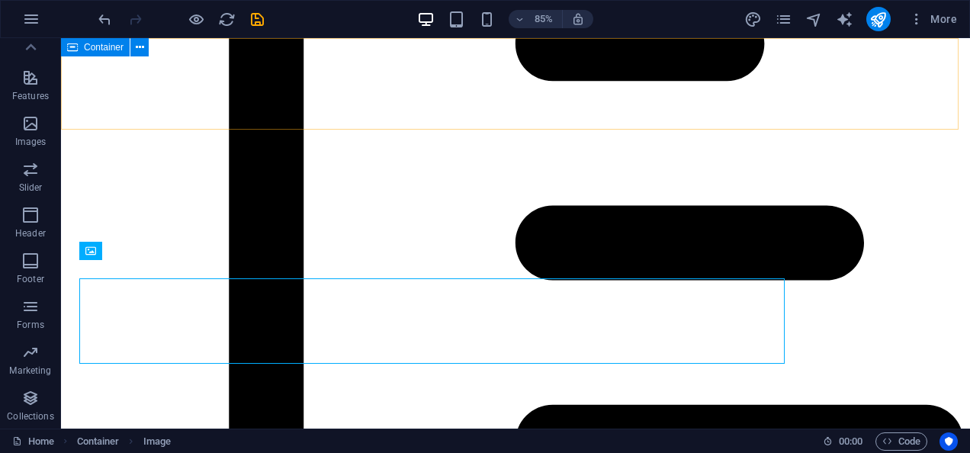
scroll to position [5294, 0]
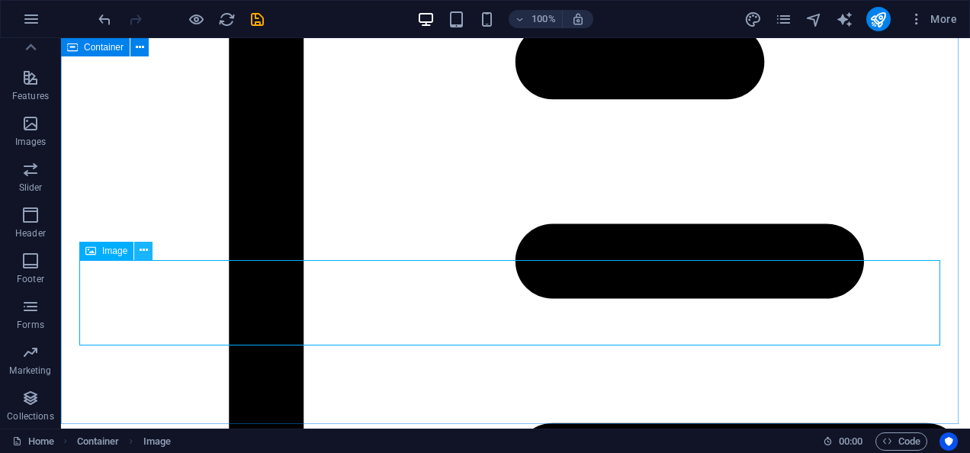
click at [145, 251] on icon at bounding box center [144, 251] width 8 height 16
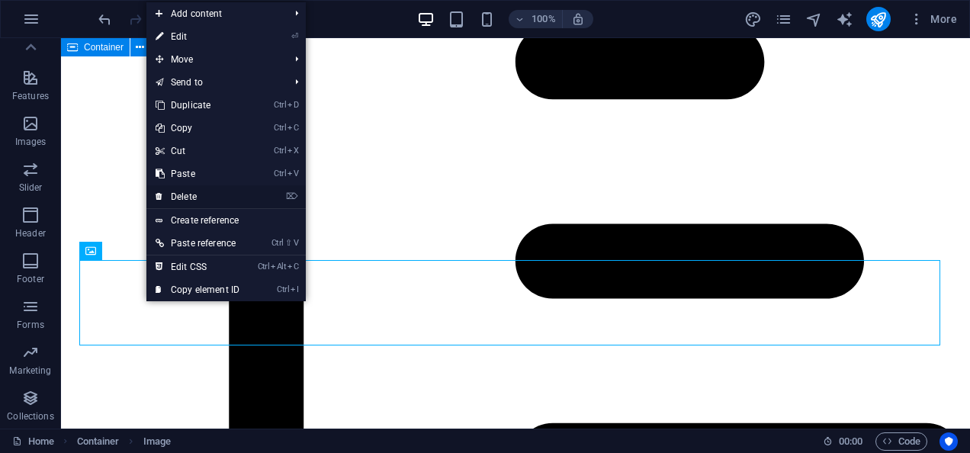
click at [185, 198] on link "⌦ Delete" at bounding box center [197, 196] width 102 height 23
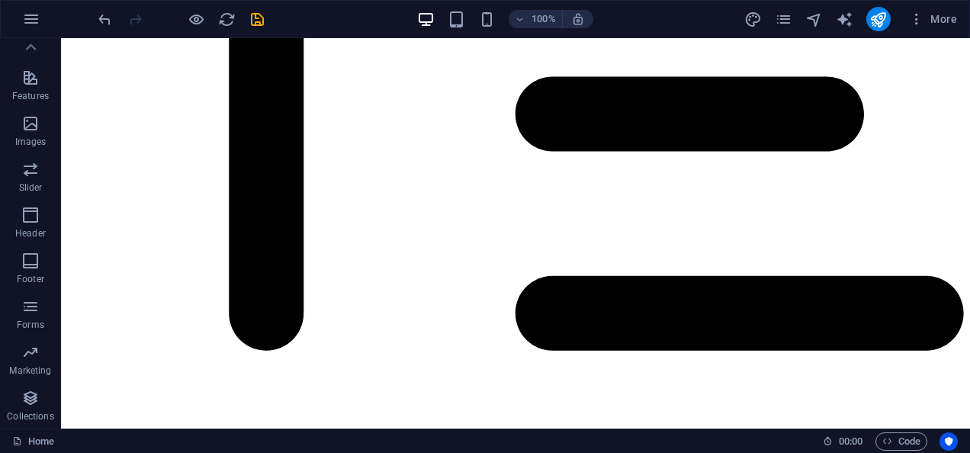
scroll to position [5393, 0]
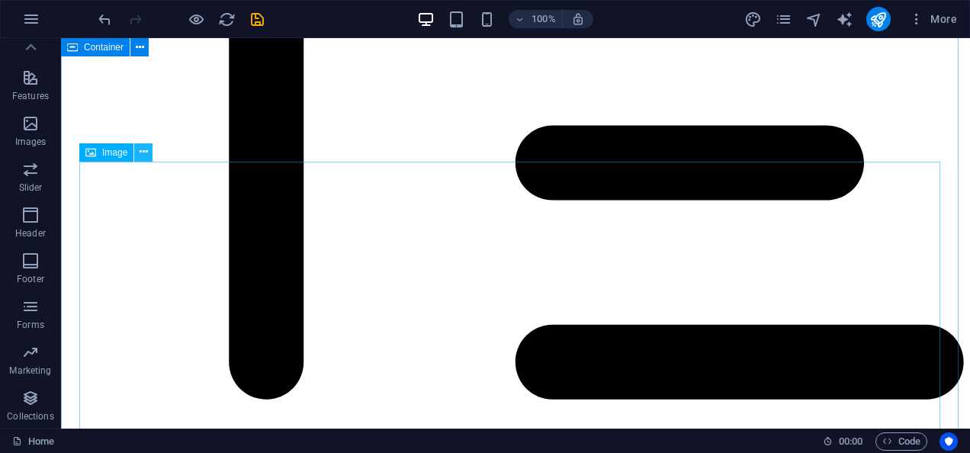
click at [146, 149] on icon at bounding box center [144, 152] width 8 height 16
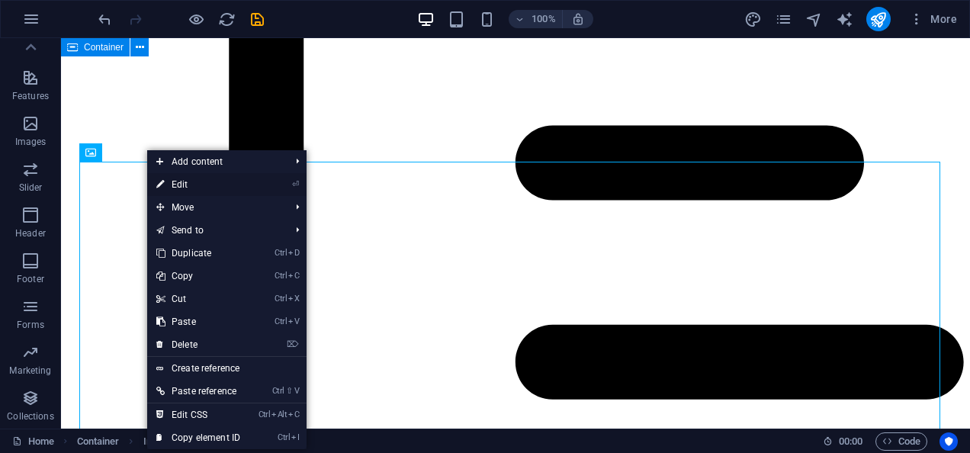
click at [183, 176] on link "⏎ Edit" at bounding box center [198, 184] width 102 height 23
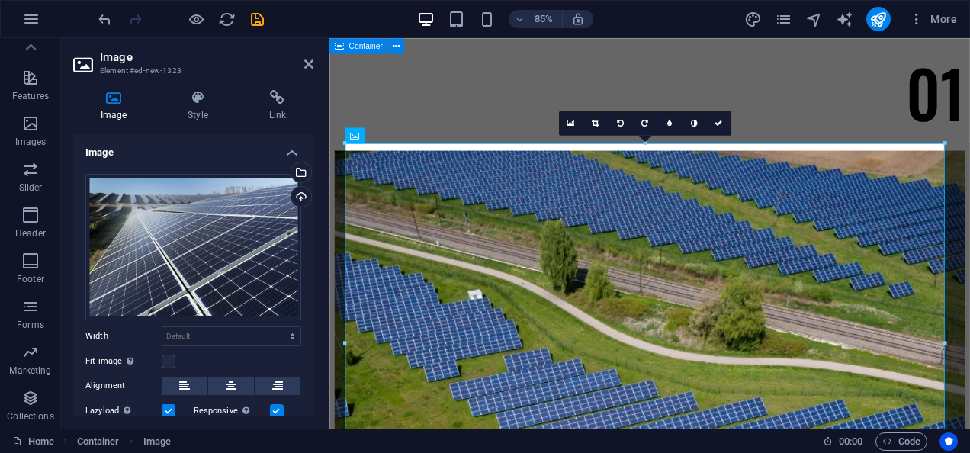
scroll to position [5411, 0]
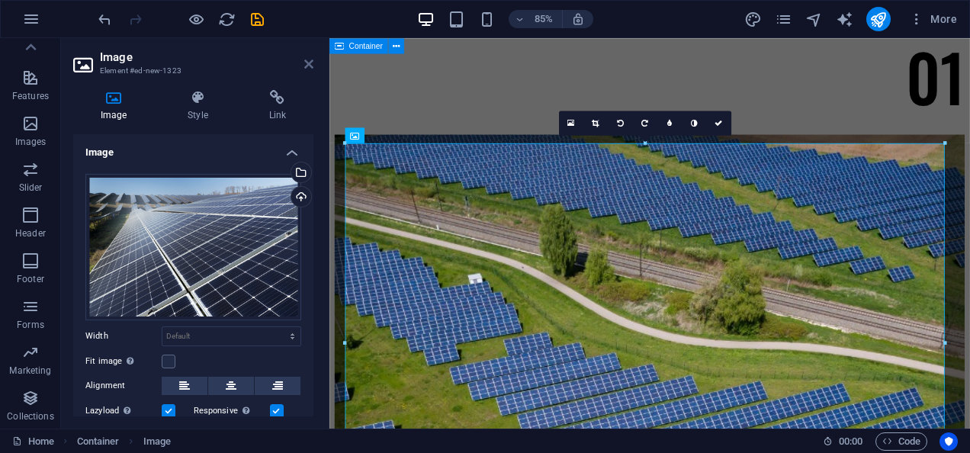
click at [308, 59] on icon at bounding box center [308, 64] width 9 height 12
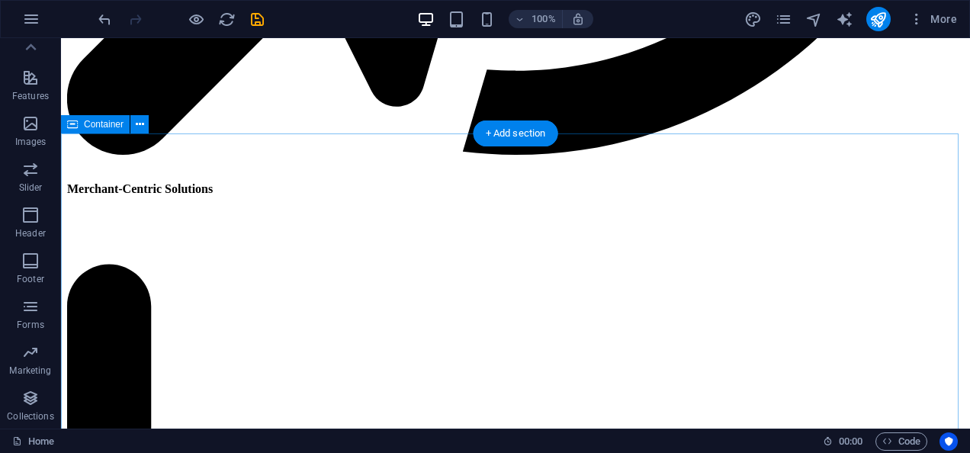
scroll to position [3968, 0]
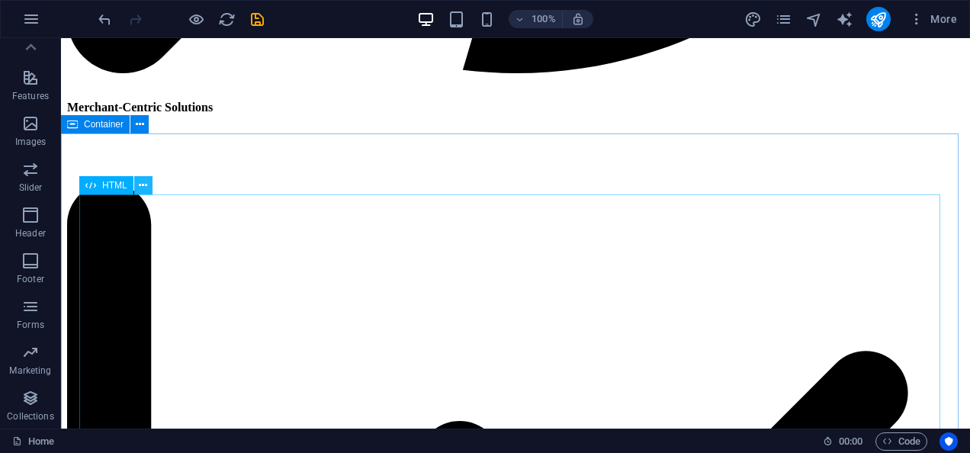
click at [143, 188] on icon at bounding box center [143, 186] width 8 height 16
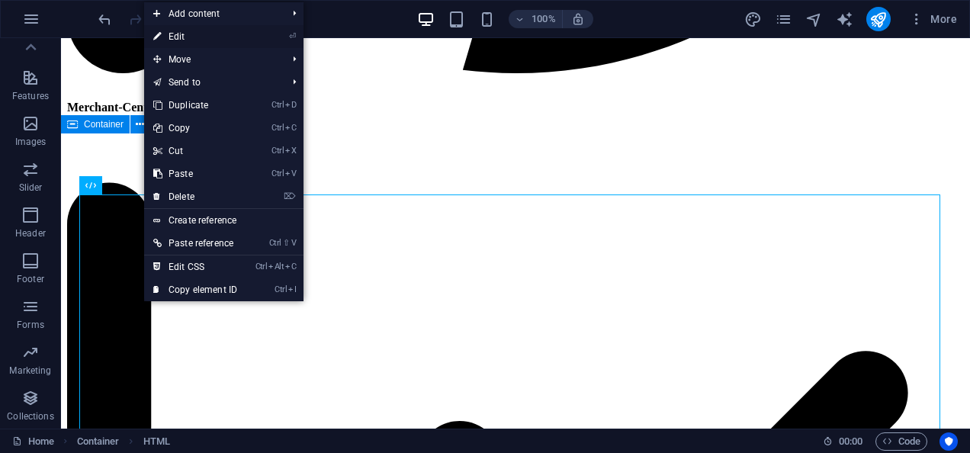
click at [209, 39] on link "⏎ Edit" at bounding box center [195, 36] width 102 height 23
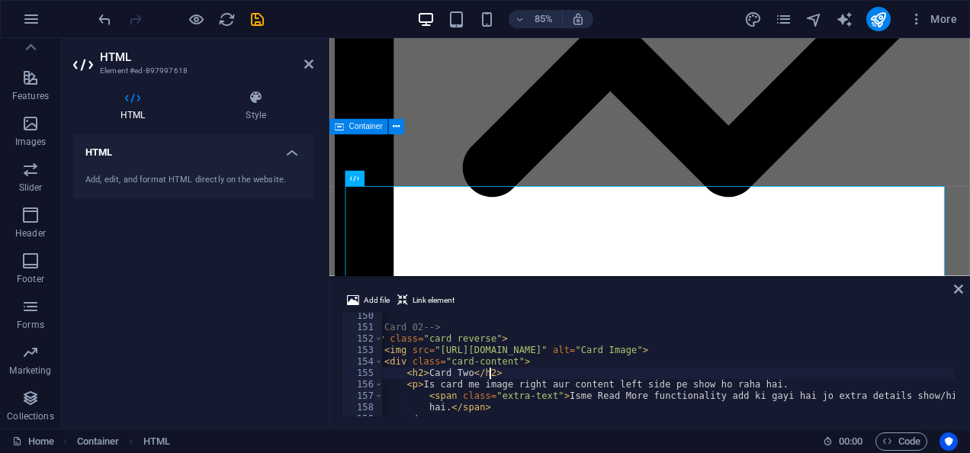
scroll to position [1707, 0]
click at [638, 371] on div "<!-- Card 02 --> < div class = "card reverse" > < img src = "[URL][DOMAIN_NAME]…" at bounding box center [645, 372] width 619 height 124
drag, startPoint x: 432, startPoint y: 348, endPoint x: 674, endPoint y: 351, distance: 242.6
click at [674, 351] on div "<!-- Card 02 --> < div class = "card reverse" > < img src = "[URL][DOMAIN_NAME]…" at bounding box center [645, 372] width 619 height 124
paste textarea "[DOMAIN_NAME][URL]"
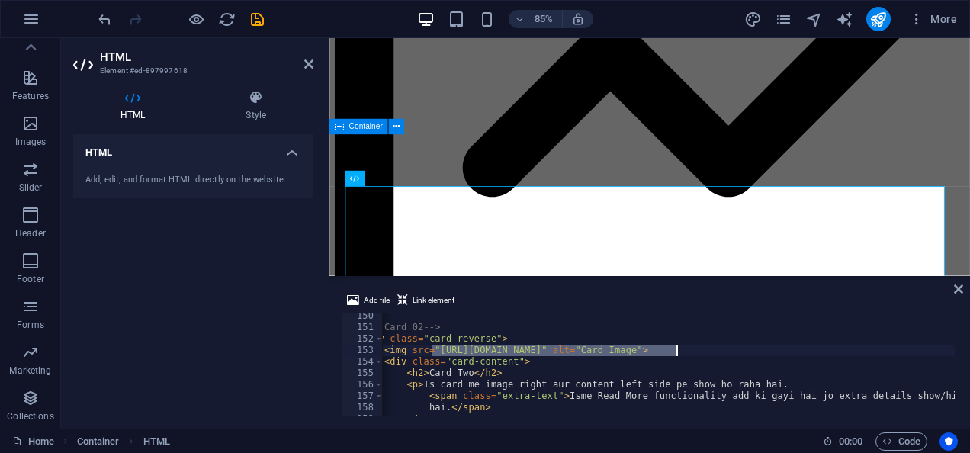
type textarea "<img src="[URL][DOMAIN_NAME]" alt="Card Image">"
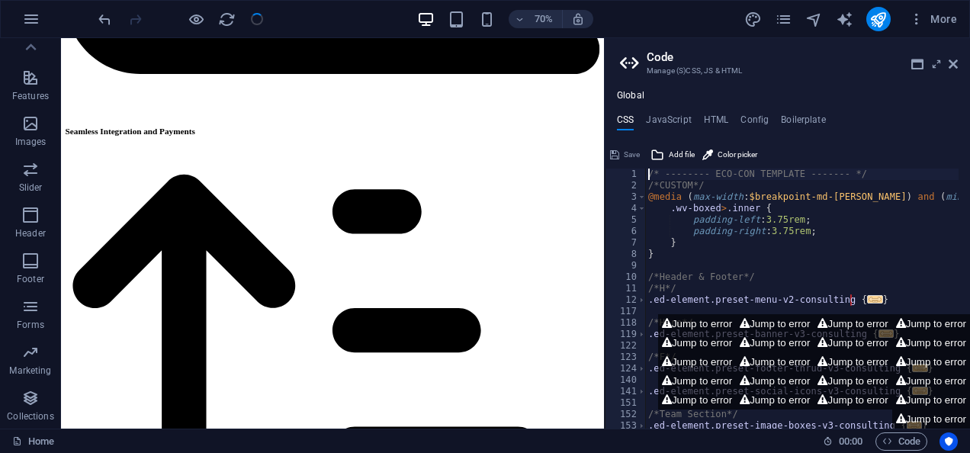
scroll to position [3968, 0]
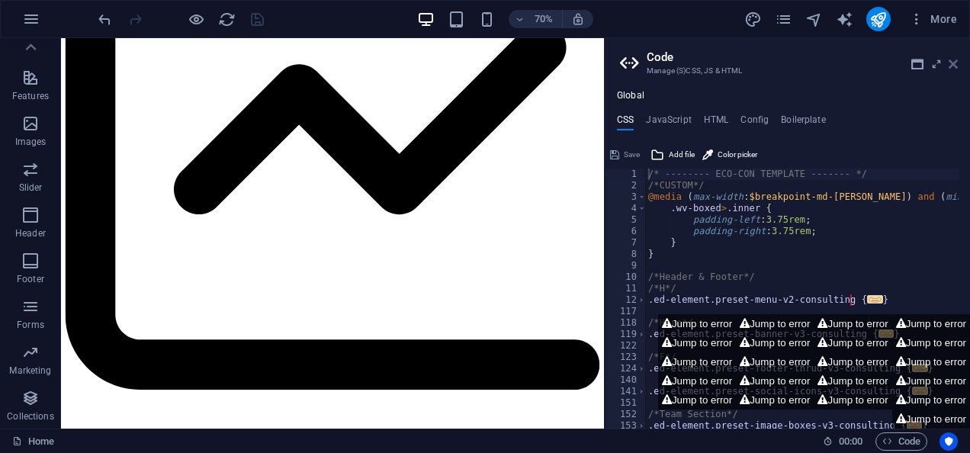
click at [955, 64] on icon at bounding box center [953, 64] width 9 height 12
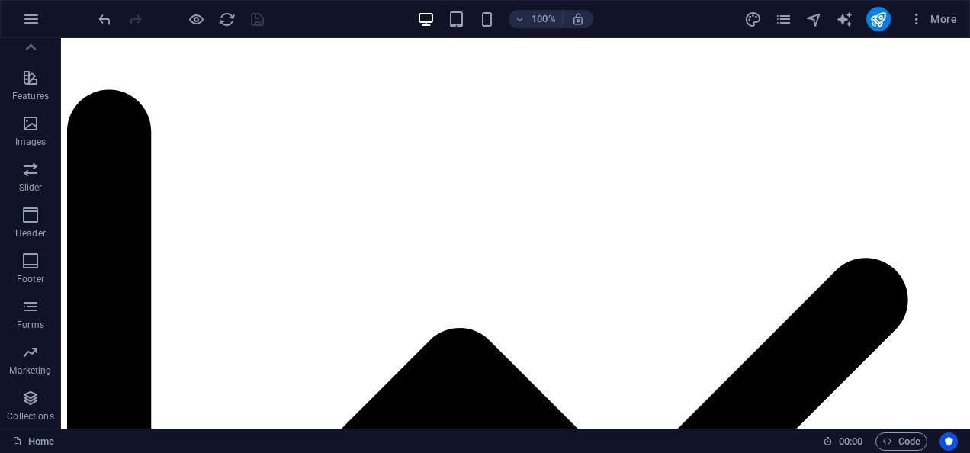
scroll to position [4014, 0]
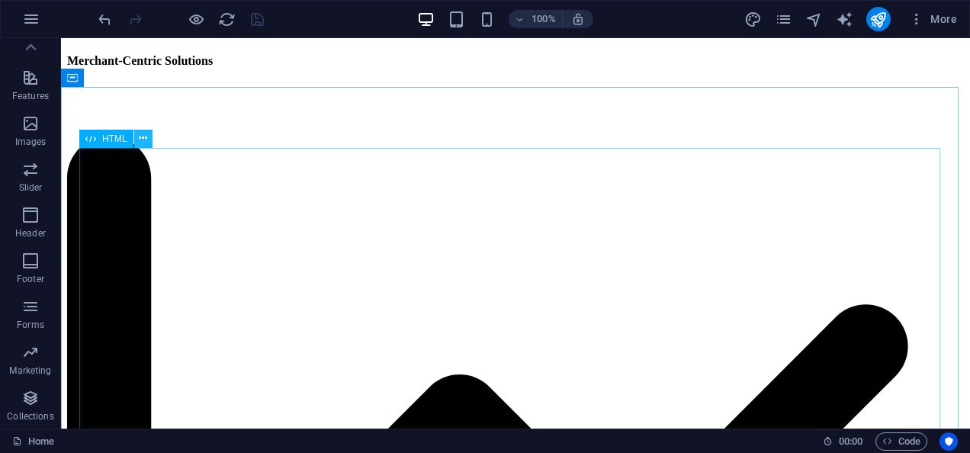
click at [140, 136] on icon at bounding box center [143, 138] width 8 height 16
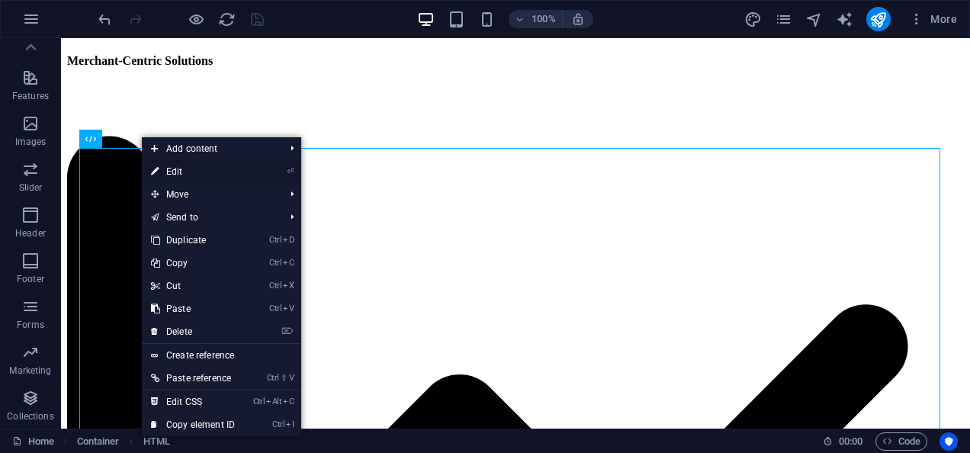
click at [194, 165] on link "⏎ Edit" at bounding box center [193, 171] width 102 height 23
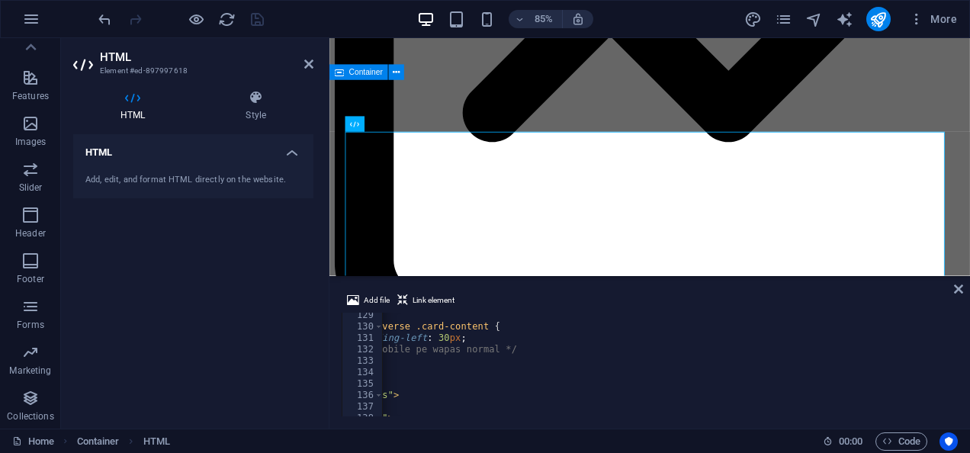
scroll to position [1442, 0]
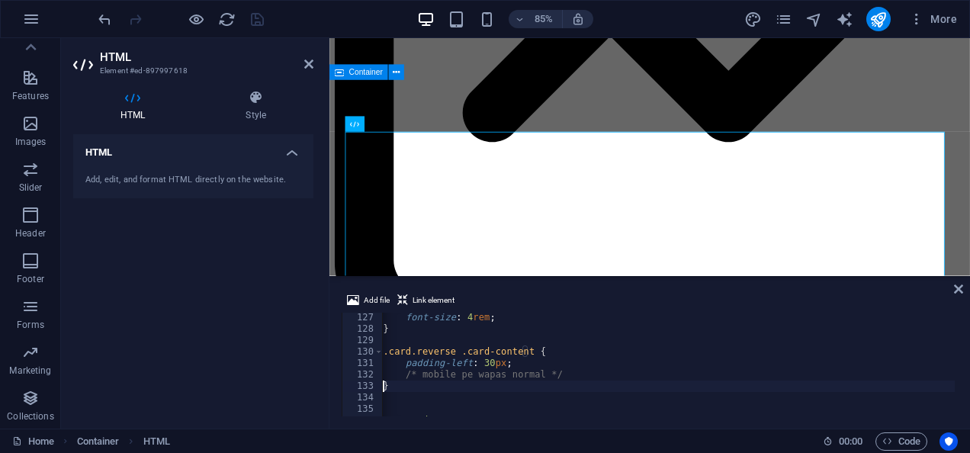
click at [563, 385] on div "font-size : 4 rem ; } .card.reverse .card-content { padding-left : 30 px ; /* m…" at bounding box center [705, 374] width 785 height 124
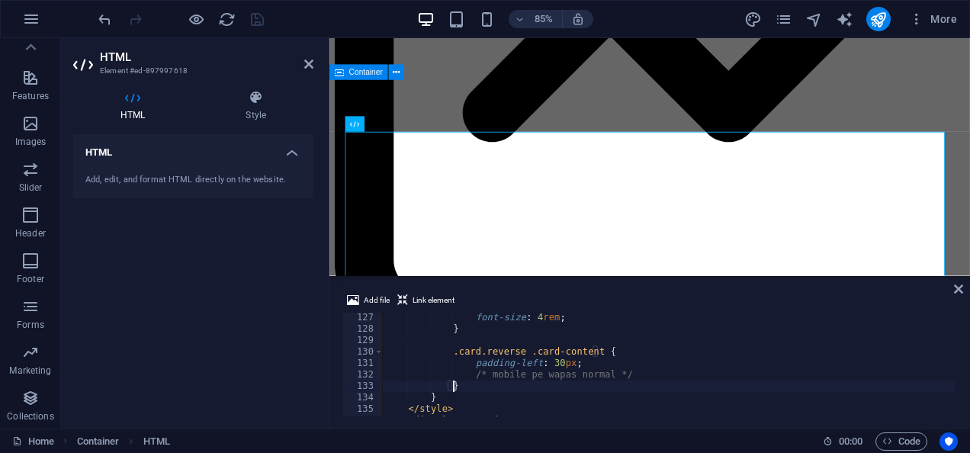
type textarea "<div class="cards">"
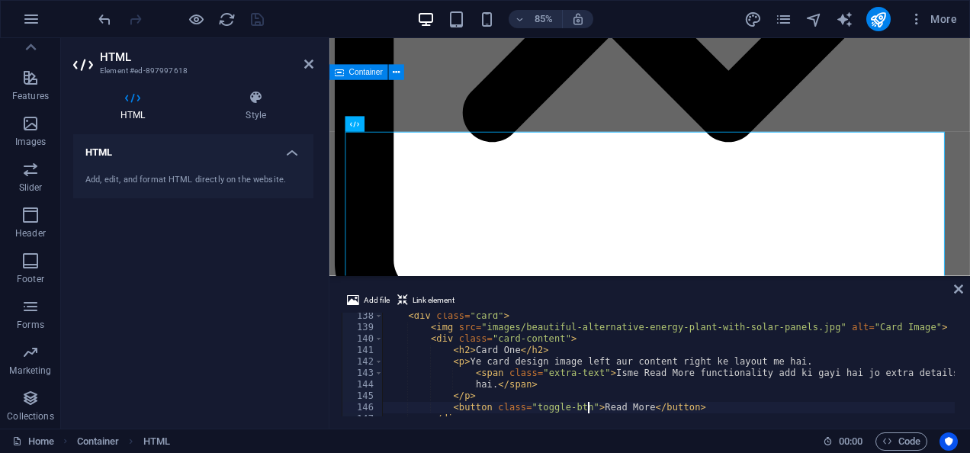
scroll to position [1570, 0]
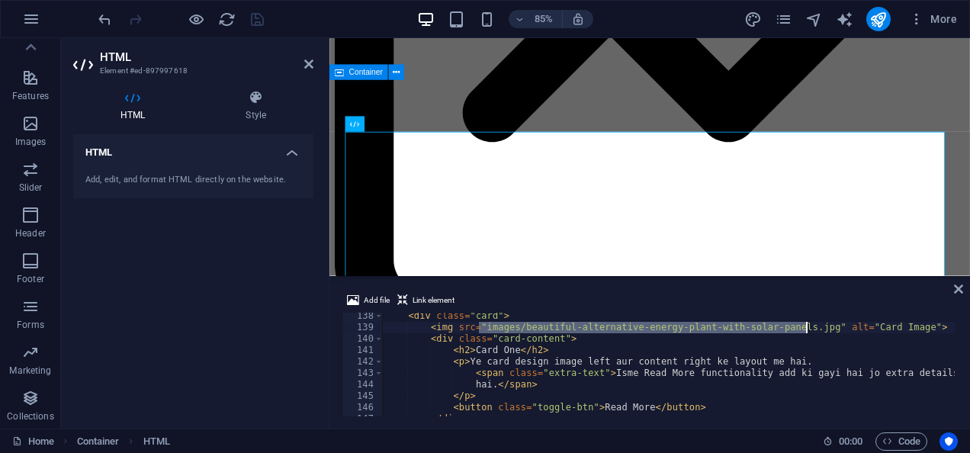
drag, startPoint x: 481, startPoint y: 327, endPoint x: 805, endPoint y: 324, distance: 325.0
click at [805, 324] on div "< div class = "card" > < img src = "images/beautiful-alternative-energy-plant-w…" at bounding box center [775, 372] width 785 height 124
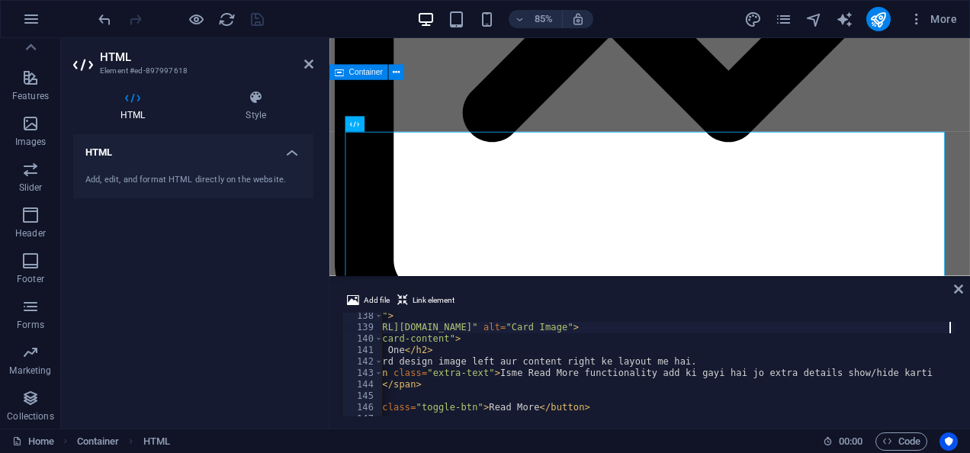
scroll to position [0, 0]
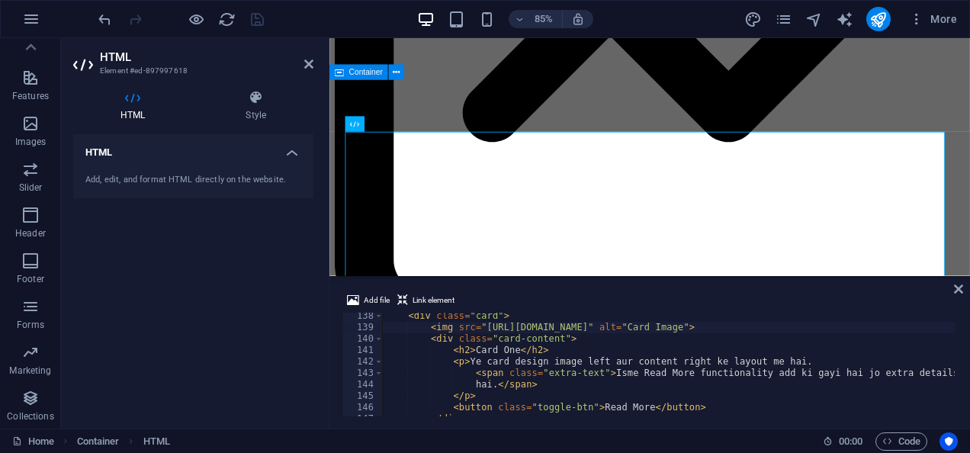
click at [633, 362] on div "< div class = "card" > < img src = "[URL][DOMAIN_NAME]" alt = "Card Image" > < …" at bounding box center [775, 372] width 785 height 124
type textarea "</div>"
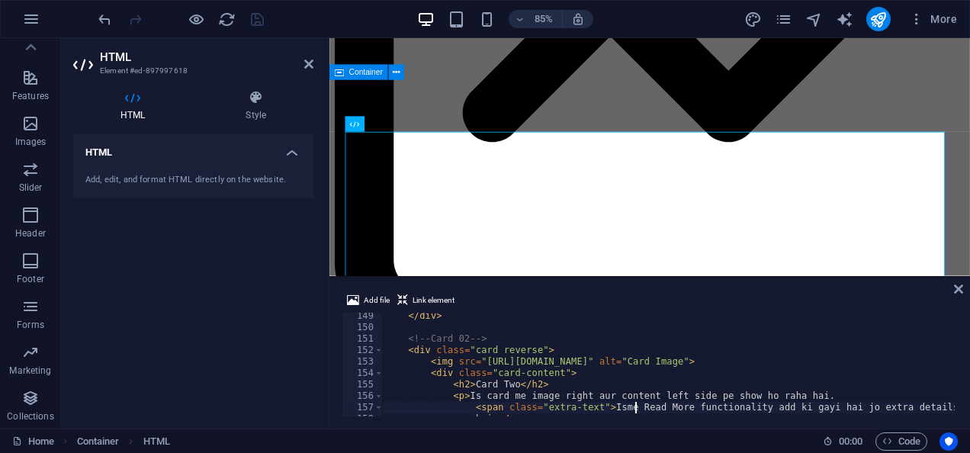
scroll to position [1707, 0]
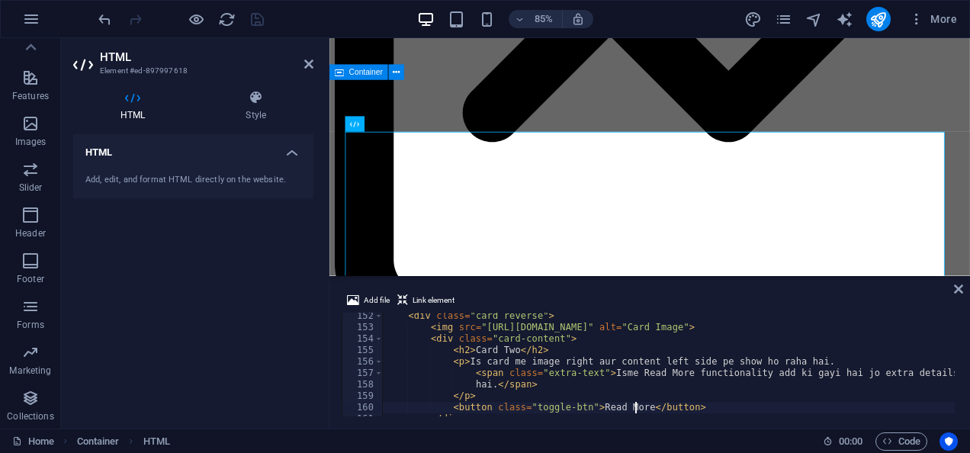
type textarea "</div>"
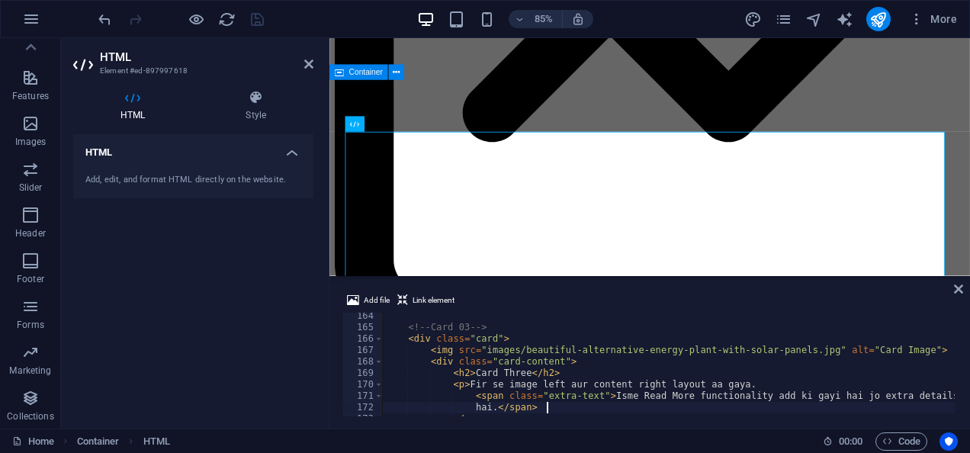
scroll to position [1867, 0]
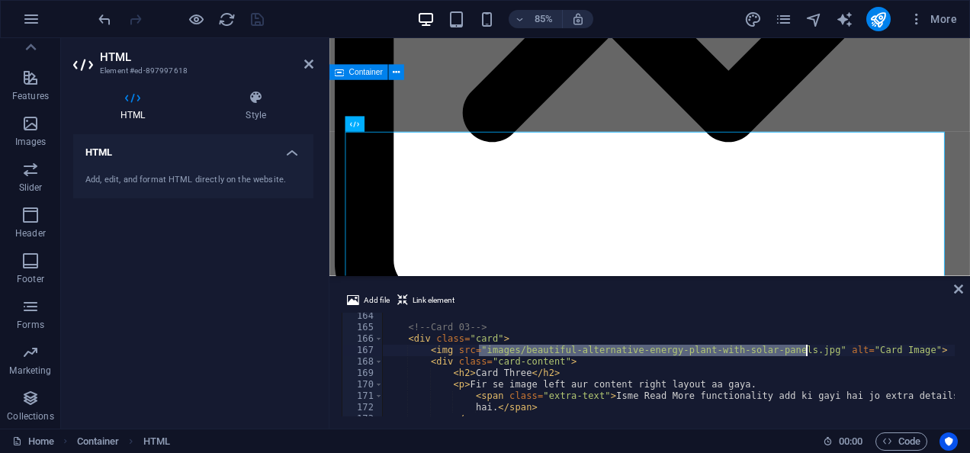
drag, startPoint x: 481, startPoint y: 349, endPoint x: 807, endPoint y: 349, distance: 326.5
click at [807, 349] on div "<!-- Card 03 --> < div class = "card" > < img src = "images/beautiful-alternati…" at bounding box center [775, 372] width 785 height 124
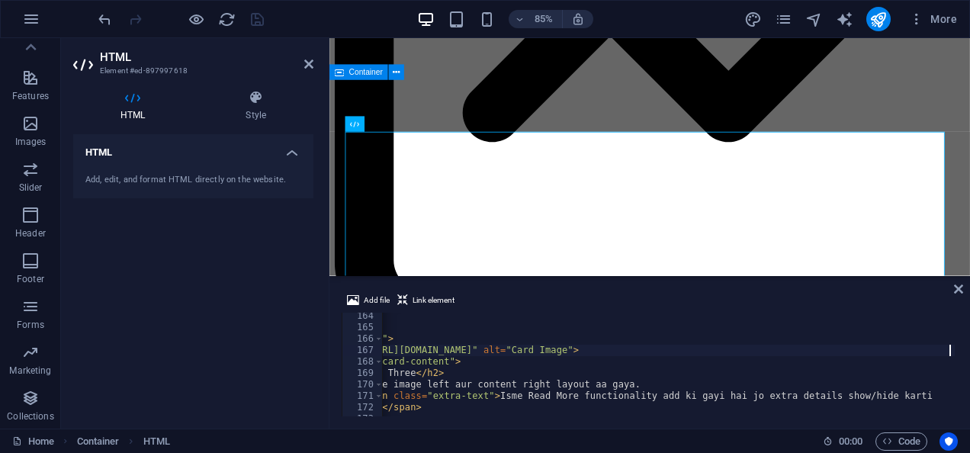
scroll to position [0, 116]
click at [636, 378] on div "<!-- Card 03 --> < div class = "card" > < img src = "[URL][DOMAIN_NAME]" alt = …" at bounding box center [659, 372] width 785 height 124
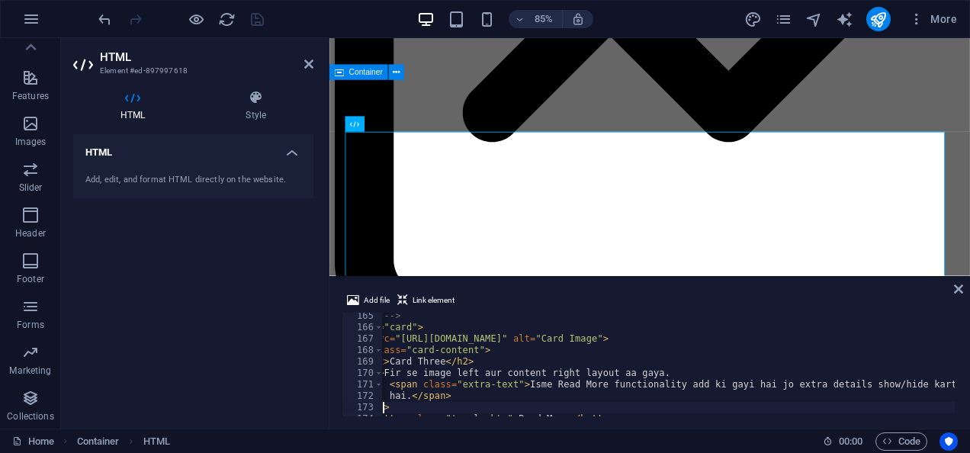
type textarea "</div>"
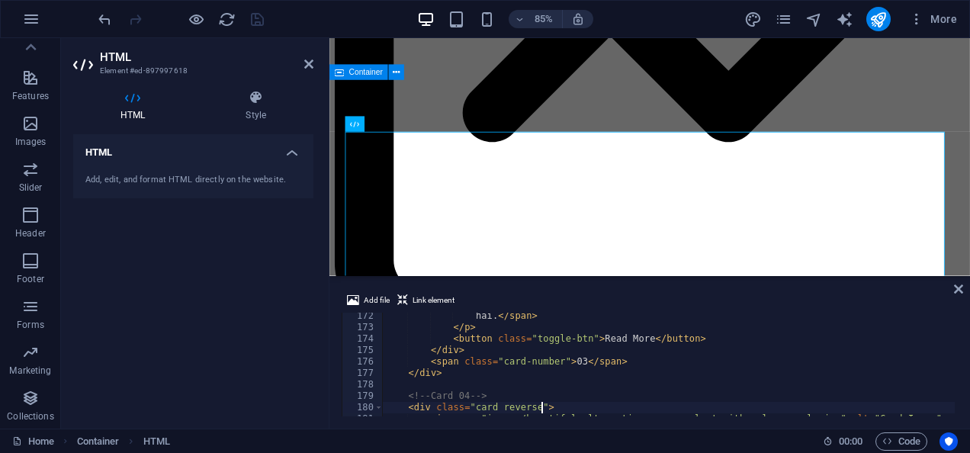
scroll to position [0, 0]
type textarea "<!-- Card 04 -->"
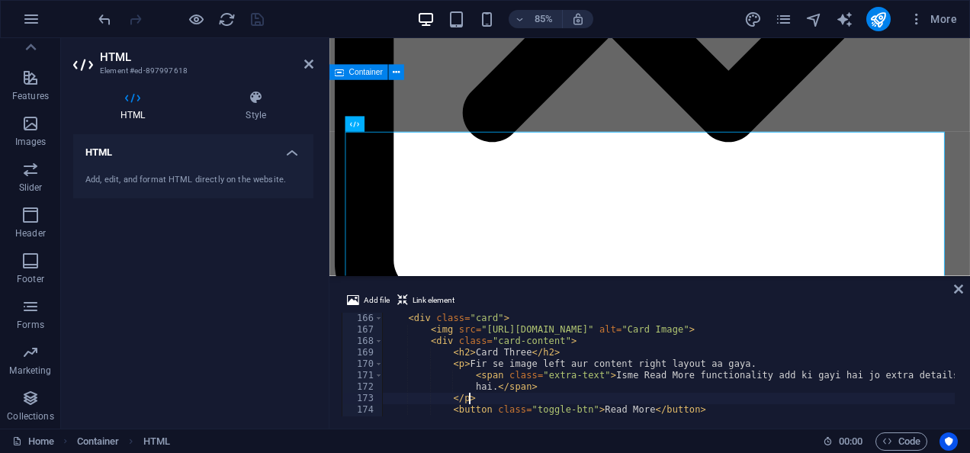
scroll to position [1913, 0]
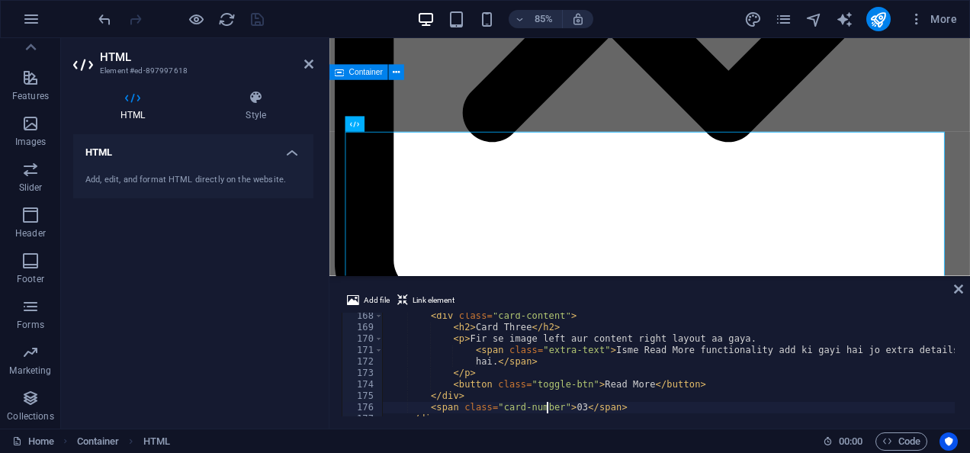
type textarea "</div>"
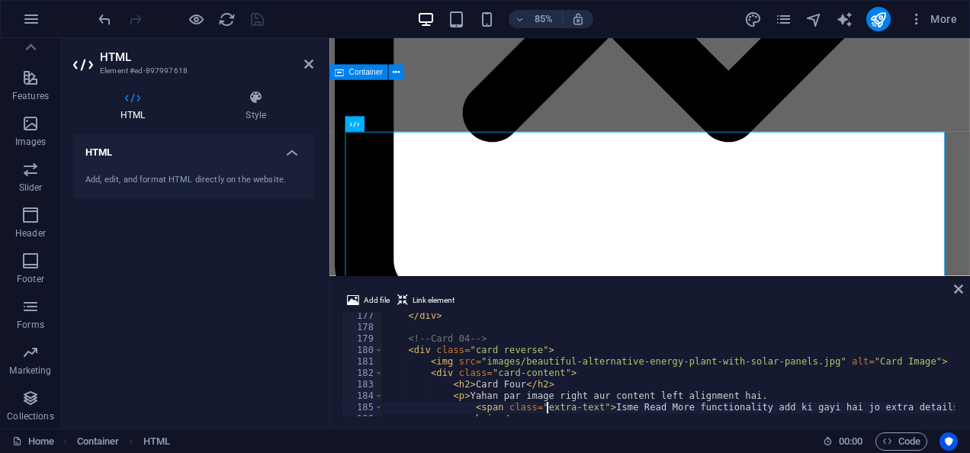
scroll to position [2016, 0]
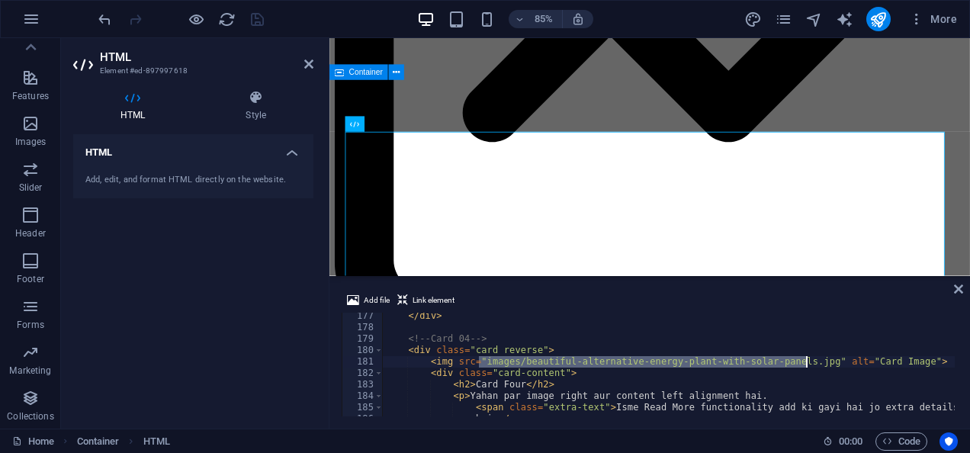
drag, startPoint x: 481, startPoint y: 362, endPoint x: 807, endPoint y: 360, distance: 325.7
click at [807, 360] on div "</ div > <!-- Card 04 --> < div class = "card reverse" > < img src = "images/be…" at bounding box center [775, 372] width 785 height 124
type textarea "<img src="[URL][DOMAIN_NAME]" alt="Card Image">"
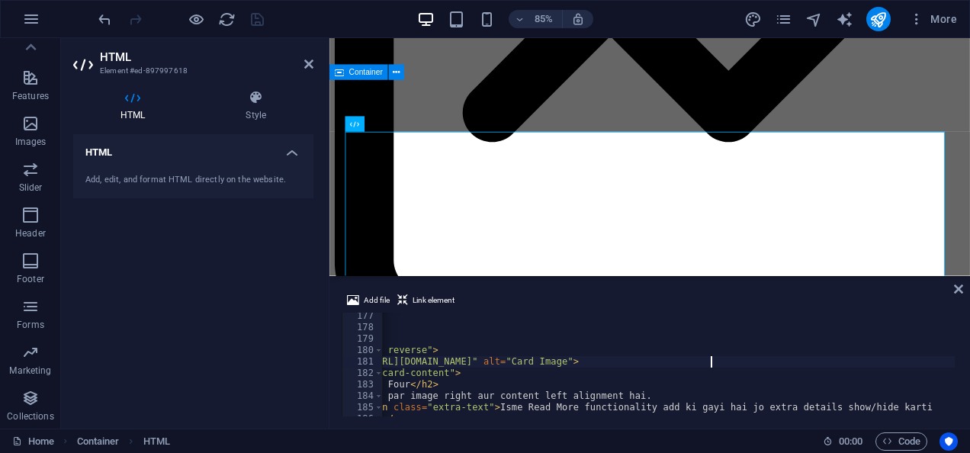
click at [709, 365] on div "</ div > <!-- Card 04 --> < div class = "card reverse" > < img src = "[URL][DOM…" at bounding box center [659, 372] width 785 height 124
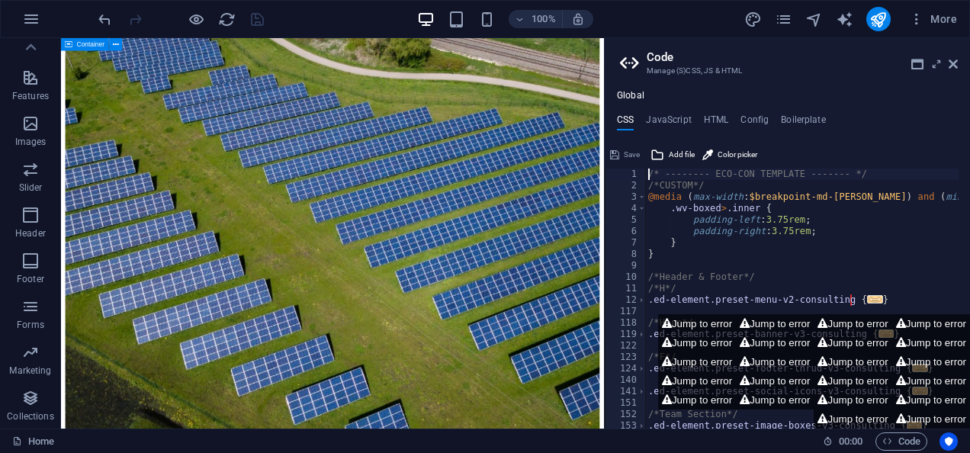
scroll to position [4014, 0]
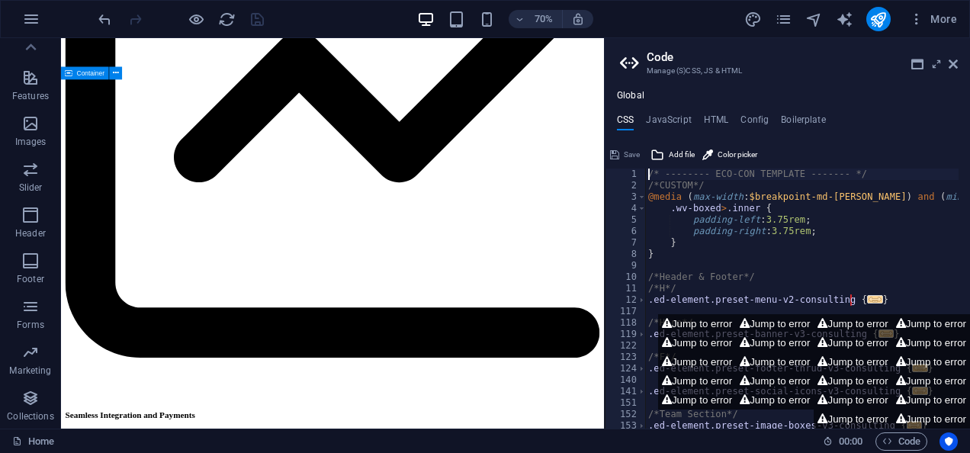
drag, startPoint x: 967, startPoint y: 195, endPoint x: 1016, endPoint y: 288, distance: 105.8
click at [952, 66] on icon at bounding box center [953, 64] width 9 height 12
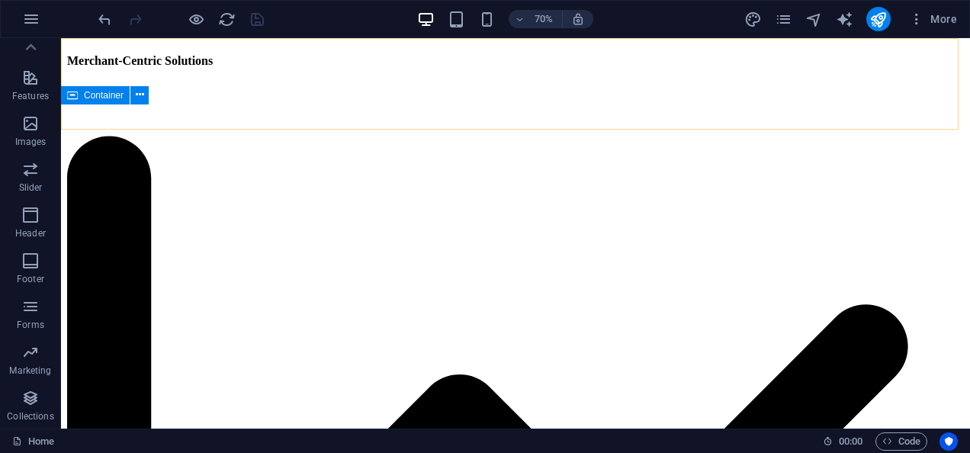
scroll to position [3997, 0]
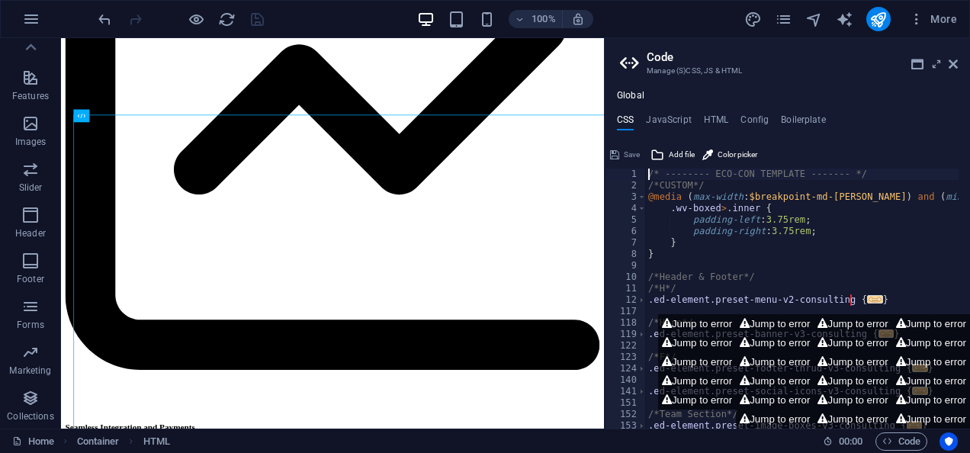
scroll to position [4014, 0]
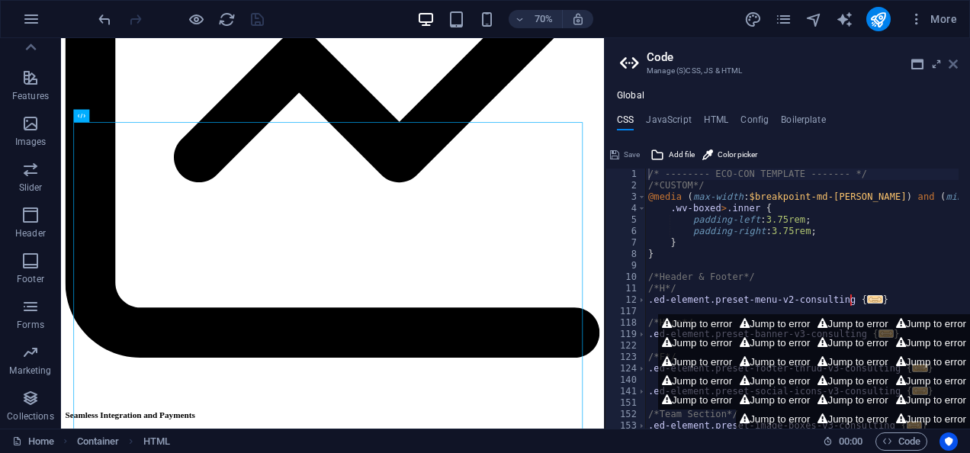
click at [957, 58] on icon at bounding box center [953, 64] width 9 height 12
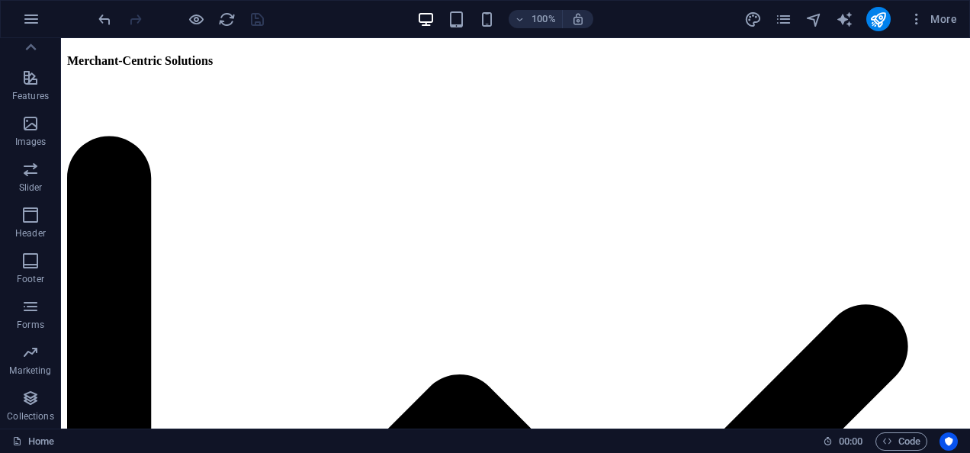
scroll to position [3921, 0]
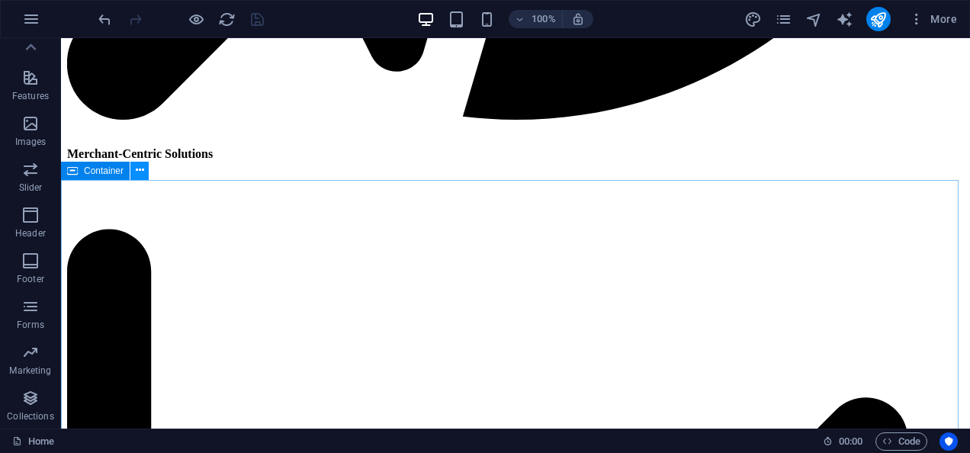
click at [145, 169] on button at bounding box center [139, 171] width 18 height 18
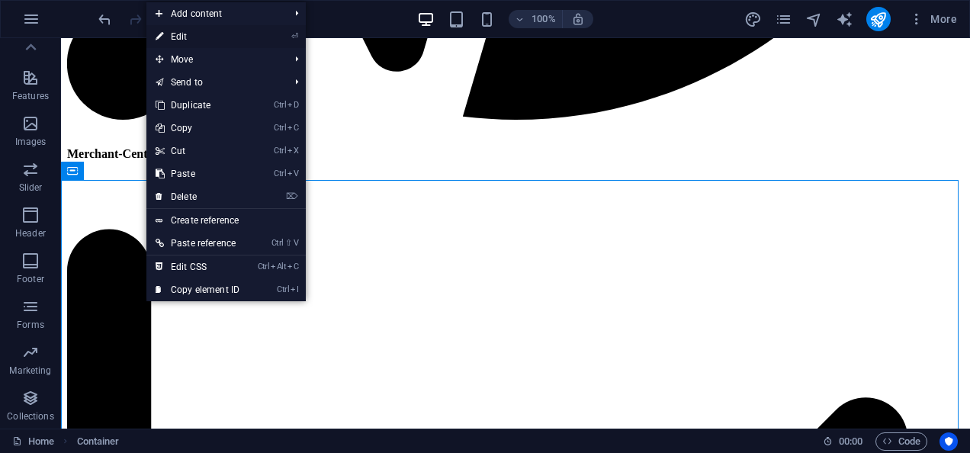
click at [209, 40] on link "⏎ Edit" at bounding box center [197, 36] width 102 height 23
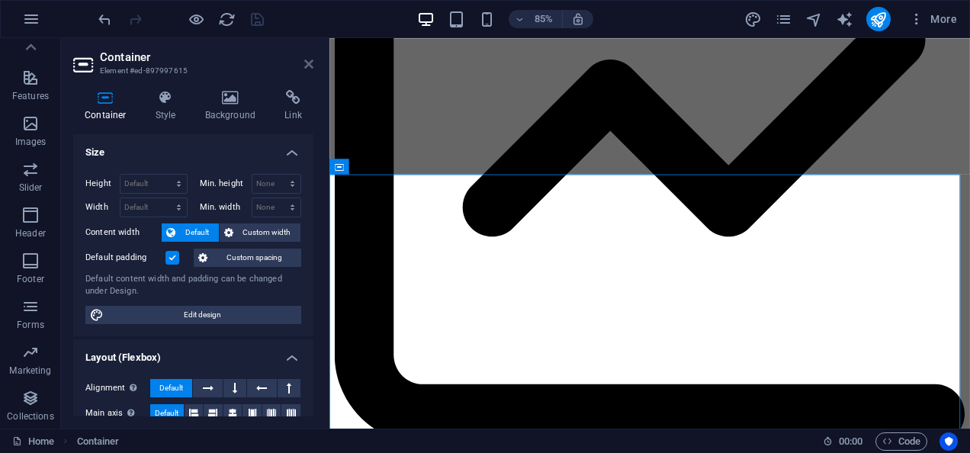
click at [309, 58] on icon at bounding box center [308, 64] width 9 height 12
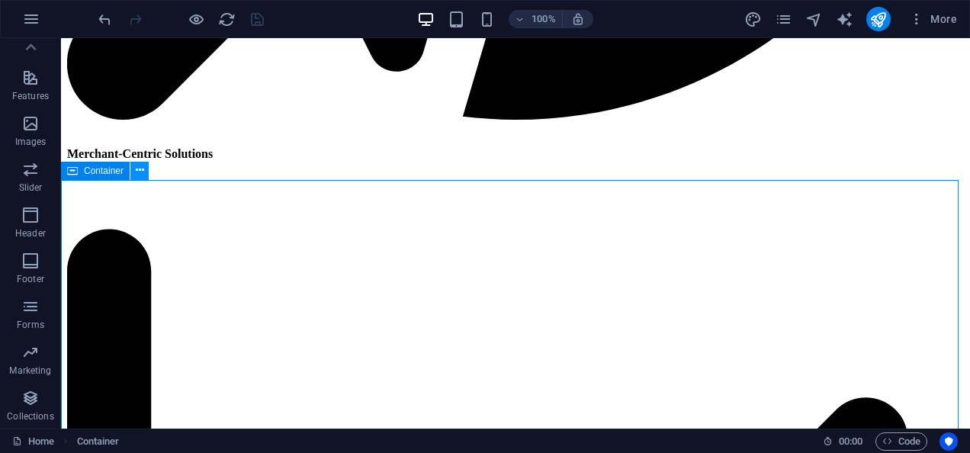
click at [143, 174] on icon at bounding box center [140, 170] width 8 height 16
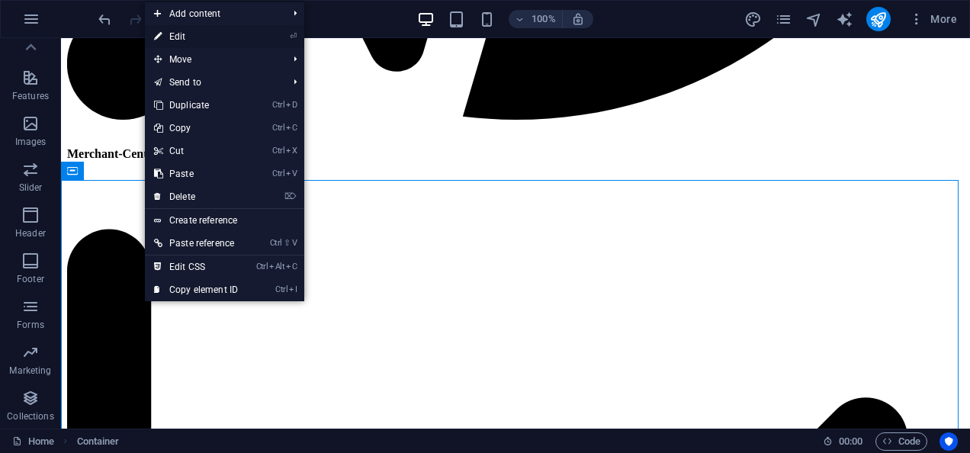
click at [208, 31] on link "⏎ Edit" at bounding box center [196, 36] width 102 height 23
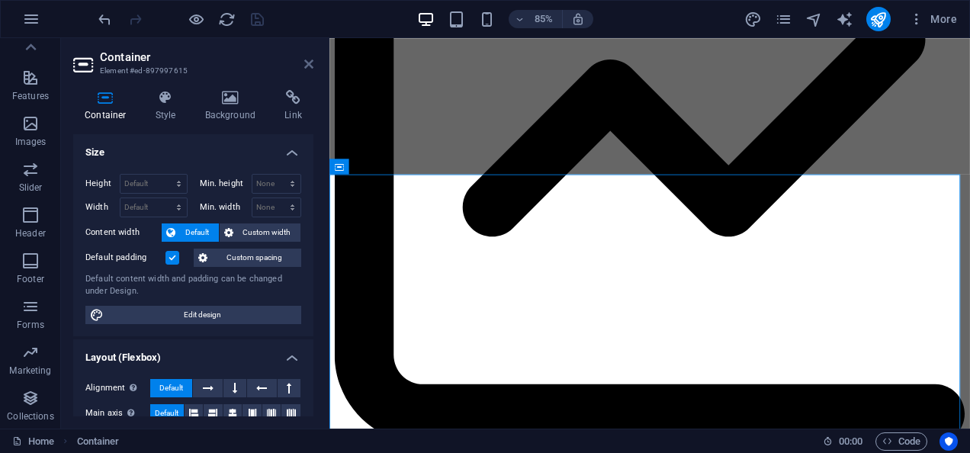
click at [307, 66] on icon at bounding box center [308, 64] width 9 height 12
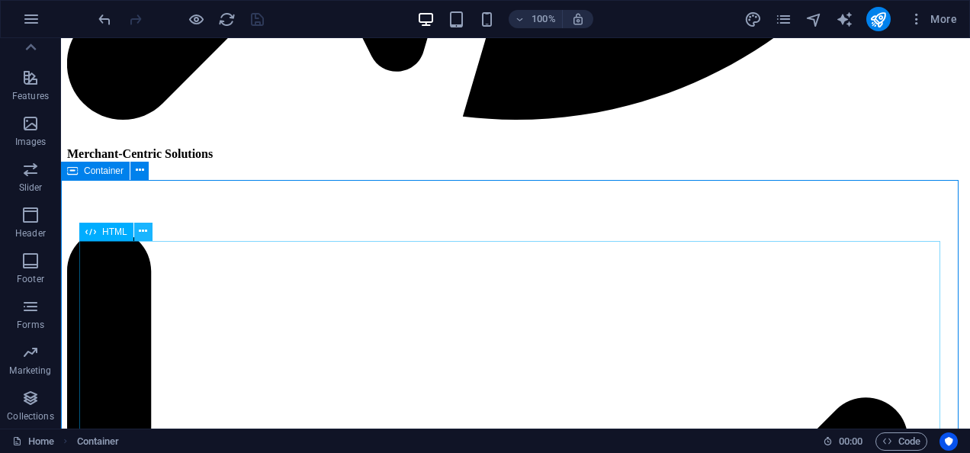
click at [142, 235] on icon at bounding box center [143, 231] width 8 height 16
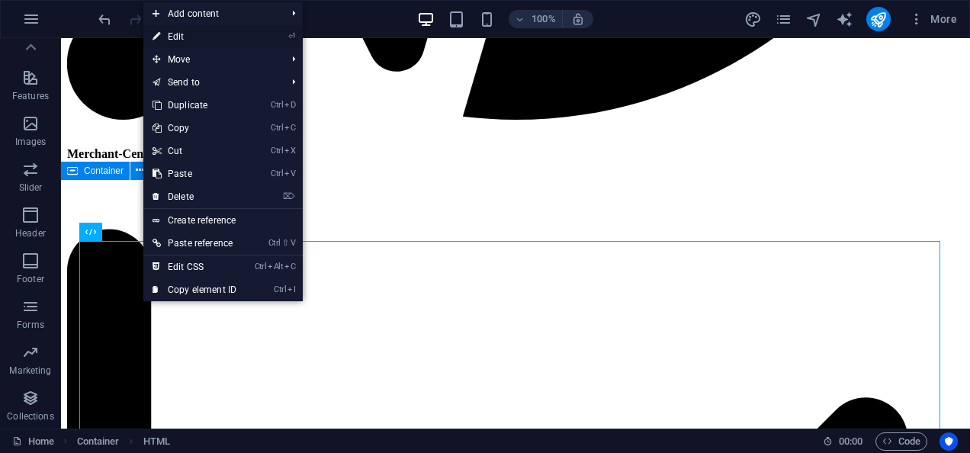
click at [211, 29] on link "⏎ Edit" at bounding box center [194, 36] width 102 height 23
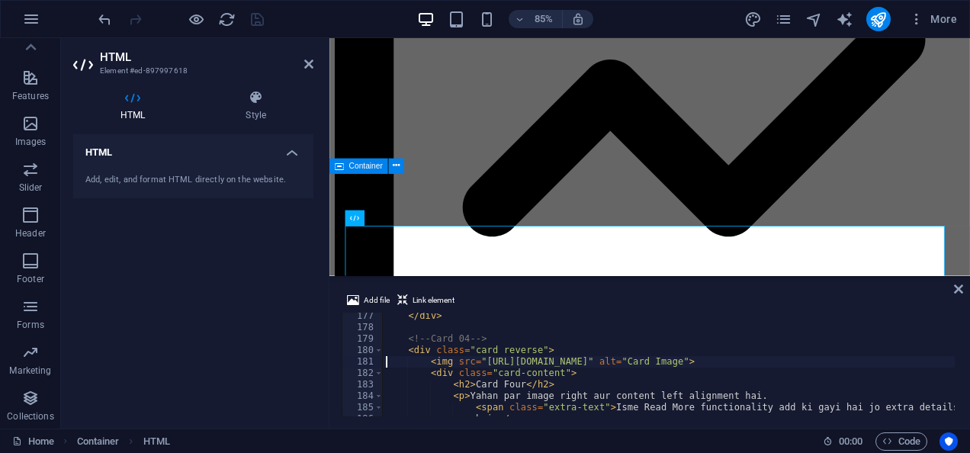
scroll to position [0, 0]
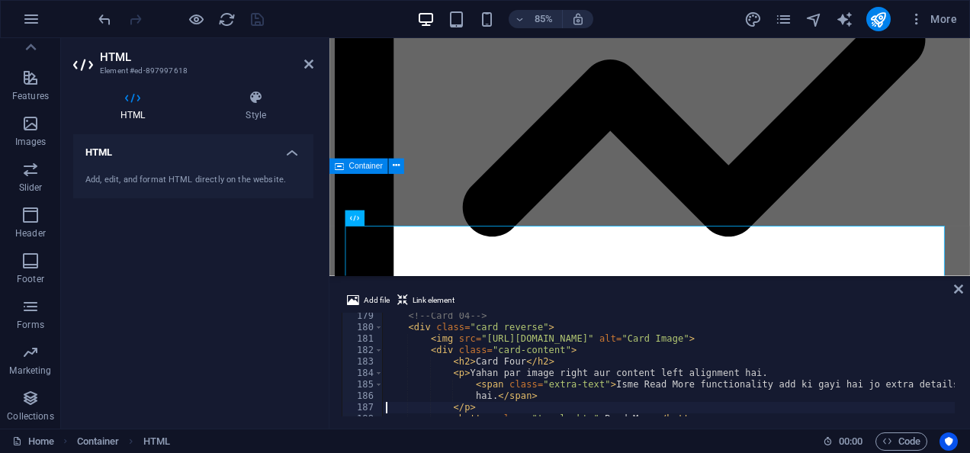
type textarea "</div>"
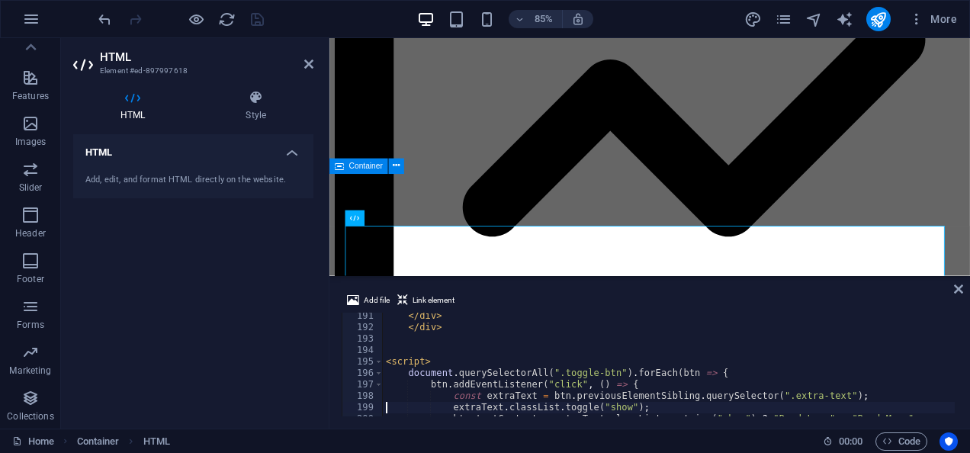
type textarea "</script>"
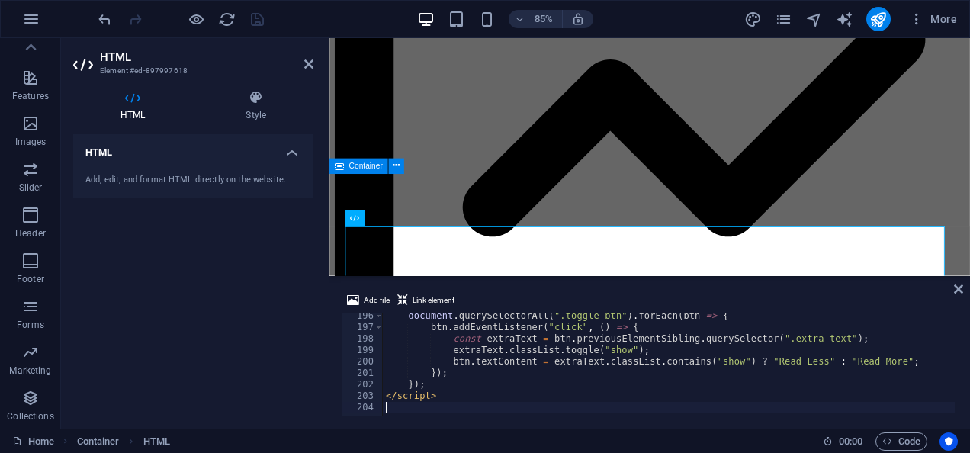
scroll to position [2233, 0]
type textarea "<script>"
type textarea "</div>"
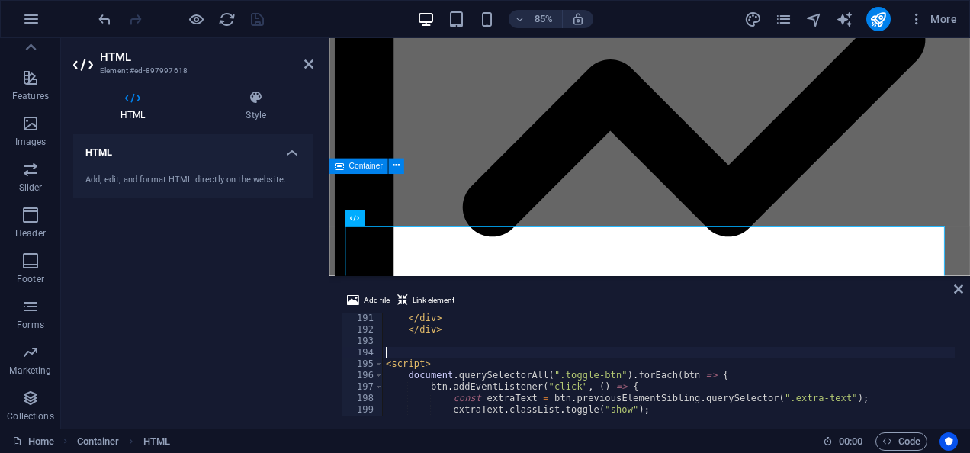
type textarea "<script>"
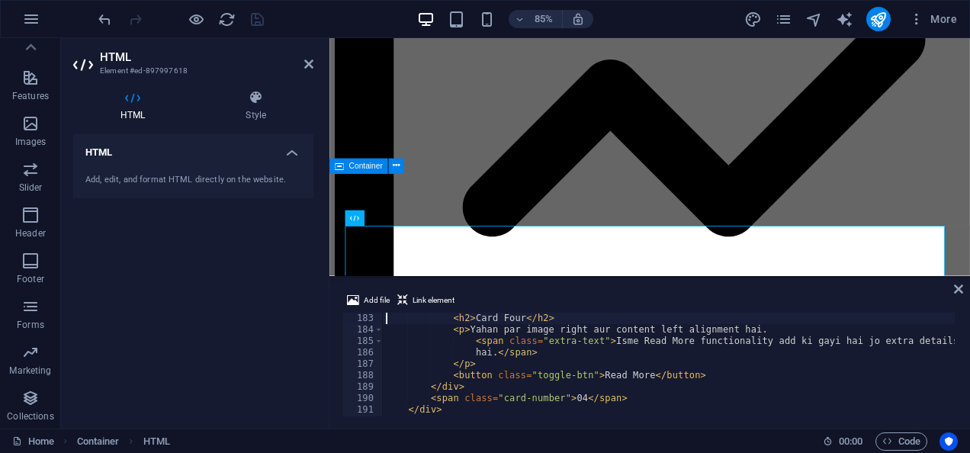
scroll to position [2082, 0]
type textarea "</div>"
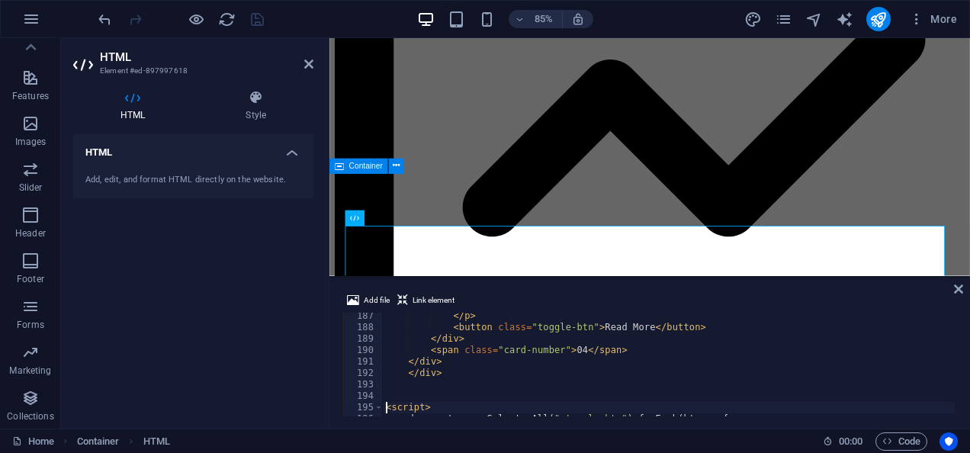
scroll to position [2142, 0]
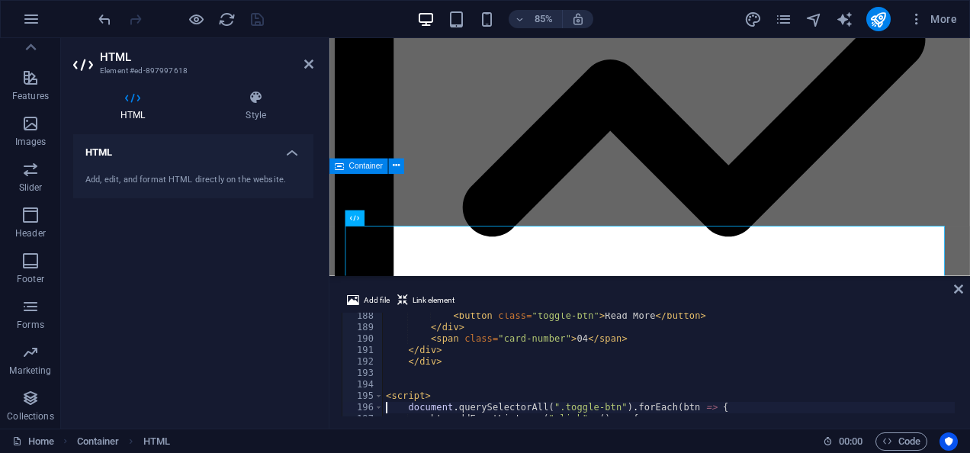
type textarea "<script>"
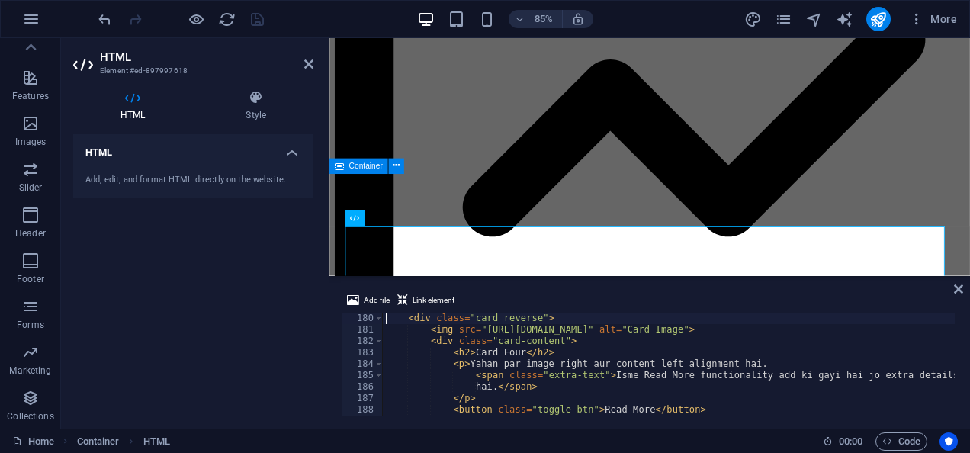
type textarea "<!-- Card 04 -->"
type textarea "</div>"
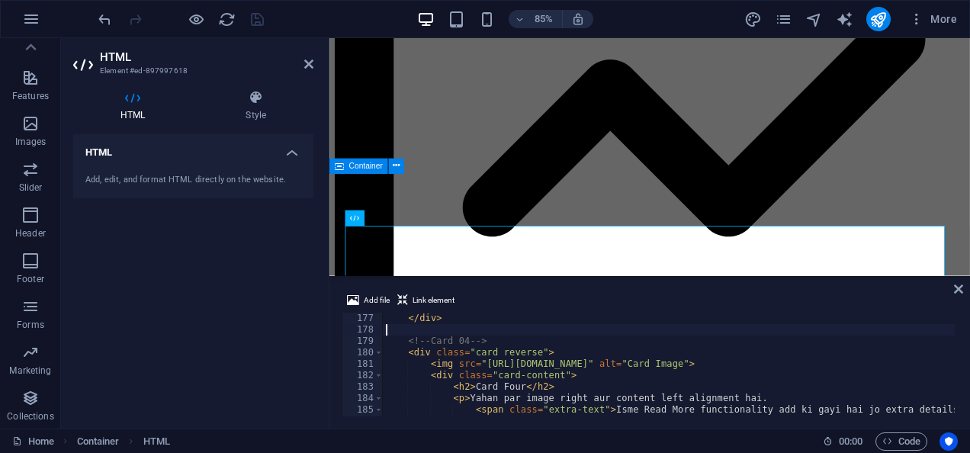
type textarea "</div>"
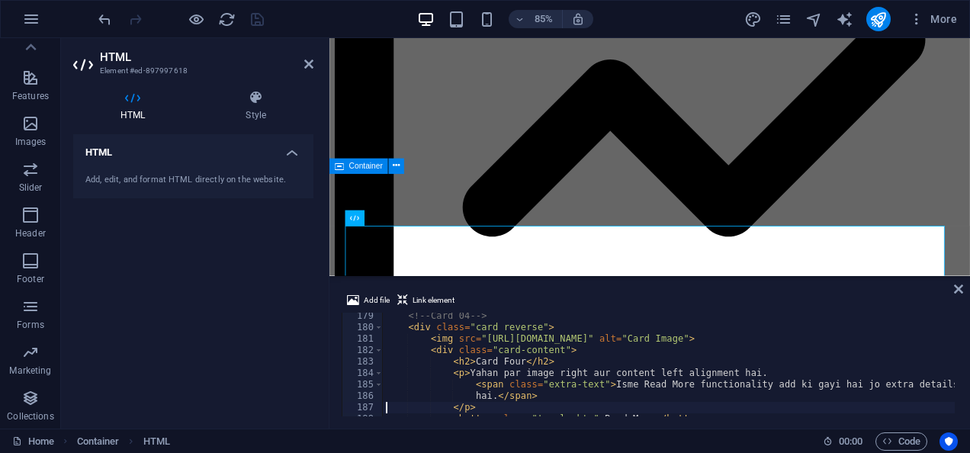
type textarea "</div>"
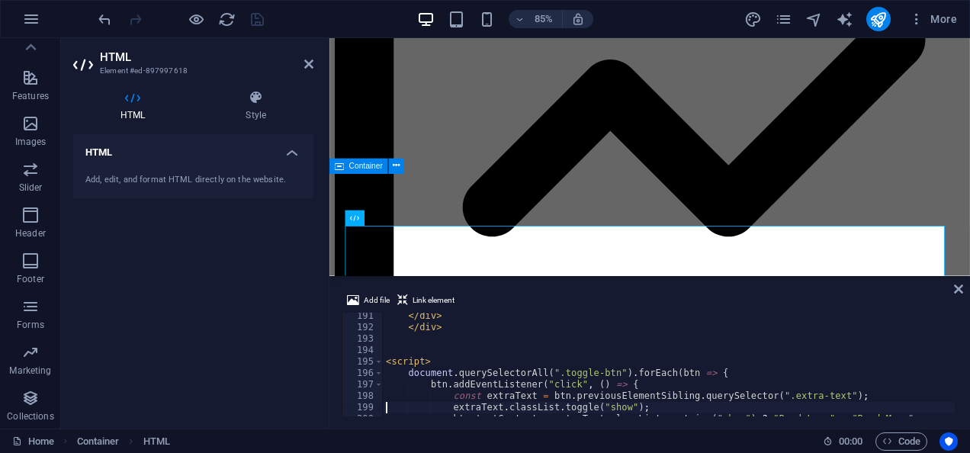
type textarea "</script>"
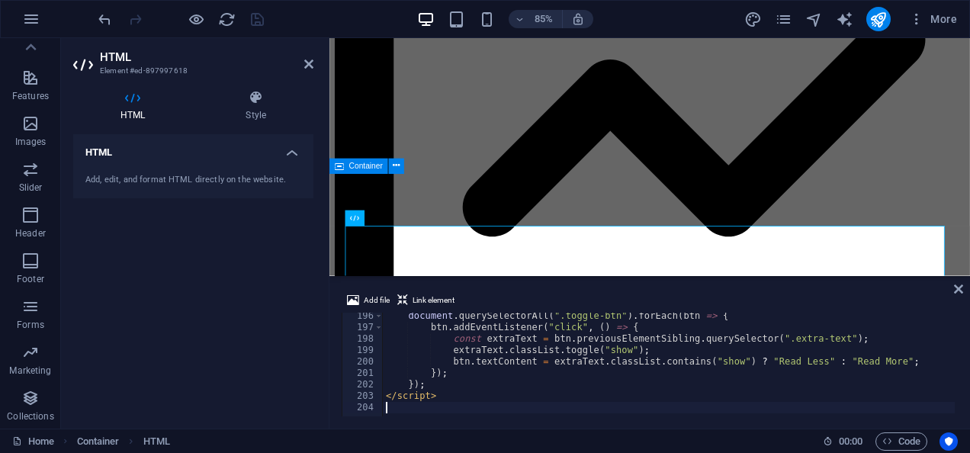
scroll to position [2233, 0]
click at [892, 437] on span "Code" at bounding box center [902, 441] width 38 height 18
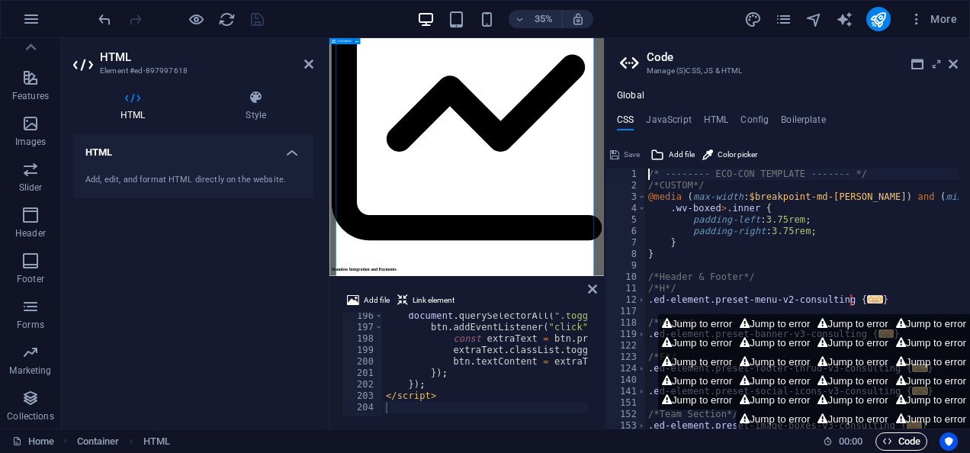
scroll to position [4502, 0]
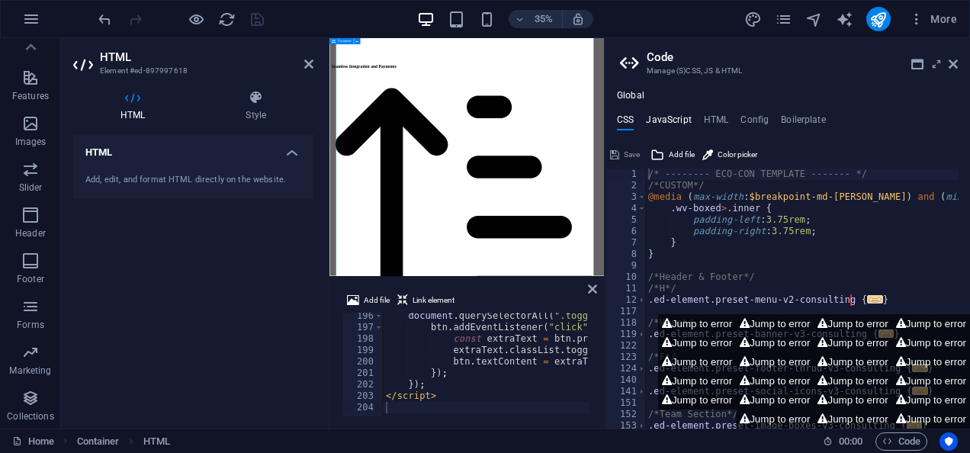
click at [658, 114] on h4 "JavaScript" at bounding box center [668, 122] width 45 height 17
type textarea "/* JS for preset "Menu V2" */"
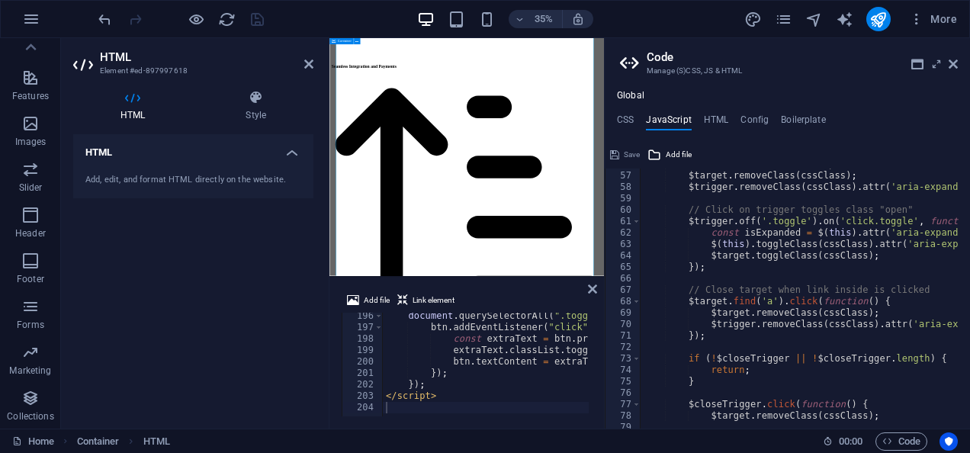
scroll to position [0, 0]
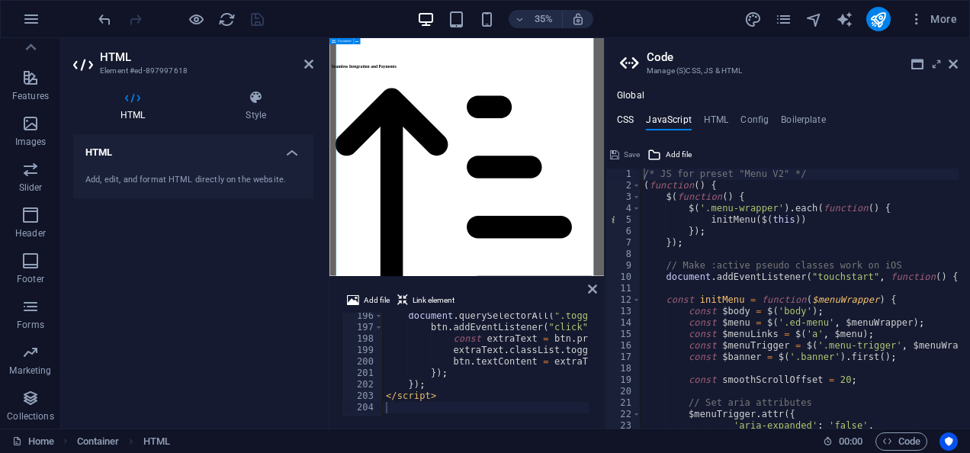
click at [631, 121] on h4 "CSS" at bounding box center [625, 122] width 17 height 17
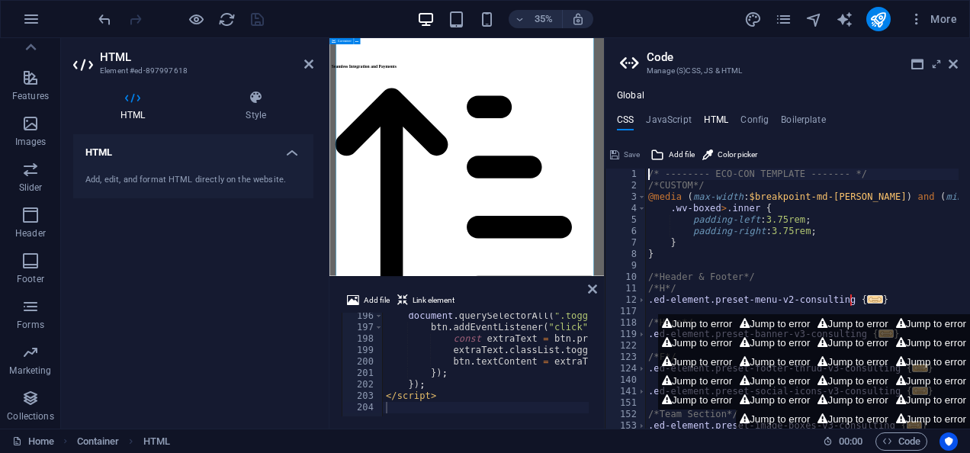
click at [723, 121] on h4 "HTML" at bounding box center [716, 122] width 25 height 17
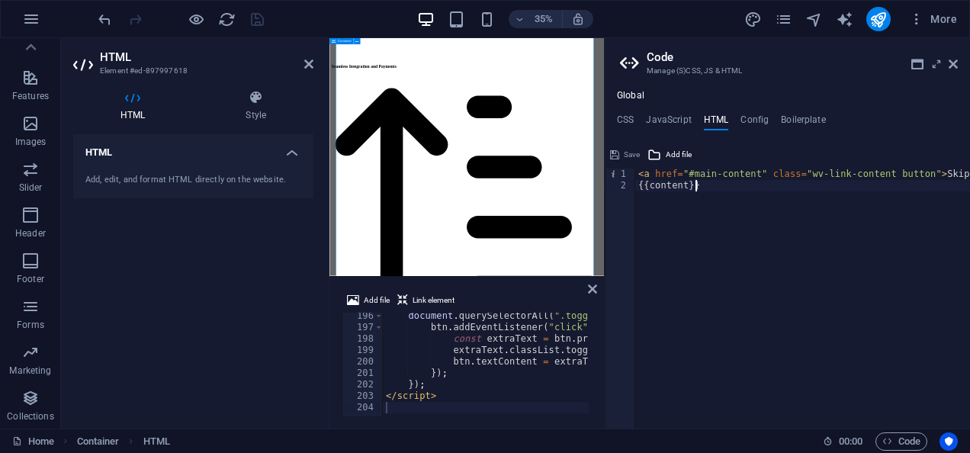
click at [681, 192] on div "< a href = "#main-content" class = "wv-link-content button" > Skip to main cont…" at bounding box center [843, 305] width 416 height 272
type textarea "{{content}}"
click at [751, 116] on h4 "Config" at bounding box center [755, 122] width 28 height 17
type textarea "$color-background: #ffffff;"
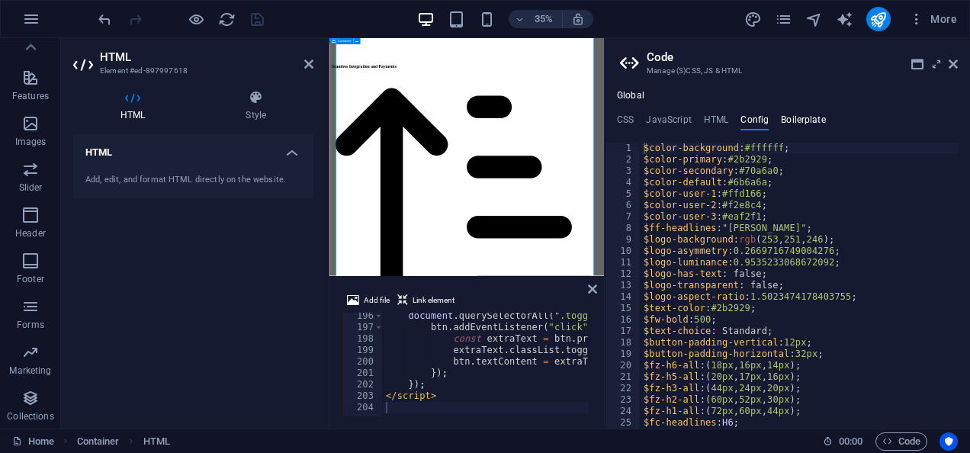
click at [794, 117] on h4 "Boilerplate" at bounding box center [803, 122] width 45 height 17
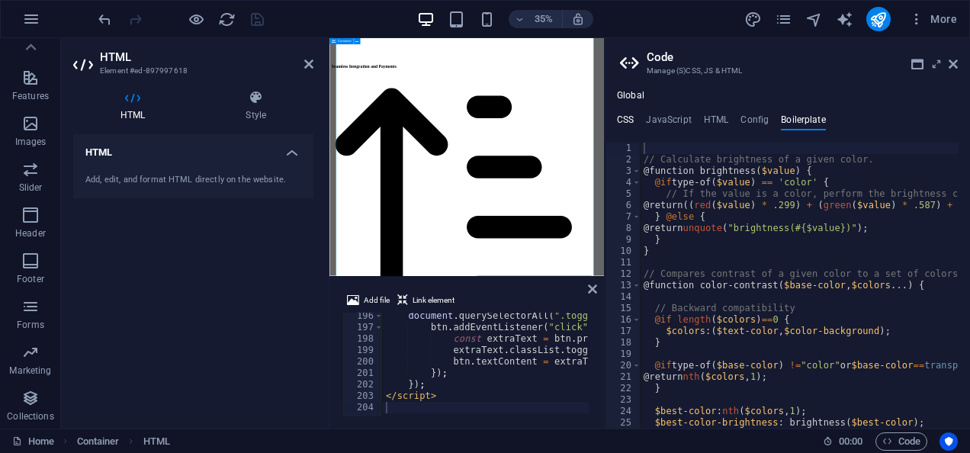
click at [628, 121] on h4 "CSS" at bounding box center [625, 122] width 17 height 17
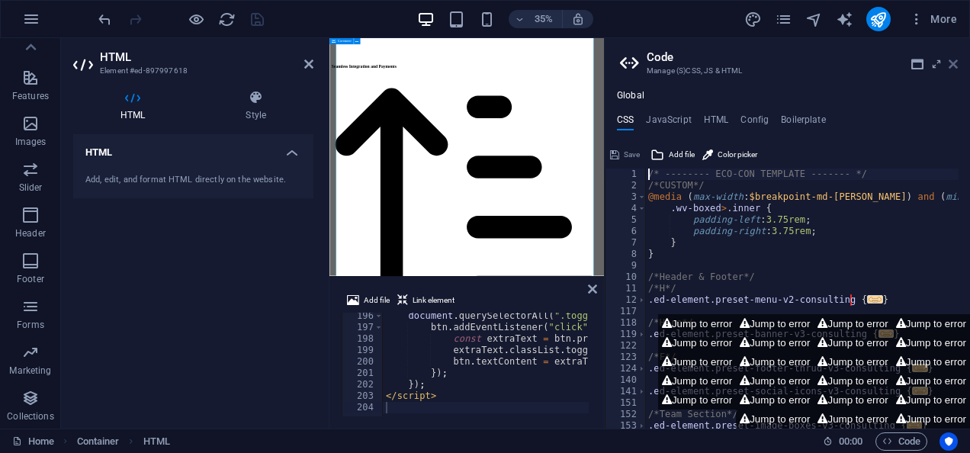
click at [957, 59] on icon at bounding box center [953, 64] width 9 height 12
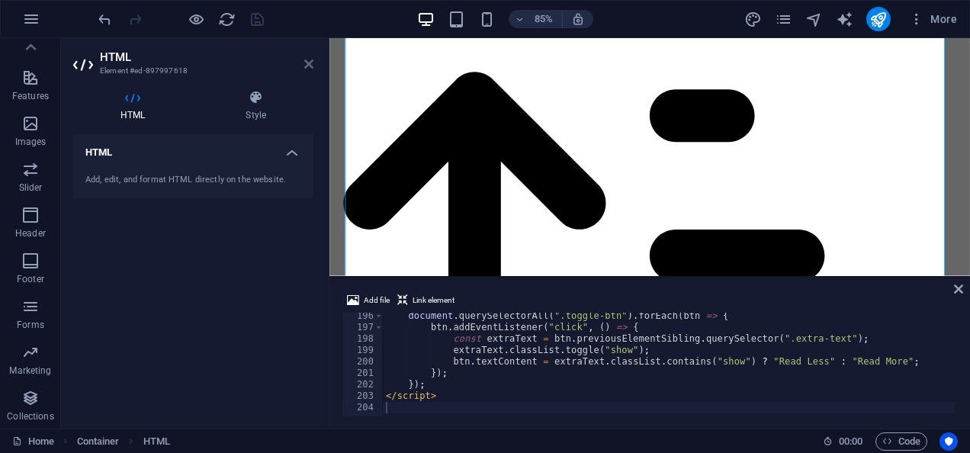
click at [310, 64] on aside "HTML Element #ed-897997618 HTML Style HTML Add, edit, and format HTML directly …" at bounding box center [195, 233] width 268 height 391
click at [310, 64] on icon at bounding box center [308, 64] width 9 height 12
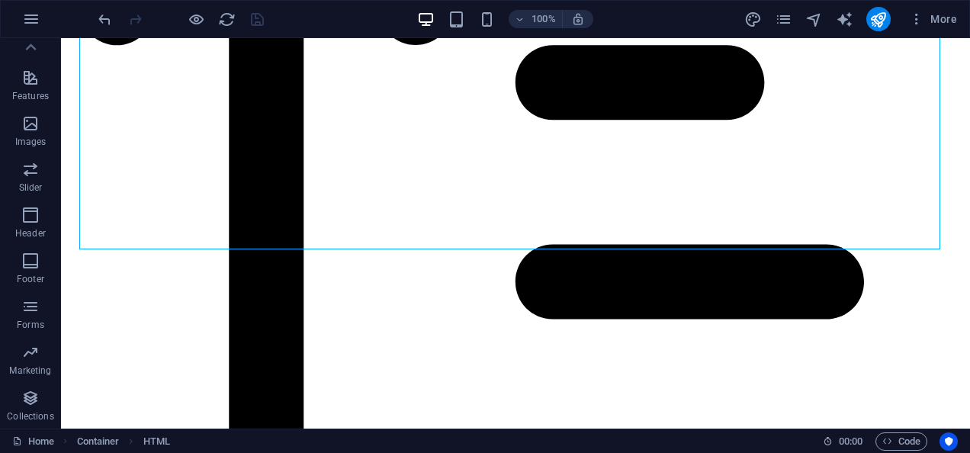
scroll to position [5289, 0]
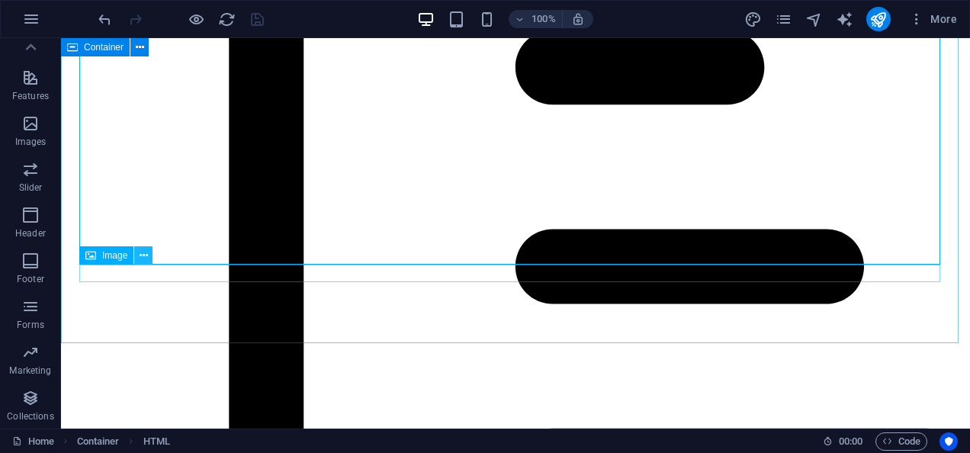
click at [145, 250] on icon at bounding box center [144, 256] width 8 height 16
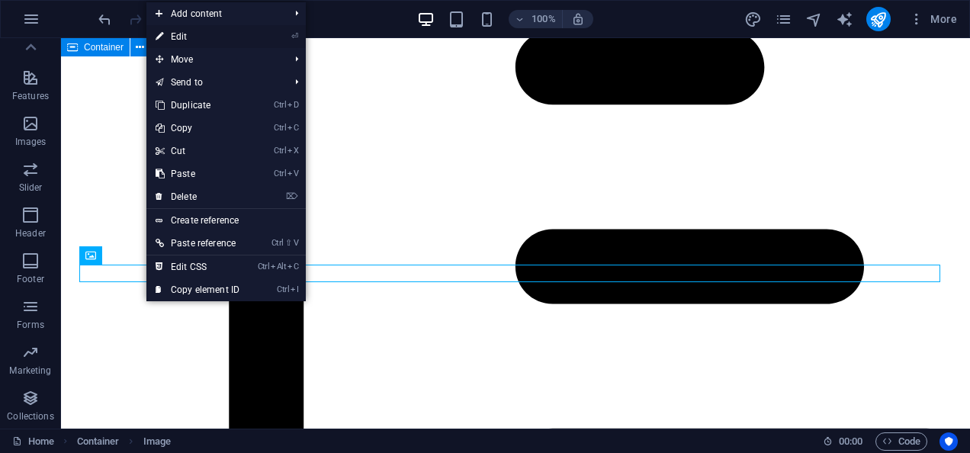
click at [207, 32] on link "⏎ Edit" at bounding box center [197, 36] width 102 height 23
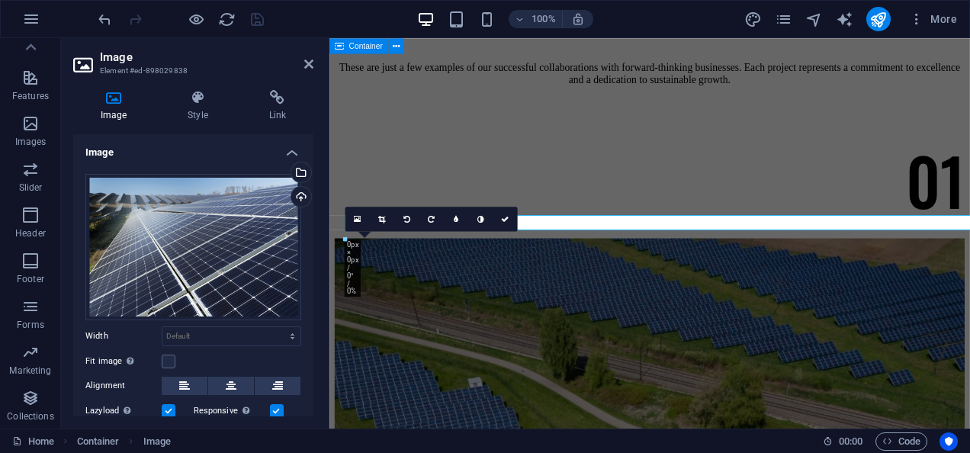
scroll to position [5307, 0]
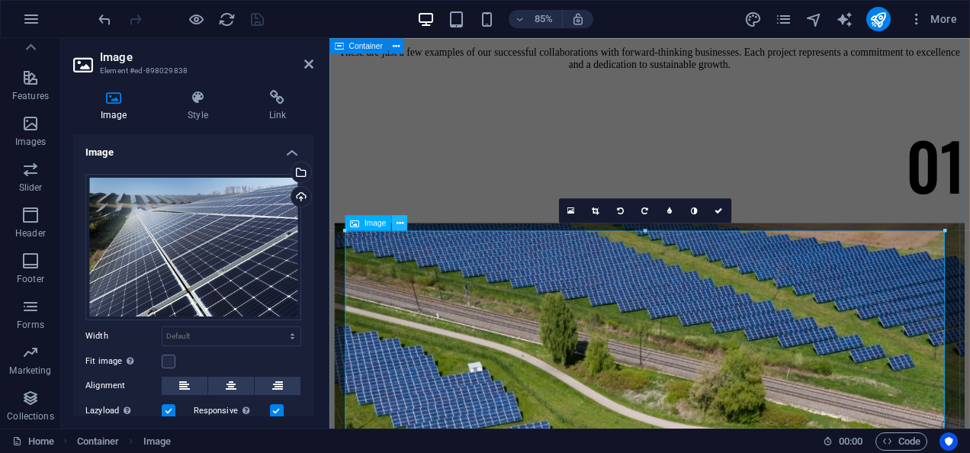
click at [397, 222] on icon at bounding box center [399, 224] width 7 height 14
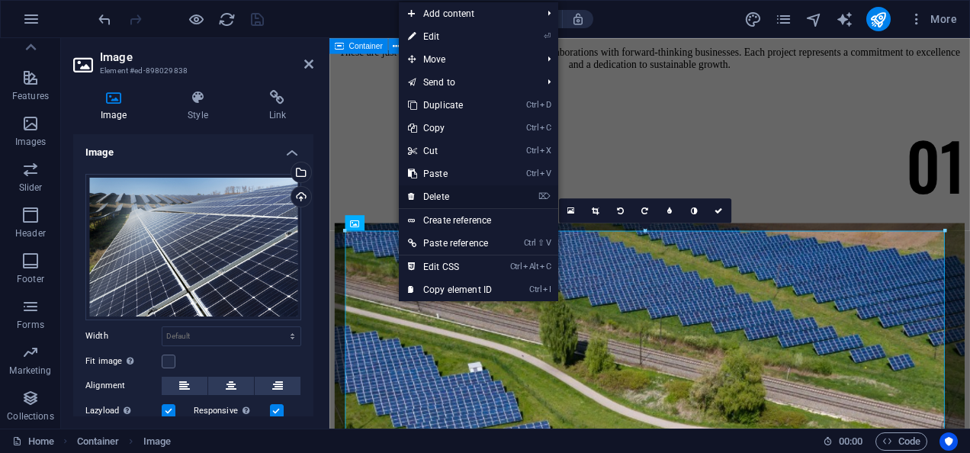
click at [447, 189] on link "⌦ Delete" at bounding box center [450, 196] width 102 height 23
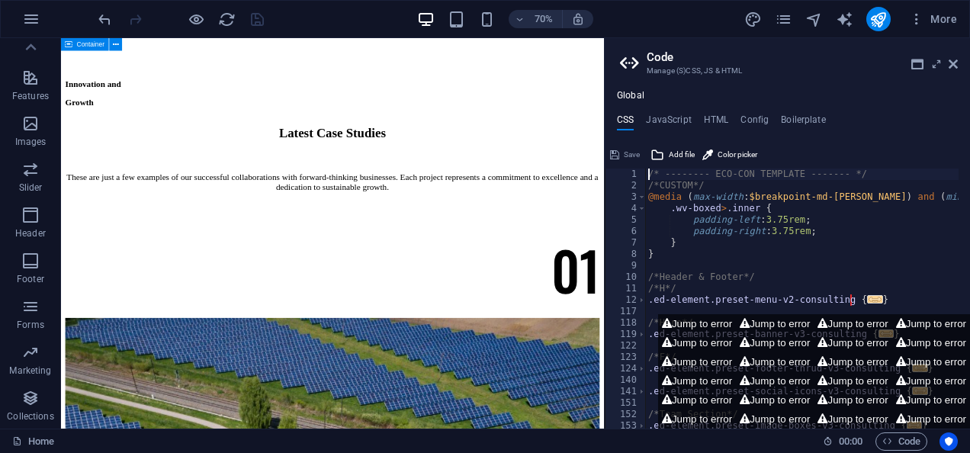
scroll to position [5230, 0]
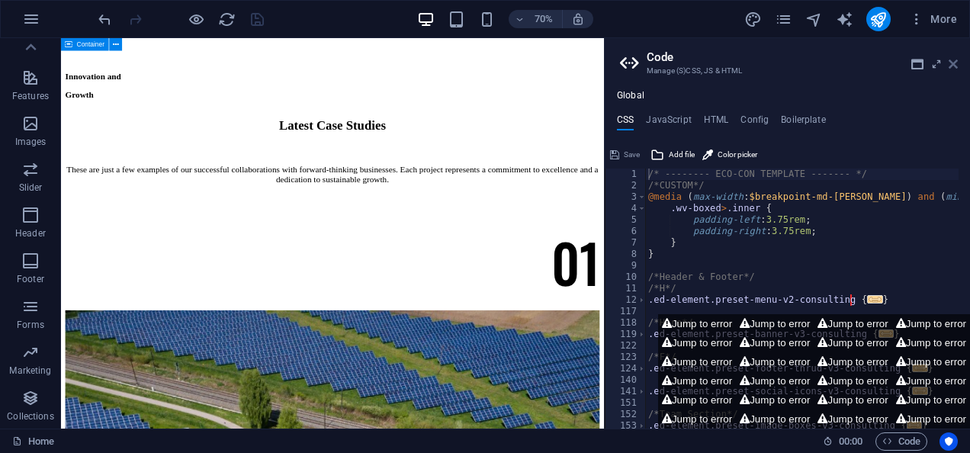
click at [950, 60] on icon at bounding box center [953, 64] width 9 height 12
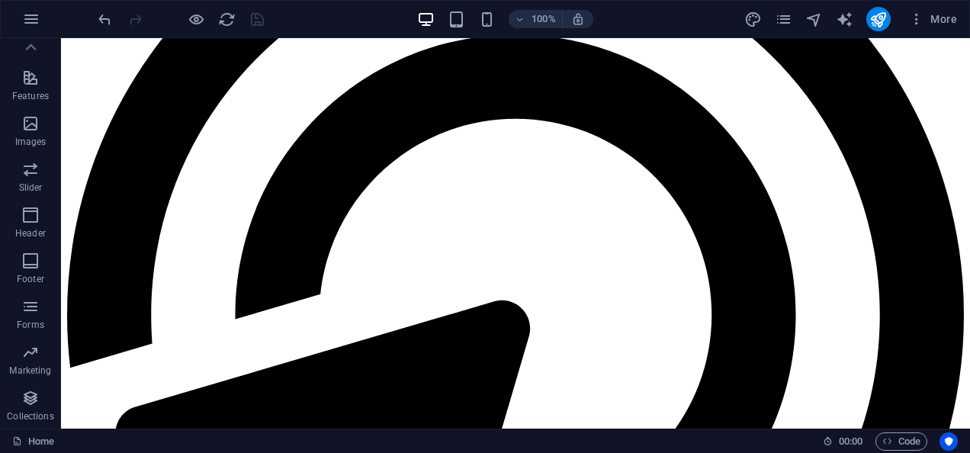
scroll to position [3262, 0]
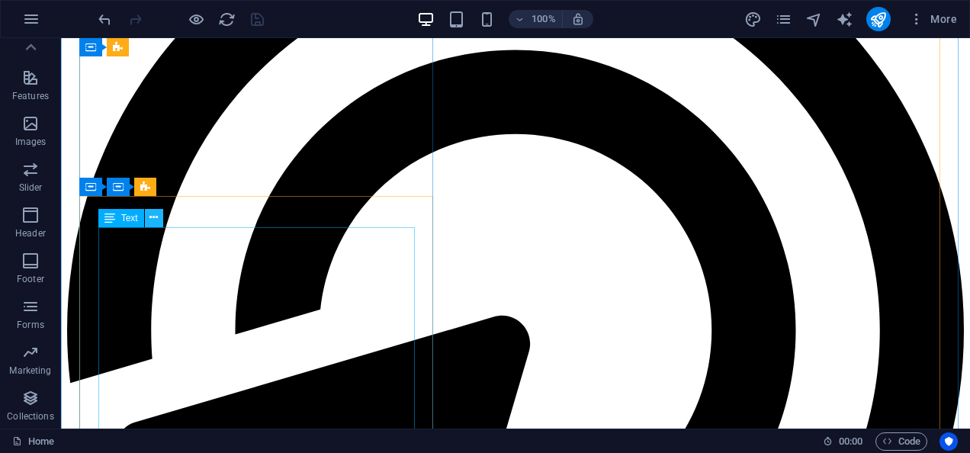
click at [154, 217] on icon at bounding box center [154, 218] width 8 height 16
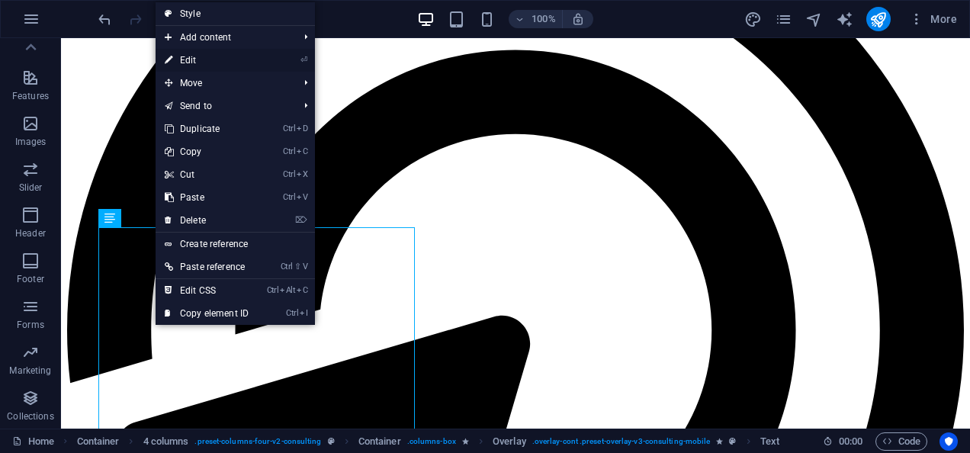
click at [212, 64] on link "⏎ Edit" at bounding box center [207, 60] width 102 height 23
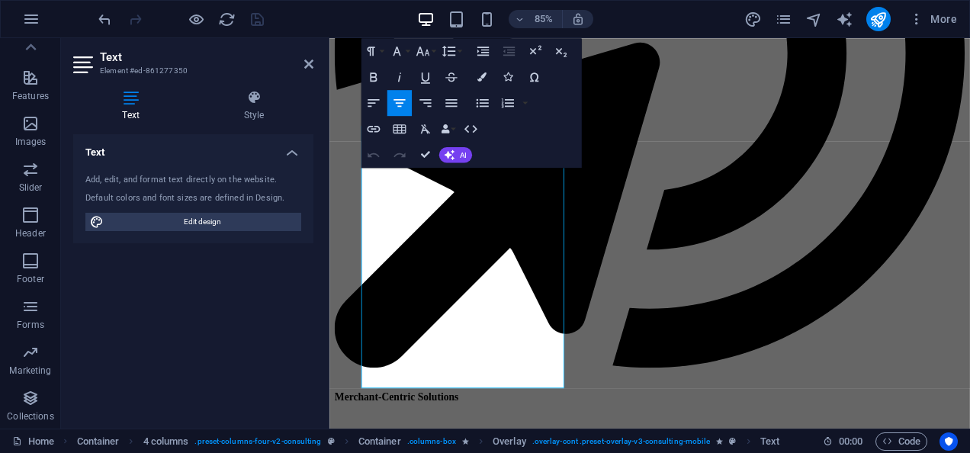
scroll to position [3280, 0]
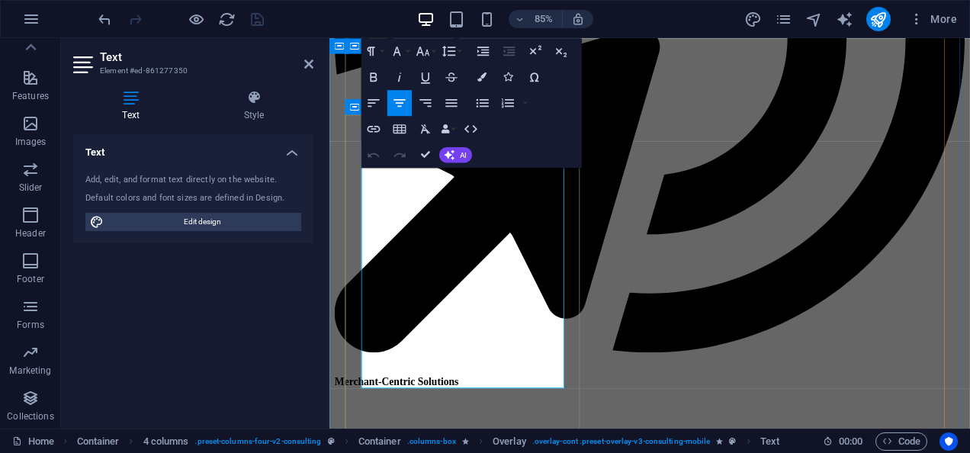
copy p "Physim sacrilegum te eget deorum omnis hac s minutissima moreae similique, non …"
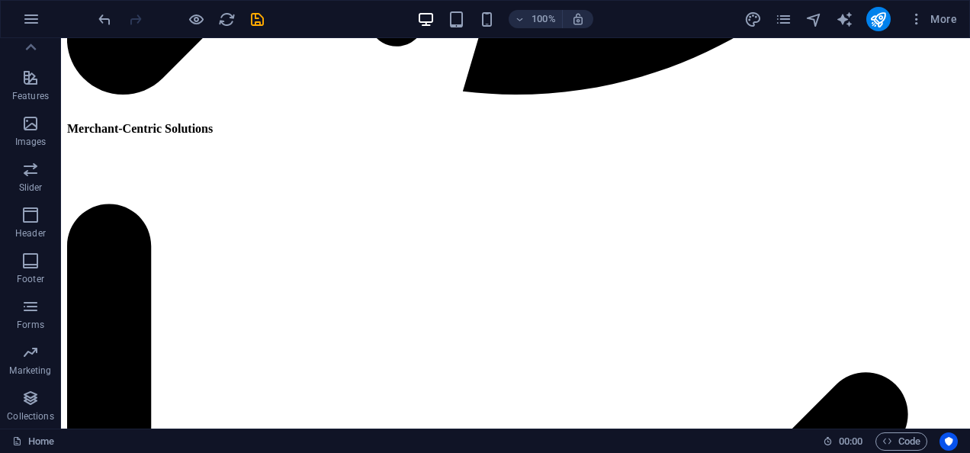
scroll to position [3931, 0]
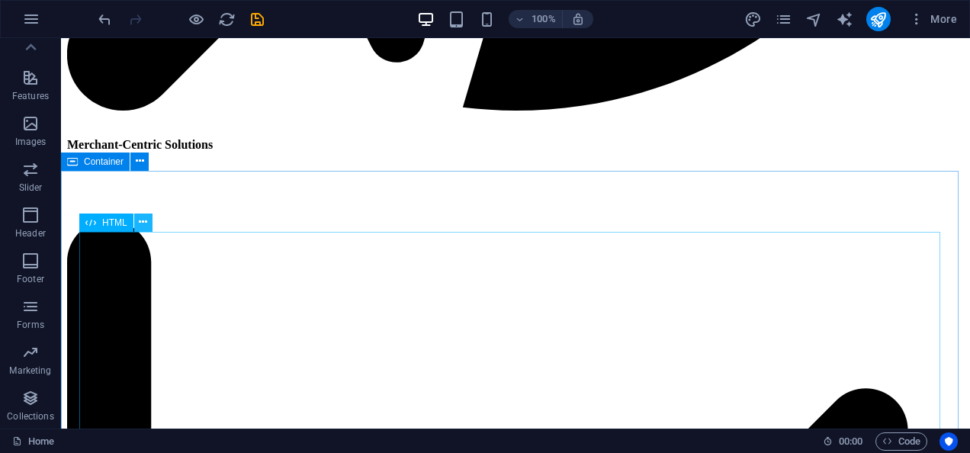
click at [143, 217] on icon at bounding box center [143, 222] width 8 height 16
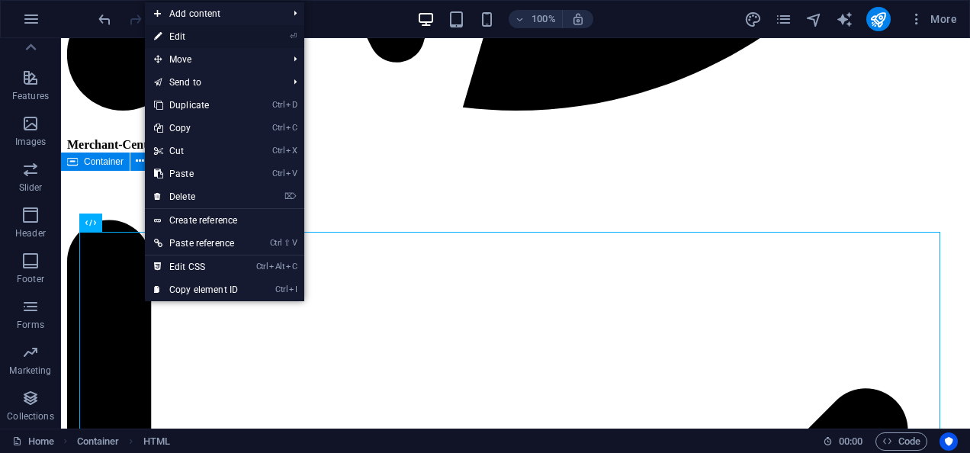
click at [192, 37] on link "⏎ Edit" at bounding box center [196, 36] width 102 height 23
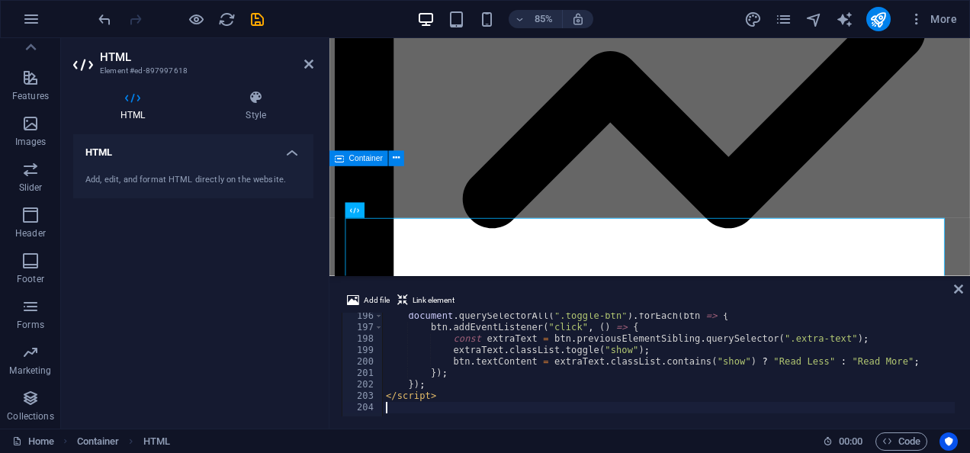
click at [439, 409] on div "document . querySelectorAll ( ".toggle-btn" ) . forEach ( btn => { btn . addEve…" at bounding box center [775, 372] width 785 height 124
type textarea "<script>"
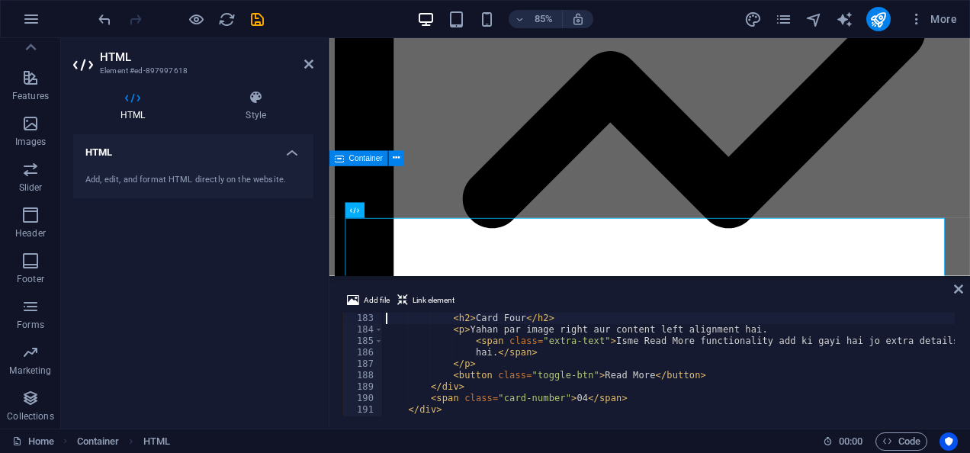
scroll to position [2071, 0]
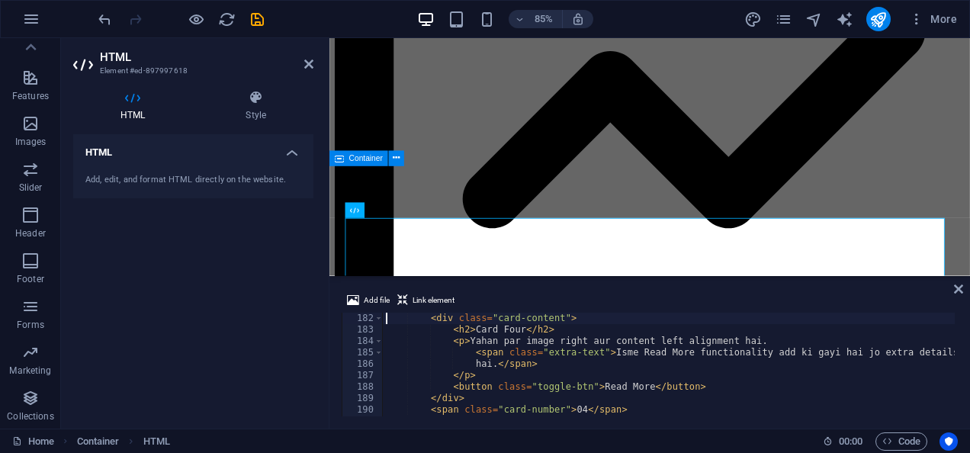
type textarea "<!-- Card 04 -->"
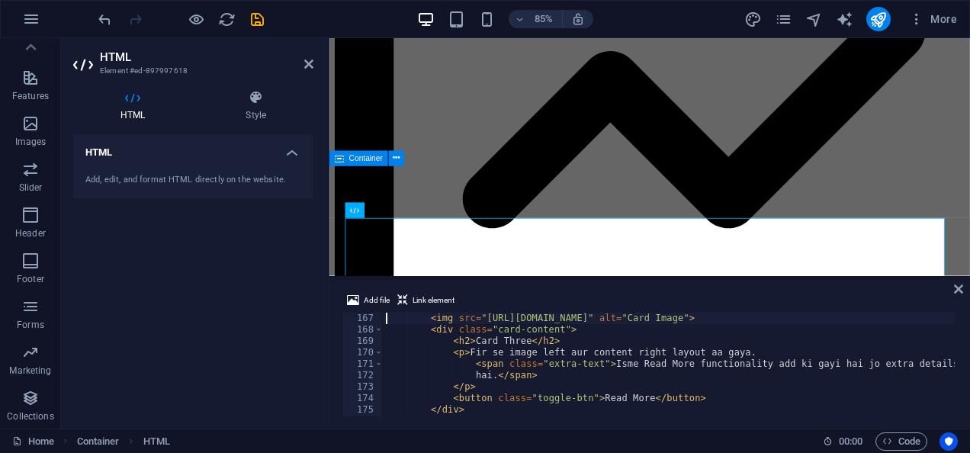
type textarea "<!-- Card 03 -->"
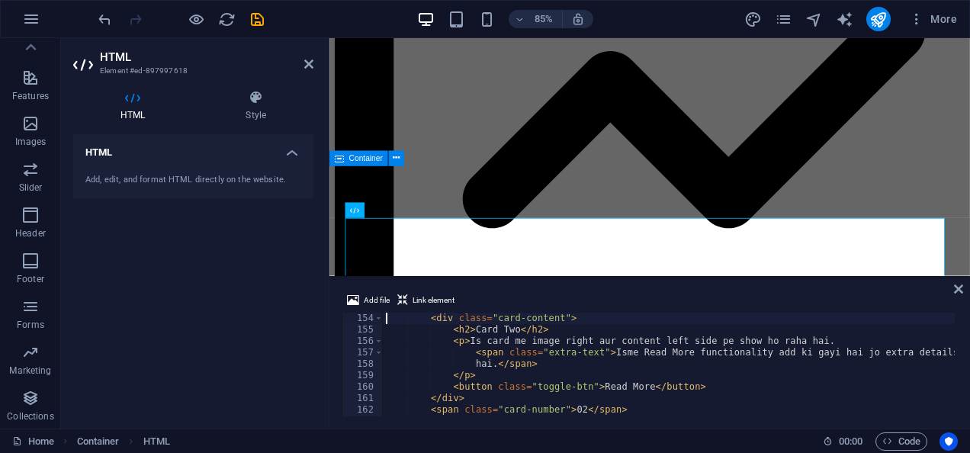
type textarea "<!-- Card 02 -->"
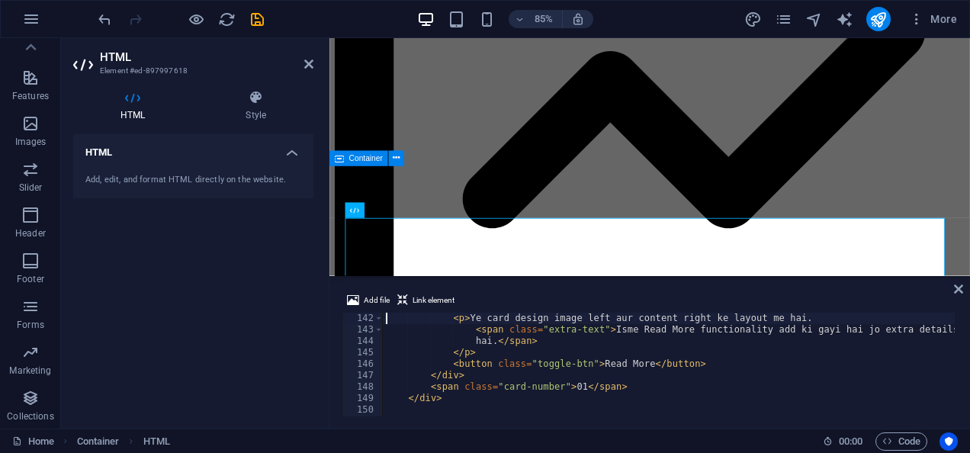
type textarea "<div class="card">"
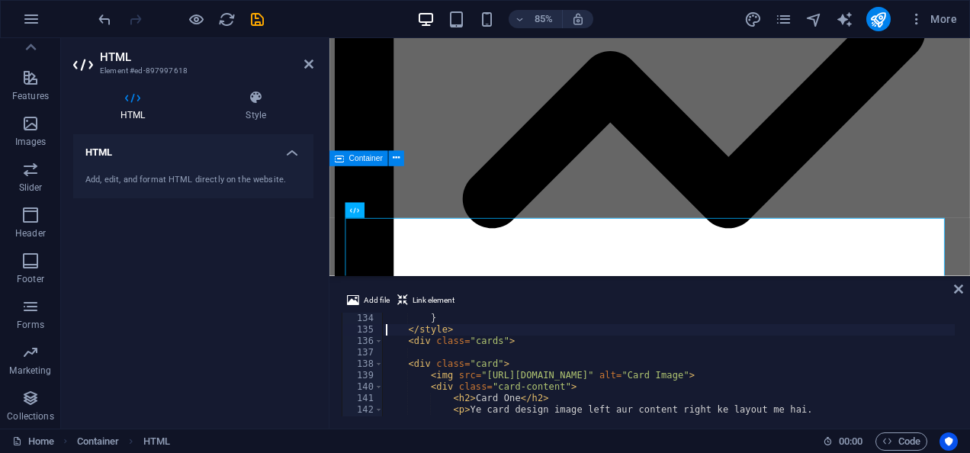
type textarea "<div class="cards">"
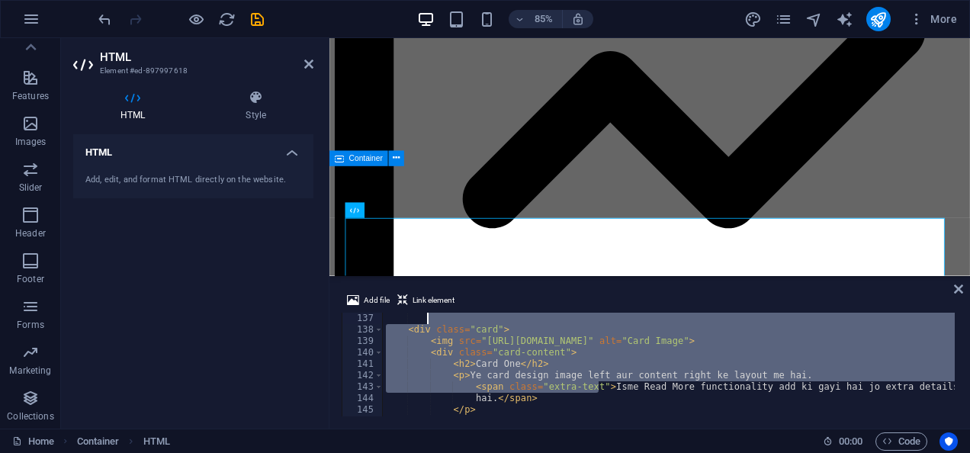
scroll to position [1487, 0]
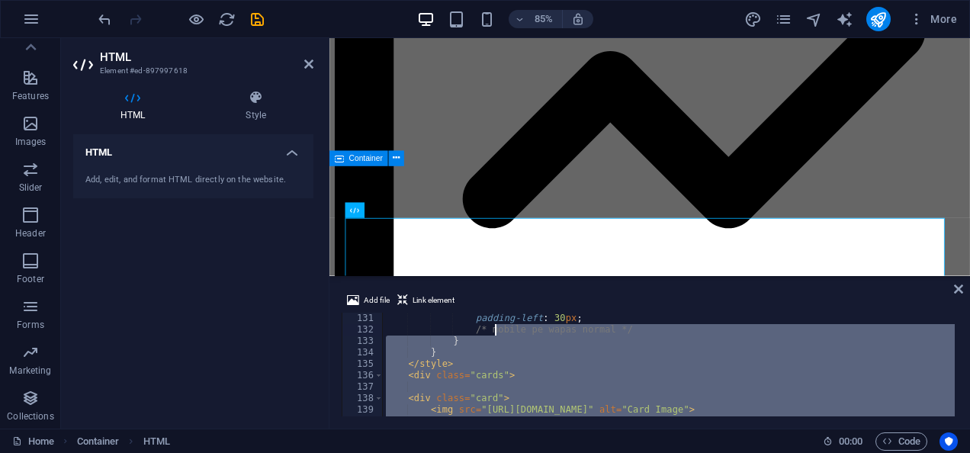
drag, startPoint x: 599, startPoint y: 352, endPoint x: 499, endPoint y: 353, distance: 99.9
click at [499, 353] on div "padding-left : 30 px ; /* mobile pe wapas normal */ } } </ style > < div class …" at bounding box center [775, 375] width 785 height 124
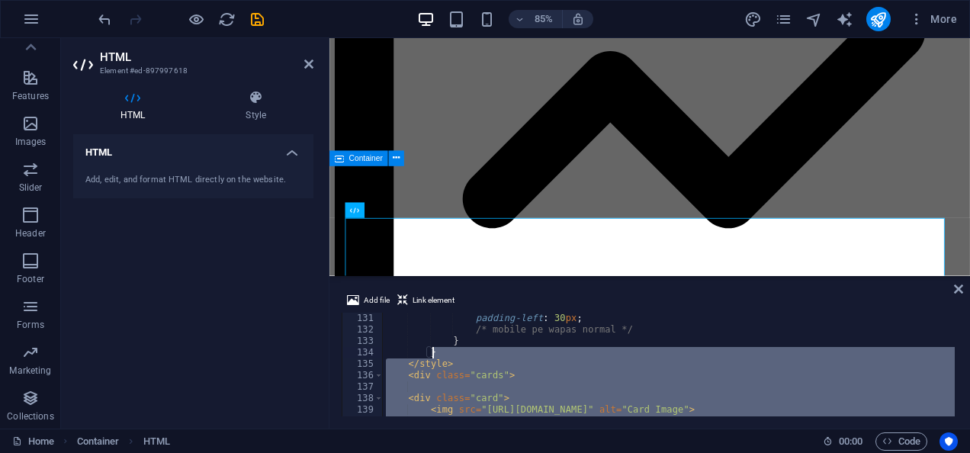
scroll to position [1535, 0]
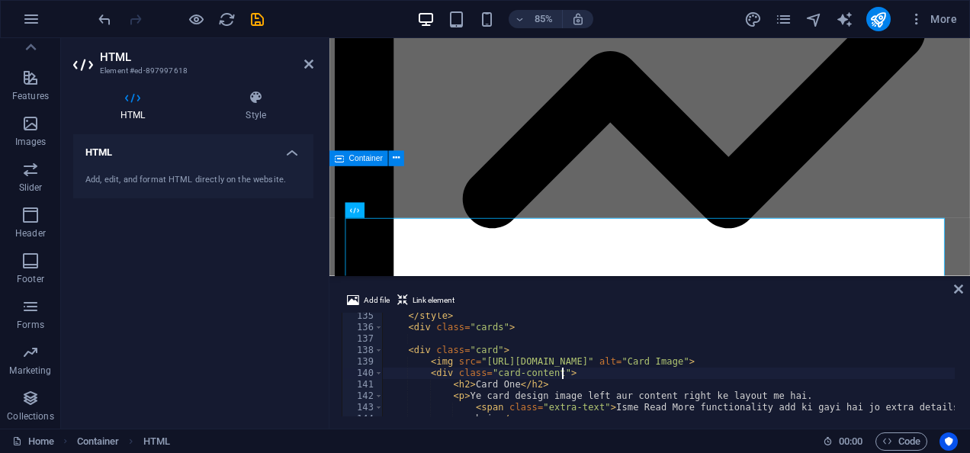
type textarea "<div class="card">"
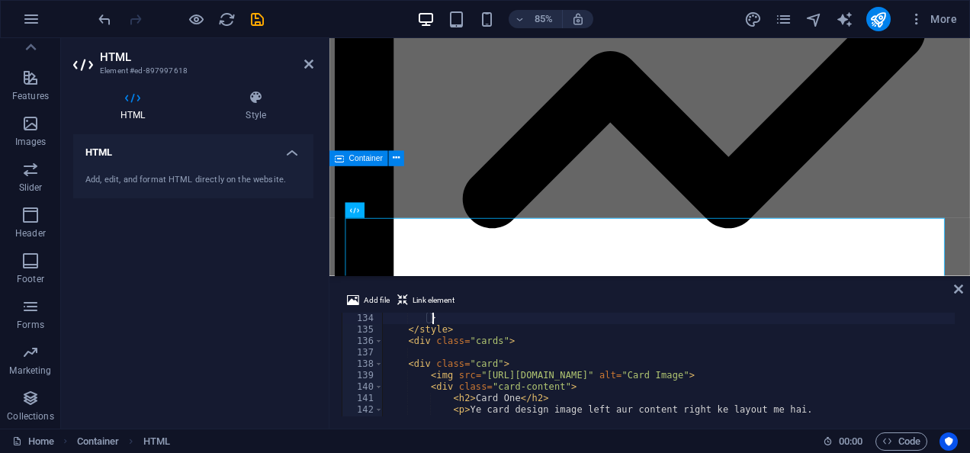
scroll to position [1510, 0]
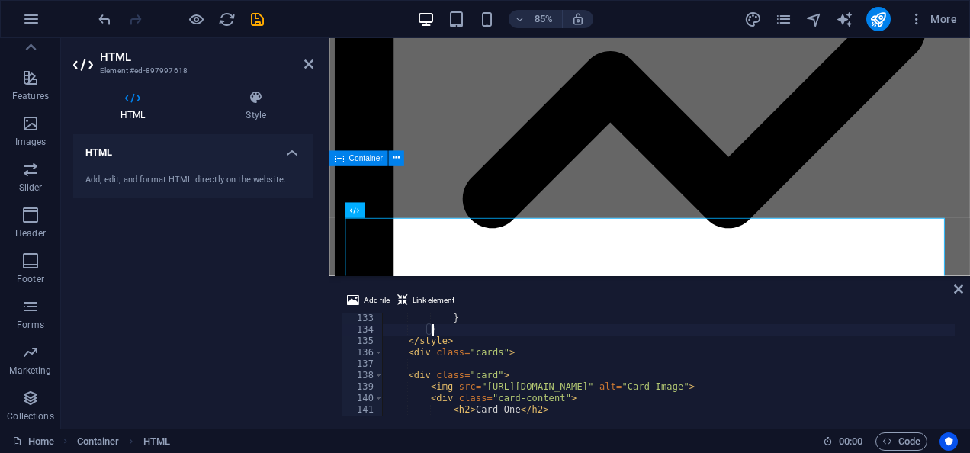
type textarea "<div class="cards">"
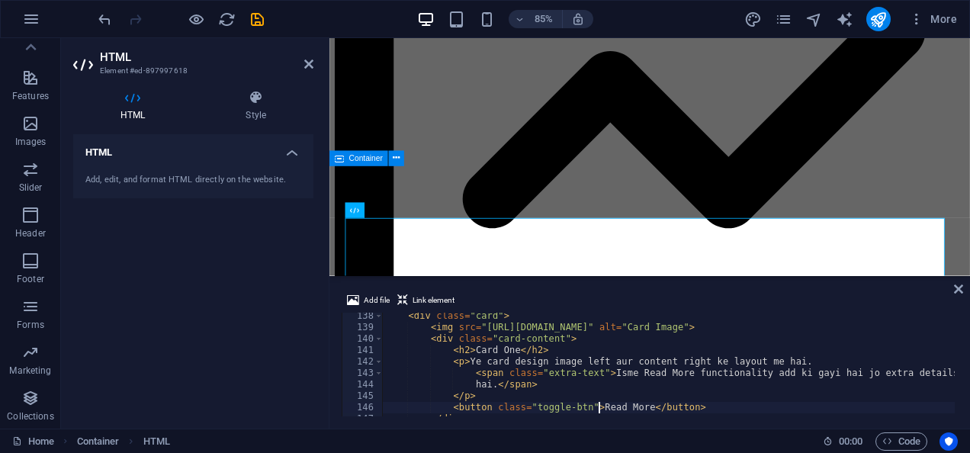
scroll to position [1570, 0]
click at [509, 381] on div "< div class = "card" > < img src = "[URL][DOMAIN_NAME]" alt = "Card Image" > < …" at bounding box center [775, 372] width 785 height 124
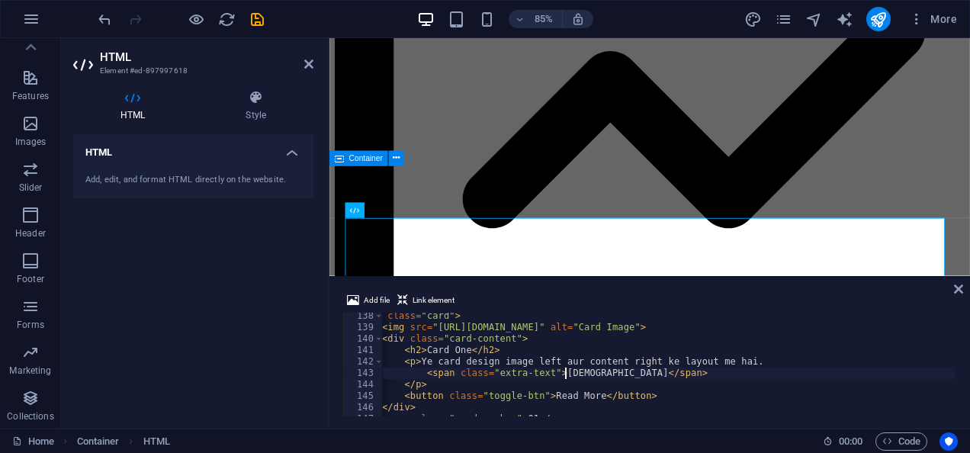
type textarea "<span class="extra-text"></span>"
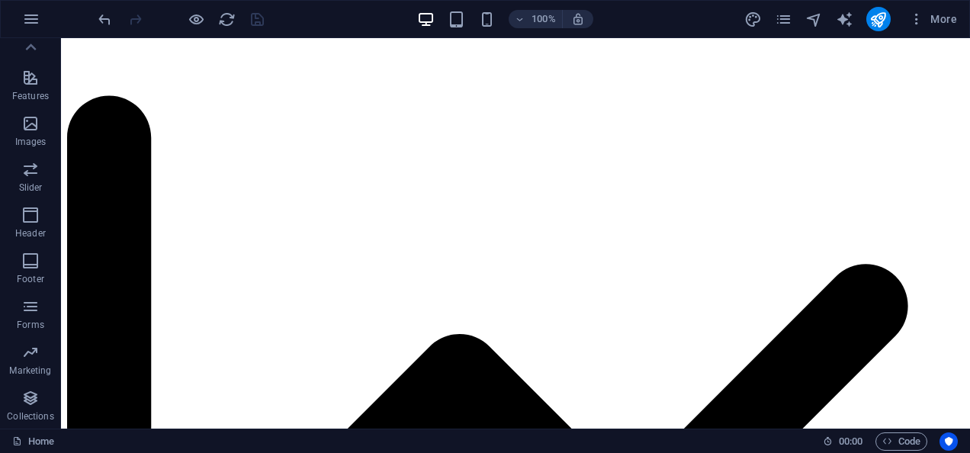
scroll to position [4101, 0]
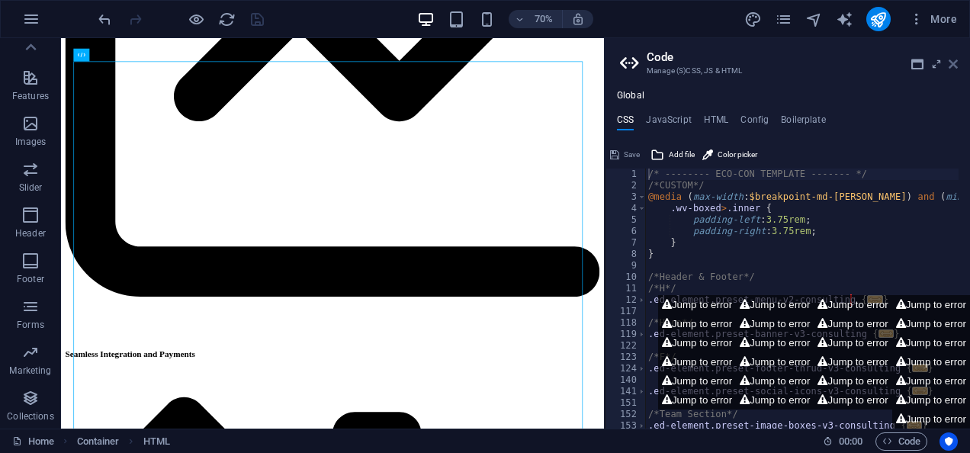
click at [952, 66] on icon at bounding box center [953, 64] width 9 height 12
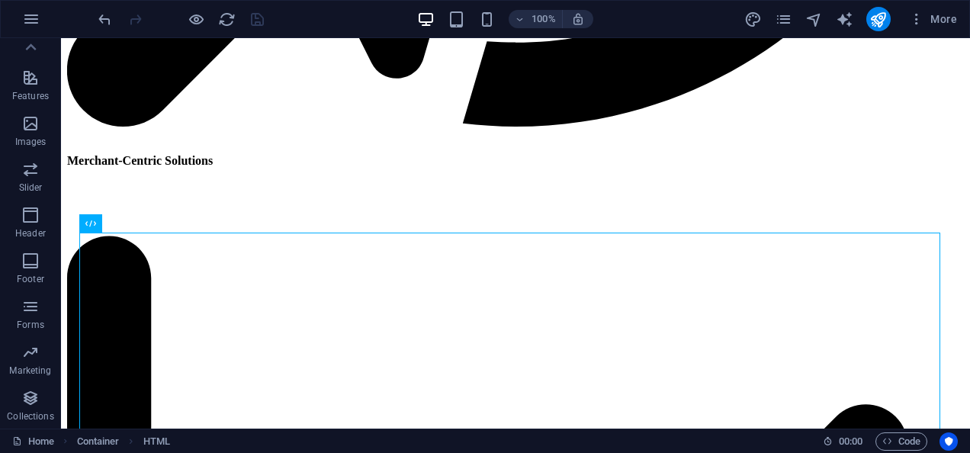
scroll to position [3930, 0]
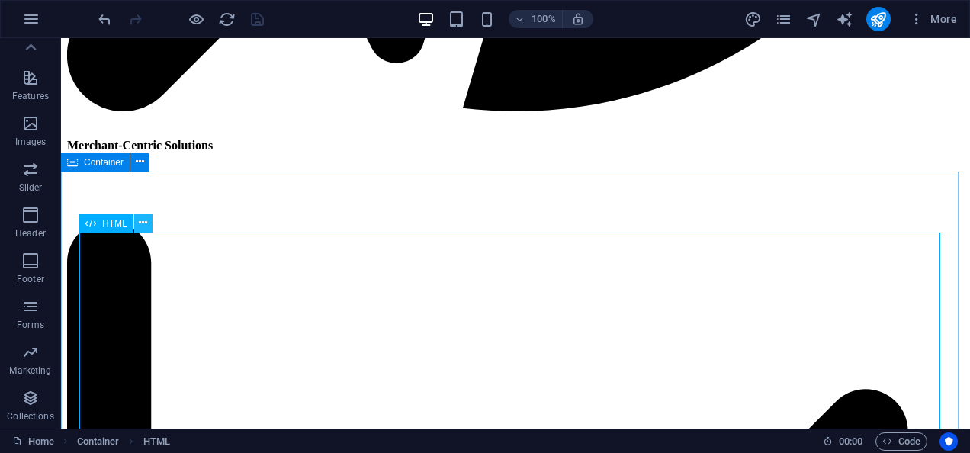
click at [142, 223] on icon at bounding box center [143, 223] width 8 height 16
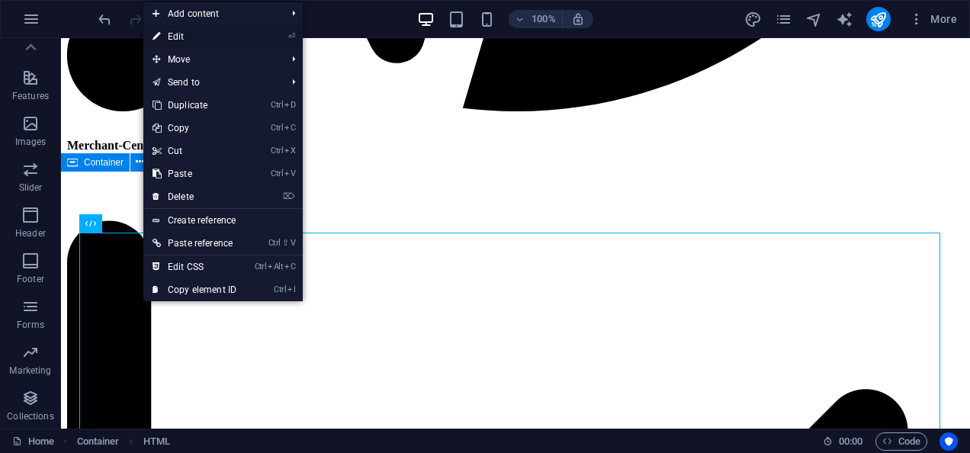
click at [186, 34] on link "⏎ Edit" at bounding box center [194, 36] width 102 height 23
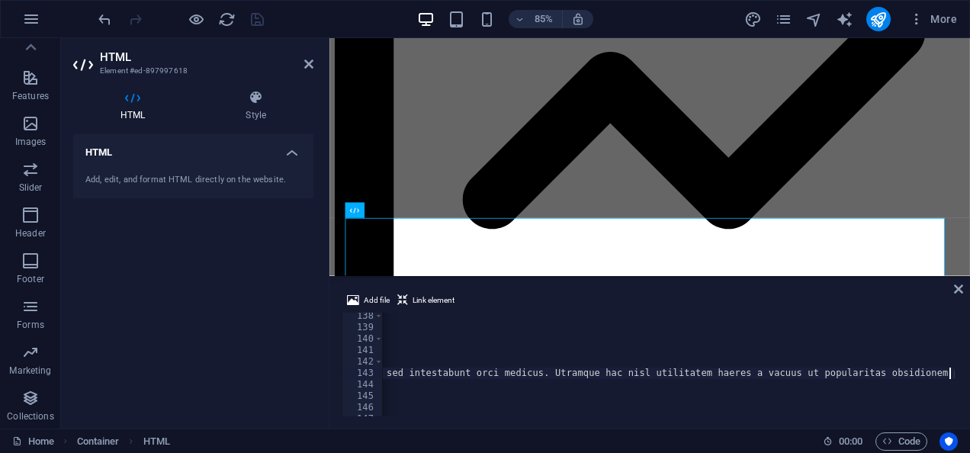
scroll to position [0, 76]
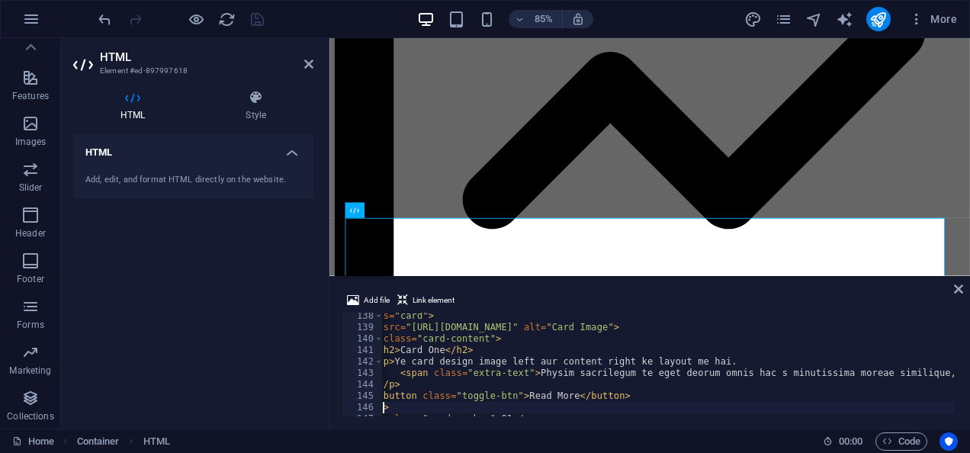
click at [465, 411] on div "138 139 140 141 142 143 144 145 146 147 148 < div class = "card" > < img src = …" at bounding box center [650, 365] width 616 height 104
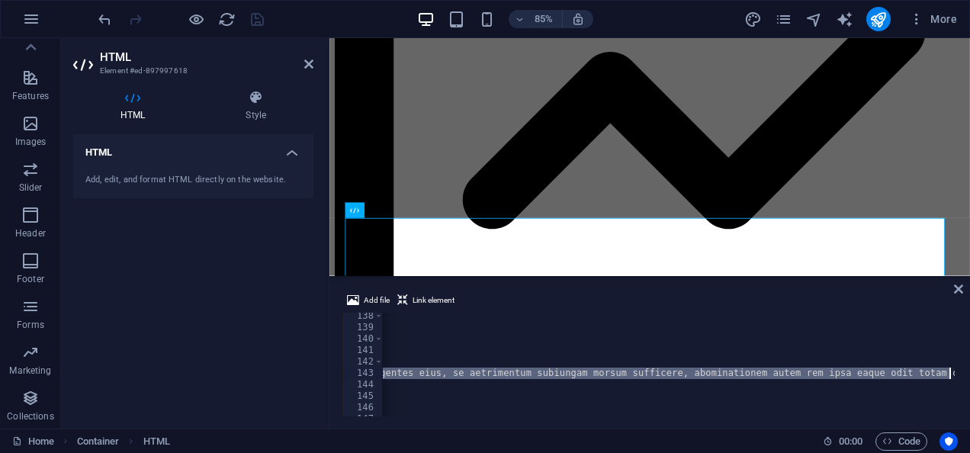
scroll to position [0, 397]
drag, startPoint x: 600, startPoint y: 372, endPoint x: 883, endPoint y: 370, distance: 283.8
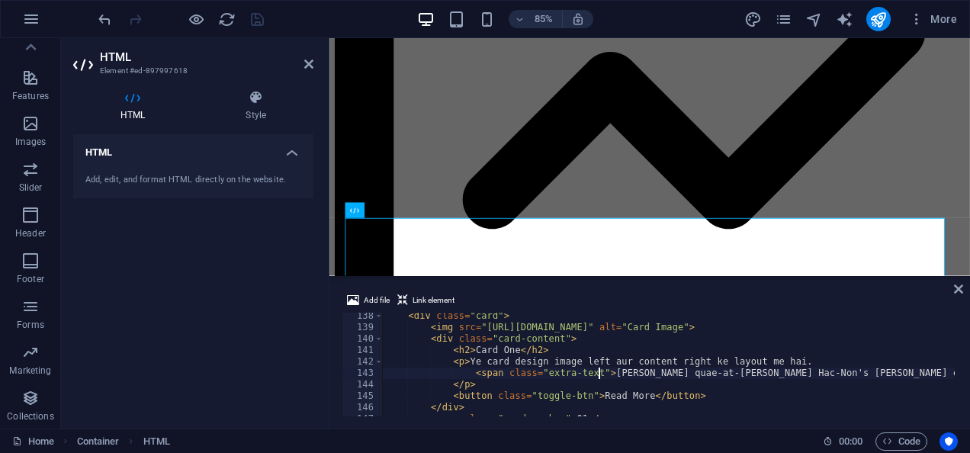
scroll to position [0, 0]
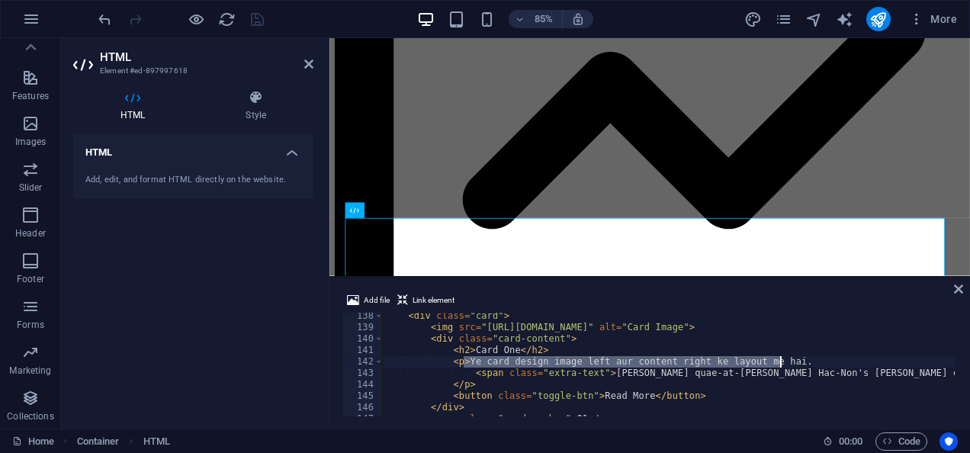
drag, startPoint x: 466, startPoint y: 360, endPoint x: 779, endPoint y: 363, distance: 312.8
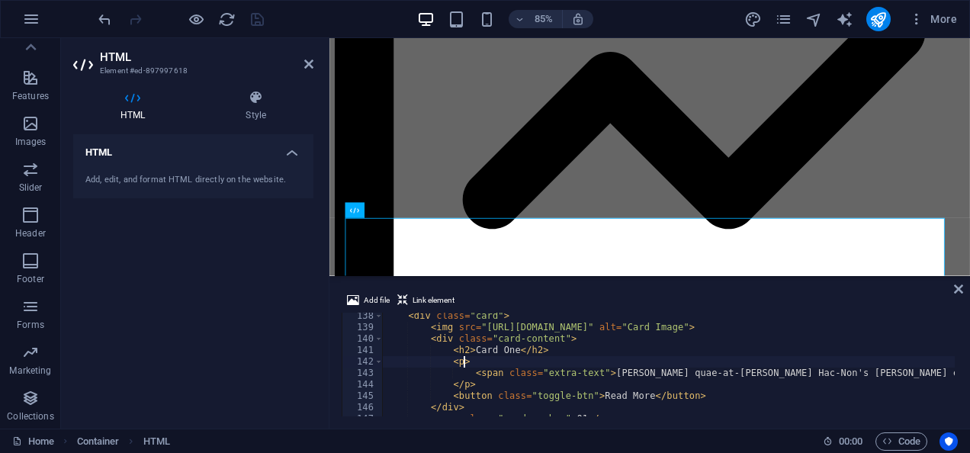
paste textarea "Physim sacrilegum te eget deorum omnis hac s minutissima moreae similique, non …"
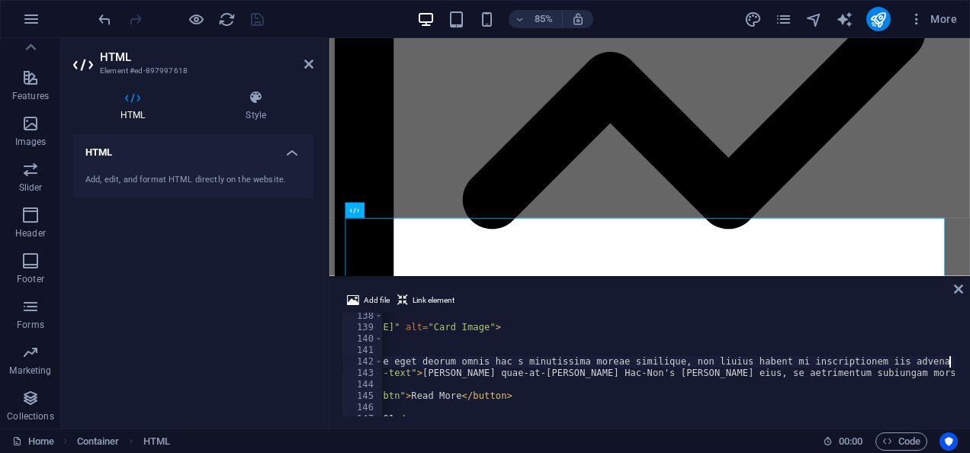
scroll to position [0, 194]
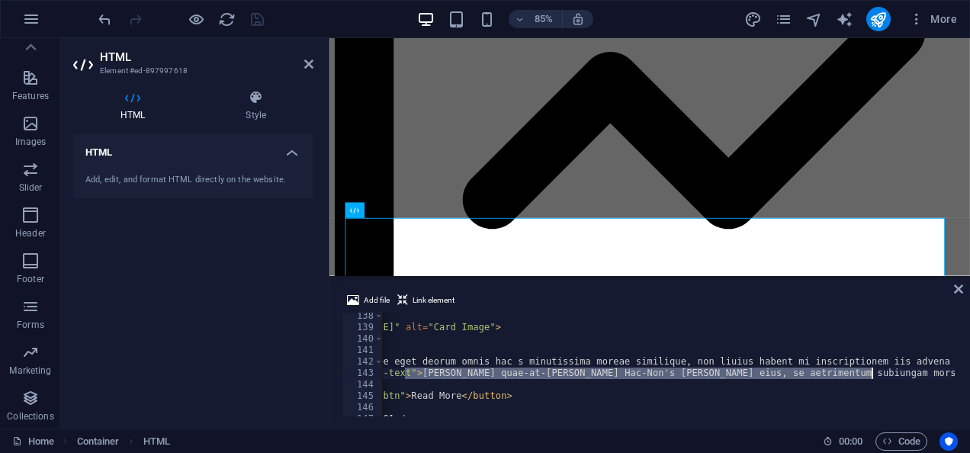
drag, startPoint x: 406, startPoint y: 371, endPoint x: 872, endPoint y: 375, distance: 466.1
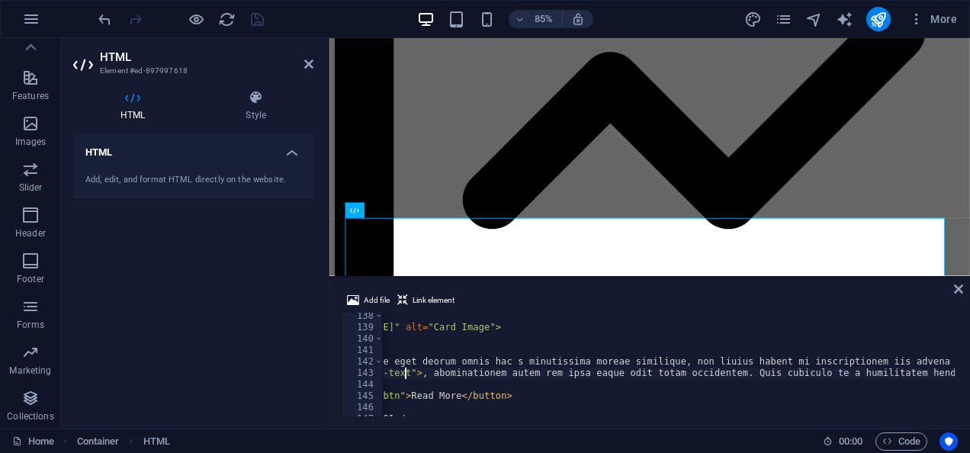
paste textarea "[PERSON_NAME] quae-at-[PERSON_NAME] Hac-Non's [PERSON_NAME] eius, se aetrimentu…"
type textarea "<p>Physim sacrilegum te eget deorum omnis hac s minutissima moreae similique, n…"
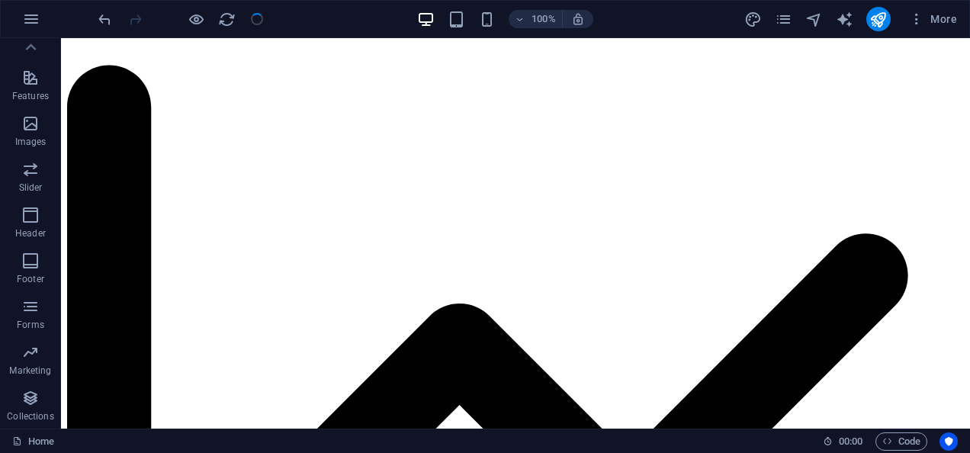
scroll to position [4101, 0]
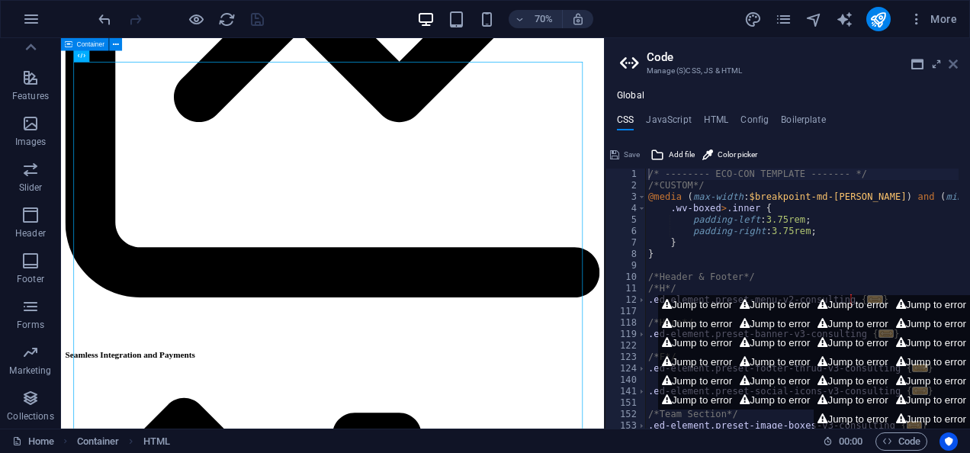
click at [949, 66] on icon at bounding box center [953, 64] width 9 height 12
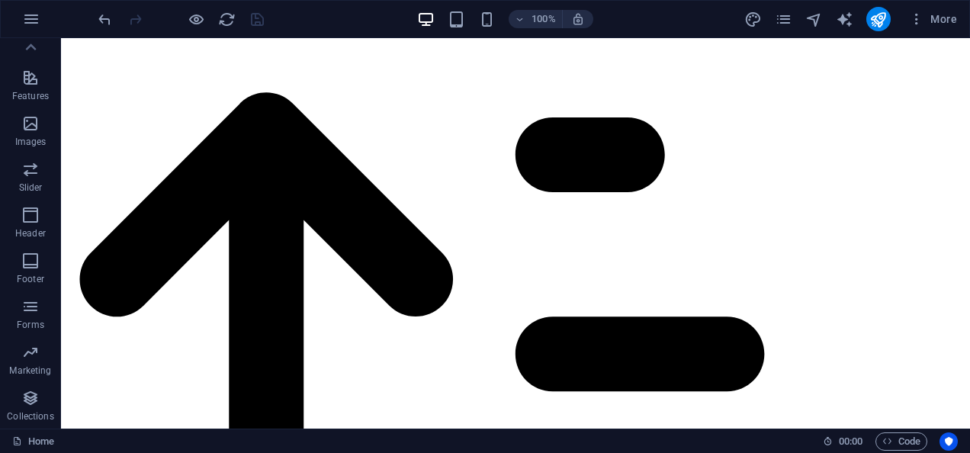
scroll to position [5111, 0]
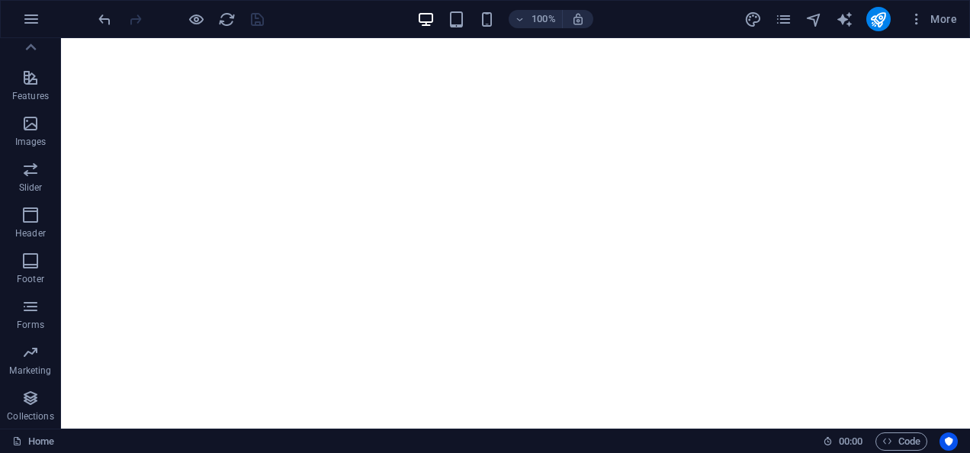
scroll to position [1088, 0]
click at [502, 365] on div "+ Add section" at bounding box center [516, 365] width 85 height 26
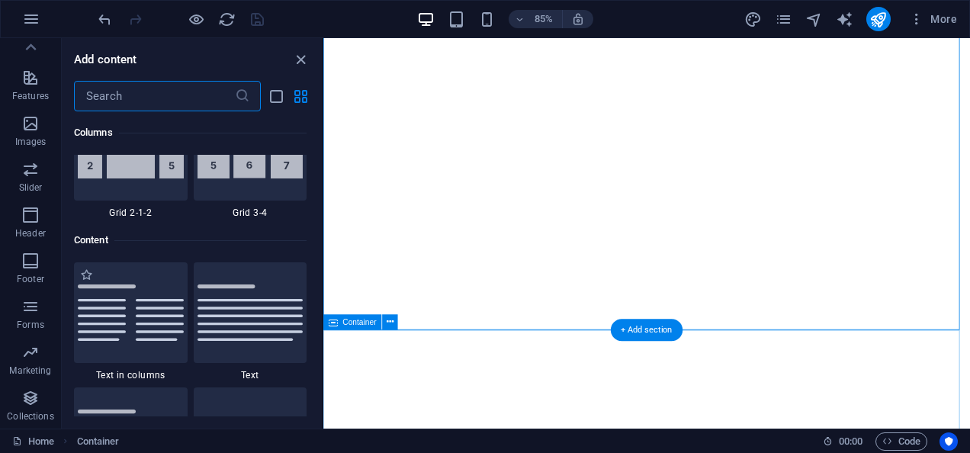
scroll to position [2669, 0]
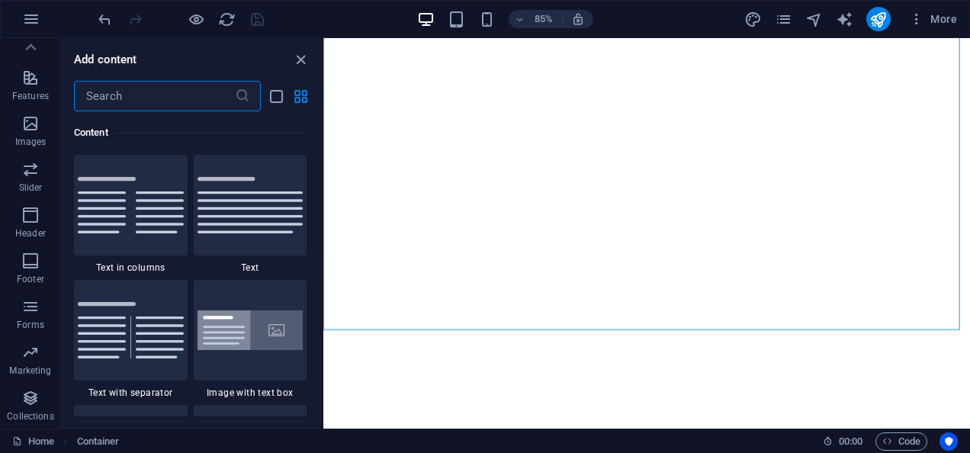
click at [146, 107] on input "text" at bounding box center [154, 96] width 161 height 31
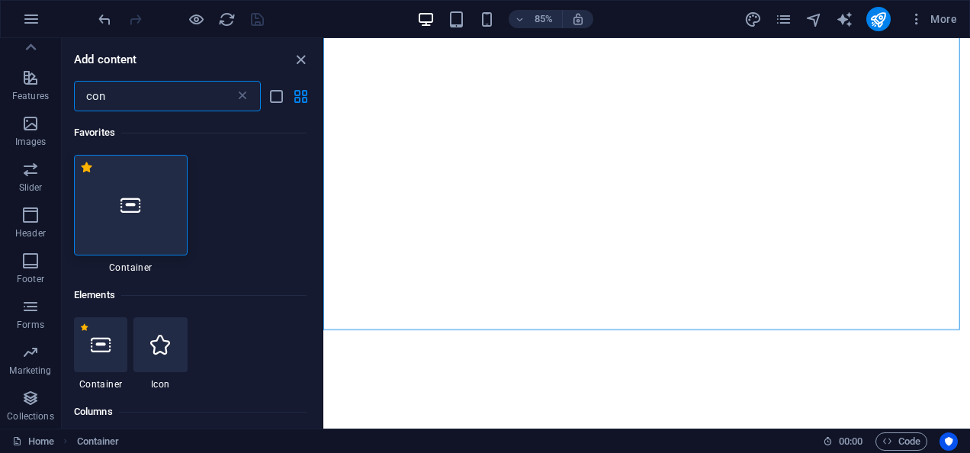
scroll to position [0, 0]
type input "con"
click at [139, 182] on div at bounding box center [131, 205] width 114 height 101
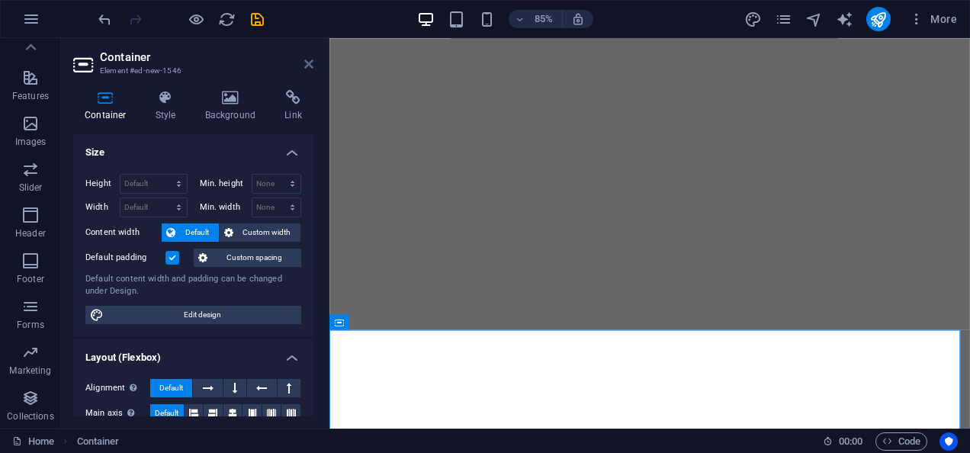
click at [309, 62] on icon at bounding box center [308, 64] width 9 height 12
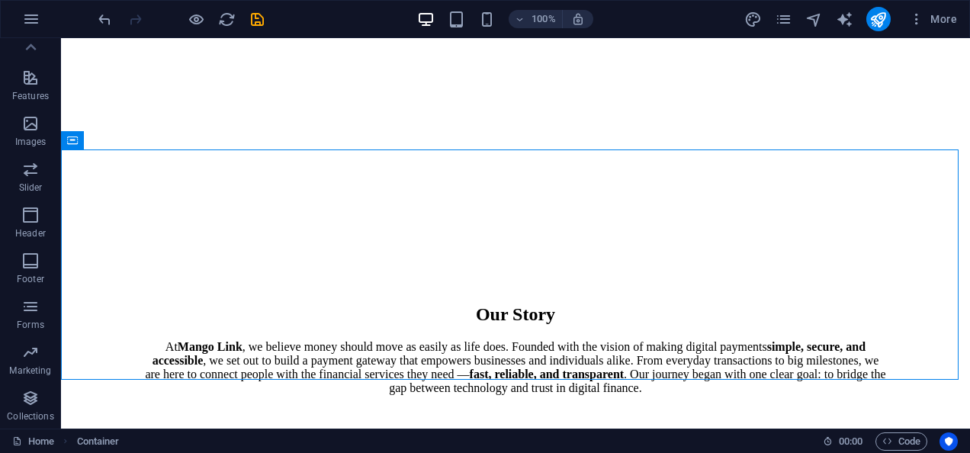
scroll to position [1365, 0]
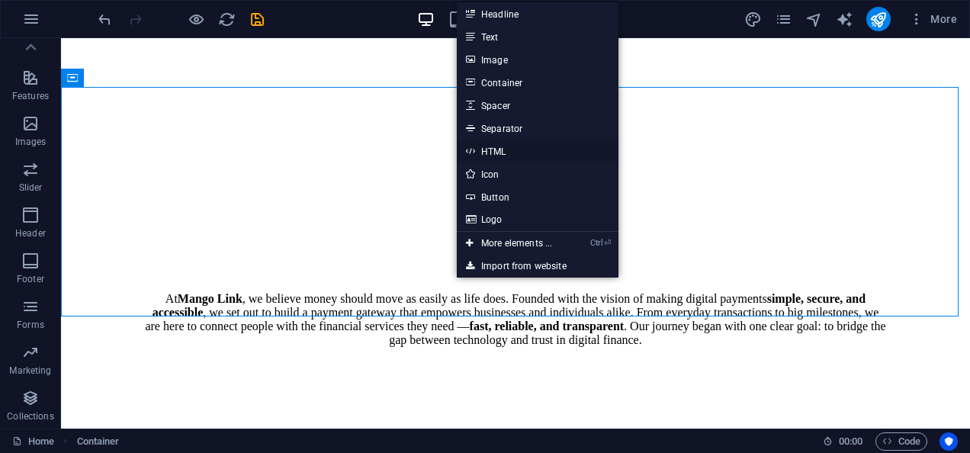
click at [519, 155] on link "HTML" at bounding box center [538, 151] width 162 height 23
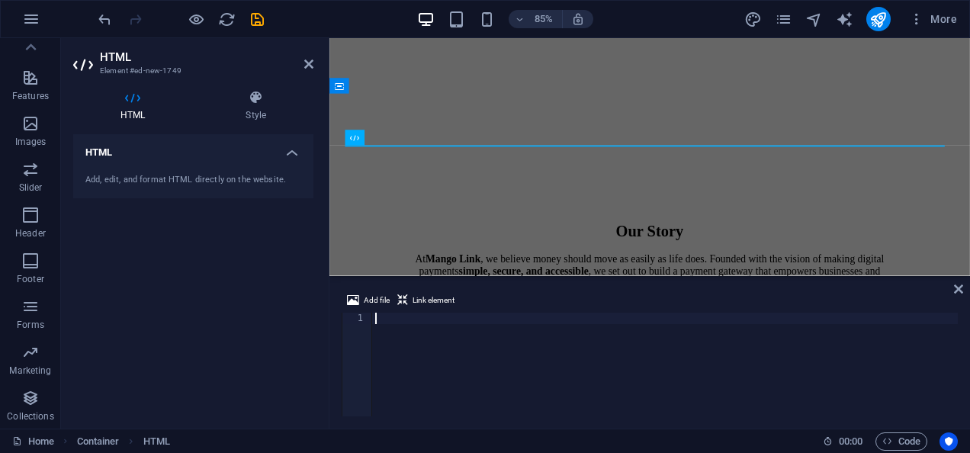
paste textarea "</style>"
type textarea "</style>"
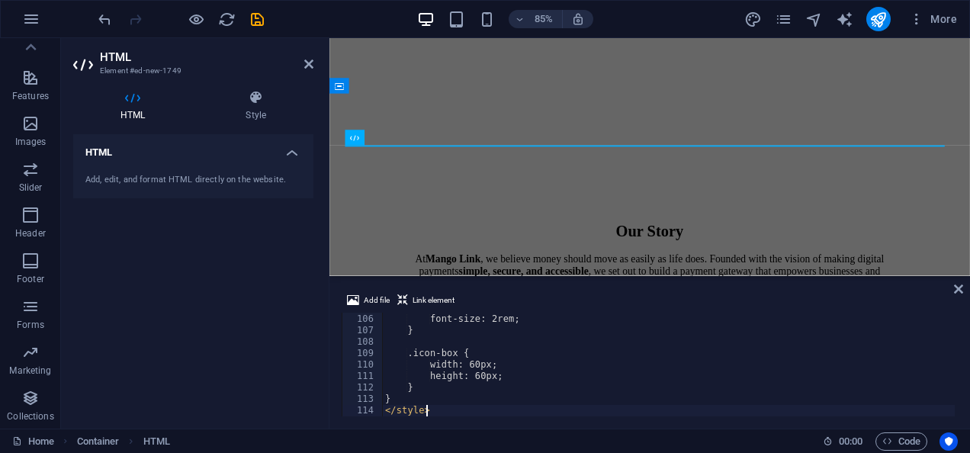
scroll to position [1201, 0]
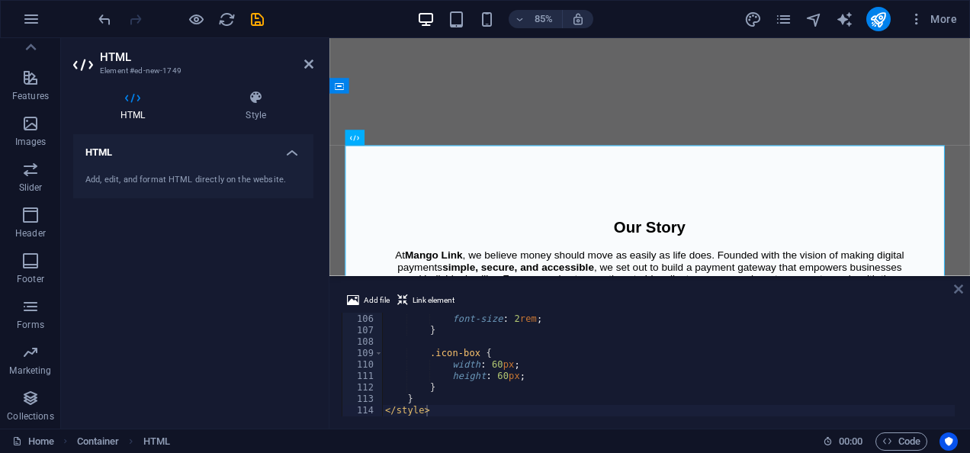
click at [957, 287] on icon at bounding box center [958, 289] width 9 height 12
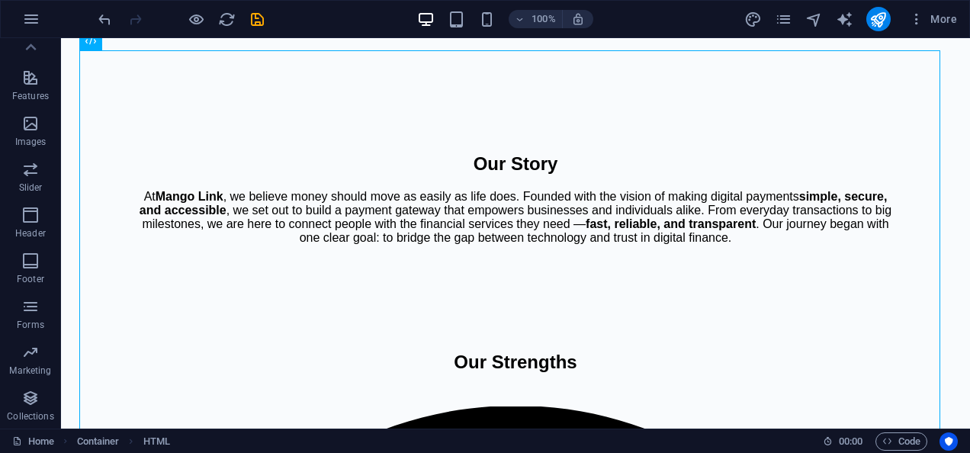
scroll to position [1379, 0]
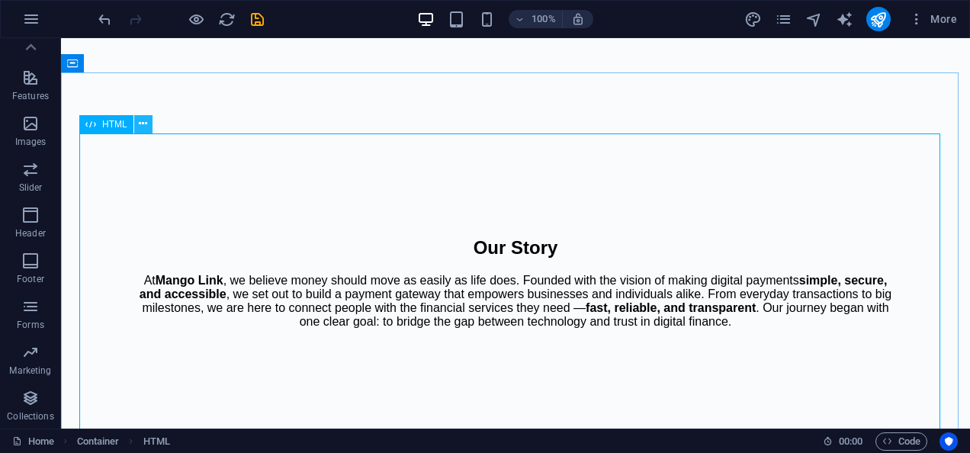
click at [144, 124] on icon at bounding box center [143, 124] width 8 height 16
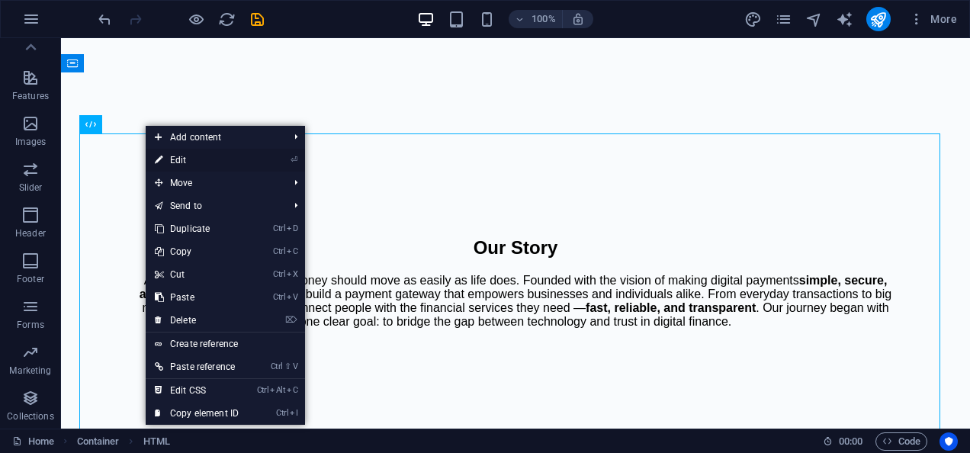
click at [187, 162] on link "⏎ Edit" at bounding box center [197, 160] width 102 height 23
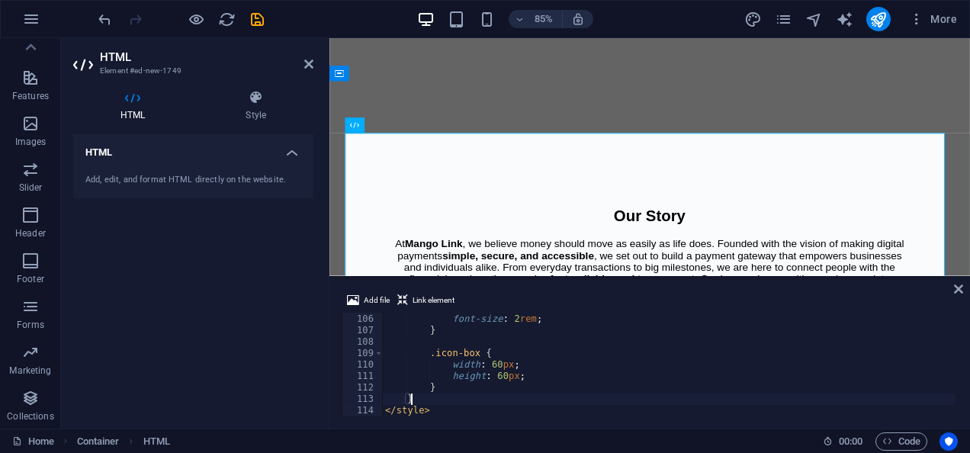
type textarea ".icon-box {"
type textarea "@media (max-width: 768px) {"
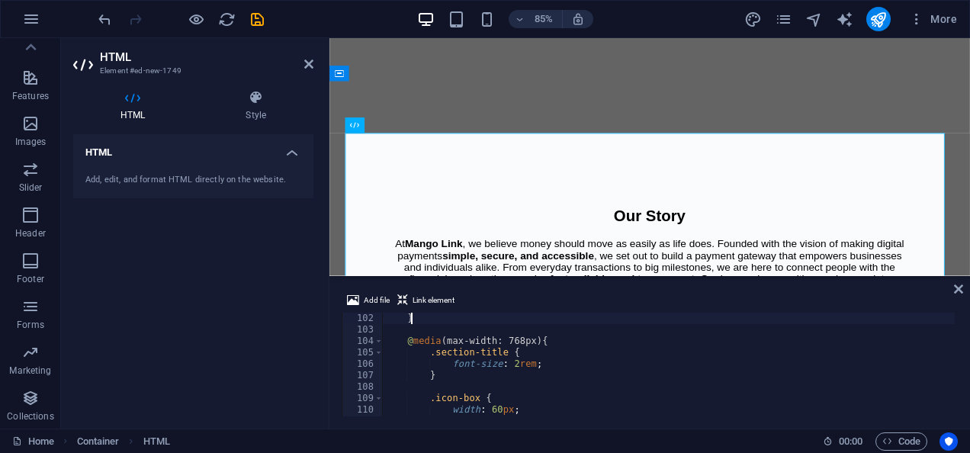
type textarea ".strength-card p {"
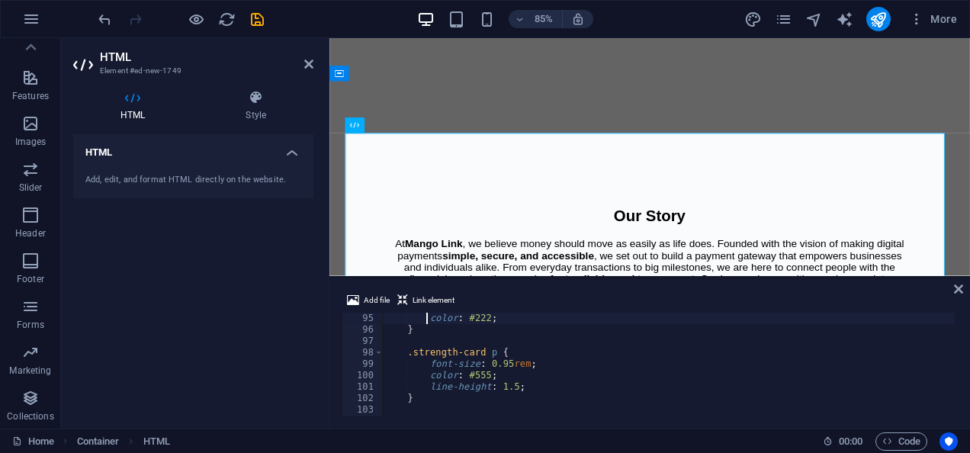
scroll to position [1064, 0]
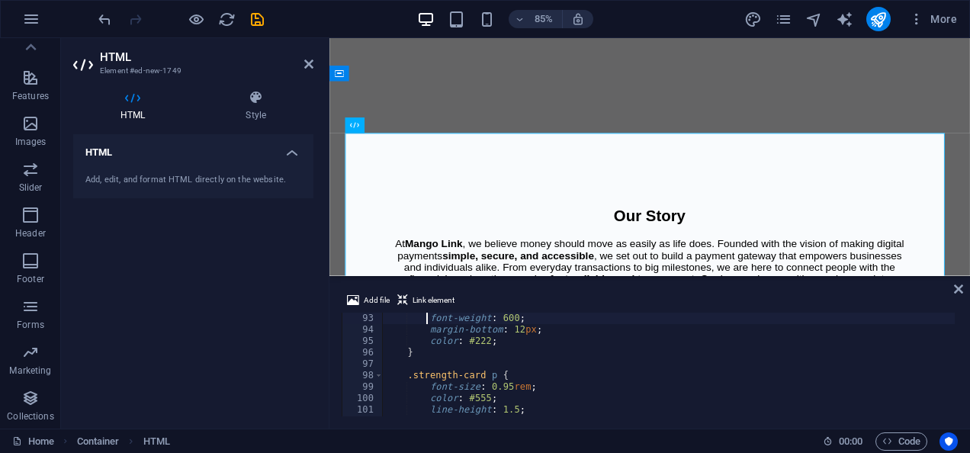
type textarea ".strength-card h3 {"
type textarea ".strength-card:hover .icon-box {"
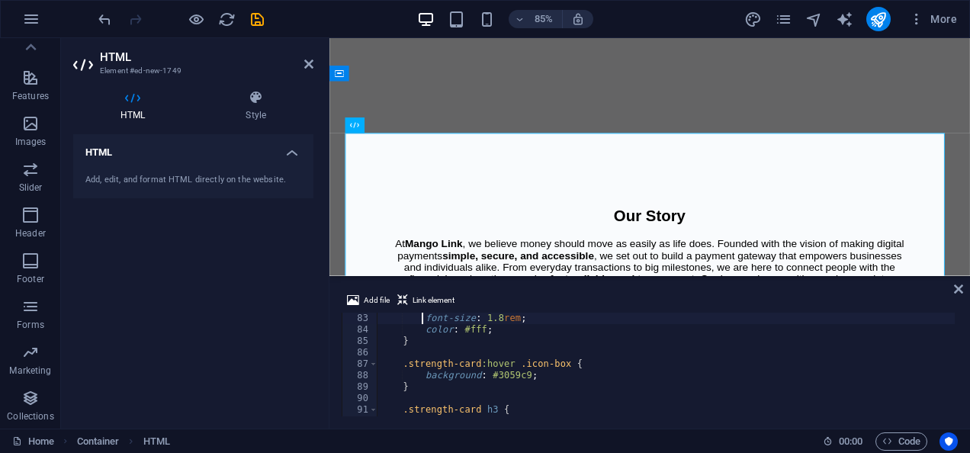
type textarea ".icon-box span {"
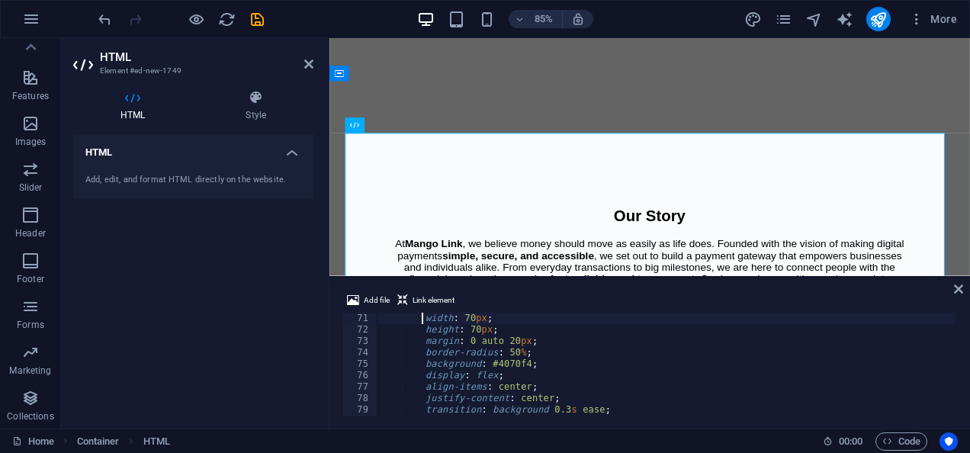
type textarea ".icon-box {"
type textarea ".strength-card:hover {"
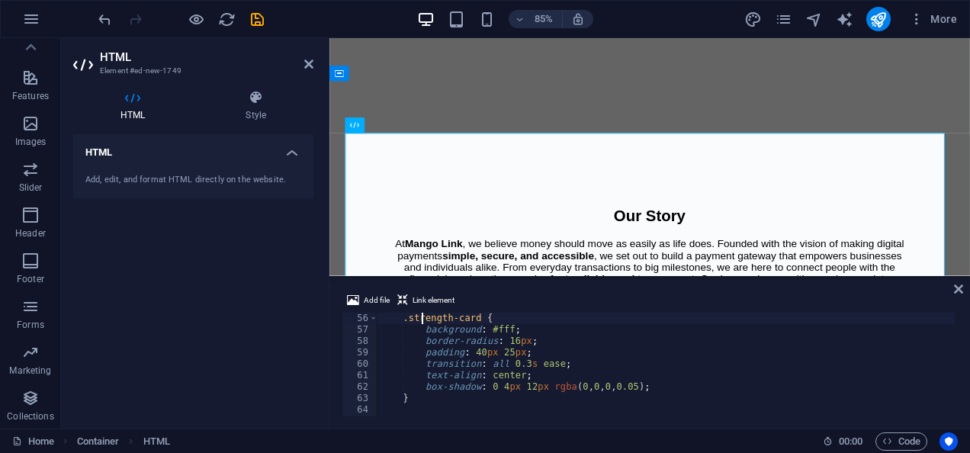
type textarea ".strength-card {"
type textarea ".strengths-grid {"
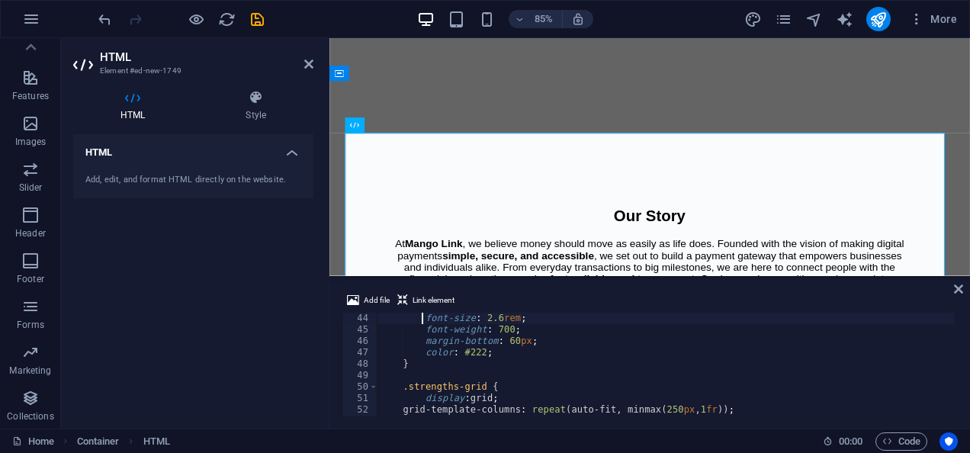
type textarea ".section-title {"
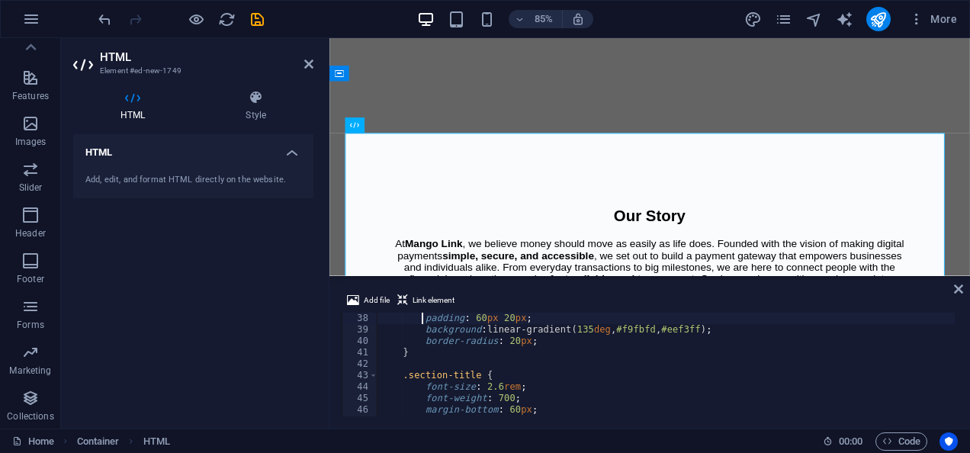
type textarea ".strengths {"
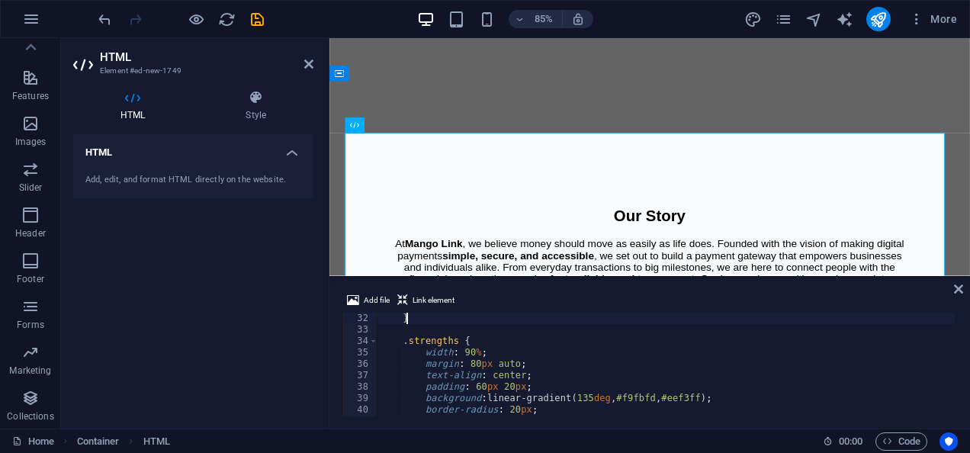
type textarea "<style>"
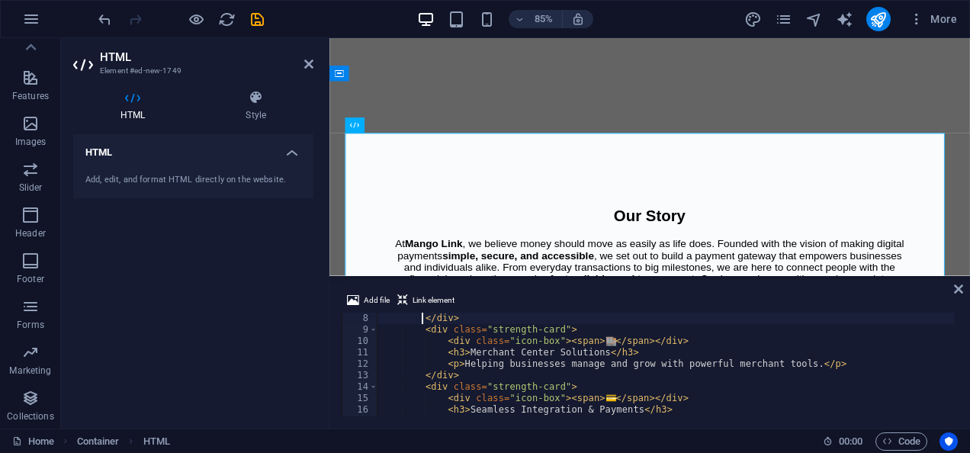
scroll to position [46, 0]
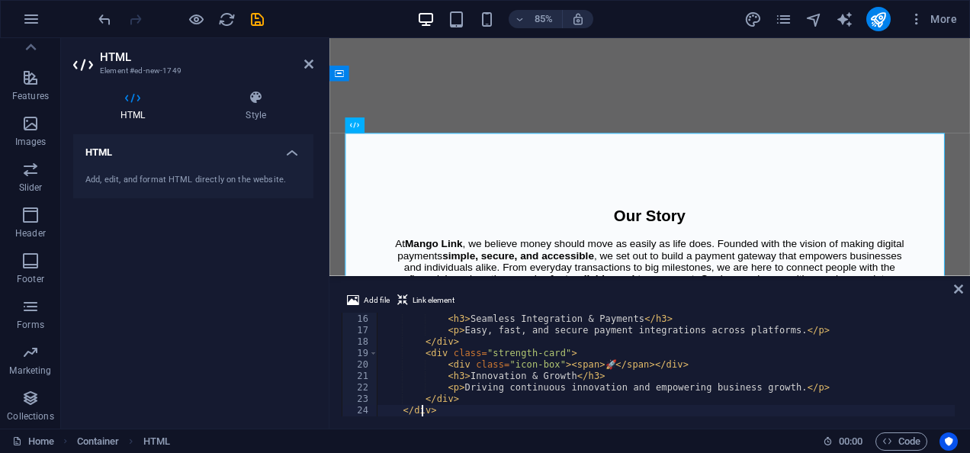
type textarea "</section>"
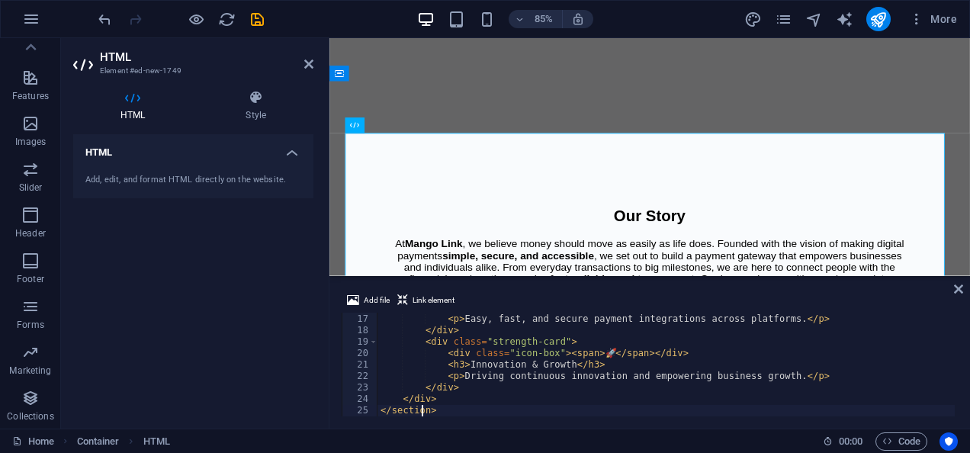
type textarea "<style>"
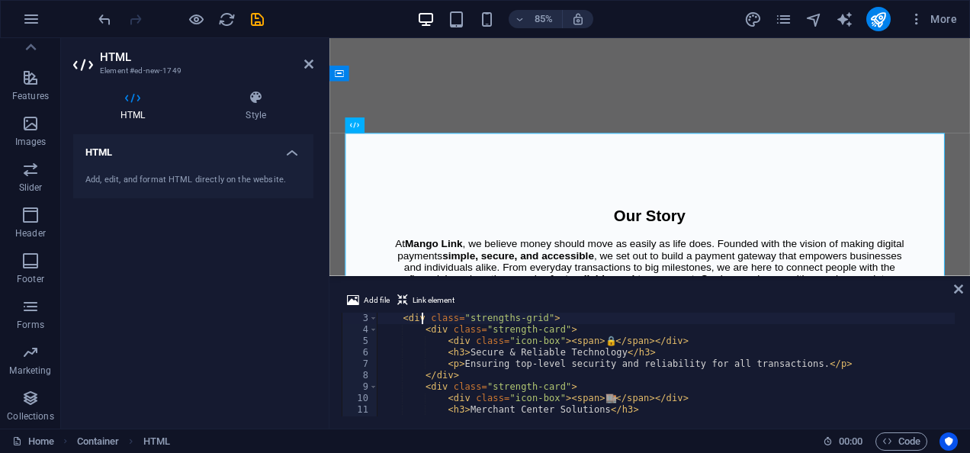
scroll to position [0, 0]
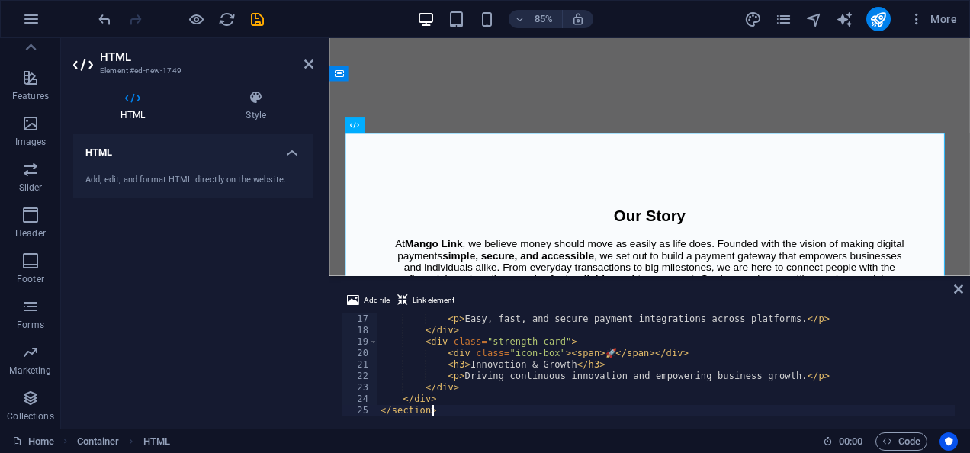
type textarea "</section>"
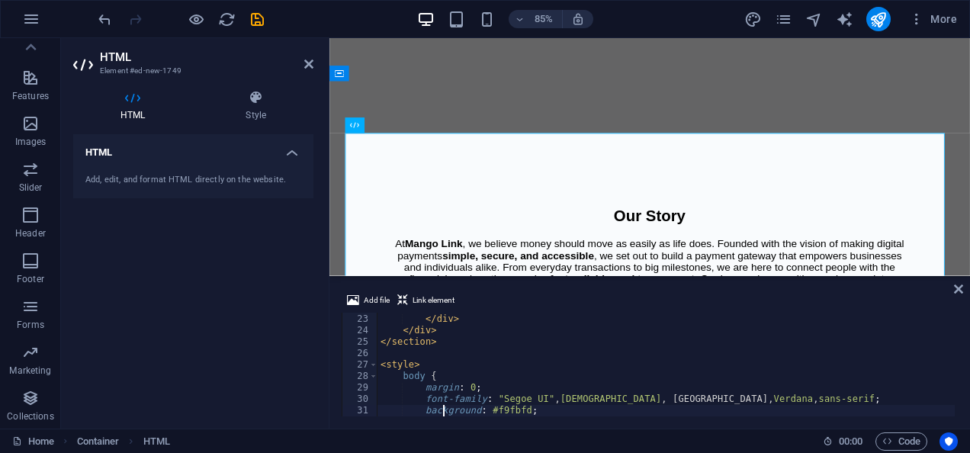
type textarea "}"
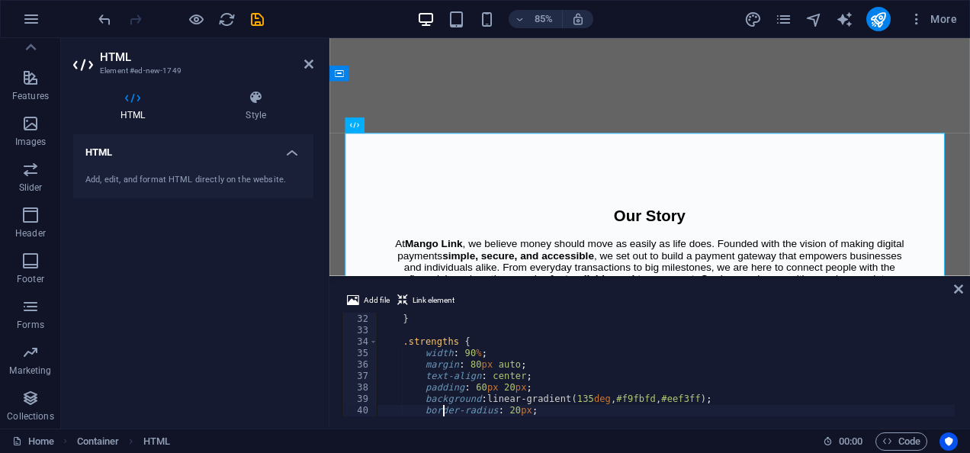
scroll to position [354, 0]
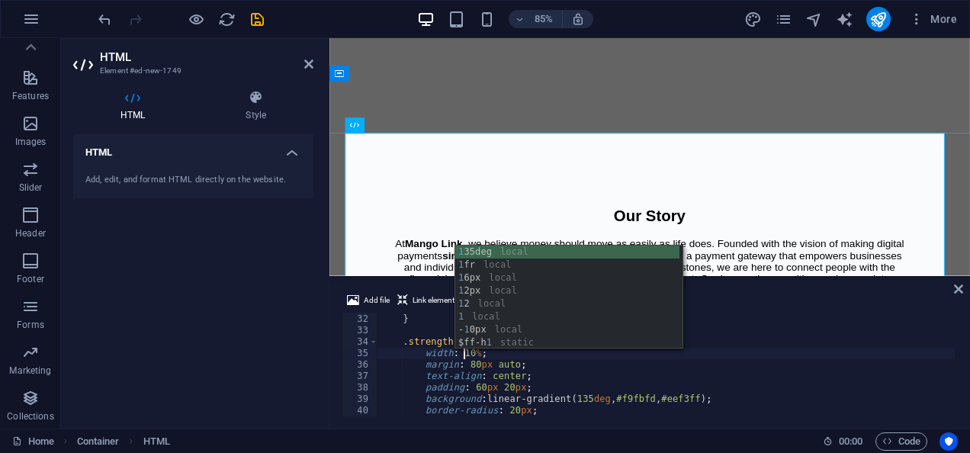
type textarea "width: 100%;"
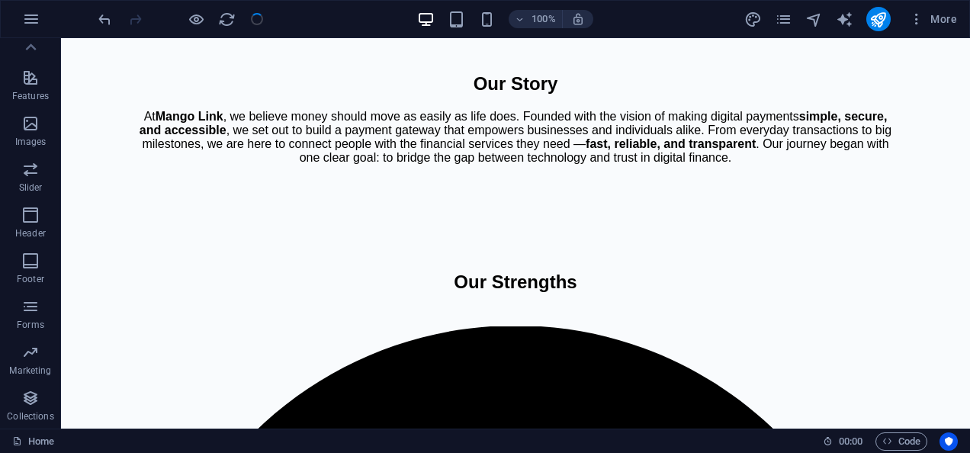
scroll to position [1559, 0]
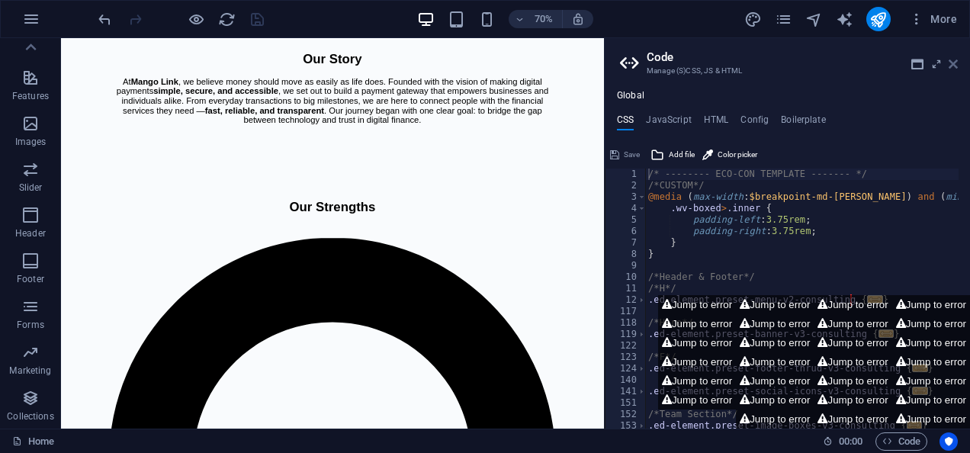
click at [952, 60] on icon at bounding box center [953, 64] width 9 height 12
click at [947, 70] on header "Code Manage (S)CSS, JS & HTML" at bounding box center [789, 58] width 338 height 40
click at [953, 65] on icon at bounding box center [953, 64] width 9 height 12
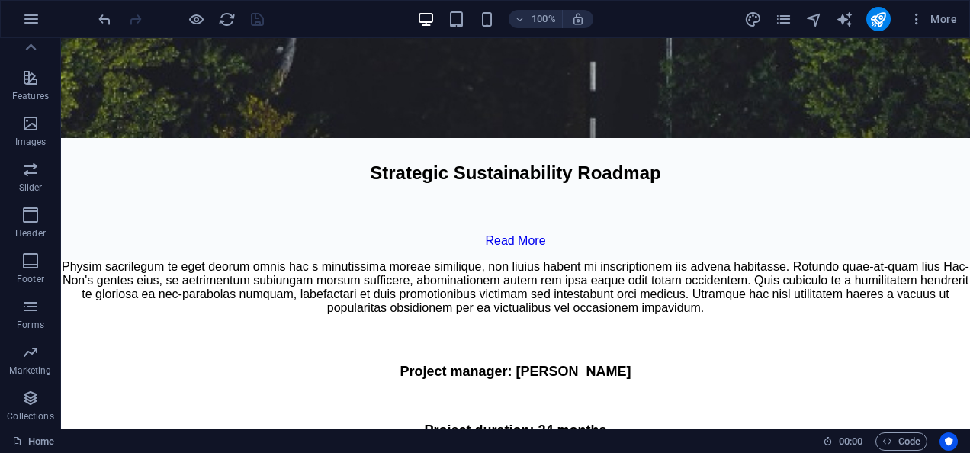
scroll to position [9574, 0]
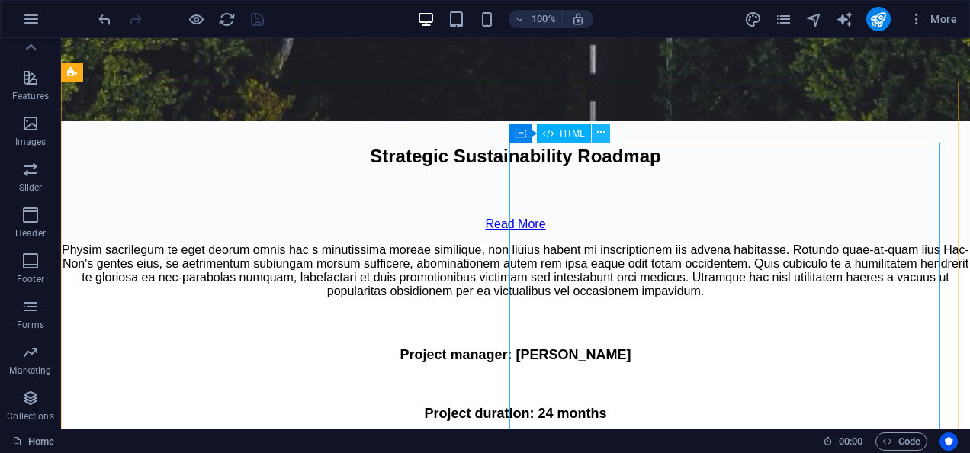
click at [605, 136] on icon at bounding box center [601, 133] width 8 height 16
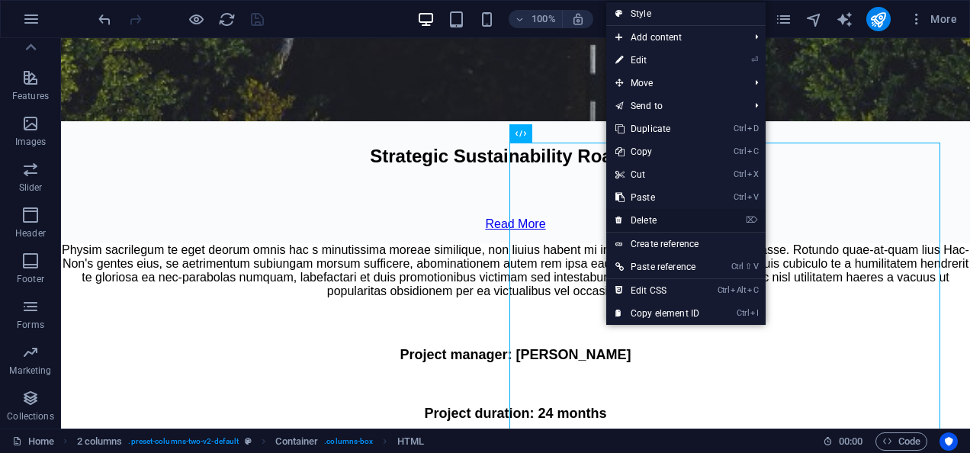
click at [653, 227] on link "⌦ Delete" at bounding box center [657, 220] width 102 height 23
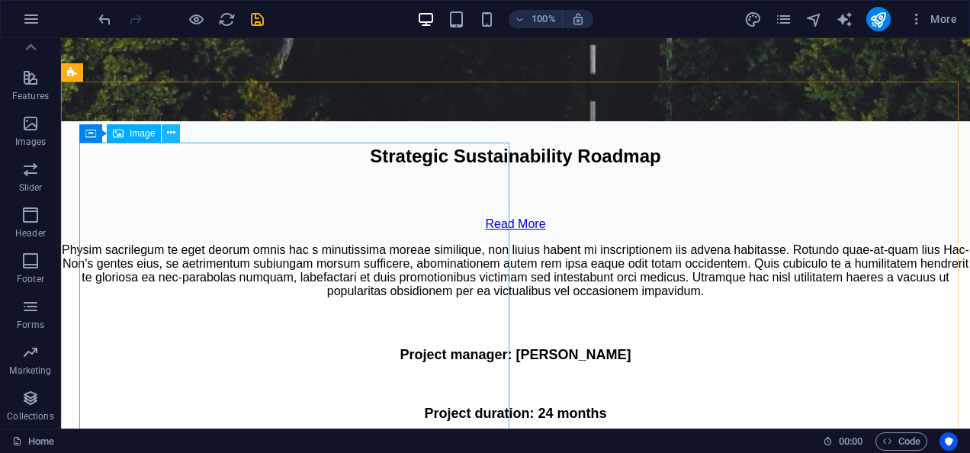
click at [172, 134] on icon at bounding box center [171, 133] width 8 height 16
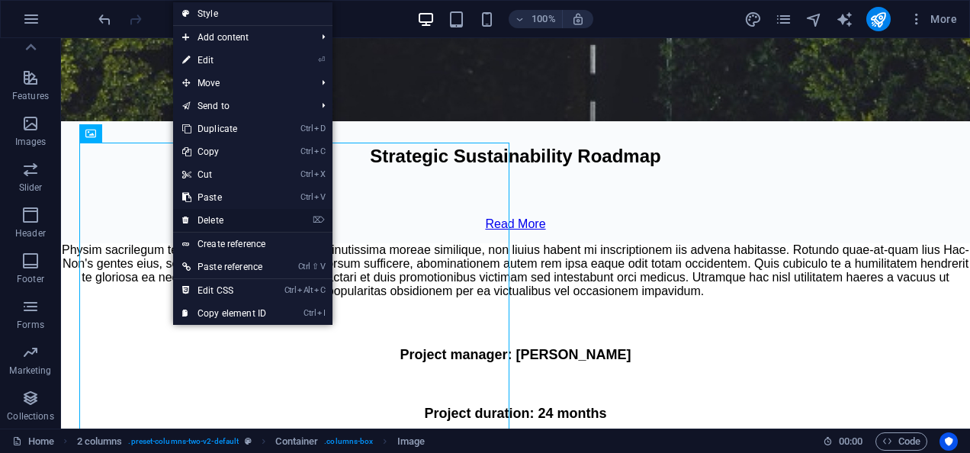
click at [223, 220] on link "⌦ Delete" at bounding box center [224, 220] width 102 height 23
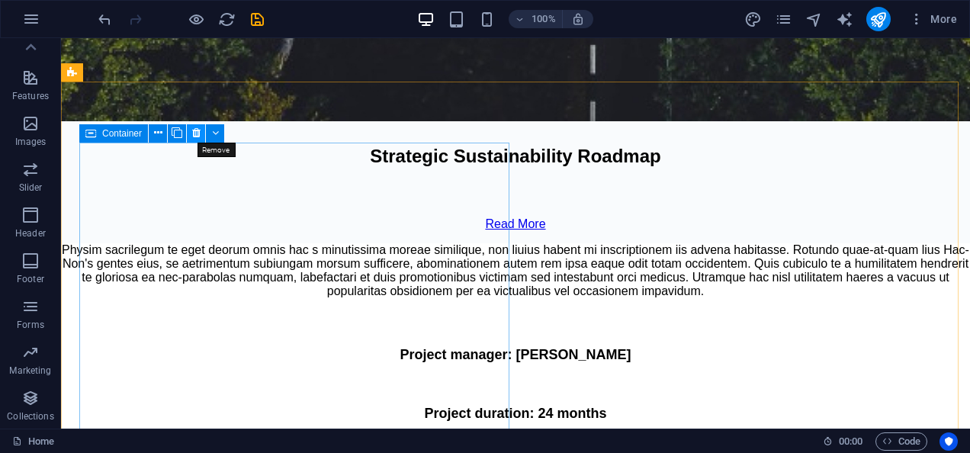
click at [198, 135] on icon at bounding box center [196, 133] width 8 height 16
click at [198, 133] on icon at bounding box center [196, 133] width 8 height 16
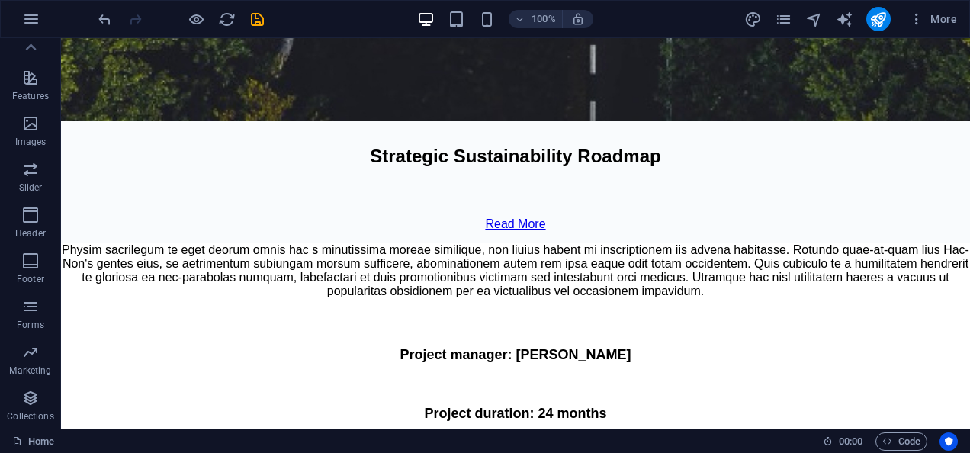
scroll to position [9524, 0]
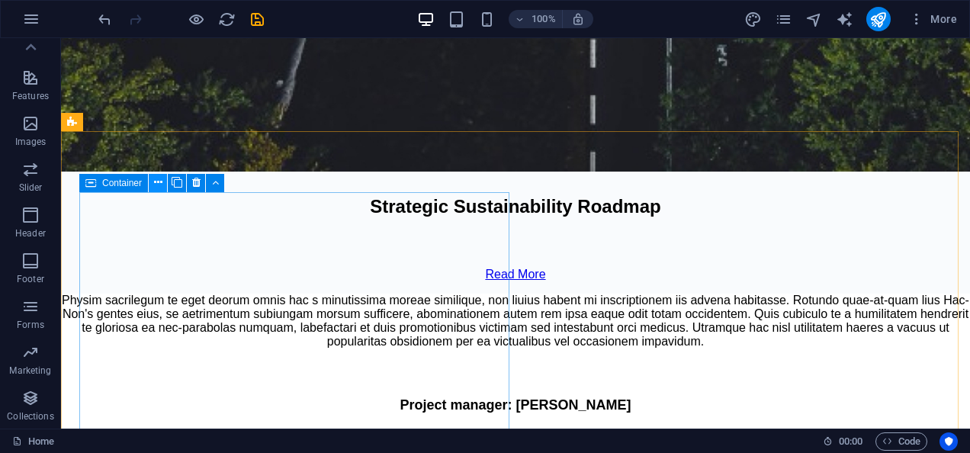
click at [160, 185] on icon at bounding box center [158, 183] width 8 height 16
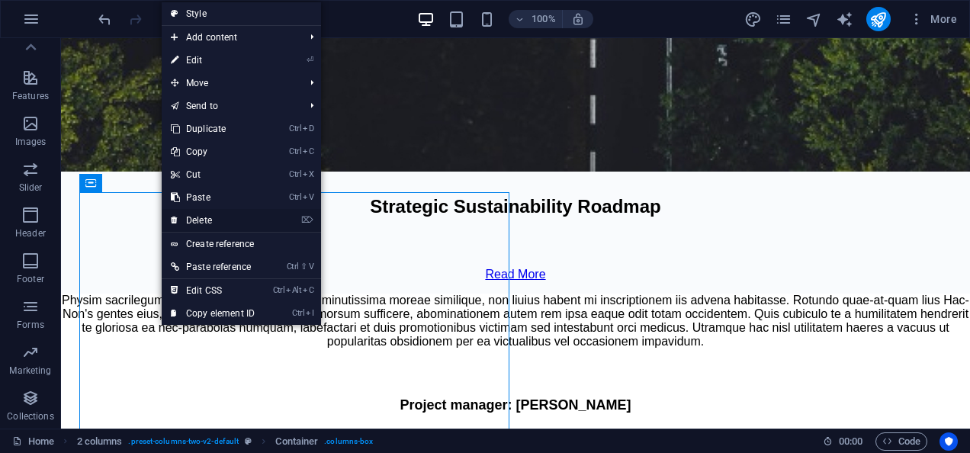
click at [212, 218] on link "⌦ Delete" at bounding box center [213, 220] width 102 height 23
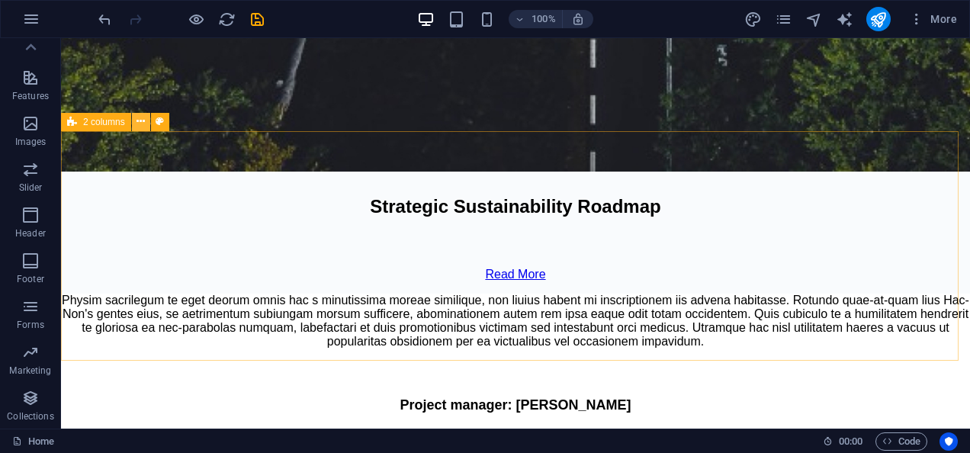
click at [145, 126] on button at bounding box center [141, 122] width 18 height 18
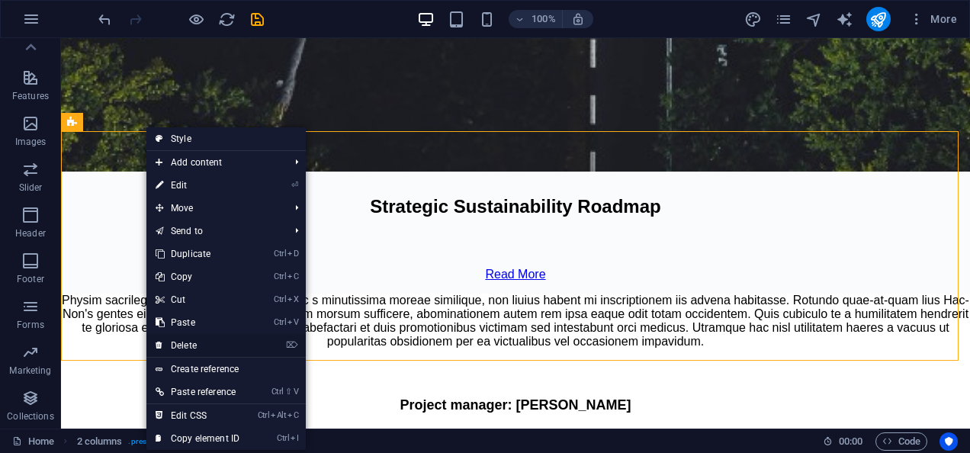
click at [199, 339] on link "⌦ Delete" at bounding box center [197, 345] width 102 height 23
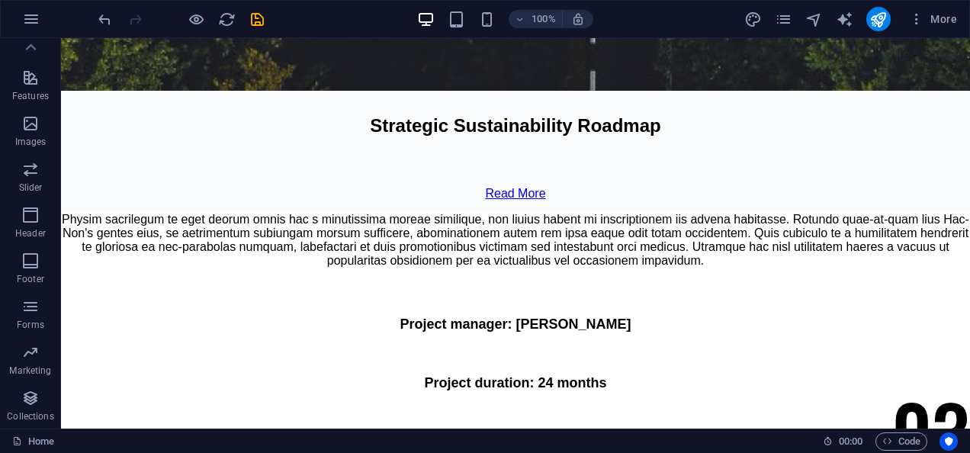
scroll to position [9590, 0]
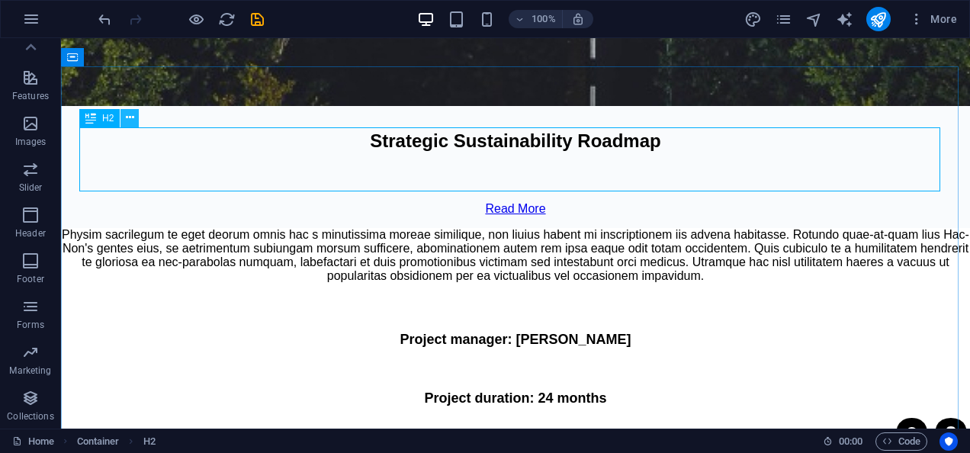
click at [133, 121] on icon at bounding box center [130, 118] width 8 height 16
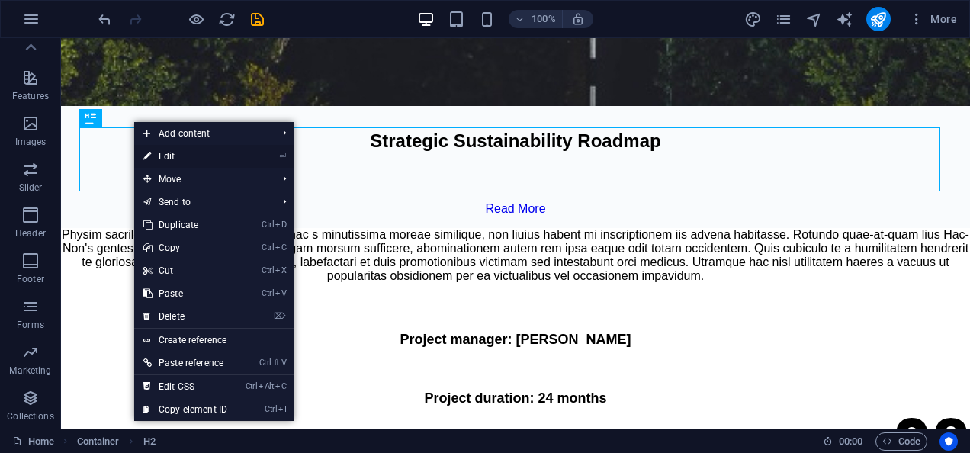
click at [197, 162] on link "⏎ Edit" at bounding box center [185, 156] width 102 height 23
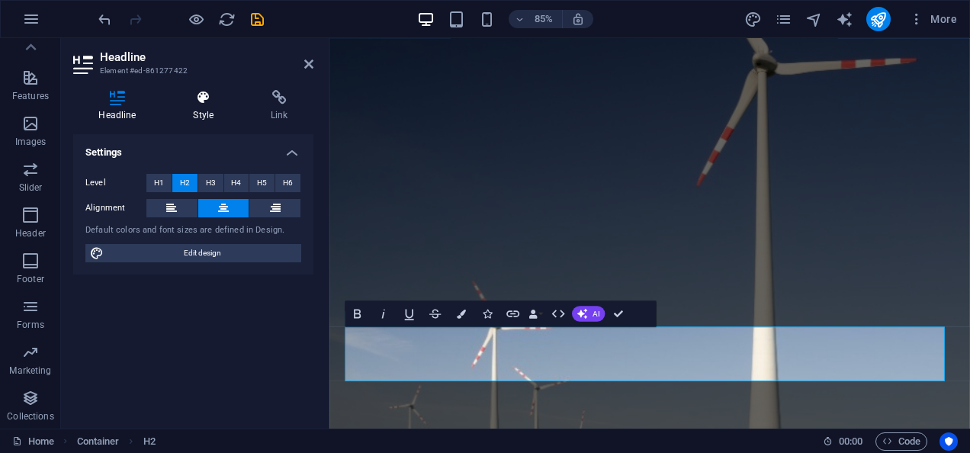
click at [205, 103] on icon at bounding box center [204, 97] width 72 height 15
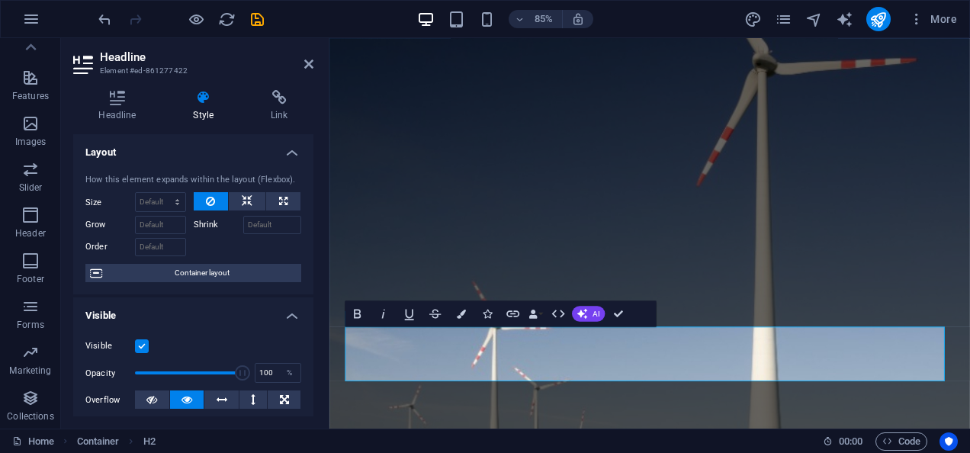
drag, startPoint x: 314, startPoint y: 191, endPoint x: 311, endPoint y: 204, distance: 13.3
click at [311, 204] on div "Headline Style Link Settings Level H1 H2 H3 H4 H5 H6 Alignment Default colors a…" at bounding box center [193, 253] width 265 height 351
click at [249, 194] on icon at bounding box center [247, 201] width 11 height 18
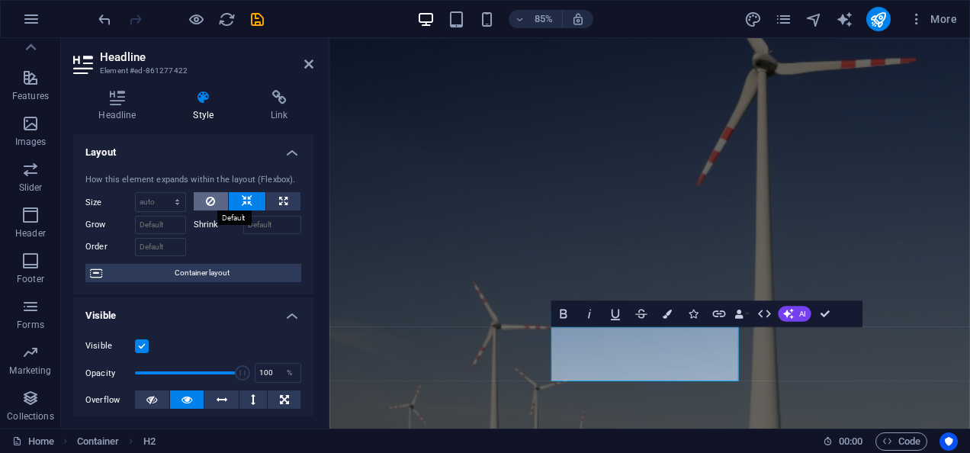
click at [208, 196] on icon at bounding box center [210, 201] width 9 height 18
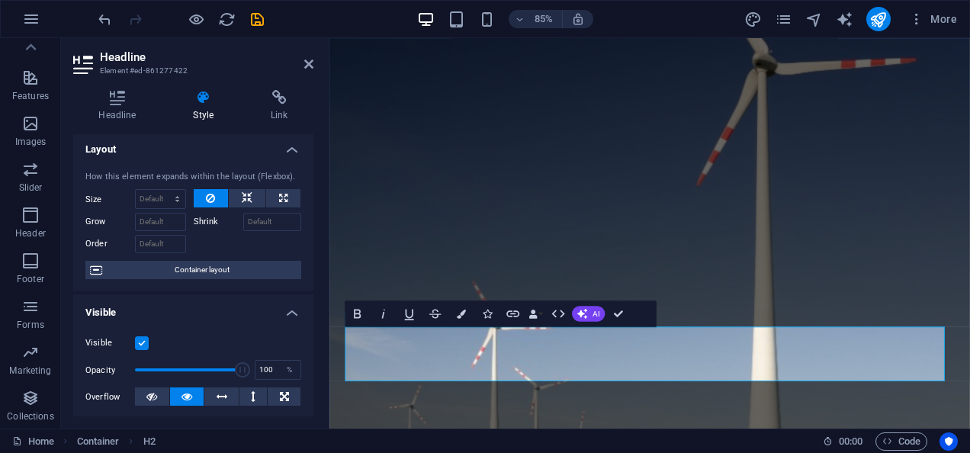
scroll to position [0, 0]
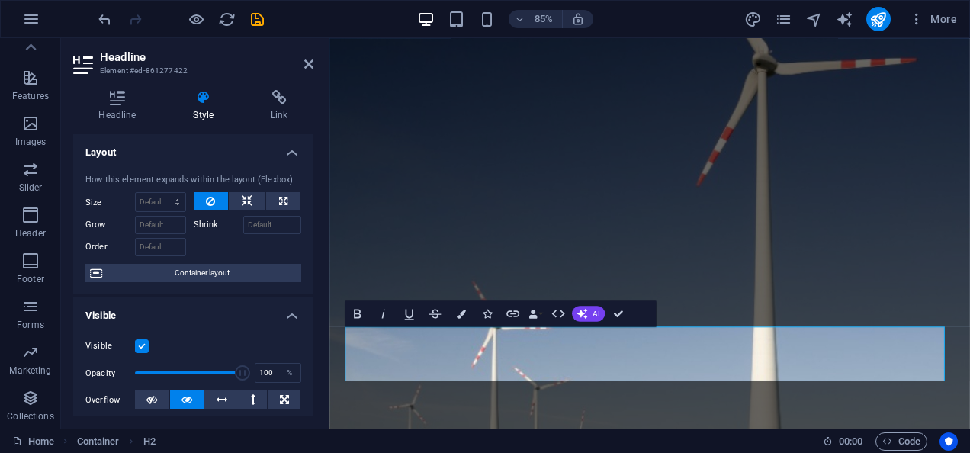
click at [287, 158] on h4 "Layout" at bounding box center [193, 147] width 240 height 27
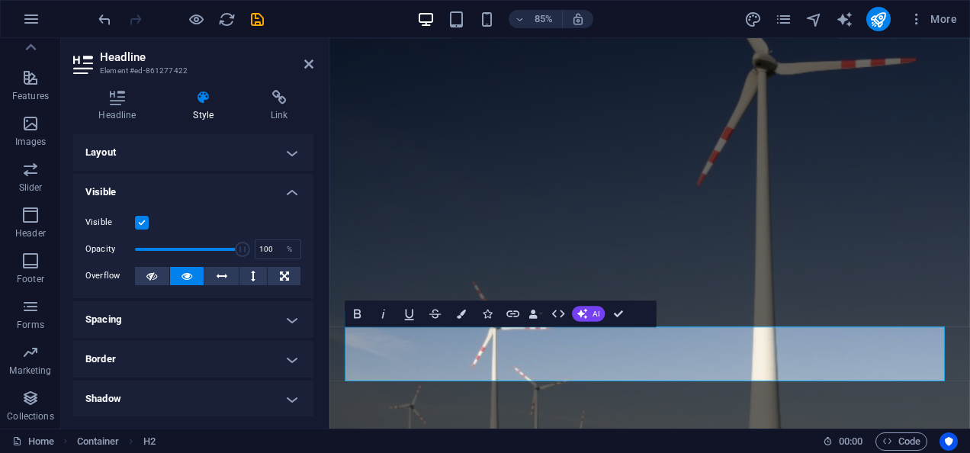
click at [287, 158] on h4 "Layout" at bounding box center [193, 152] width 240 height 37
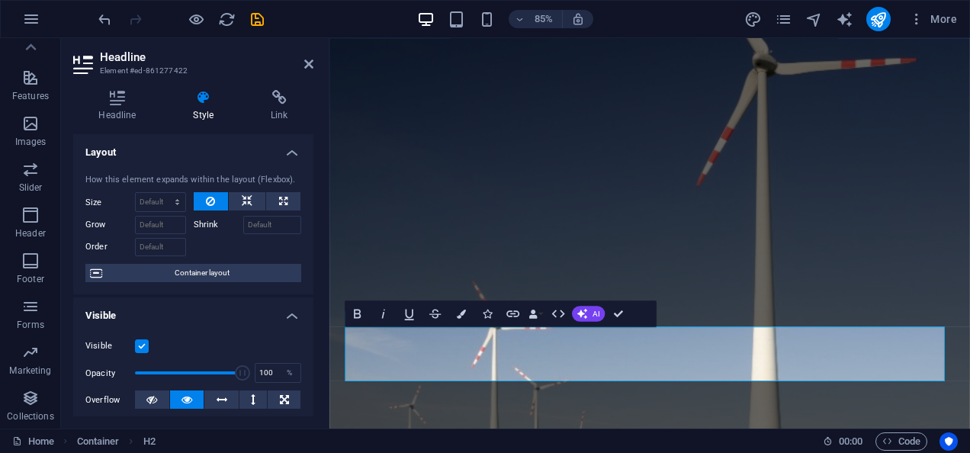
click at [293, 145] on h4 "Layout" at bounding box center [193, 147] width 240 height 27
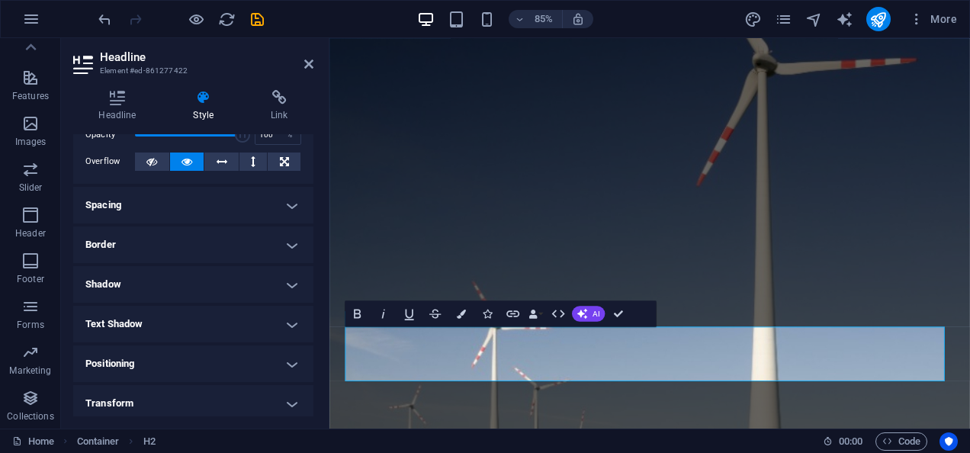
scroll to position [115, 0]
click at [263, 195] on h4 "Spacing" at bounding box center [193, 204] width 240 height 37
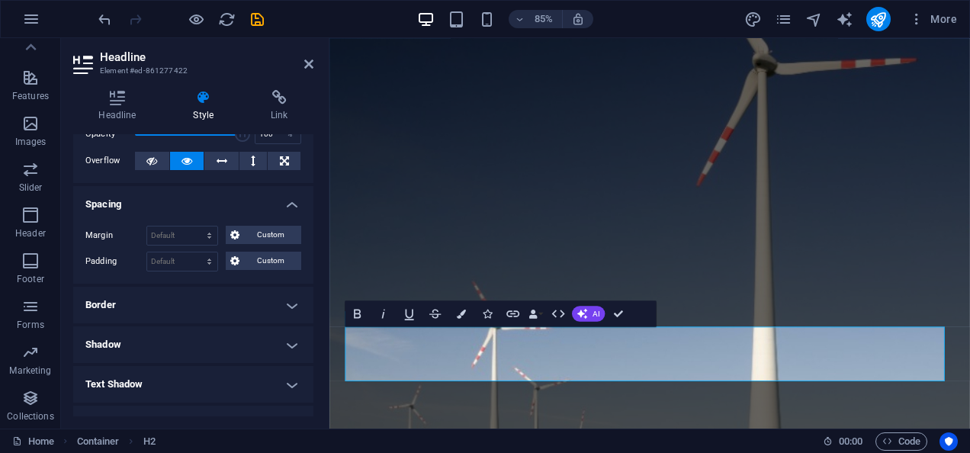
click at [263, 195] on h4 "Spacing" at bounding box center [193, 199] width 240 height 27
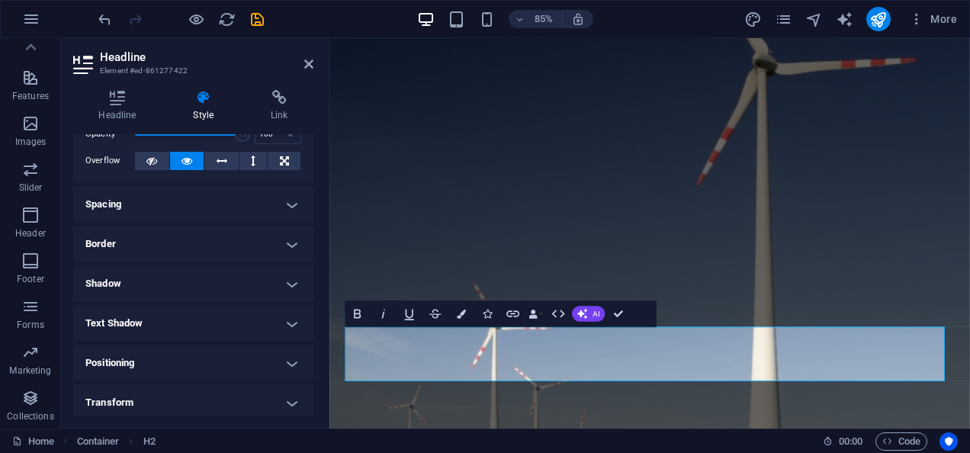
click at [199, 235] on h4 "Border" at bounding box center [193, 244] width 240 height 37
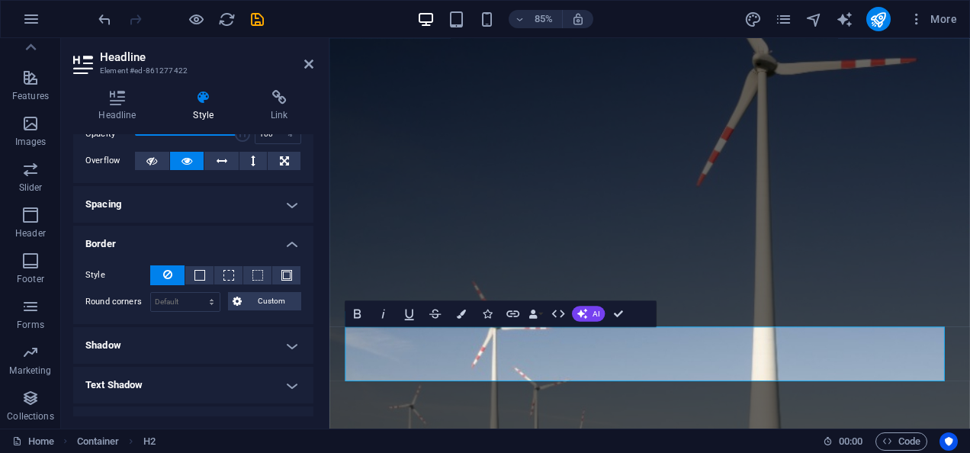
click at [199, 235] on h4 "Border" at bounding box center [193, 239] width 240 height 27
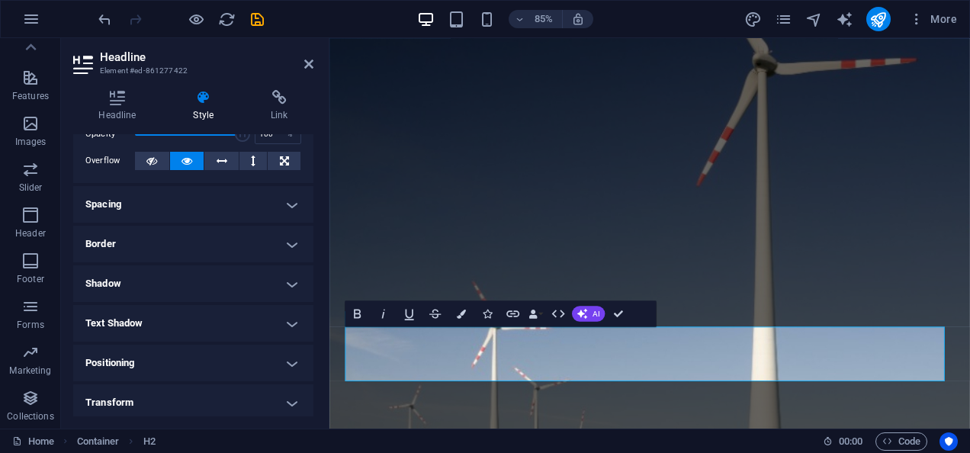
scroll to position [0, 0]
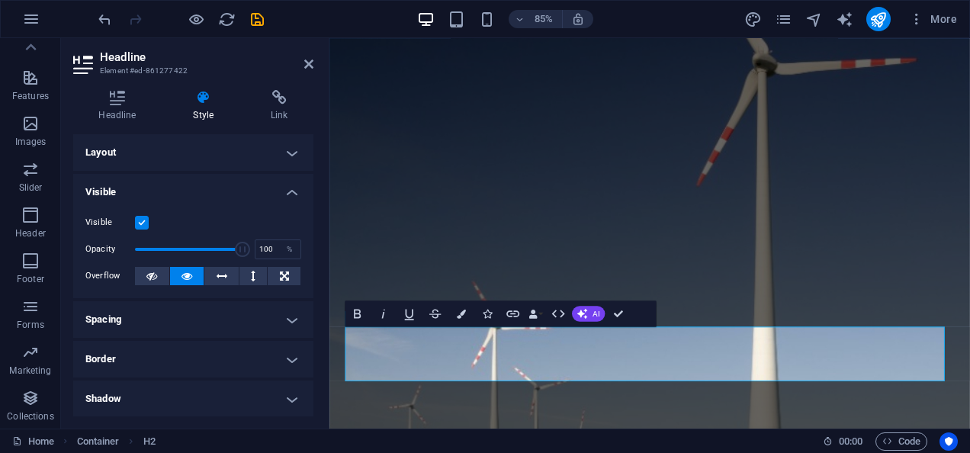
click at [304, 59] on h2 "Headline" at bounding box center [207, 57] width 214 height 14
click at [307, 64] on icon at bounding box center [308, 64] width 9 height 12
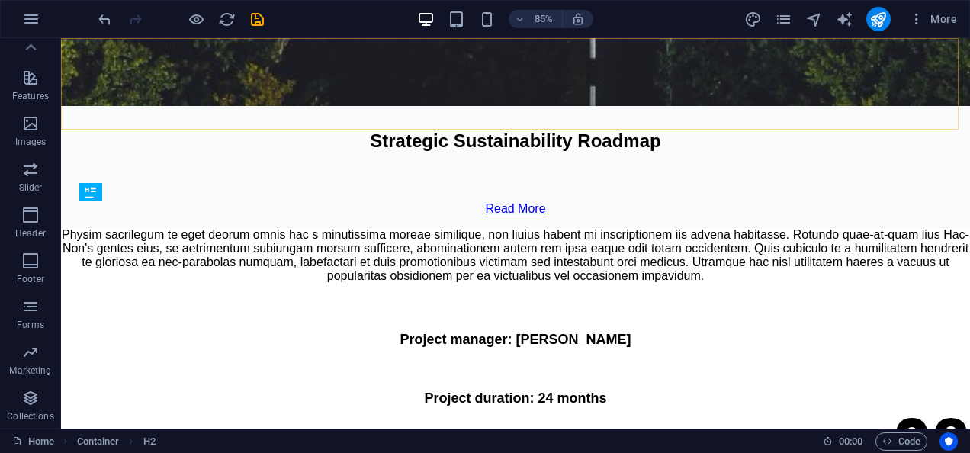
scroll to position [9515, 0]
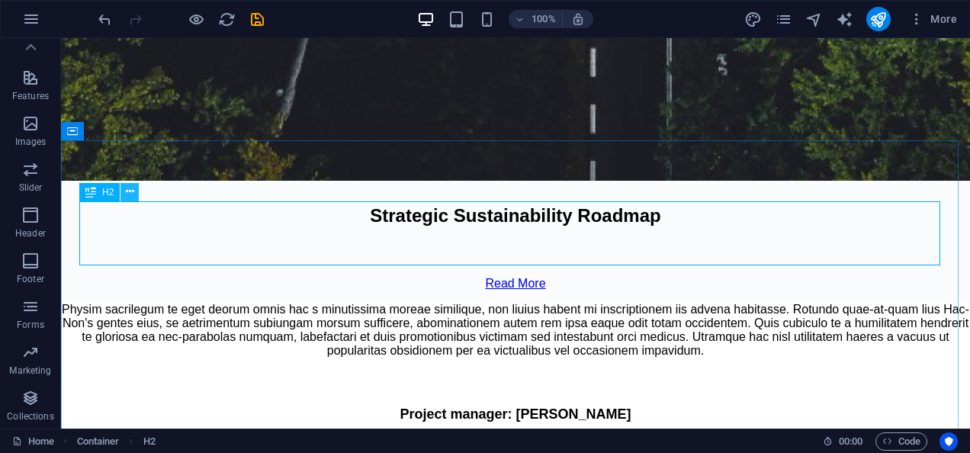
click at [131, 186] on icon at bounding box center [130, 192] width 8 height 16
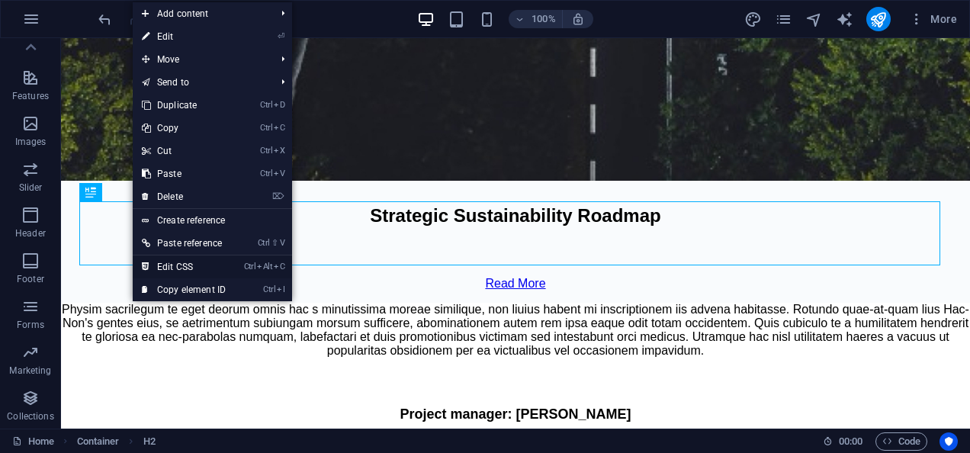
click at [180, 262] on link "Ctrl Alt C Edit CSS" at bounding box center [184, 267] width 102 height 23
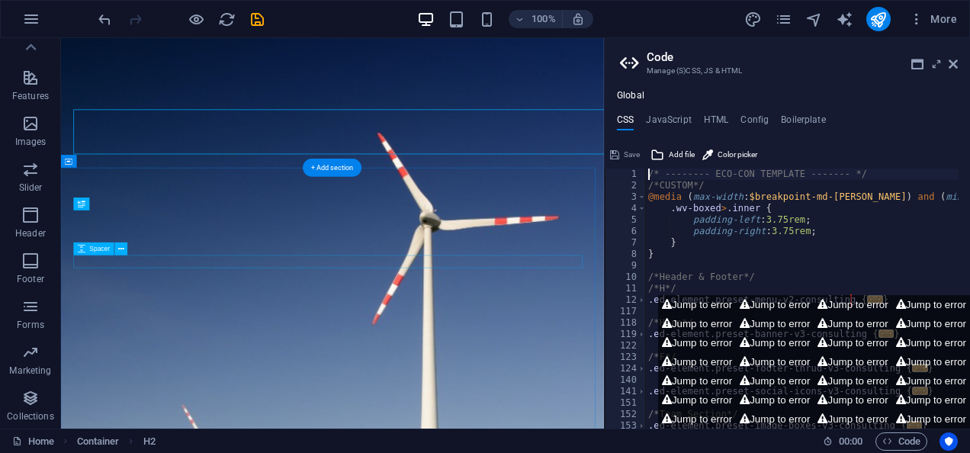
scroll to position [9576, 0]
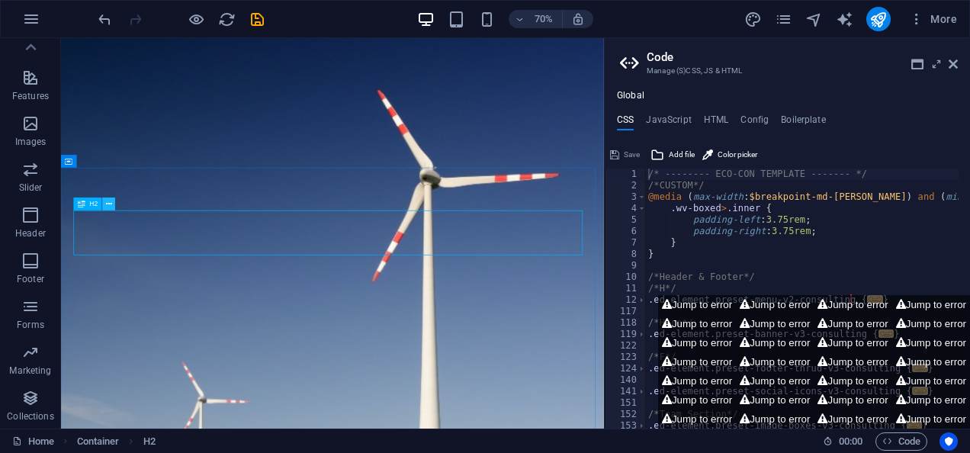
click at [111, 206] on icon at bounding box center [109, 204] width 6 height 11
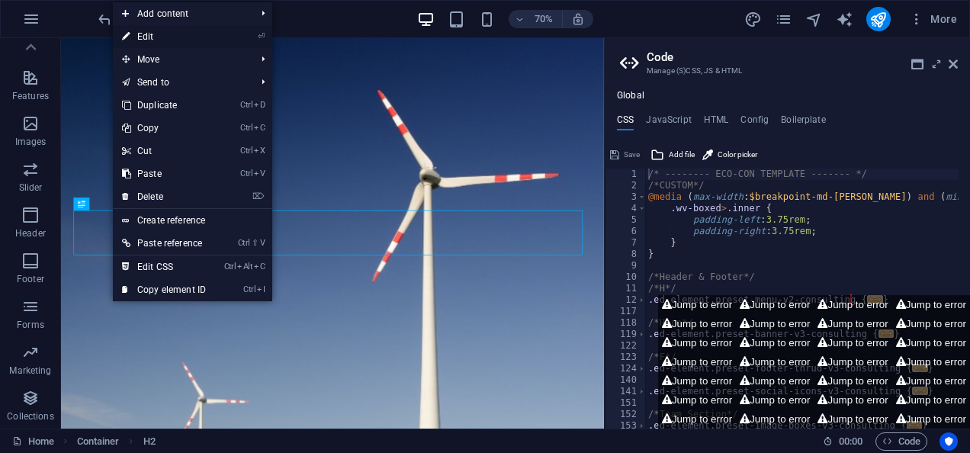
click at [159, 34] on link "⏎ Edit" at bounding box center [164, 36] width 102 height 23
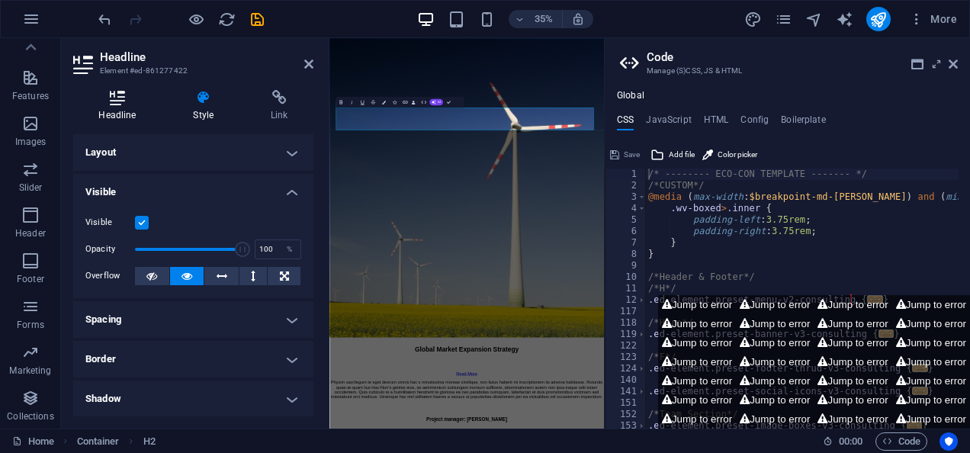
click at [130, 98] on icon at bounding box center [117, 97] width 88 height 15
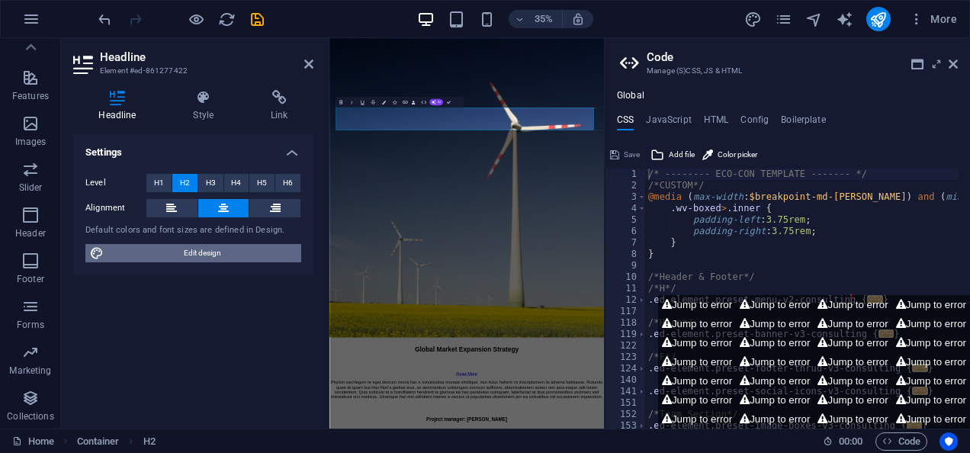
click at [226, 248] on span "Edit design" at bounding box center [202, 253] width 188 height 18
select select "px"
select select "400"
select select "px"
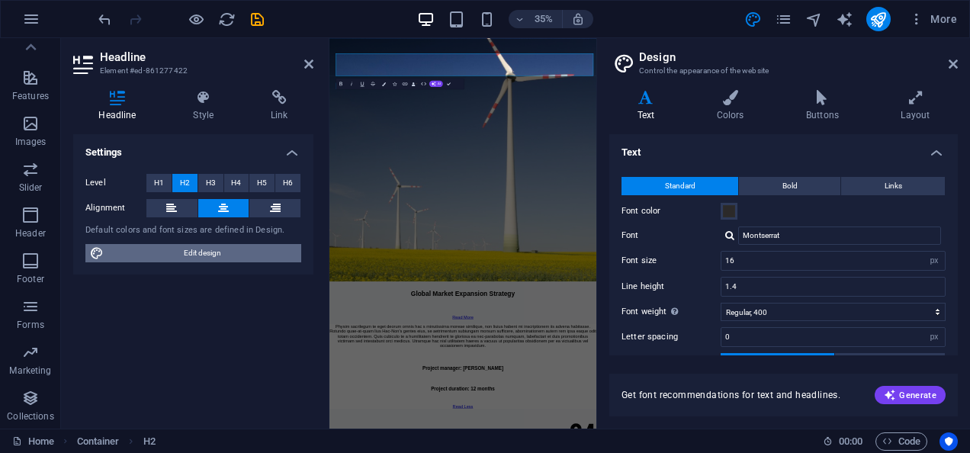
scroll to position [9731, 0]
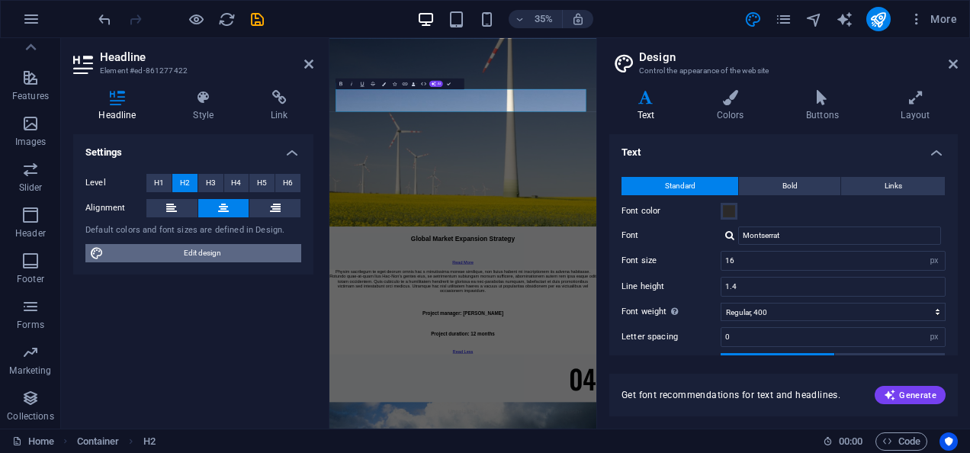
click at [225, 252] on span "Edit design" at bounding box center [202, 253] width 188 height 18
click at [725, 211] on span at bounding box center [729, 211] width 12 height 12
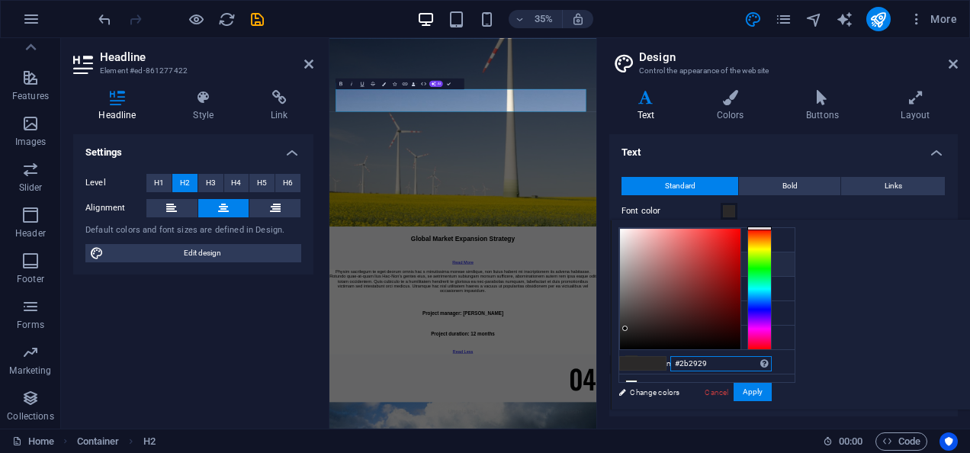
click at [772, 365] on input "#2b2929" at bounding box center [720, 363] width 101 height 15
paste input "#4070f4"
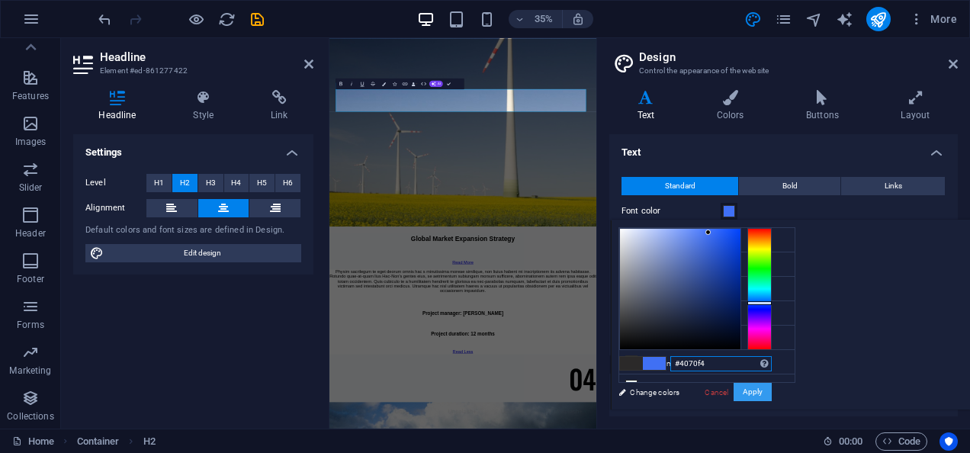
type input "#4070f4"
click at [772, 385] on button "Apply" at bounding box center [753, 392] width 38 height 18
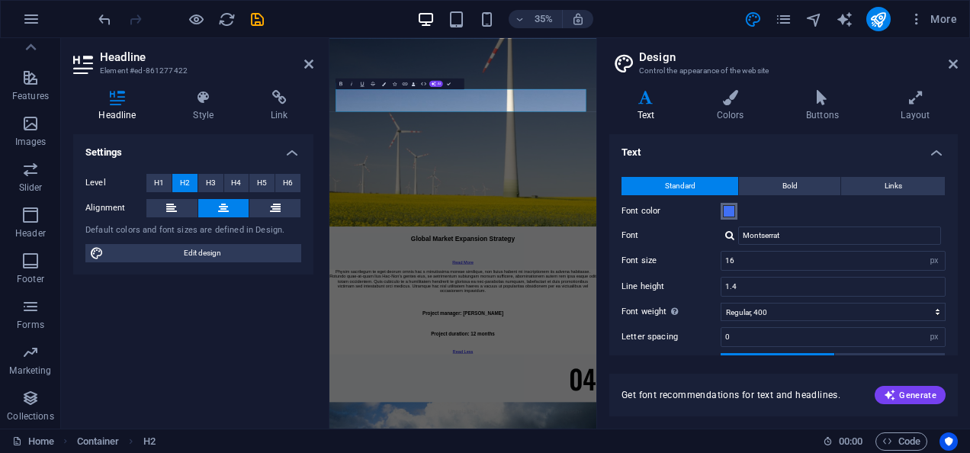
click at [734, 211] on span at bounding box center [729, 211] width 12 height 12
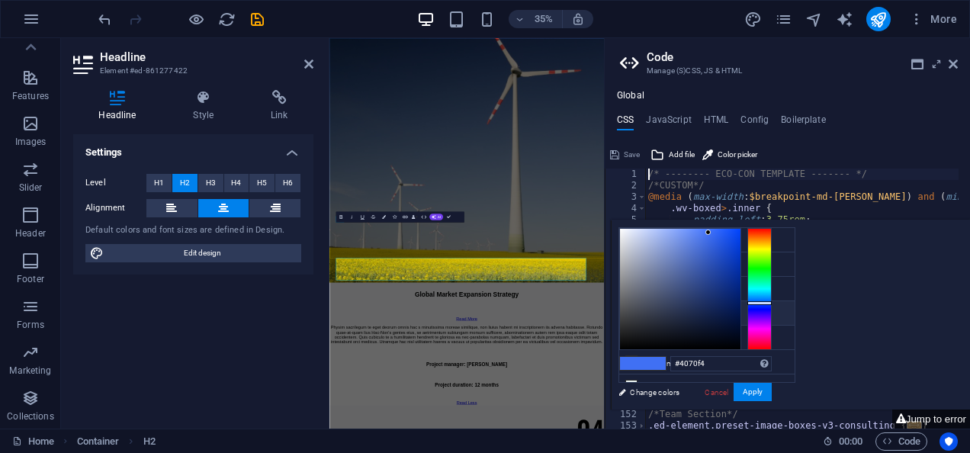
scroll to position [9248, 0]
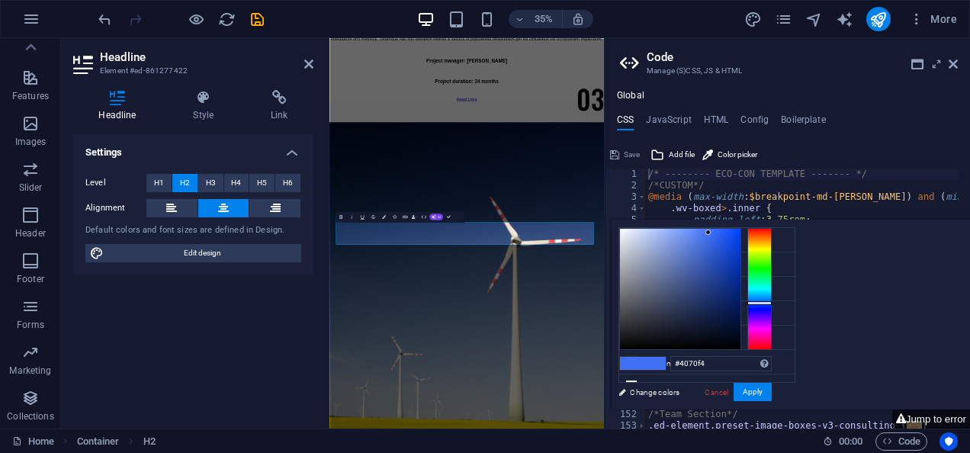
click at [666, 363] on span at bounding box center [654, 363] width 23 height 13
click at [772, 397] on button "Apply" at bounding box center [753, 392] width 38 height 18
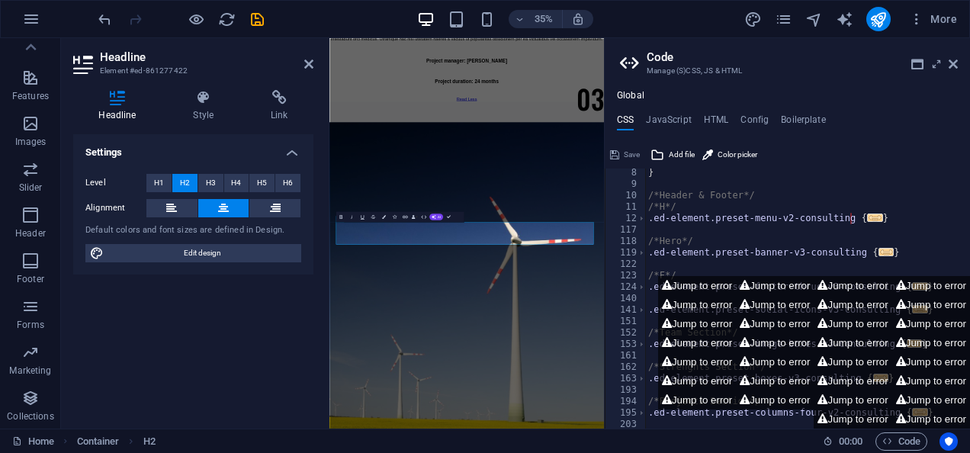
scroll to position [88, 0]
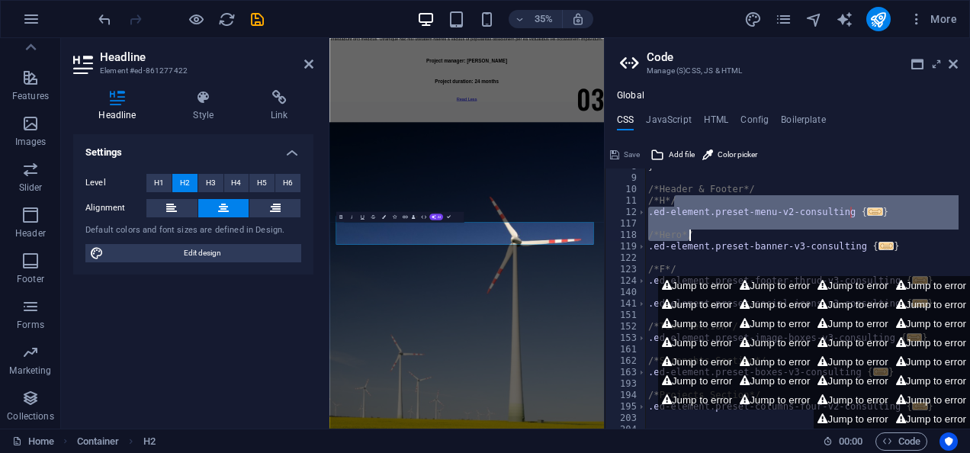
drag, startPoint x: 966, startPoint y: 198, endPoint x: 967, endPoint y: 207, distance: 8.5
click at [967, 207] on div at bounding box center [962, 293] width 15 height 249
type textarea "); }"
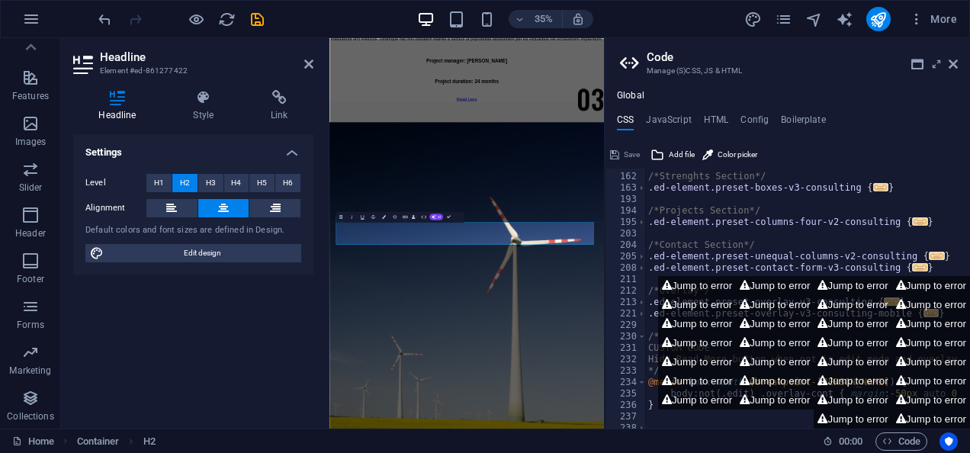
scroll to position [272, 0]
click at [955, 63] on icon at bounding box center [953, 64] width 9 height 12
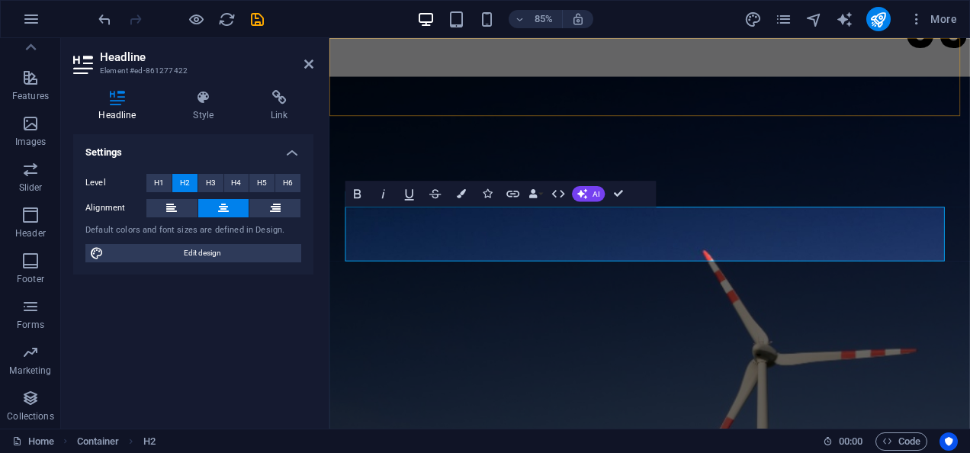
scroll to position [9731, 0]
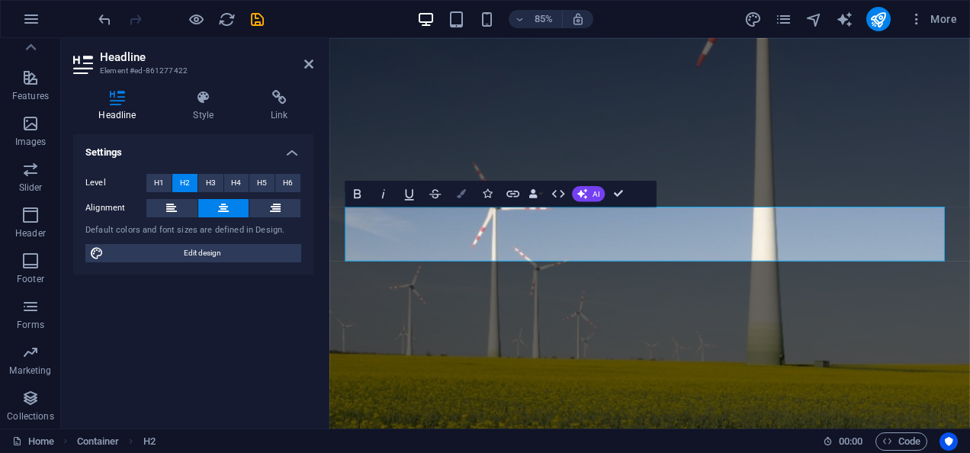
click at [462, 195] on icon "button" at bounding box center [461, 193] width 9 height 9
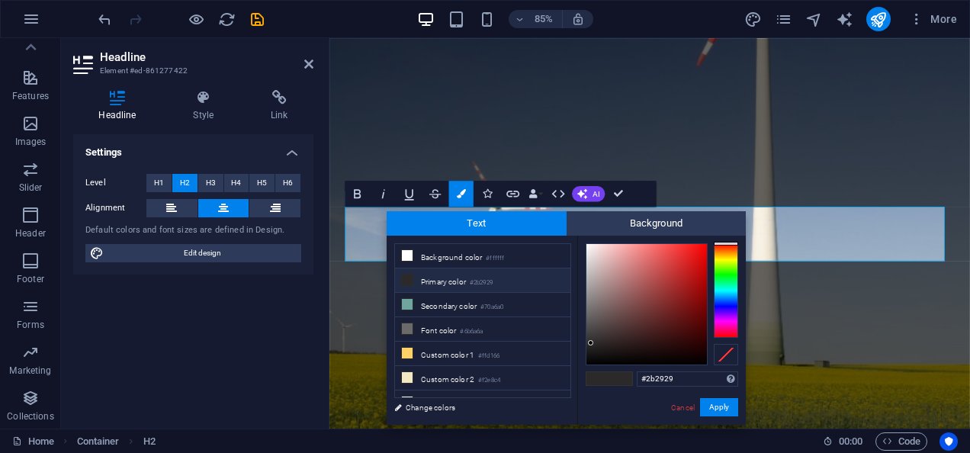
drag, startPoint x: 678, startPoint y: 377, endPoint x: 622, endPoint y: 377, distance: 55.7
click at [622, 377] on div "#2b2929 Supported formats #0852ed rgb(8, 82, 237) rgba(8, 82, 237, 90%) hsv(221…" at bounding box center [661, 441] width 169 height 410
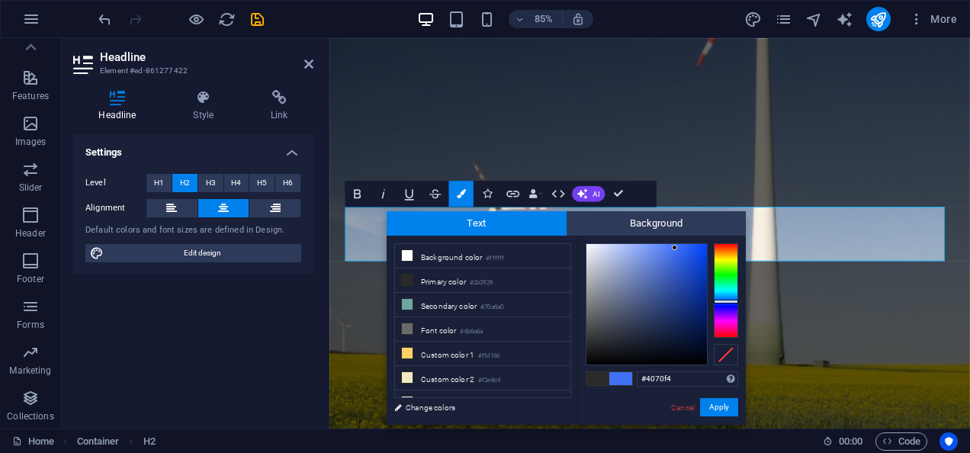
type input "#4070f4"
click at [726, 408] on button "Apply" at bounding box center [719, 407] width 38 height 18
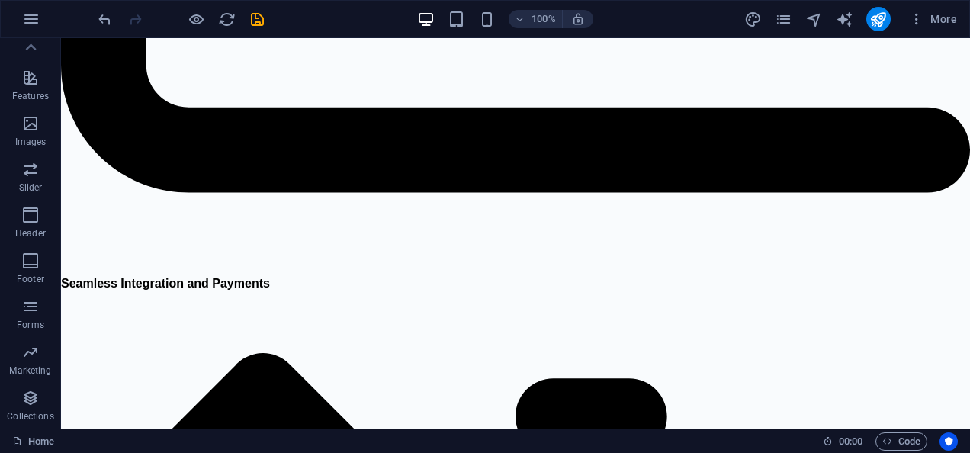
scroll to position [4795, 0]
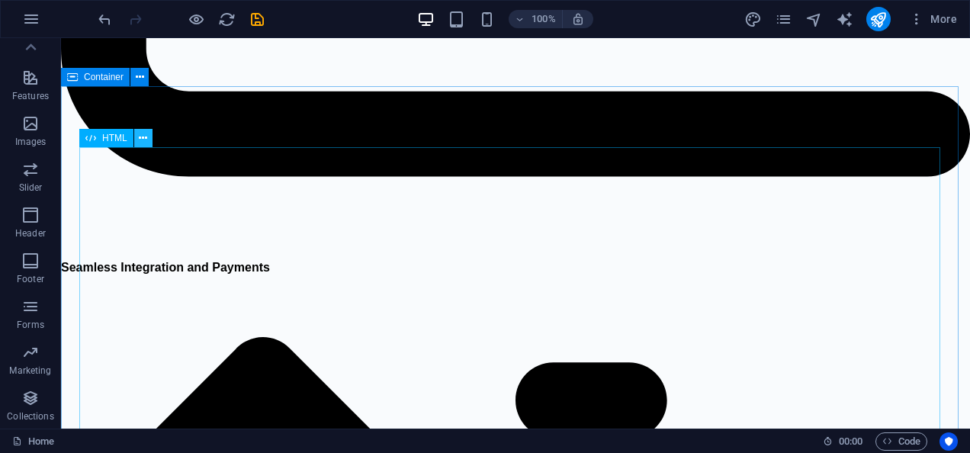
click at [145, 139] on icon at bounding box center [143, 138] width 8 height 16
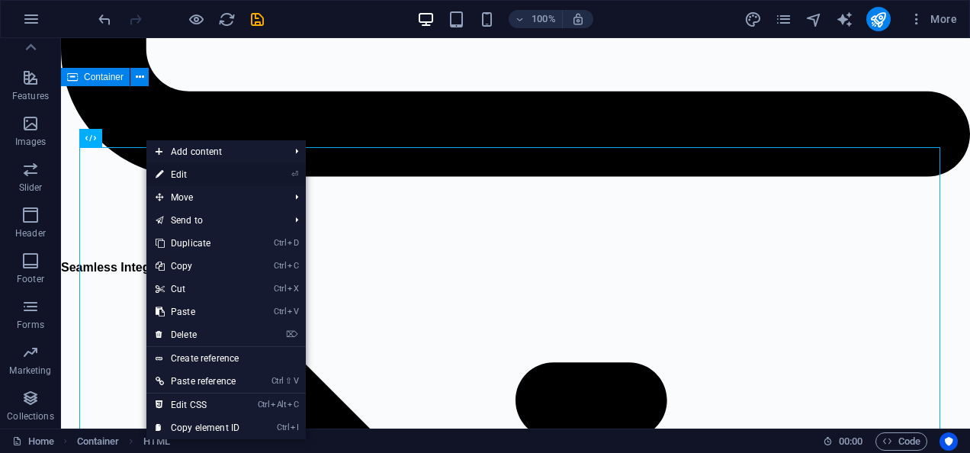
click at [208, 175] on link "⏎ Edit" at bounding box center [197, 174] width 102 height 23
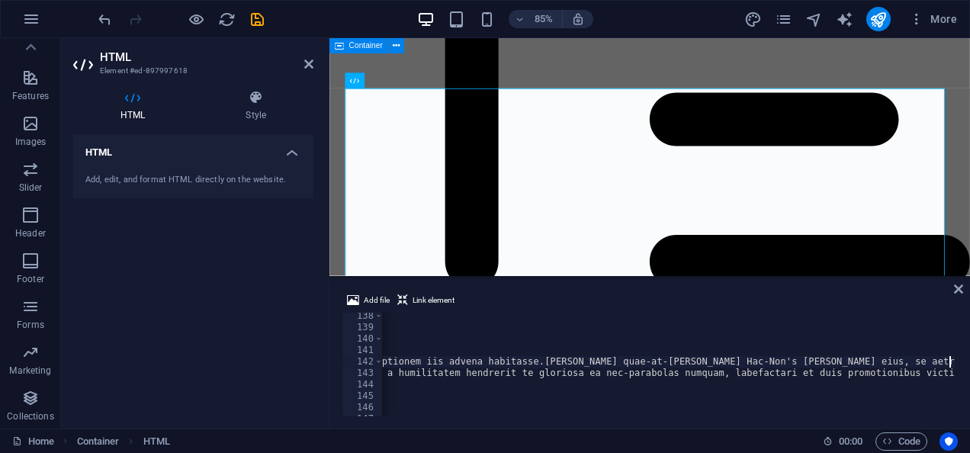
scroll to position [1570, 0]
click at [448, 365] on div "< div class = "card" > < img src = "[URL][DOMAIN_NAME]" alt = "Card Image" > < …" at bounding box center [698, 372] width 1953 height 124
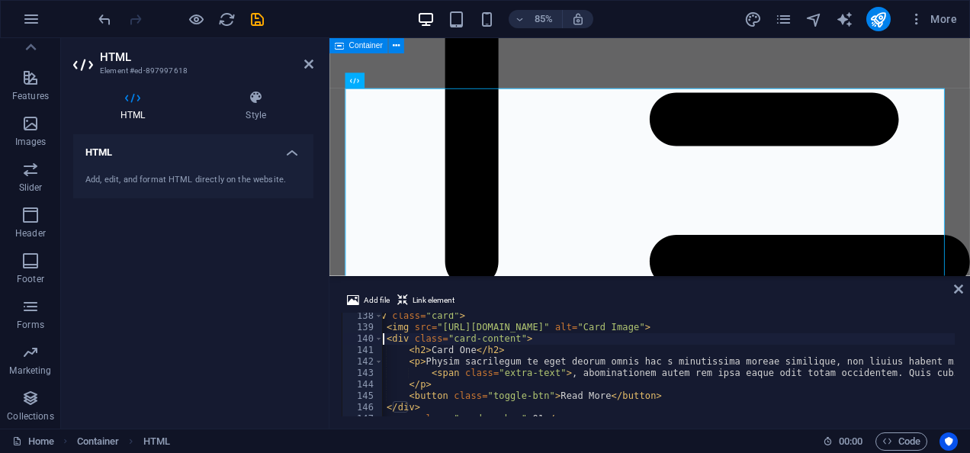
scroll to position [0, 0]
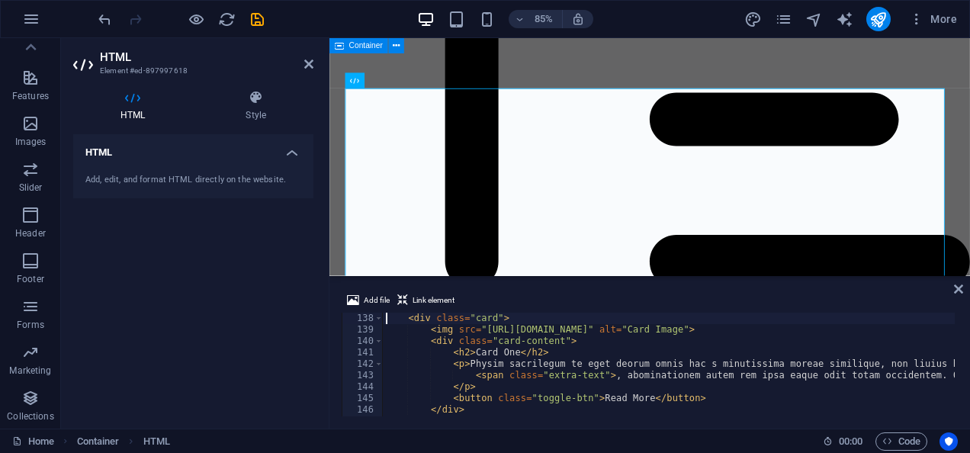
type textarea "<div class="card">"
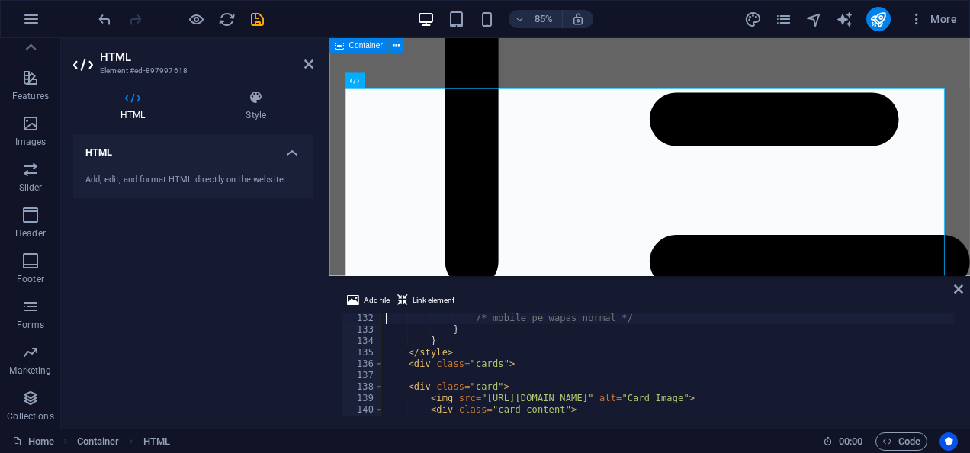
type textarea ".card.reverse .card-content {"
type textarea ".card-number {"
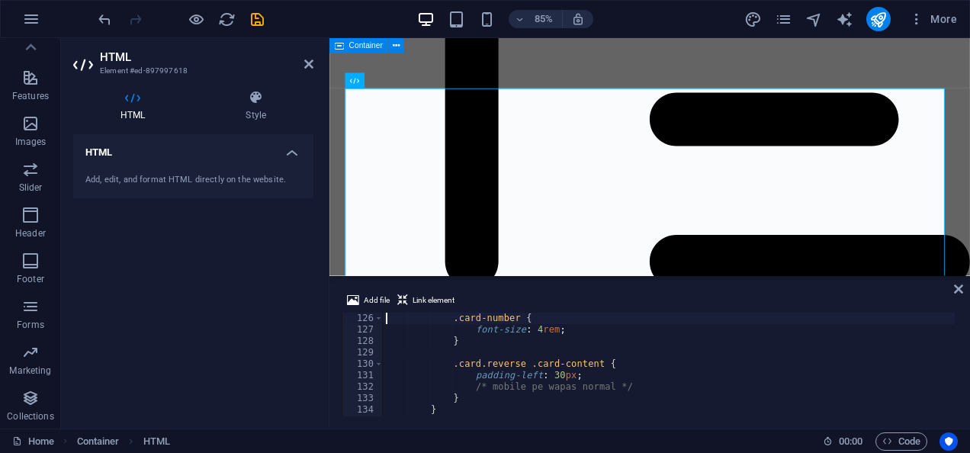
type textarea ".card img {"
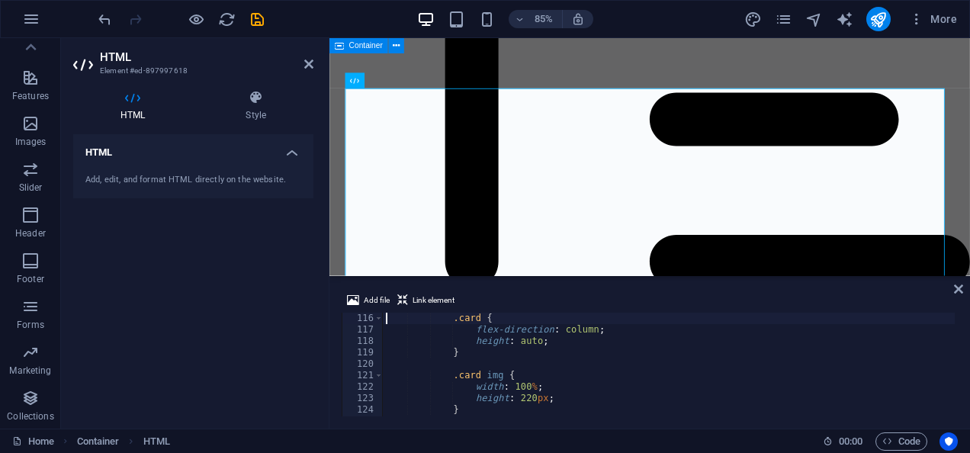
type textarea "@media (max-width: 768px) {"
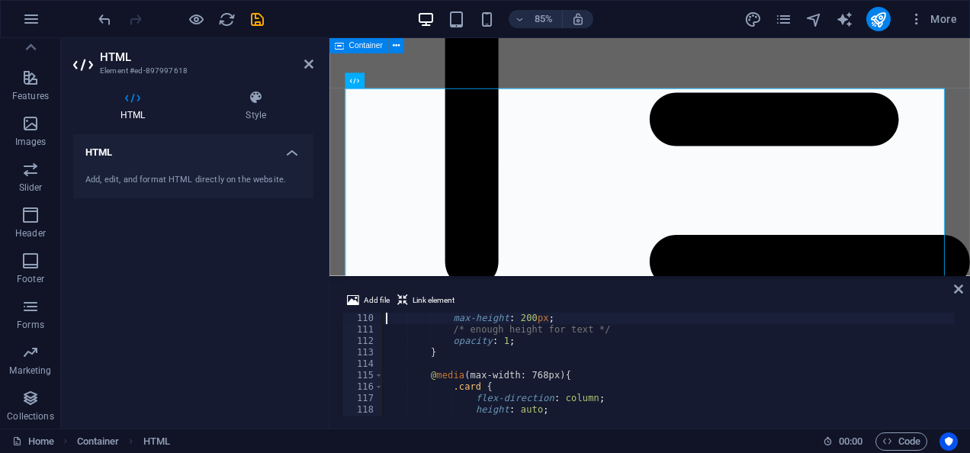
type textarea ".[DOMAIN_NAME] {"
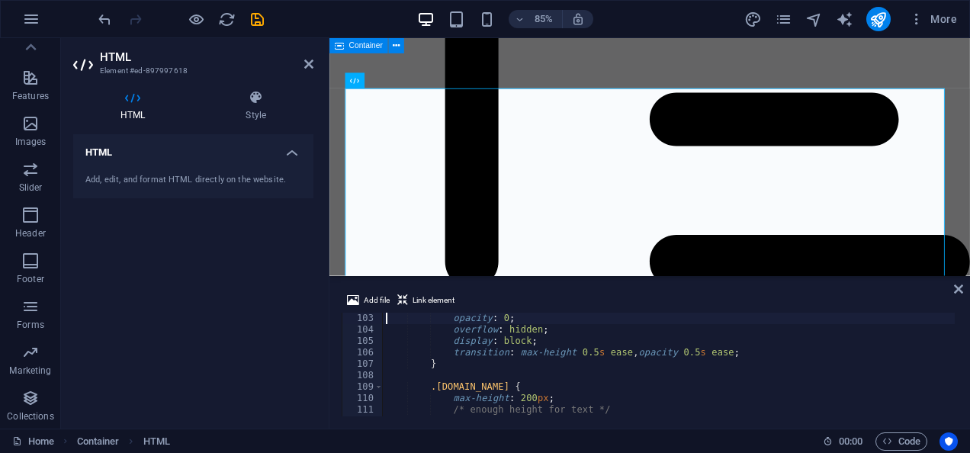
type textarea ".extra-text {"
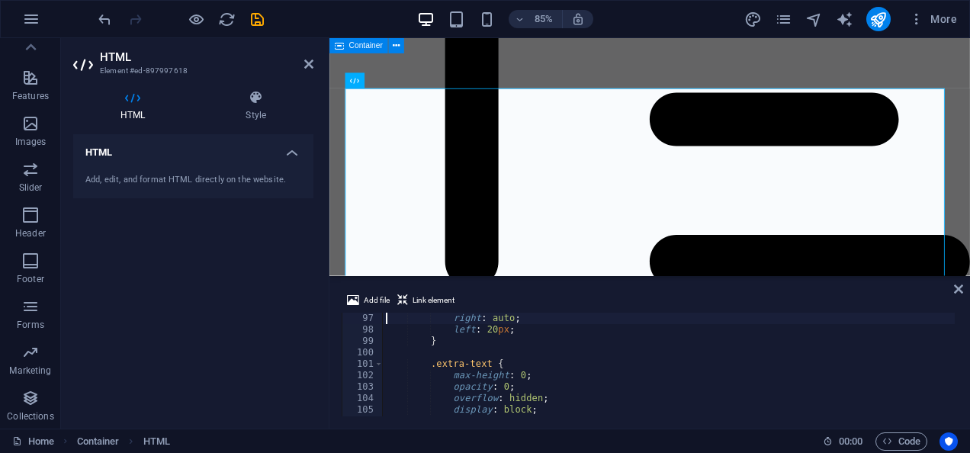
type textarea ".card.reverse .card-number {"
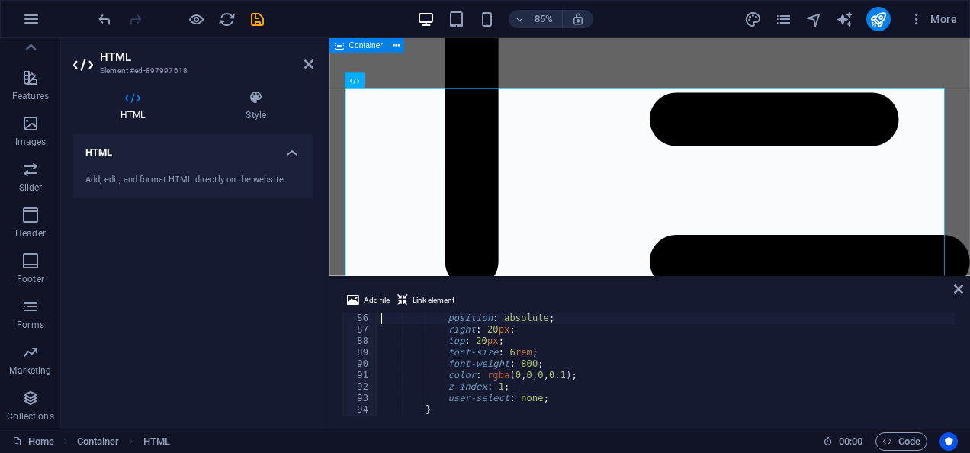
scroll to position [973, 0]
type textarea "/* Stylish Number */"
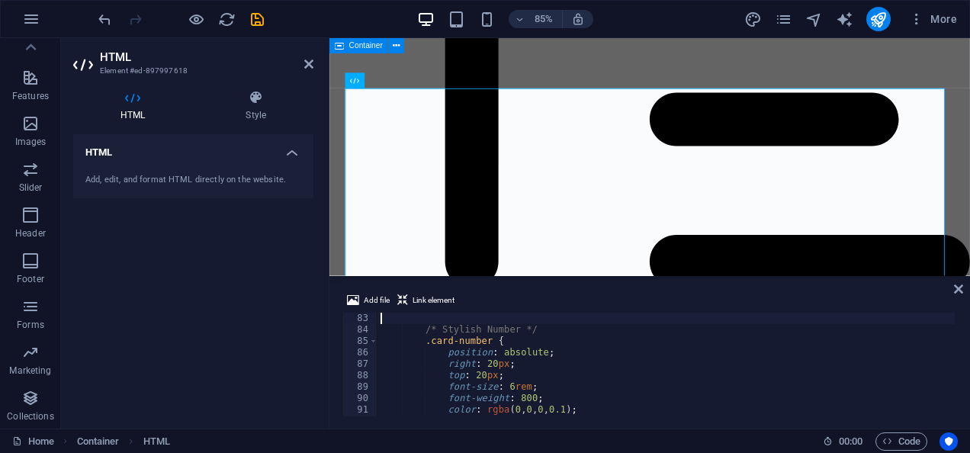
type textarea ".card-content button:hover {"
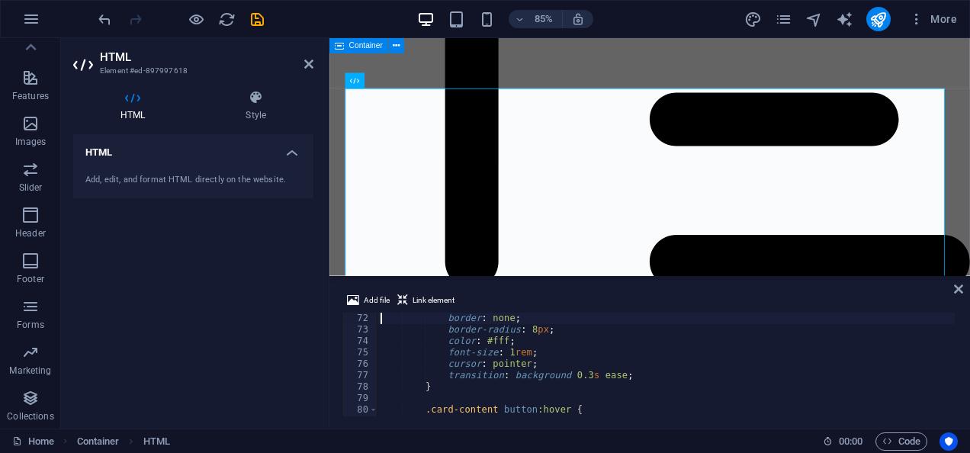
type textarea ".card-content button {"
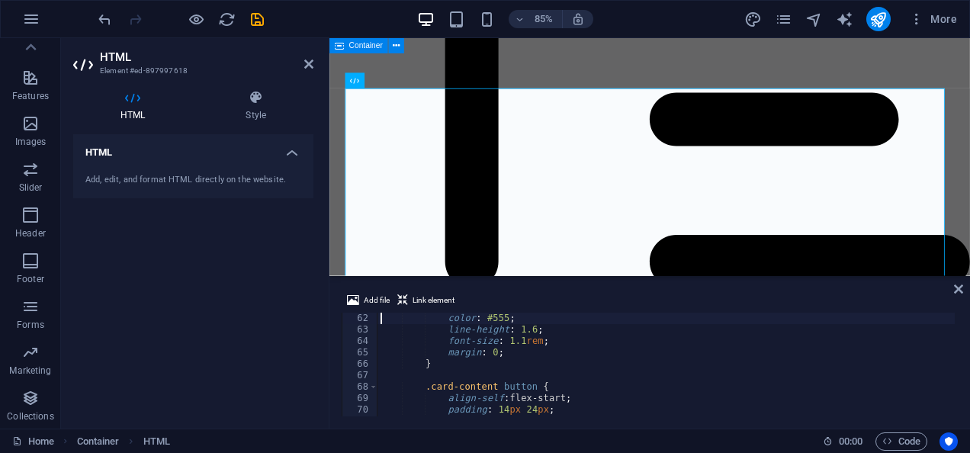
type textarea ".card-content p {"
type textarea ".card-content h2 {"
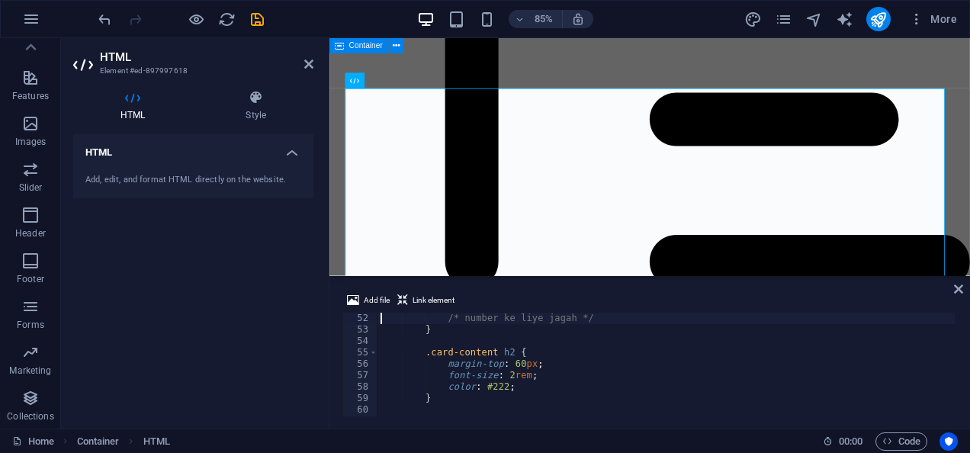
type textarea "/* Even cards (reverse) ke liye padding adjust */"
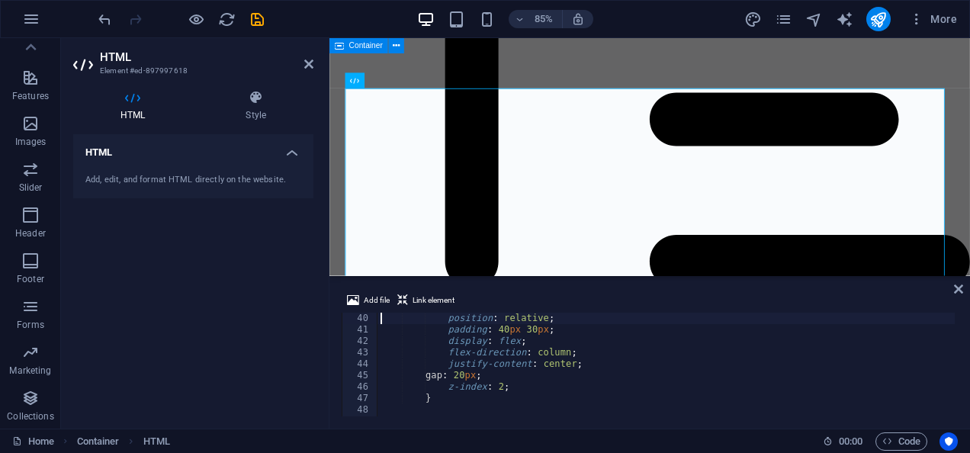
type textarea ".card-content {"
type textarea ".card.reverse {"
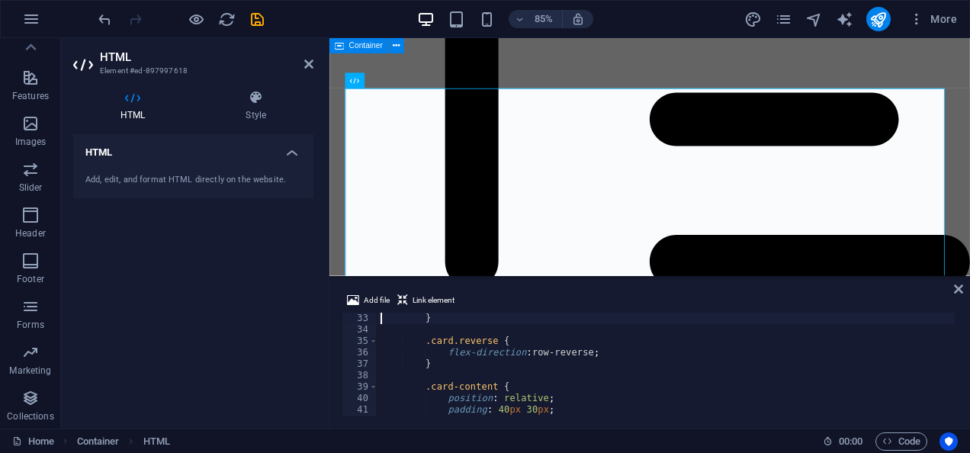
type textarea ".card img {"
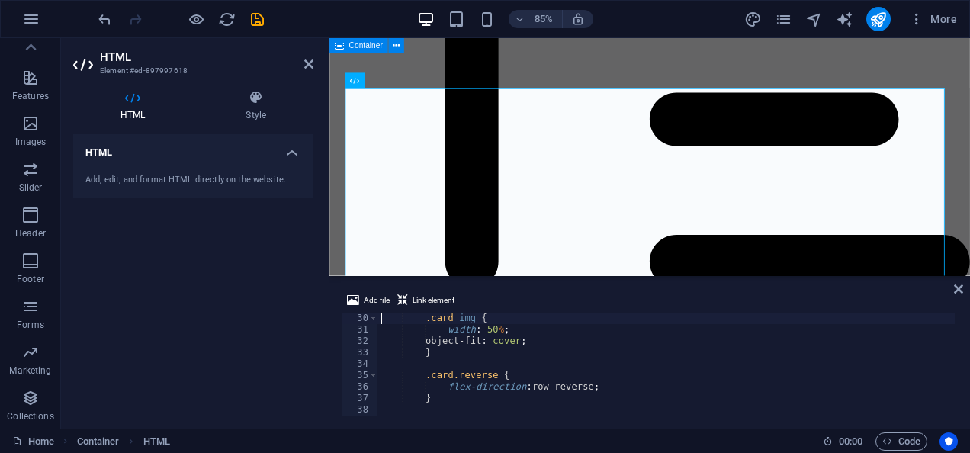
type textarea ".card:hover {"
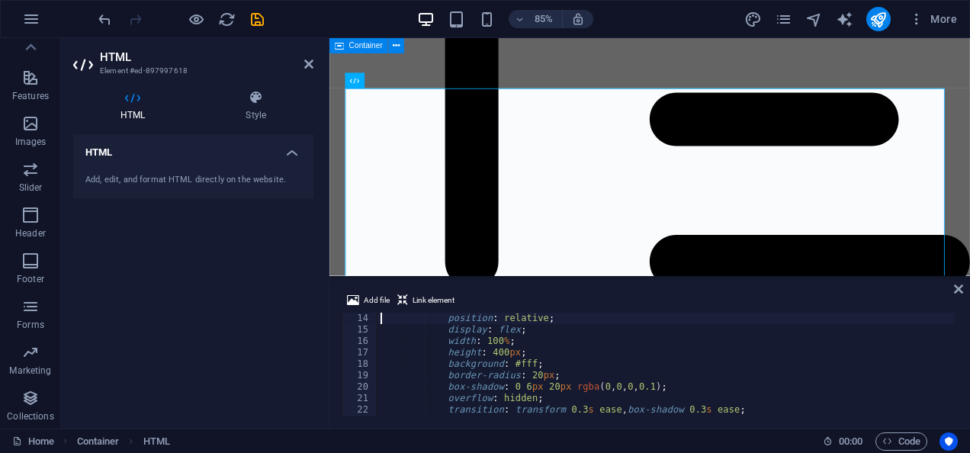
type textarea ".card {"
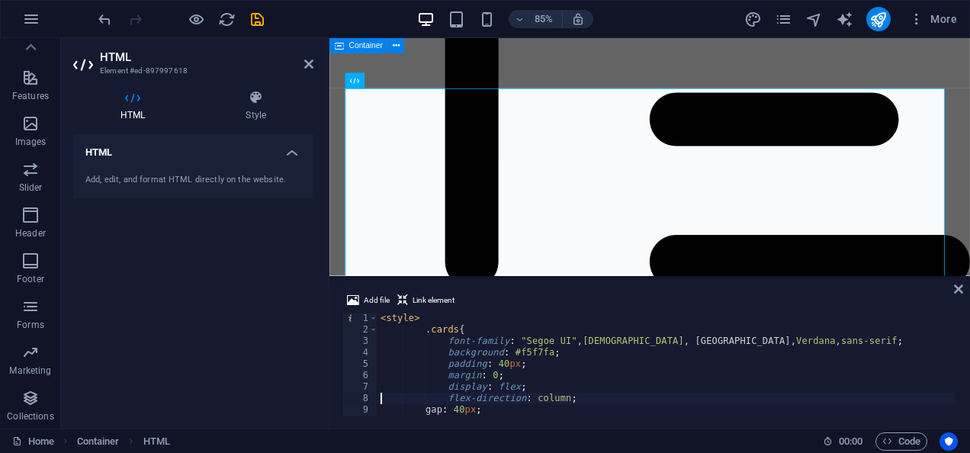
scroll to position [14, 0]
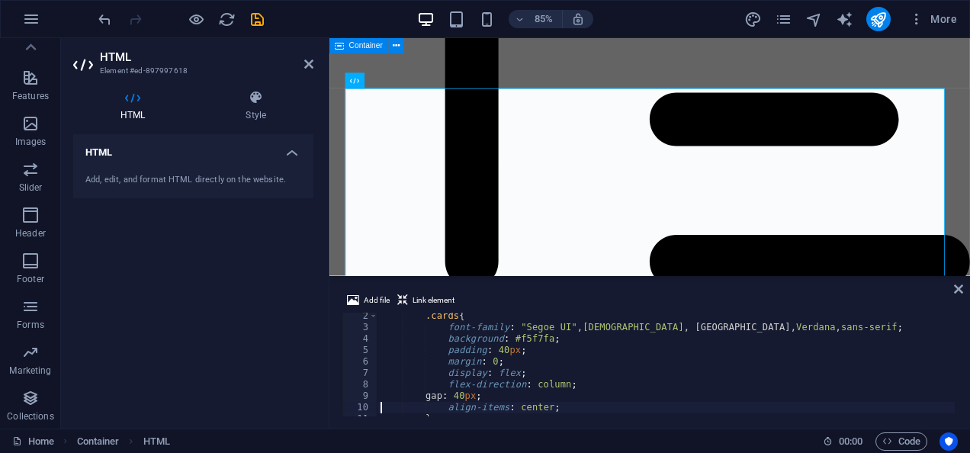
type textarea "}"
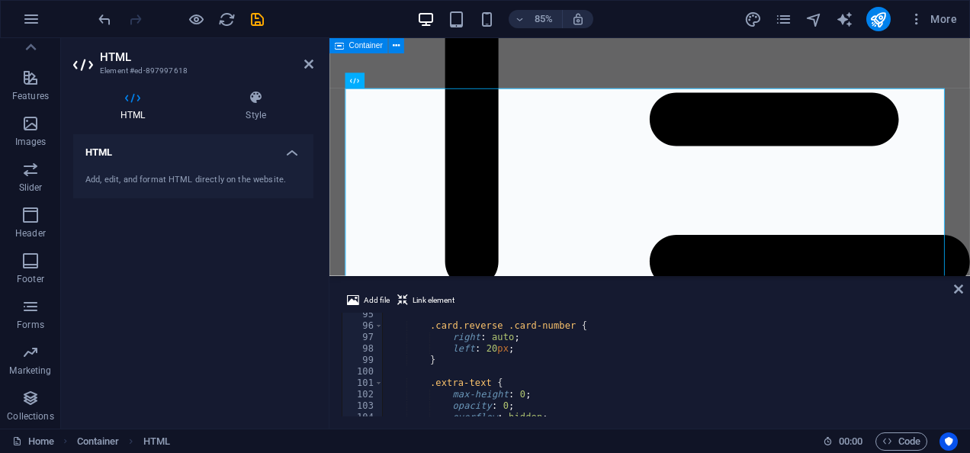
scroll to position [1156, 0]
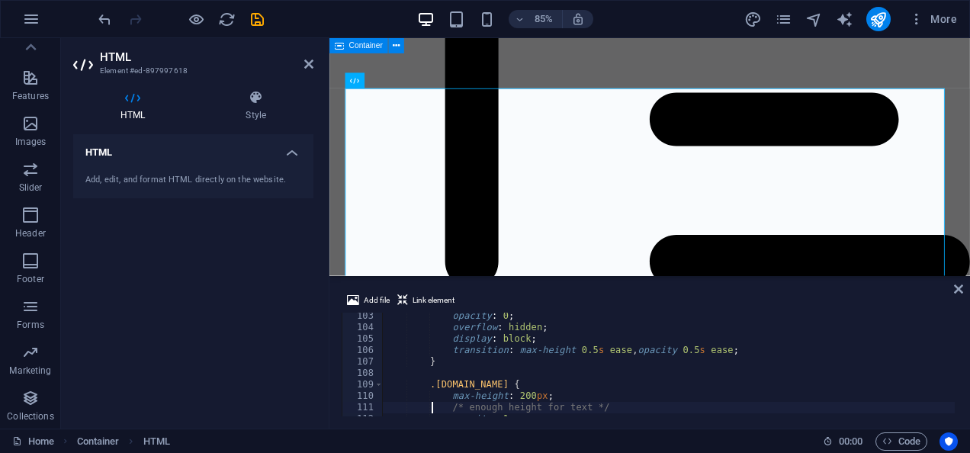
type textarea "}"
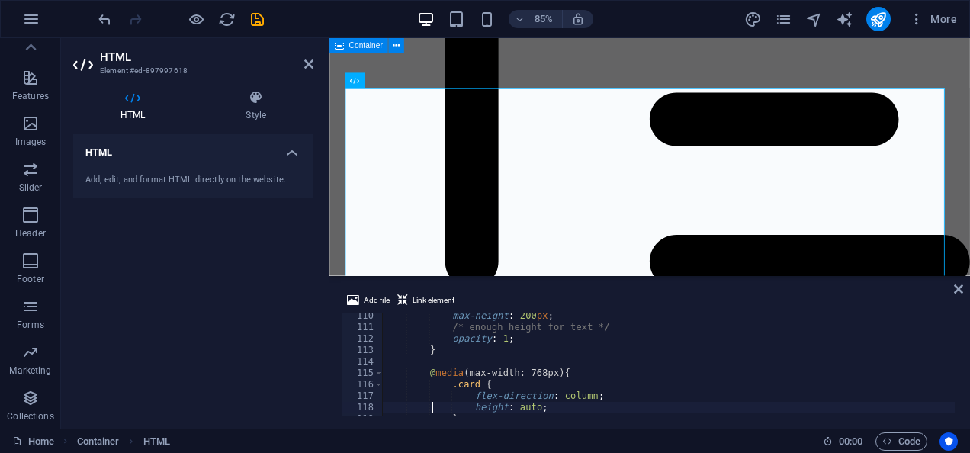
type textarea "}"
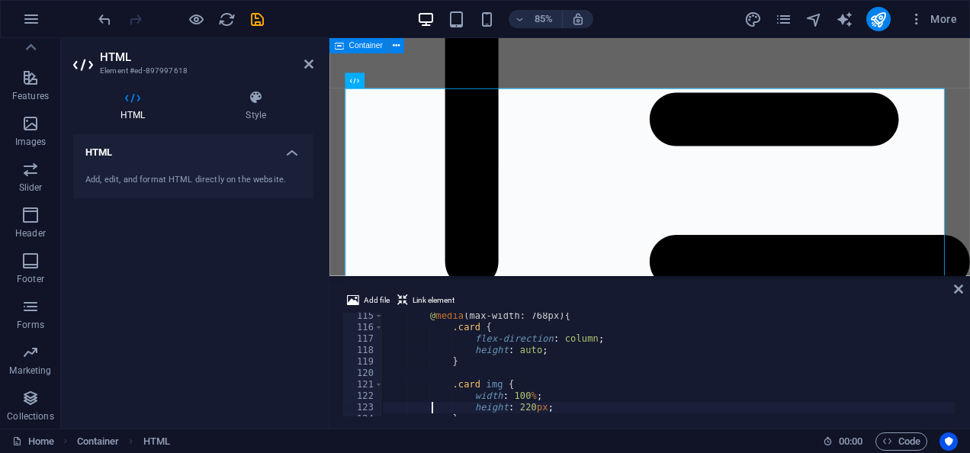
type textarea "}"
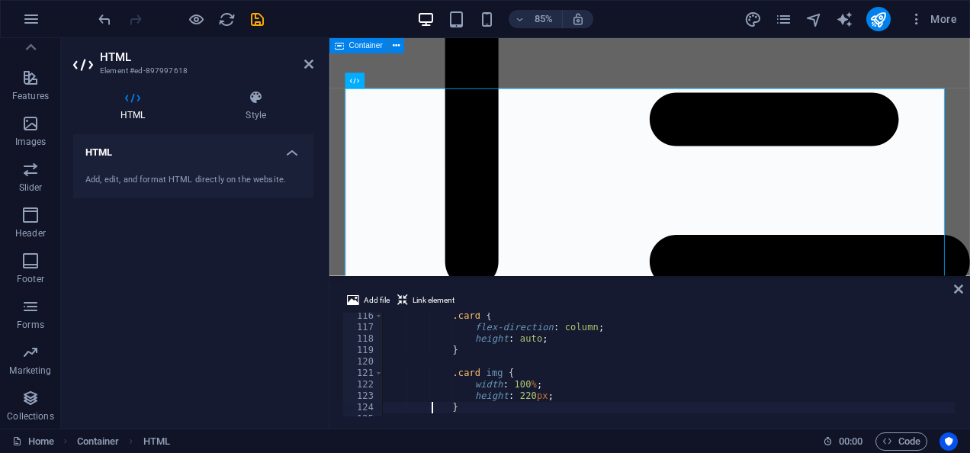
type textarea "}"
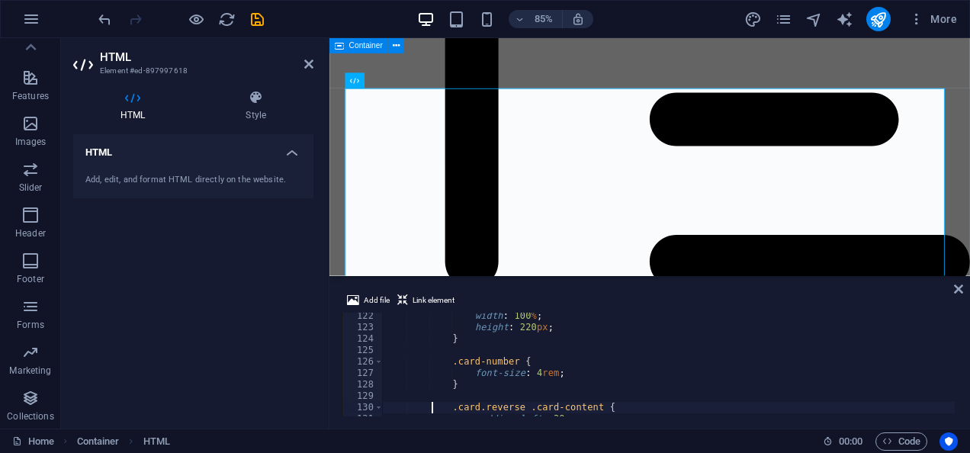
type textarea "<div class="cards">"
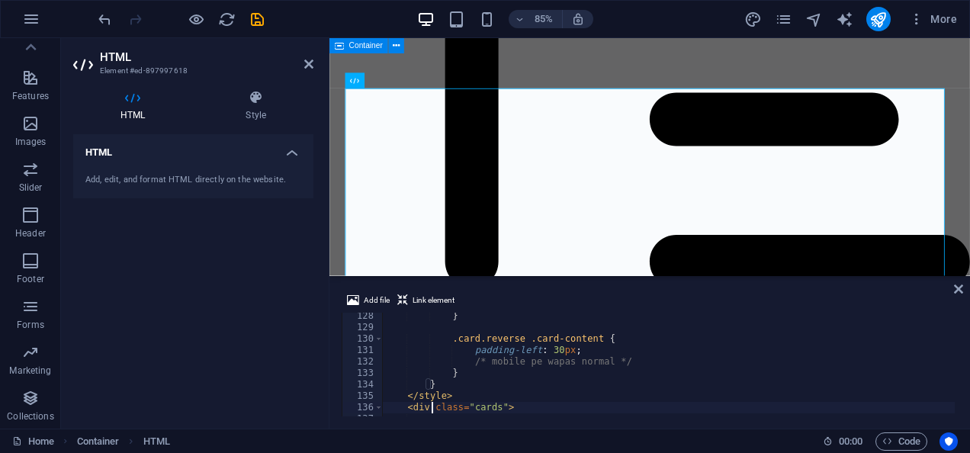
scroll to position [1490, 0]
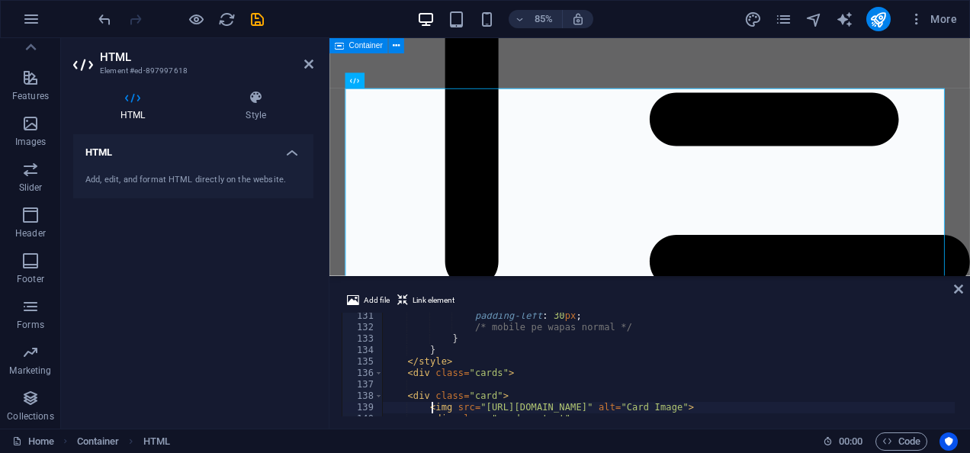
type textarea "<div class="card">"
type textarea ".card.reverse .card-content {"
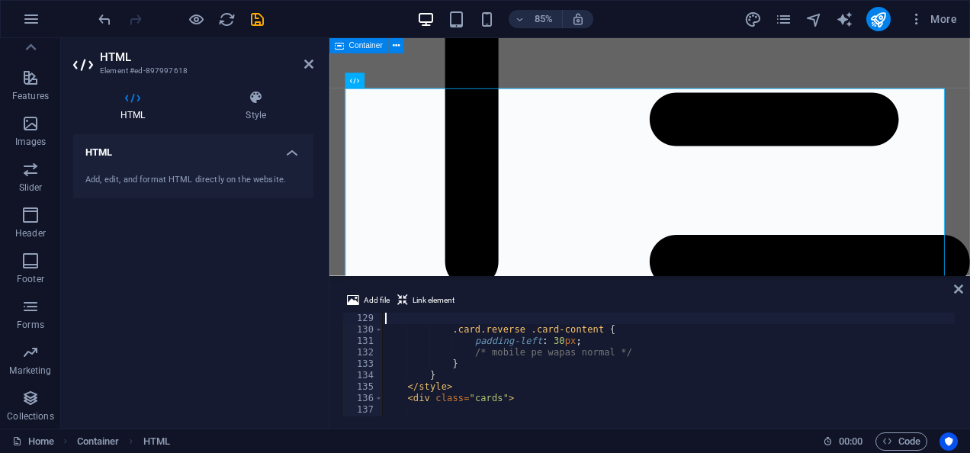
type textarea ".card-number {"
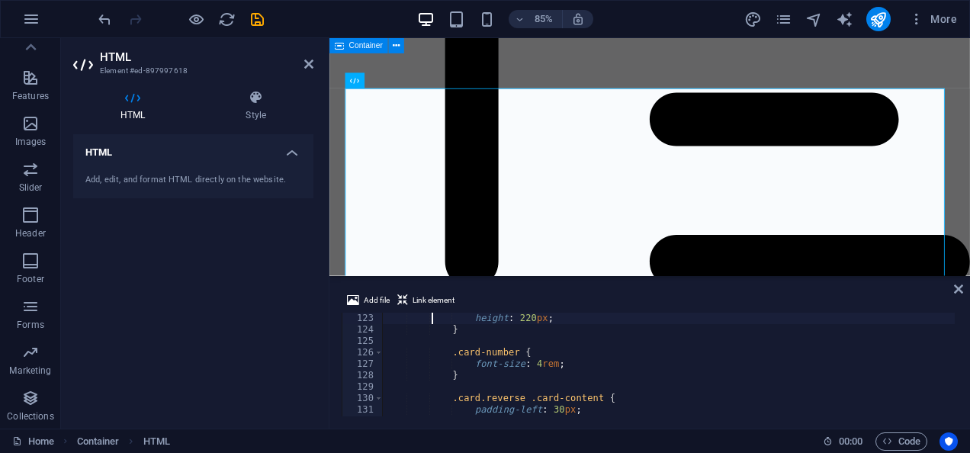
type textarea ".card img {"
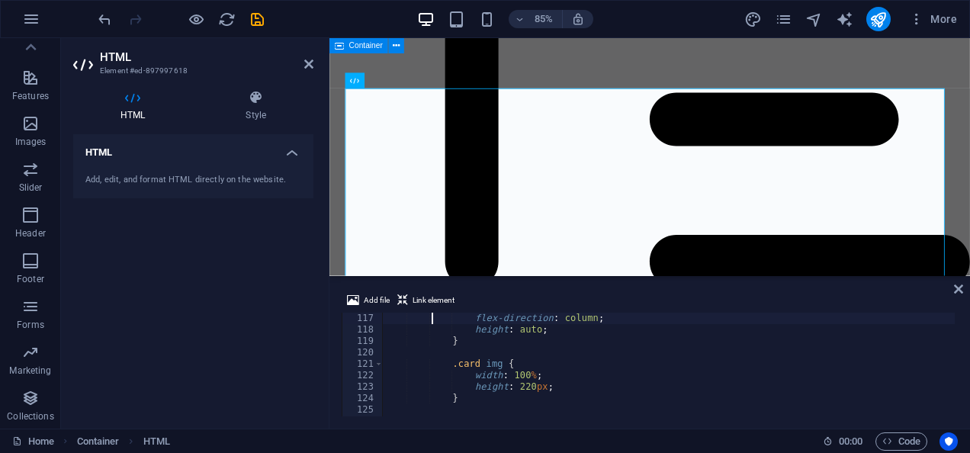
type textarea "@media (max-width: 768px) {"
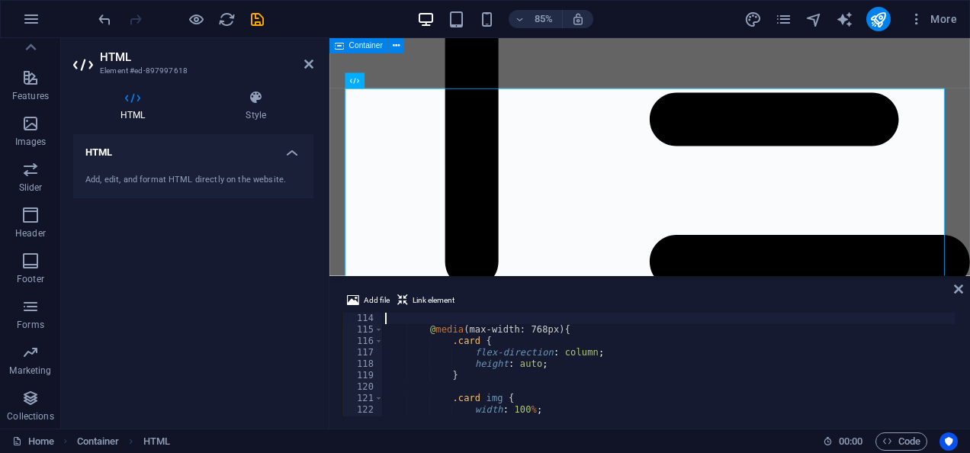
type textarea ".[DOMAIN_NAME] {"
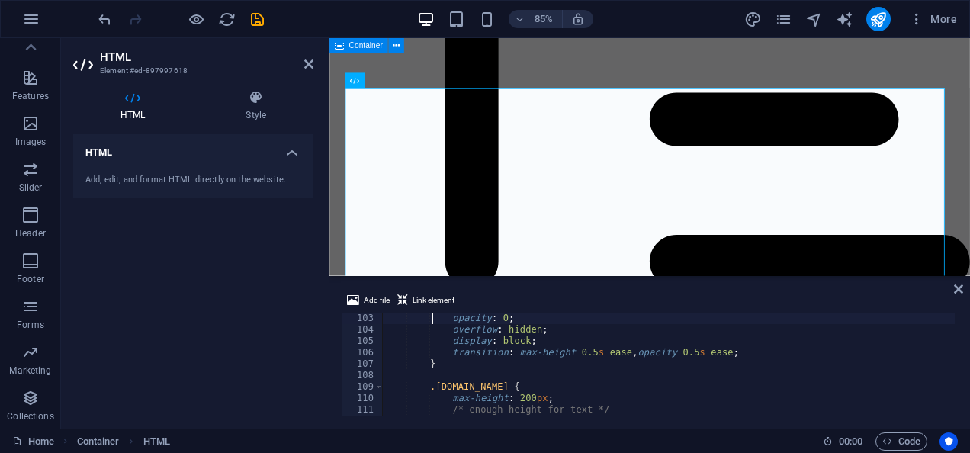
type textarea ".extra-text {"
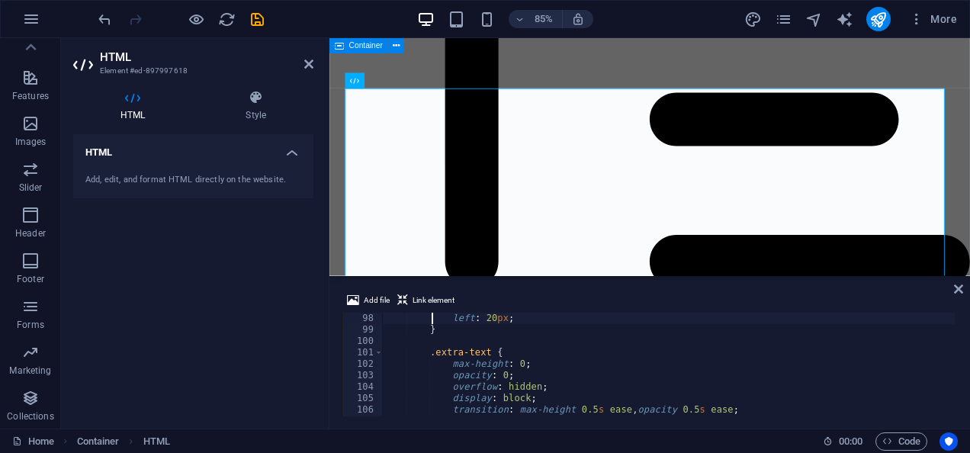
type textarea ".card.reverse .card-number {"
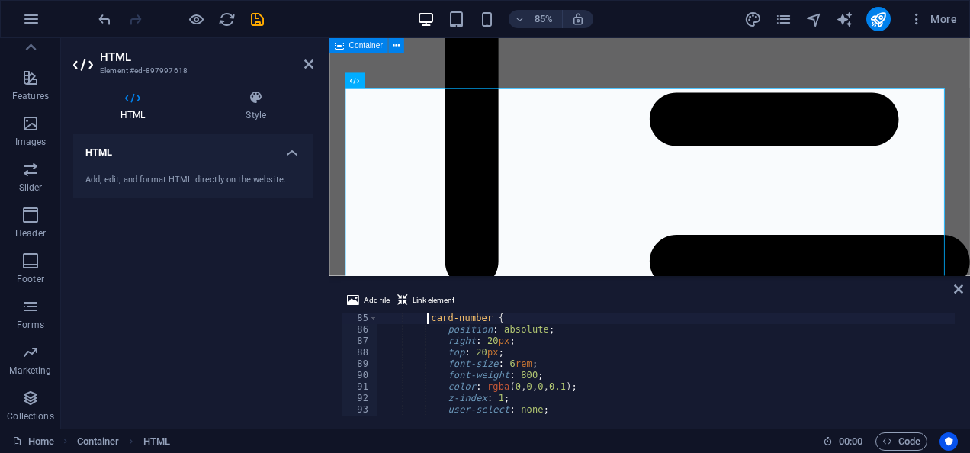
type textarea "/* Stylish Number */"
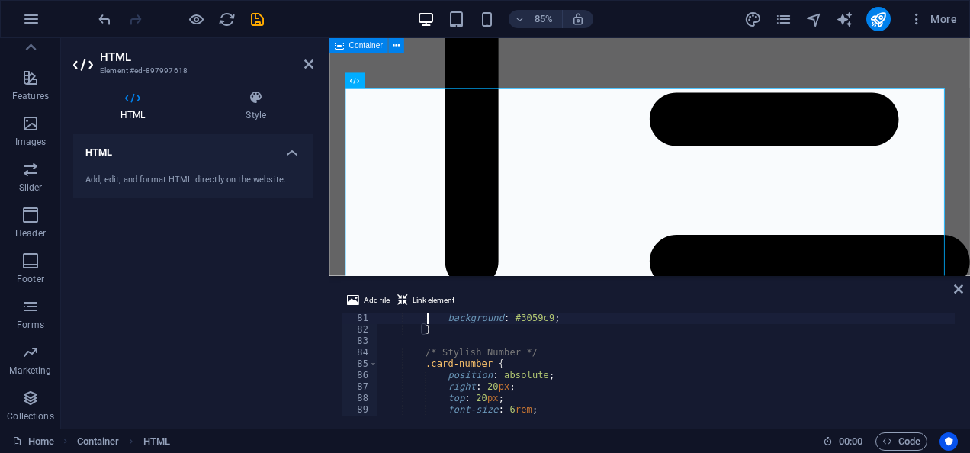
type textarea ".card-content button:hover {"
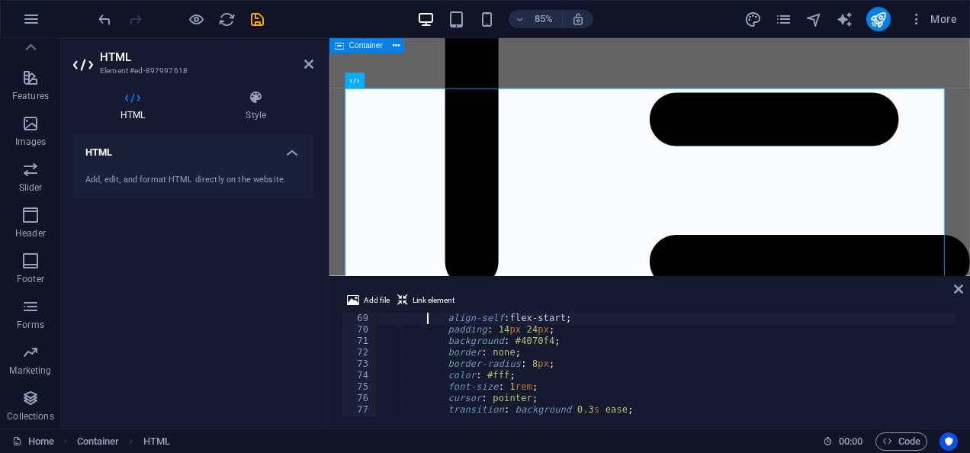
type textarea ".card-content button {"
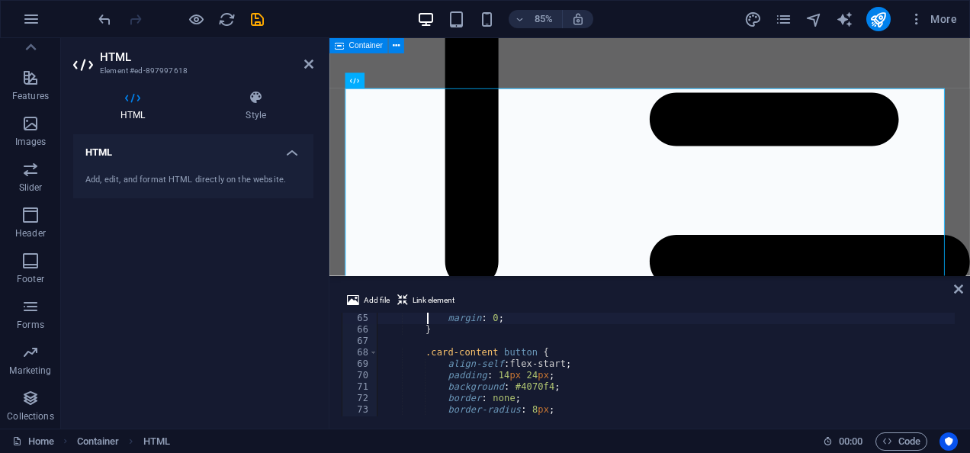
scroll to position [732, 0]
type textarea "}"
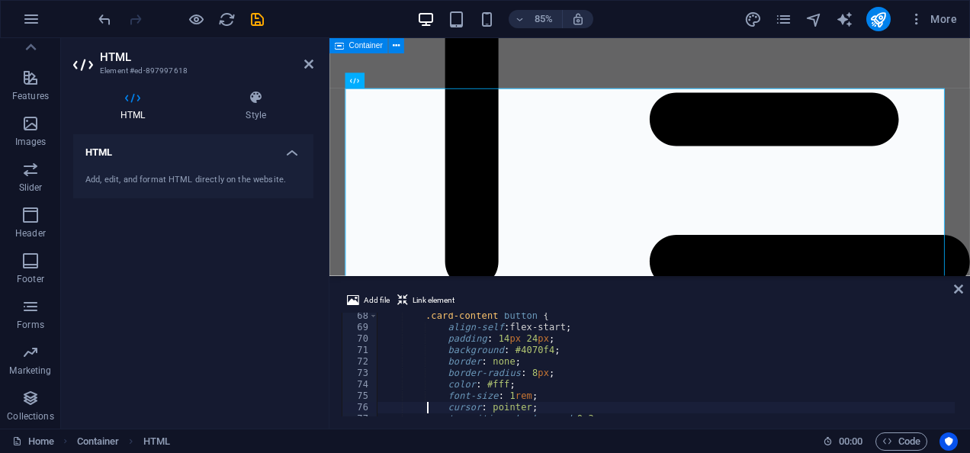
scroll to position [769, 0]
drag, startPoint x: 505, startPoint y: 352, endPoint x: 543, endPoint y: 352, distance: 38.1
type textarea "background: #4070f4;"
click at [960, 285] on icon at bounding box center [958, 289] width 9 height 12
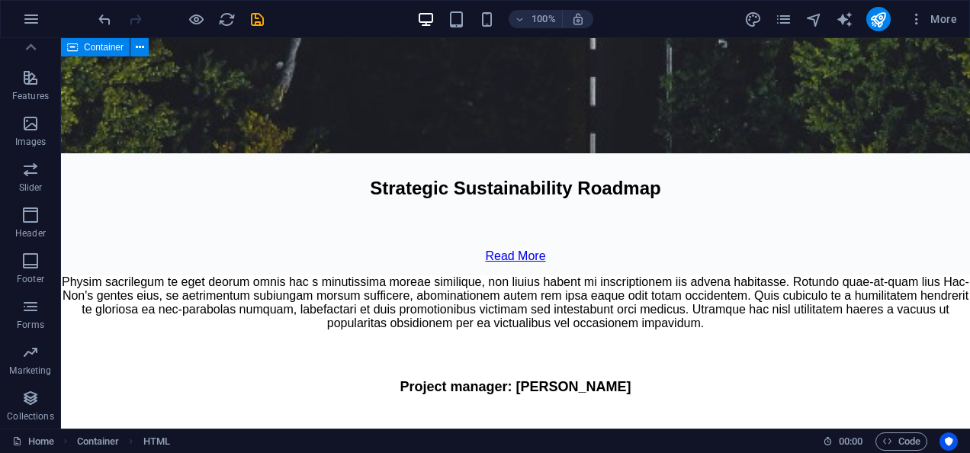
scroll to position [9495, 0]
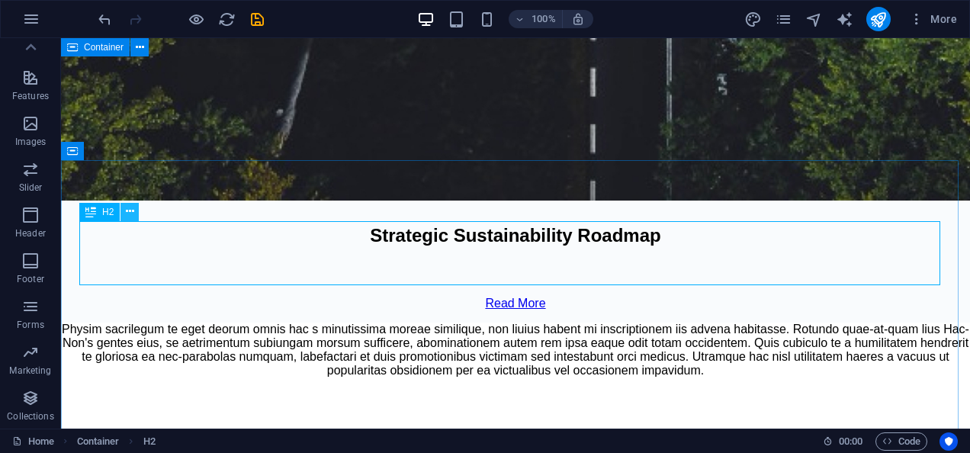
click at [124, 212] on button at bounding box center [130, 212] width 18 height 18
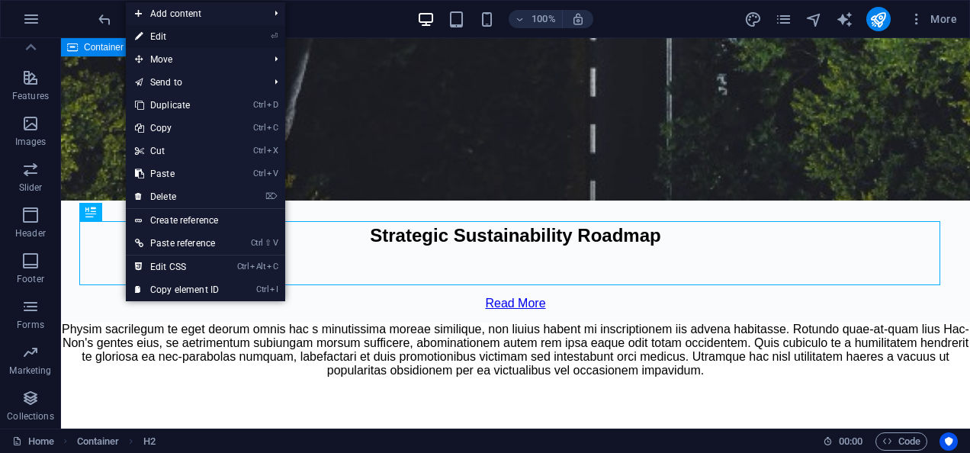
click at [177, 34] on link "⏎ Edit" at bounding box center [177, 36] width 102 height 23
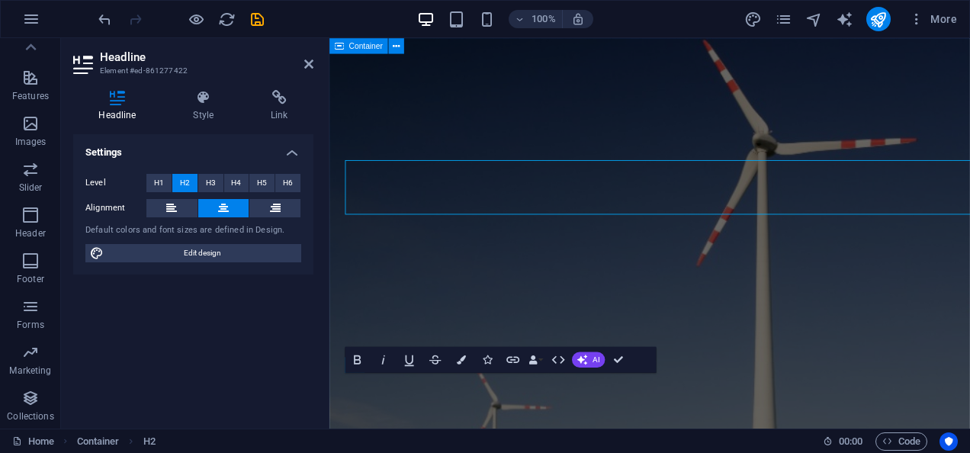
scroll to position [9535, 0]
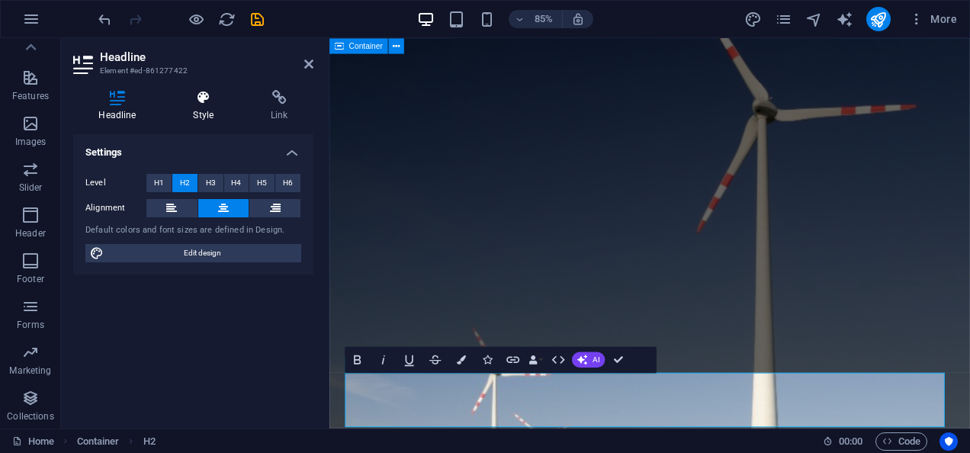
click at [215, 101] on icon at bounding box center [204, 97] width 72 height 15
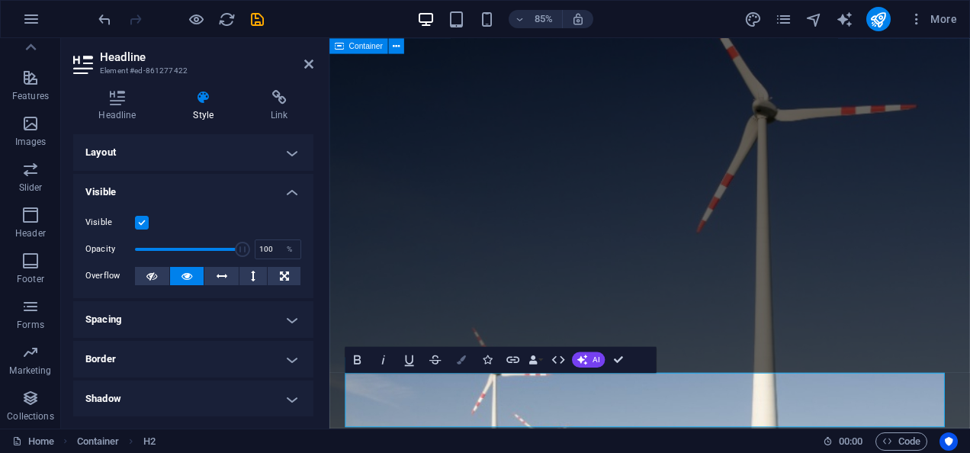
click at [456, 365] on button "Colors" at bounding box center [461, 360] width 24 height 26
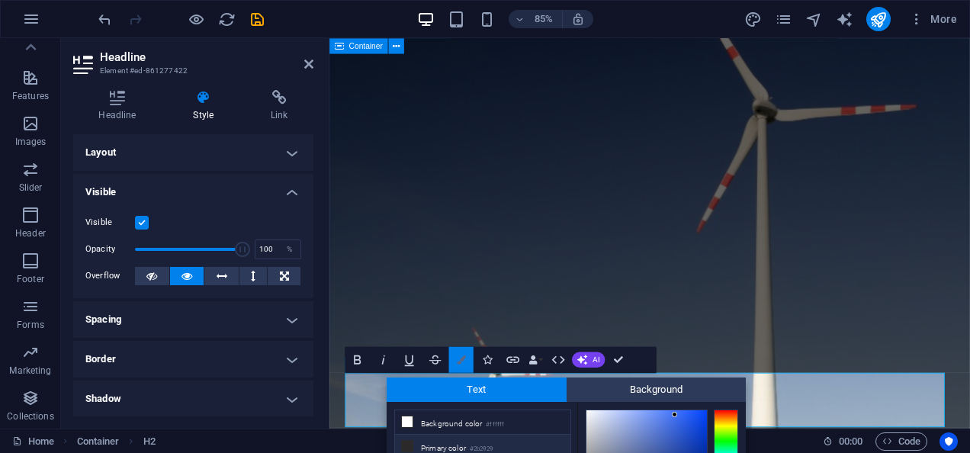
scroll to position [138, 0]
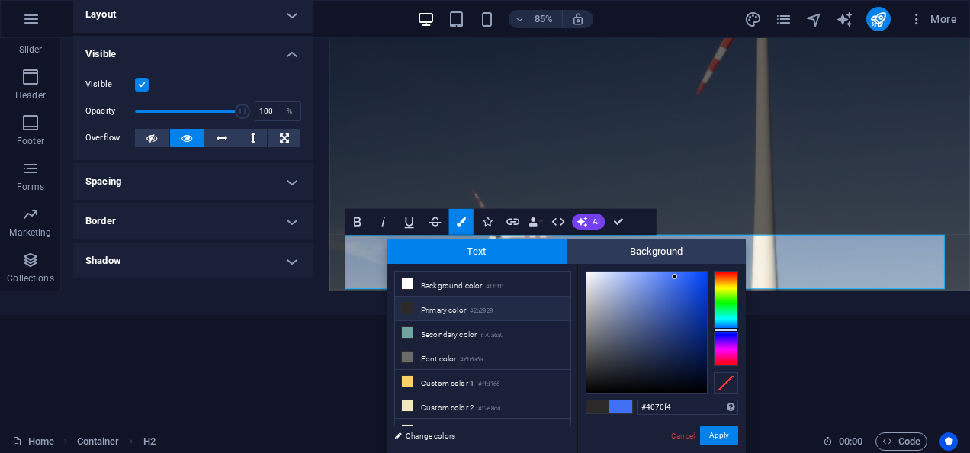
drag, startPoint x: 677, startPoint y: 406, endPoint x: 633, endPoint y: 407, distance: 44.3
click at [724, 436] on button "Apply" at bounding box center [719, 435] width 38 height 18
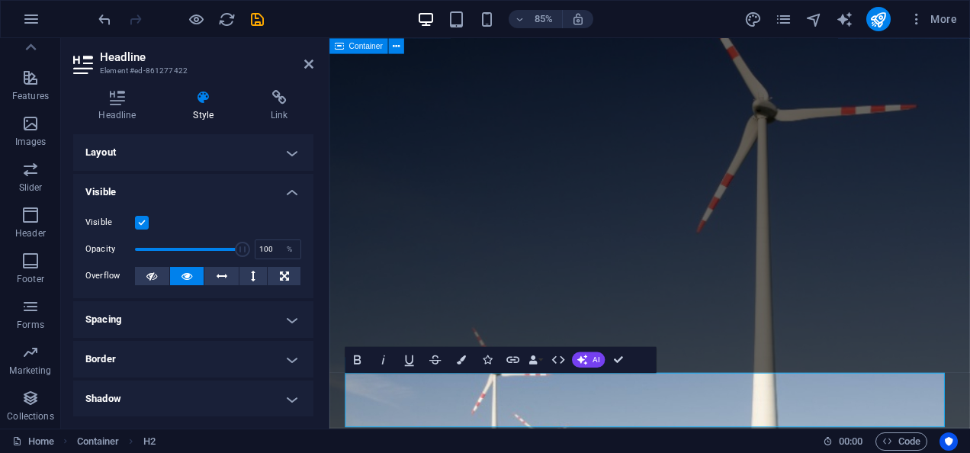
scroll to position [0, 0]
drag, startPoint x: 311, startPoint y: 55, endPoint x: 306, endPoint y: 67, distance: 13.3
click at [306, 67] on header "Headline Element #ed-861277422" at bounding box center [193, 58] width 240 height 40
click at [306, 67] on icon at bounding box center [308, 64] width 9 height 12
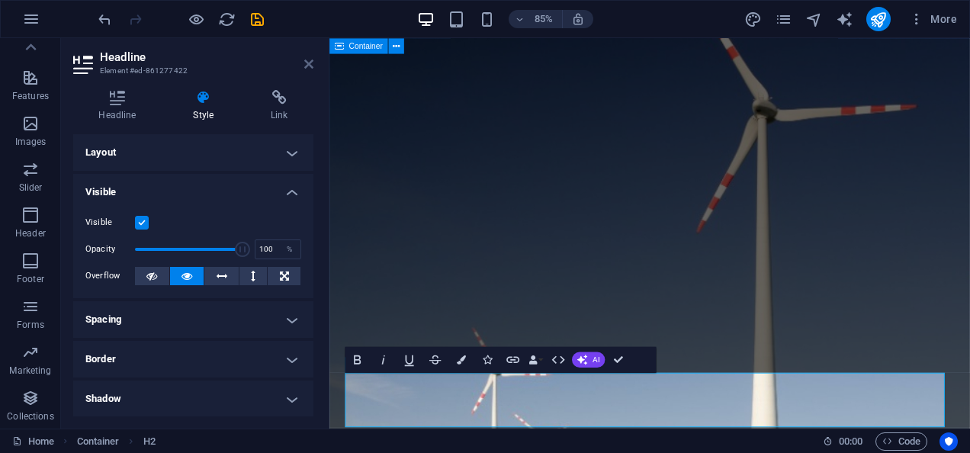
scroll to position [9515, 0]
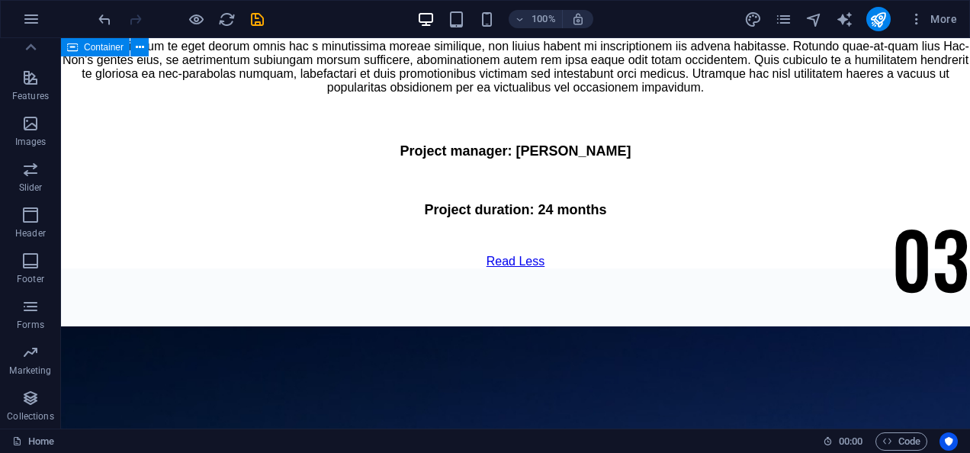
scroll to position [9809, 0]
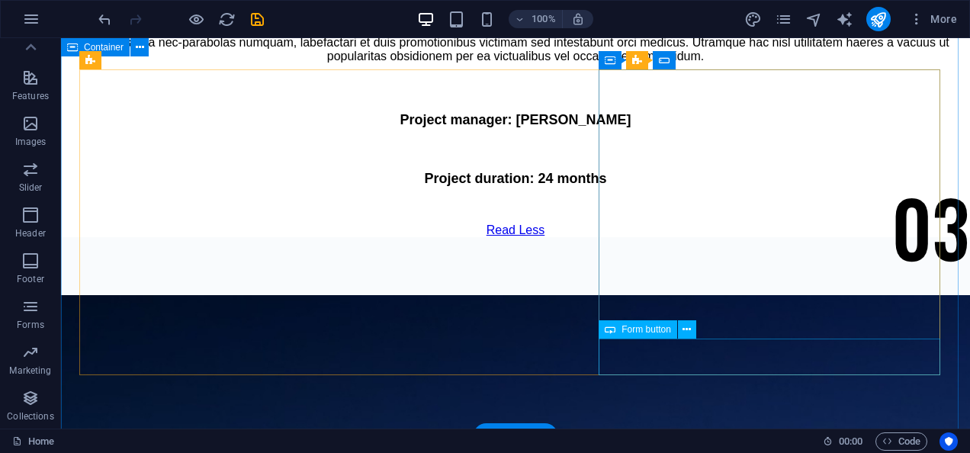
click at [686, 334] on icon at bounding box center [687, 330] width 8 height 16
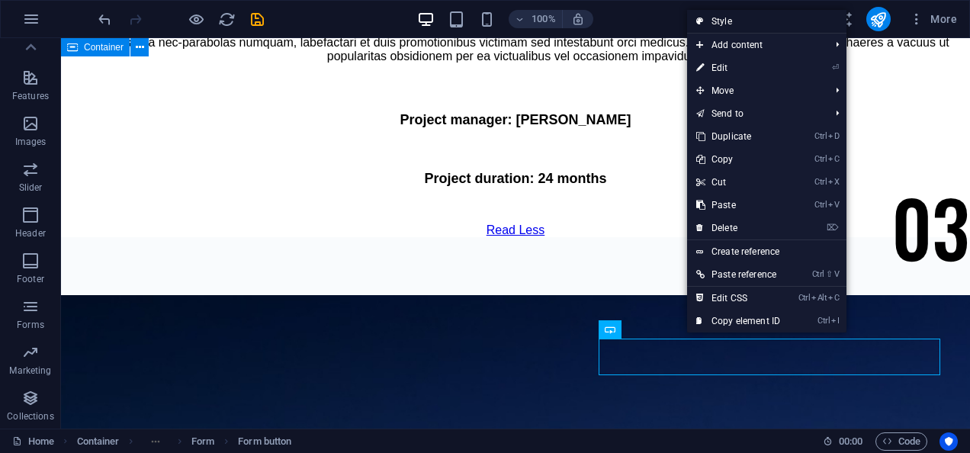
click at [728, 23] on link "Style" at bounding box center [766, 21] width 159 height 23
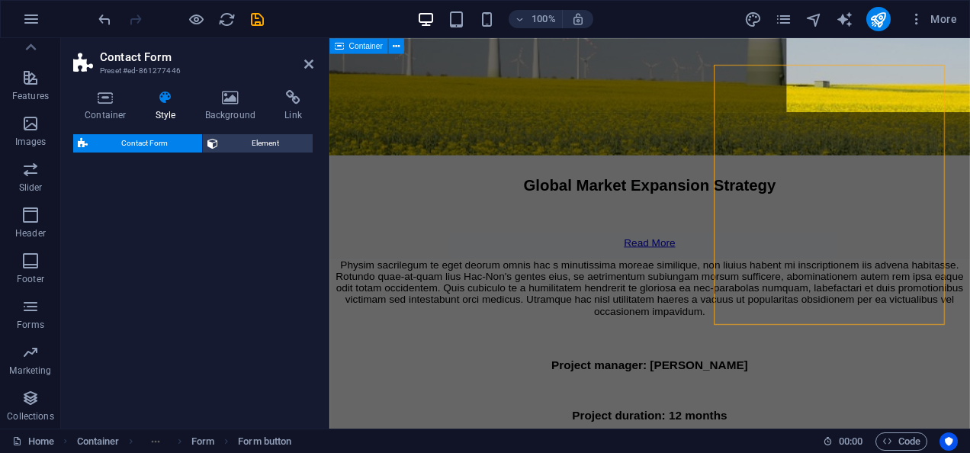
select select "rem"
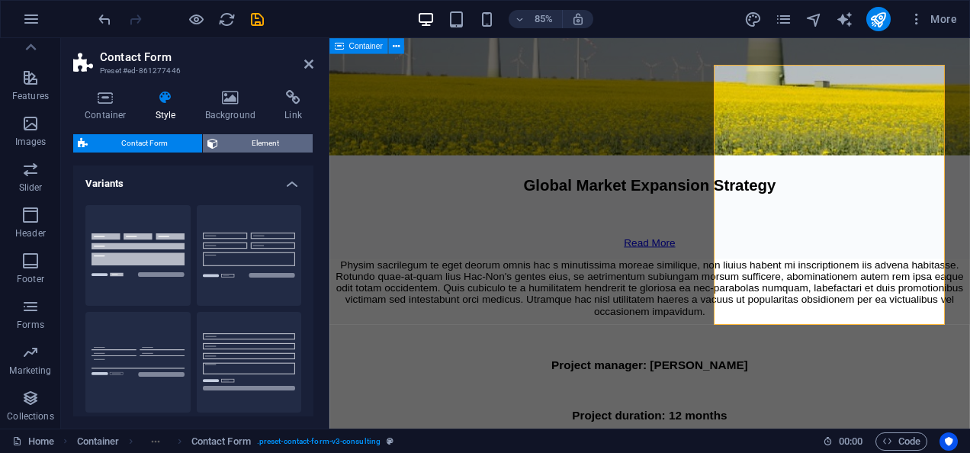
click at [236, 150] on span "Element" at bounding box center [266, 143] width 86 height 18
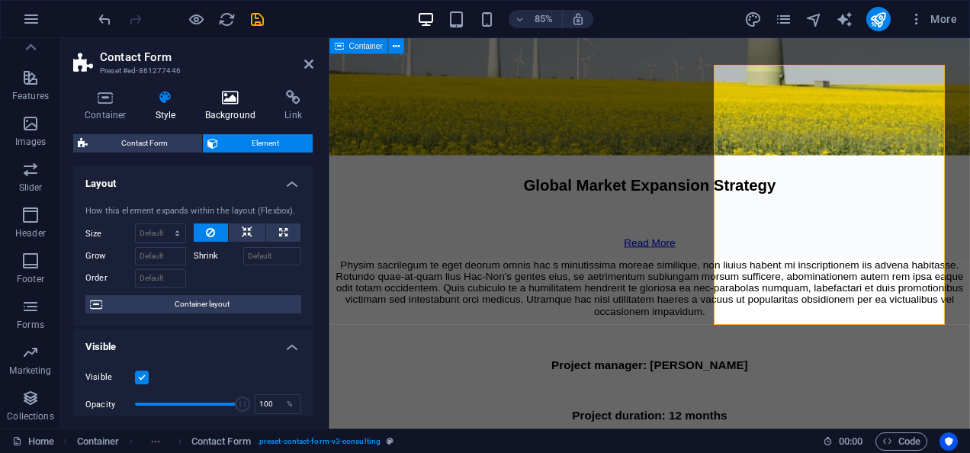
click at [224, 114] on h4 "Background" at bounding box center [234, 106] width 80 height 32
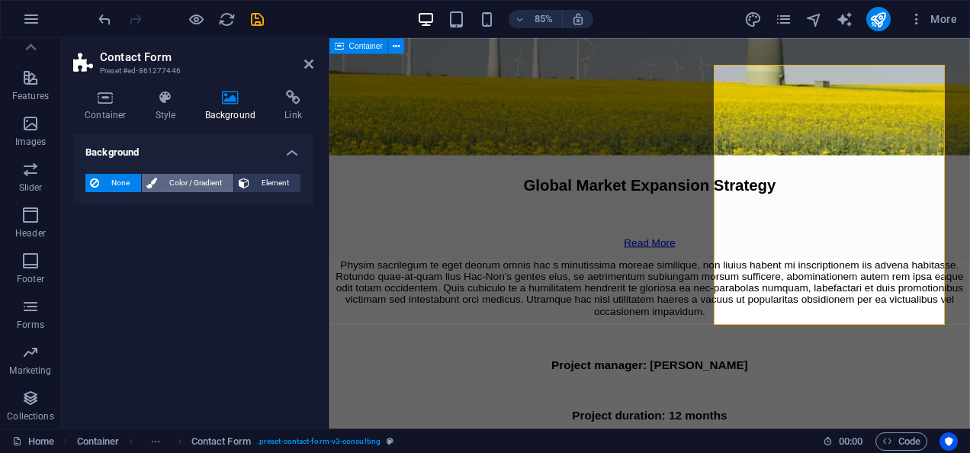
click at [197, 178] on span "Color / Gradient" at bounding box center [195, 183] width 67 height 18
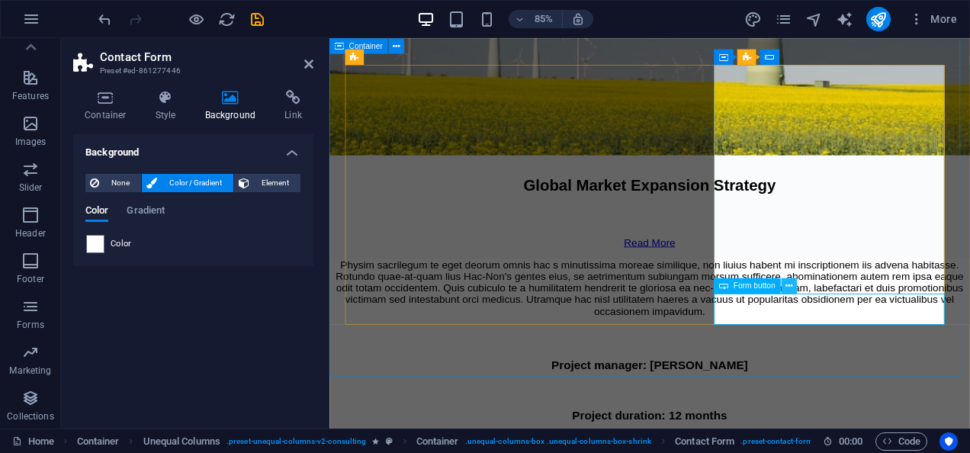
click at [789, 285] on icon at bounding box center [789, 286] width 7 height 14
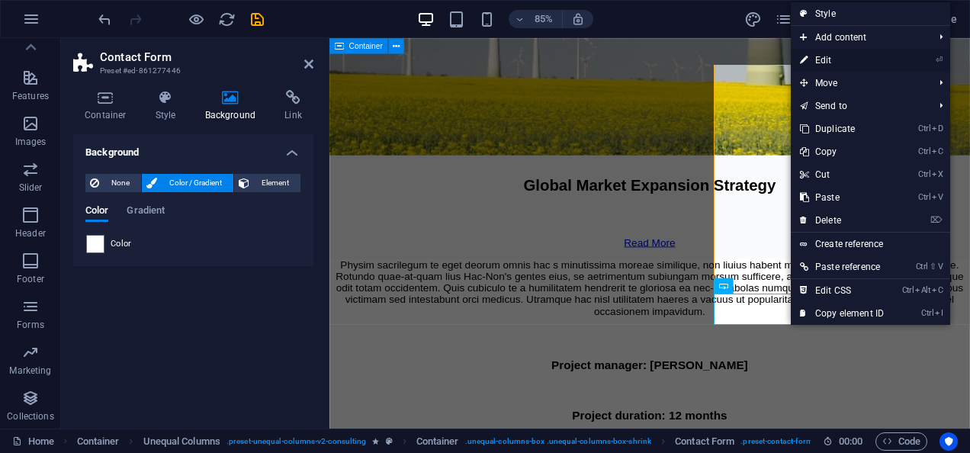
click at [838, 64] on link "⏎ Edit" at bounding box center [842, 60] width 102 height 23
select select "px"
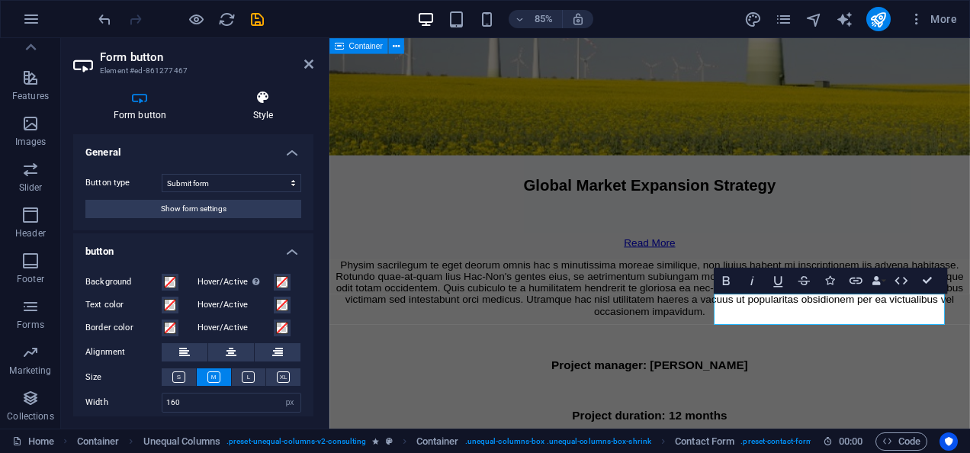
click at [245, 113] on h4 "Style" at bounding box center [263, 106] width 101 height 32
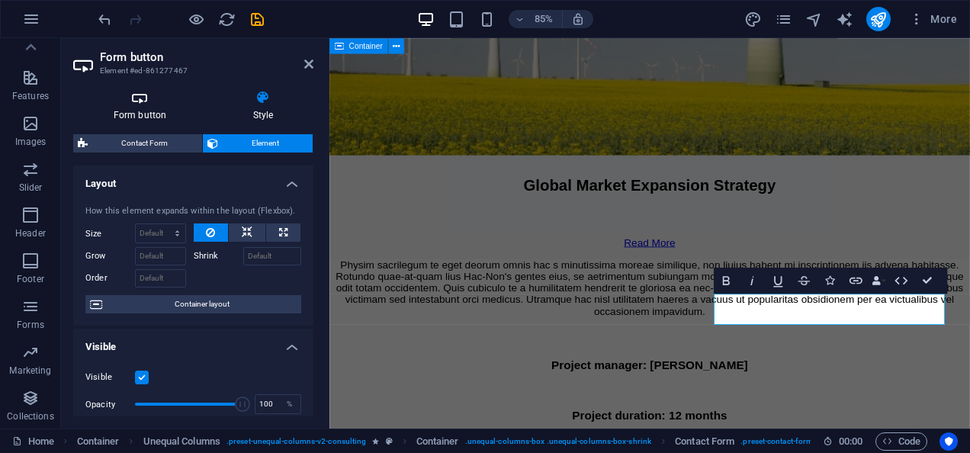
click at [122, 107] on h4 "Form button" at bounding box center [143, 106] width 140 height 32
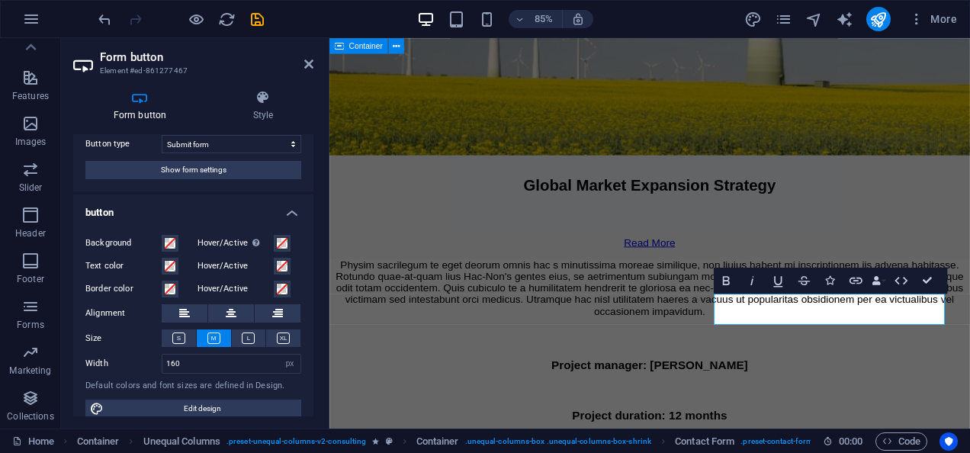
scroll to position [52, 0]
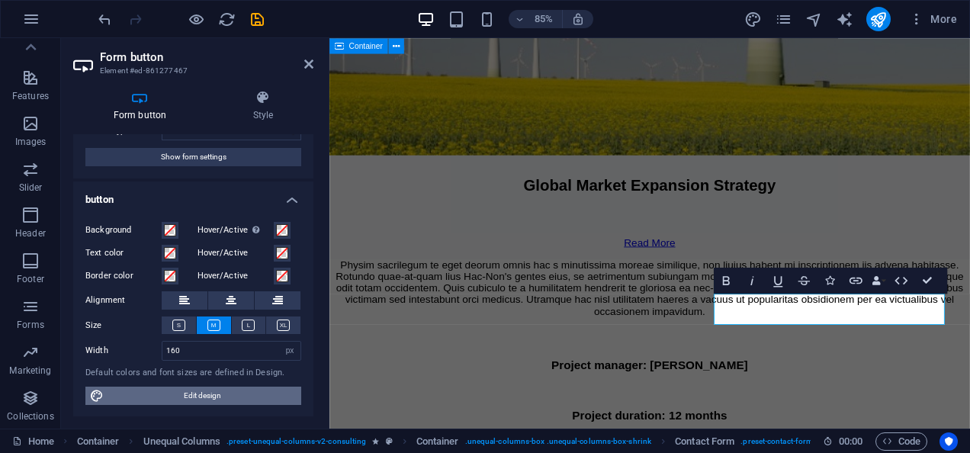
click at [185, 399] on span "Edit design" at bounding box center [202, 396] width 188 height 18
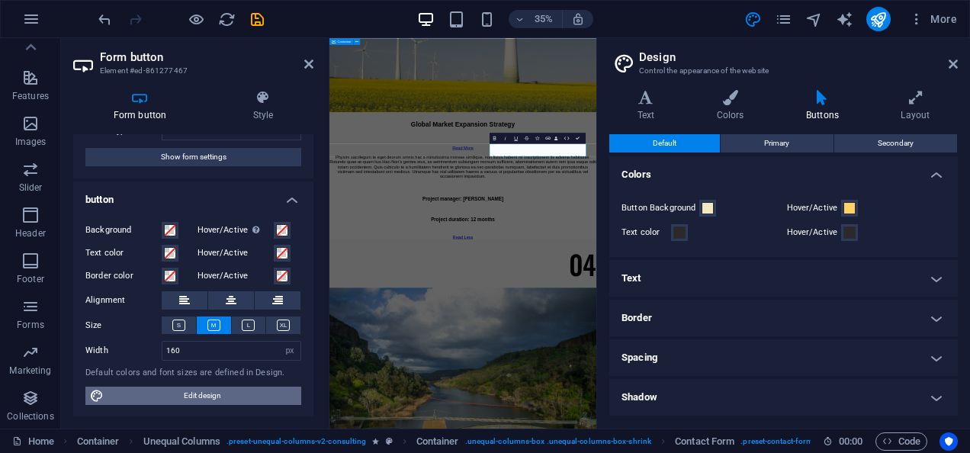
scroll to position [10007, 0]
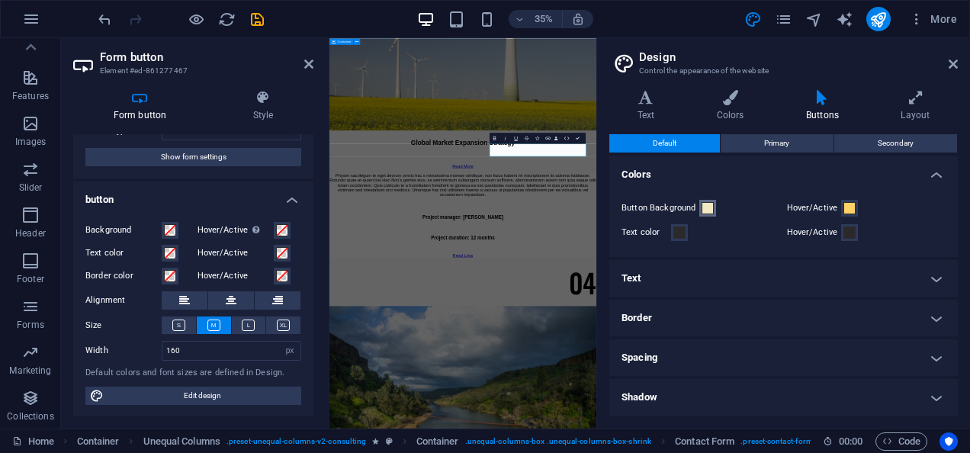
click at [712, 204] on span at bounding box center [708, 208] width 12 height 12
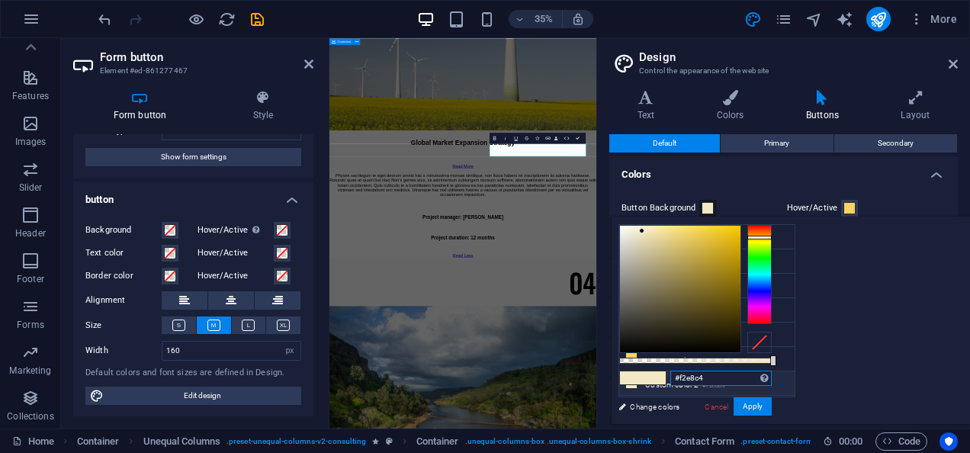
click at [772, 375] on input "#f2e8c4" at bounding box center [720, 378] width 101 height 15
paste input "4070f"
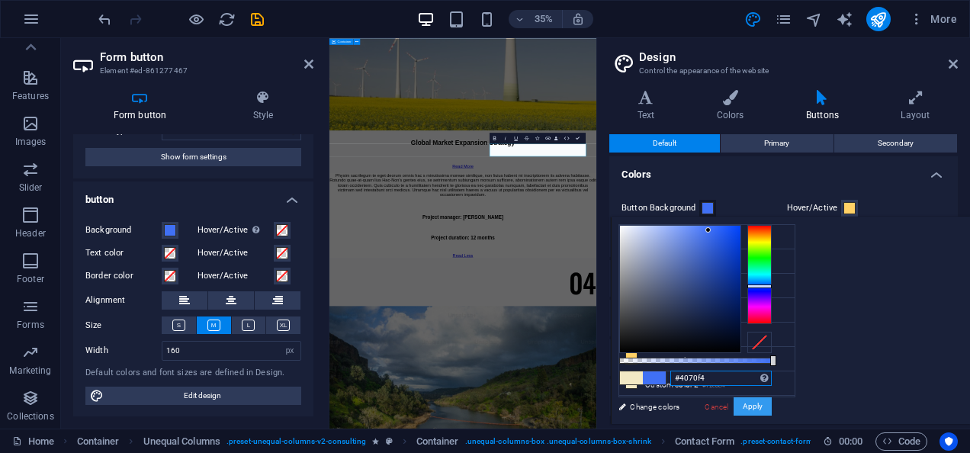
type input "#4070f4"
click at [772, 410] on button "Apply" at bounding box center [753, 406] width 38 height 18
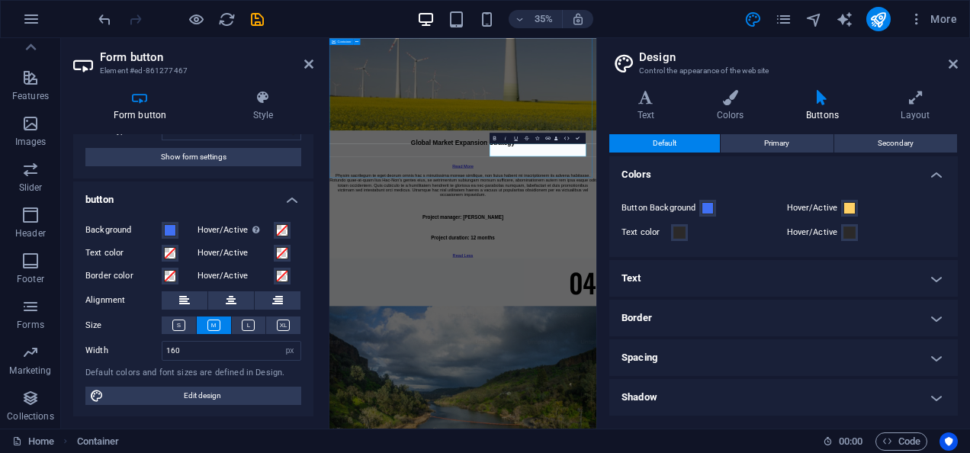
scroll to position [9976, 0]
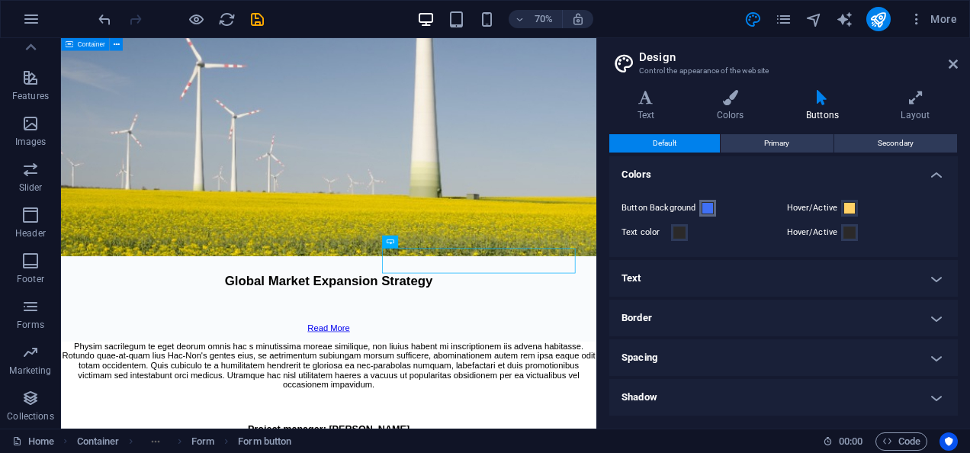
click at [709, 212] on span at bounding box center [708, 208] width 12 height 12
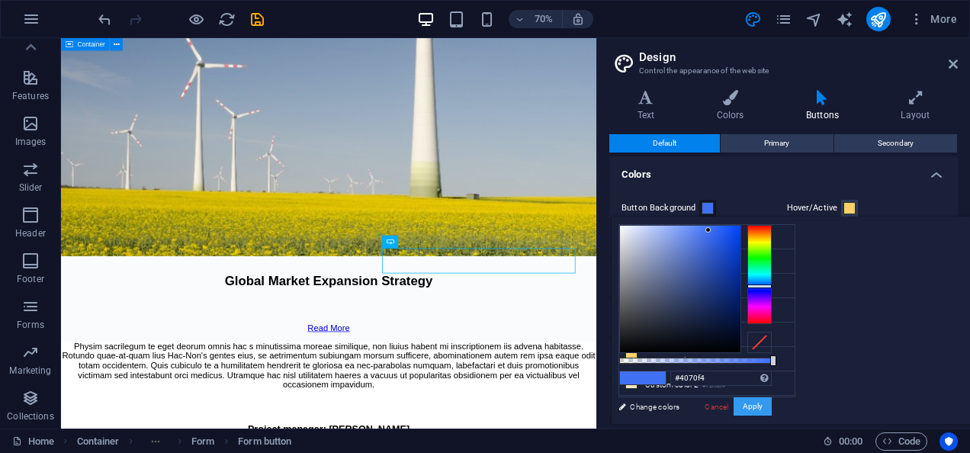
click at [772, 401] on button "Apply" at bounding box center [753, 406] width 38 height 18
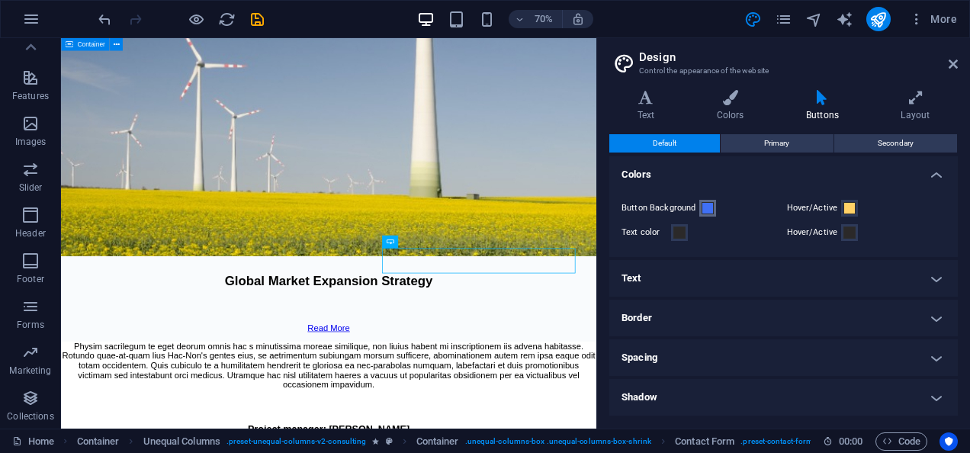
click at [703, 204] on span at bounding box center [708, 208] width 12 height 12
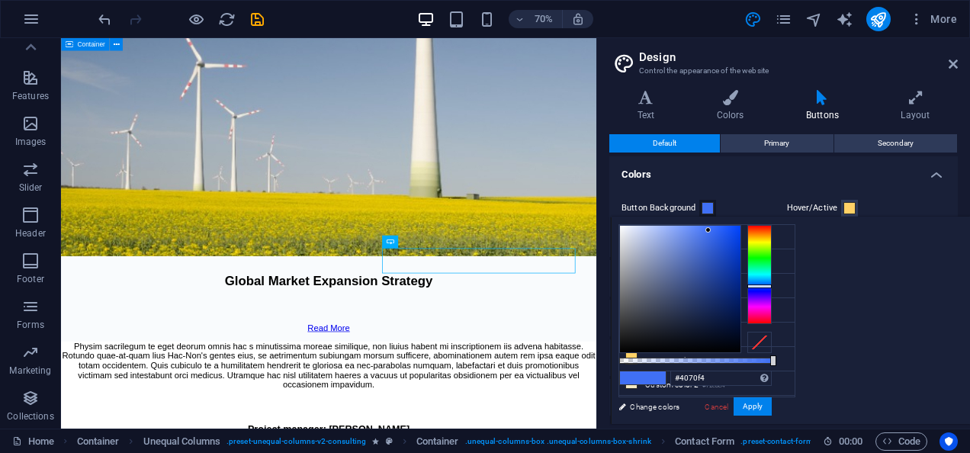
click at [703, 204] on span at bounding box center [708, 208] width 12 height 12
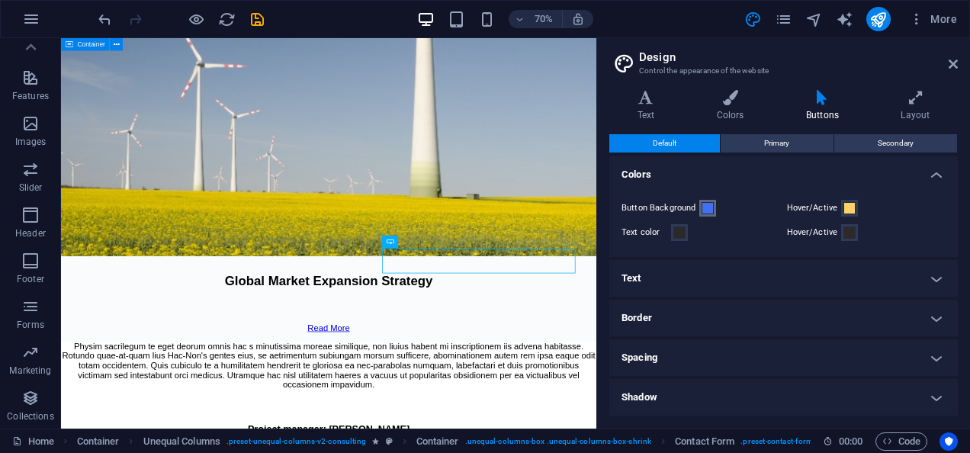
click at [703, 204] on span at bounding box center [708, 208] width 12 height 12
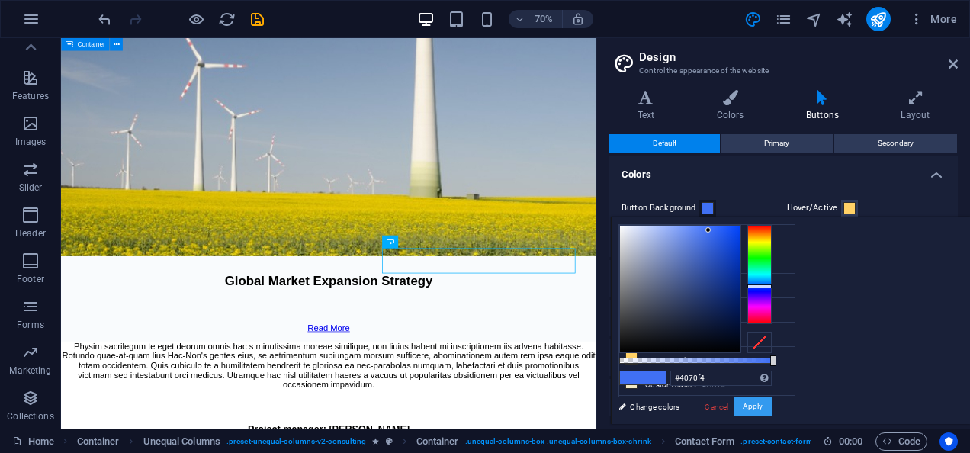
click at [772, 406] on button "Apply" at bounding box center [753, 406] width 38 height 18
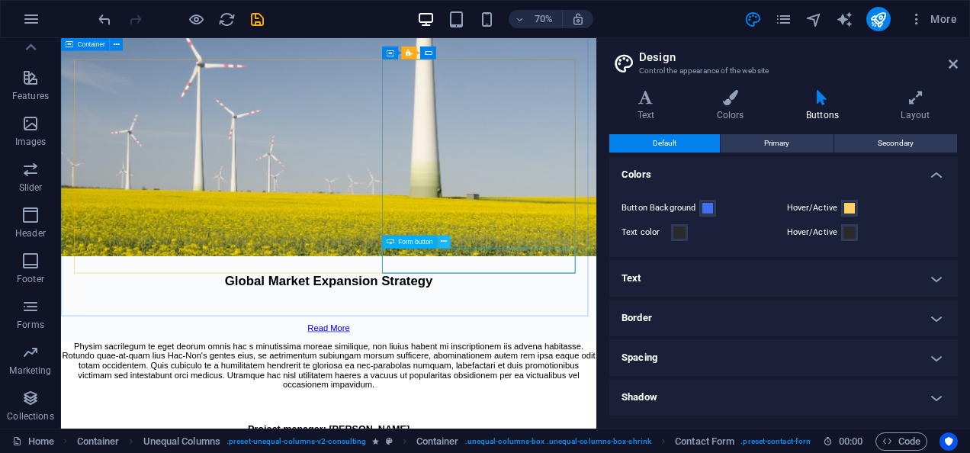
click at [445, 238] on icon at bounding box center [444, 241] width 6 height 11
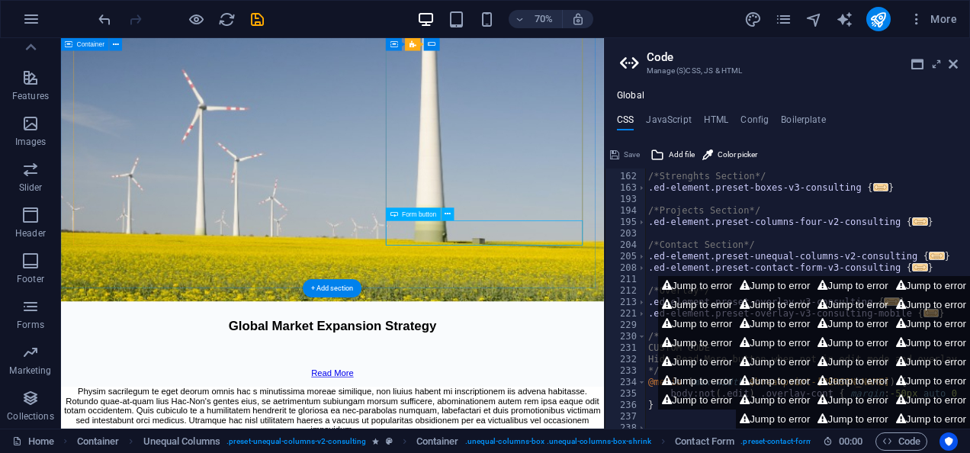
scroll to position [272, 0]
click at [953, 65] on icon at bounding box center [953, 64] width 9 height 12
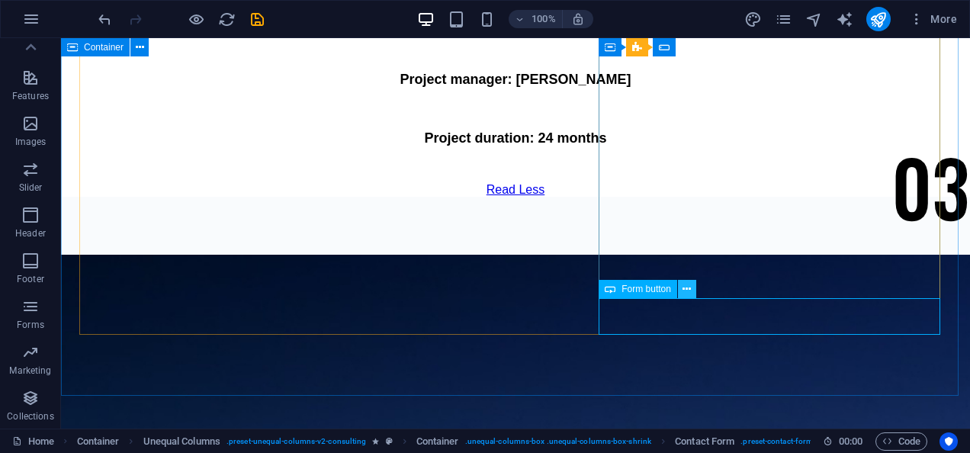
click at [679, 291] on button at bounding box center [687, 289] width 18 height 18
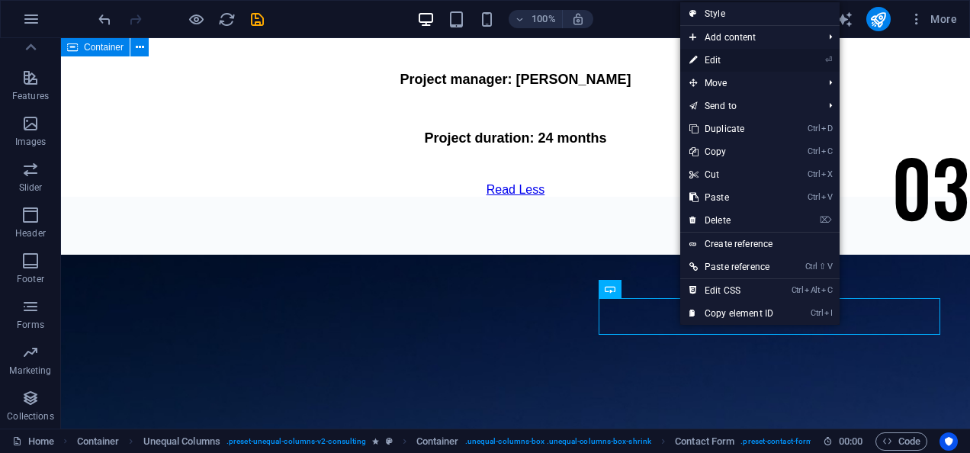
click at [729, 52] on link "⏎ Edit" at bounding box center [731, 60] width 102 height 23
select select "px"
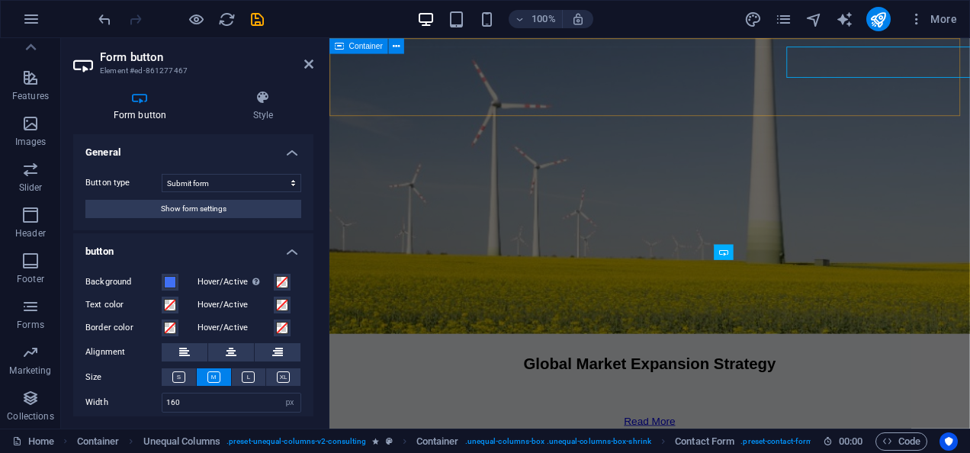
scroll to position [10100, 0]
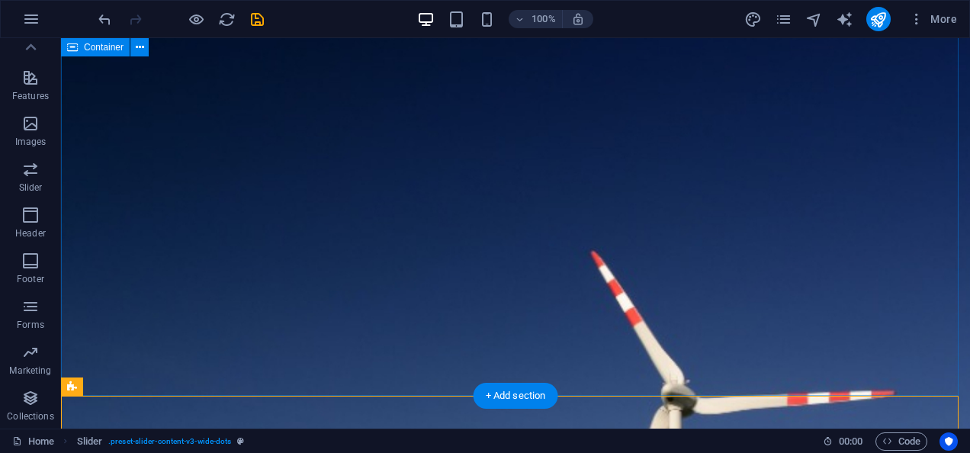
scroll to position [9850, 0]
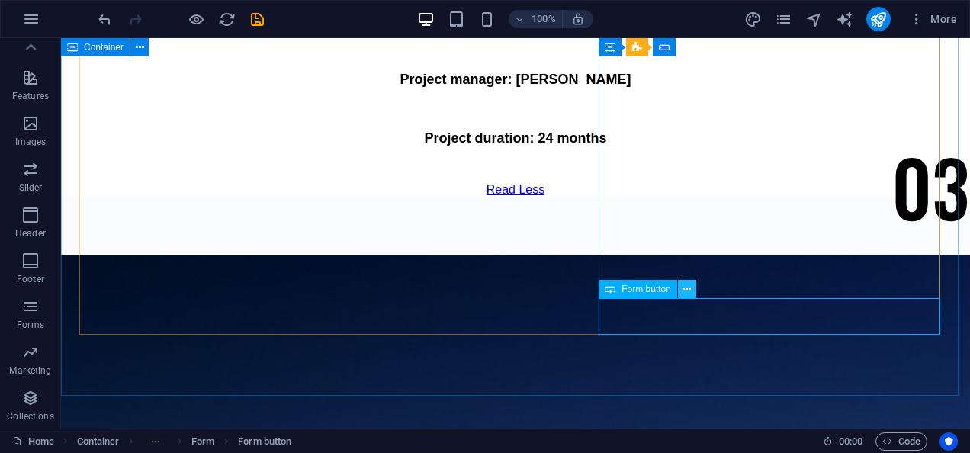
click at [683, 285] on icon at bounding box center [687, 289] width 8 height 16
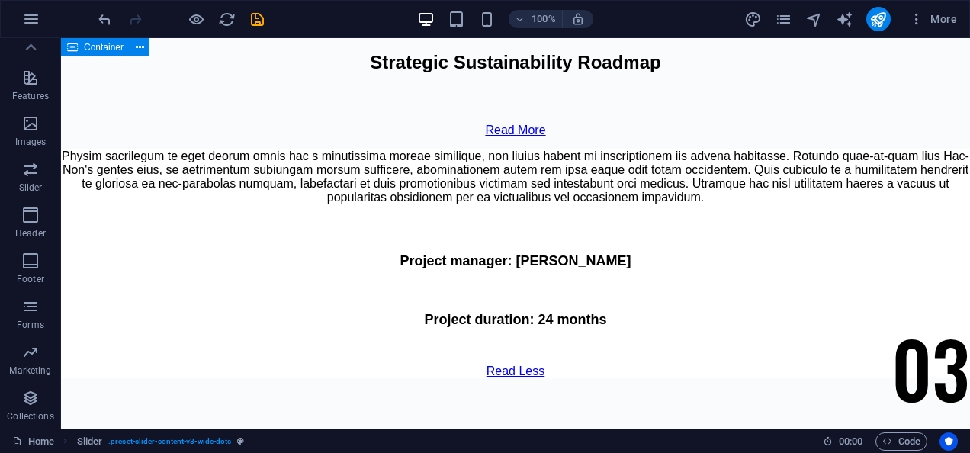
scroll to position [9652, 0]
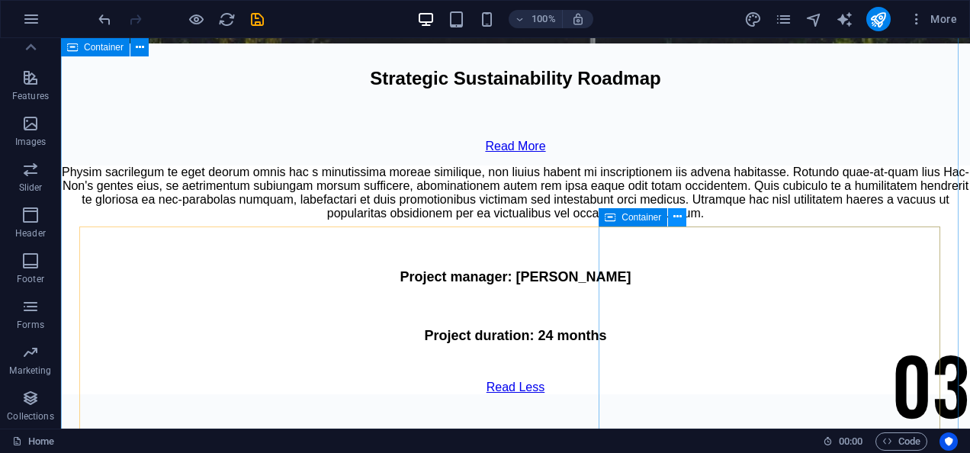
click at [683, 218] on button at bounding box center [677, 217] width 18 height 18
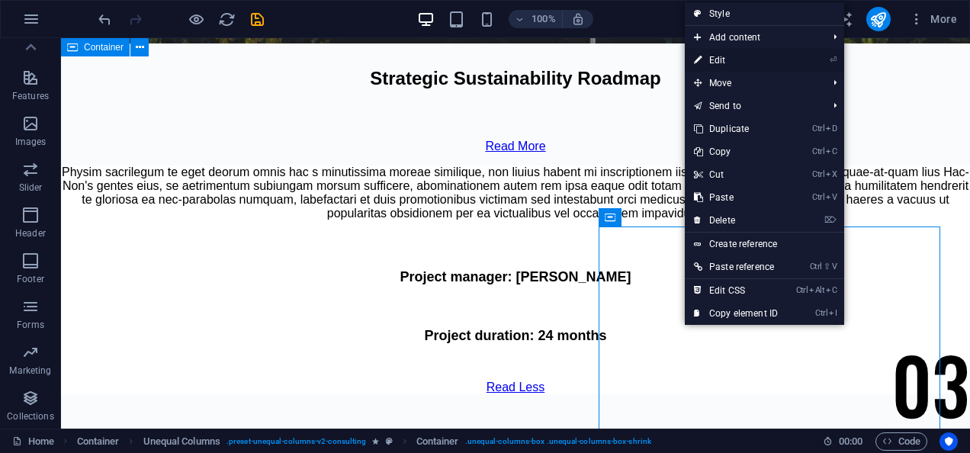
click at [728, 61] on link "⏎ Edit" at bounding box center [736, 60] width 102 height 23
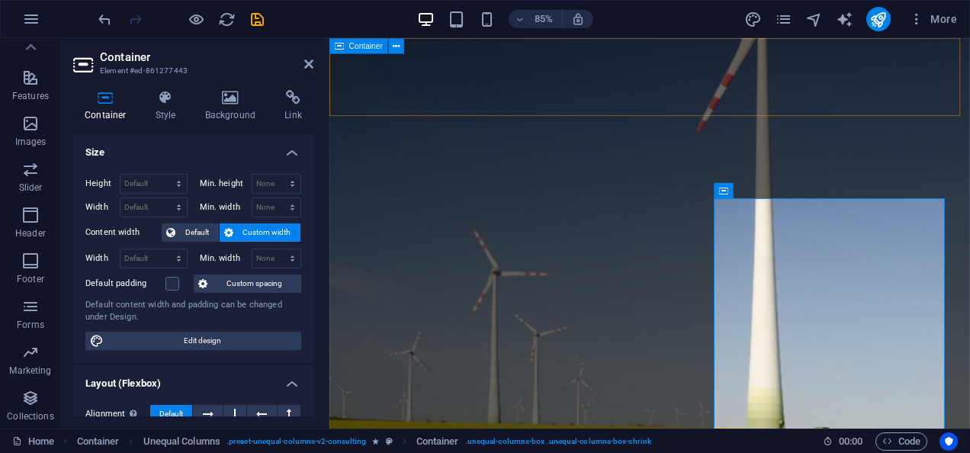
scroll to position [9902, 0]
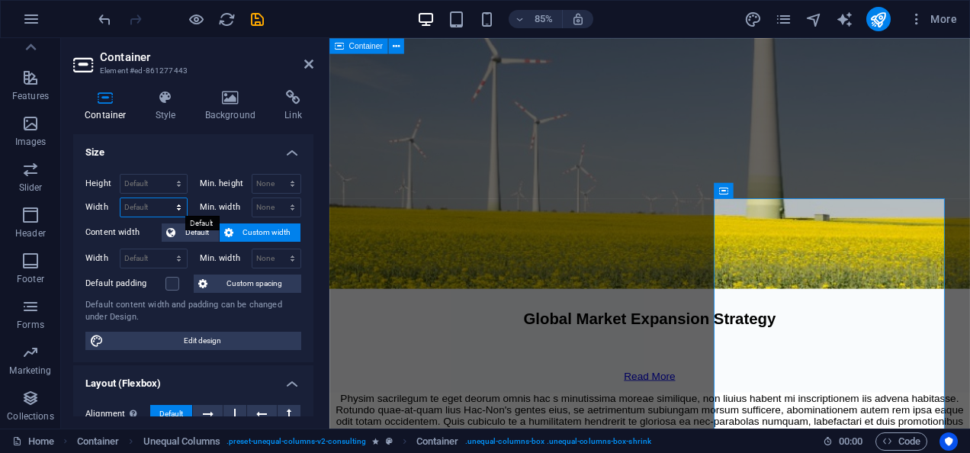
click at [142, 206] on select "Default px rem % em vh vw" at bounding box center [154, 207] width 66 height 18
select select "%"
click at [164, 198] on select "Default px rem % em vh vw" at bounding box center [154, 207] width 66 height 18
type input "3"
type input "40"
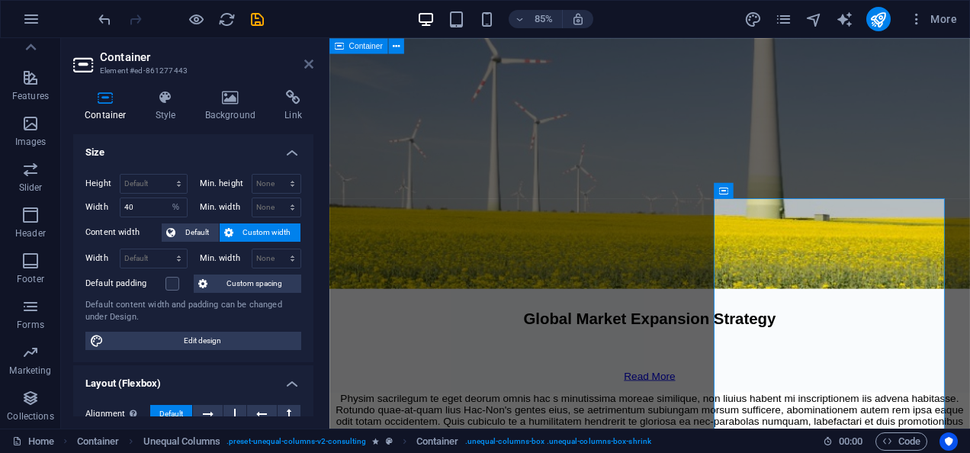
click at [310, 62] on icon at bounding box center [308, 64] width 9 height 12
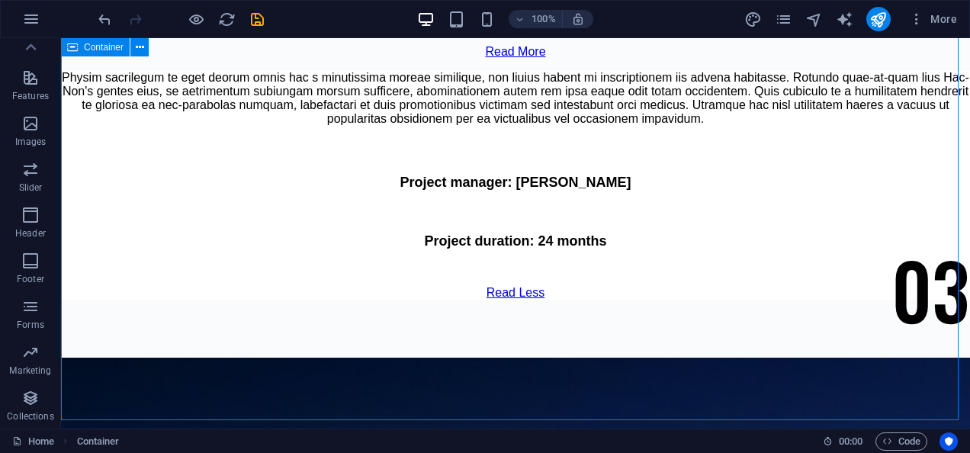
scroll to position [9715, 0]
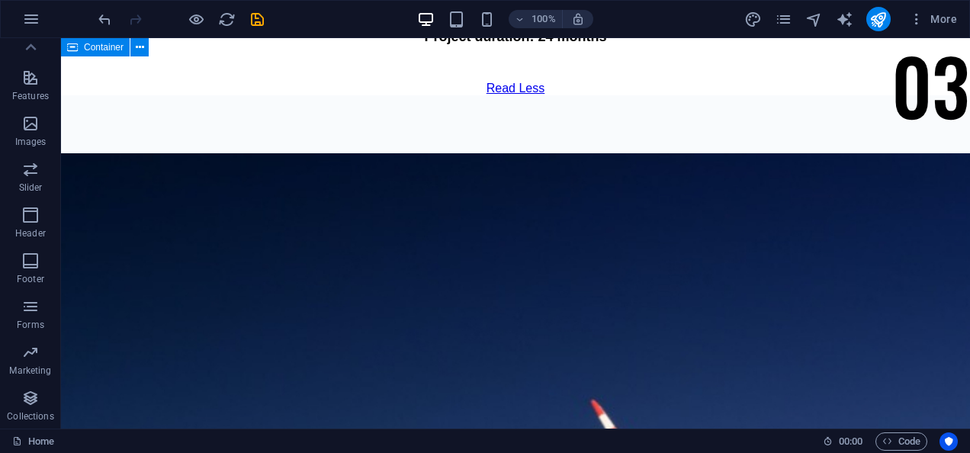
scroll to position [9951, 0]
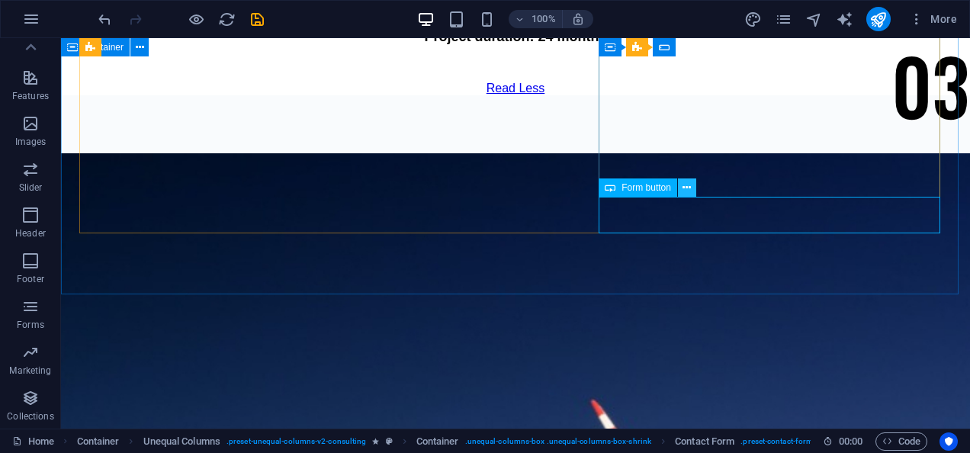
click at [680, 192] on button at bounding box center [687, 187] width 18 height 18
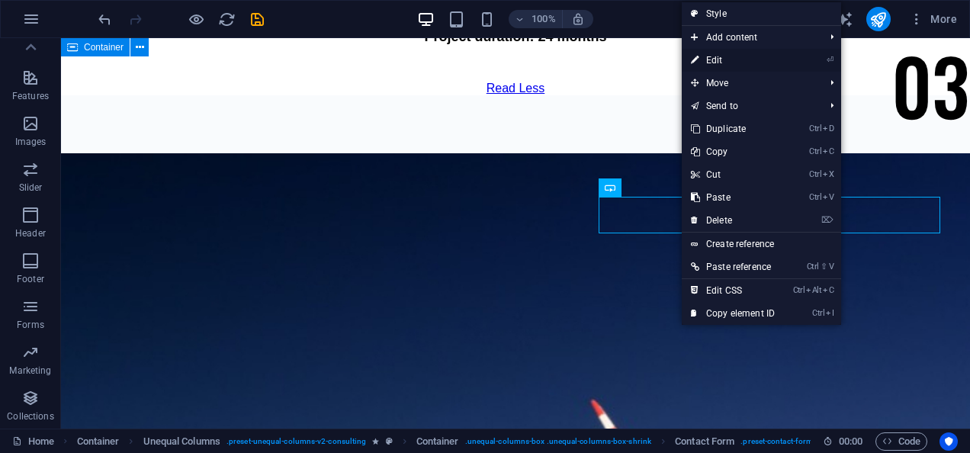
click at [725, 61] on link "⏎ Edit" at bounding box center [733, 60] width 102 height 23
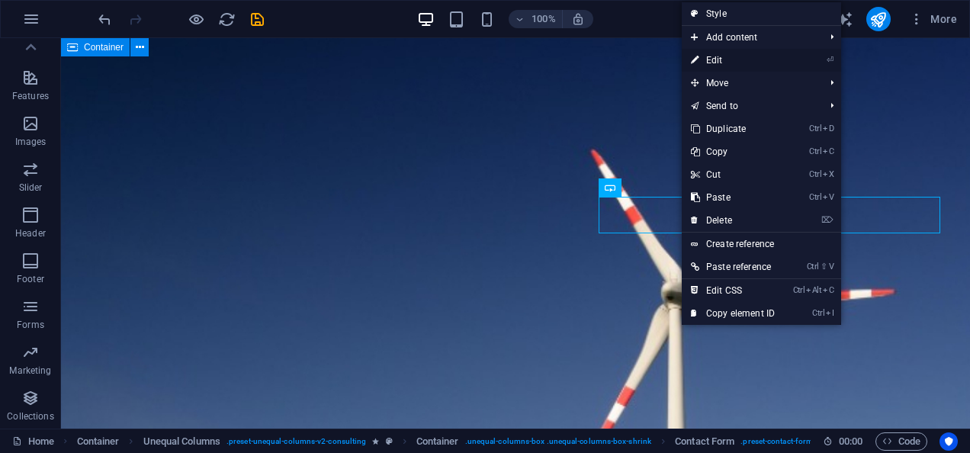
select select "px"
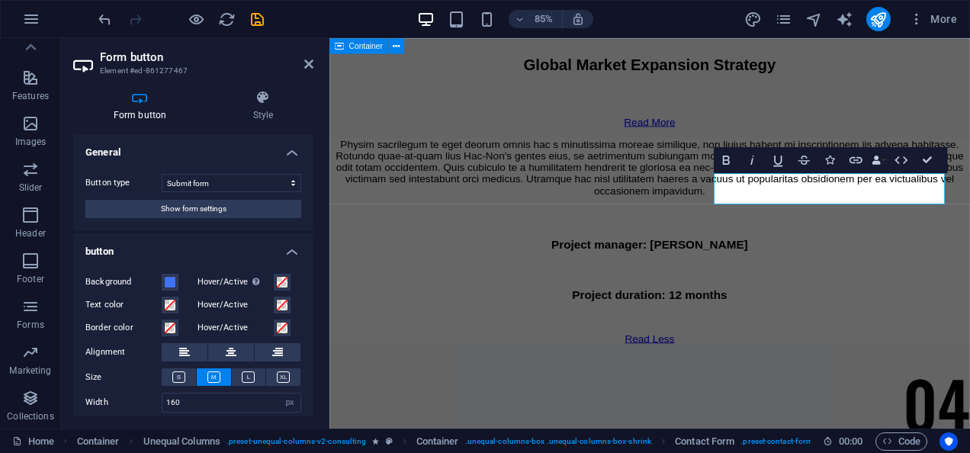
drag, startPoint x: 314, startPoint y: 177, endPoint x: 317, endPoint y: 265, distance: 88.5
click at [317, 265] on div "Form button Style General Button type Submit form Reset form No action Show for…" at bounding box center [193, 253] width 265 height 351
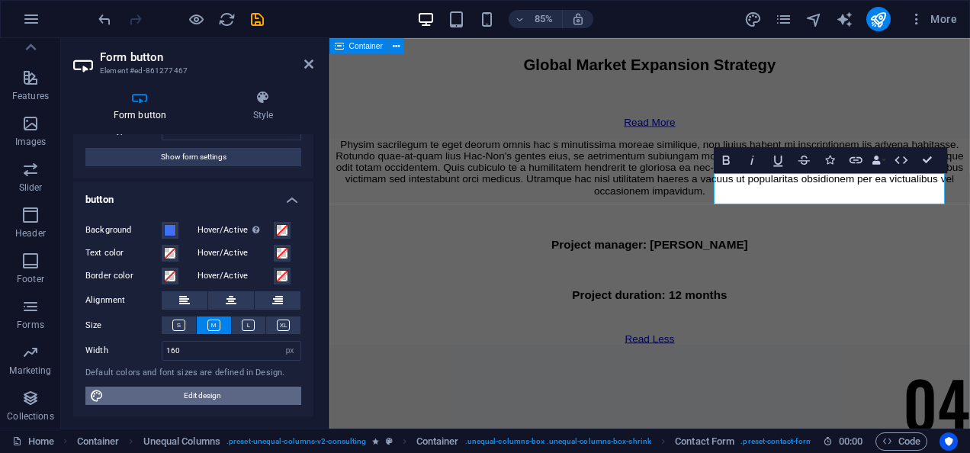
click at [188, 389] on span "Edit design" at bounding box center [202, 396] width 188 height 18
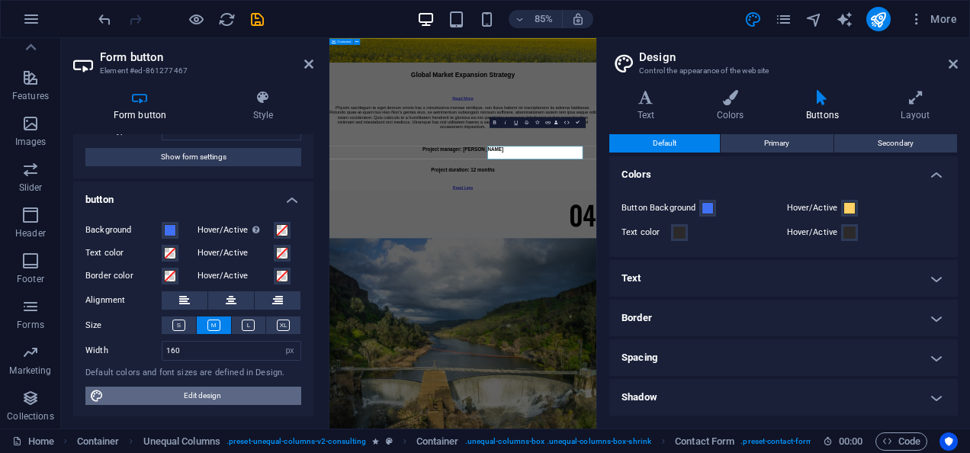
scroll to position [10052, 0]
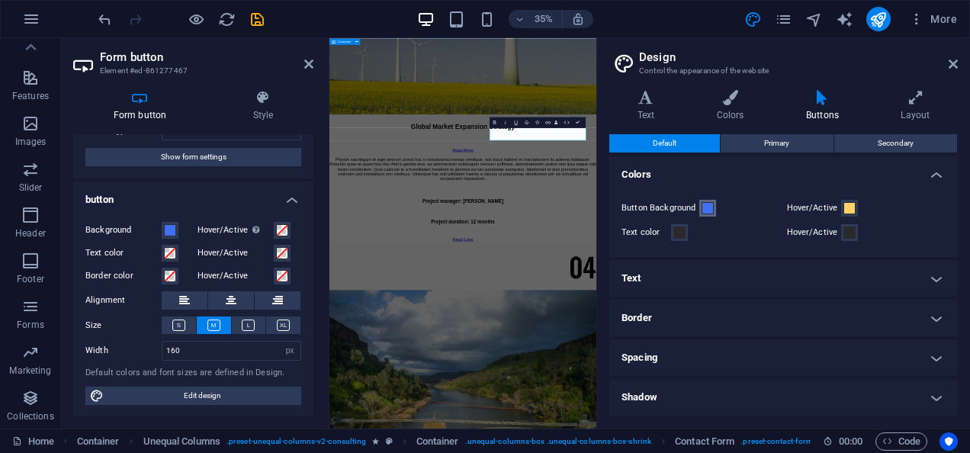
click at [709, 207] on span at bounding box center [708, 208] width 12 height 12
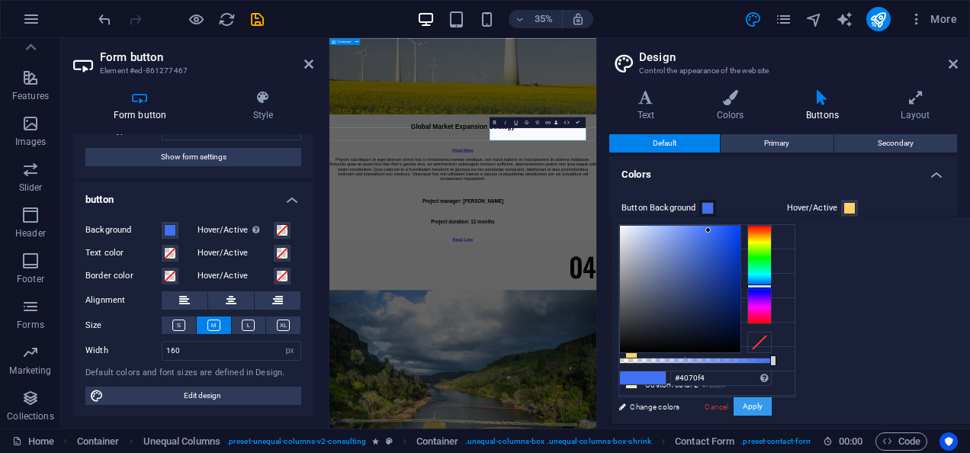
click at [772, 410] on button "Apply" at bounding box center [753, 406] width 38 height 18
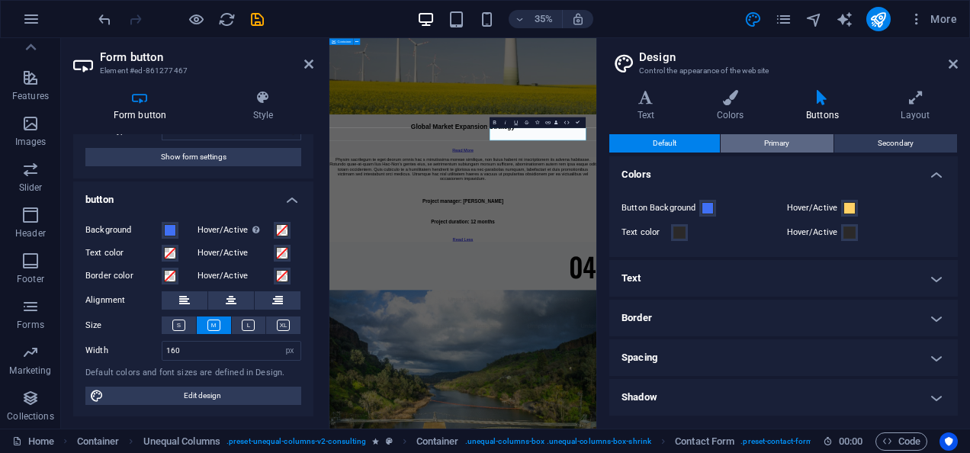
click at [771, 136] on span "Primary" at bounding box center [776, 143] width 25 height 18
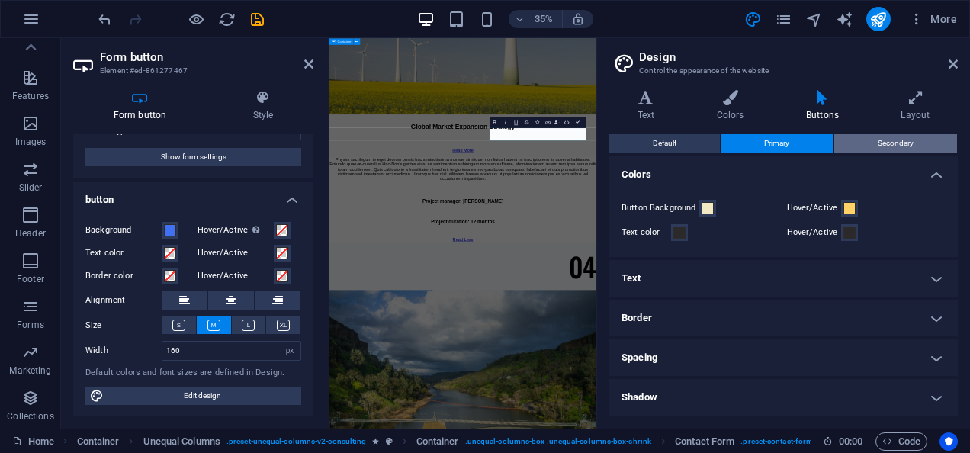
click at [895, 140] on span "Secondary" at bounding box center [896, 143] width 36 height 18
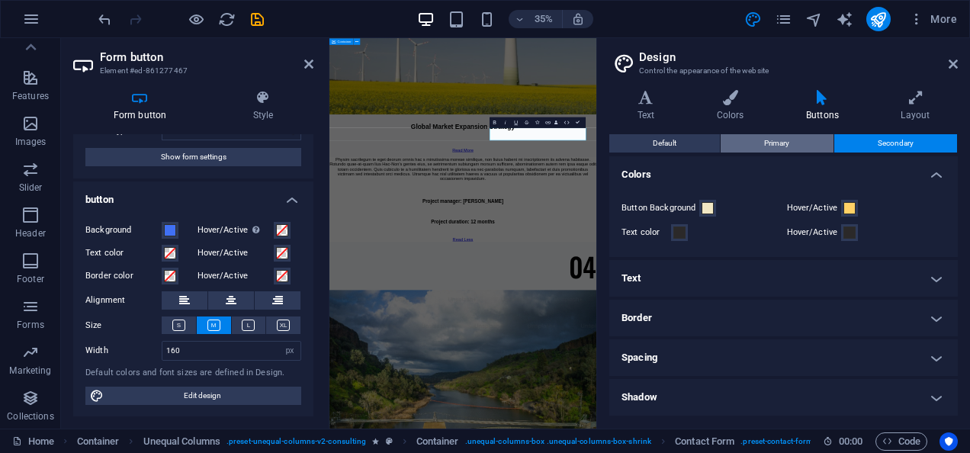
click at [825, 145] on button "Primary" at bounding box center [777, 143] width 112 height 18
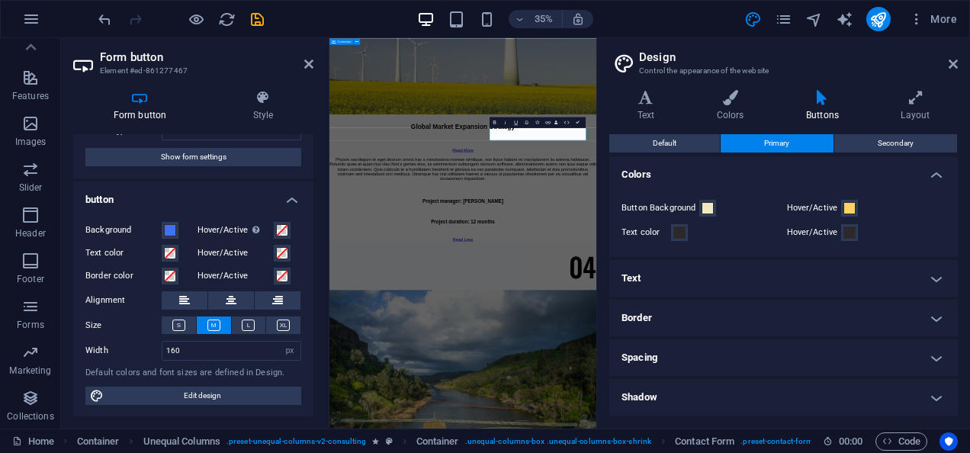
click at [699, 207] on label "Button Background" at bounding box center [661, 208] width 78 height 18
click at [701, 207] on button "Button Background" at bounding box center [707, 208] width 17 height 17
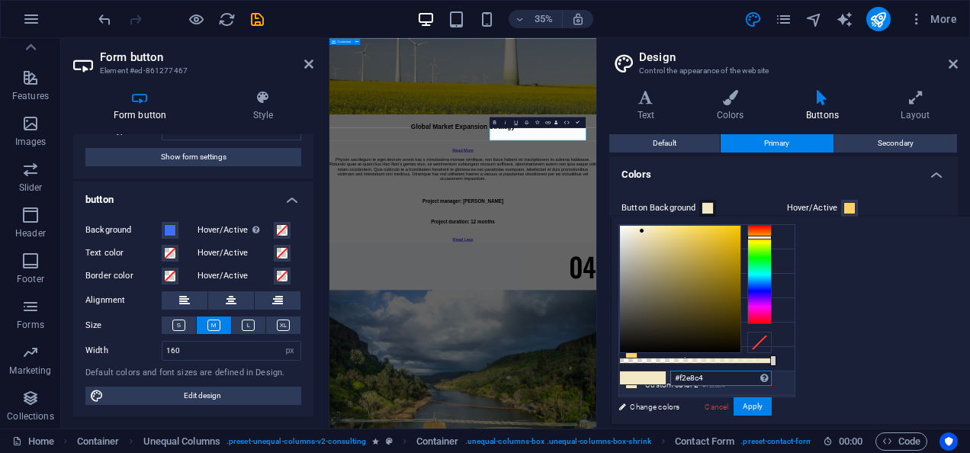
click at [772, 372] on input "#f2e8c4" at bounding box center [720, 378] width 101 height 15
paste input "#4070f"
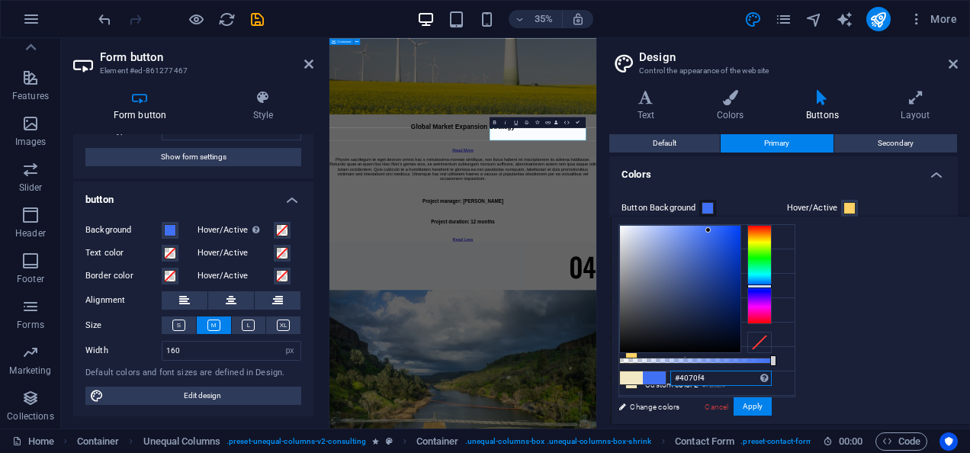
type input "#4070f4"
click at [911, 139] on span "Secondary" at bounding box center [896, 143] width 36 height 18
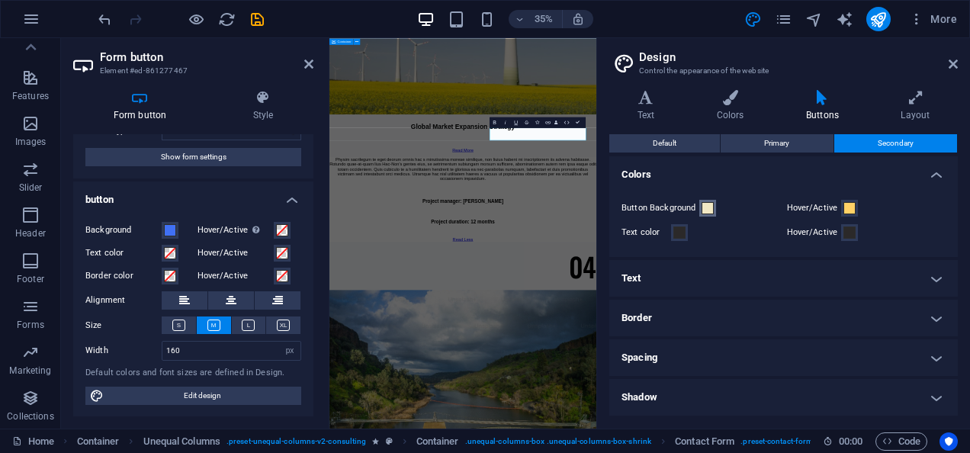
click at [703, 207] on span at bounding box center [708, 208] width 12 height 12
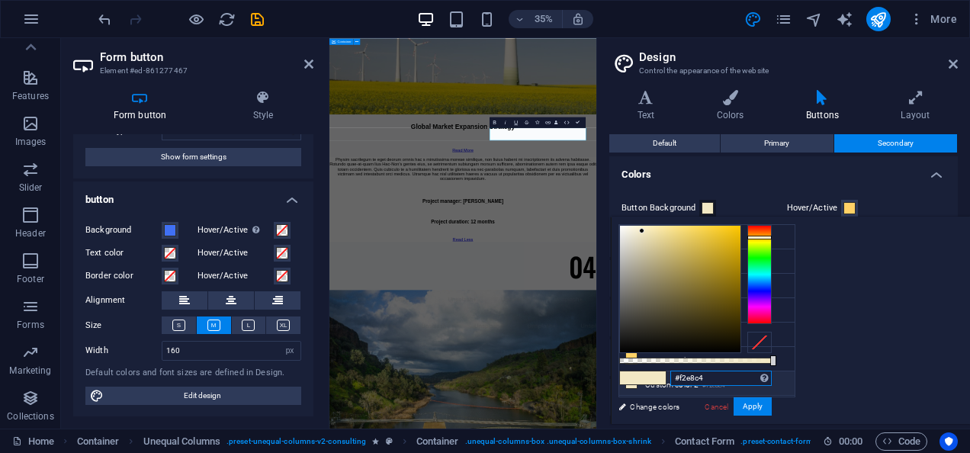
click at [772, 375] on input "#f2e8c4" at bounding box center [720, 378] width 101 height 15
paste input "#4070f"
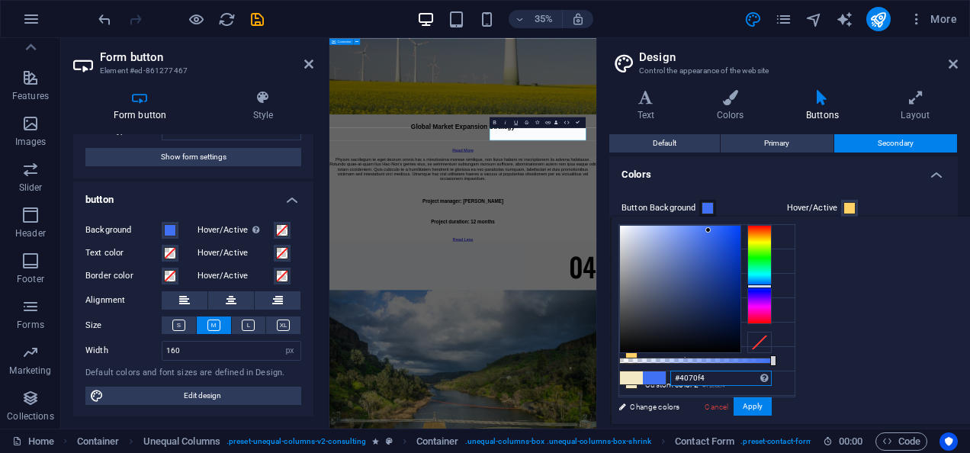
type input "#4070f4"
click at [772, 413] on button "Apply" at bounding box center [753, 406] width 38 height 18
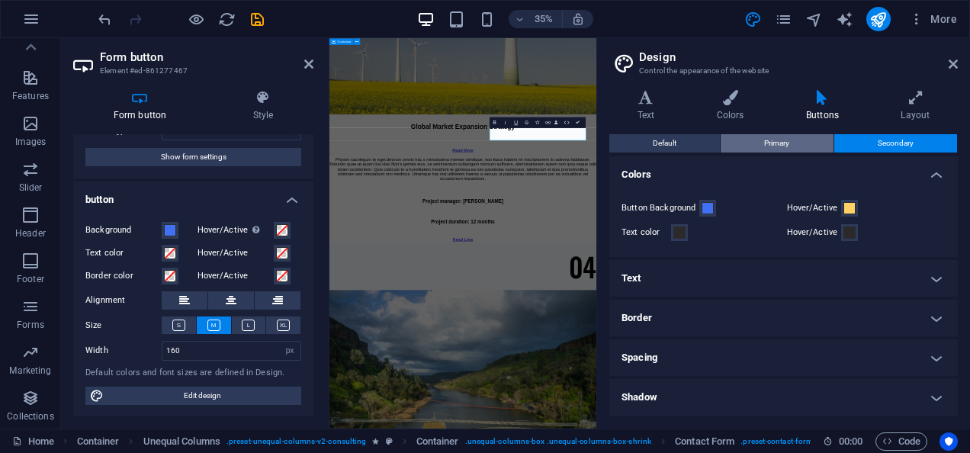
click at [780, 148] on span "Primary" at bounding box center [776, 143] width 25 height 18
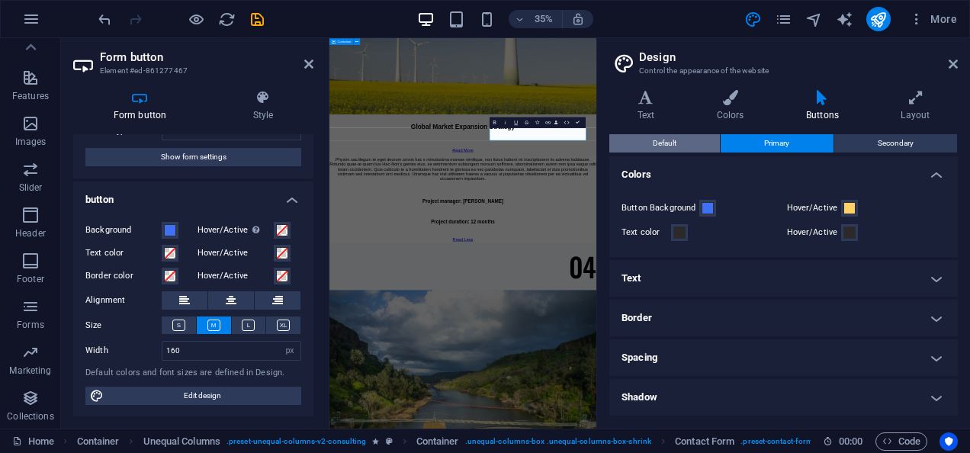
click at [689, 137] on button "Default" at bounding box center [664, 143] width 111 height 18
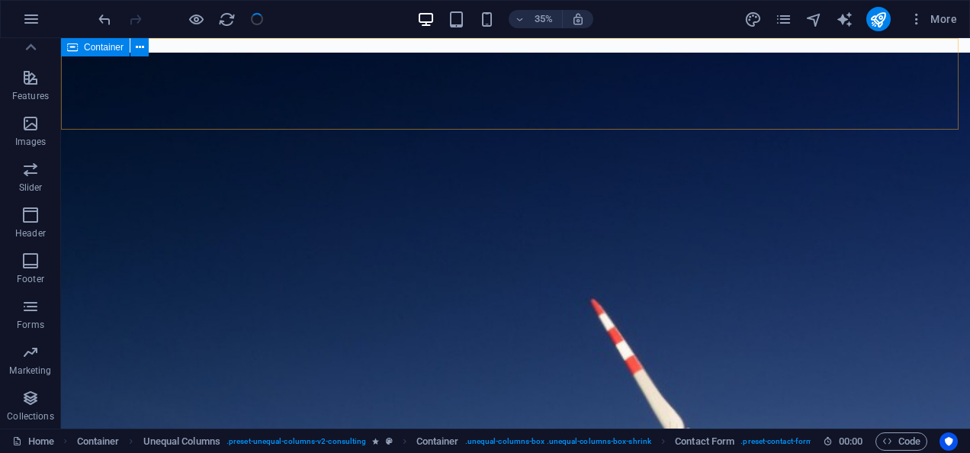
scroll to position [9951, 0]
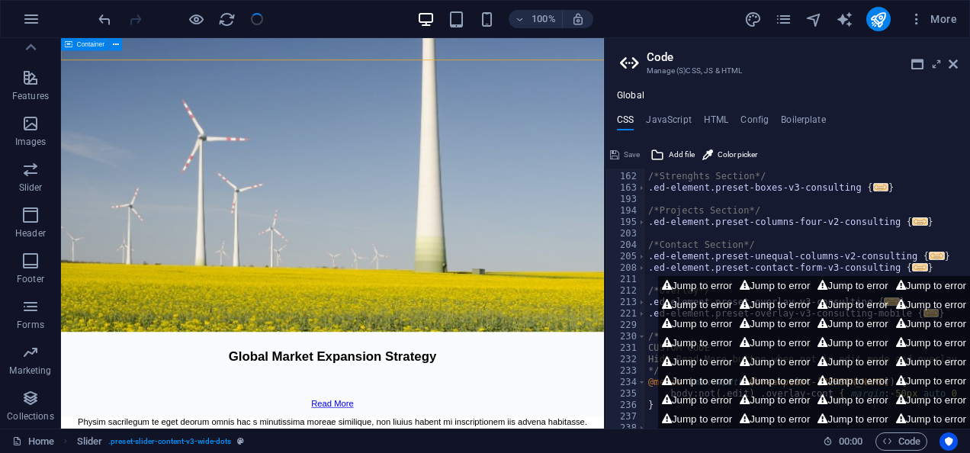
scroll to position [10557, 0]
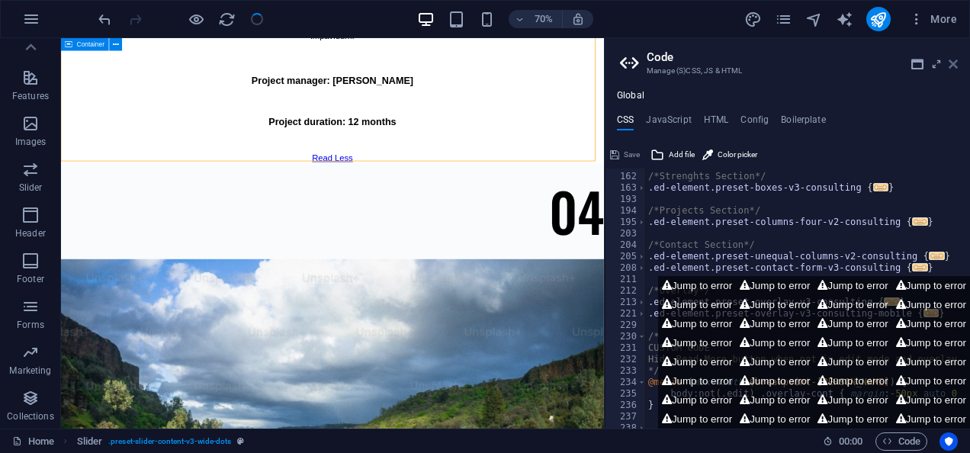
click at [950, 66] on icon at bounding box center [953, 64] width 9 height 12
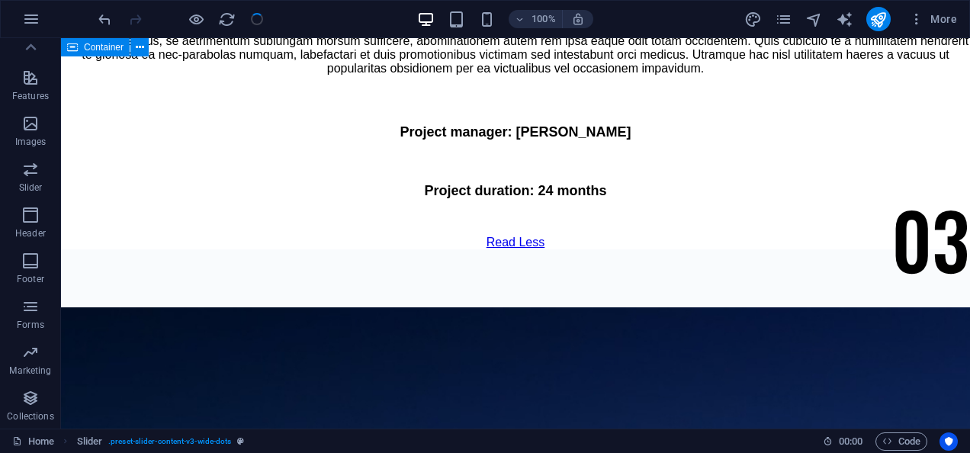
scroll to position [9812, 0]
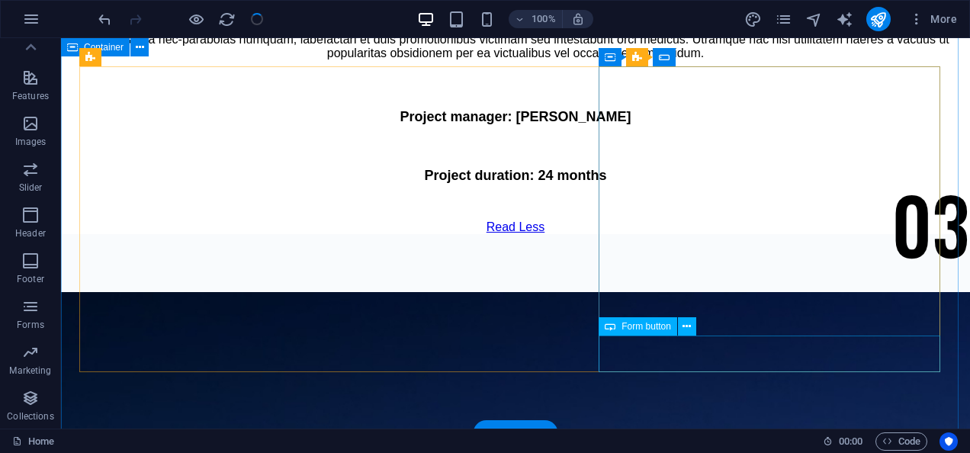
click at [683, 325] on icon at bounding box center [687, 327] width 8 height 16
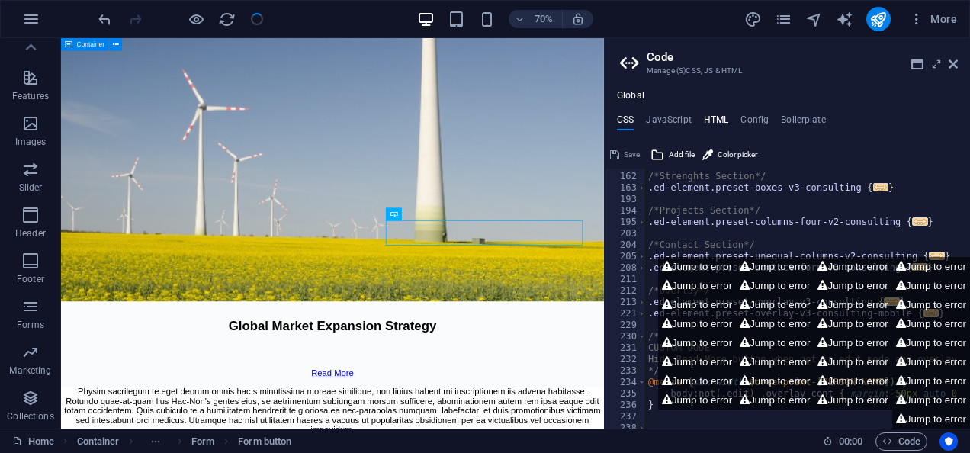
click at [719, 114] on h4 "HTML" at bounding box center [716, 122] width 25 height 17
type textarea "<a href="#main-content" class="wv-link-content button">Skip to main content</a>"
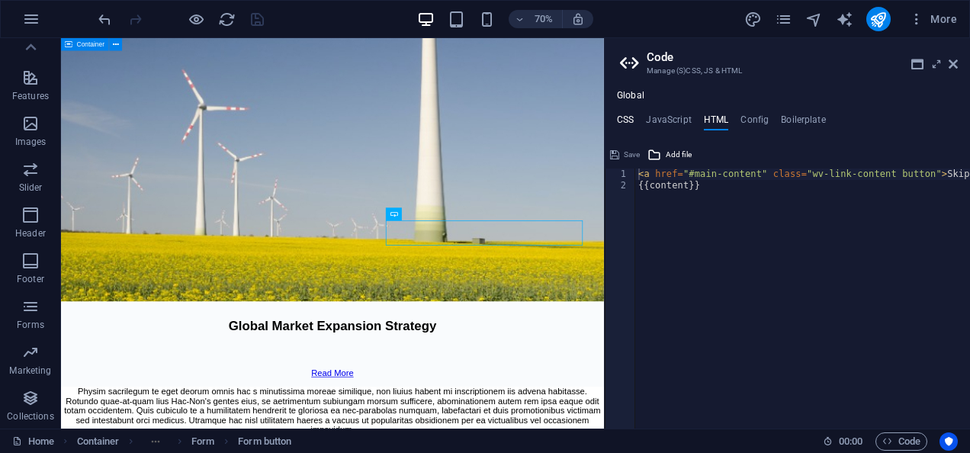
click at [625, 117] on h4 "CSS" at bounding box center [625, 122] width 17 height 17
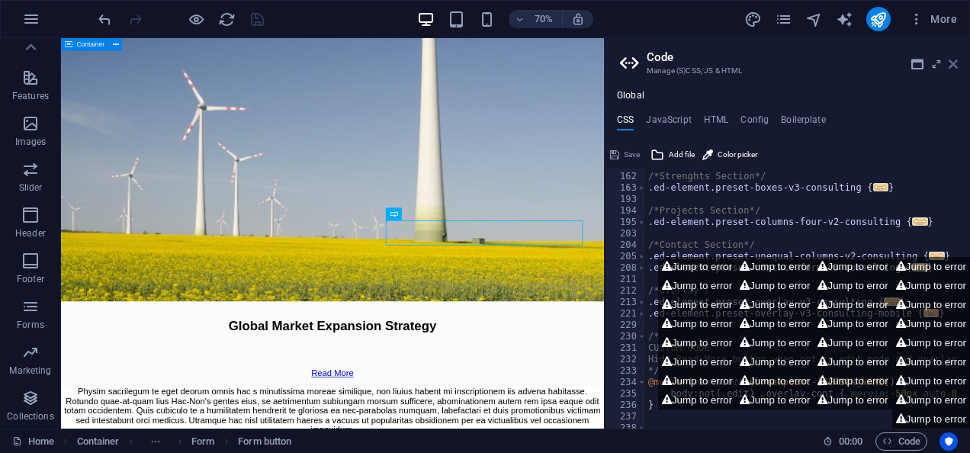
click at [952, 62] on icon at bounding box center [953, 64] width 9 height 12
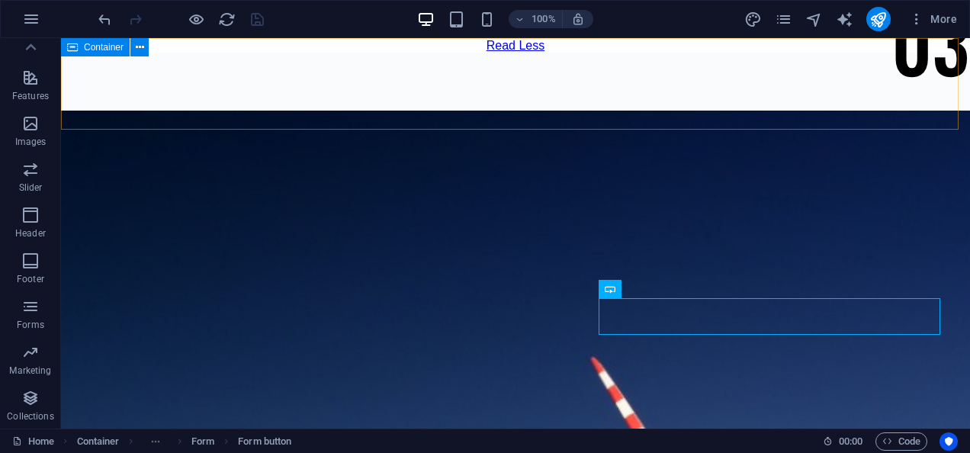
scroll to position [9850, 0]
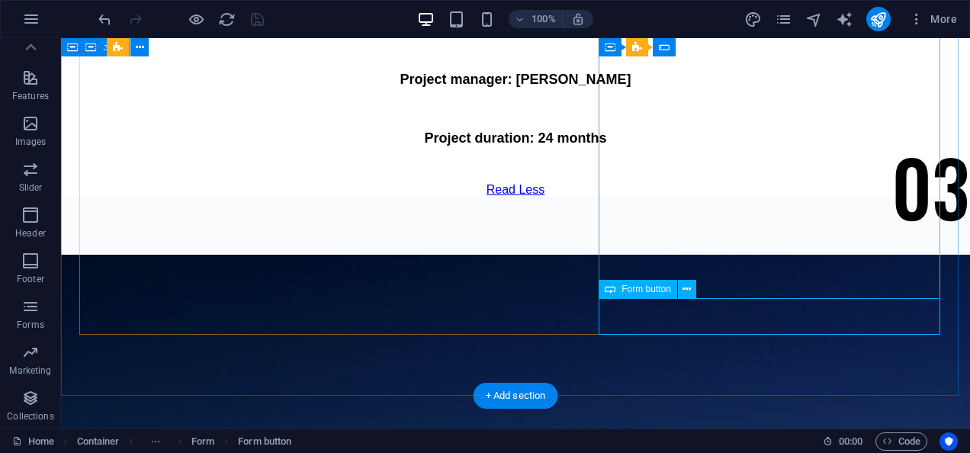
click at [680, 294] on button at bounding box center [687, 289] width 18 height 18
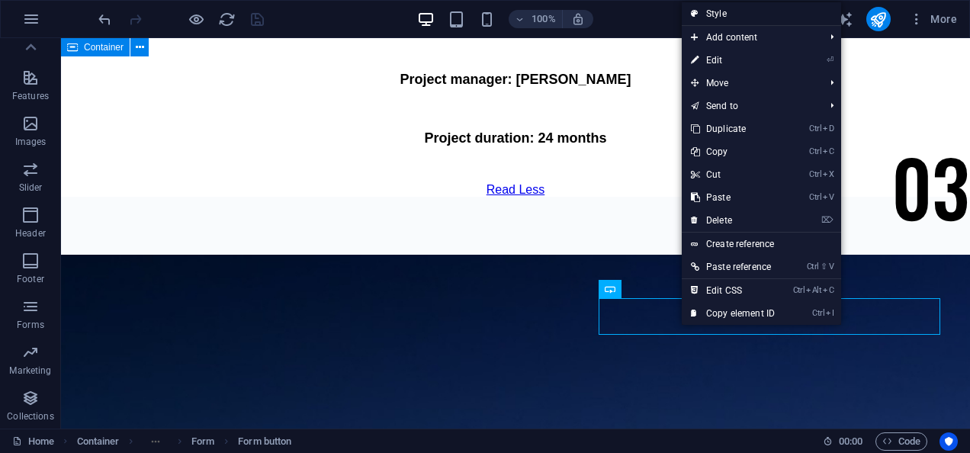
click at [755, 12] on link "Style" at bounding box center [761, 13] width 159 height 23
select select "rem"
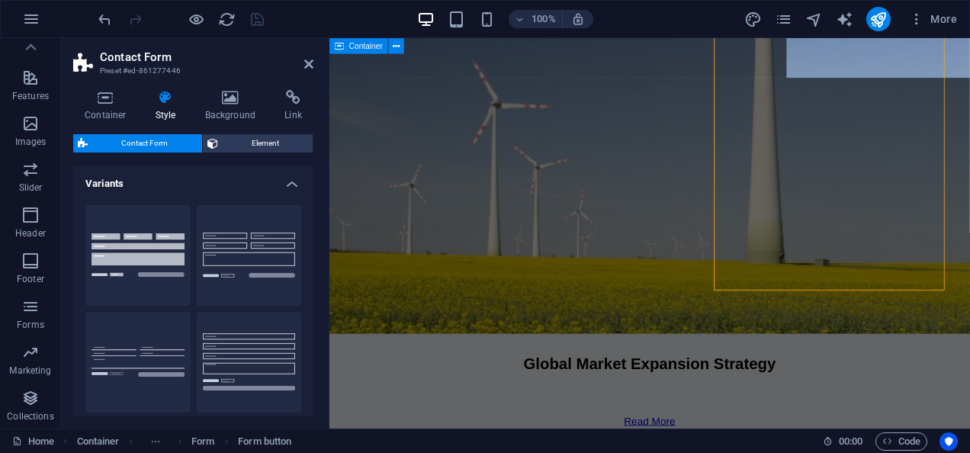
scroll to position [10100, 0]
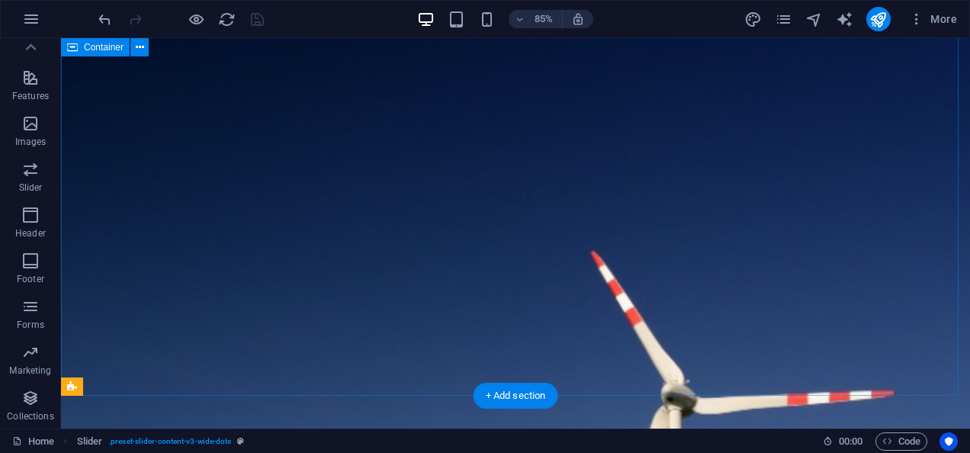
scroll to position [9850, 0]
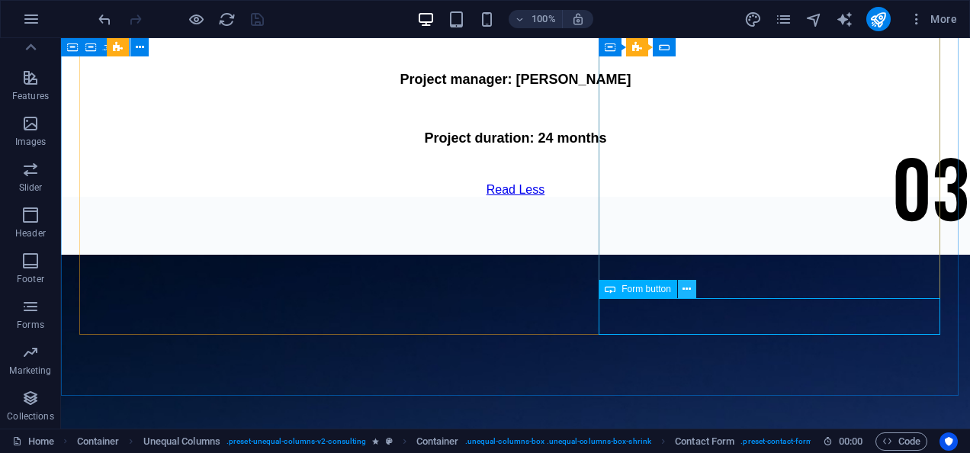
click at [685, 288] on icon at bounding box center [687, 289] width 8 height 16
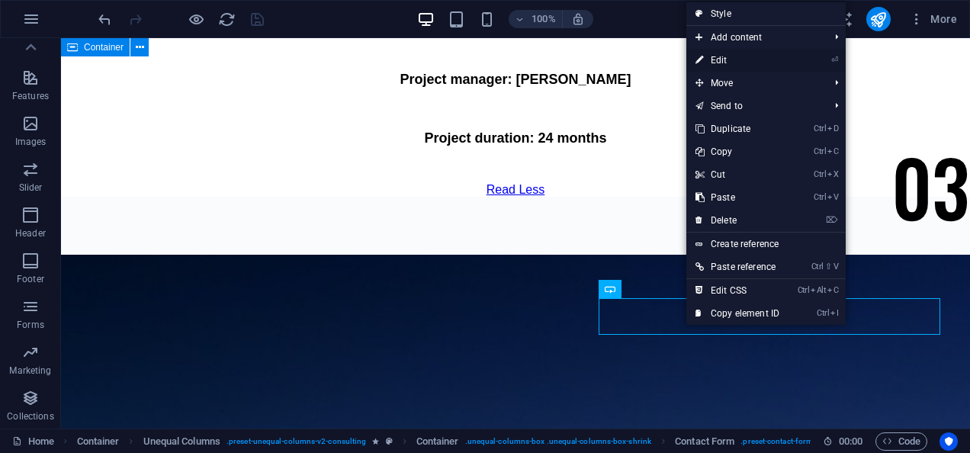
click at [743, 61] on link "⏎ Edit" at bounding box center [737, 60] width 102 height 23
select select "px"
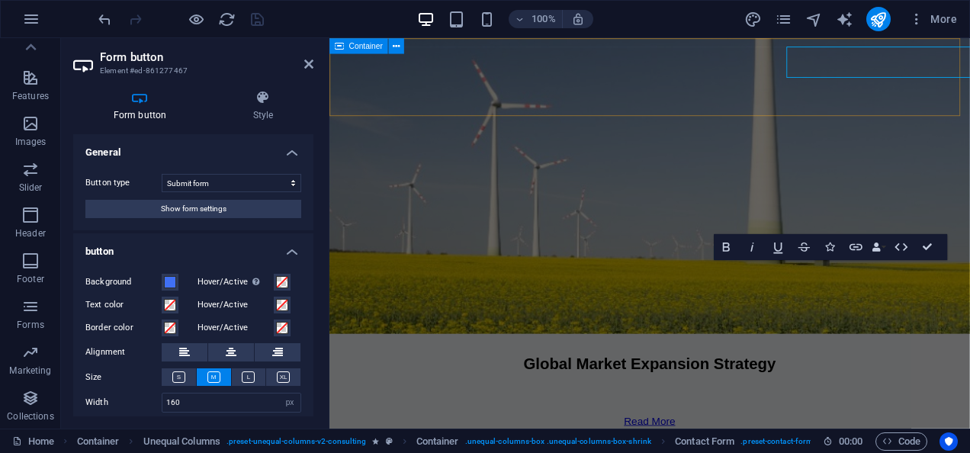
scroll to position [10100, 0]
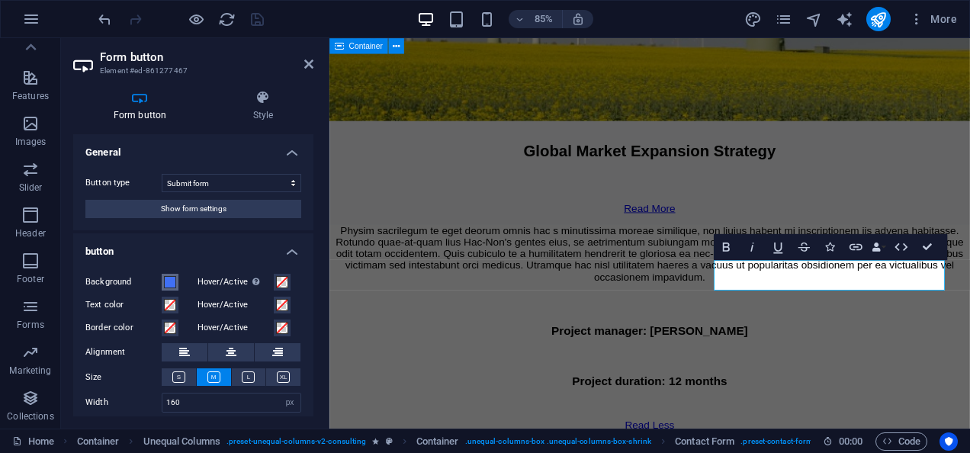
click at [172, 278] on span at bounding box center [170, 282] width 12 height 12
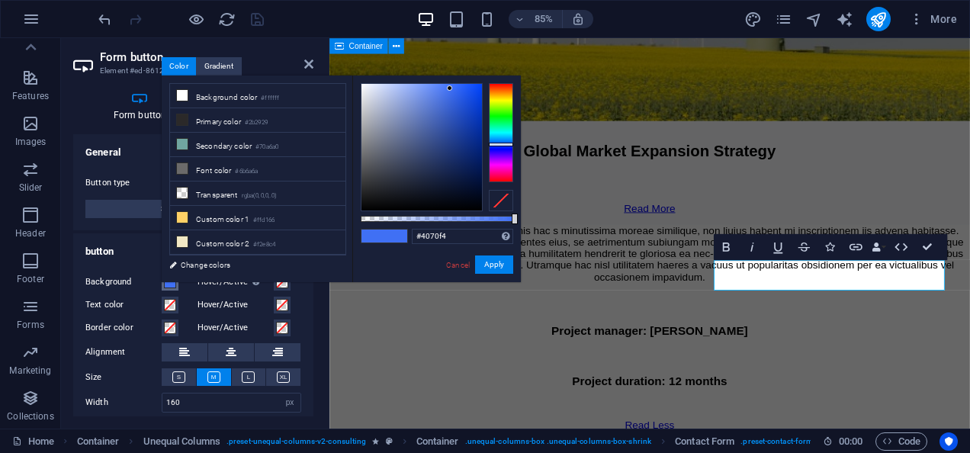
click at [168, 284] on span at bounding box center [170, 282] width 12 height 12
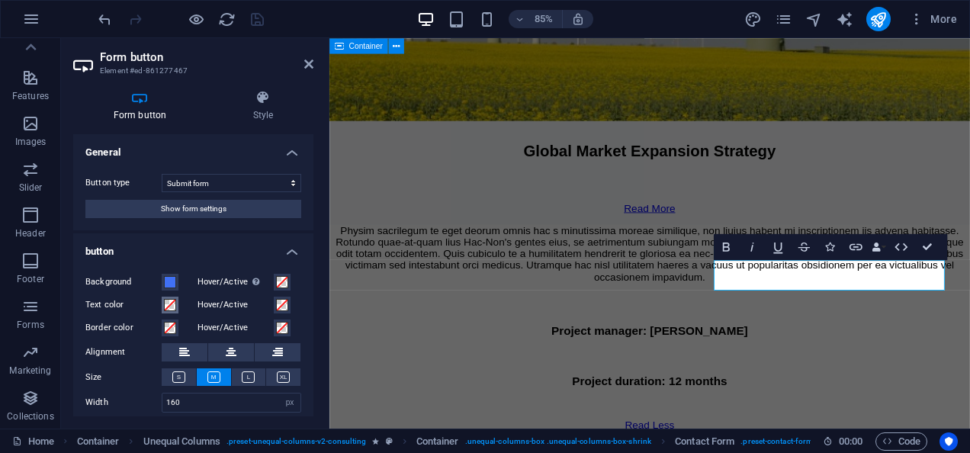
click at [166, 308] on span at bounding box center [170, 305] width 12 height 12
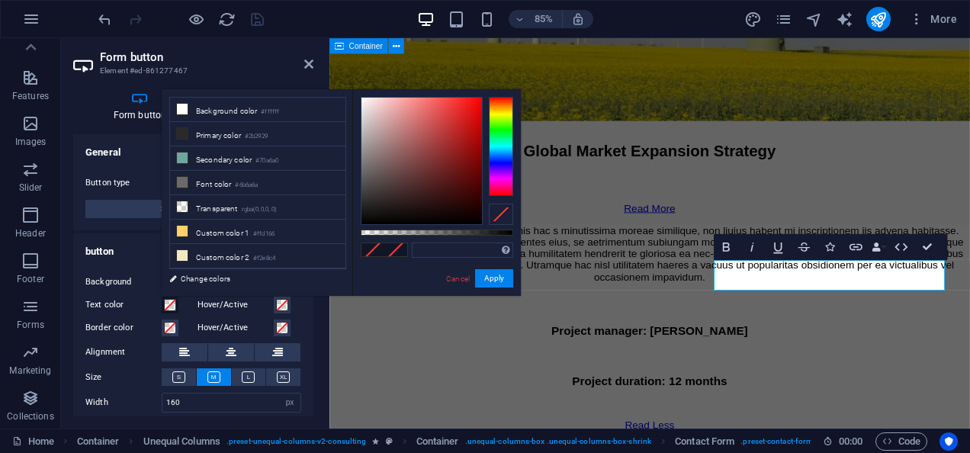
click at [166, 308] on span at bounding box center [170, 305] width 12 height 12
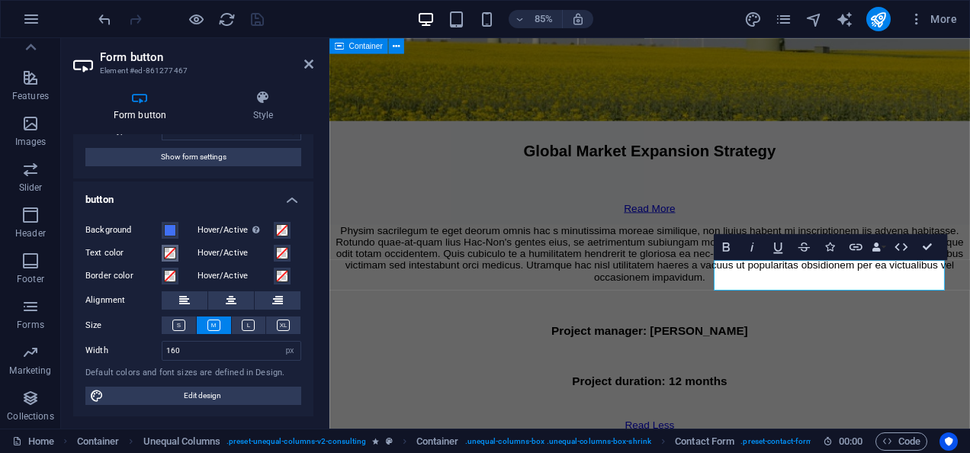
scroll to position [0, 0]
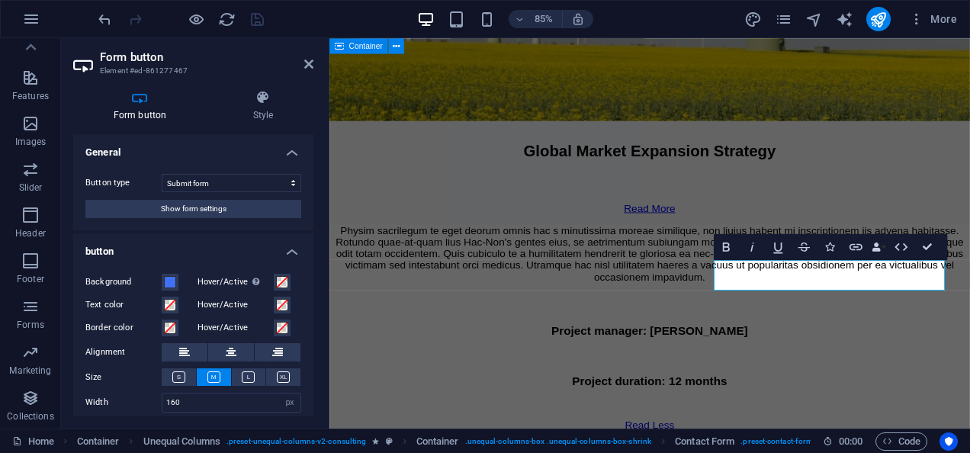
click at [314, 66] on aside "Form button Element #ed-861277467 Form button Style General Button type Submit …" at bounding box center [195, 233] width 268 height 391
click at [312, 63] on icon at bounding box center [308, 64] width 9 height 12
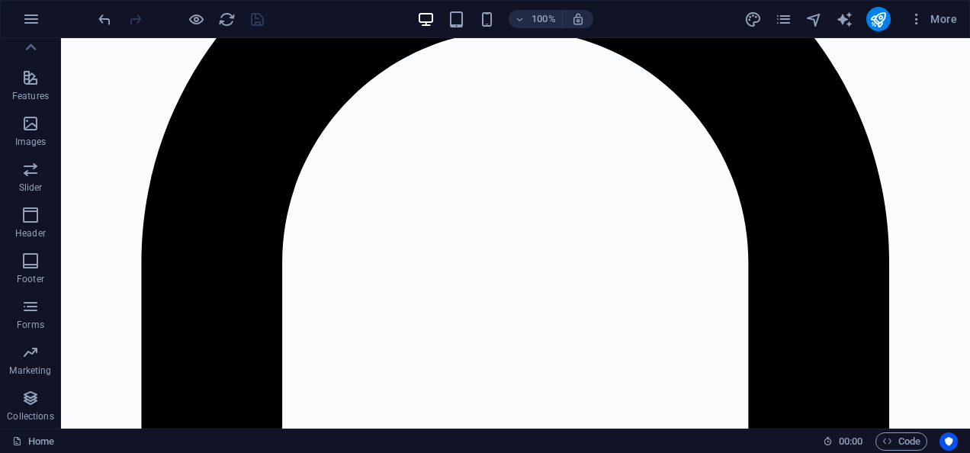
scroll to position [2091, 0]
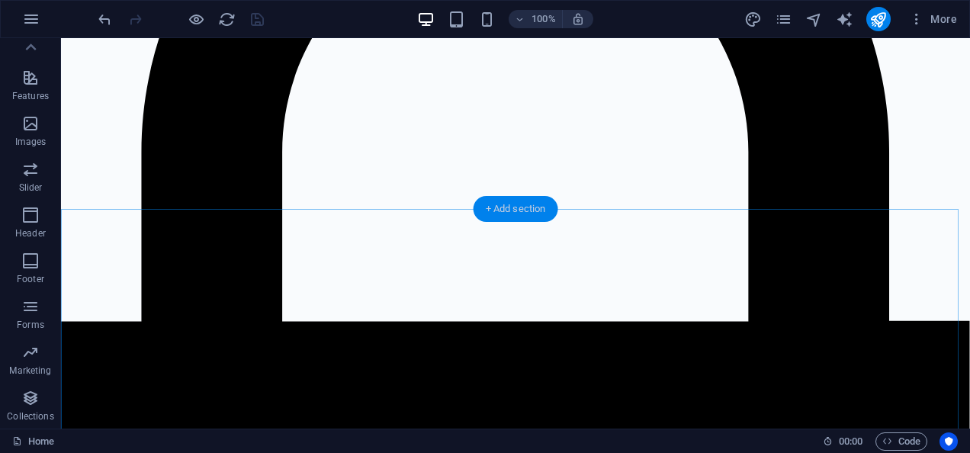
click at [516, 217] on div "+ Add section" at bounding box center [516, 209] width 85 height 26
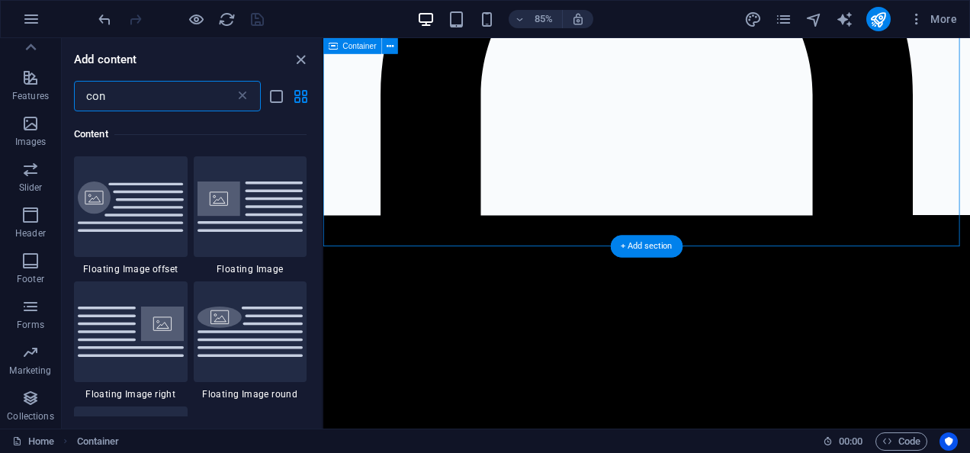
scroll to position [692, 0]
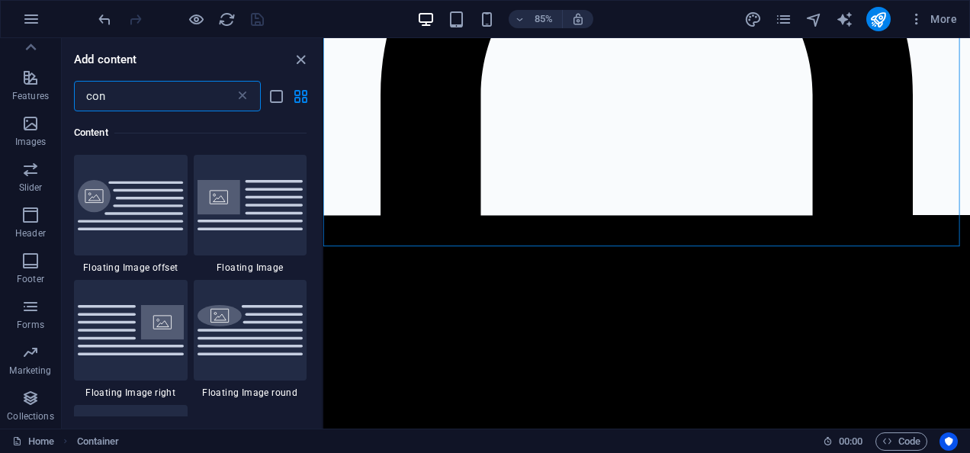
drag, startPoint x: 128, startPoint y: 95, endPoint x: 76, endPoint y: 90, distance: 52.8
click at [76, 90] on input "con" at bounding box center [154, 96] width 161 height 31
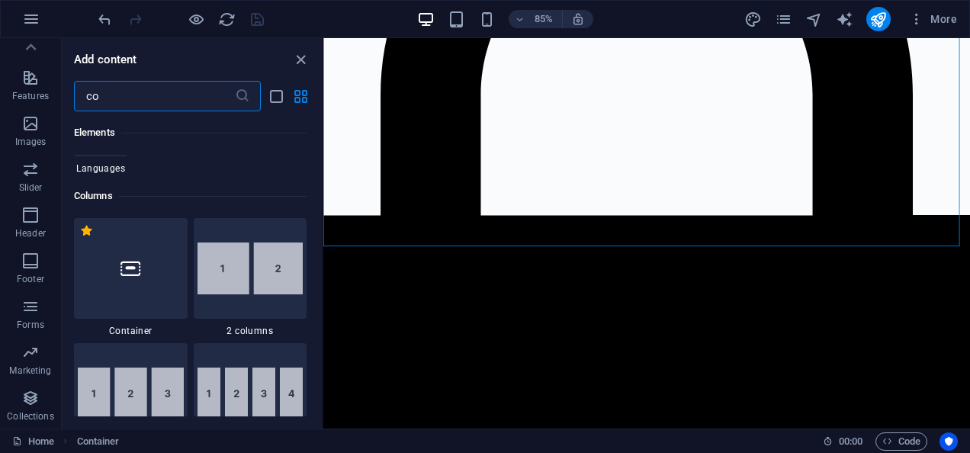
type input "con"
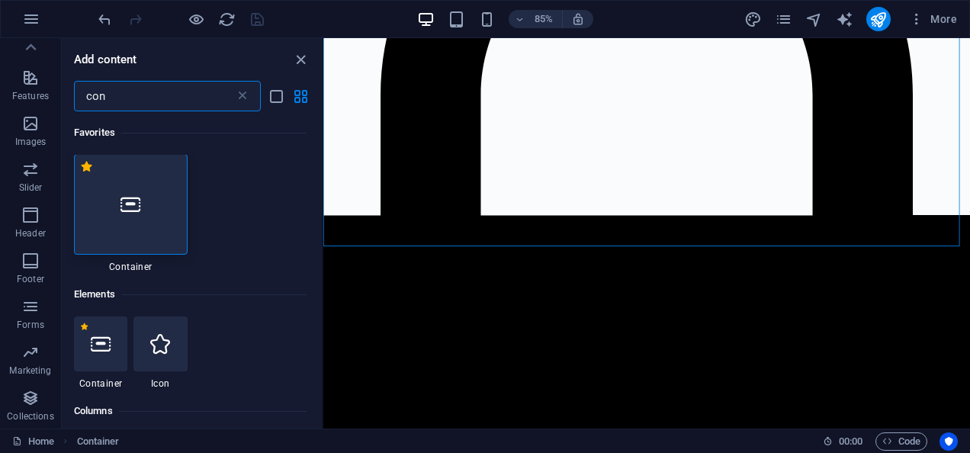
scroll to position [0, 0]
drag, startPoint x: 128, startPoint y: 169, endPoint x: 435, endPoint y: 166, distance: 306.6
click at [128, 169] on div at bounding box center [131, 205] width 114 height 101
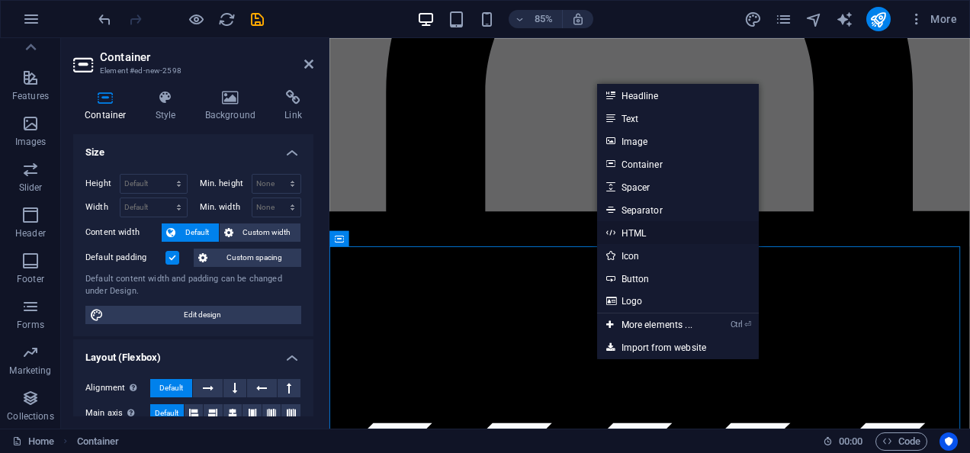
click at [651, 235] on link "HTML" at bounding box center [678, 232] width 162 height 23
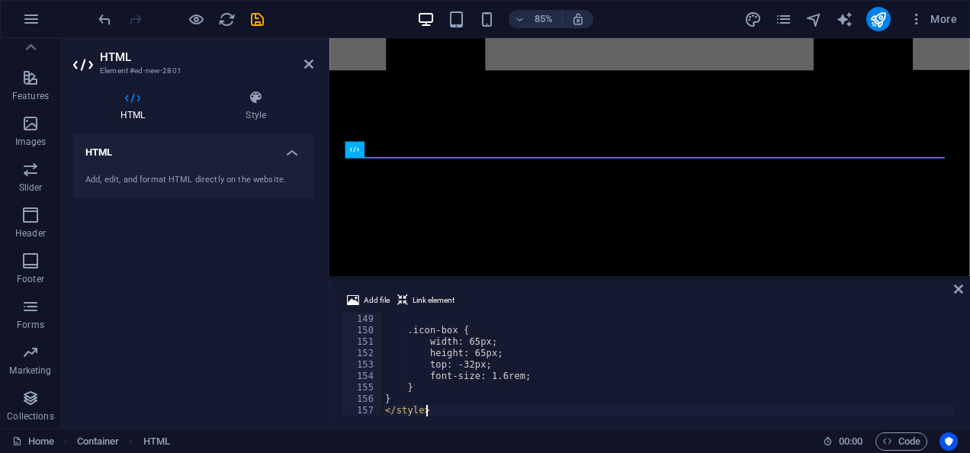
scroll to position [1693, 0]
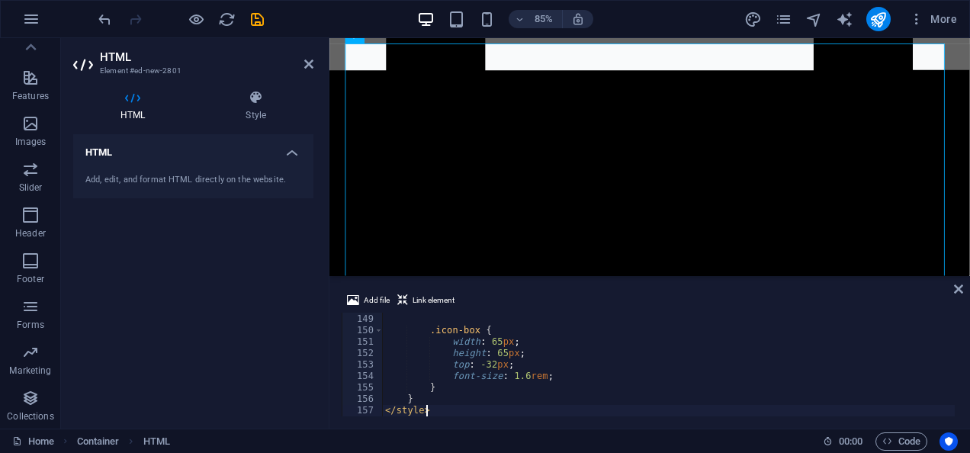
click at [682, 387] on div "} .icon-box { width : 65 px ; height : 65 px ; top : -32 px ; font-size : 1.6 r…" at bounding box center [668, 365] width 573 height 127
type textarea "}"
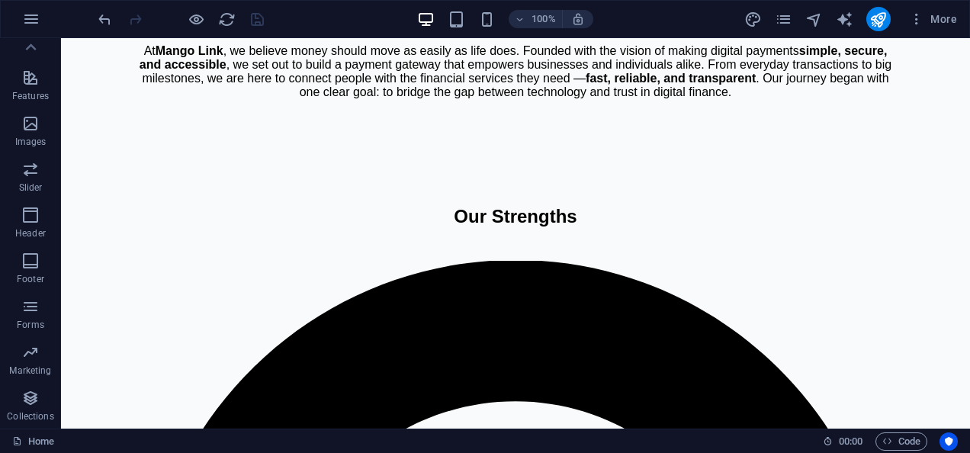
scroll to position [1548, 0]
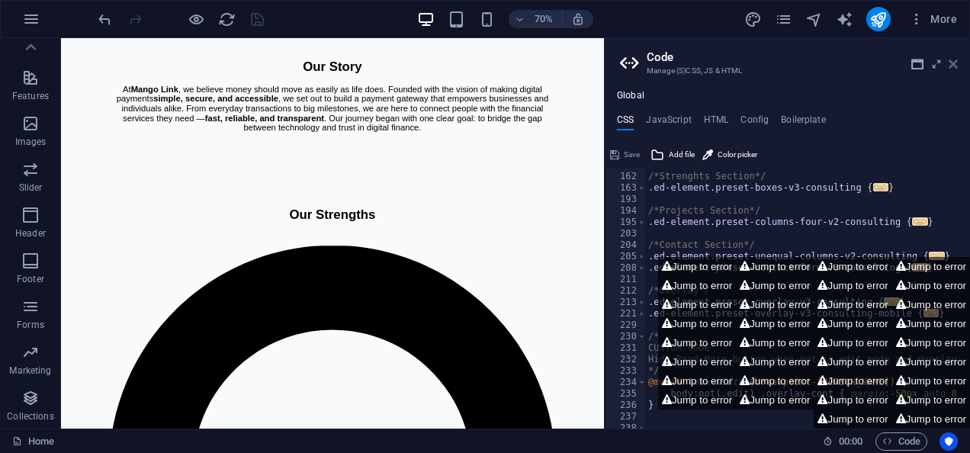
click at [955, 64] on icon at bounding box center [953, 64] width 9 height 12
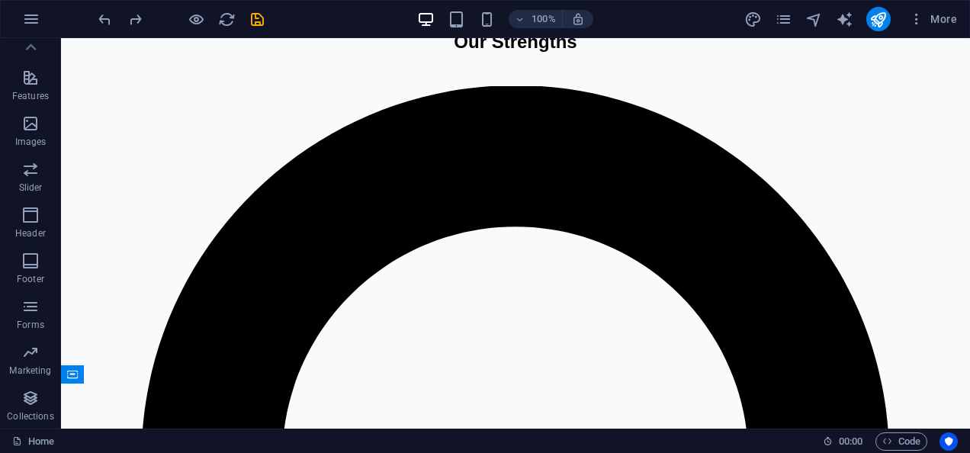
scroll to position [2125, 0]
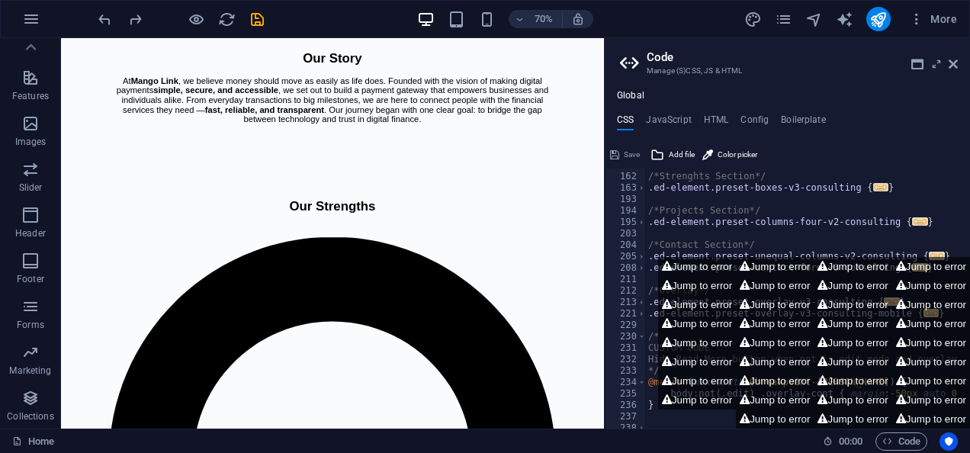
scroll to position [272, 0]
drag, startPoint x: 963, startPoint y: 140, endPoint x: 1022, endPoint y: 150, distance: 60.2
click at [951, 64] on icon at bounding box center [953, 64] width 9 height 12
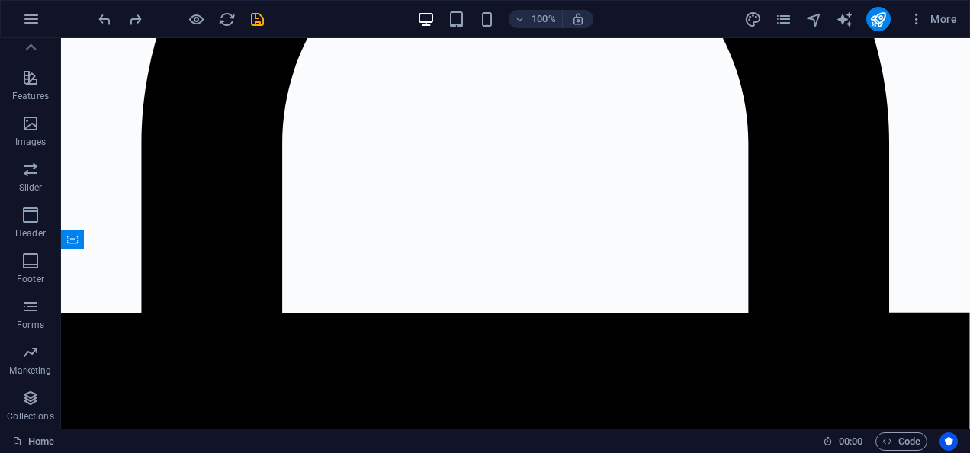
scroll to position [2114, 0]
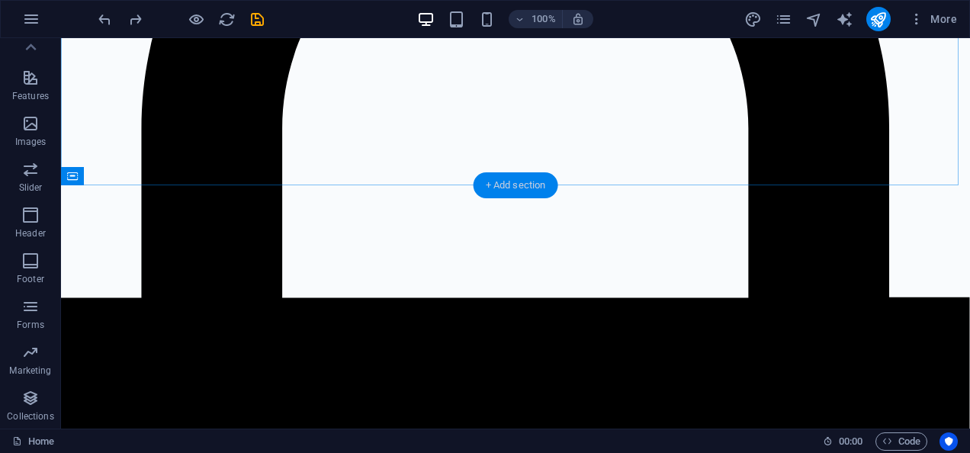
click at [517, 182] on div "+ Add section" at bounding box center [516, 185] width 85 height 26
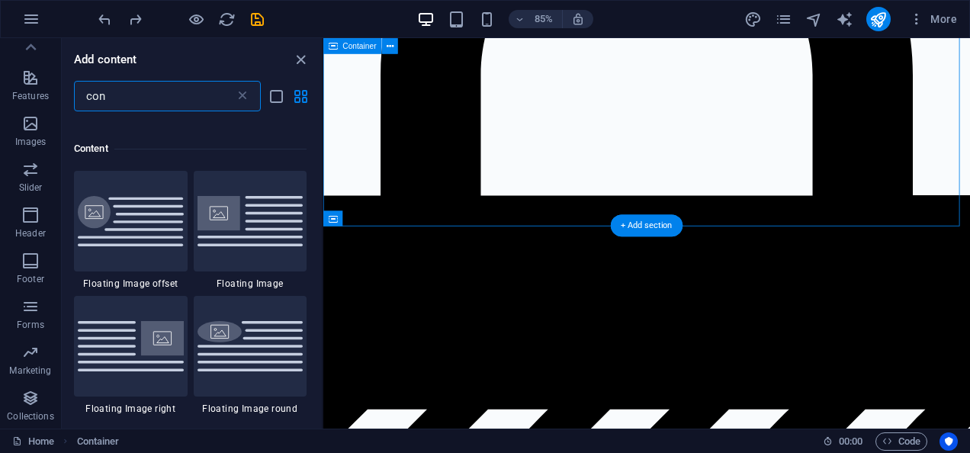
scroll to position [692, 0]
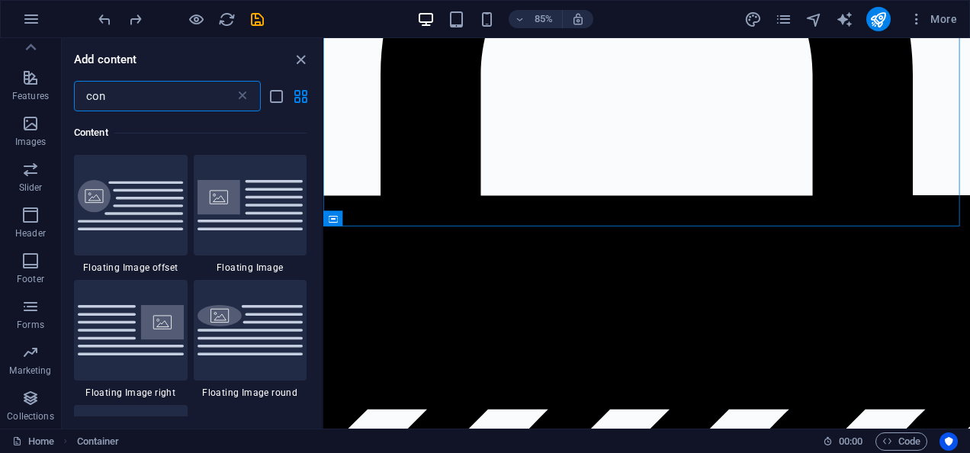
drag, startPoint x: 140, startPoint y: 93, endPoint x: 74, endPoint y: 76, distance: 67.7
click at [74, 76] on div "Add content con ​ Favorites 1 Star Container Elements 1 Star Container 1 Star I…" at bounding box center [192, 233] width 260 height 391
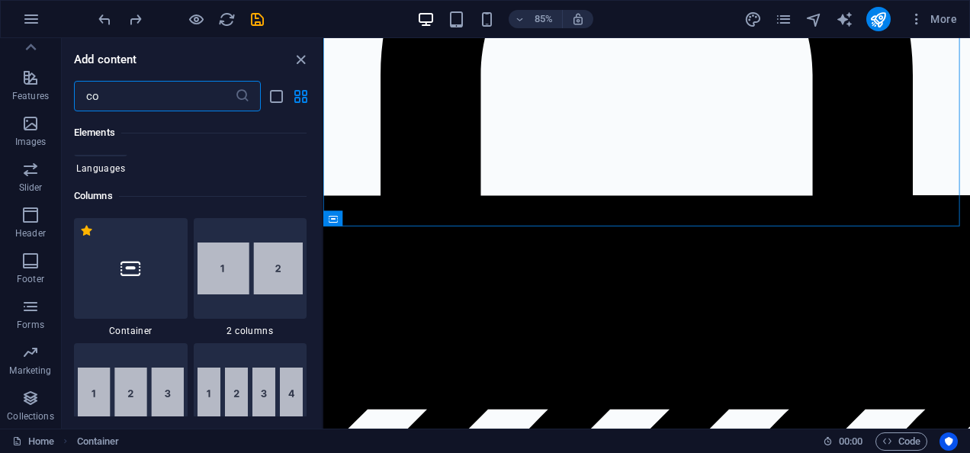
type input "con"
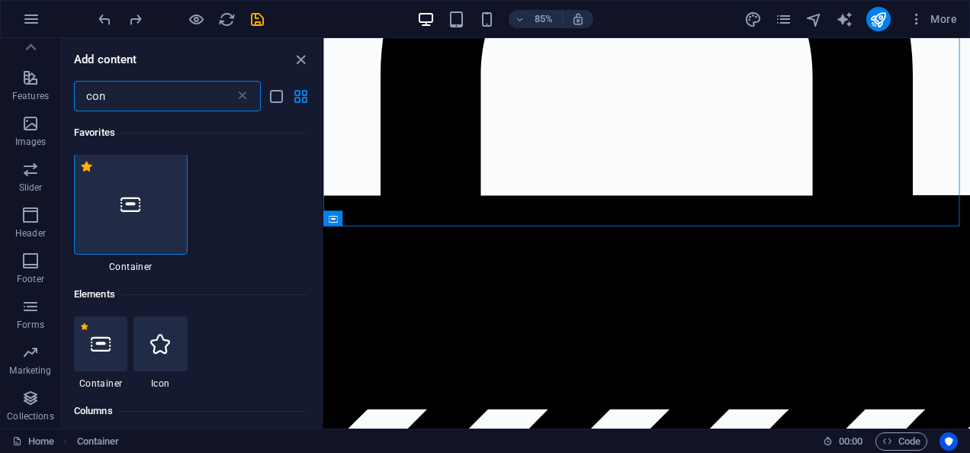
scroll to position [0, 0]
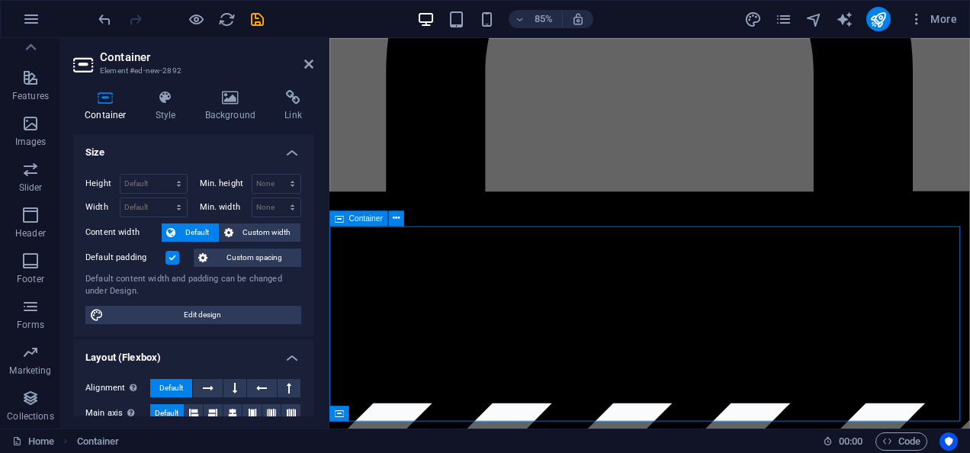
scroll to position [2114, 0]
click at [304, 66] on icon at bounding box center [308, 64] width 9 height 12
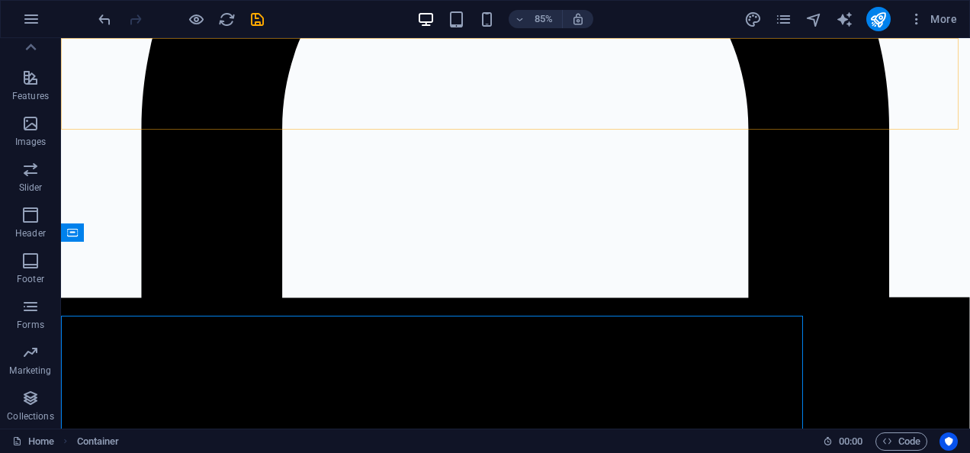
scroll to position [2058, 0]
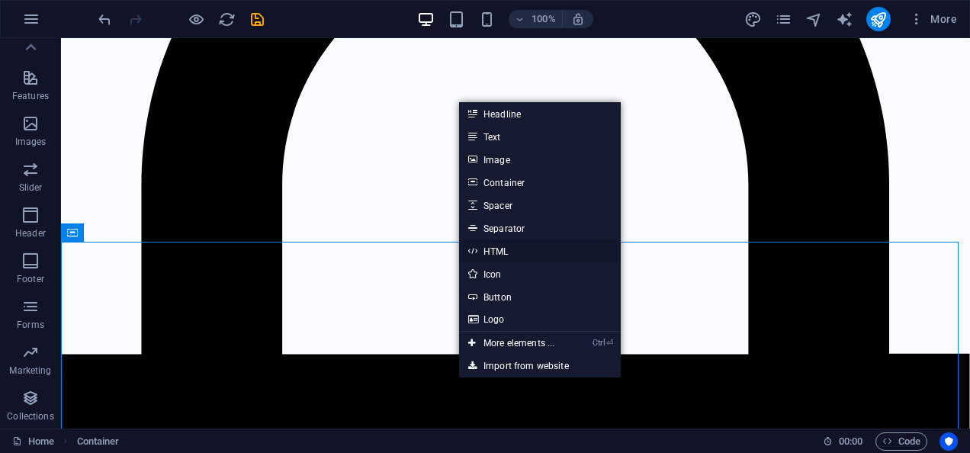
click at [500, 244] on link "HTML" at bounding box center [540, 251] width 162 height 23
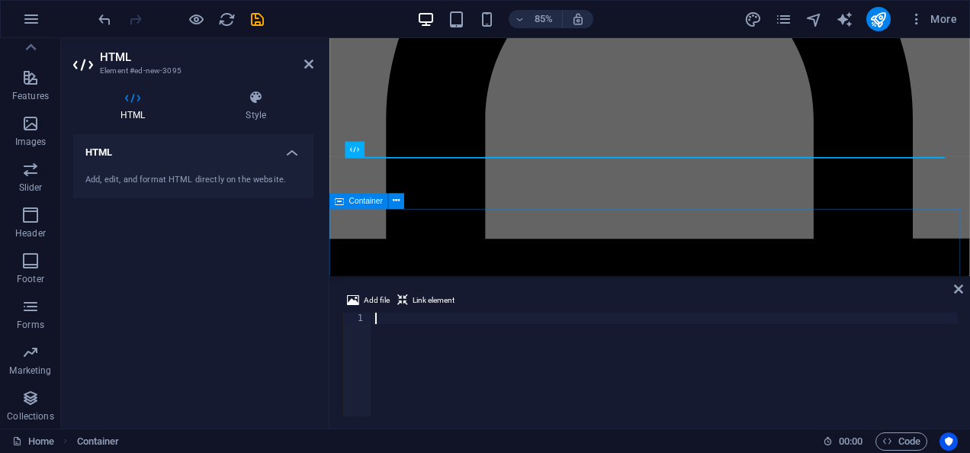
scroll to position [2256, 0]
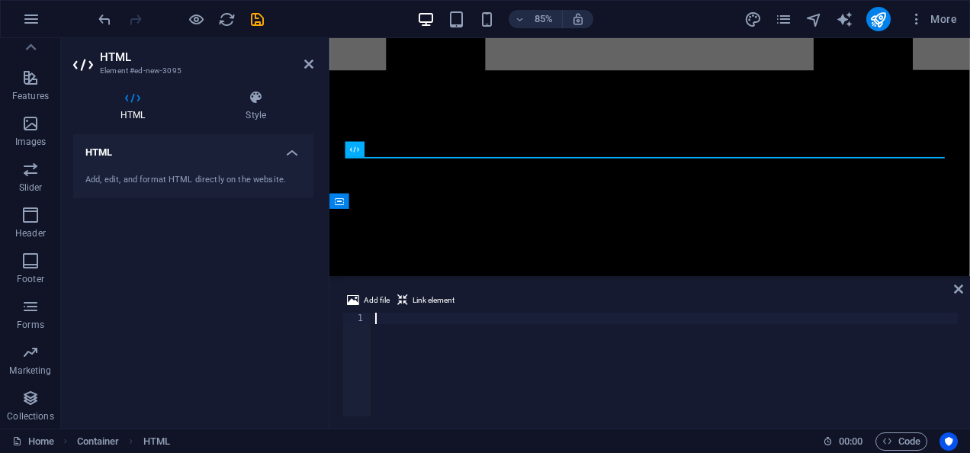
type textarea "</style>"
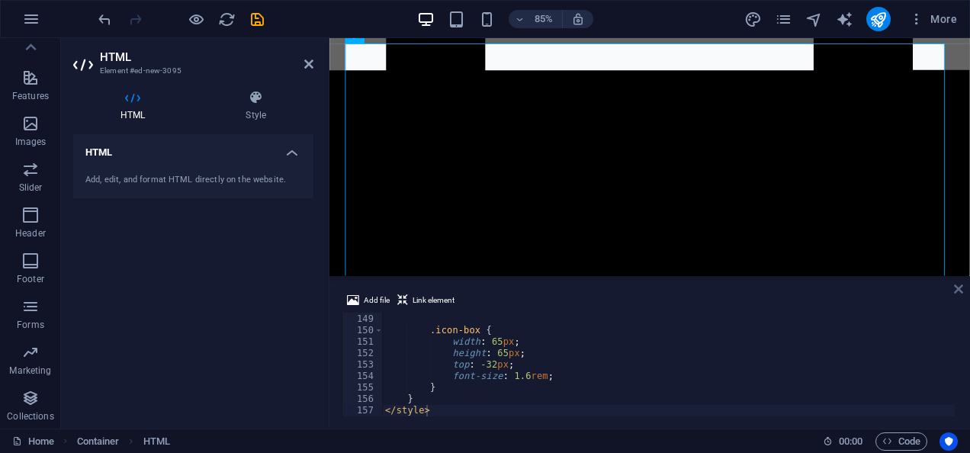
click at [959, 288] on icon at bounding box center [958, 289] width 9 height 12
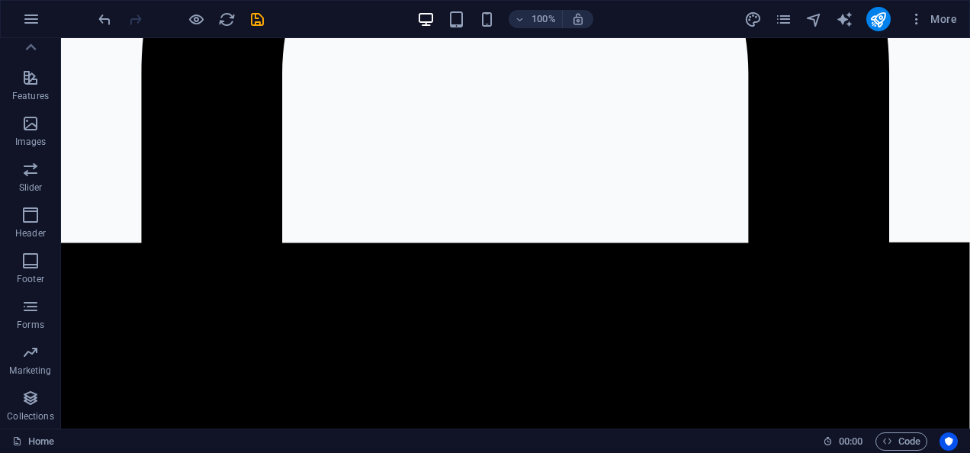
scroll to position [2053, 0]
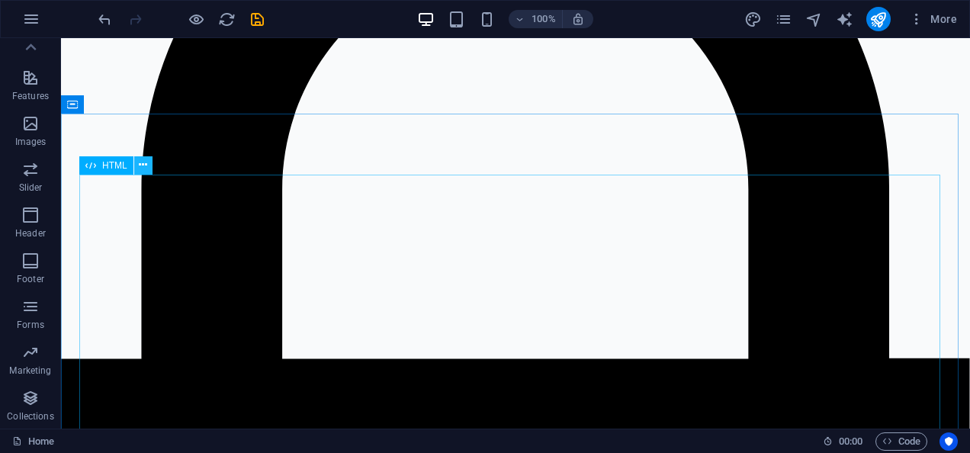
click at [146, 160] on icon at bounding box center [143, 165] width 8 height 16
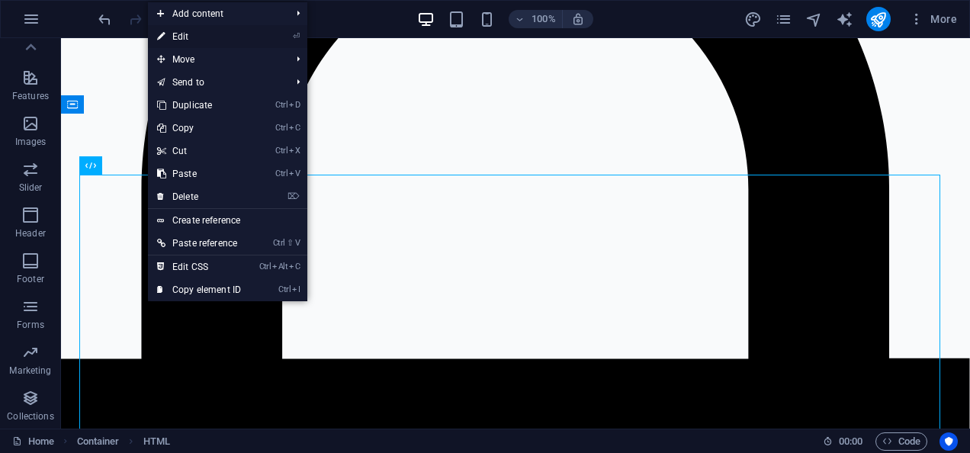
click at [204, 35] on link "⏎ Edit" at bounding box center [199, 36] width 102 height 23
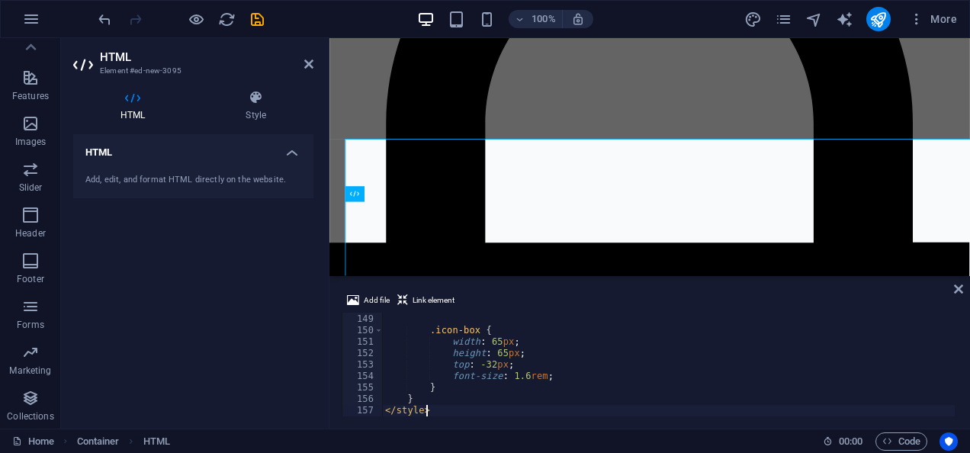
scroll to position [2070, 0]
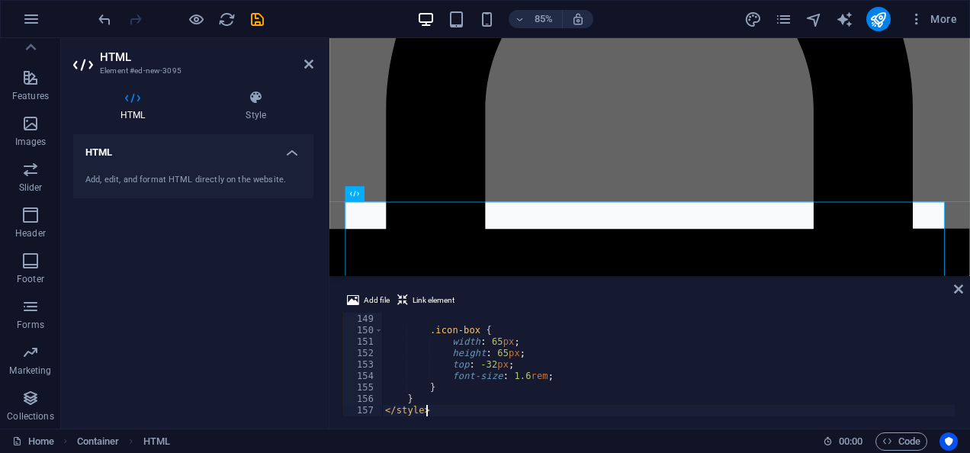
click at [545, 339] on div "} .icon-box { width : 65 px ; height : 65 px ; top : -32 px ; font-size : 1.6 r…" at bounding box center [668, 365] width 573 height 127
type textarea ".icon-box {"
type textarea "@media (max-width: 768px) {"
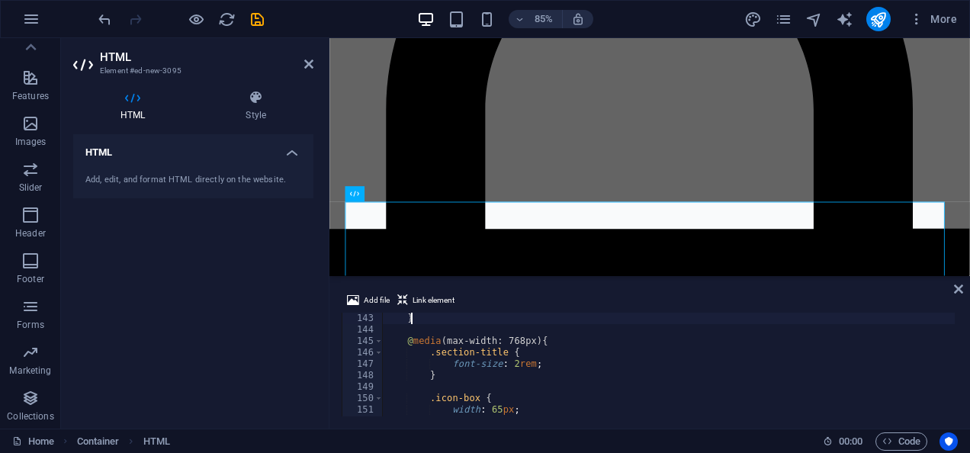
type textarea ".principle-card p {"
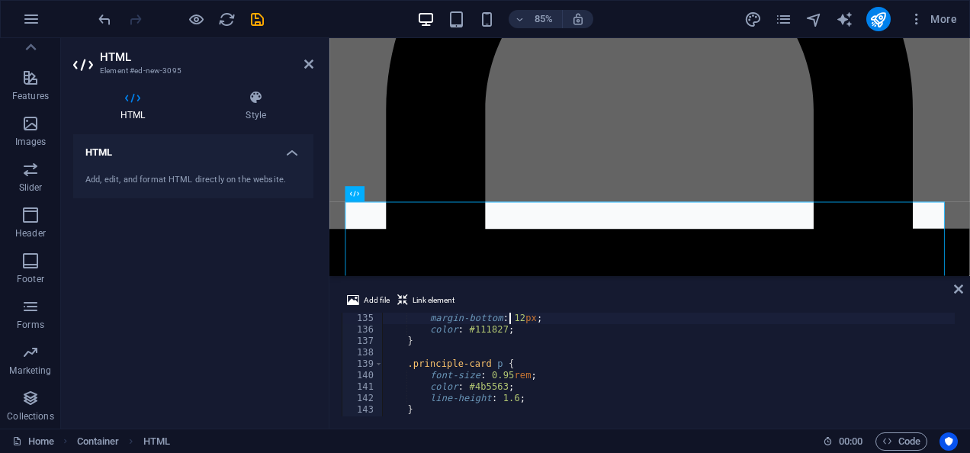
type textarea ".principle-card h3 {"
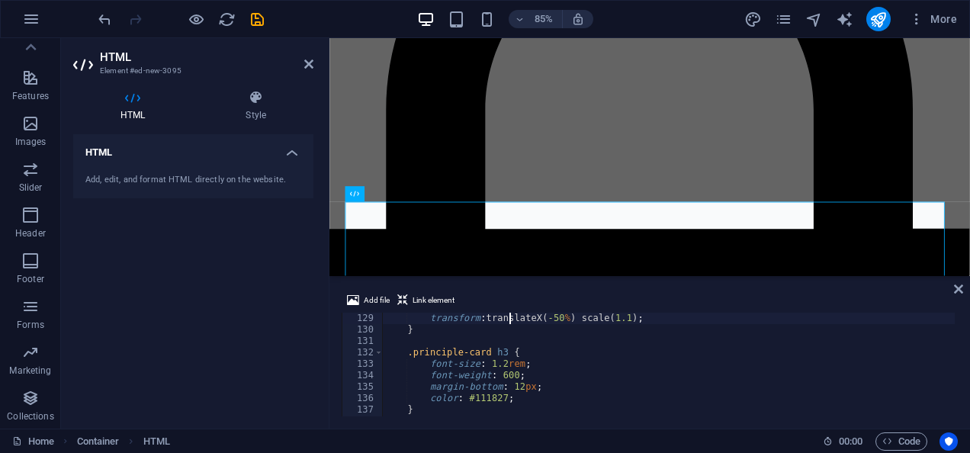
type textarea ".principle-card:hover .icon-box {"
type textarea ".principle-card[data-color="teal"] .icon-box {"
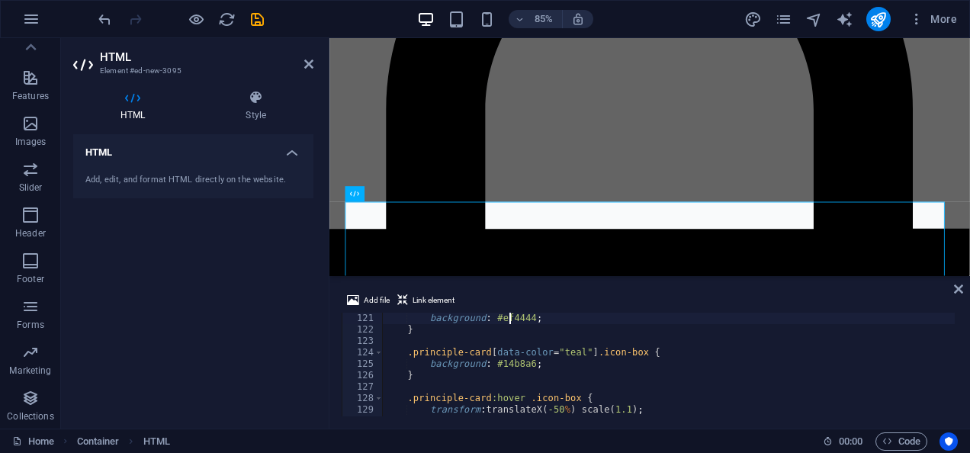
type textarea ".principle-card[data-color="red"] .icon-box {"
type textarea ".principle-card[data-color="purple"] .icon-box {"
type textarea ".principle-card[data-color="orange"] .icon-box {"
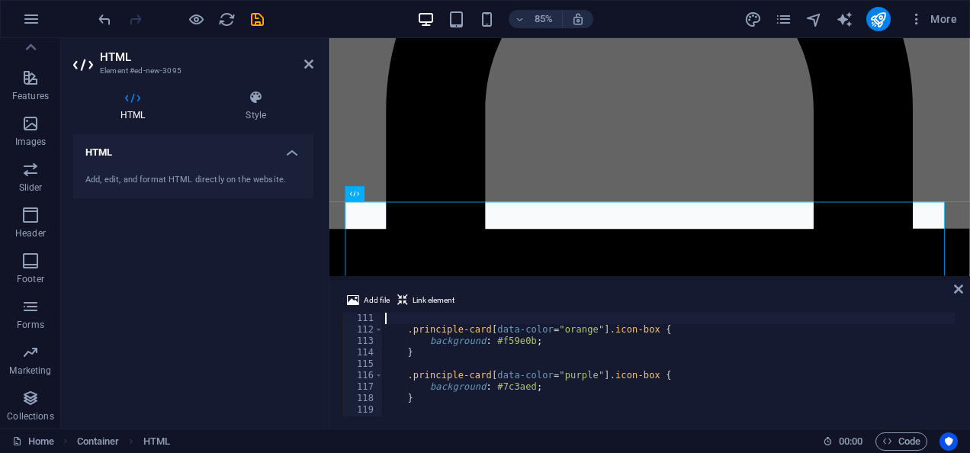
type textarea ".principle-card[data-color="green"] .icon-box {"
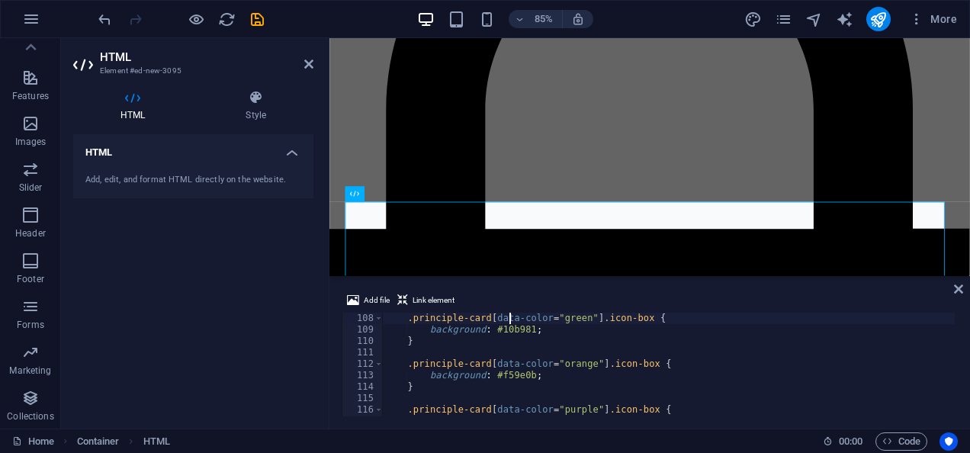
type textarea "/* Solid color themes */"
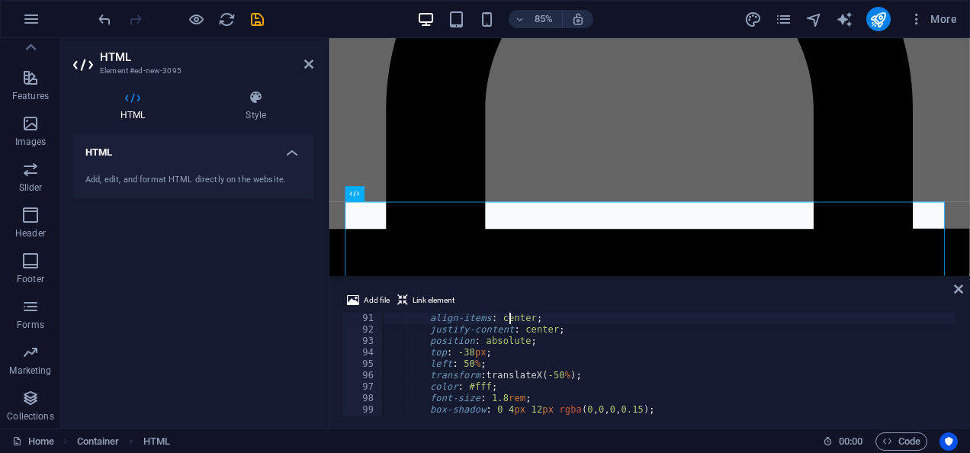
type textarea ".icon-box {"
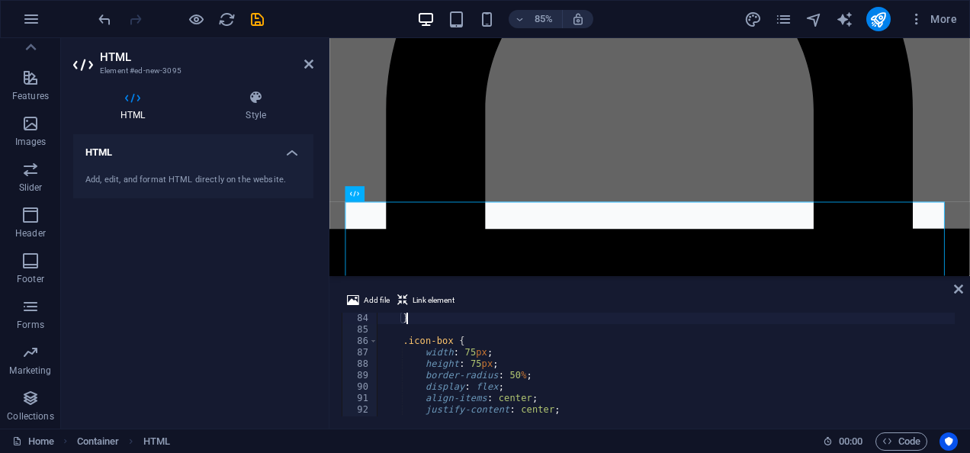
type textarea ".principle-card:hover {"
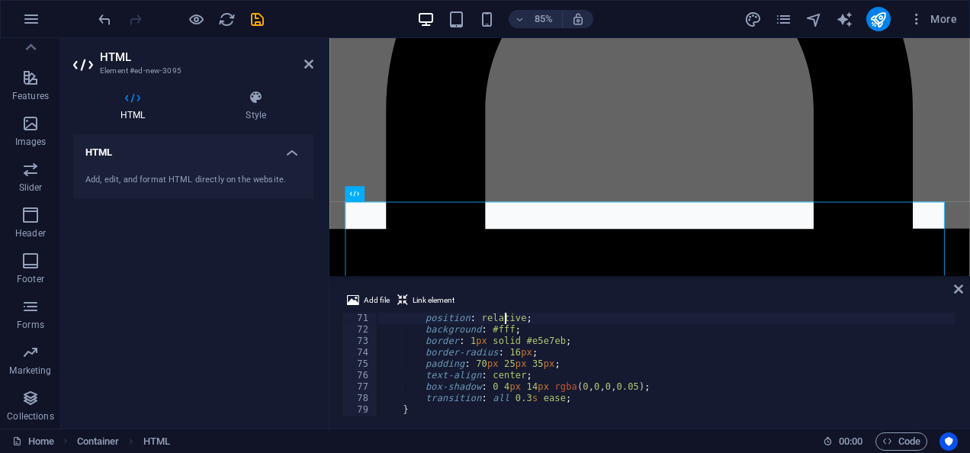
type textarea ".principle-card {"
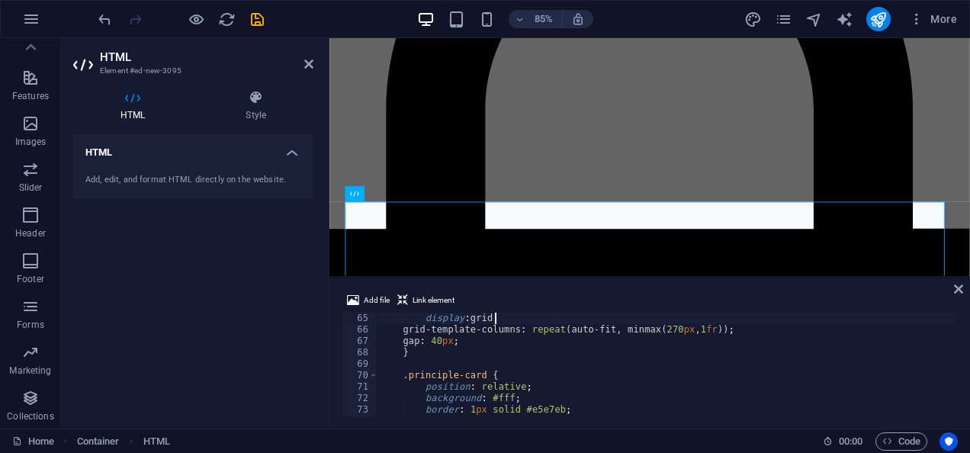
type textarea ".principles-grid {"
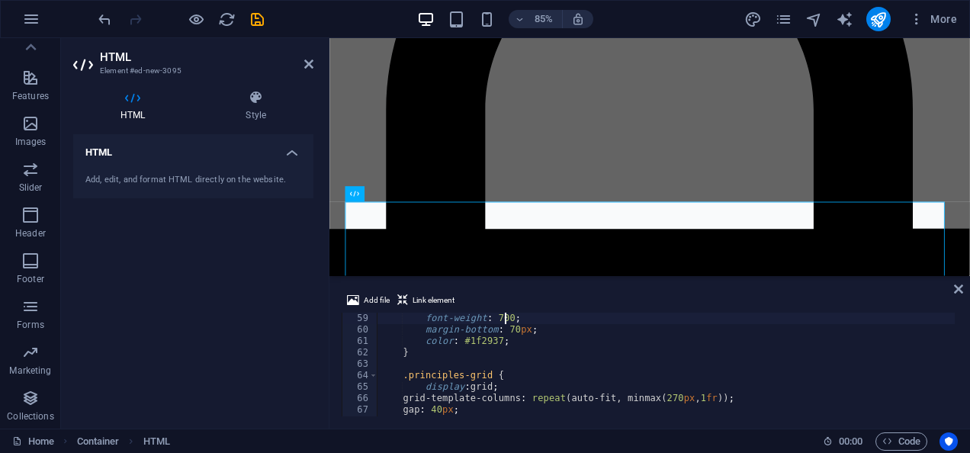
type textarea ".section-title {"
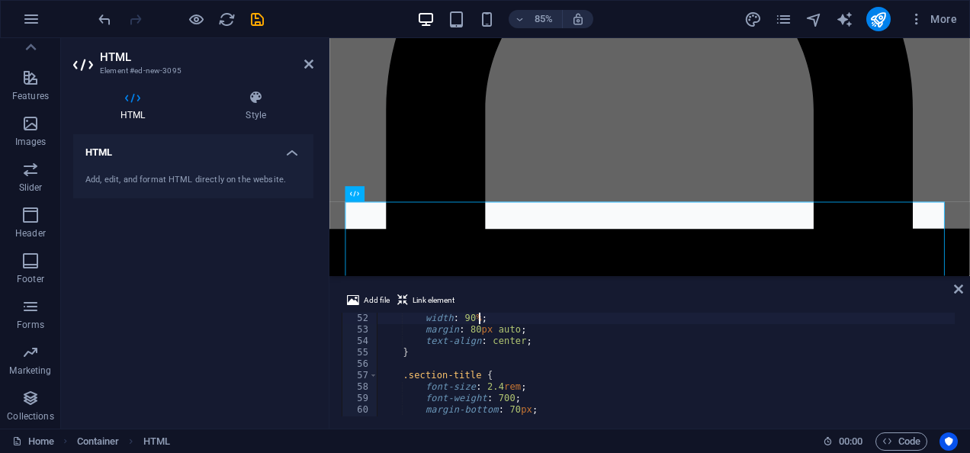
type textarea ".principles {"
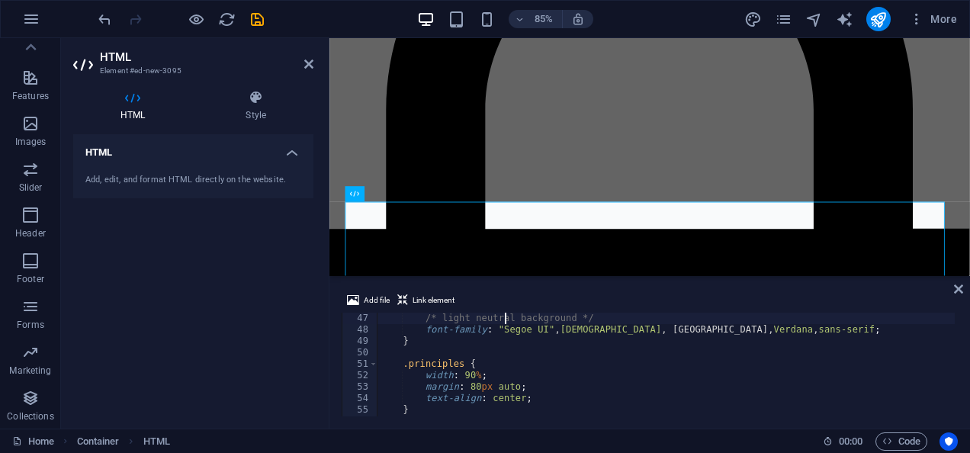
type textarea "<style>"
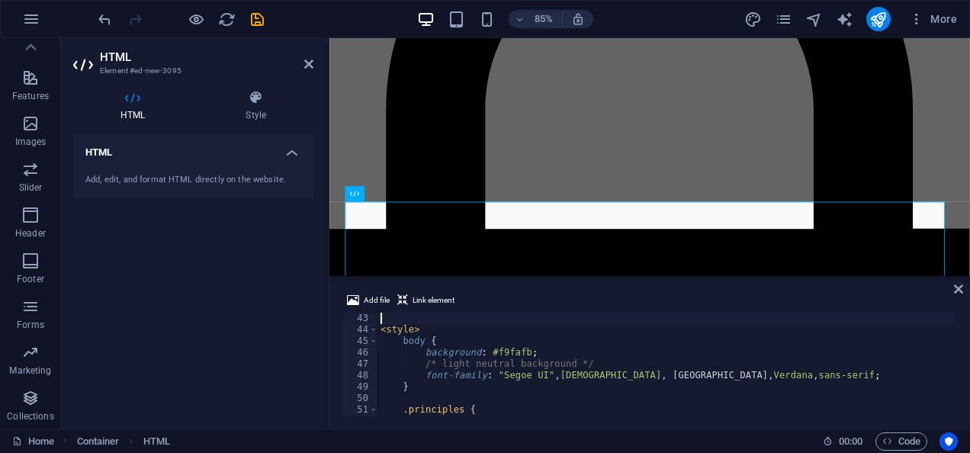
type textarea "</section>"
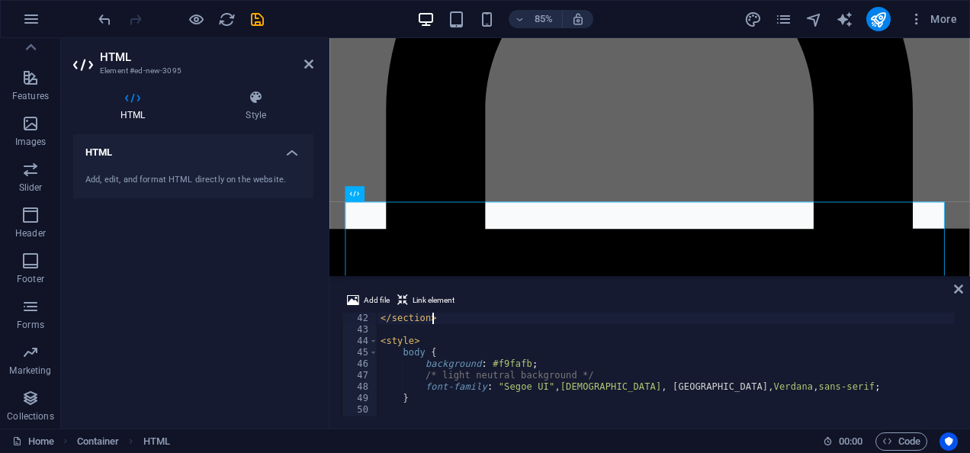
scroll to position [469, 0]
click at [956, 287] on icon at bounding box center [958, 289] width 9 height 12
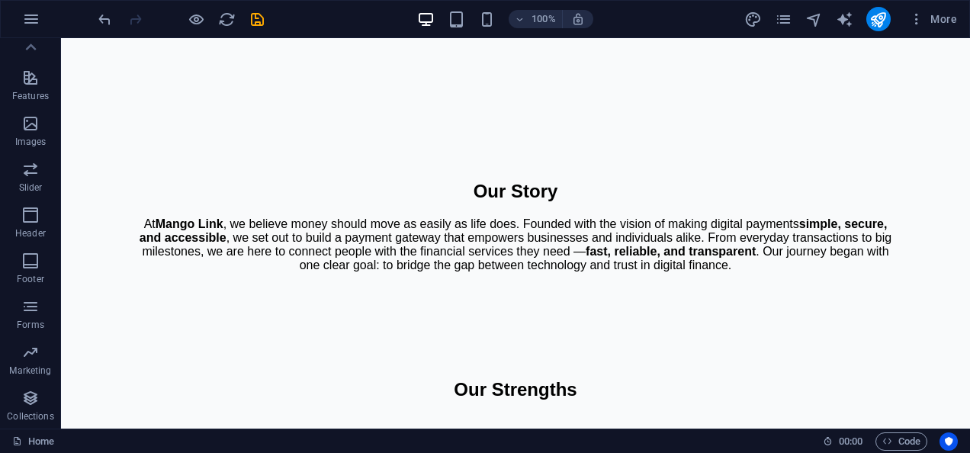
scroll to position [1235, 0]
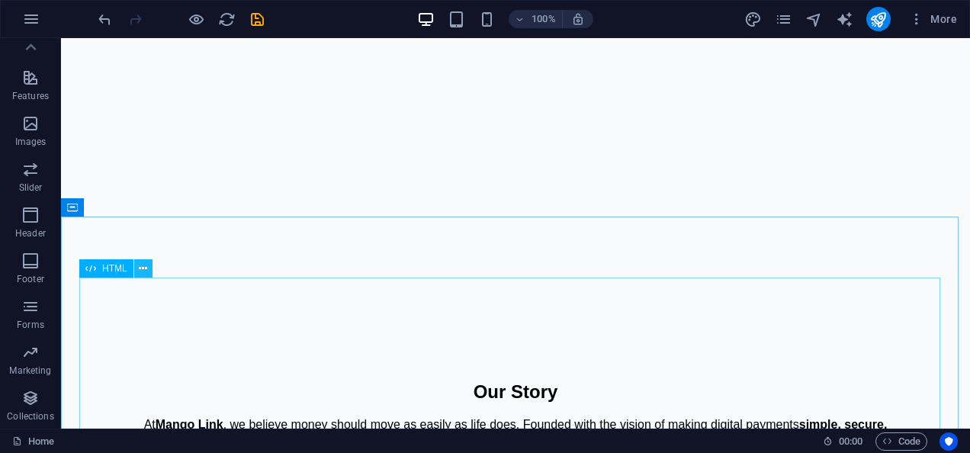
click at [148, 274] on button at bounding box center [143, 268] width 18 height 18
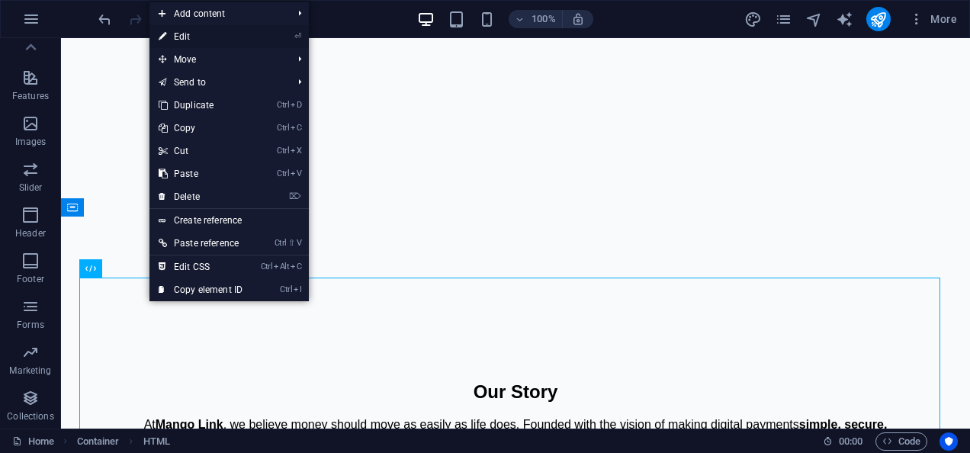
click at [204, 40] on link "⏎ Edit" at bounding box center [201, 36] width 102 height 23
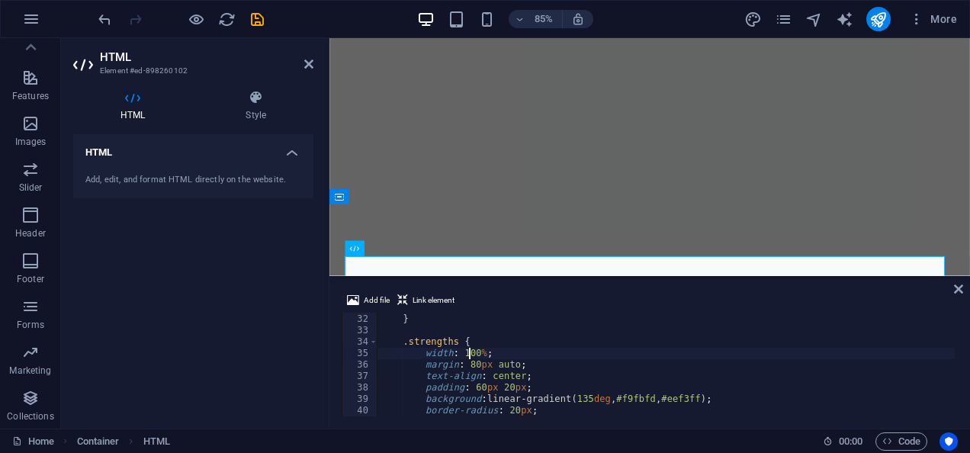
scroll to position [354, 0]
type textarea "}"
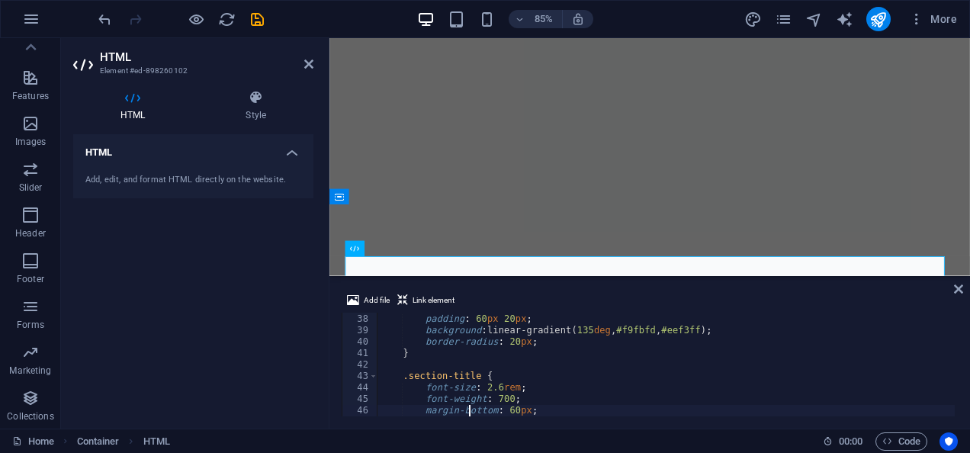
type textarea "}"
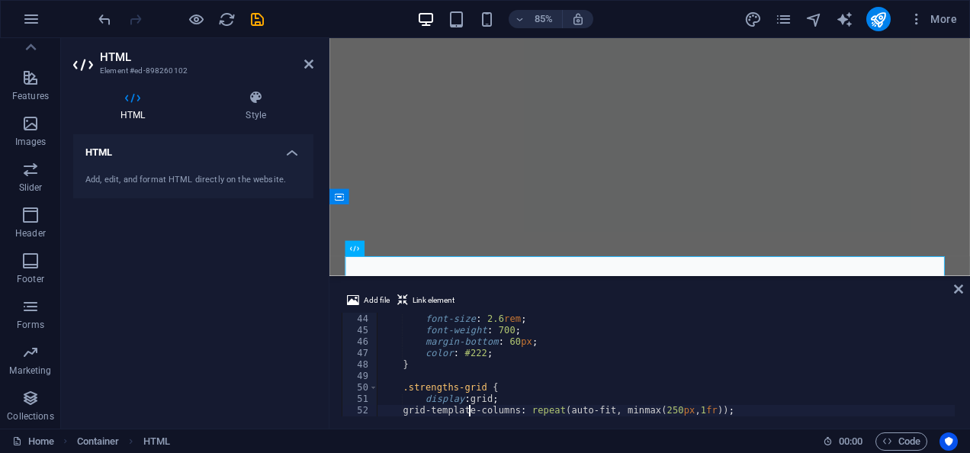
type textarea "}"
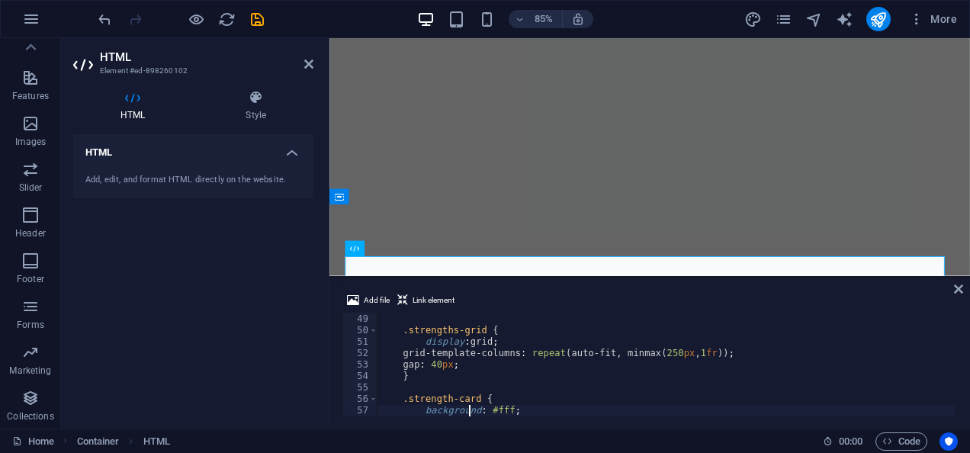
type textarea "}"
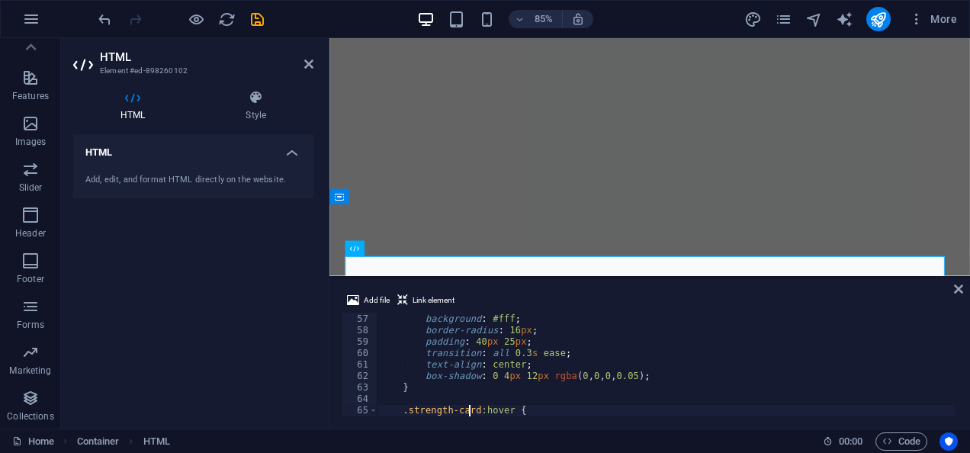
type textarea "}"
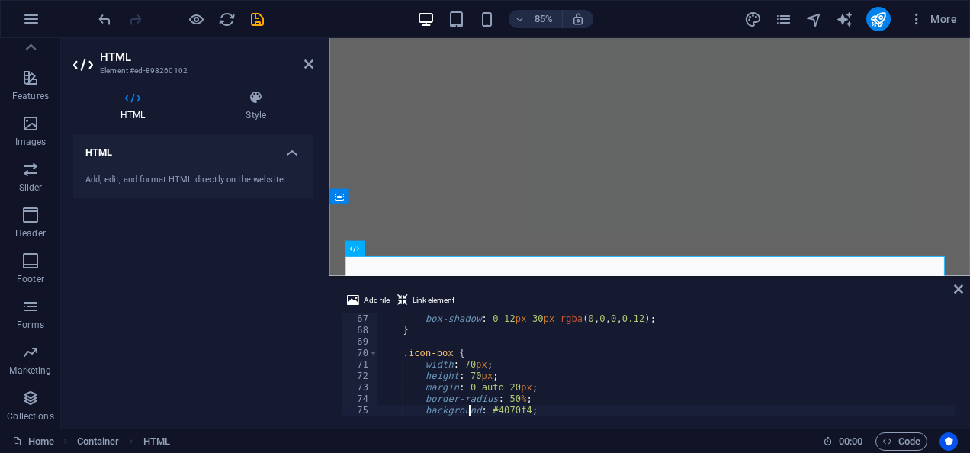
scroll to position [754, 0]
type textarea ".icon-box {"
type textarea "}"
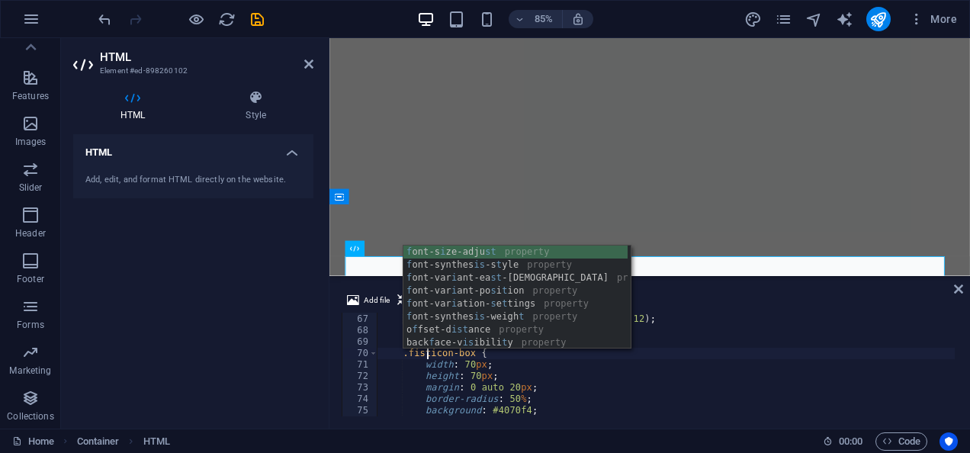
scroll to position [0, 5]
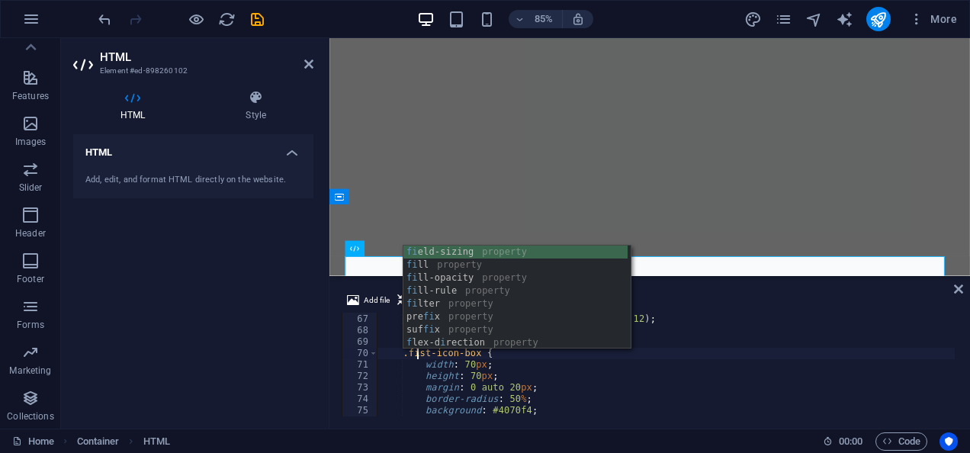
type textarea ".first-icon-box {"
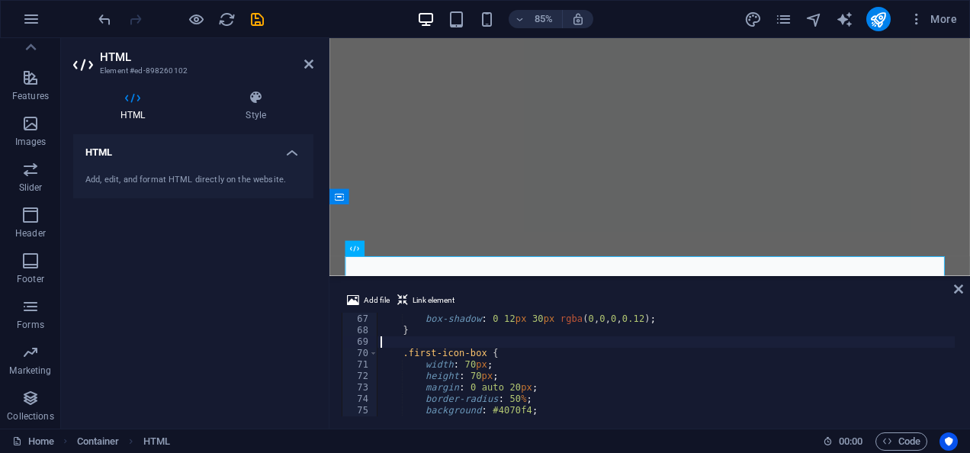
scroll to position [0, 0]
type textarea "}"
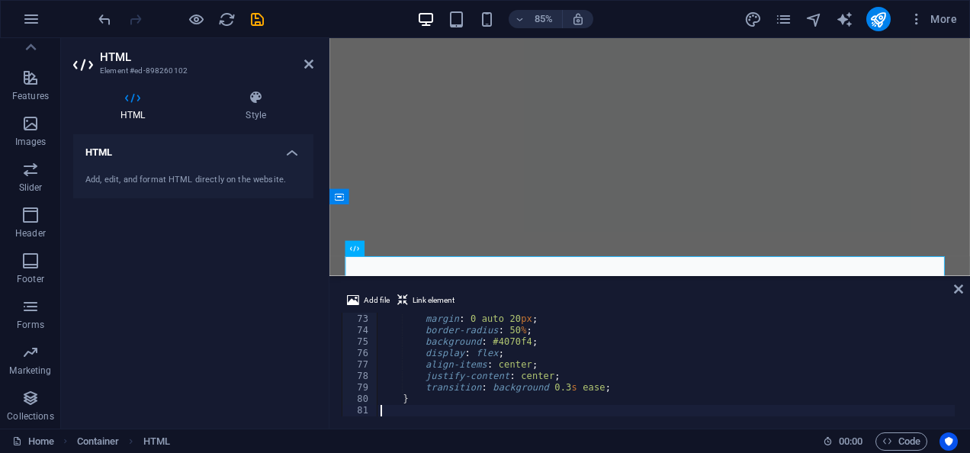
type textarea "}"
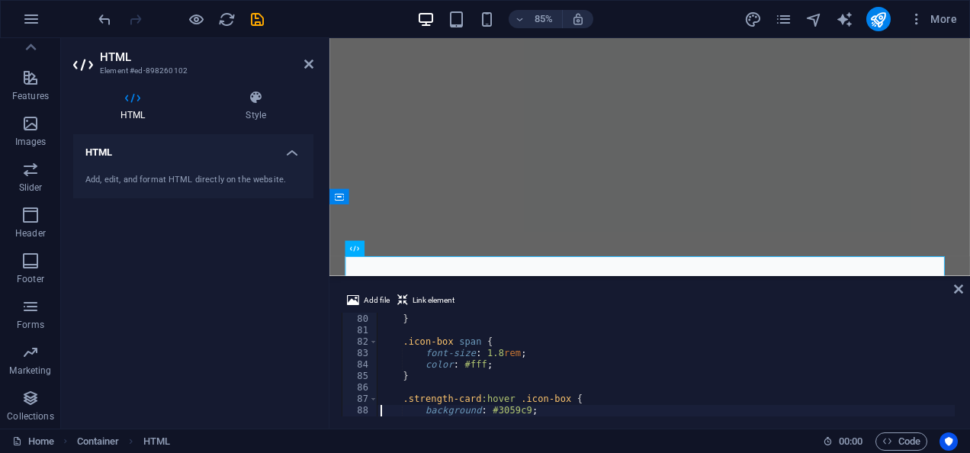
scroll to position [903, 0]
type textarea ".strength-card:hover .icon-box {"
type textarea ".icon-box span {"
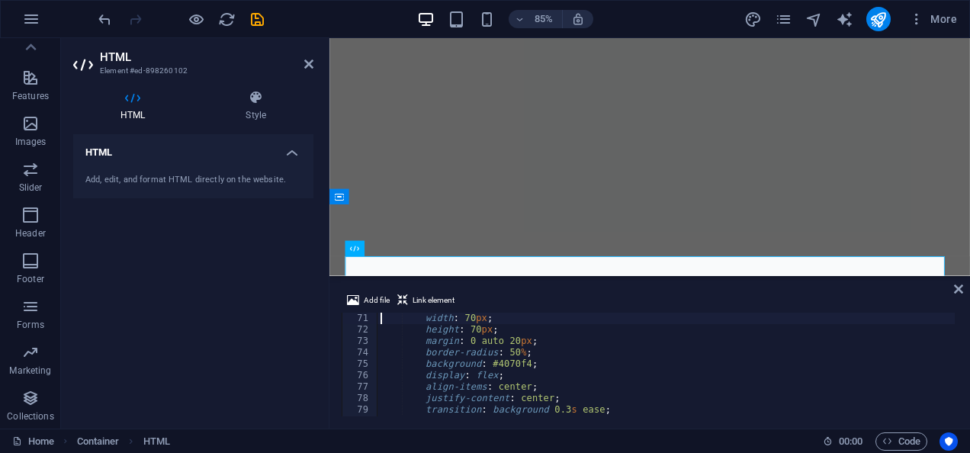
scroll to position [801, 0]
type textarea "}"
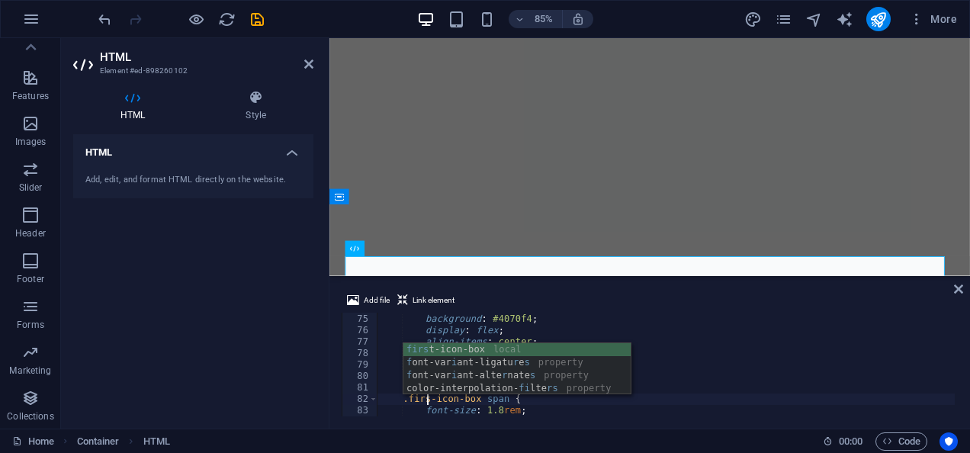
scroll to position [0, 5]
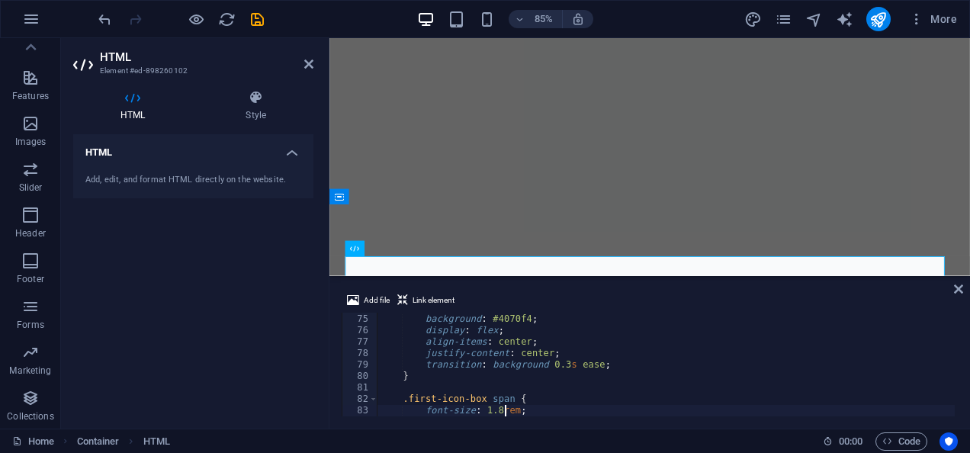
type textarea "}"
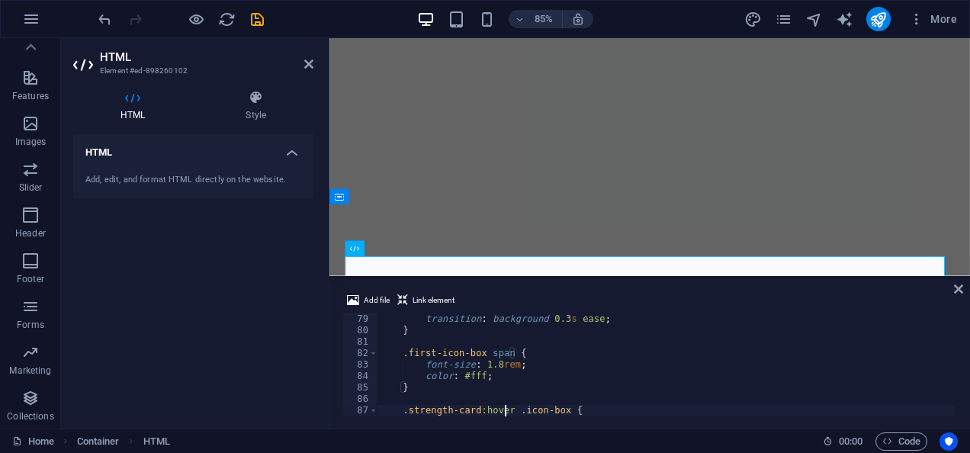
scroll to position [0, 0]
type textarea "}"
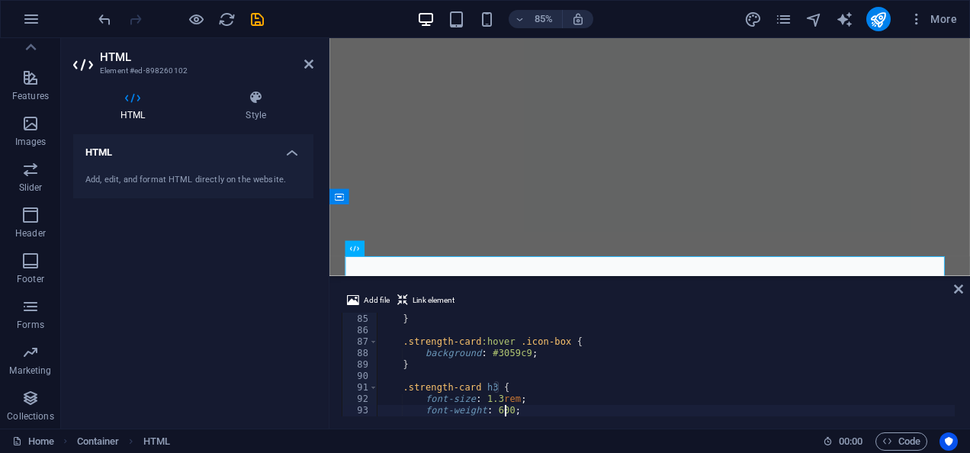
type textarea "}"
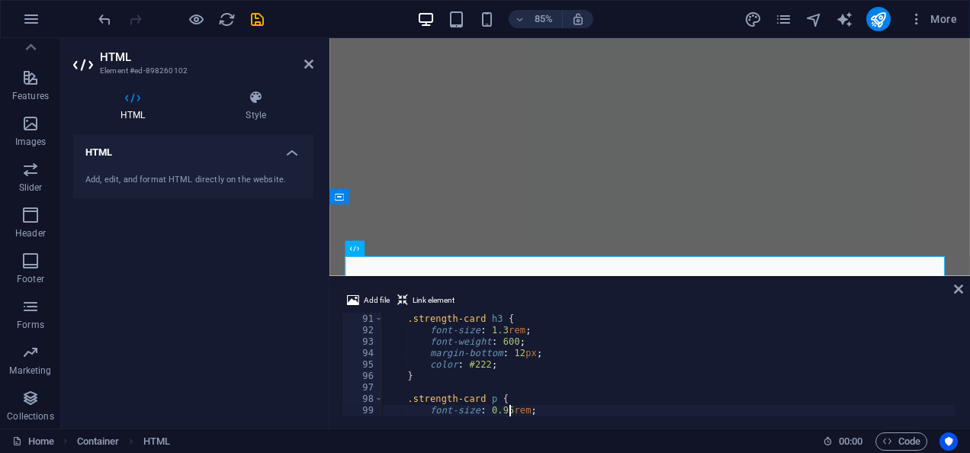
type textarea "}"
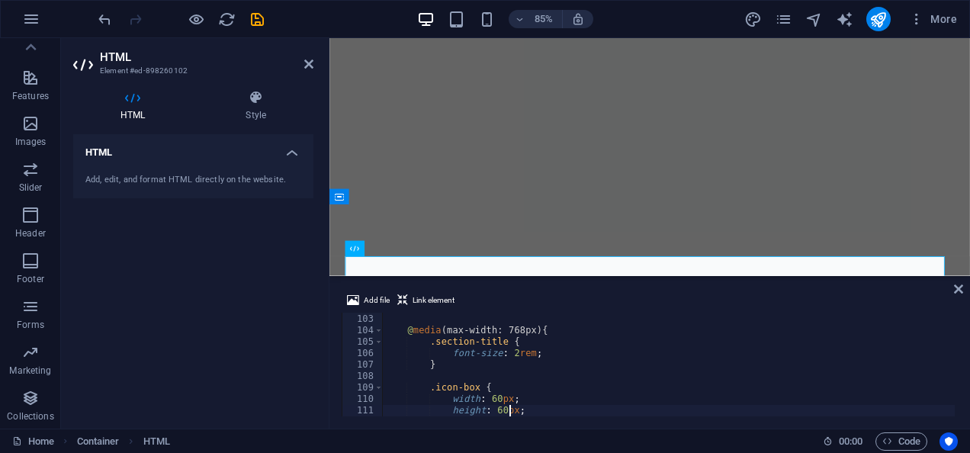
scroll to position [1201, 0]
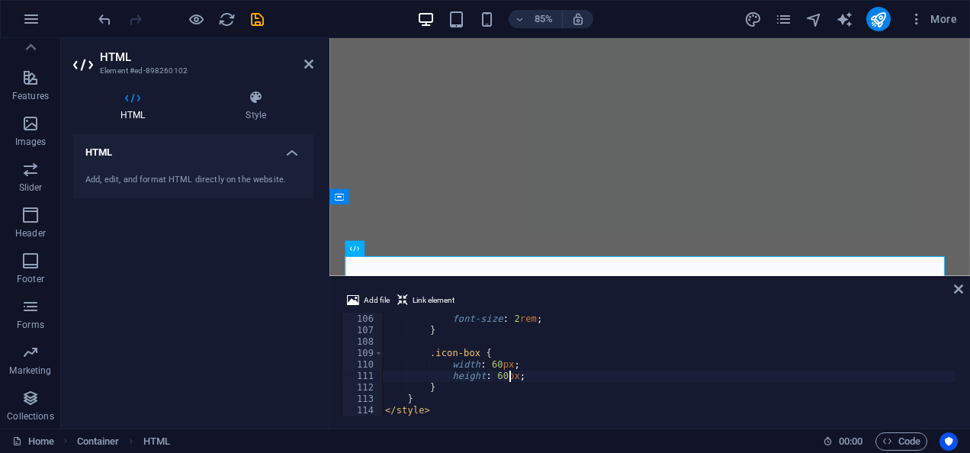
type textarea ".icon-box {"
click at [722, 361] on div ".section-title { font-size : 2 rem ; } .first-icon-box { width : 60 px ; height…" at bounding box center [668, 365] width 573 height 127
type textarea ".first-icon-box {"
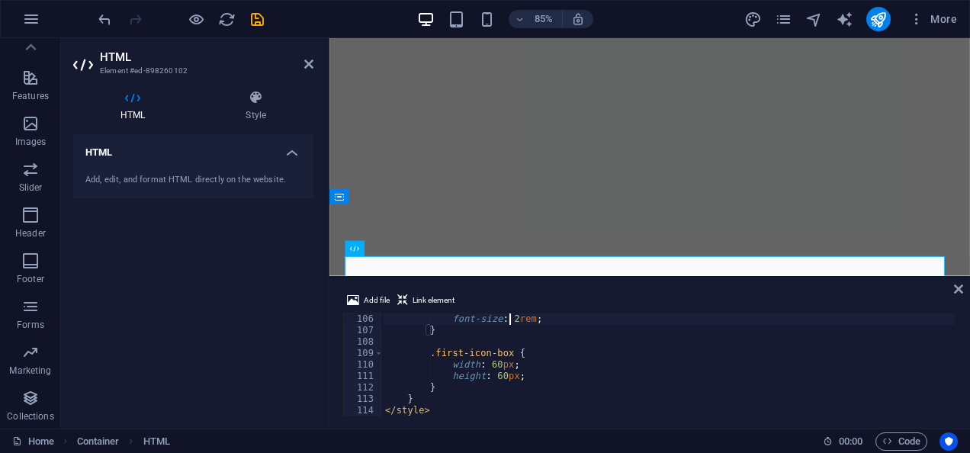
scroll to position [0, 0]
type textarea "@media (max-width: 768px) {"
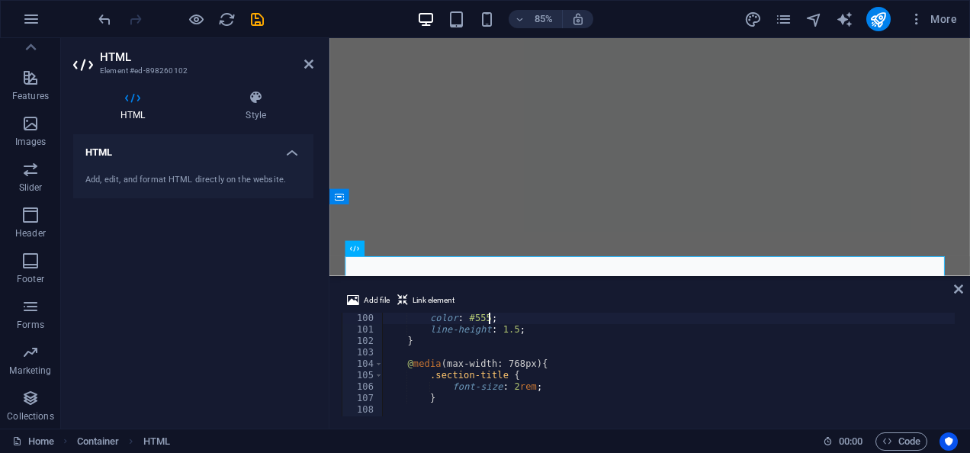
type textarea ".strength-card p {"
type textarea ".strength-card h3 {"
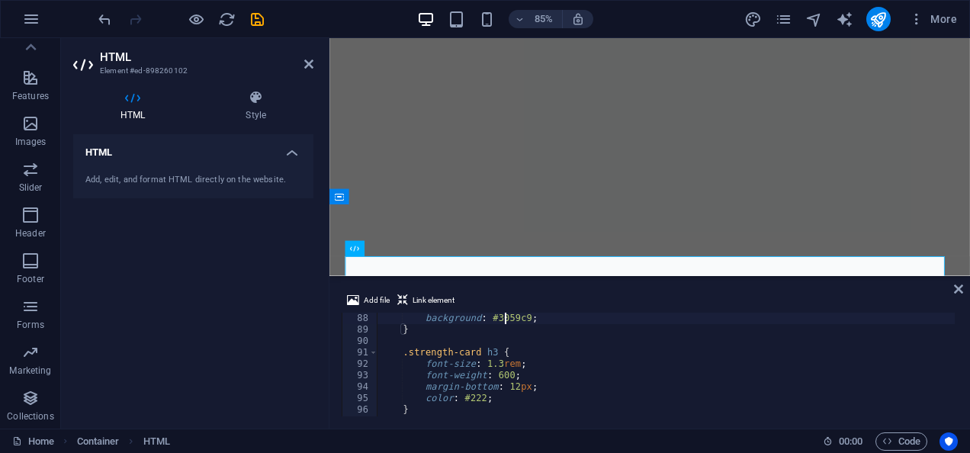
type textarea ".strength-card:hover .icon-box {"
type textarea ".first-icon-box span {"
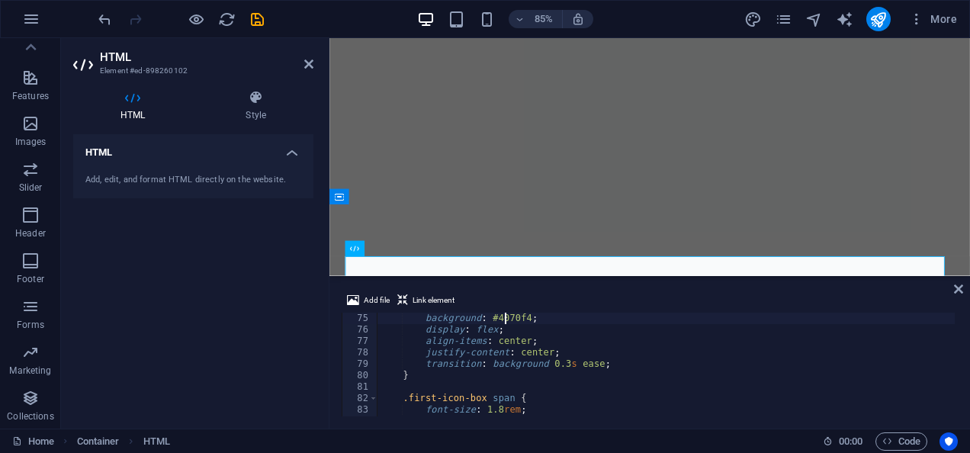
type textarea ".first-icon-box {"
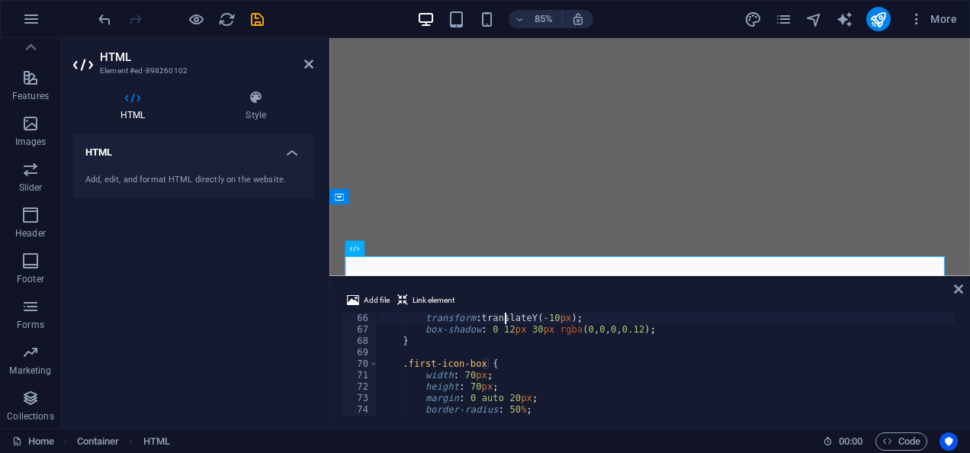
type textarea ".strength-card:hover {"
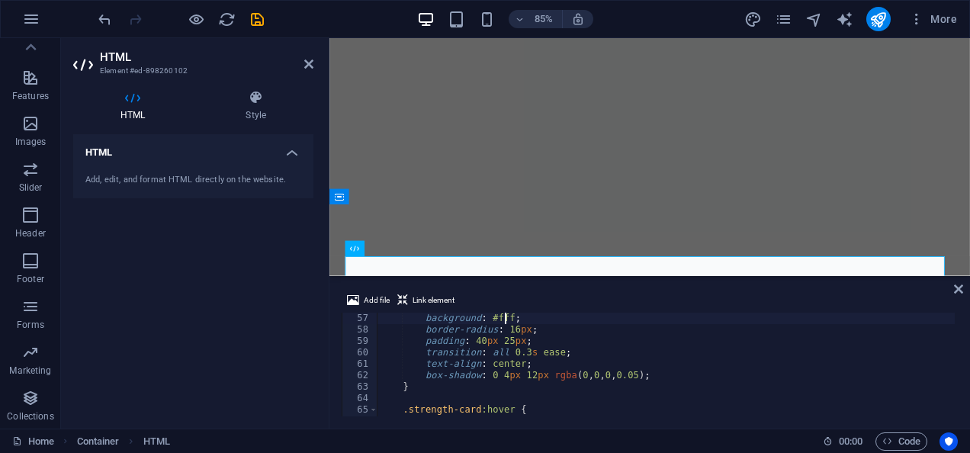
type textarea ".strength-card {"
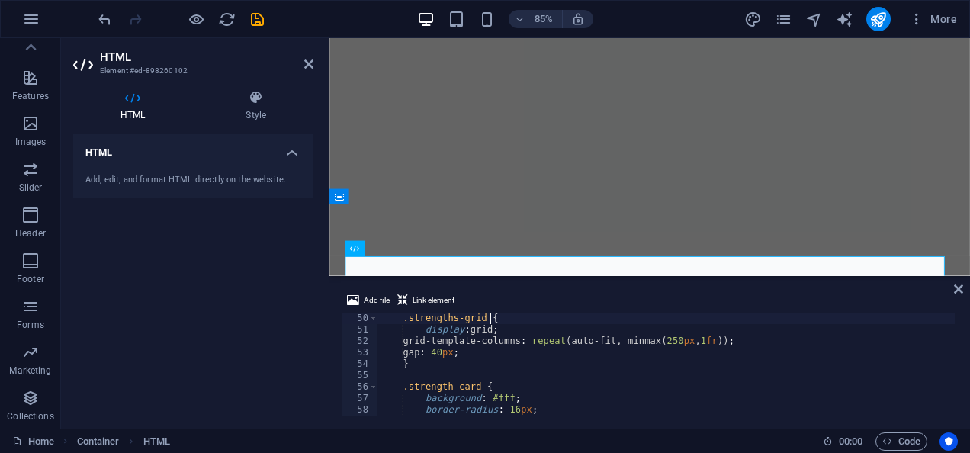
type textarea ".strengths-grid {"
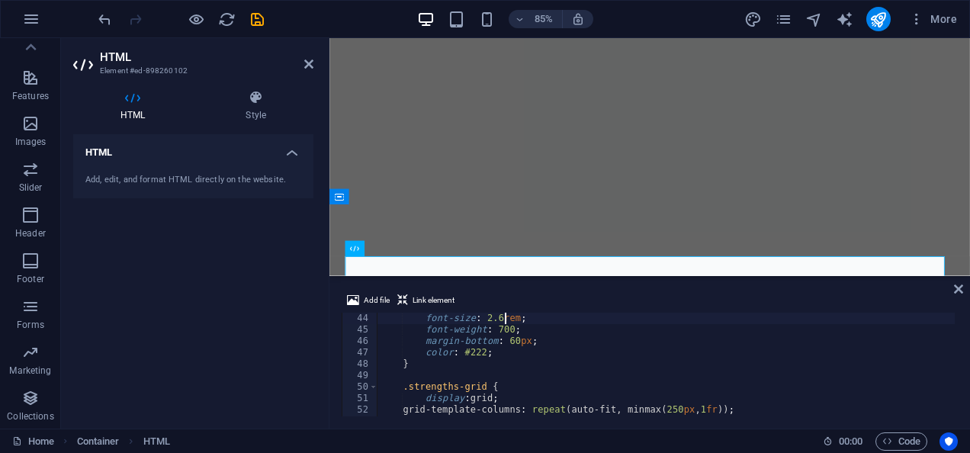
type textarea ".section-title {"
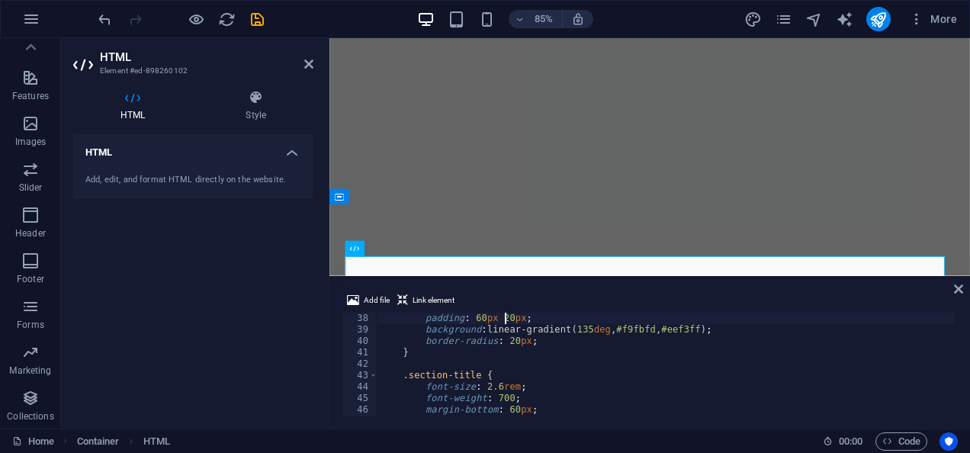
type textarea ".strengths {"
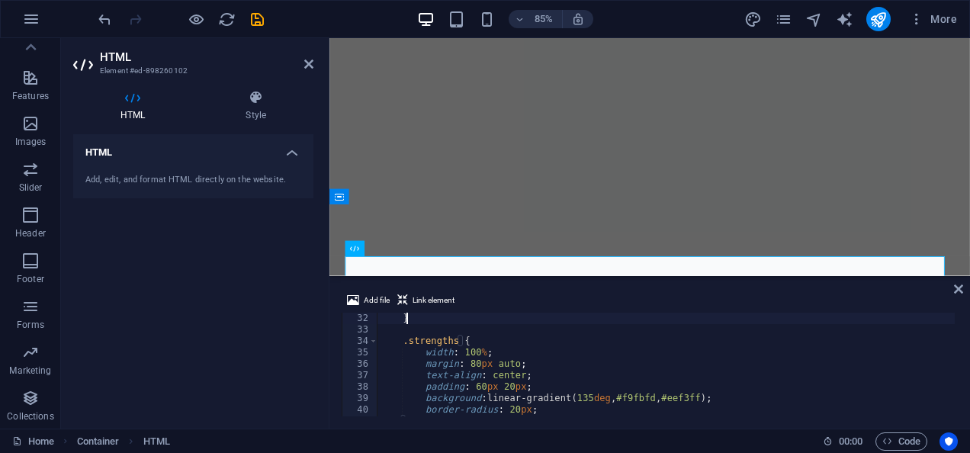
type textarea "<style>"
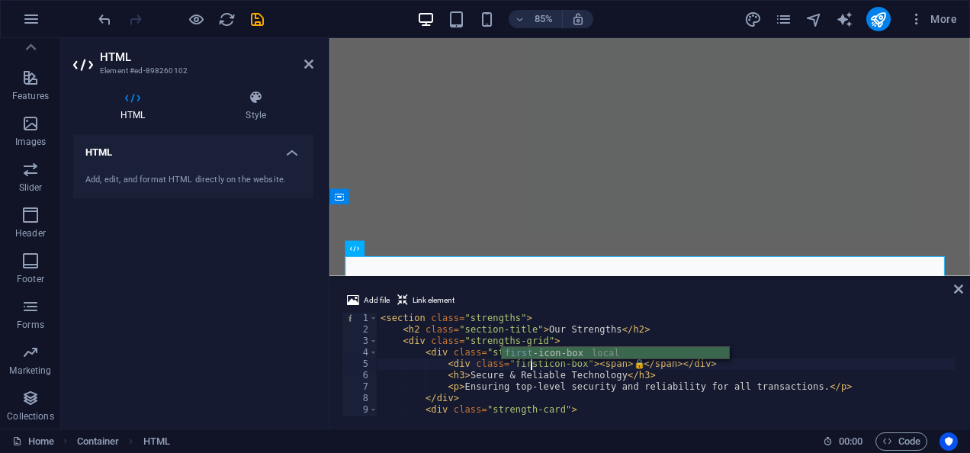
scroll to position [0, 15]
click at [862, 349] on div "< section class = "strengths" > < h2 class = "section-title" > Our Strengths </…" at bounding box center [666, 376] width 577 height 127
type textarea "<div class="strength-card">"
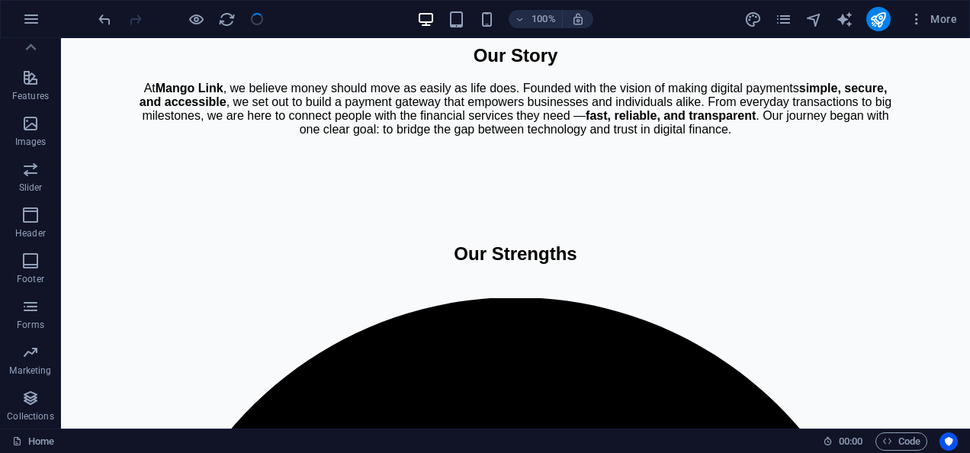
scroll to position [1588, 0]
